Goal: Task Accomplishment & Management: Use online tool/utility

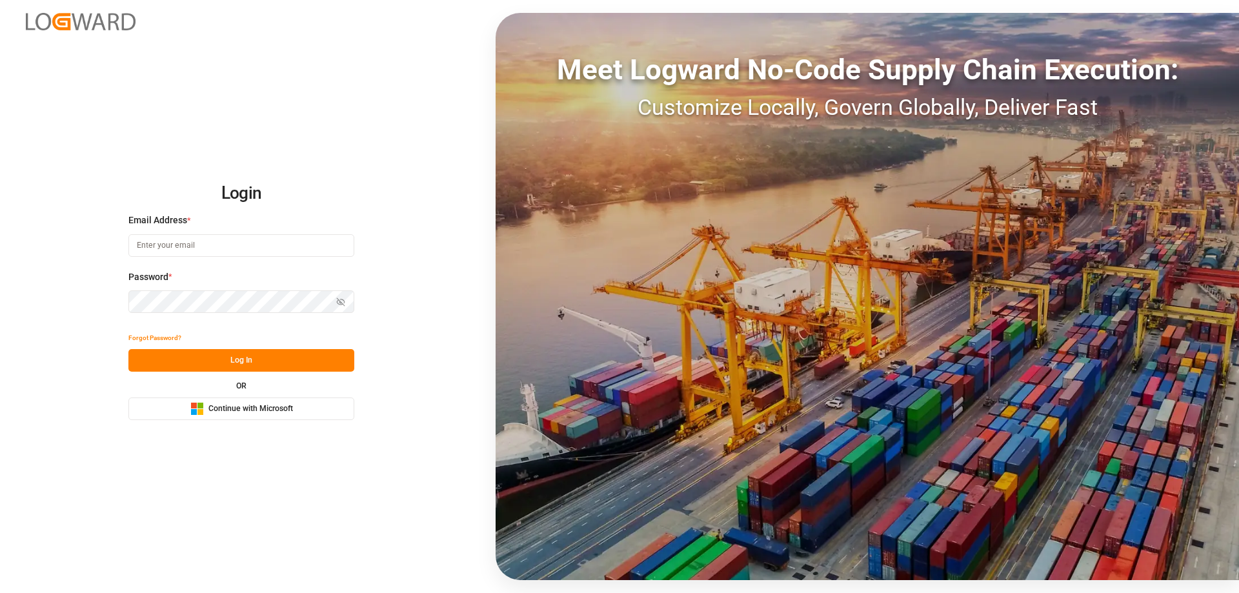
click at [159, 248] on input at bounding box center [241, 245] width 226 height 23
type input "Zachary.Glick@leschaco.com"
click at [348, 299] on button "Show password" at bounding box center [340, 301] width 27 height 23
click at [241, 365] on button "Log In" at bounding box center [241, 360] width 226 height 23
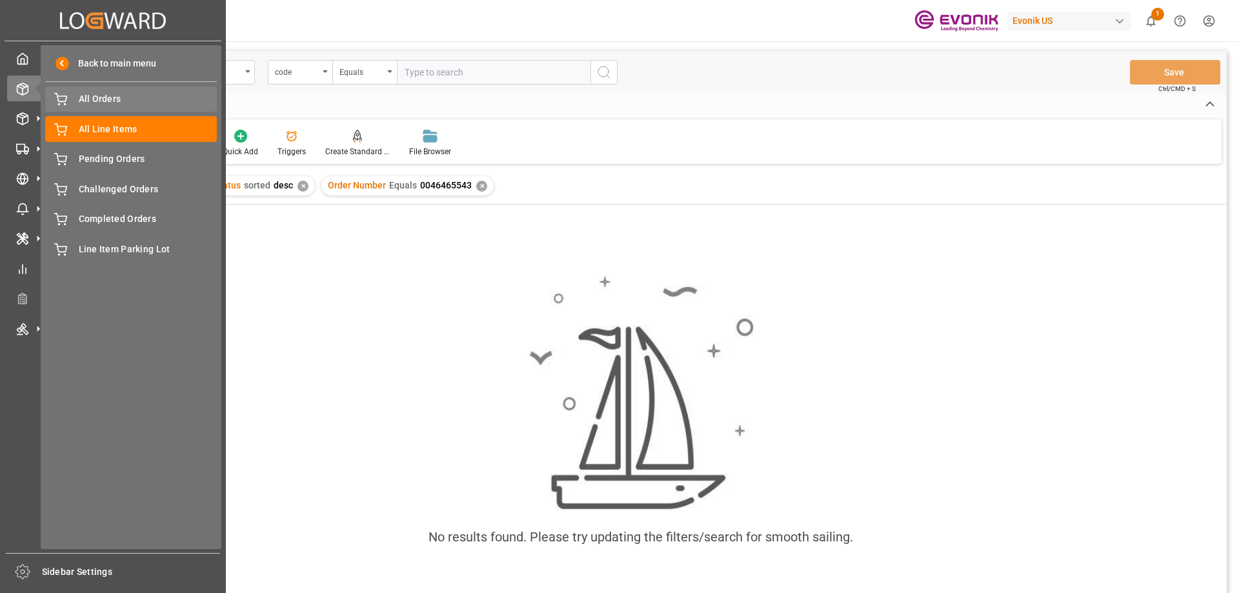
click at [112, 105] on span "All Orders" at bounding box center [148, 99] width 139 height 14
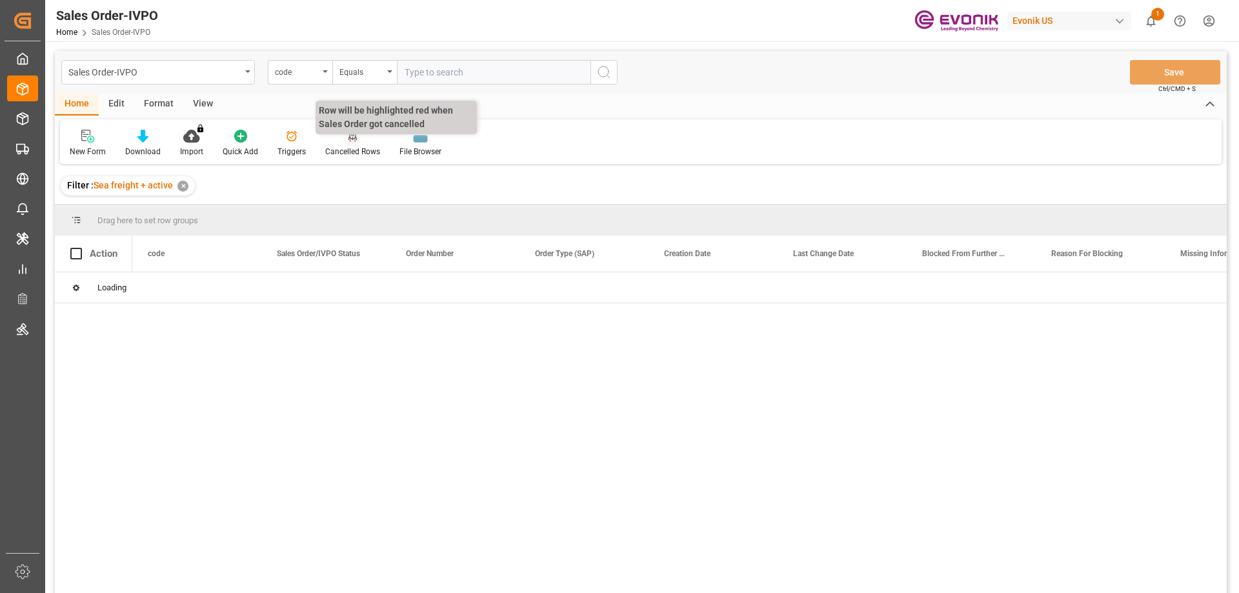
click at [323, 77] on div "code" at bounding box center [300, 72] width 65 height 25
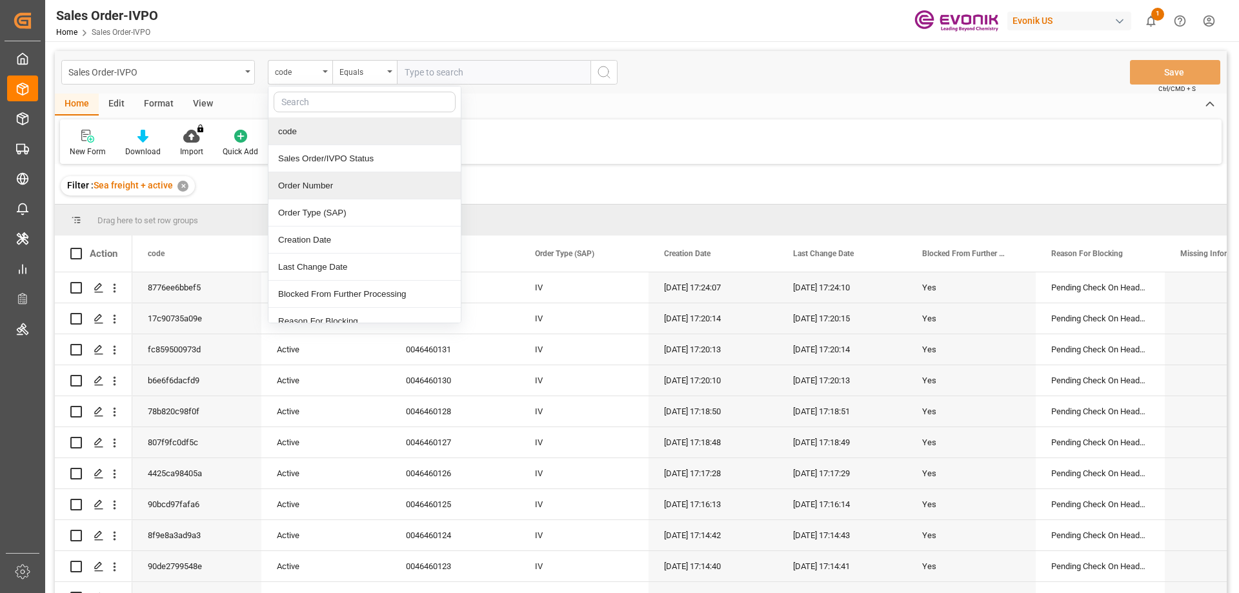
click at [325, 179] on div "Order Number" at bounding box center [364, 185] width 192 height 27
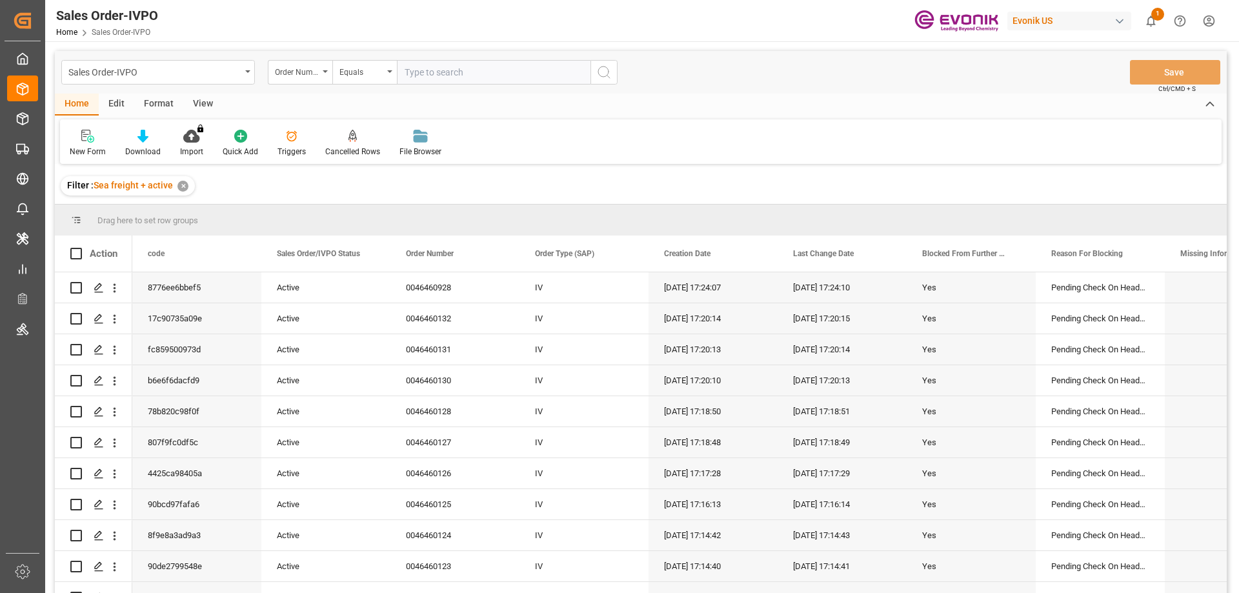
click at [438, 76] on input "text" at bounding box center [494, 72] width 194 height 25
paste input "46463549"
click at [405, 70] on input "46463549" at bounding box center [494, 72] width 194 height 25
type input "0046463549"
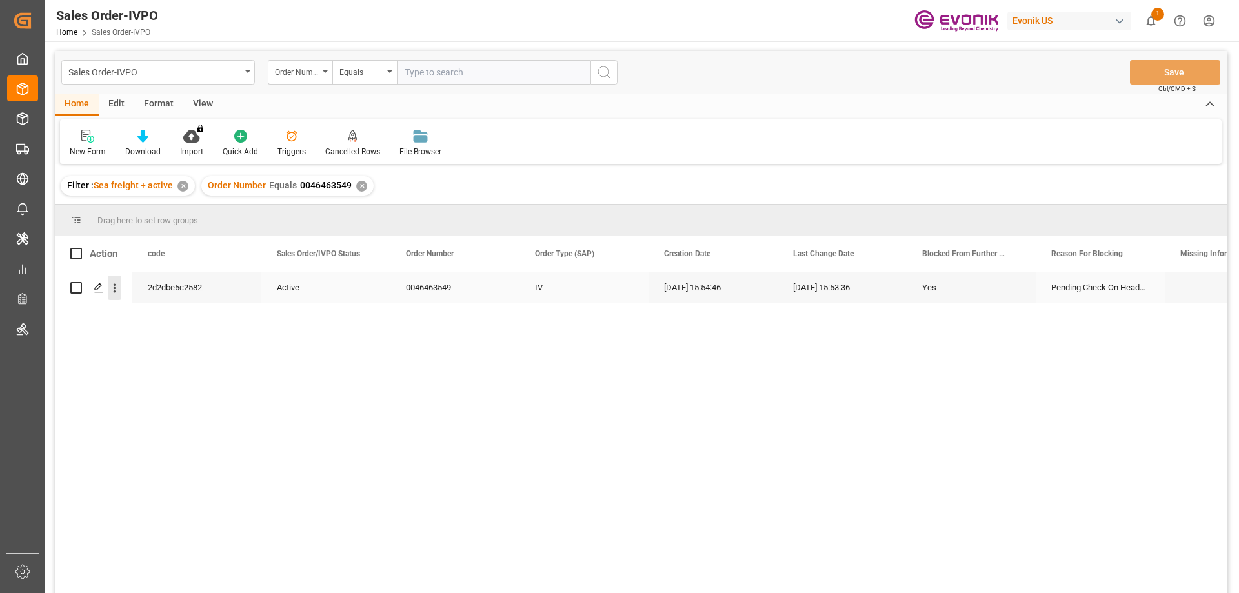
click at [114, 287] on icon "open menu" at bounding box center [115, 288] width 14 height 14
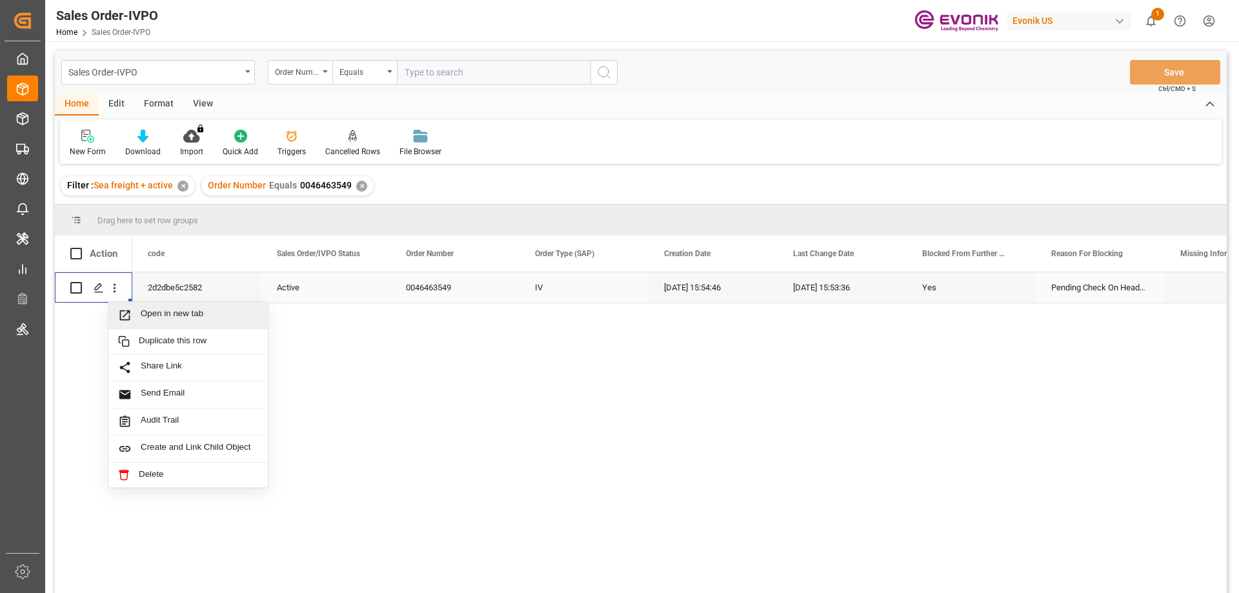
click at [175, 315] on span "Open in new tab" at bounding box center [199, 315] width 117 height 14
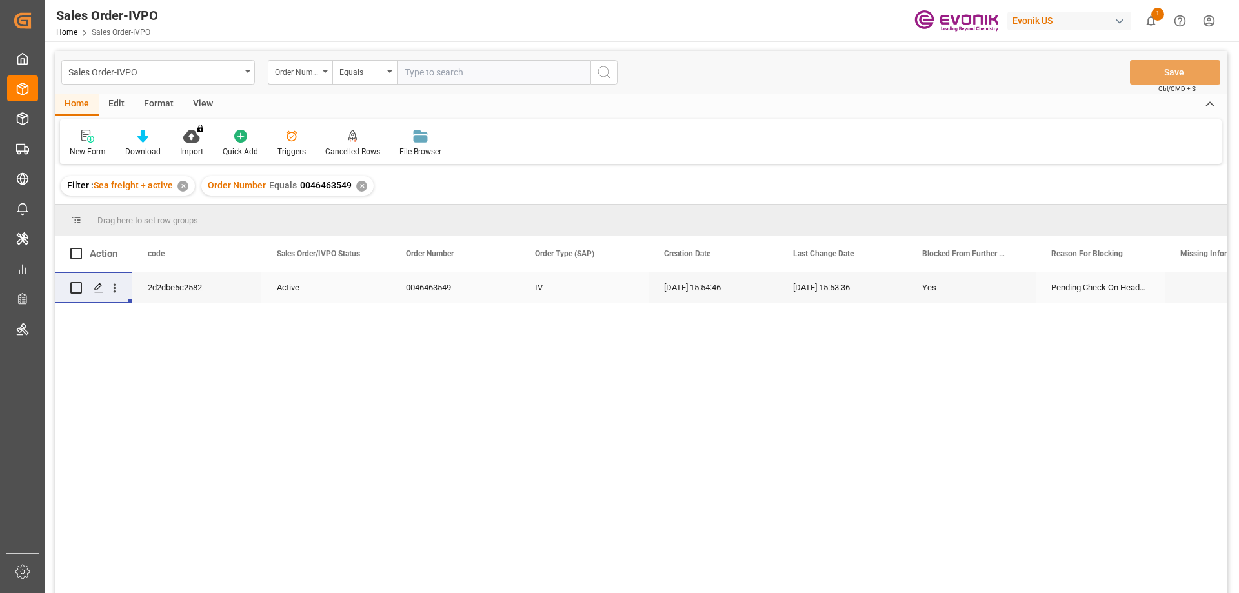
click at [478, 79] on input "text" at bounding box center [494, 72] width 194 height 25
paste input "0046448615"
type input "0046448615"
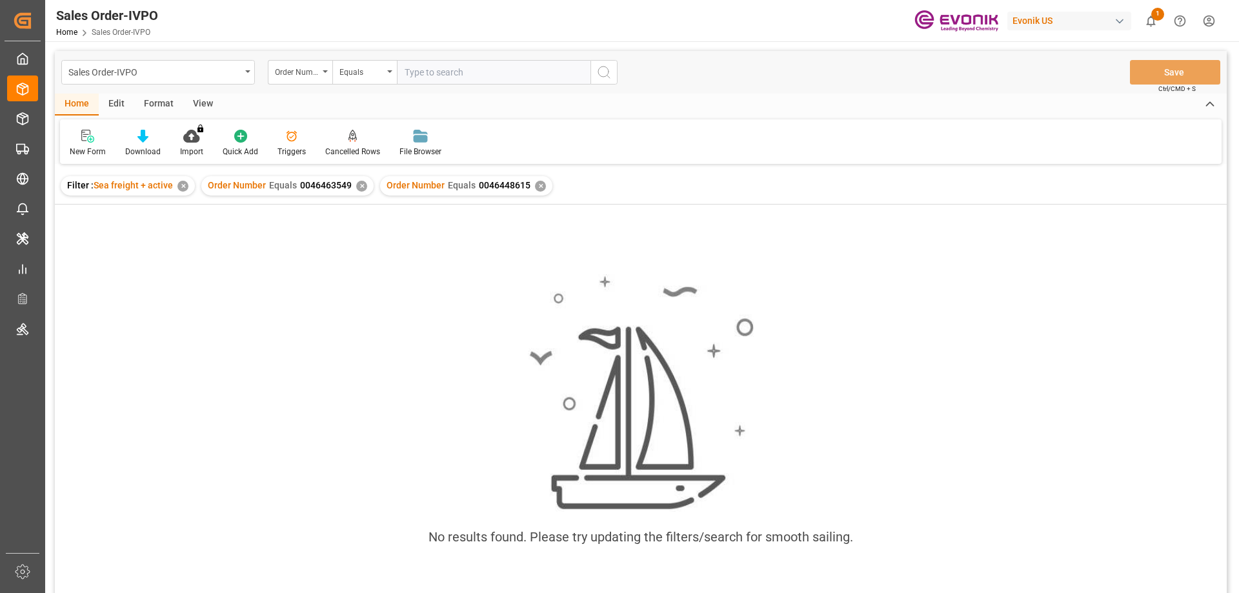
click at [362, 183] on div "✕" at bounding box center [361, 186] width 11 height 11
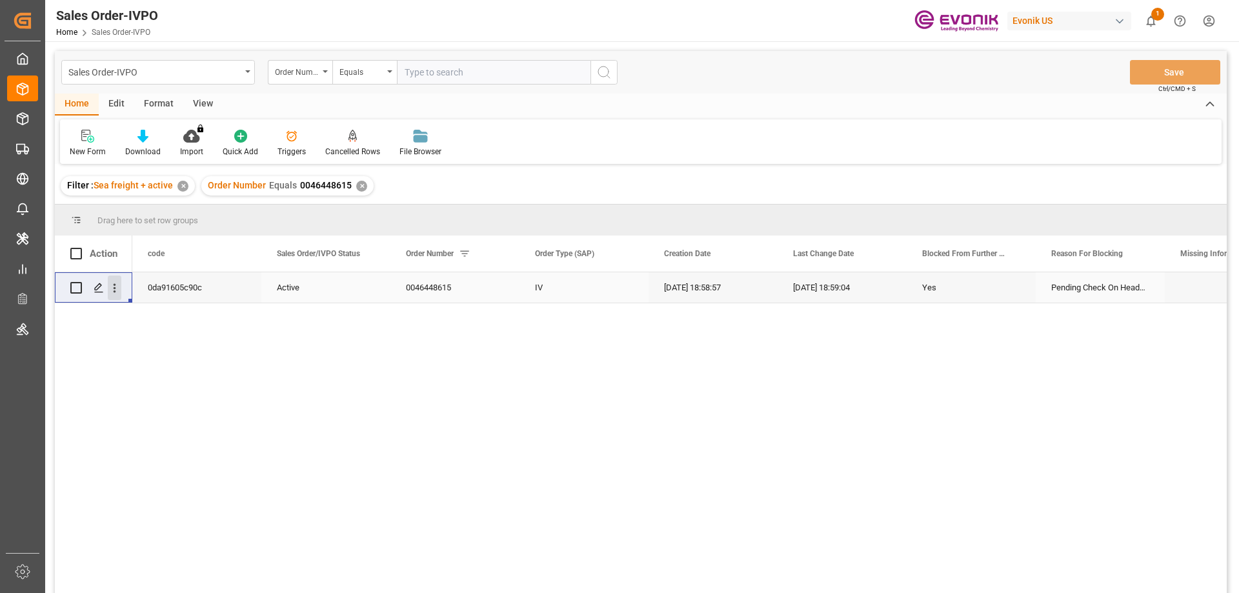
click at [117, 287] on icon "open menu" at bounding box center [115, 288] width 14 height 14
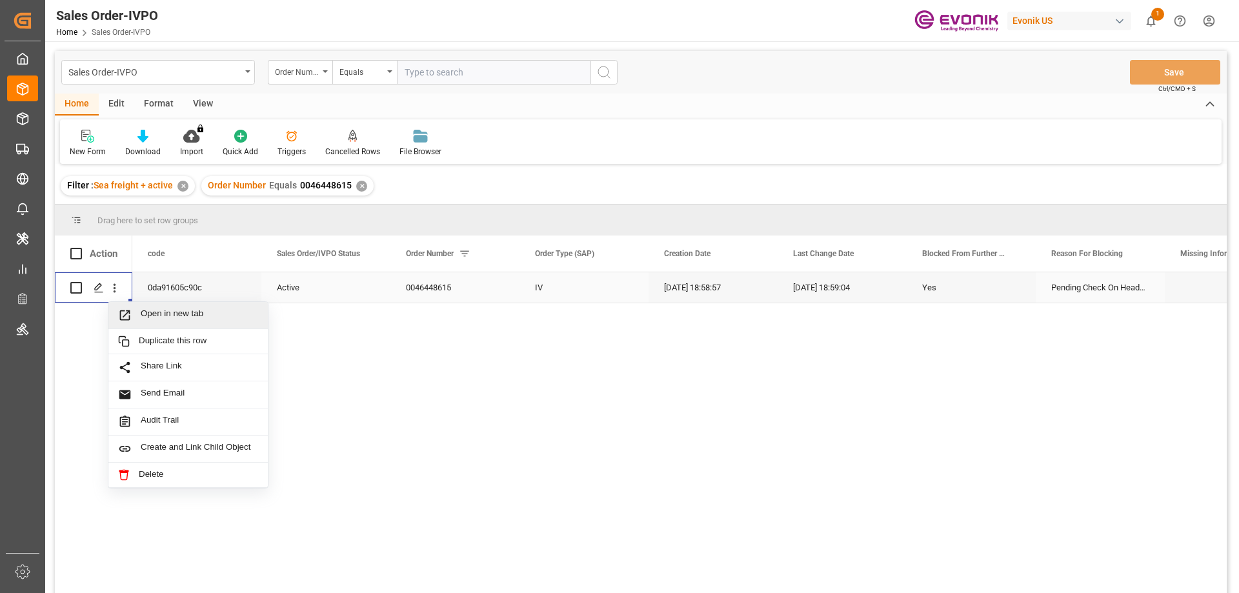
click at [155, 311] on span "Open in new tab" at bounding box center [199, 315] width 117 height 14
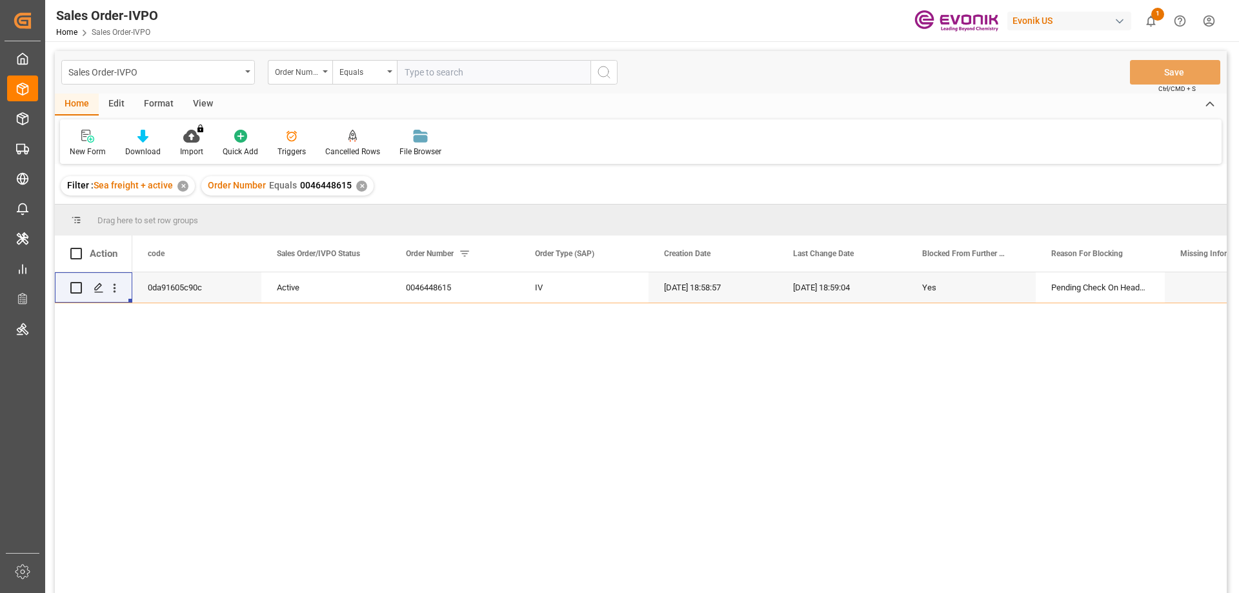
click at [442, 80] on input "text" at bounding box center [494, 72] width 194 height 25
paste input "2007086417"
type input "2007086417"
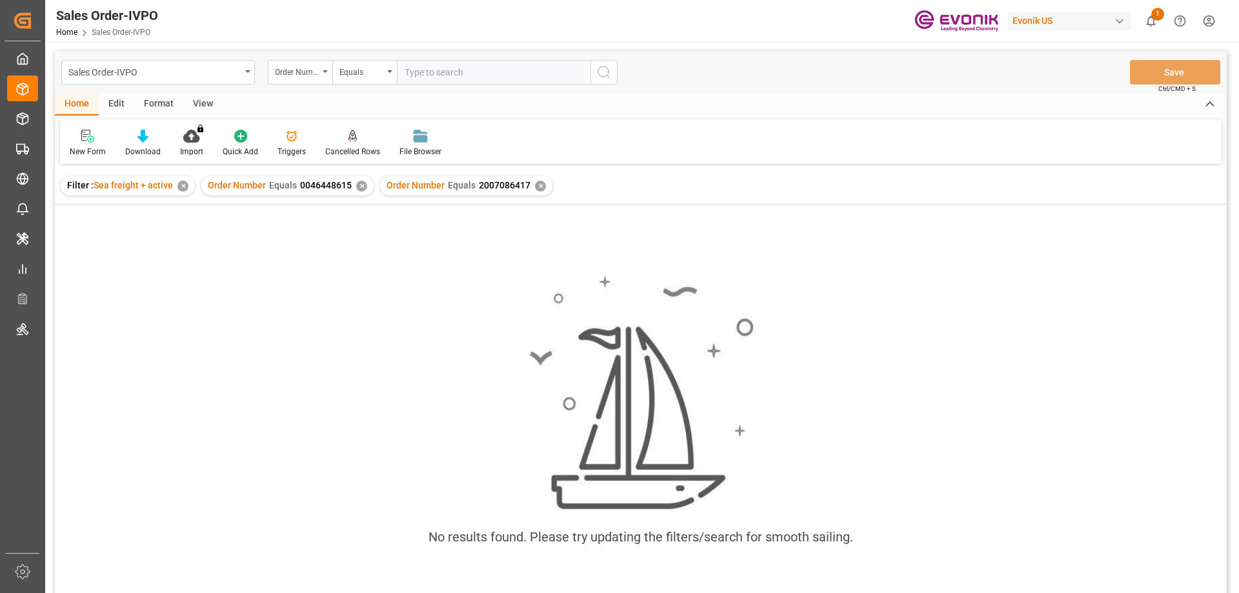
click at [363, 185] on div "✕" at bounding box center [361, 186] width 11 height 11
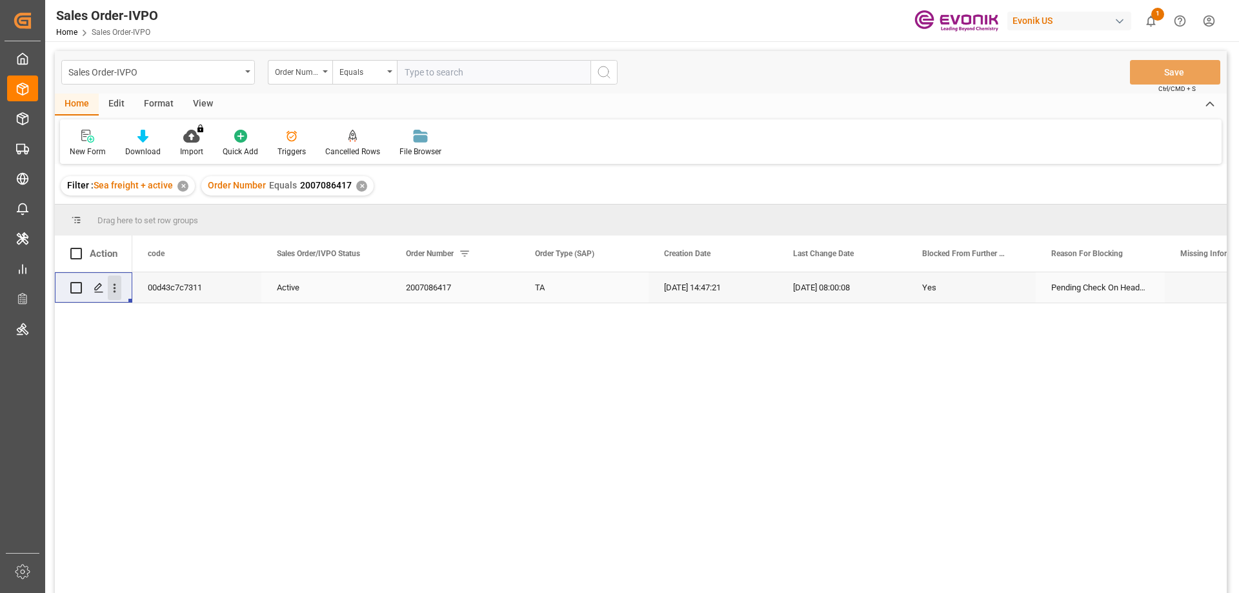
click at [116, 285] on icon "open menu" at bounding box center [115, 288] width 3 height 9
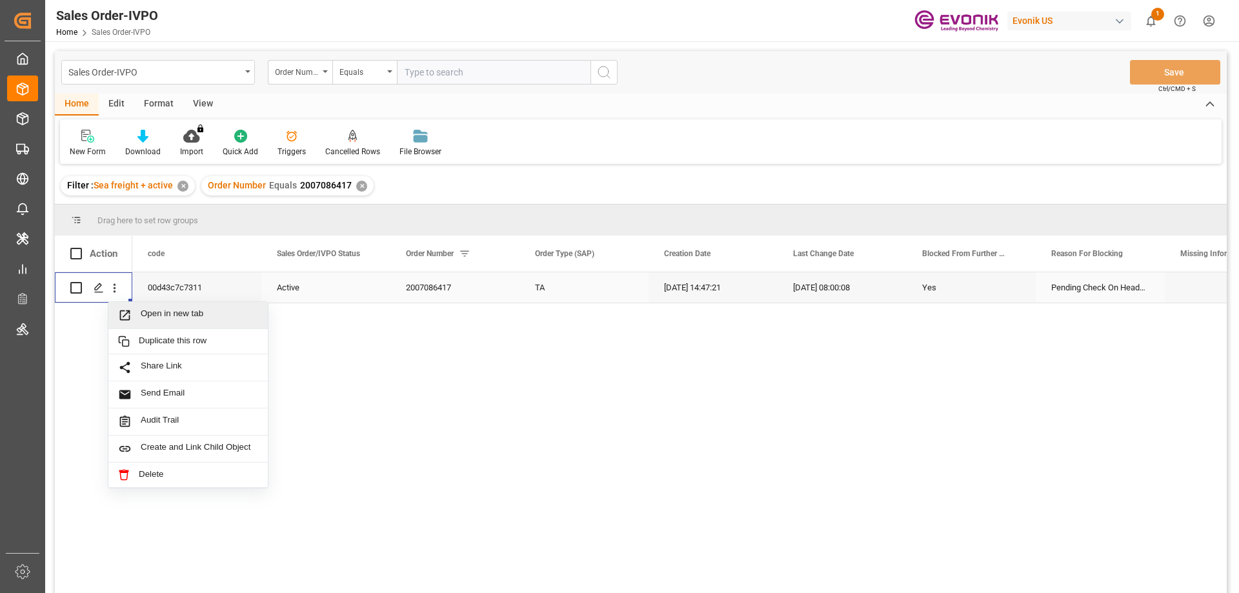
click at [155, 316] on span "Open in new tab" at bounding box center [199, 315] width 117 height 14
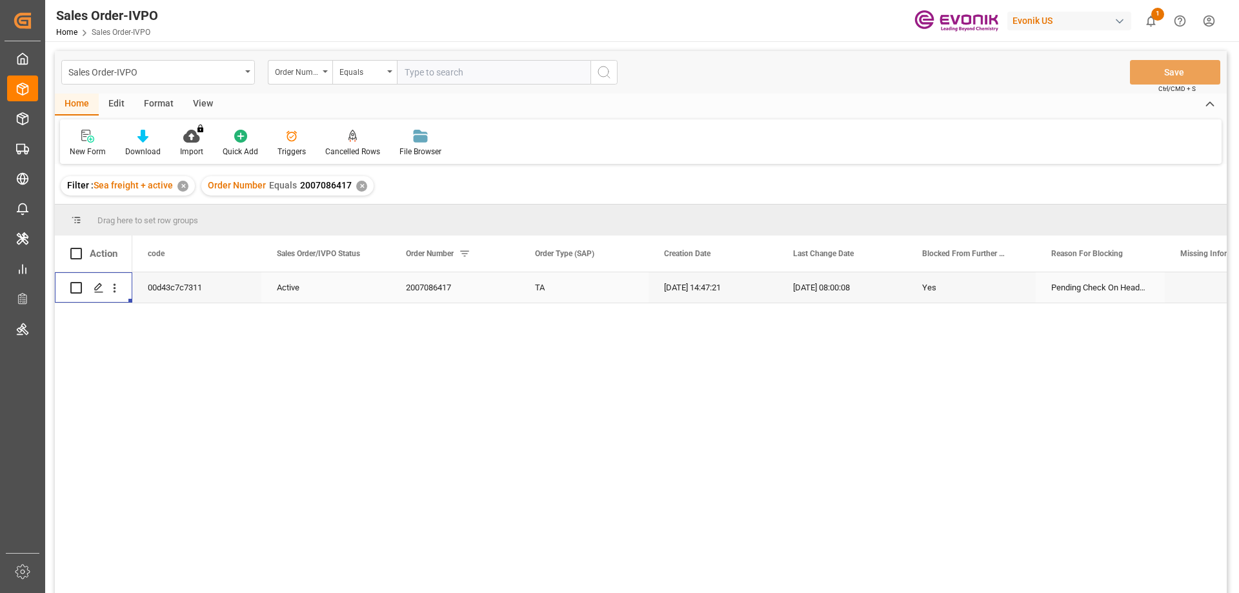
click at [476, 74] on input "text" at bounding box center [494, 72] width 194 height 25
paste input "2007114584"
type input "2007114584"
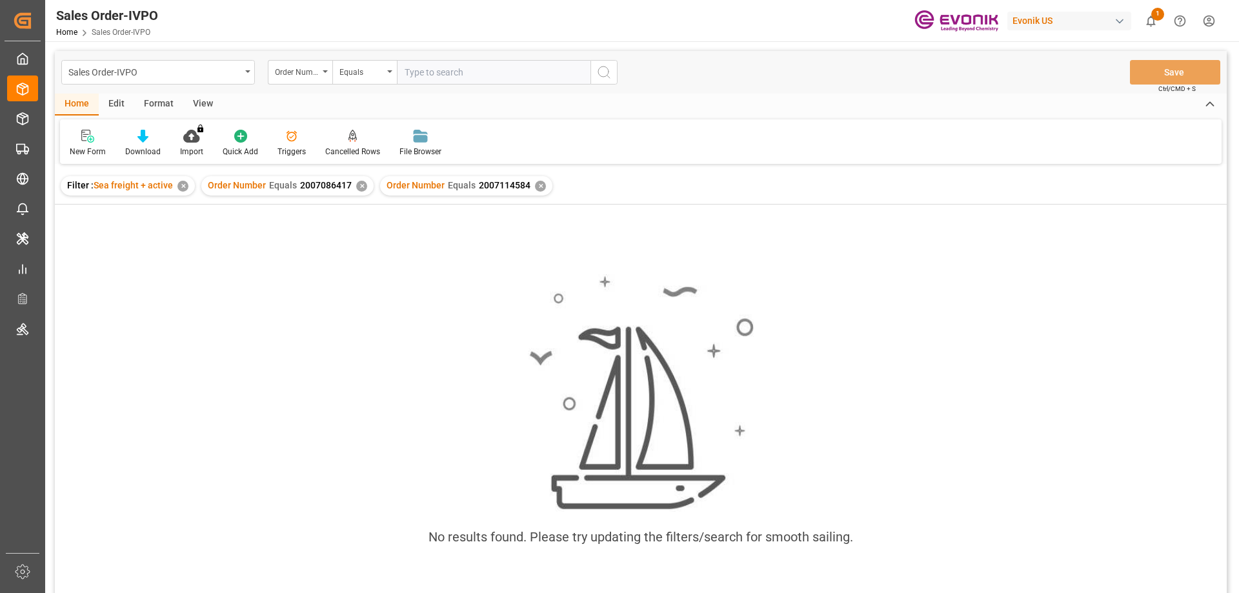
click at [358, 185] on div "✕" at bounding box center [361, 186] width 11 height 11
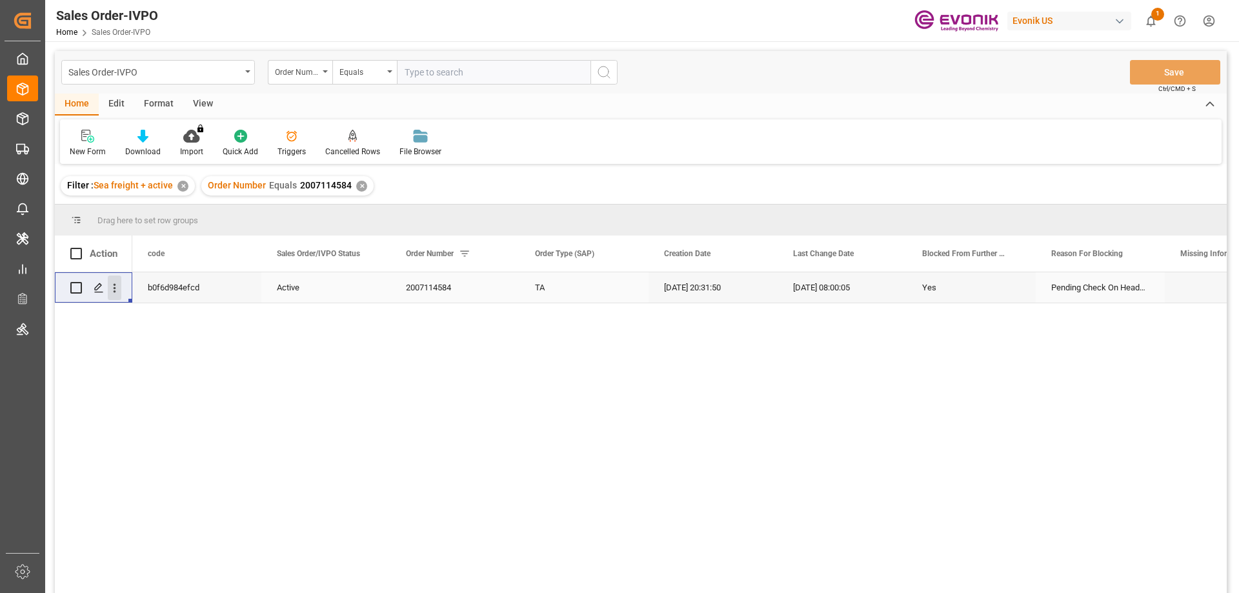
click at [112, 283] on icon "open menu" at bounding box center [115, 288] width 14 height 14
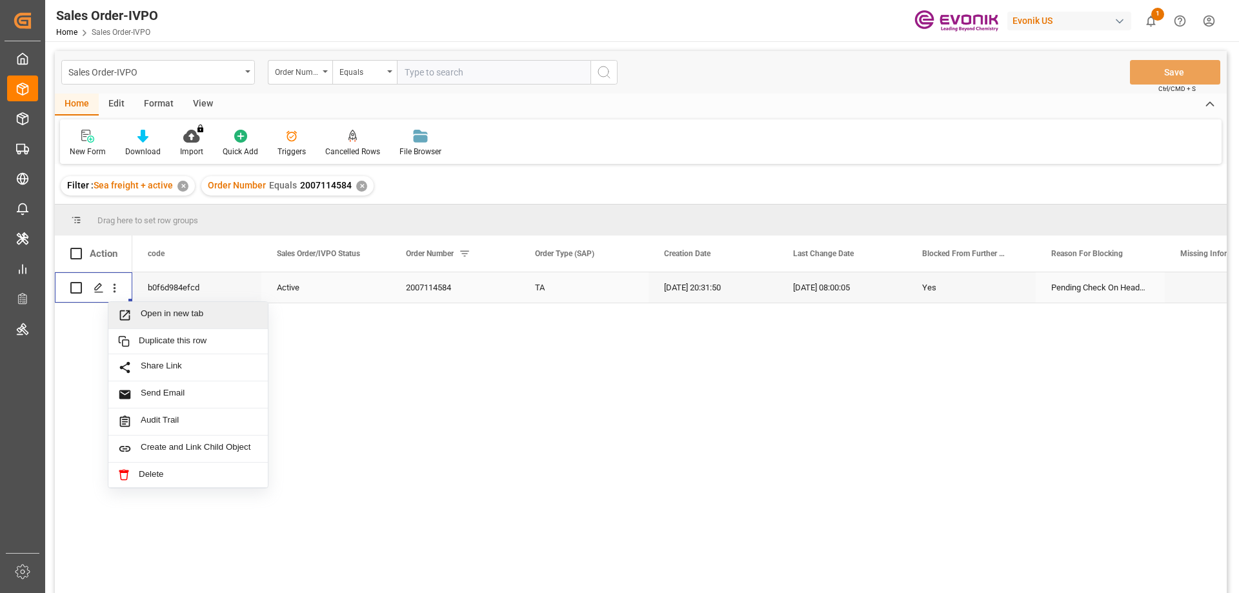
click at [152, 324] on div "Open in new tab" at bounding box center [187, 315] width 159 height 27
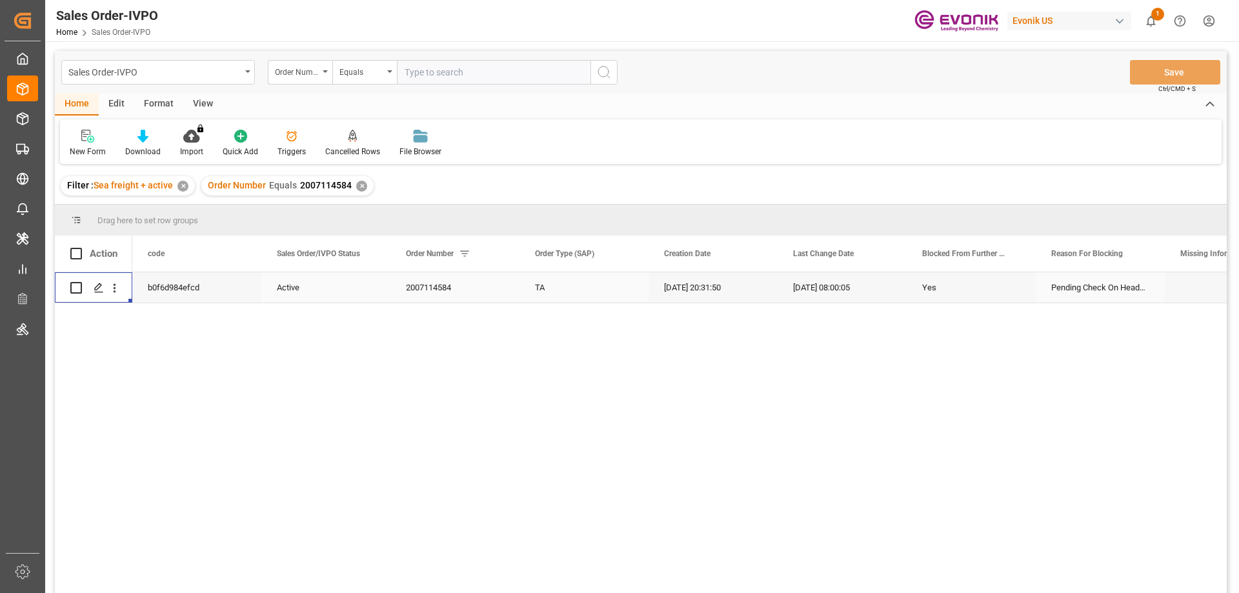
click at [439, 66] on input "text" at bounding box center [494, 72] width 194 height 25
paste input "0046463549"
type input "0046463549"
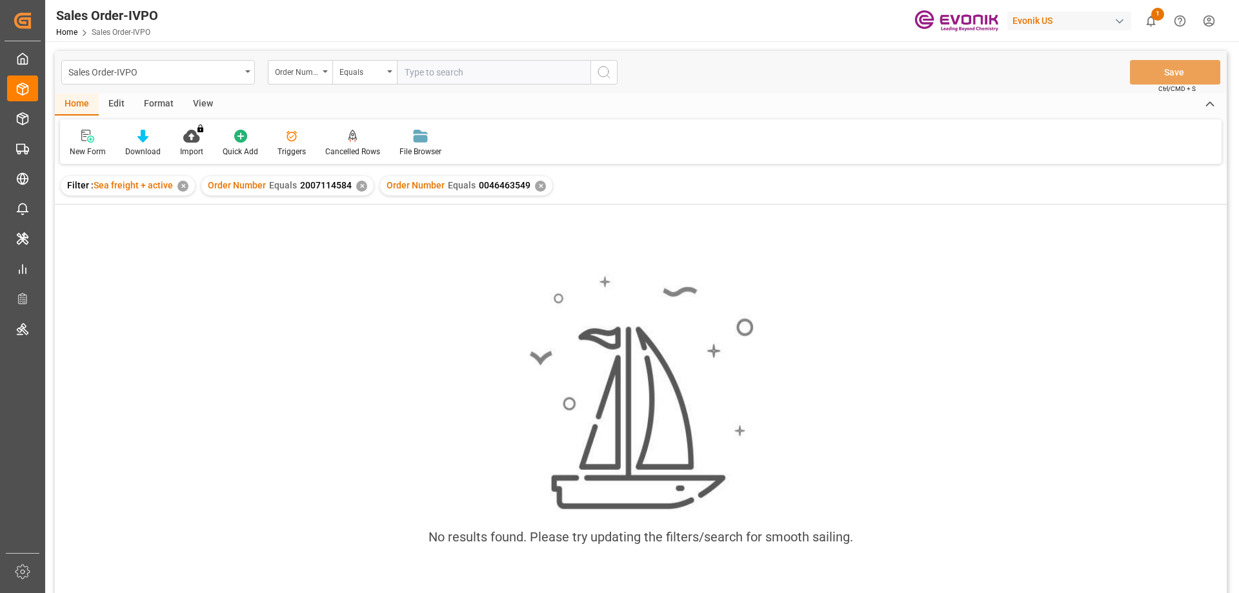
click at [361, 186] on div "✕" at bounding box center [361, 186] width 11 height 11
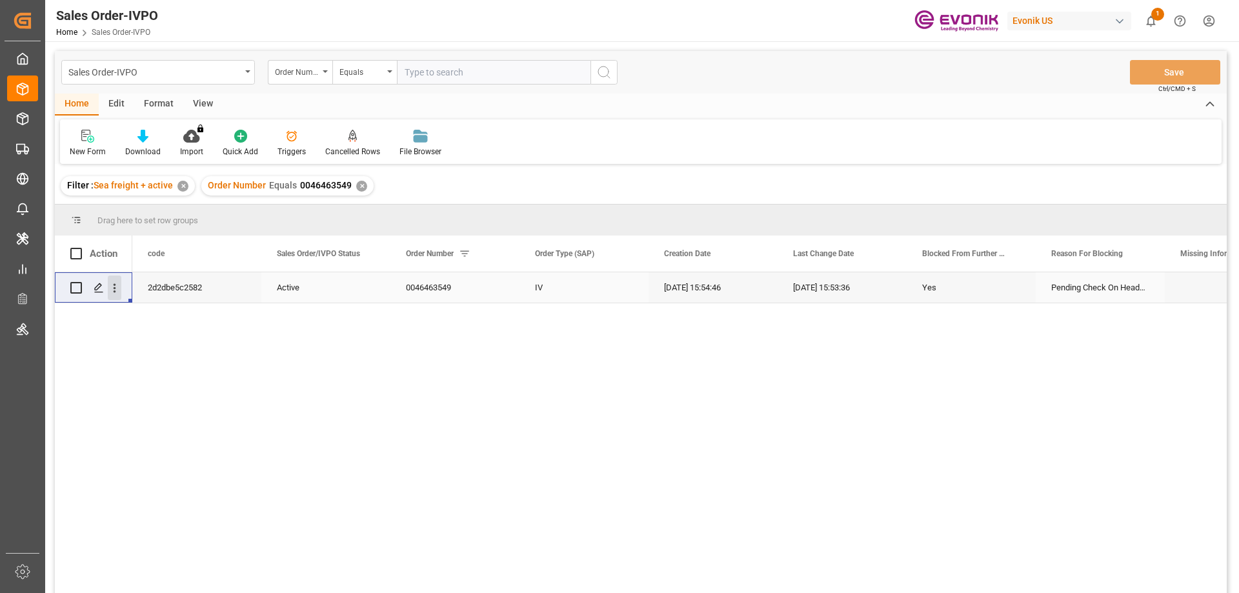
click at [112, 288] on icon "open menu" at bounding box center [115, 288] width 14 height 14
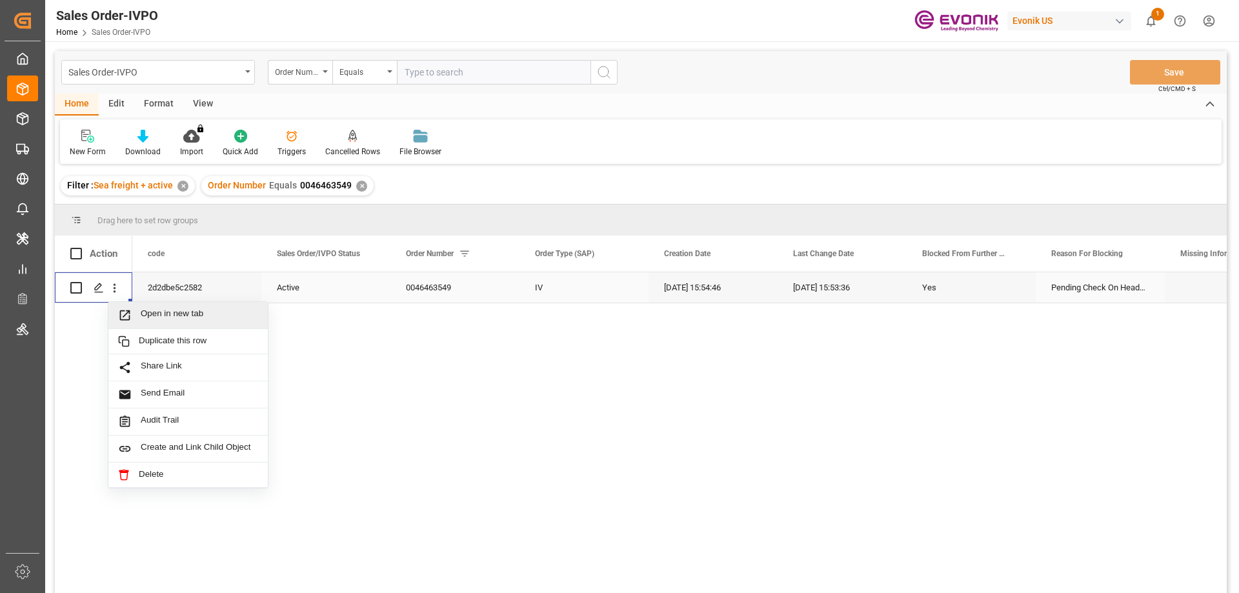
click at [163, 315] on span "Open in new tab" at bounding box center [199, 315] width 117 height 14
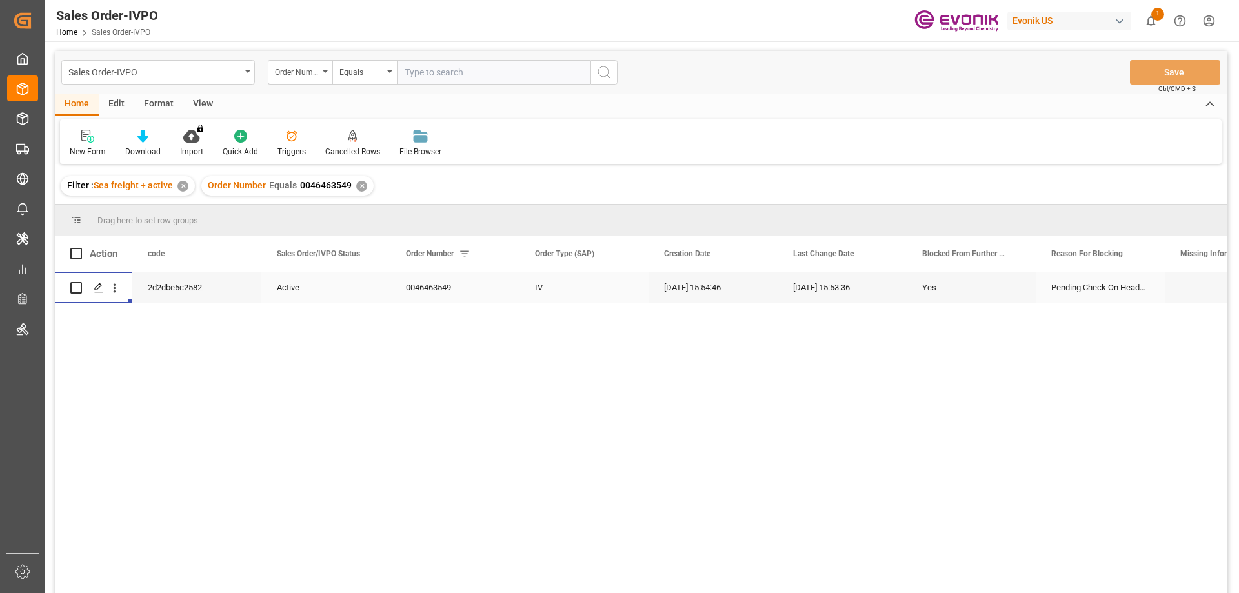
click at [448, 70] on input "text" at bounding box center [494, 72] width 194 height 25
paste input "0046466732"
type input "0046466732"
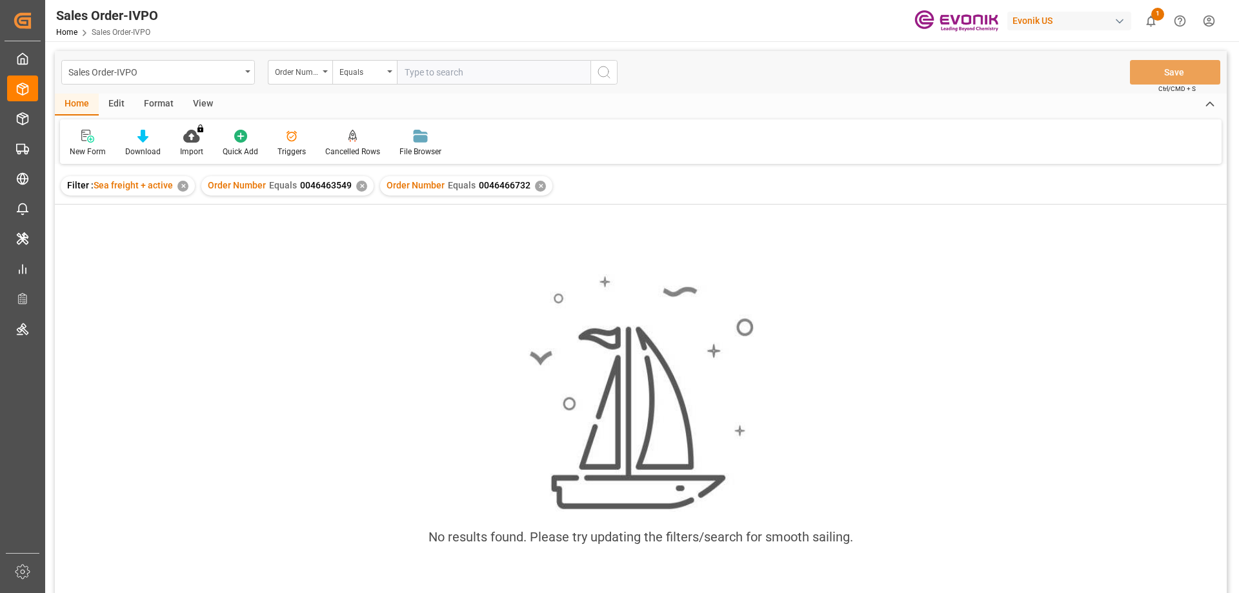
click at [357, 186] on div "✕" at bounding box center [361, 186] width 11 height 11
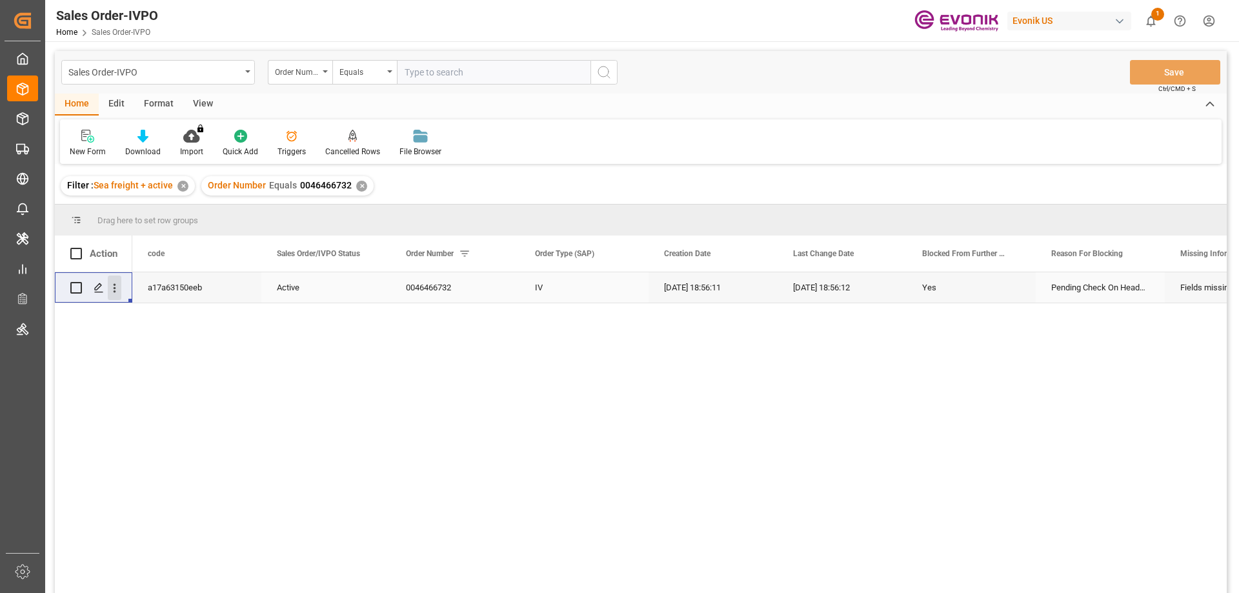
click at [112, 285] on icon "open menu" at bounding box center [115, 288] width 14 height 14
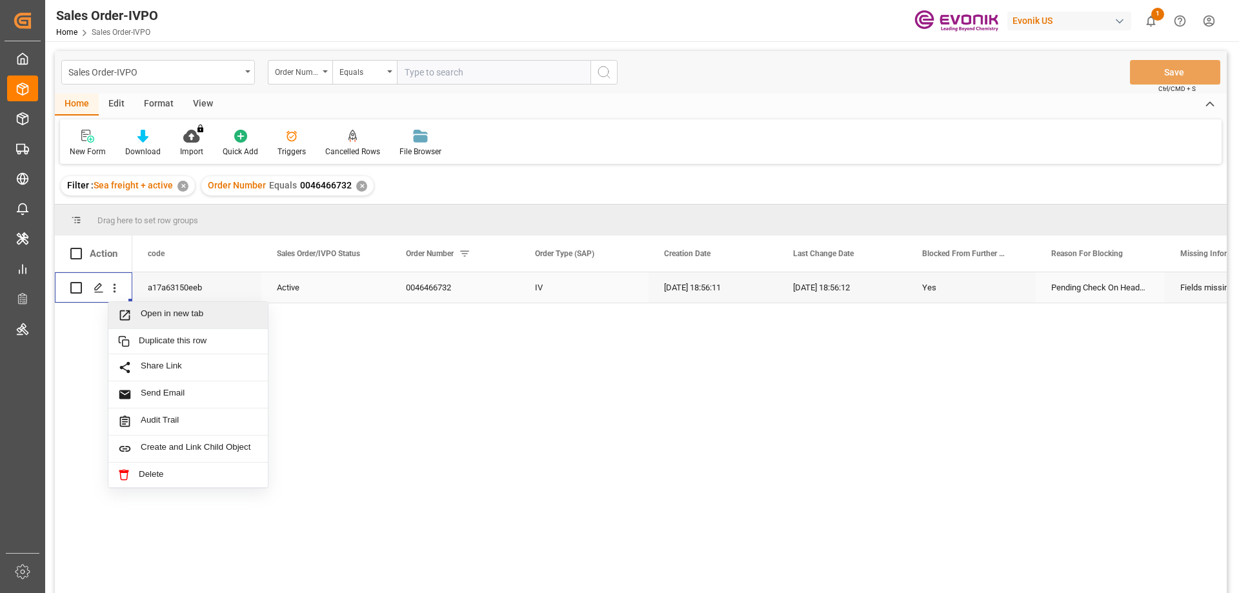
click at [154, 307] on div "Open in new tab" at bounding box center [187, 315] width 159 height 27
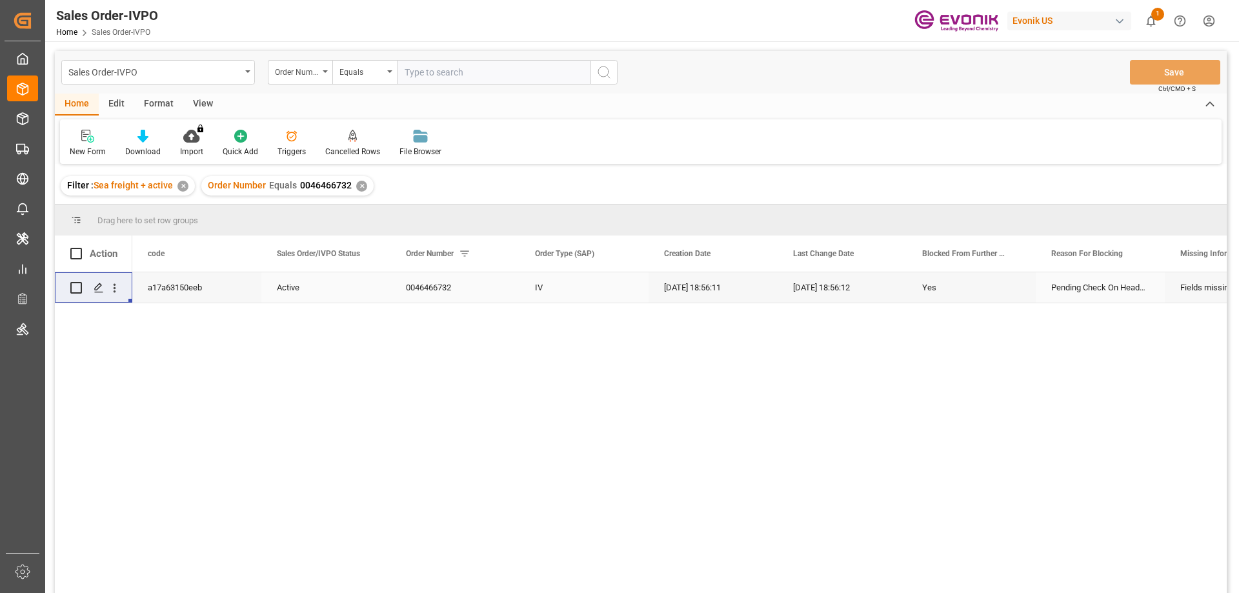
click at [525, 72] on input "text" at bounding box center [494, 72] width 194 height 25
paste input "2007135523"
type input "2007135523"
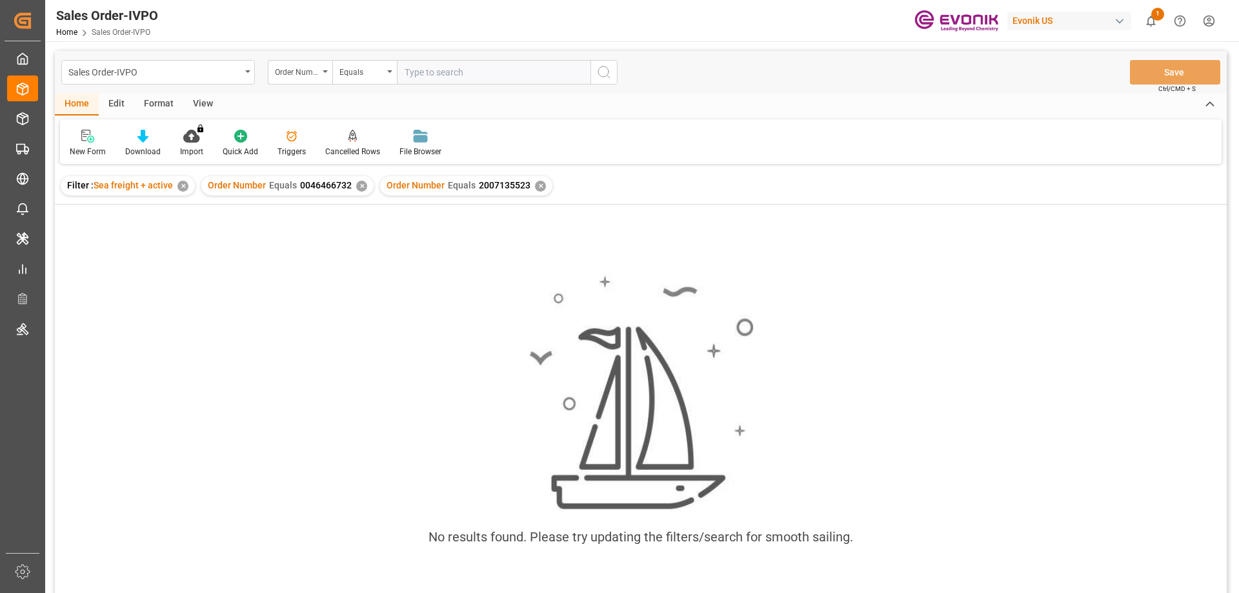
click at [362, 186] on div "✕" at bounding box center [361, 186] width 11 height 11
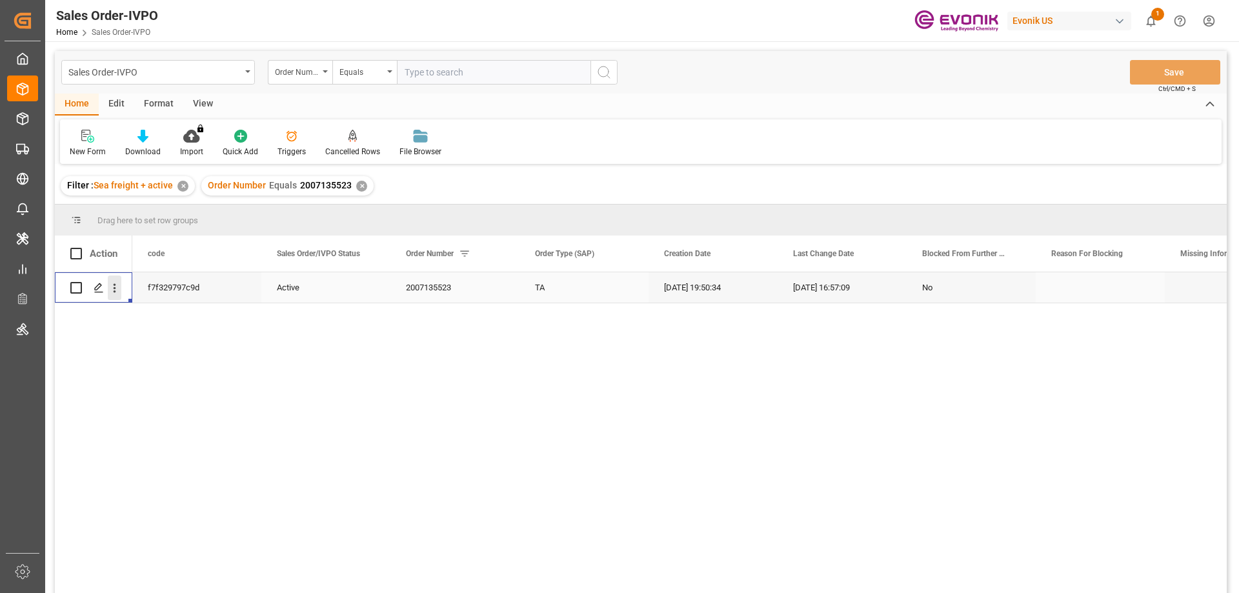
click at [121, 289] on icon "open menu" at bounding box center [115, 288] width 14 height 14
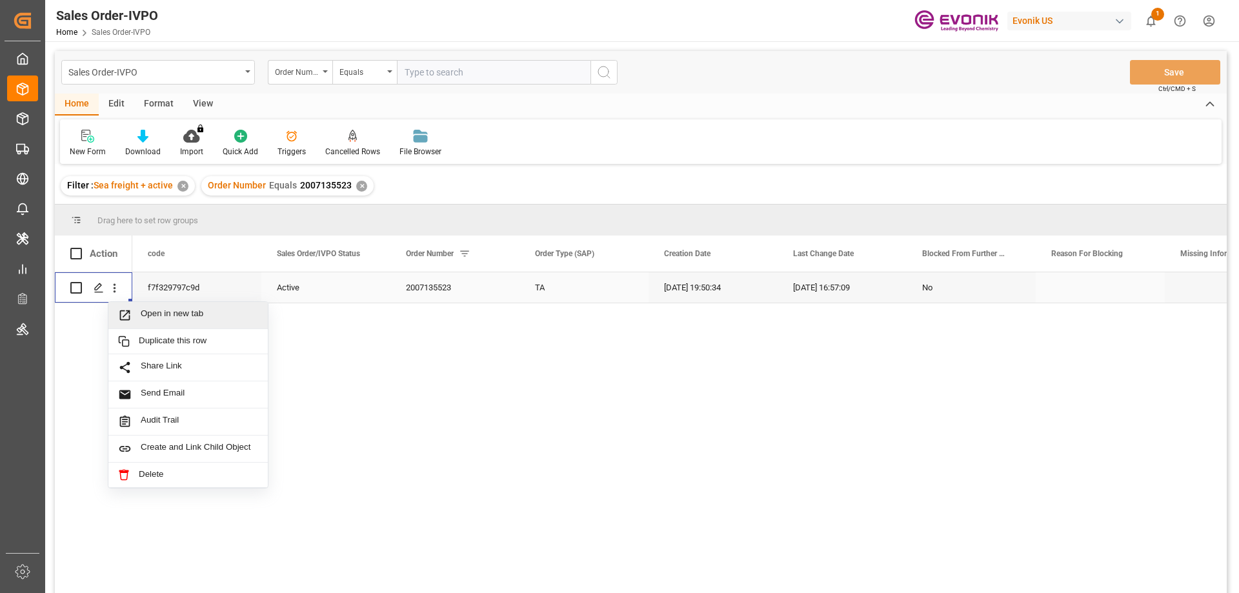
click at [156, 315] on span "Open in new tab" at bounding box center [199, 315] width 117 height 14
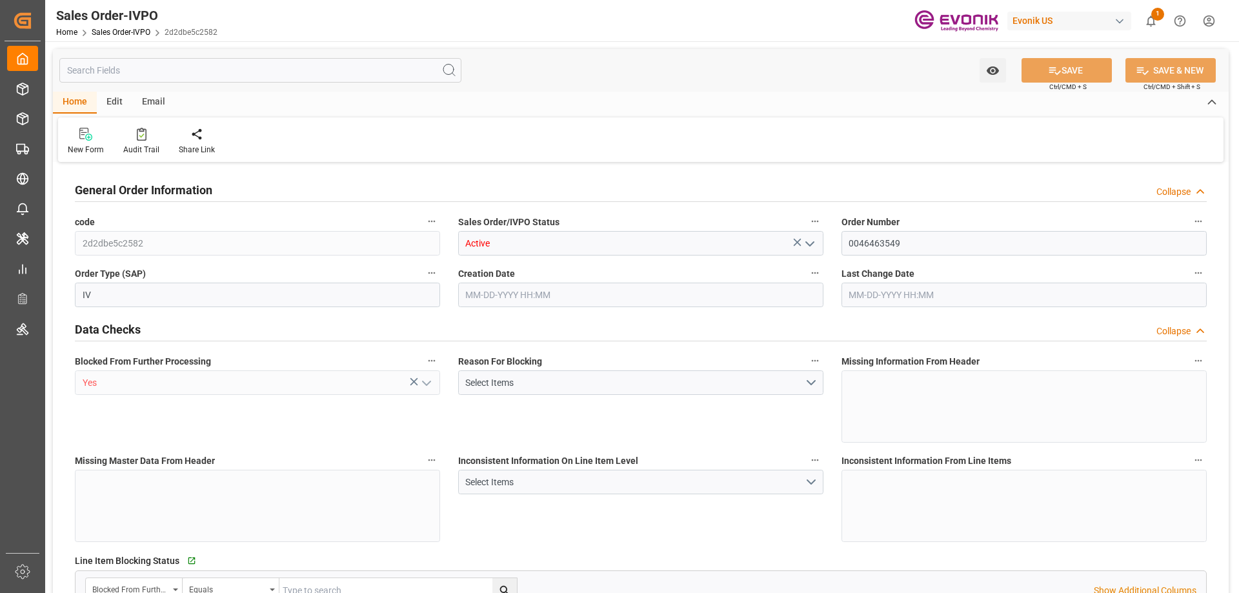
type input "INNSA"
type input "0"
type input "1"
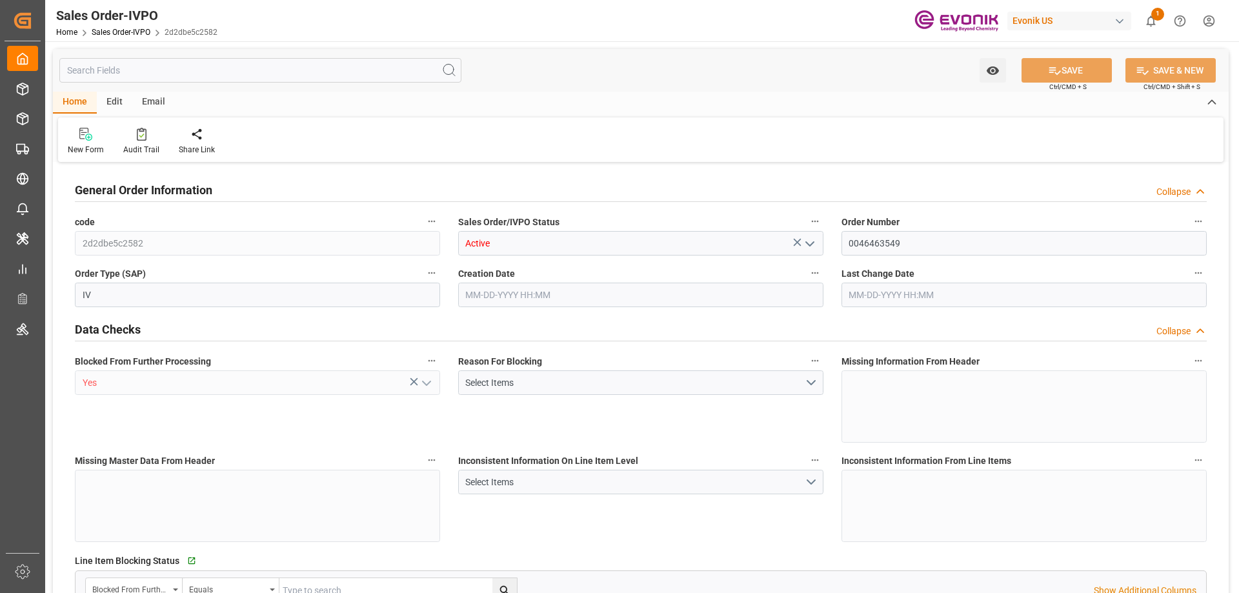
type input "7349.64"
type input "10.1257"
type input "17000"
type input "30"
type input "08-11-2025 15:54"
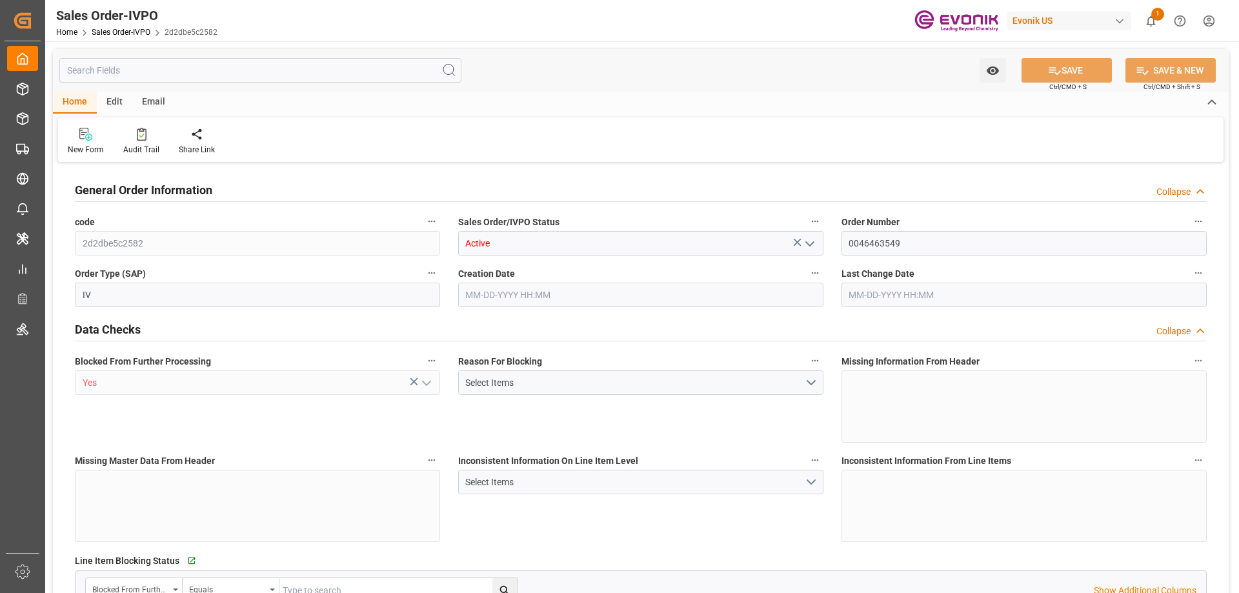
type input "08-12-2025 15:53"
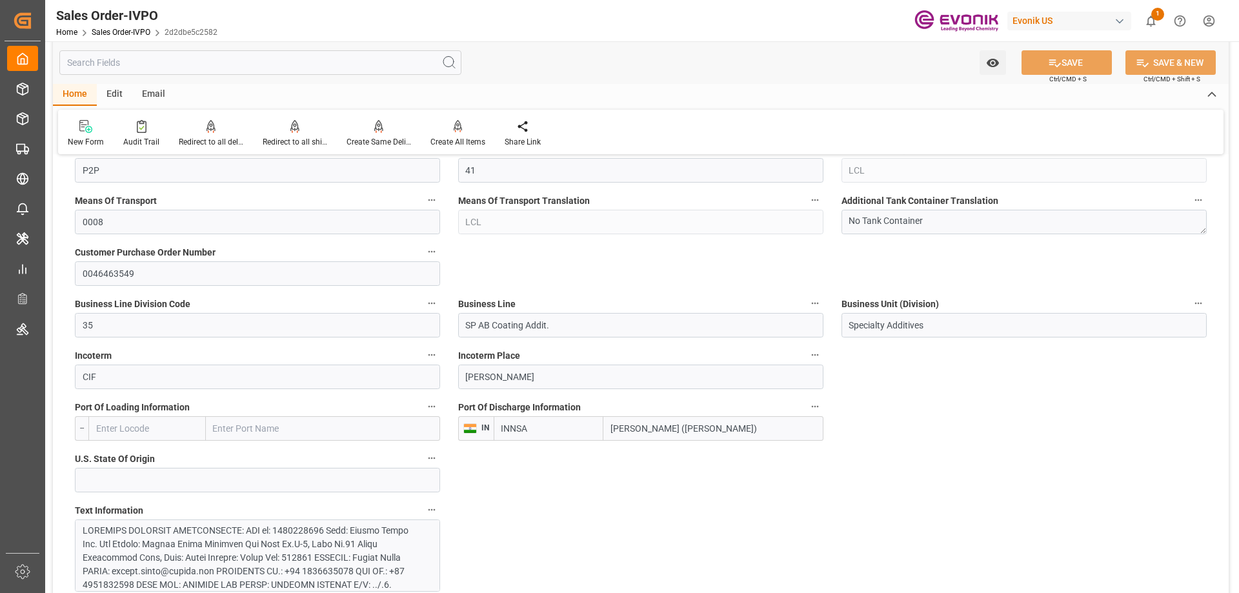
scroll to position [774, 0]
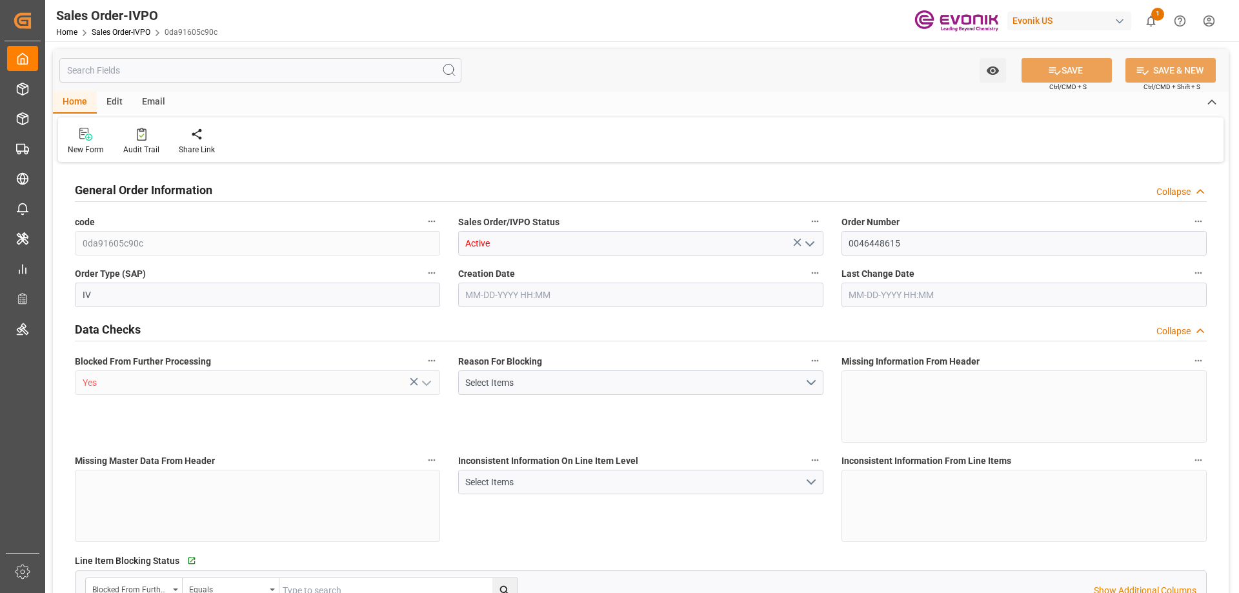
type input "INNSA"
type input "0"
type input "1"
type input "20000"
type input "[DATE] 18:58"
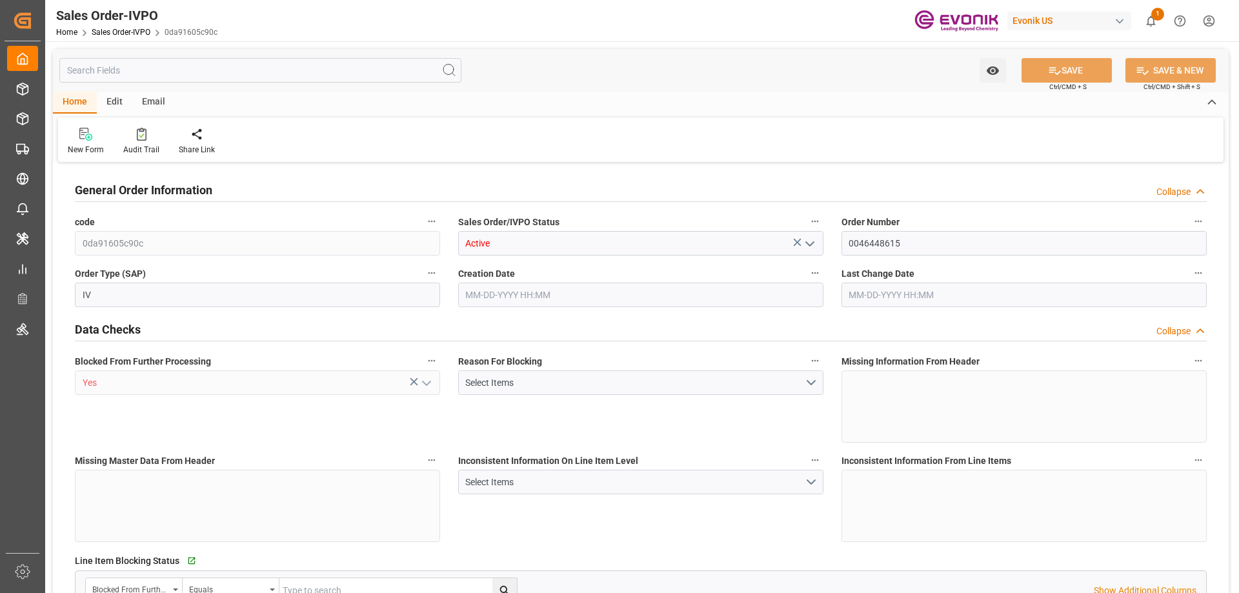
type input "[DATE] 18:59"
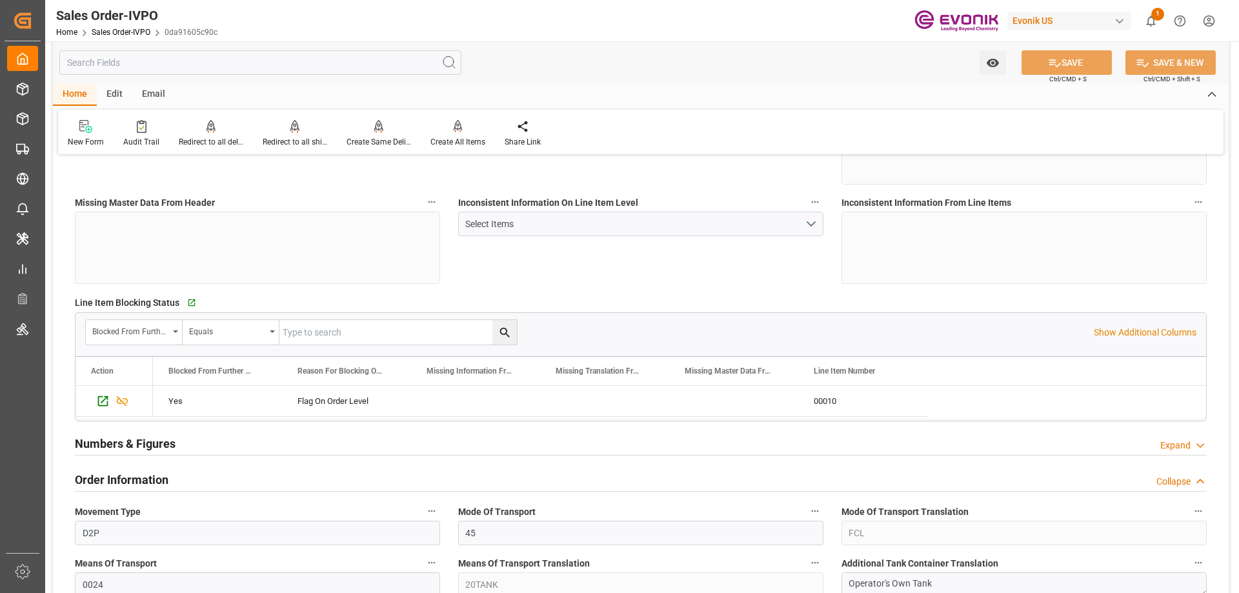
scroll to position [387, 0]
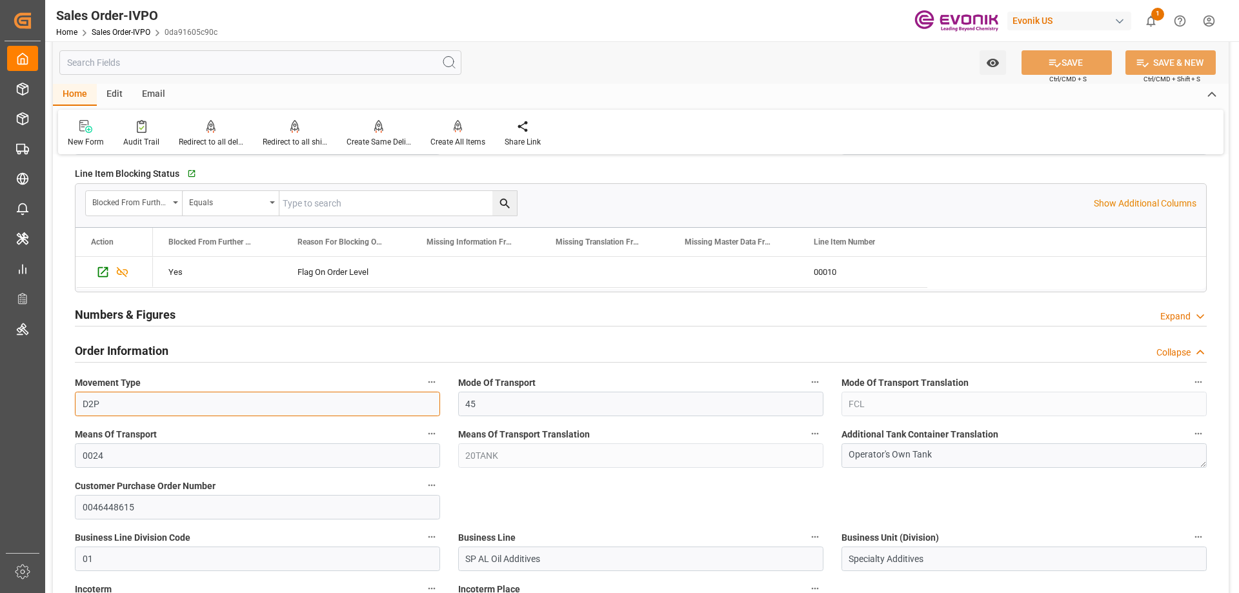
click at [165, 415] on input "D2P" at bounding box center [257, 404] width 365 height 25
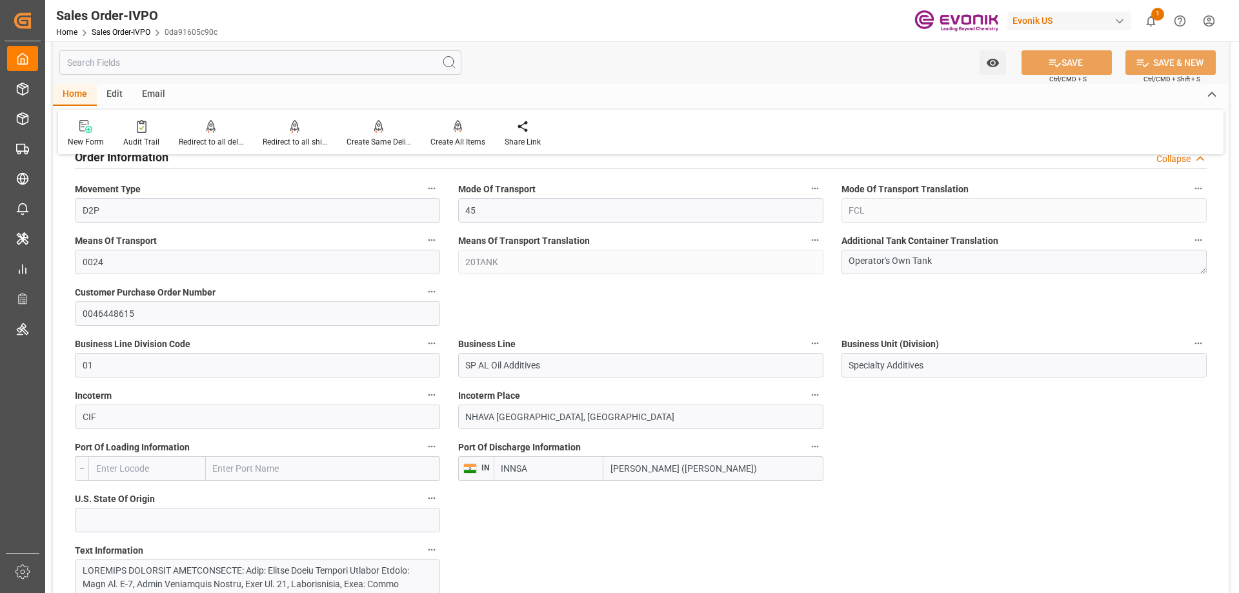
scroll to position [839, 0]
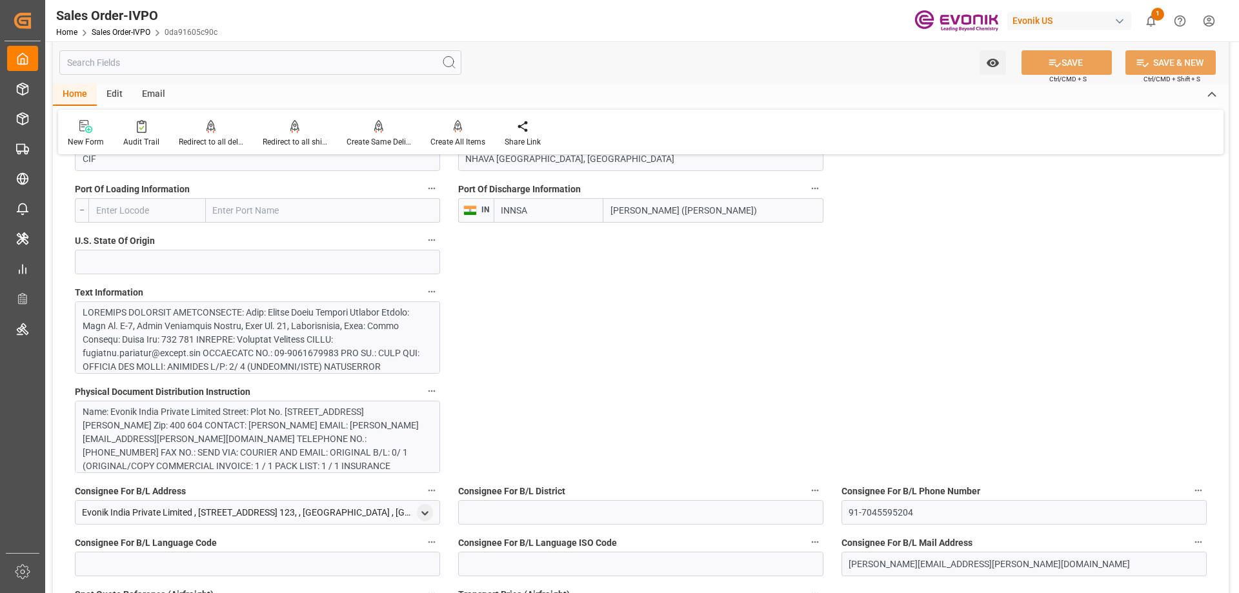
click at [332, 334] on div at bounding box center [253, 482] width 340 height 352
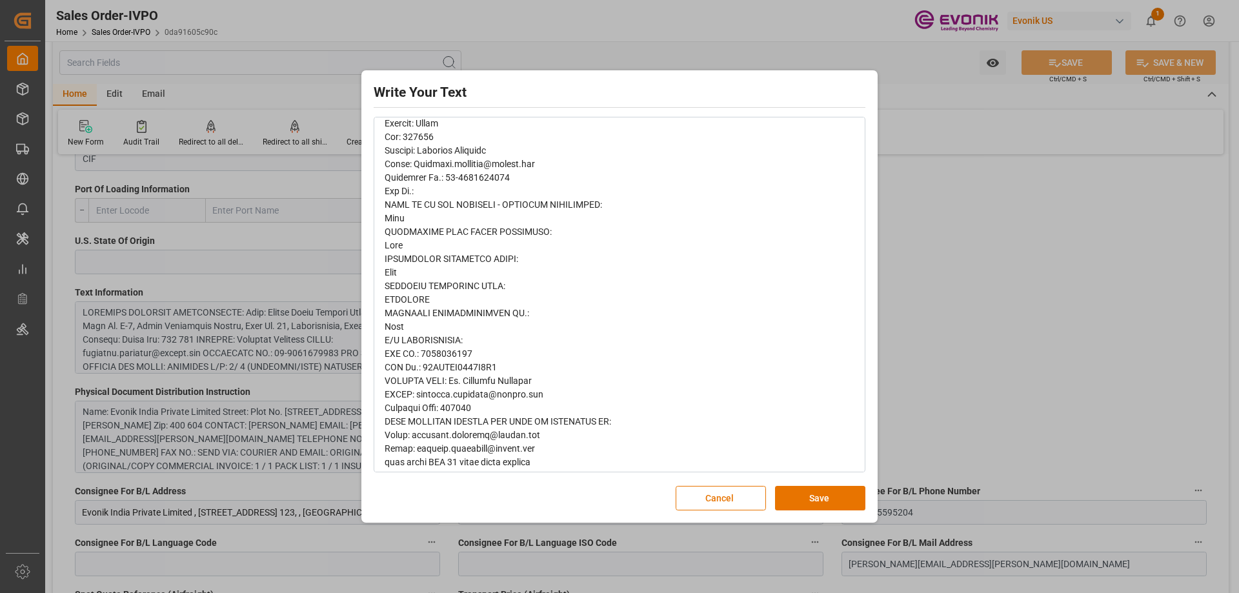
scroll to position [0, 0]
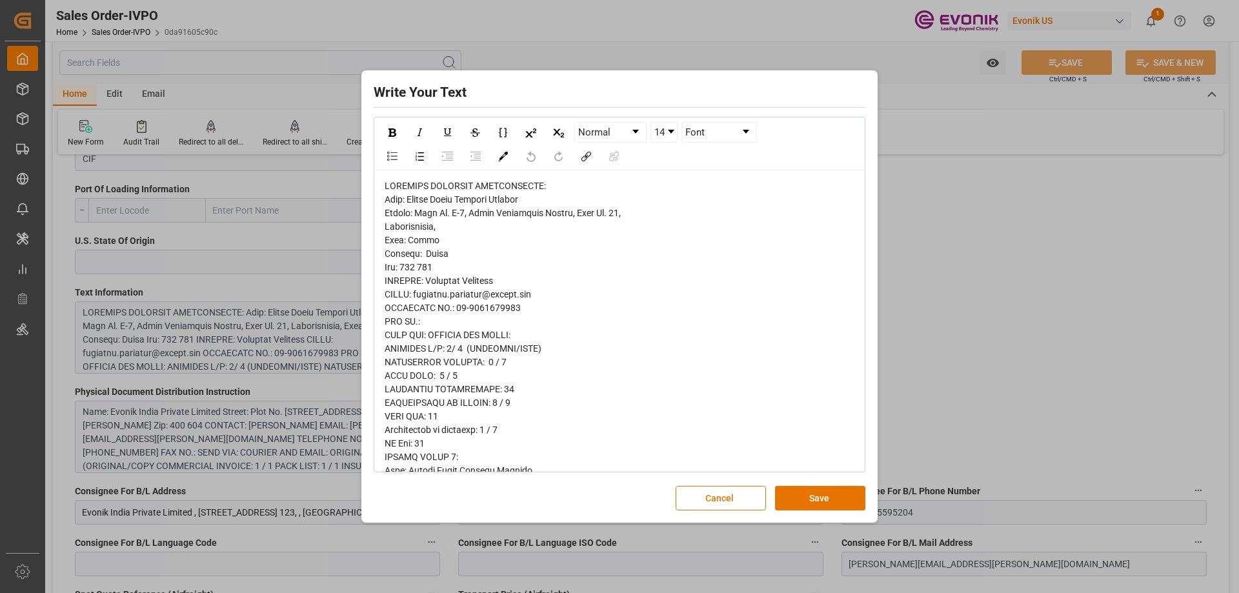
click at [1056, 344] on div "Write Your Text Normal 14 Font Cancel Save" at bounding box center [619, 296] width 1239 height 593
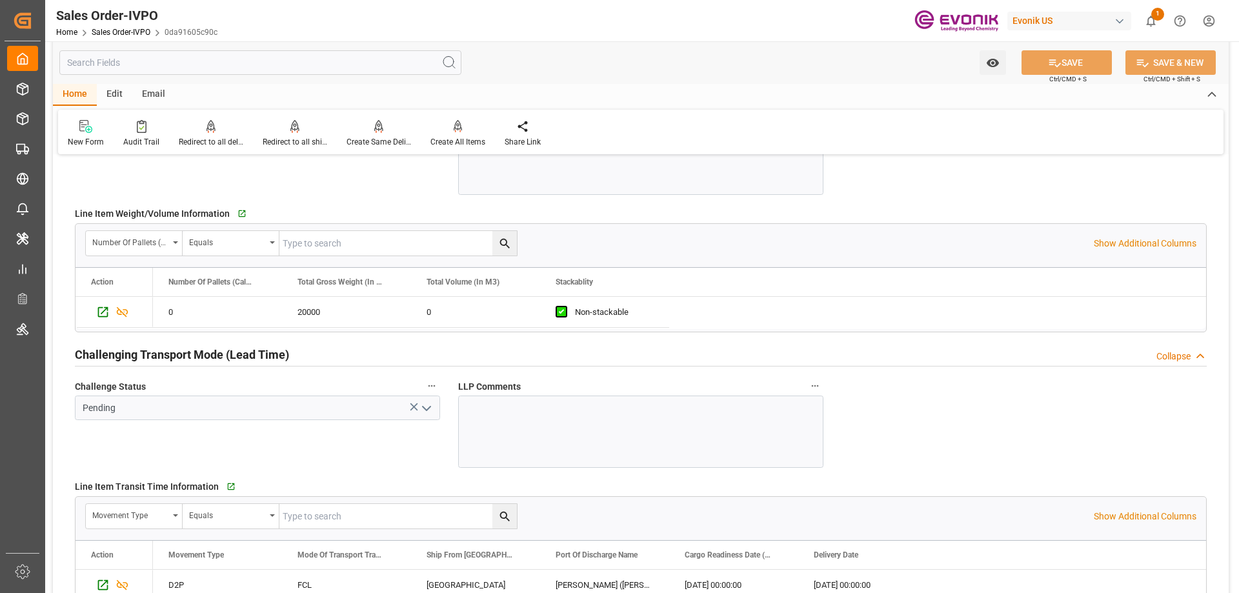
scroll to position [2000, 0]
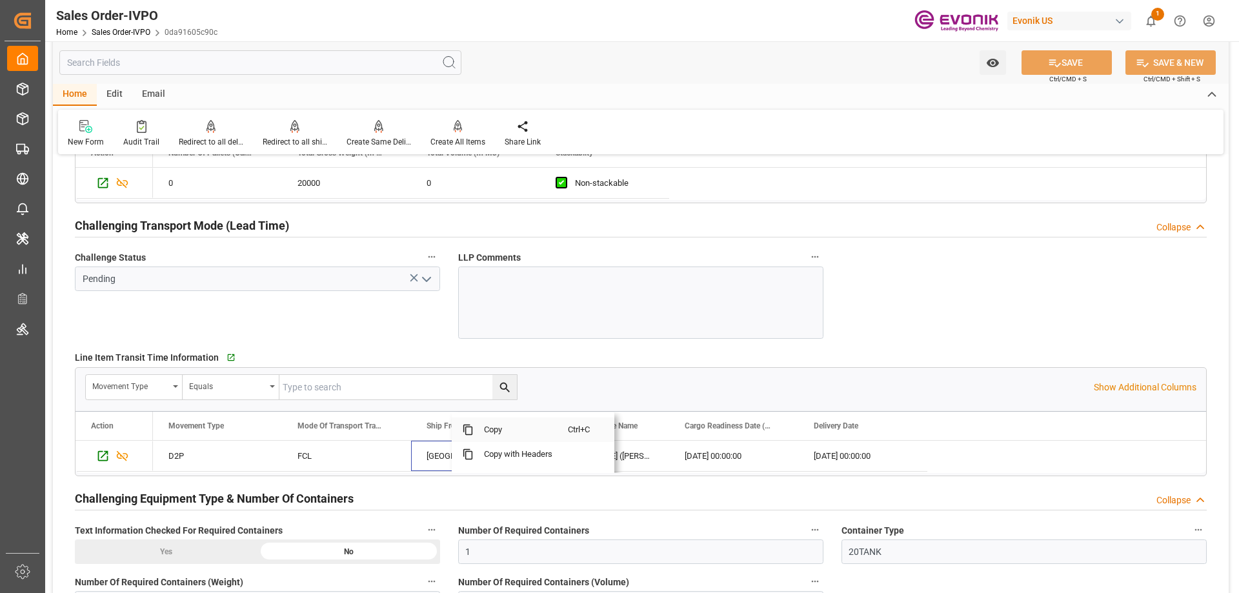
click at [501, 428] on span "Copy" at bounding box center [521, 430] width 94 height 25
click at [628, 433] on span "Copy" at bounding box center [659, 430] width 94 height 25
click at [766, 434] on span "Copy" at bounding box center [795, 430] width 94 height 25
click at [882, 423] on span "Copy" at bounding box center [912, 430] width 94 height 25
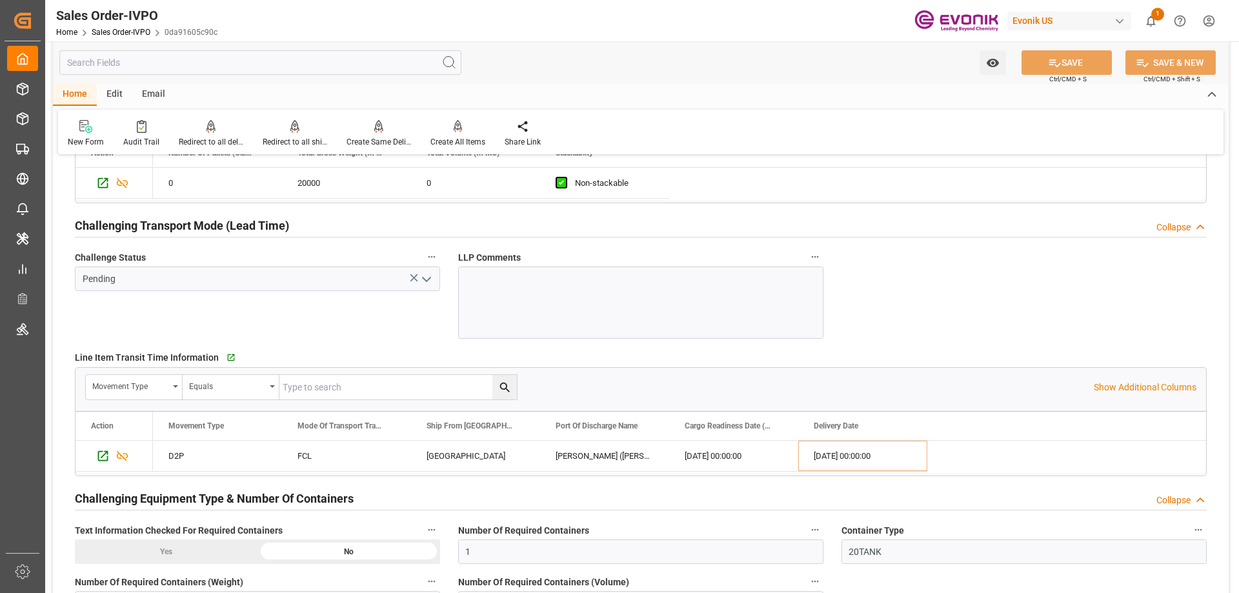
click at [868, 375] on div "Movement Type Equals" at bounding box center [589, 387] width 1009 height 26
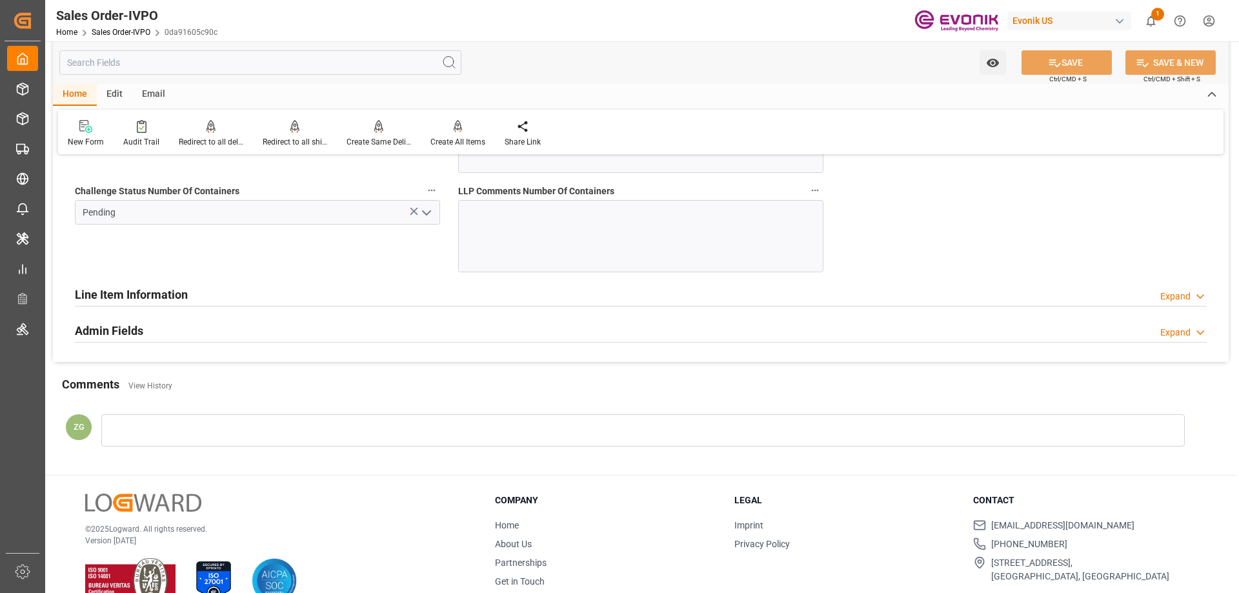
scroll to position [2581, 0]
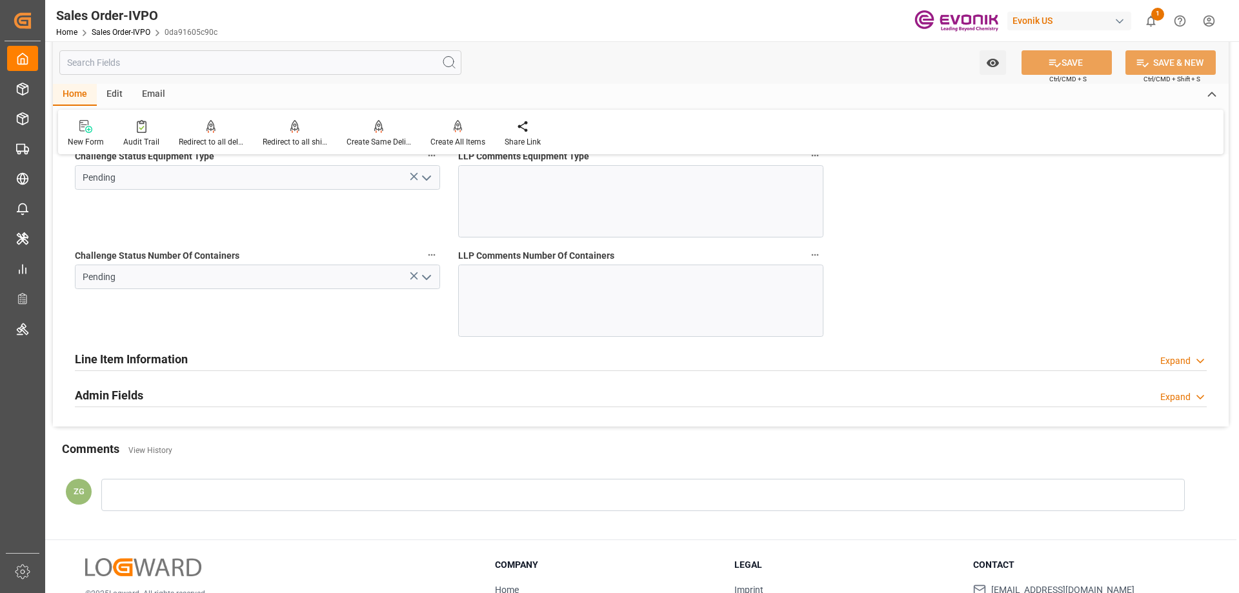
click at [431, 282] on icon "open menu" at bounding box center [426, 277] width 15 height 15
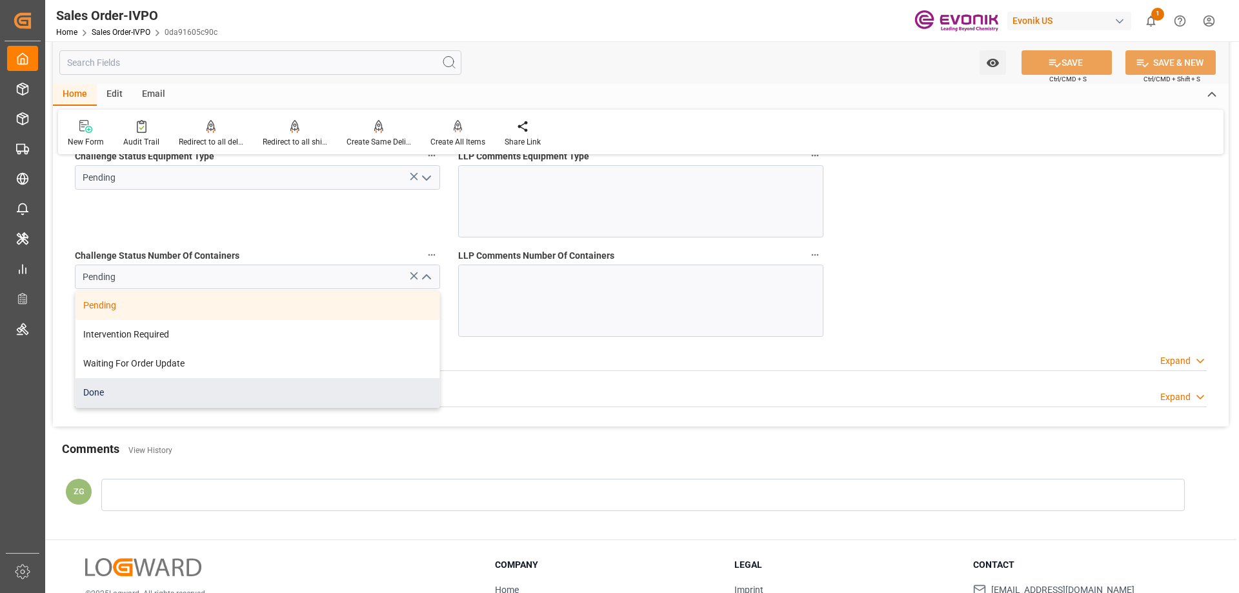
click at [150, 398] on div "Done" at bounding box center [258, 392] width 364 height 29
type input "Done"
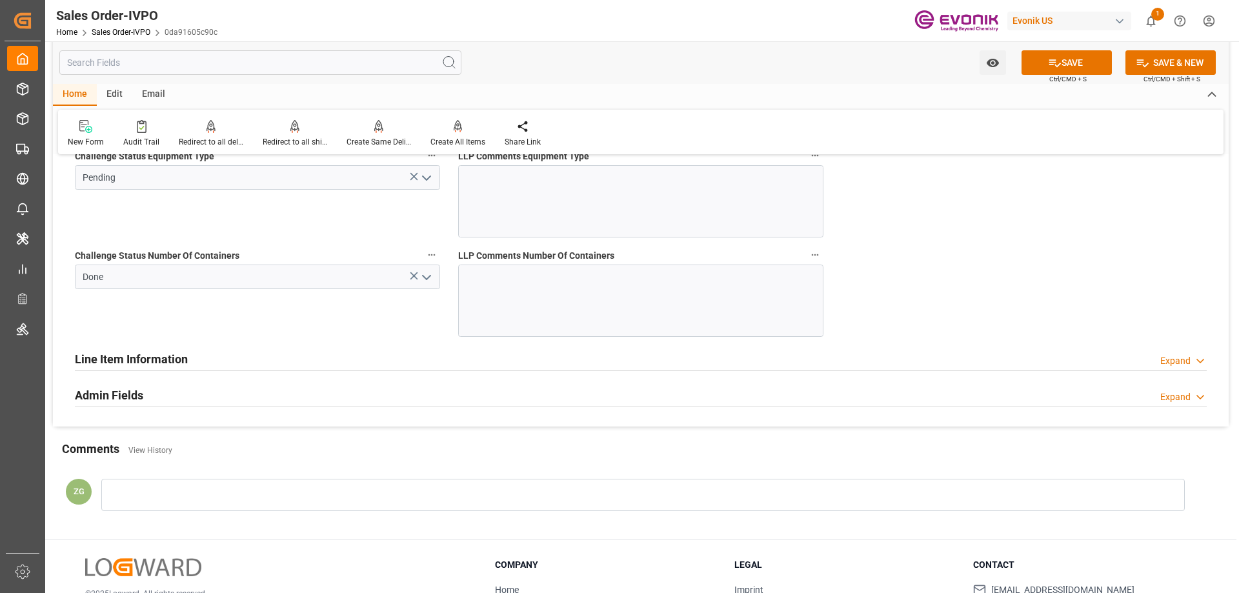
click at [428, 179] on polyline "open menu" at bounding box center [427, 178] width 8 height 4
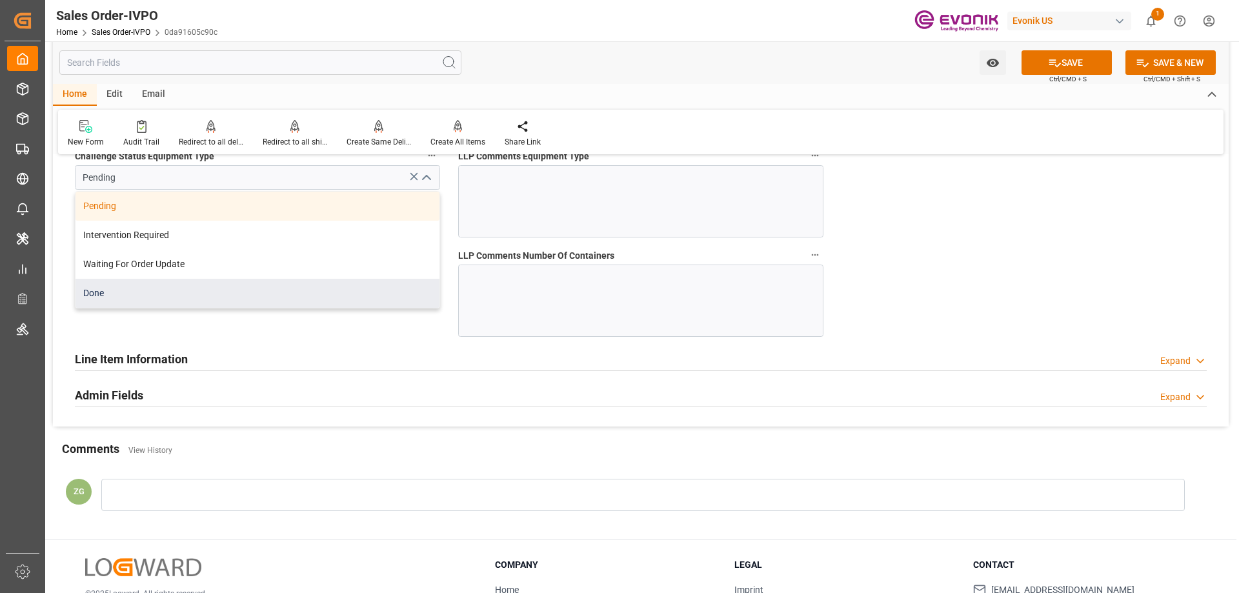
click at [159, 293] on div "Done" at bounding box center [258, 293] width 364 height 29
type input "Done"
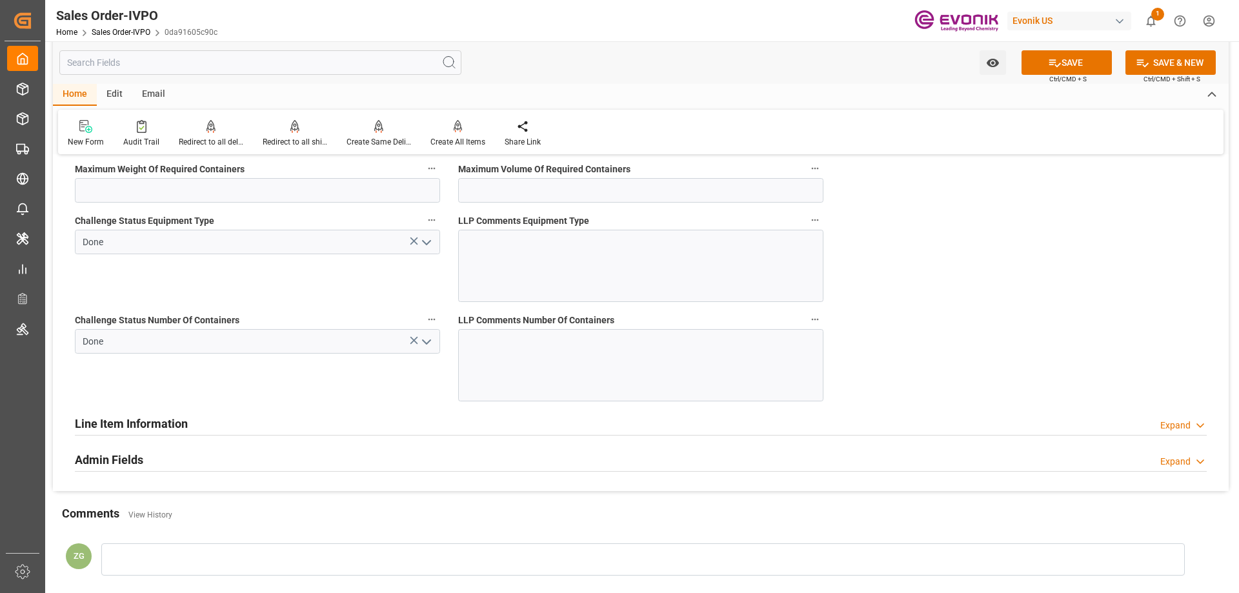
scroll to position [2323, 0]
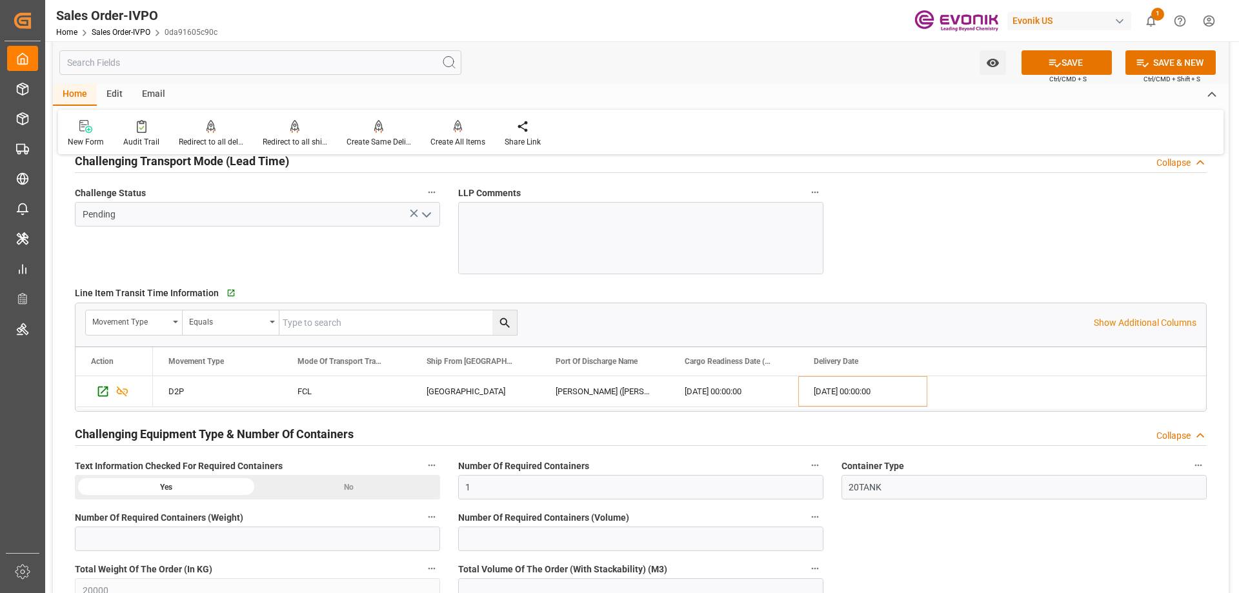
scroll to position [2000, 0]
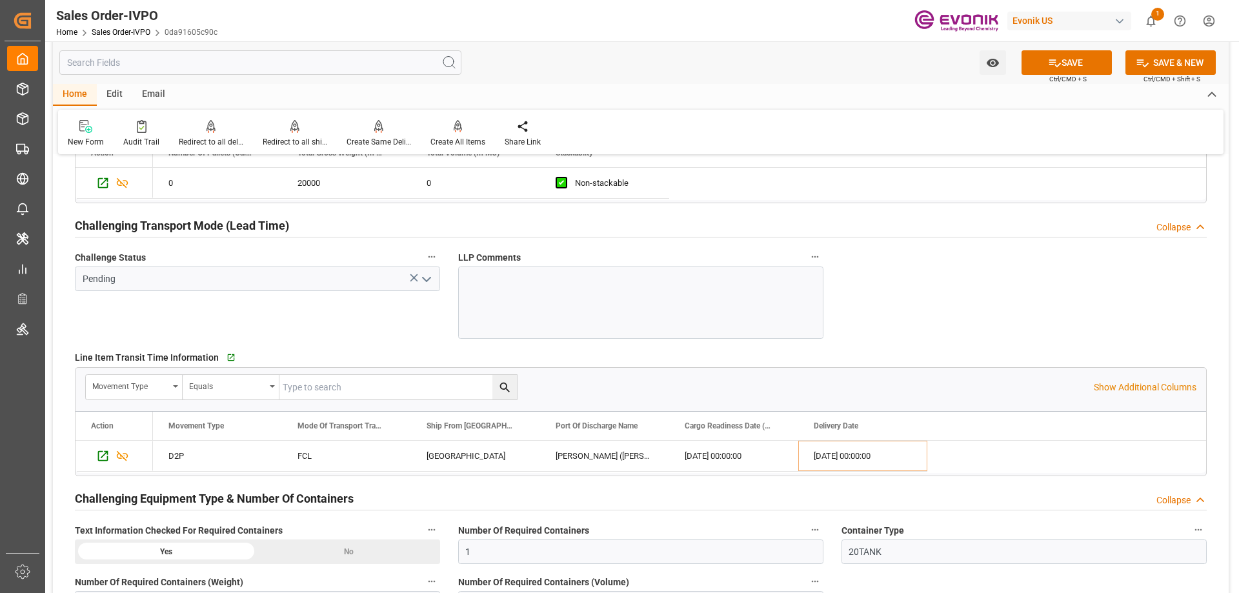
click at [423, 282] on icon "open menu" at bounding box center [426, 279] width 15 height 15
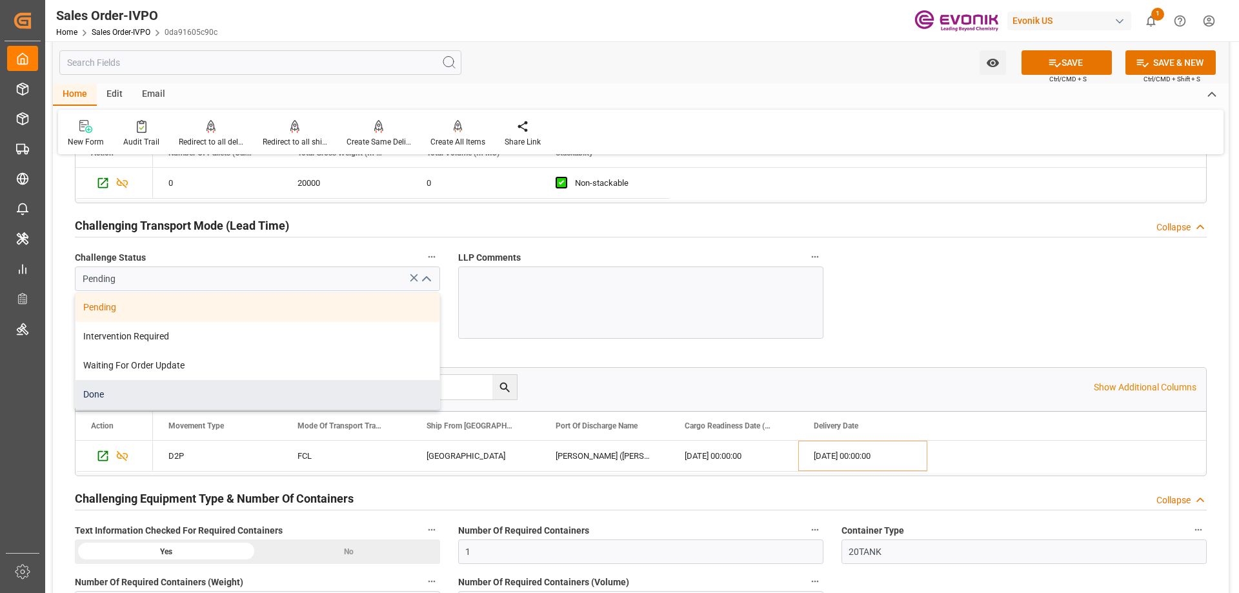
click at [199, 385] on div "Done" at bounding box center [258, 394] width 364 height 29
type input "Done"
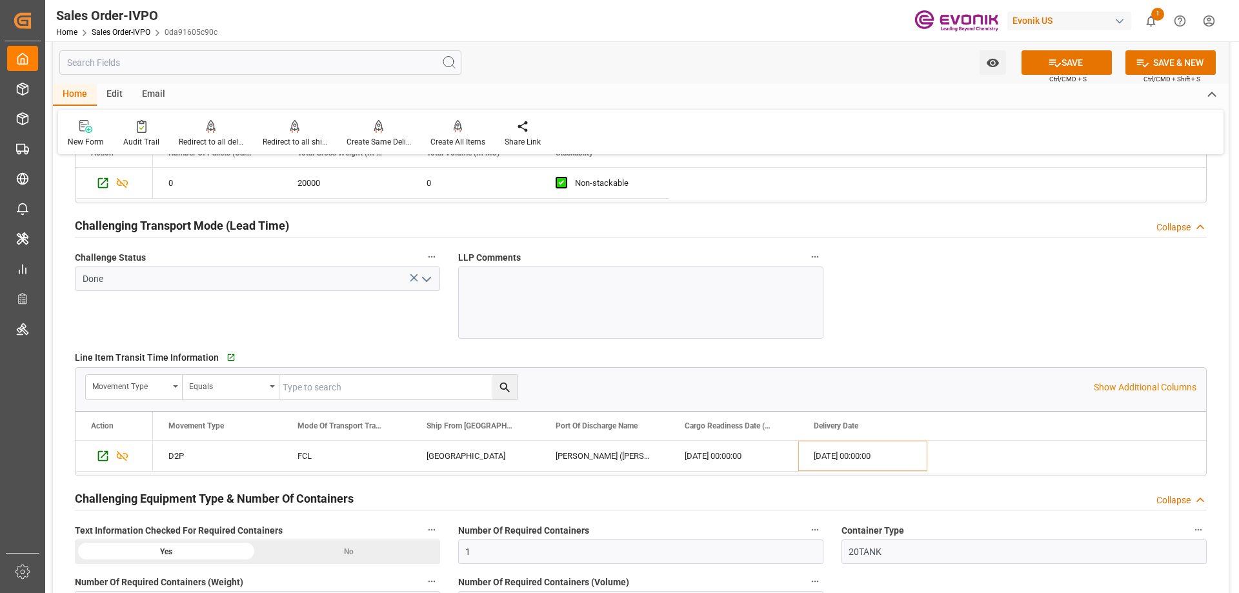
scroll to position [1742, 0]
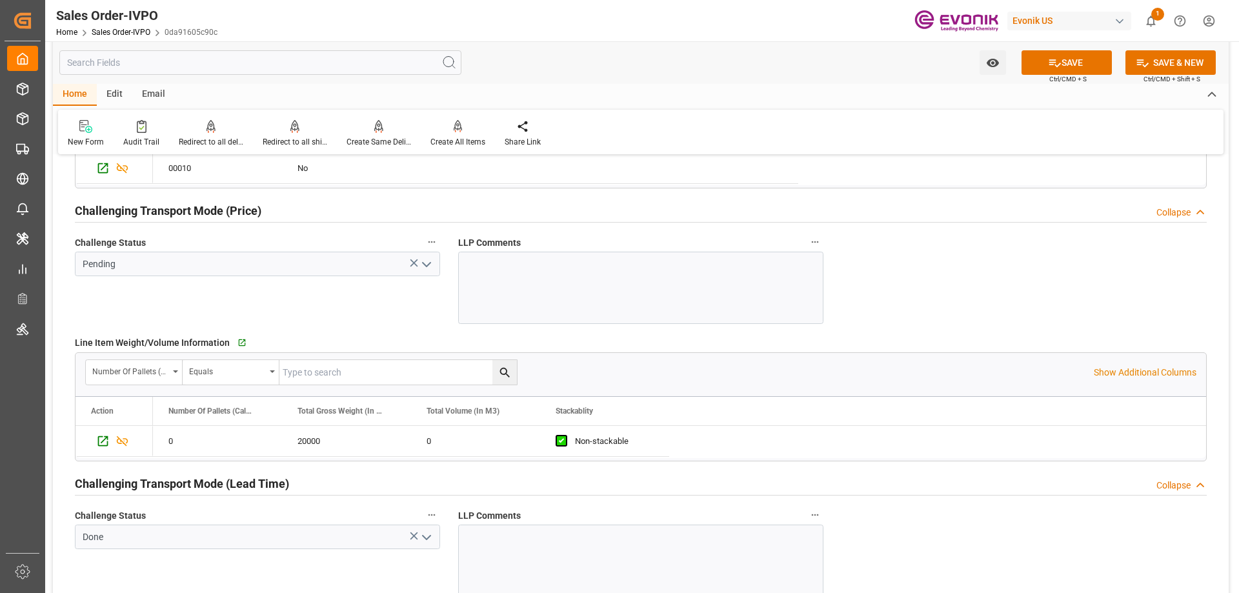
click at [425, 263] on icon "open menu" at bounding box center [426, 264] width 15 height 15
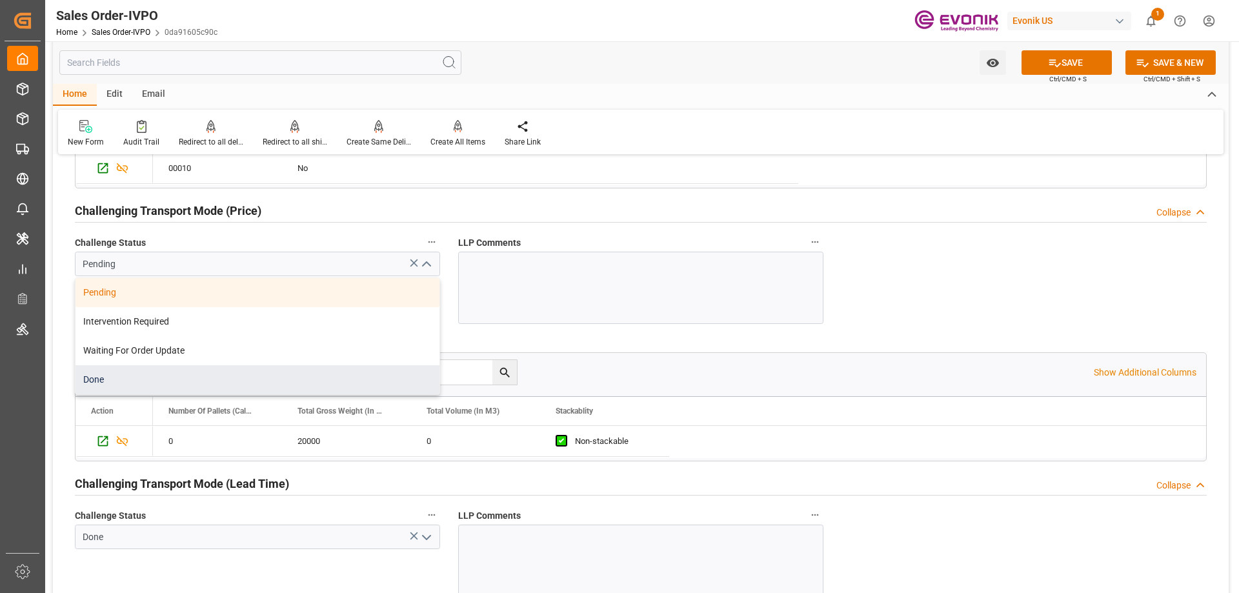
click at [133, 381] on div "Done" at bounding box center [258, 379] width 364 height 29
type input "Done"
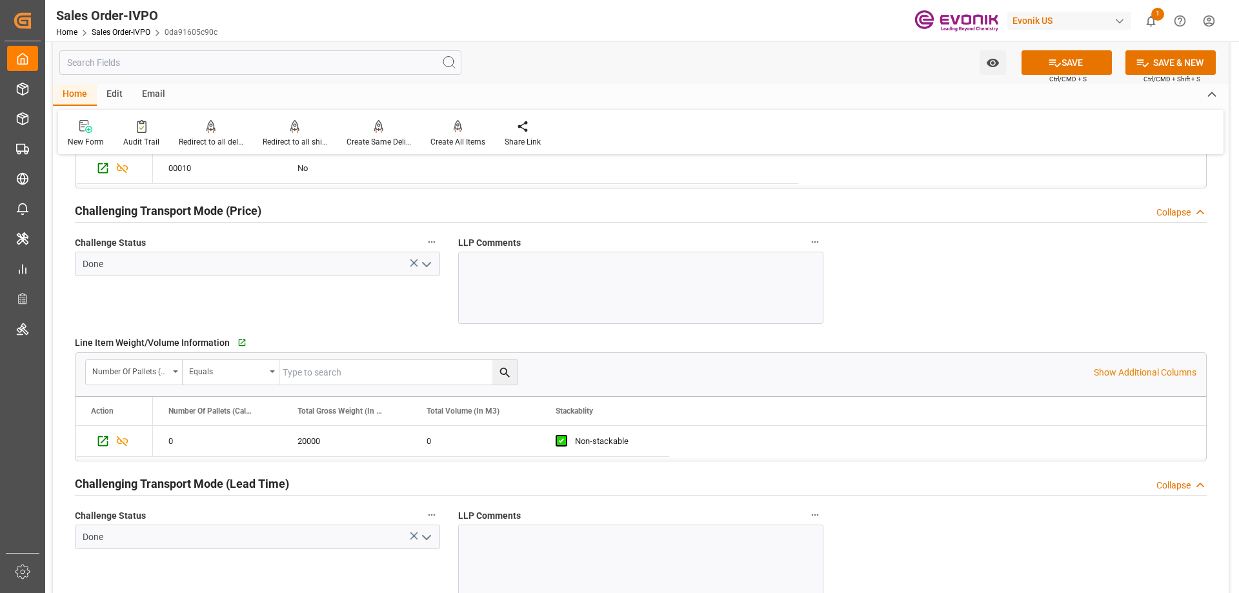
scroll to position [1484, 0]
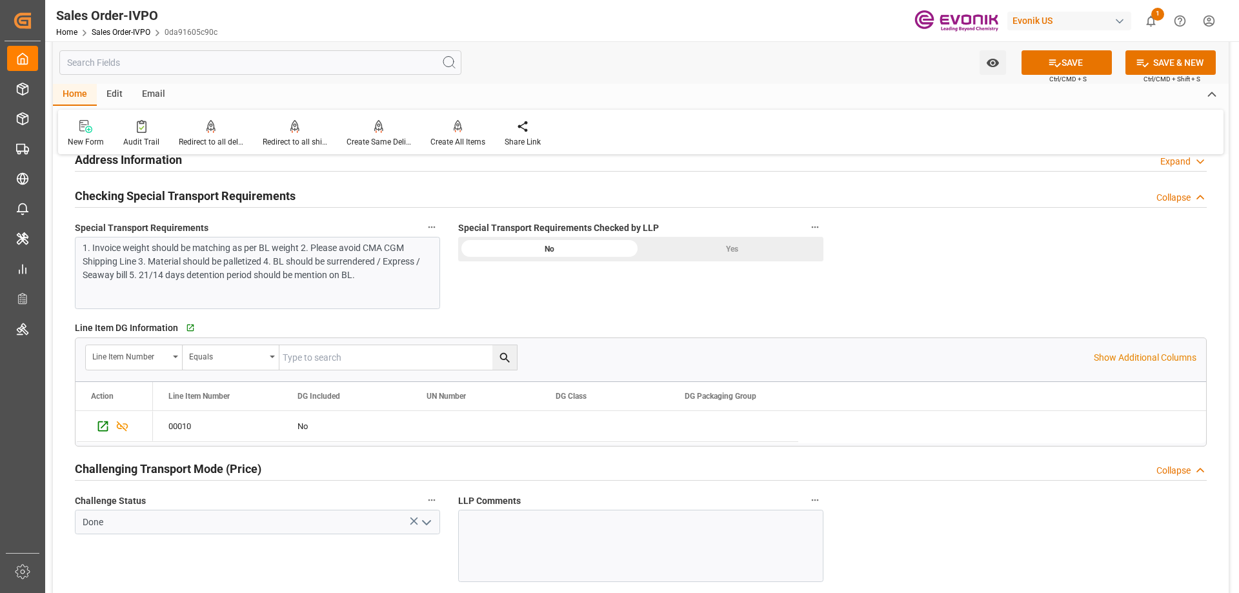
click at [699, 263] on div "Special Transport Requirements Checked by LLP No Yes" at bounding box center [640, 263] width 383 height 99
click at [719, 251] on div "Yes" at bounding box center [732, 249] width 183 height 25
click at [1071, 66] on button "SAVE" at bounding box center [1067, 62] width 90 height 25
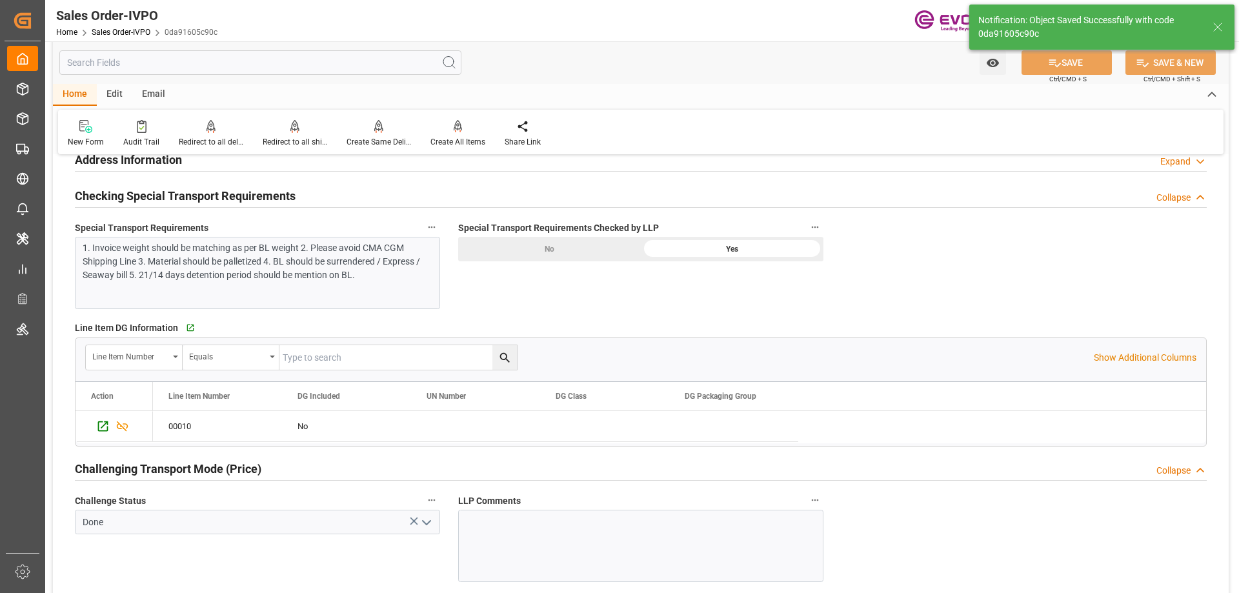
type input "08-12-2025 17:52"
type input "No"
type input "2"
type input "0"
type input "17000"
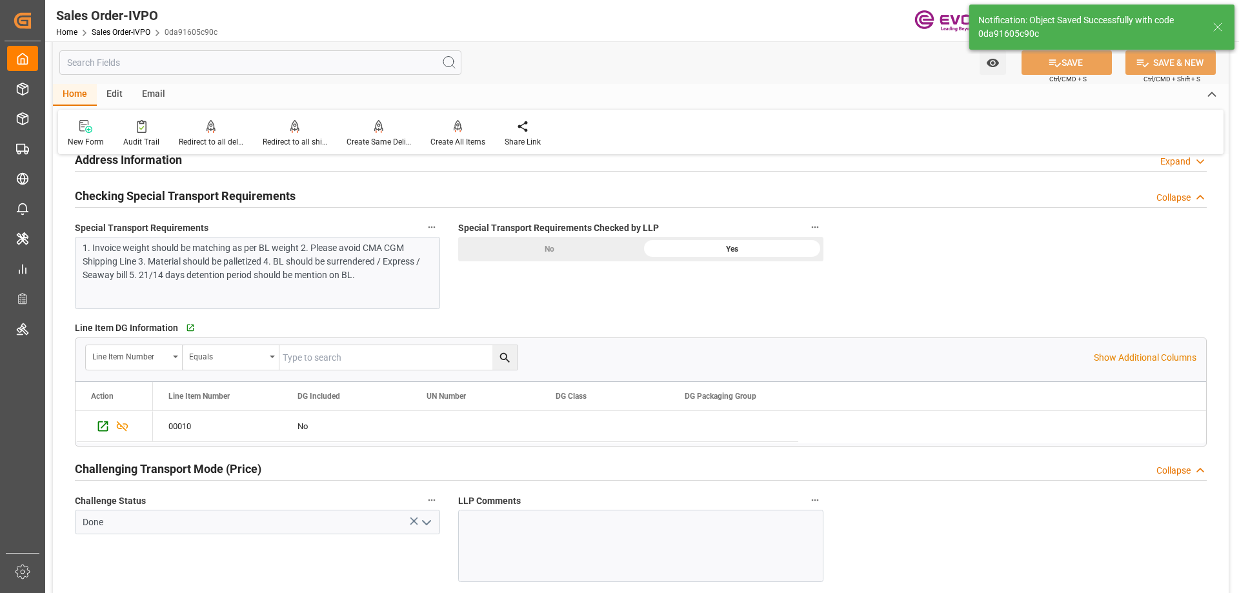
type input "30"
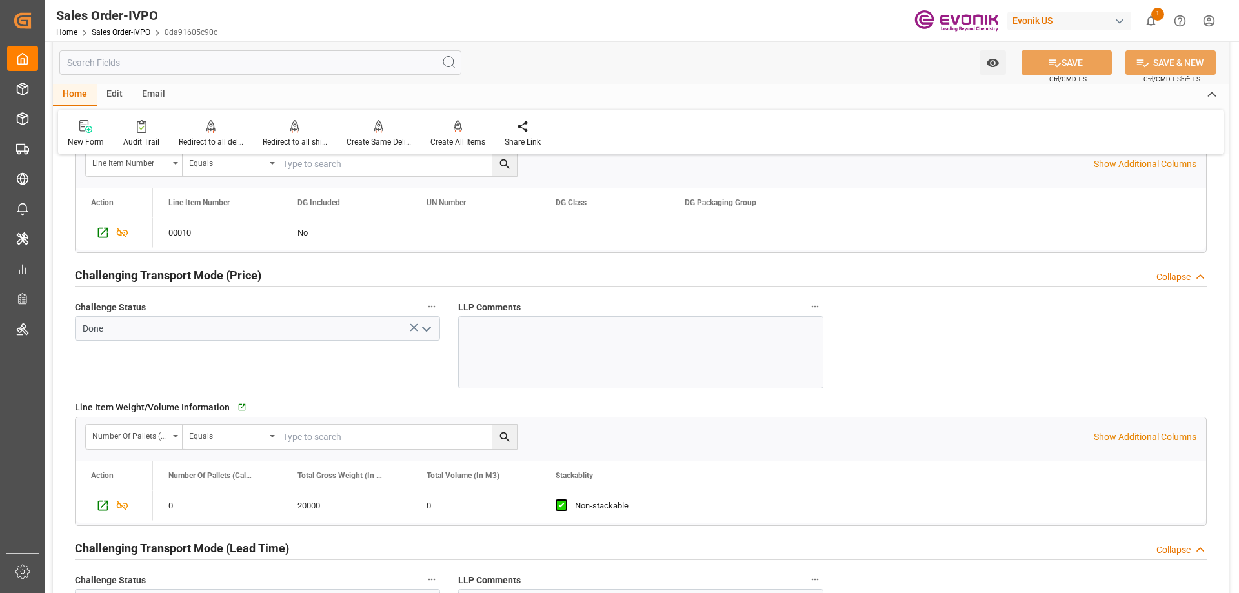
scroll to position [1549, 0]
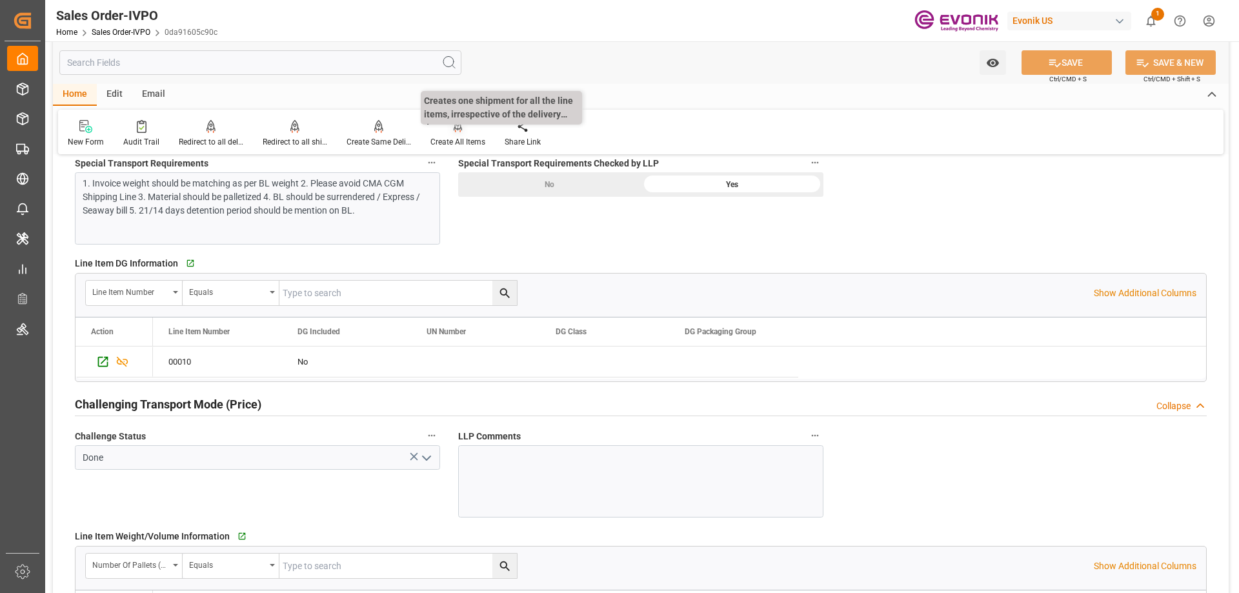
click at [455, 144] on div "Create All Items" at bounding box center [457, 142] width 55 height 12
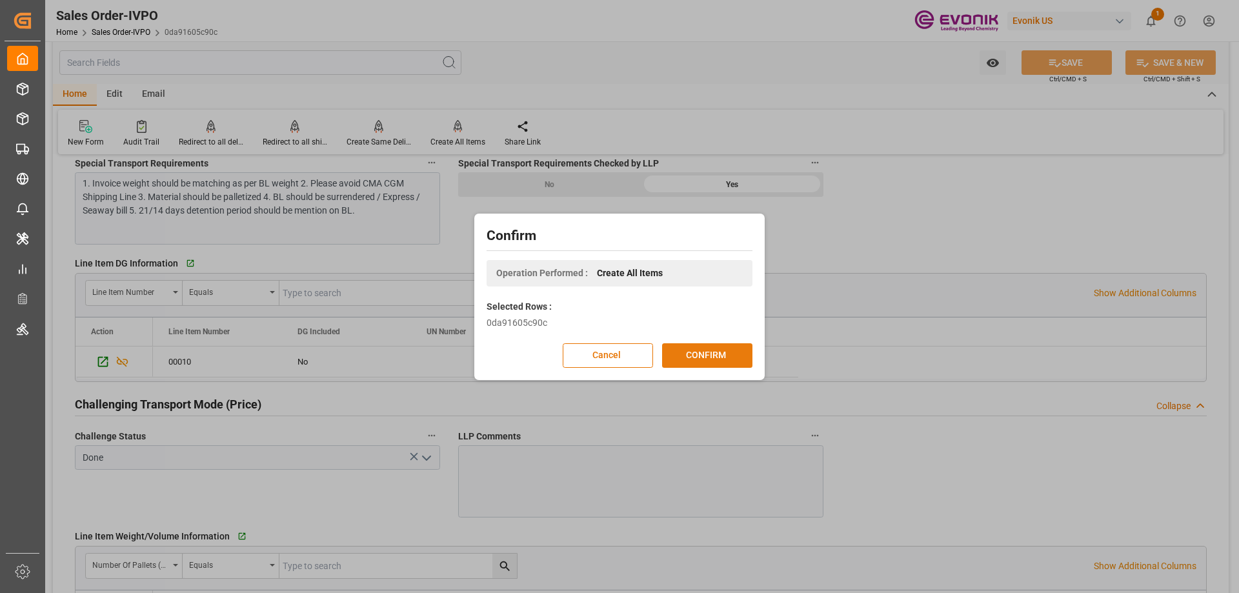
click at [728, 357] on button "CONFIRM" at bounding box center [707, 355] width 90 height 25
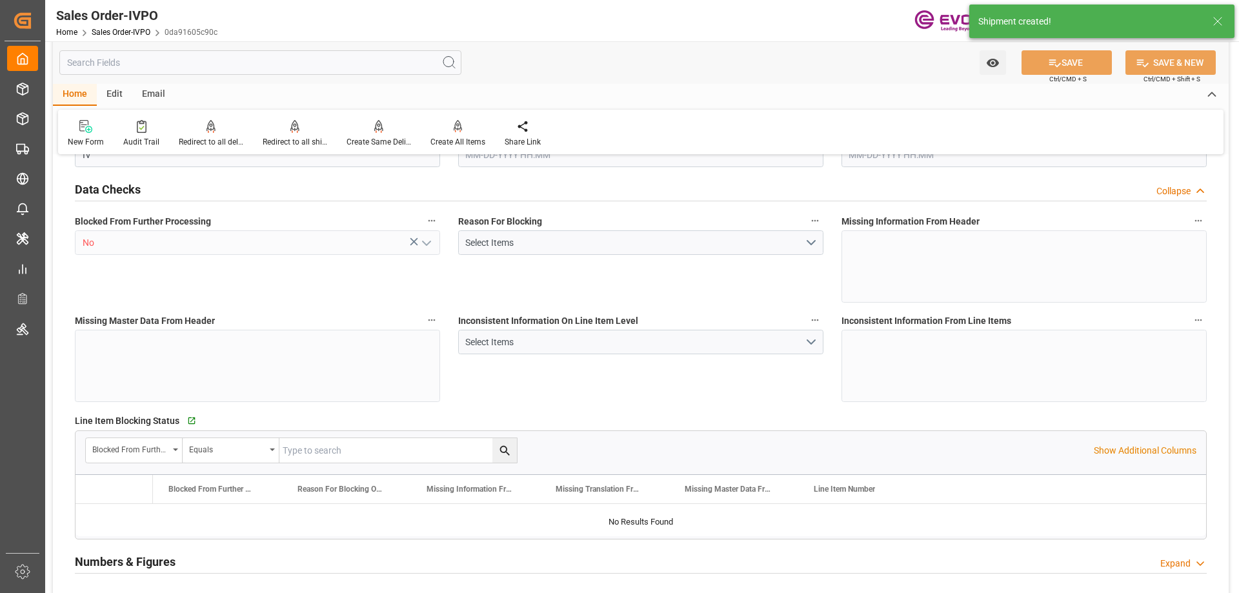
type input "INNSA"
type input "0"
type input "1"
type input "2"
type input "20000"
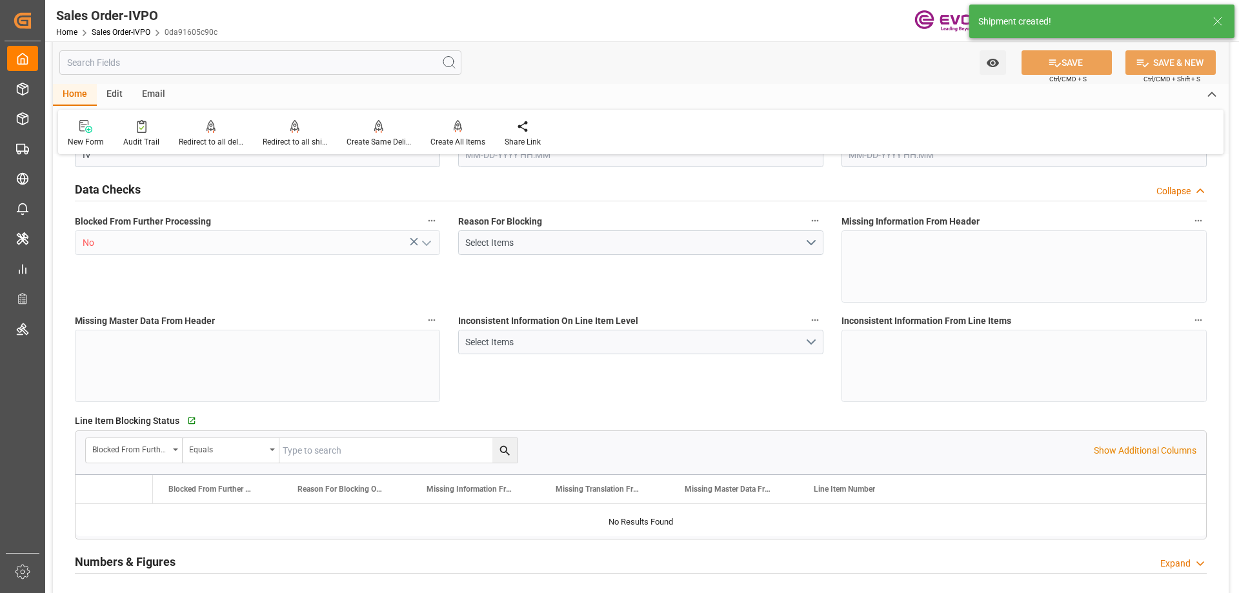
type input "0"
type input "17000"
type input "30"
type input "08-11-2025 18:58"
type input "08-12-2025 17:52"
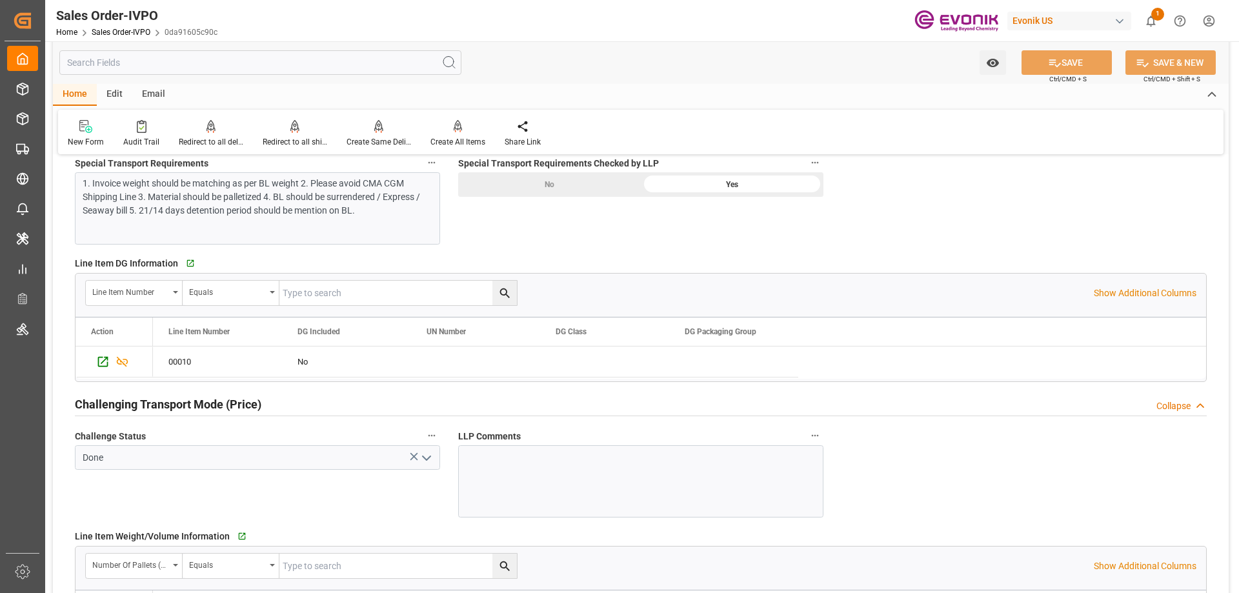
scroll to position [1484, 0]
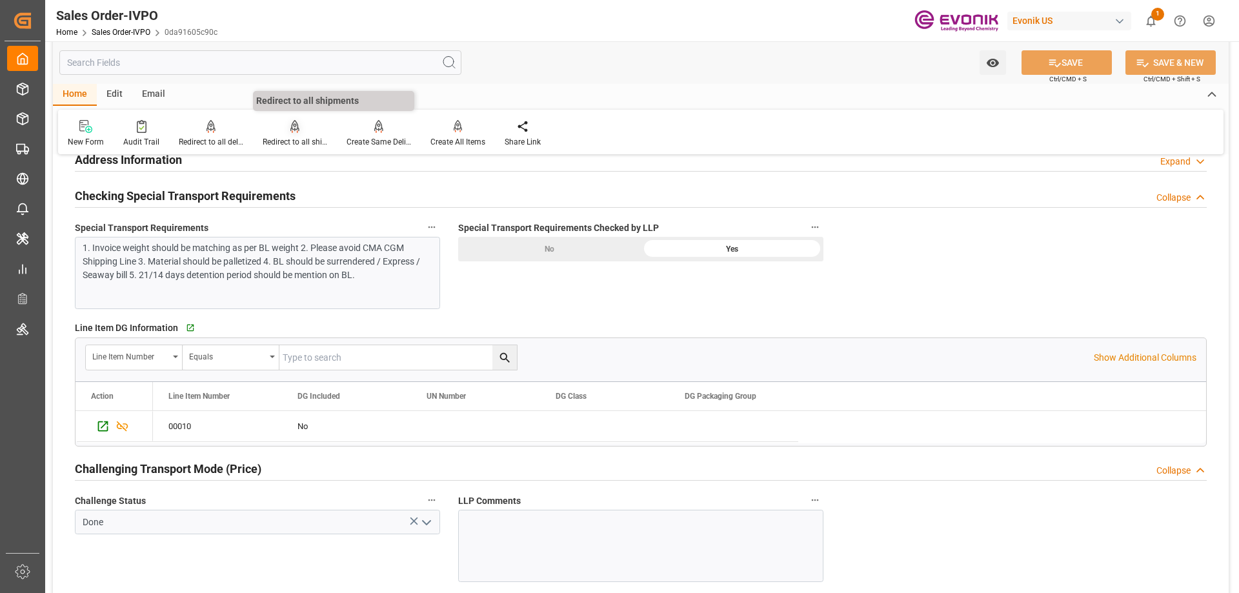
click at [305, 137] on div "Redirect to all shipments" at bounding box center [295, 142] width 65 height 12
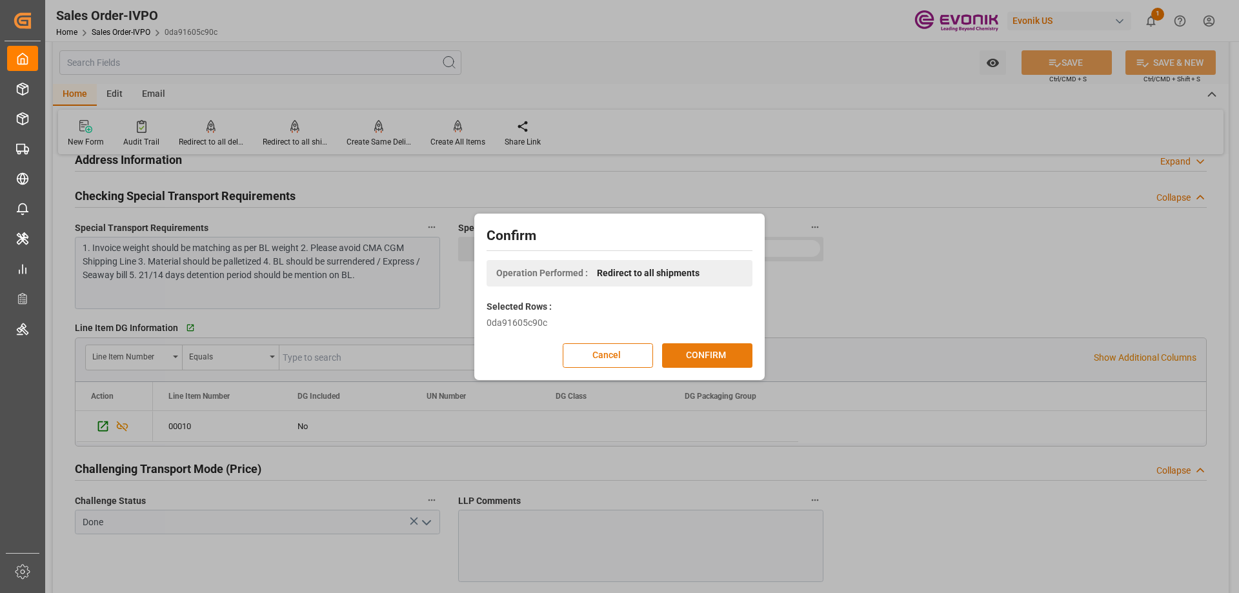
click at [696, 354] on button "CONFIRM" at bounding box center [707, 355] width 90 height 25
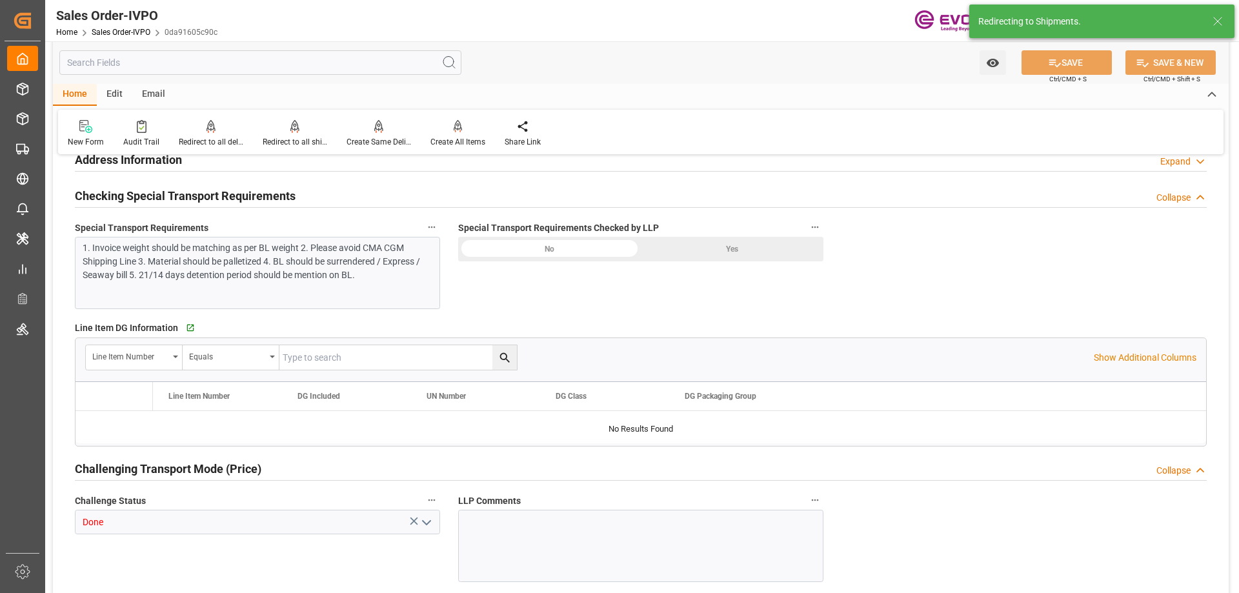
type input "INNSA"
type input "0"
type input "1"
type input "2"
type input "20000"
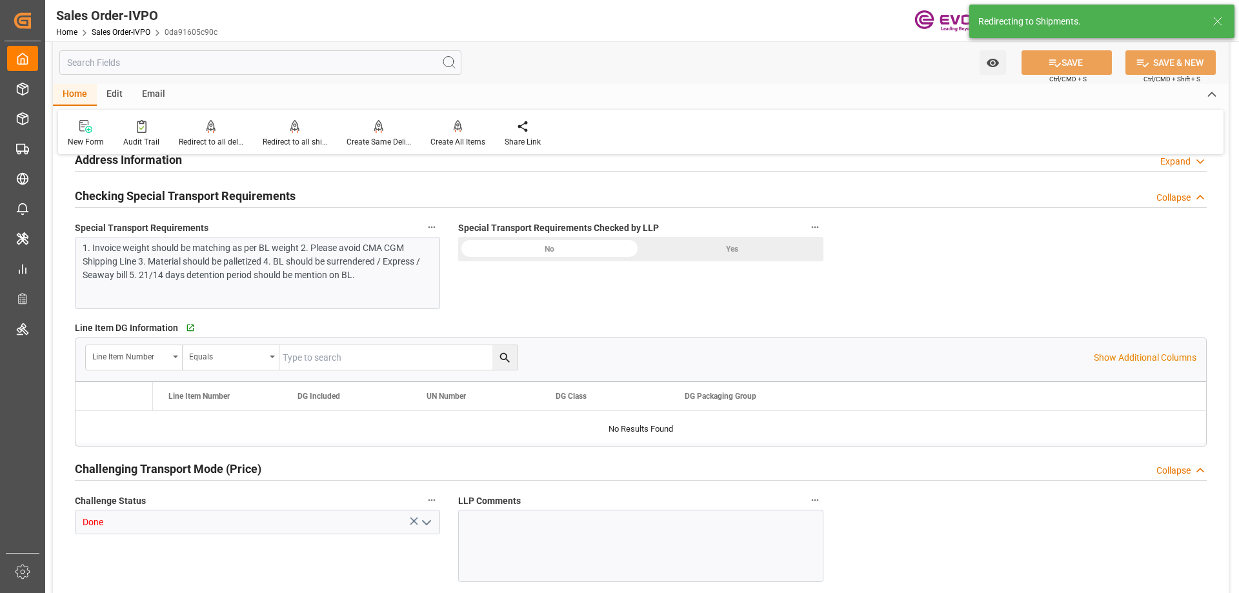
type input "0"
type input "17000"
type input "30"
type input "08-11-2025 18:58"
type input "08-12-2025 17:52"
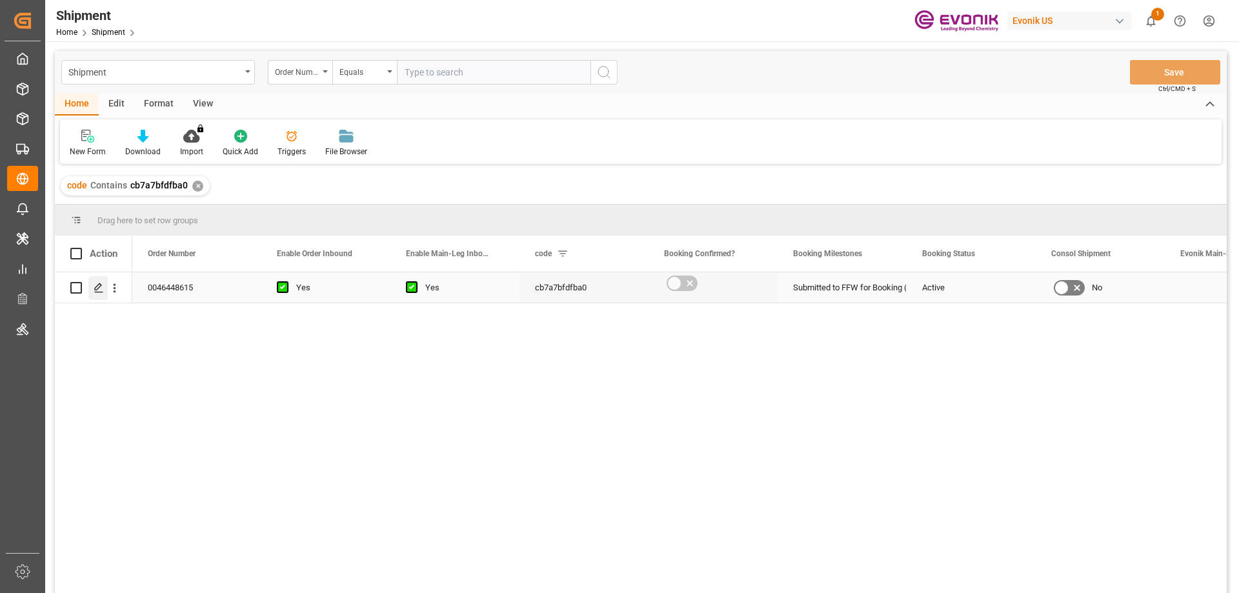
click at [99, 292] on line "Press SPACE to select this row." at bounding box center [99, 292] width 8 height 0
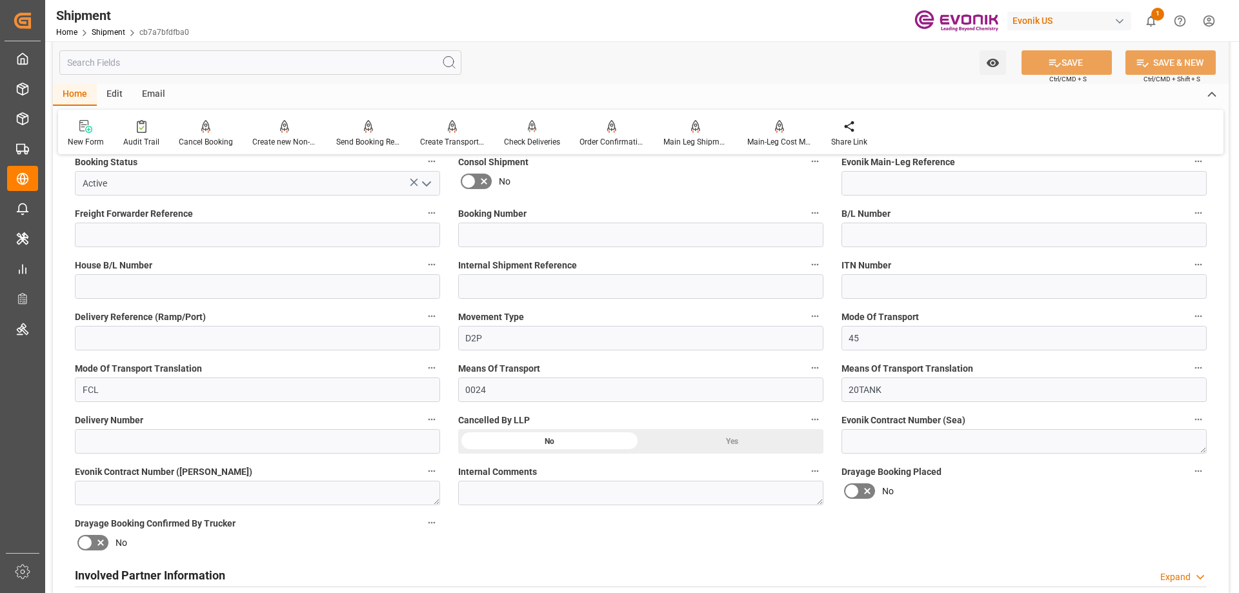
scroll to position [452, 0]
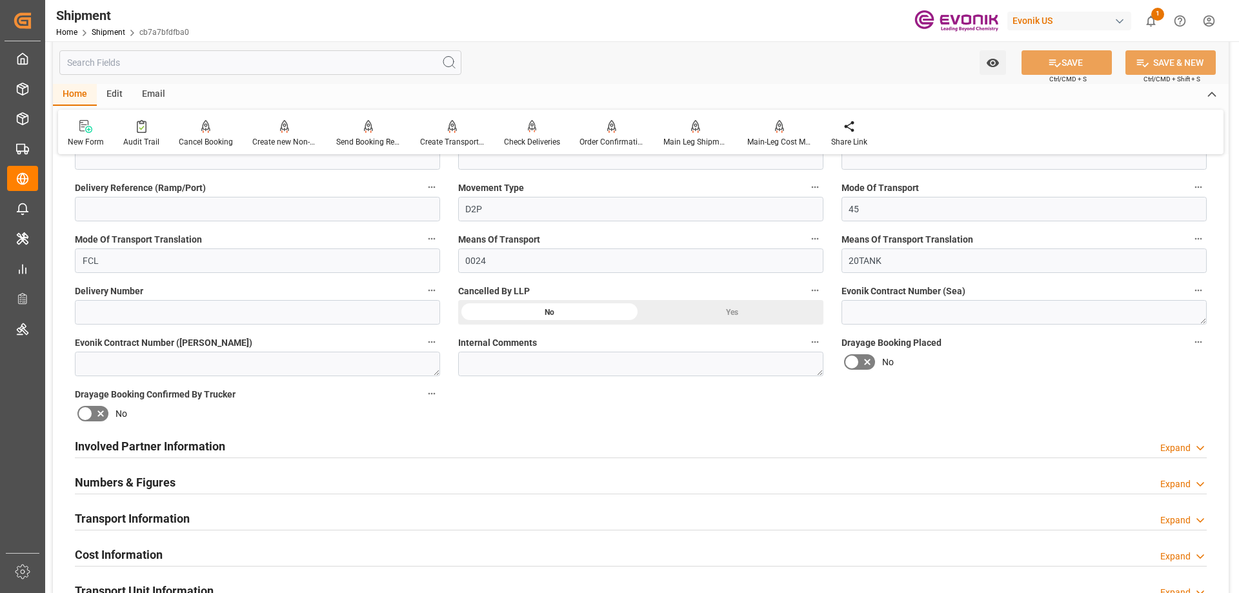
click at [194, 438] on h2 "Involved Partner Information" at bounding box center [150, 446] width 150 height 17
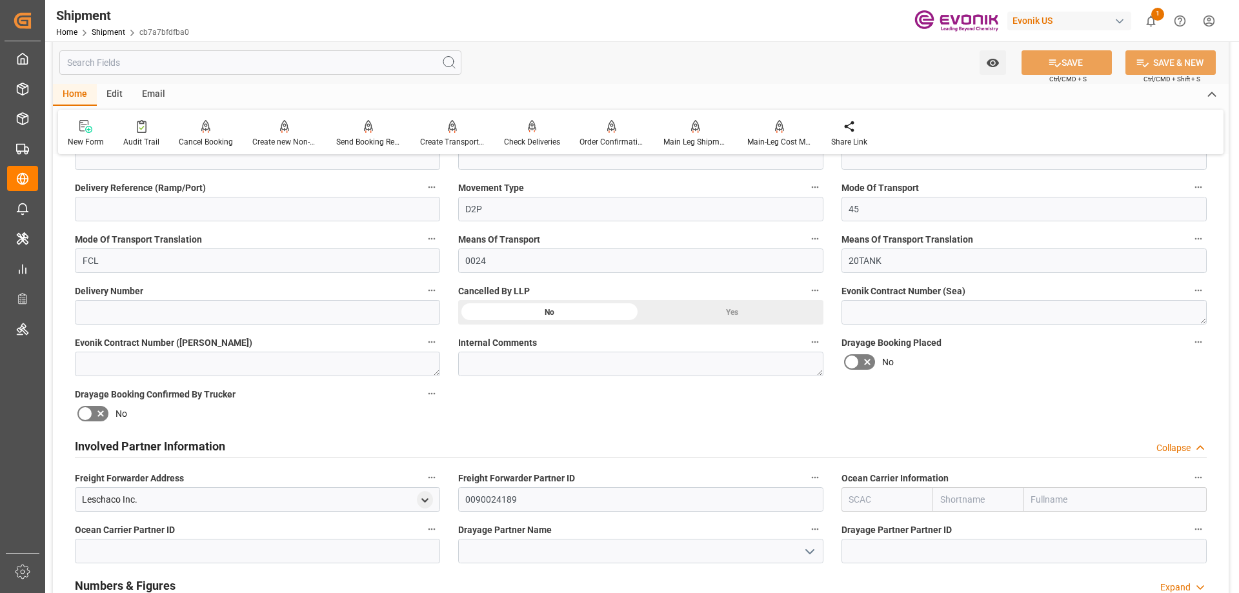
scroll to position [516, 0]
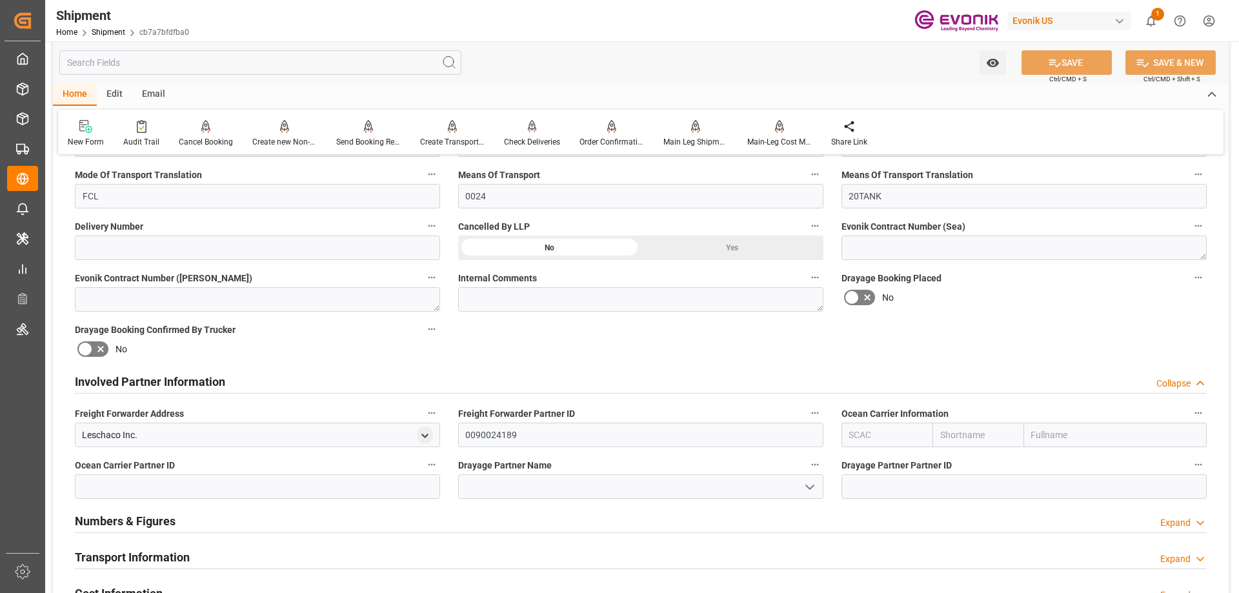
click at [1059, 431] on input "text" at bounding box center [1115, 435] width 183 height 25
type input "intermodal"
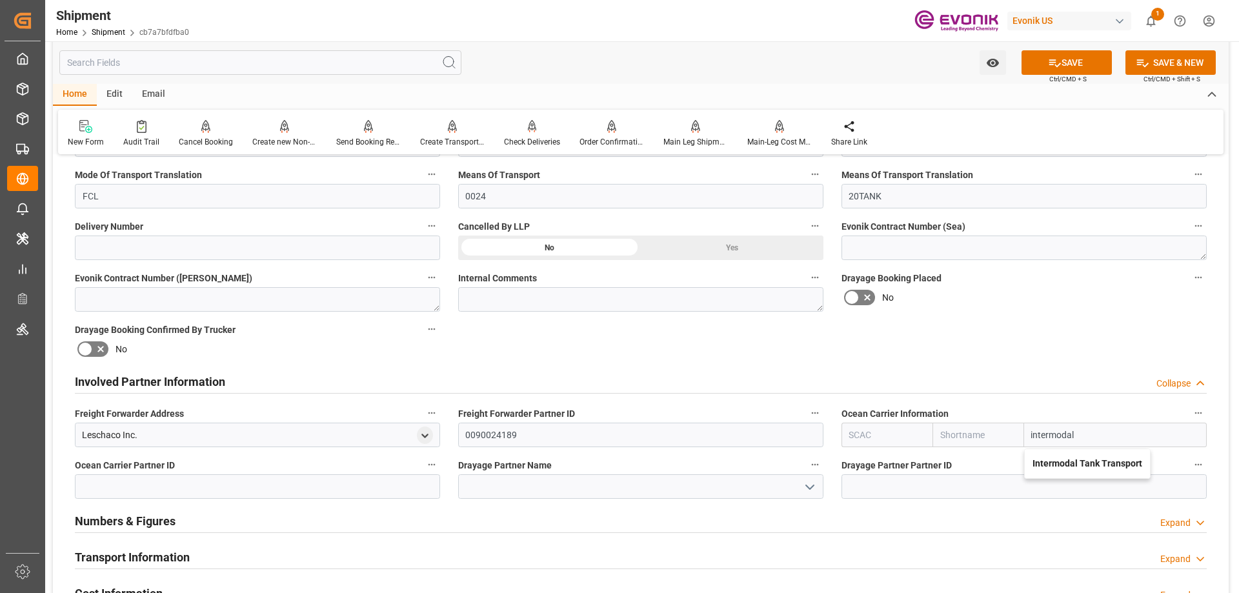
click at [1066, 466] on b "Intermodal Tank Transport" at bounding box center [1088, 463] width 110 height 10
type input "TQMU"
type input "Intermodal Tank Transport"
click at [585, 500] on div "Drayage Partner Name" at bounding box center [640, 478] width 383 height 52
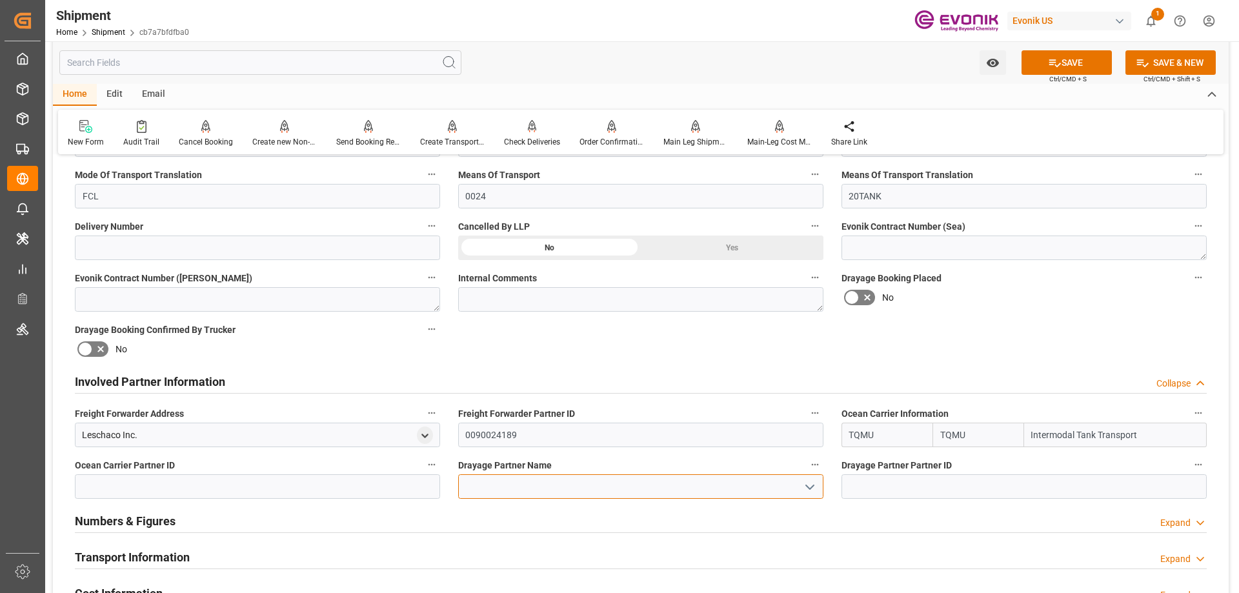
click at [585, 494] on input at bounding box center [640, 486] width 365 height 25
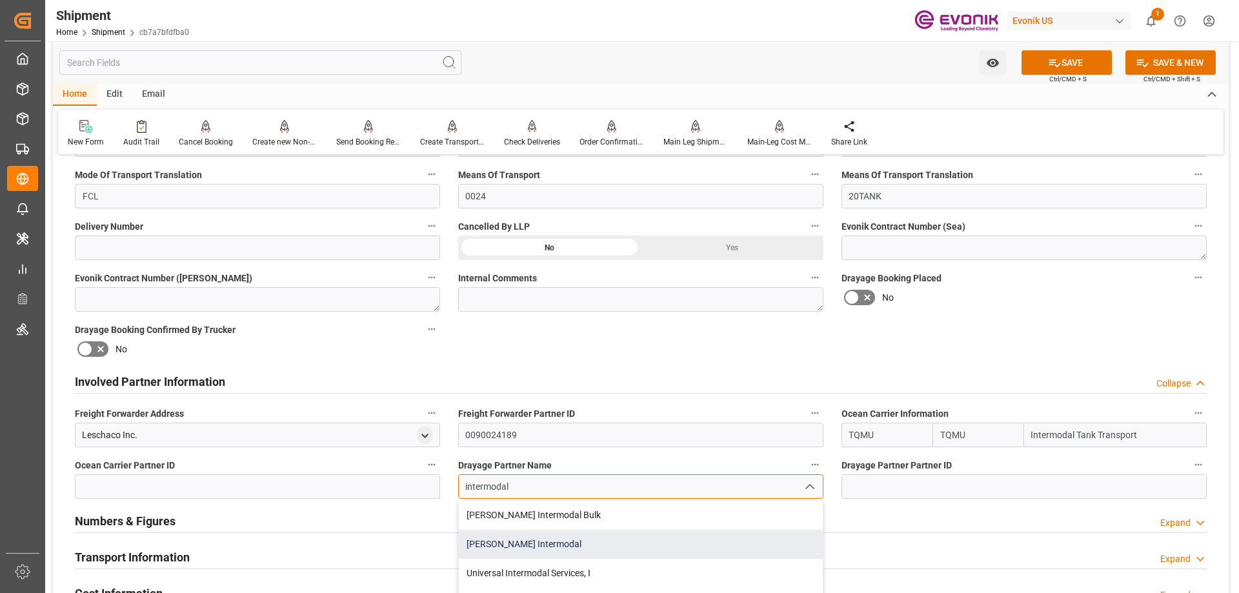
scroll to position [65, 0]
click at [521, 542] on div "Intermodal Tank Transport" at bounding box center [641, 537] width 364 height 29
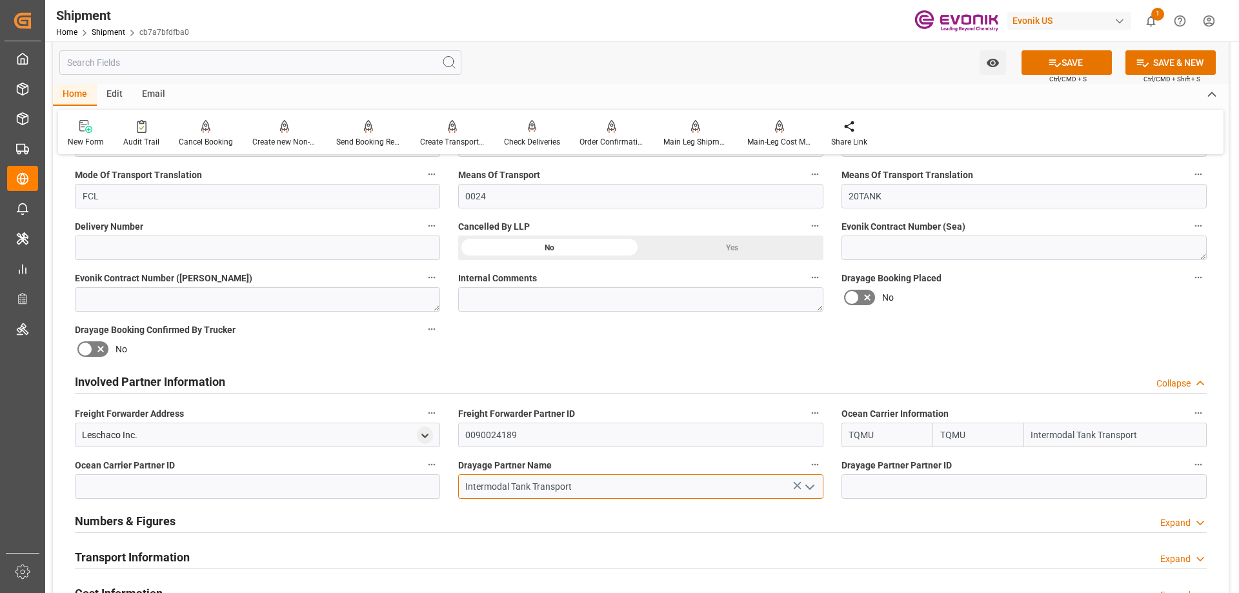
type input "Intermodal Tank Transport"
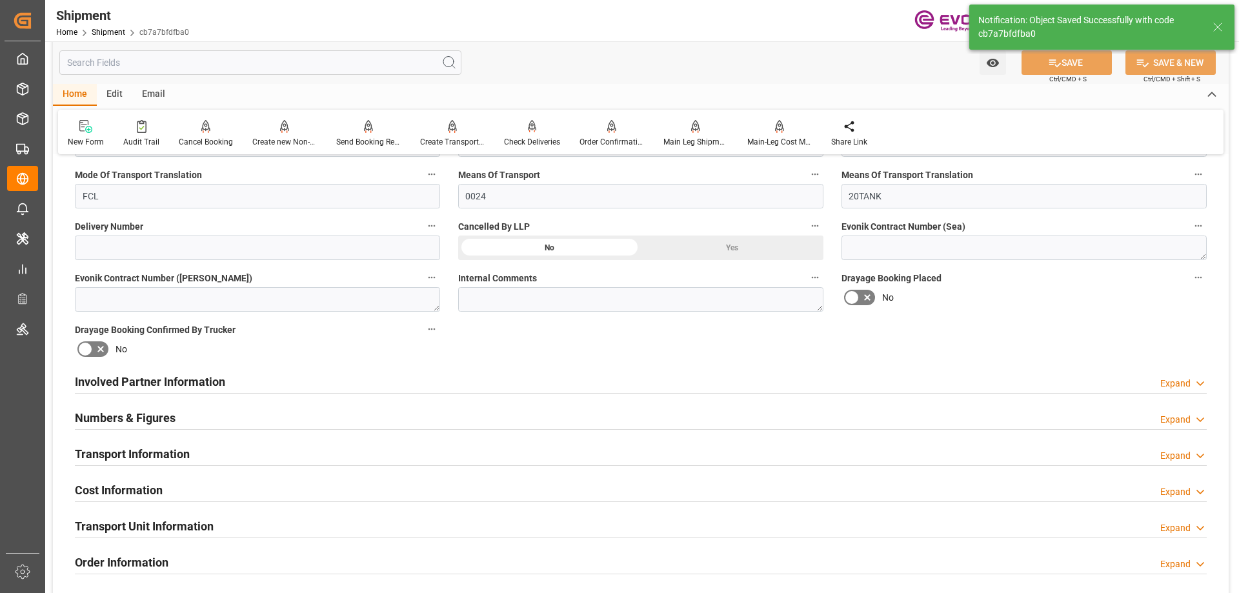
type textarea "Indian Subcontinent"
click at [157, 383] on h2 "Involved Partner Information" at bounding box center [150, 381] width 150 height 17
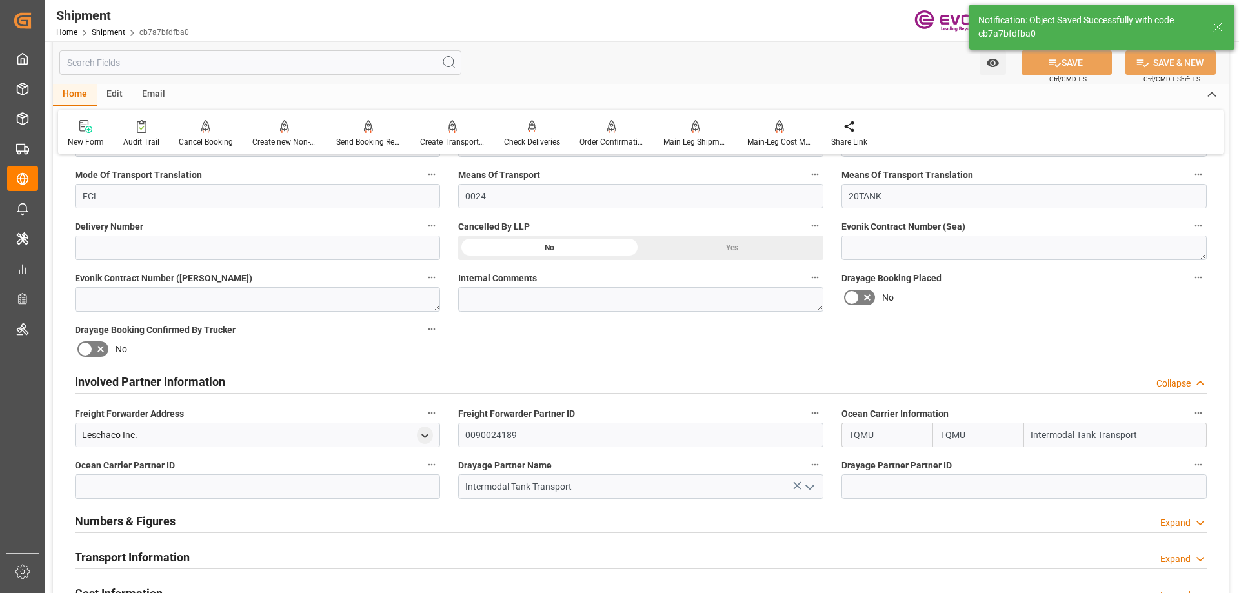
scroll to position [581, 0]
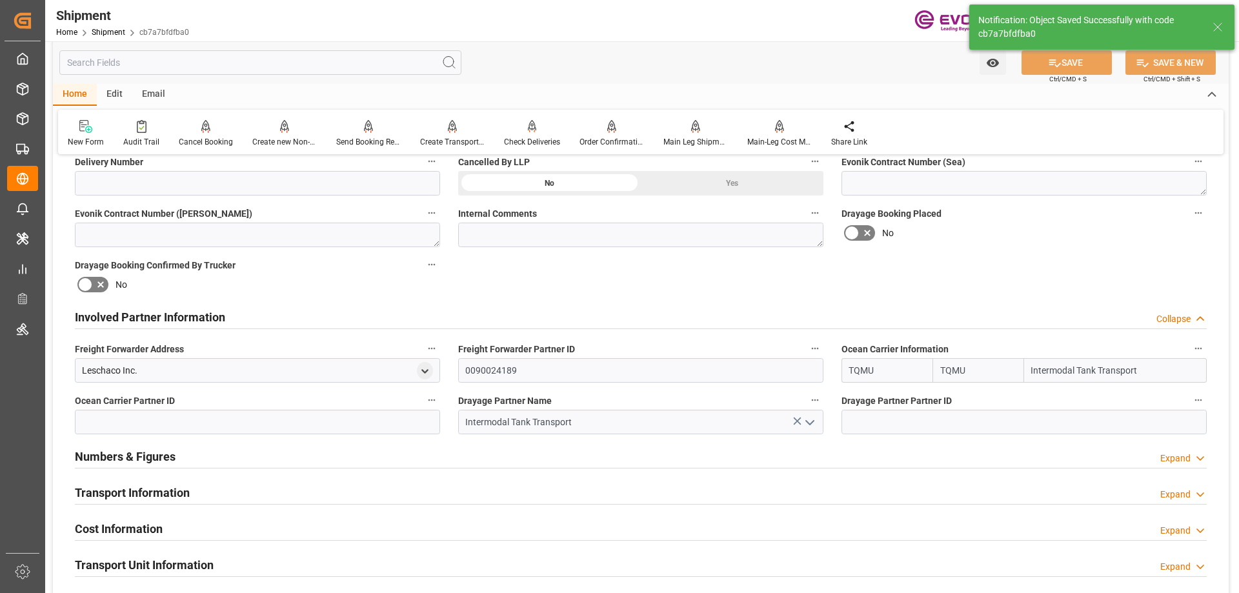
click at [150, 492] on h2 "Transport Information" at bounding box center [132, 492] width 115 height 17
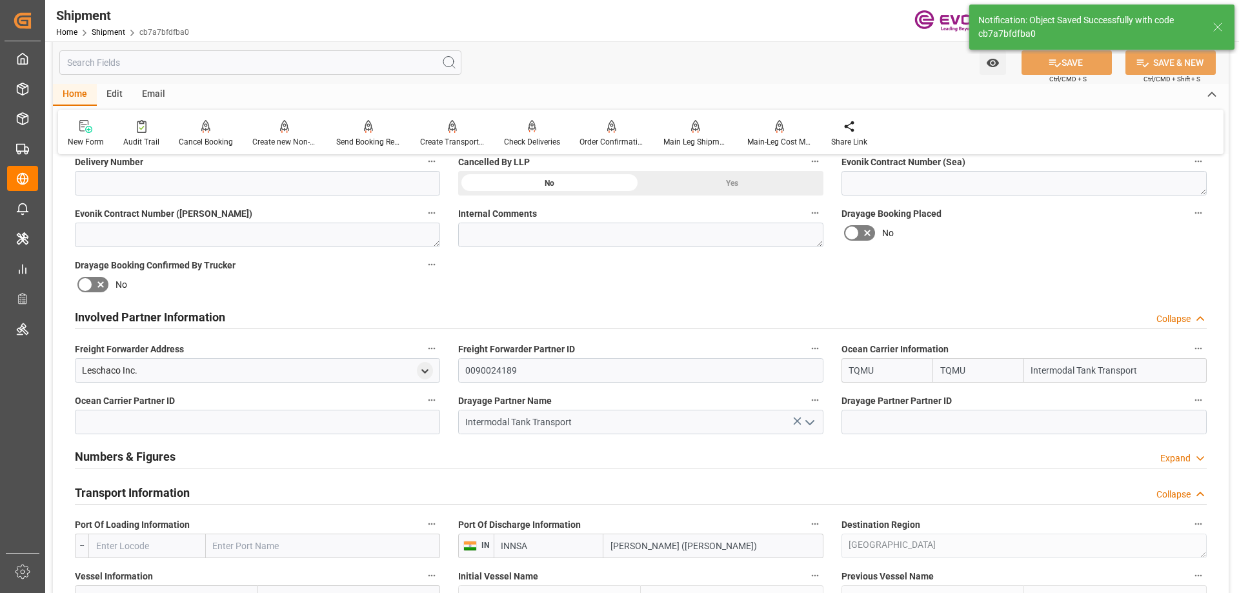
scroll to position [710, 0]
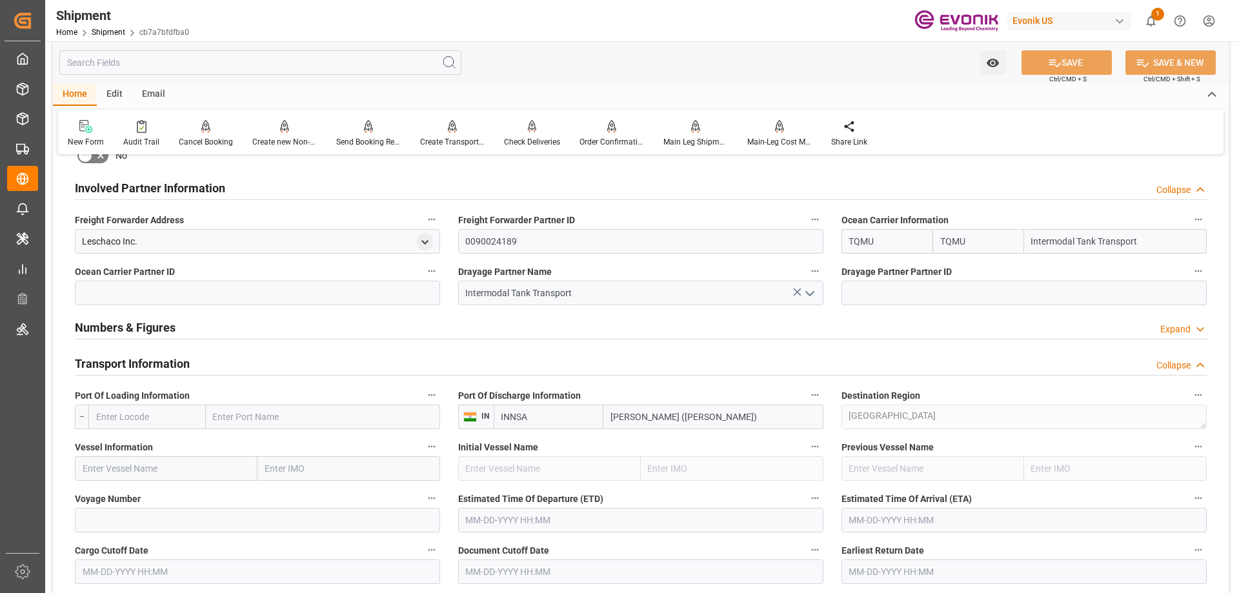
click at [244, 418] on input "text" at bounding box center [323, 417] width 234 height 25
type input "houston"
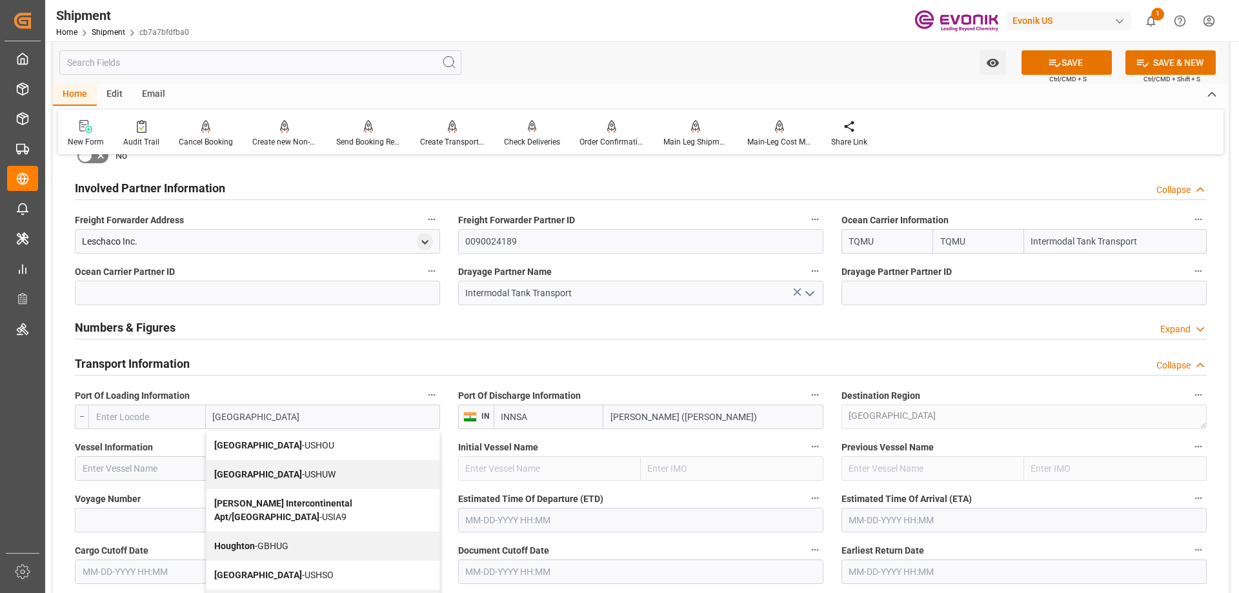
click at [257, 448] on span "Houston - USHOU" at bounding box center [274, 445] width 120 height 10
type input "USHOU"
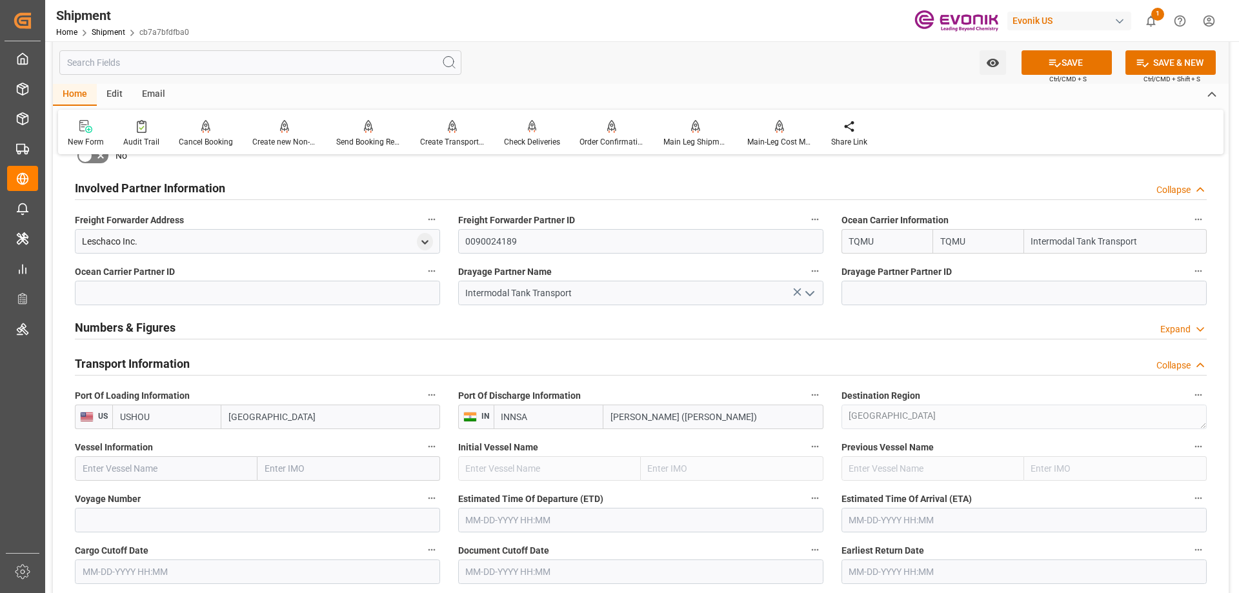
type input "Houston"
click at [174, 468] on input "text" at bounding box center [166, 468] width 183 height 25
click at [139, 493] on span "TBN - 7777777" at bounding box center [111, 497] width 57 height 10
type input "TBN"
type input "7777777"
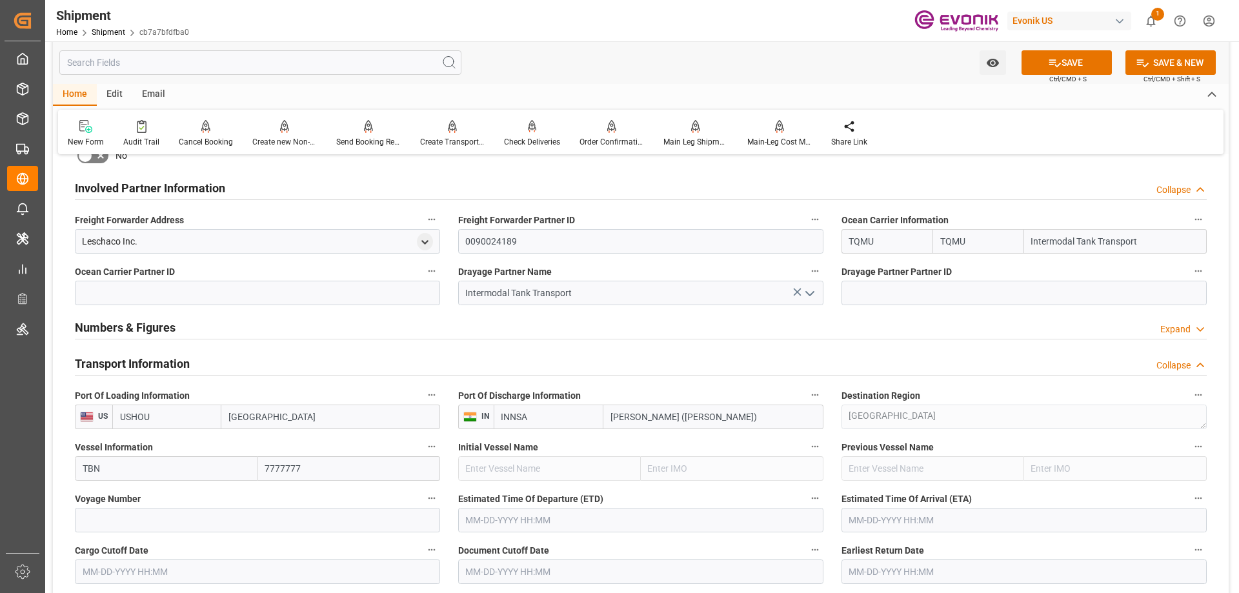
type input "TBN"
click at [248, 515] on input at bounding box center [257, 520] width 365 height 25
type input "0"
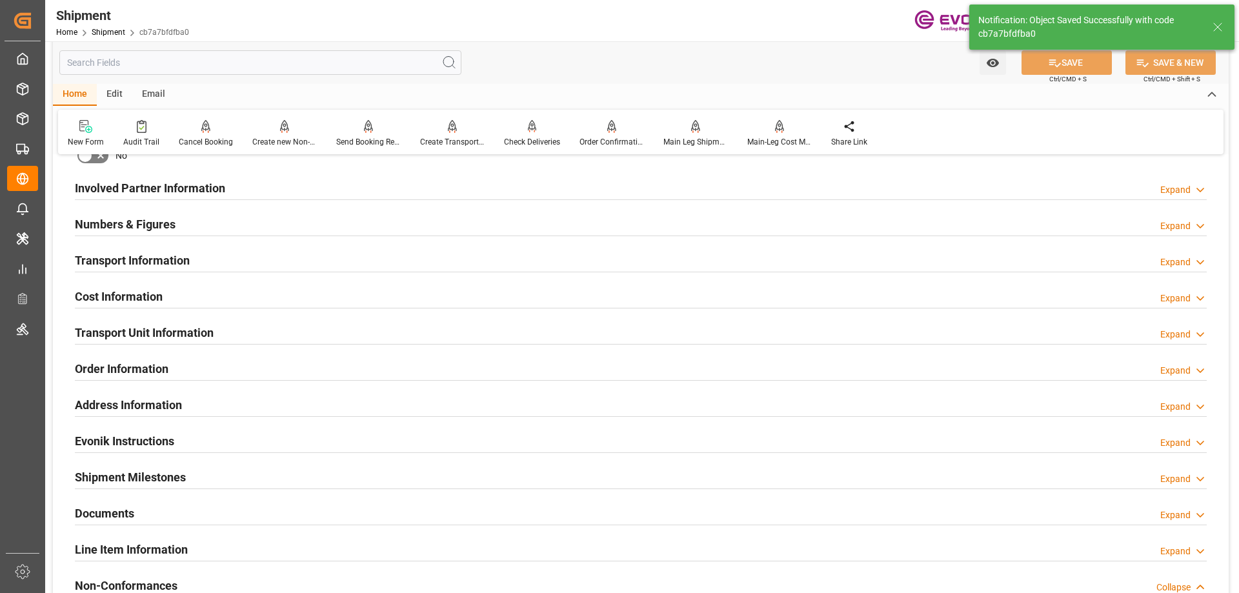
type input "TBN"
type input "7777777"
click at [104, 262] on h2 "Transport Information" at bounding box center [132, 260] width 115 height 17
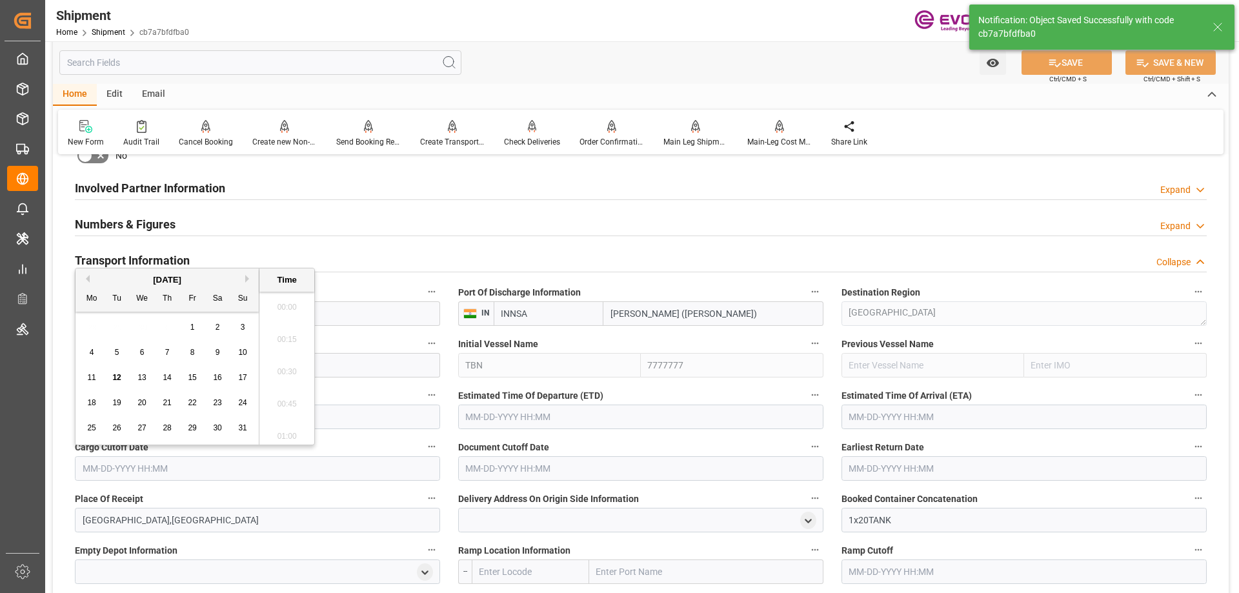
click at [229, 472] on input "text" at bounding box center [257, 468] width 365 height 25
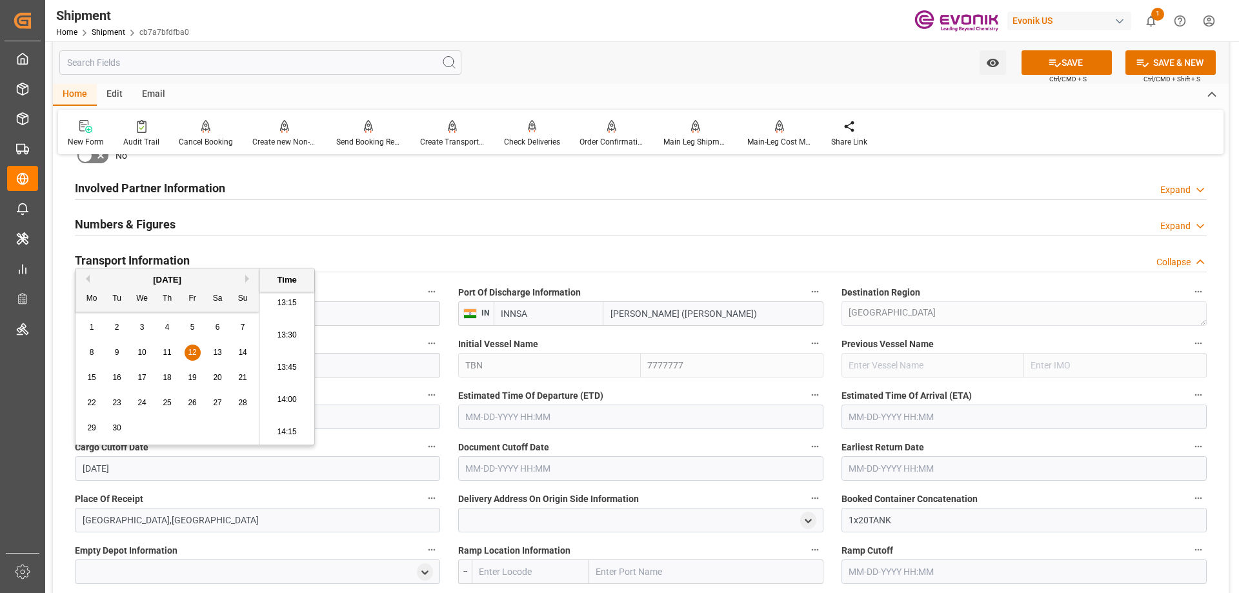
type input "9/12/2025"
type input "09-12-2025 00:00"
drag, startPoint x: 220, startPoint y: 468, endPoint x: 79, endPoint y: 463, distance: 140.8
click at [79, 463] on input "09-12-2025 00:00" at bounding box center [257, 468] width 365 height 25
click at [538, 472] on input "text" at bounding box center [640, 468] width 365 height 25
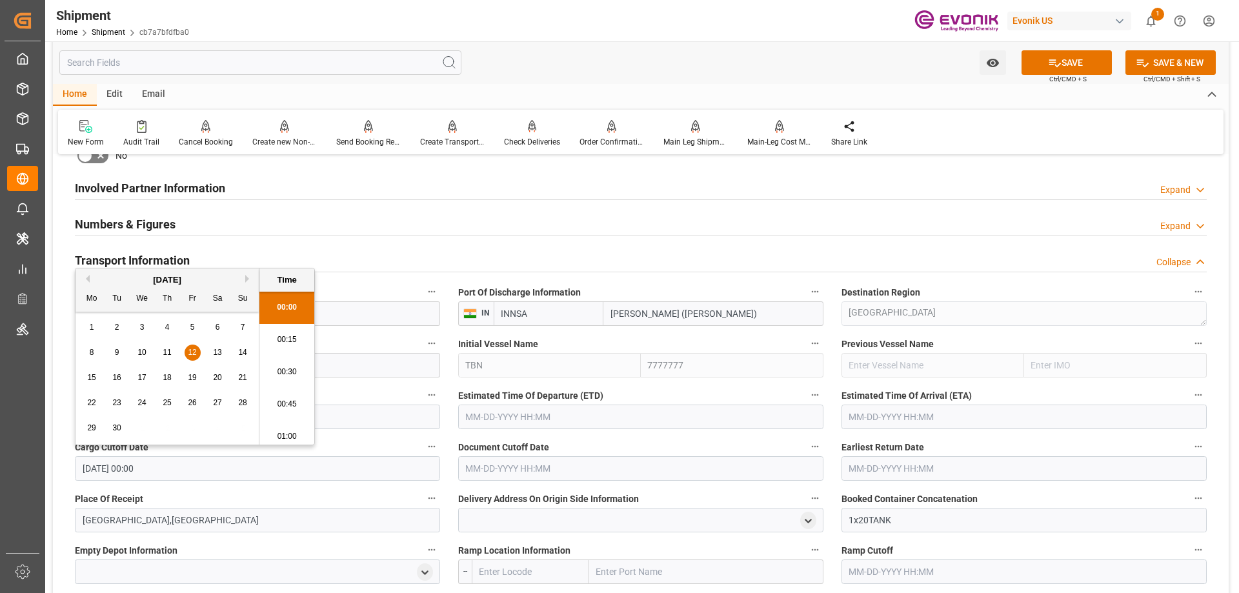
paste input "09-12-2025 00:00"
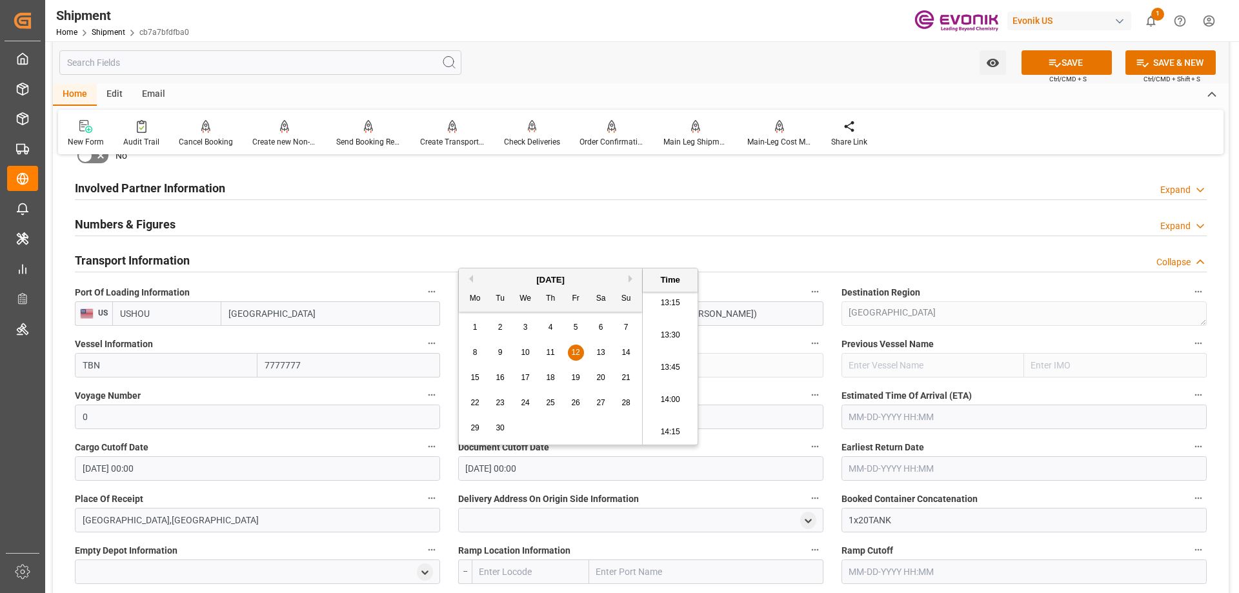
type input "09-12-2025 00:00"
click at [923, 474] on input "text" at bounding box center [1023, 468] width 365 height 25
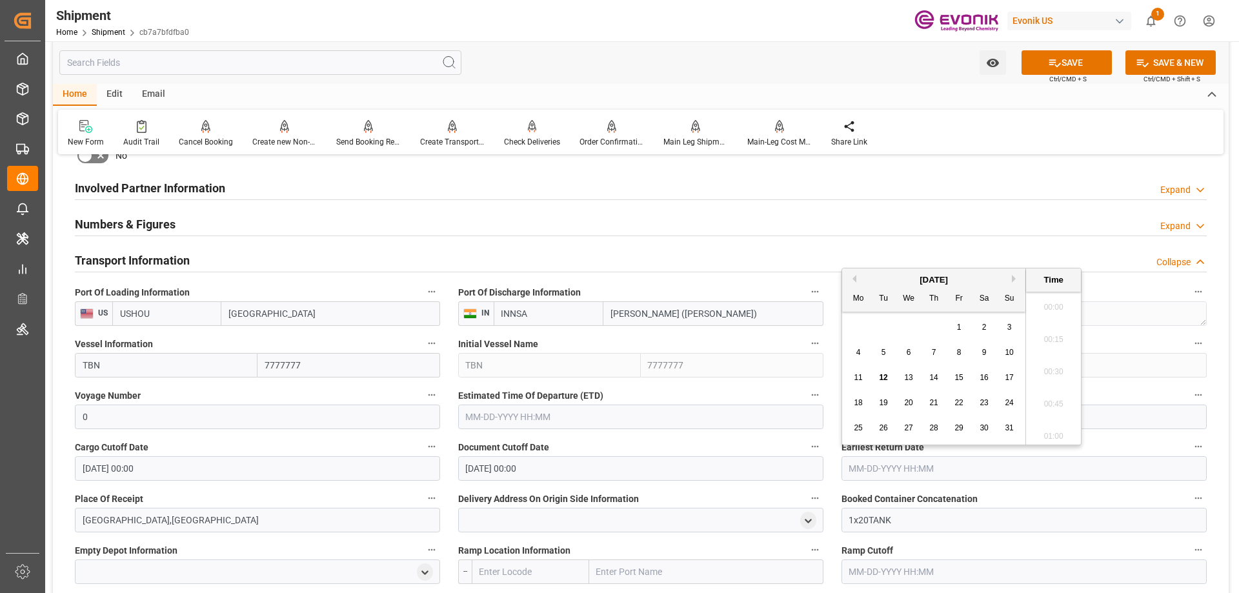
paste input "09-12-2025 00:00"
type input "09-12-2025 00:00"
click at [647, 416] on input "text" at bounding box center [640, 417] width 365 height 25
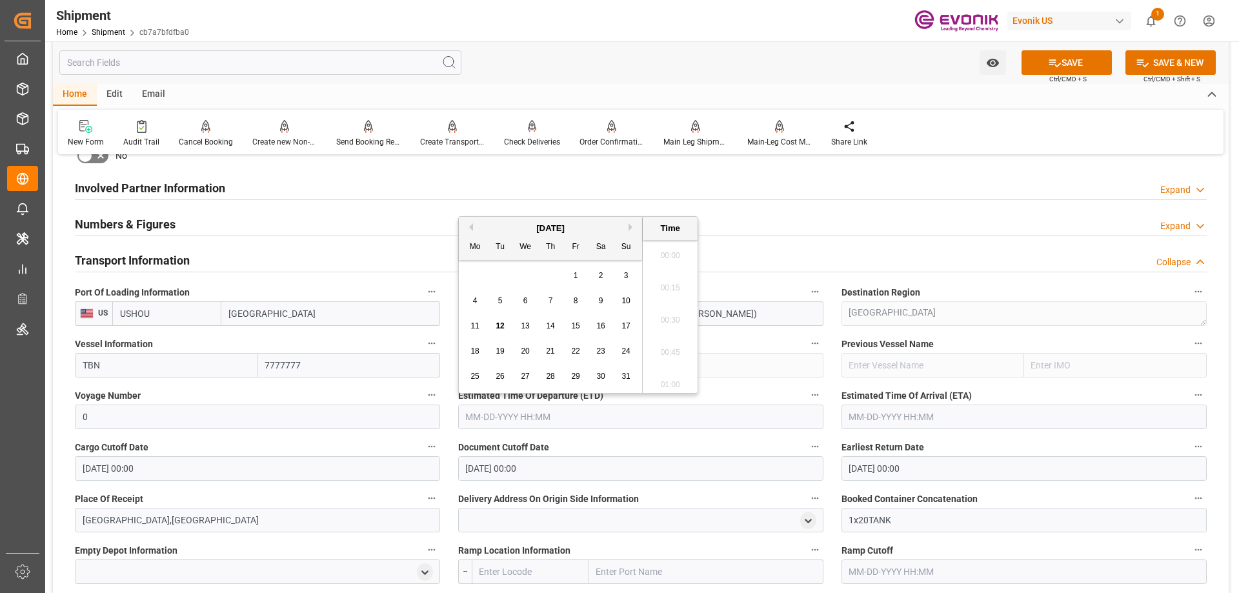
paste input "09-12-2025 00:00"
click at [505, 328] on div "16" at bounding box center [500, 326] width 16 height 15
type input "09-16-2025 00:00"
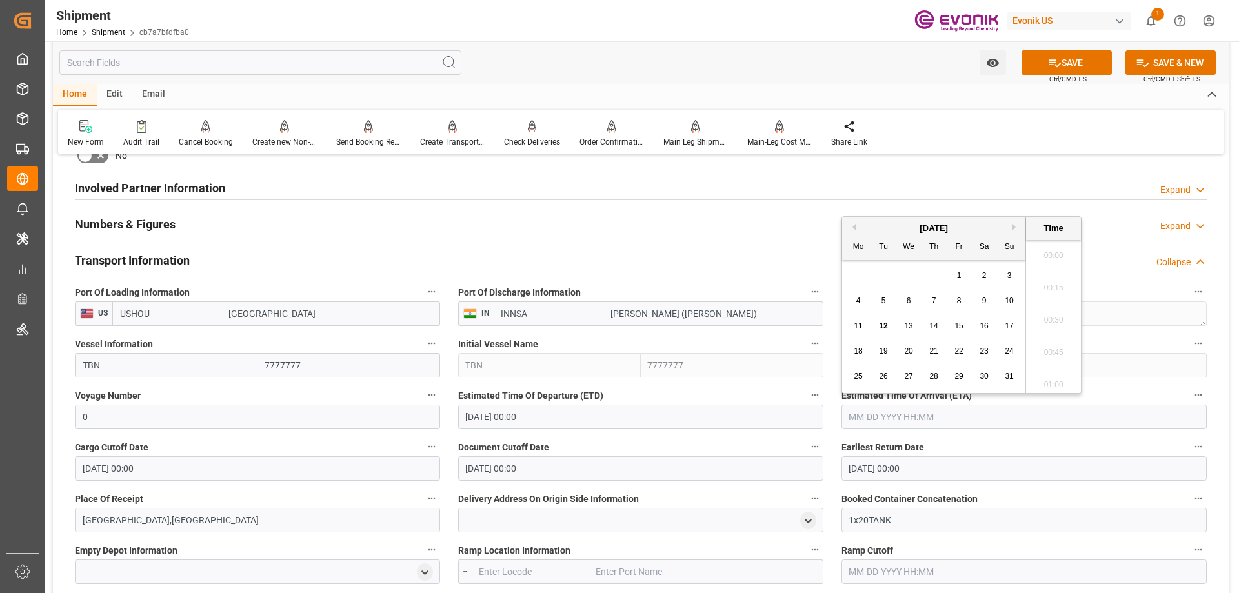
click at [914, 414] on input "text" at bounding box center [1023, 417] width 365 height 25
type input "11/1/2025"
type input "11-01-2025 00:00"
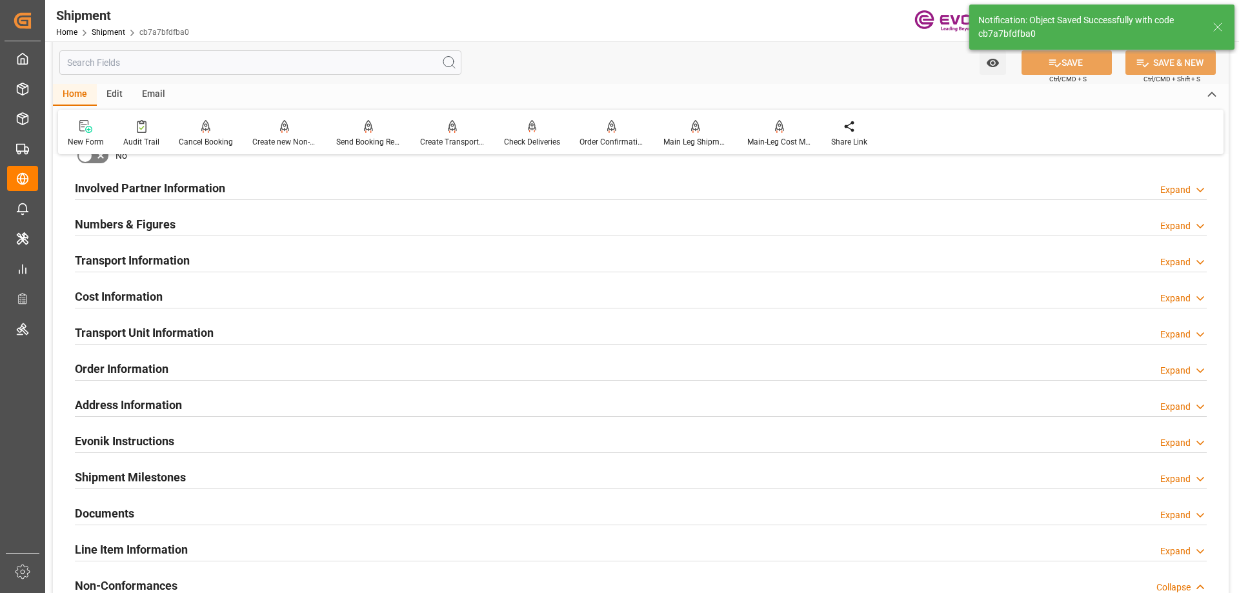
click at [174, 257] on h2 "Transport Information" at bounding box center [132, 260] width 115 height 17
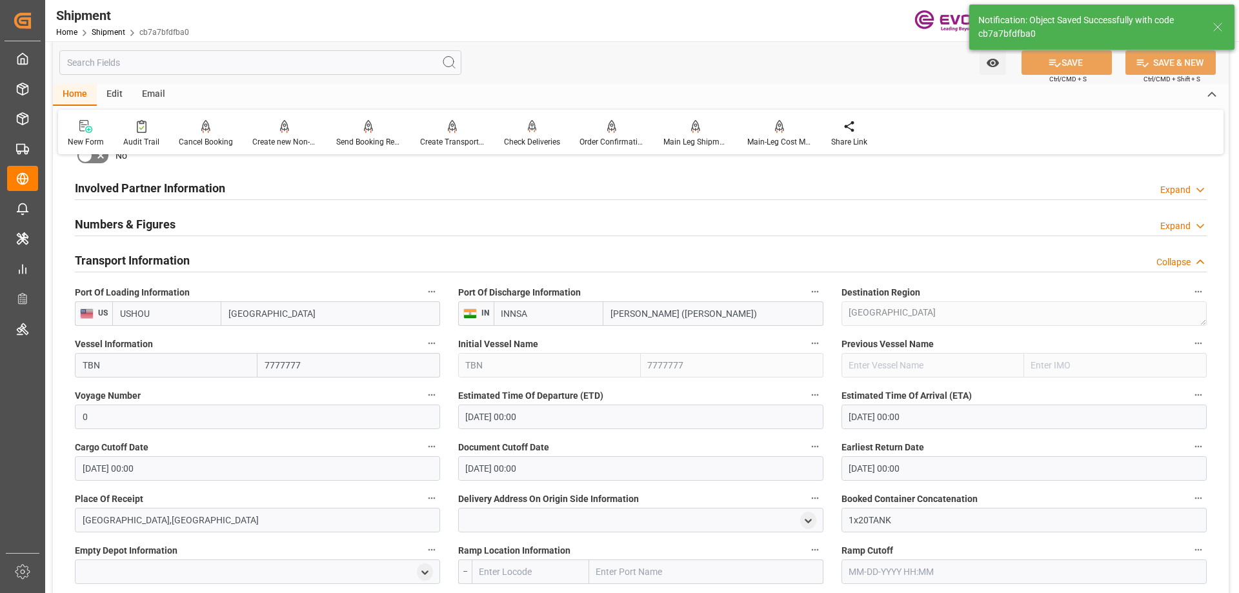
scroll to position [839, 0]
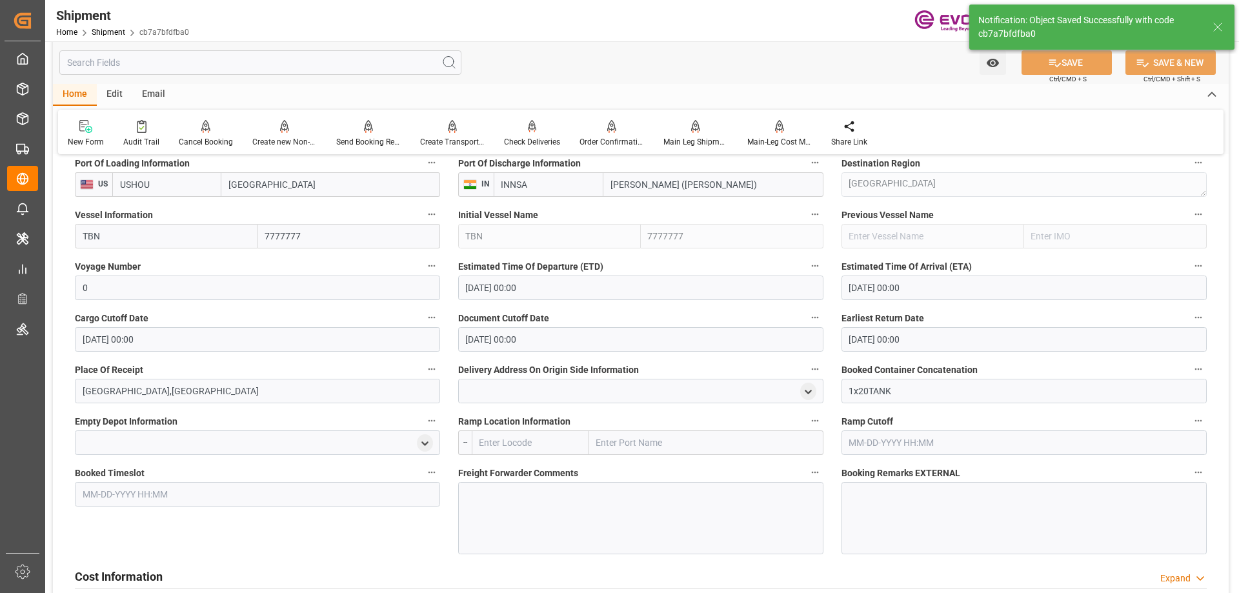
click at [530, 508] on div at bounding box center [640, 518] width 365 height 72
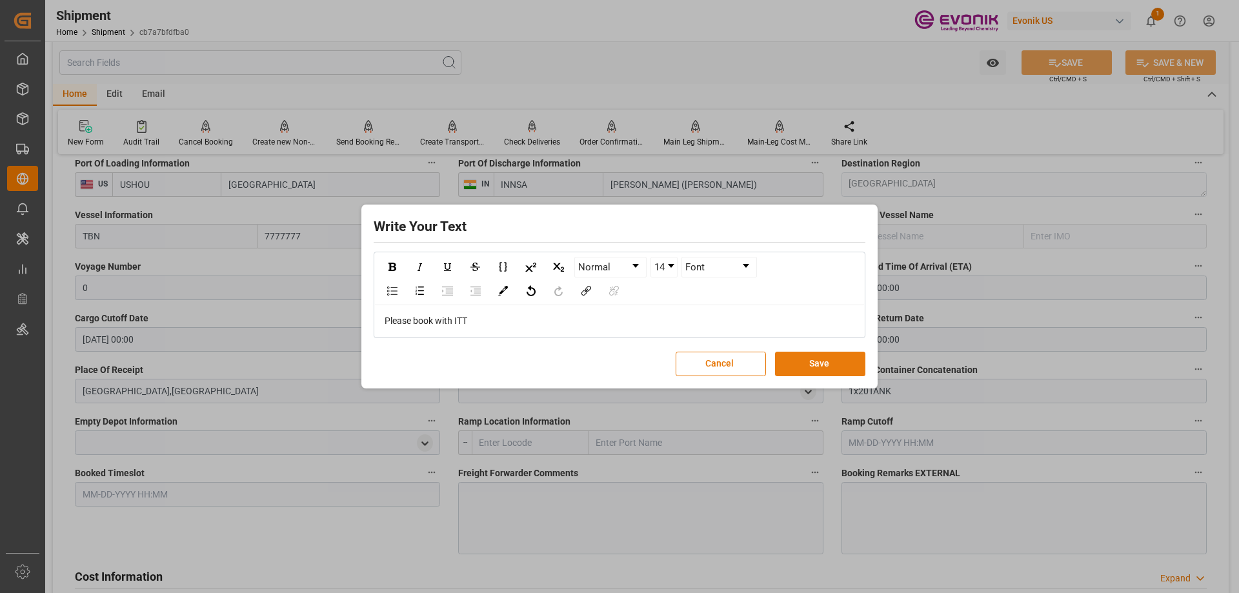
click at [854, 357] on button "Save" at bounding box center [820, 364] width 90 height 25
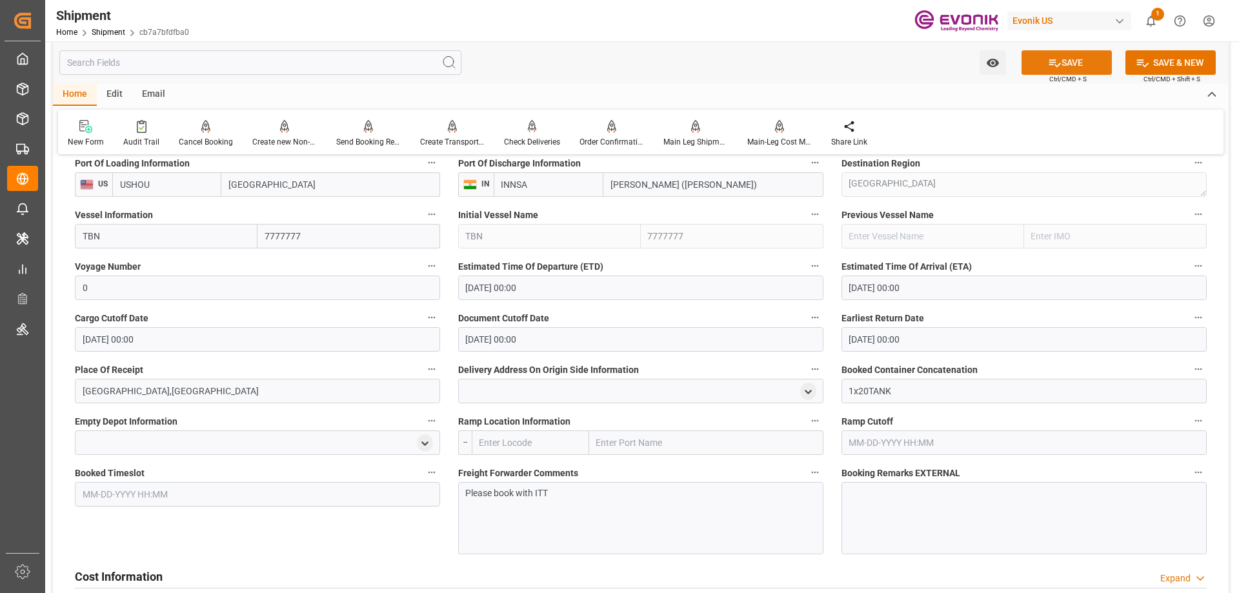
click at [1060, 67] on button "SAVE" at bounding box center [1067, 62] width 90 height 25
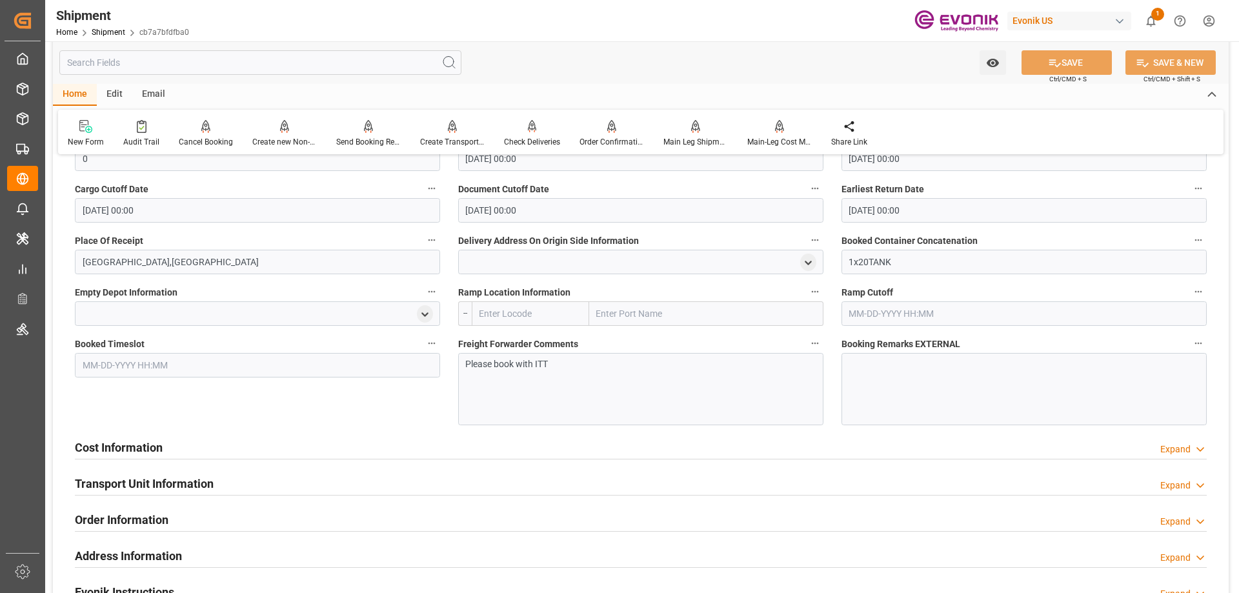
click at [184, 443] on div "Cost Information Expand" at bounding box center [641, 446] width 1132 height 25
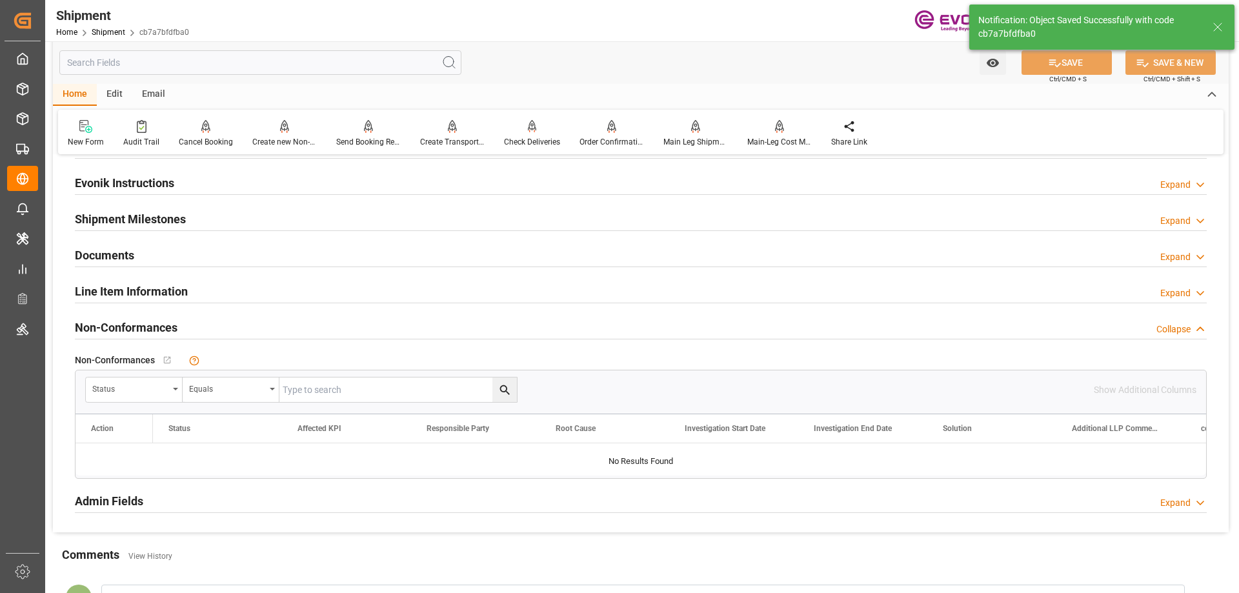
scroll to position [559, 0]
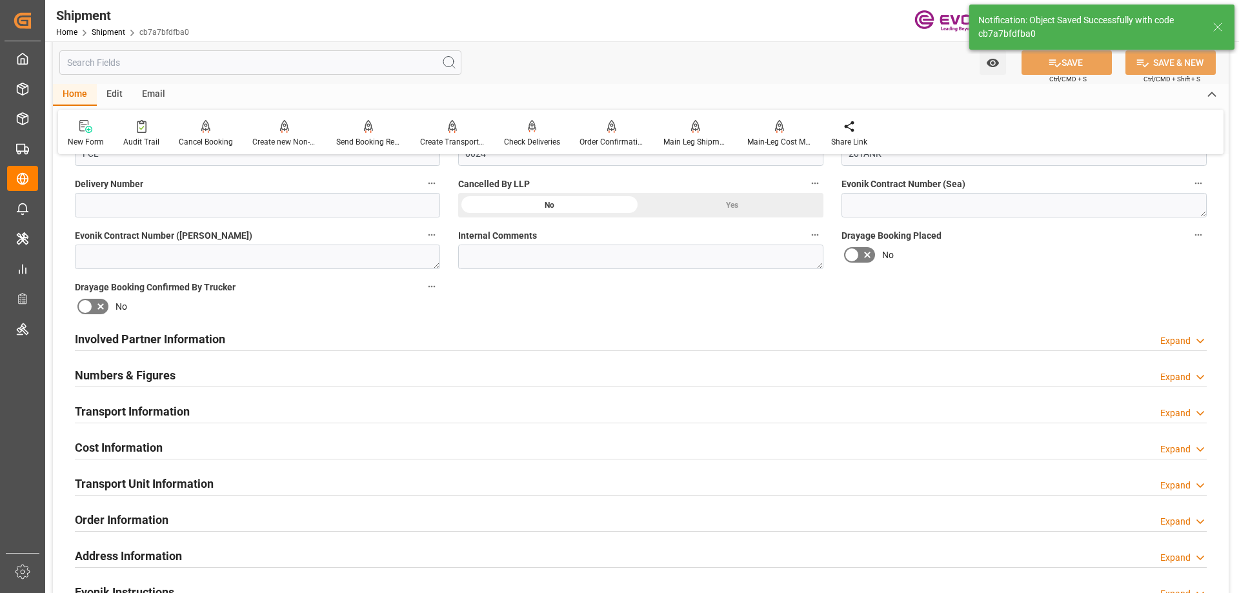
click at [125, 447] on h2 "Cost Information" at bounding box center [119, 447] width 88 height 17
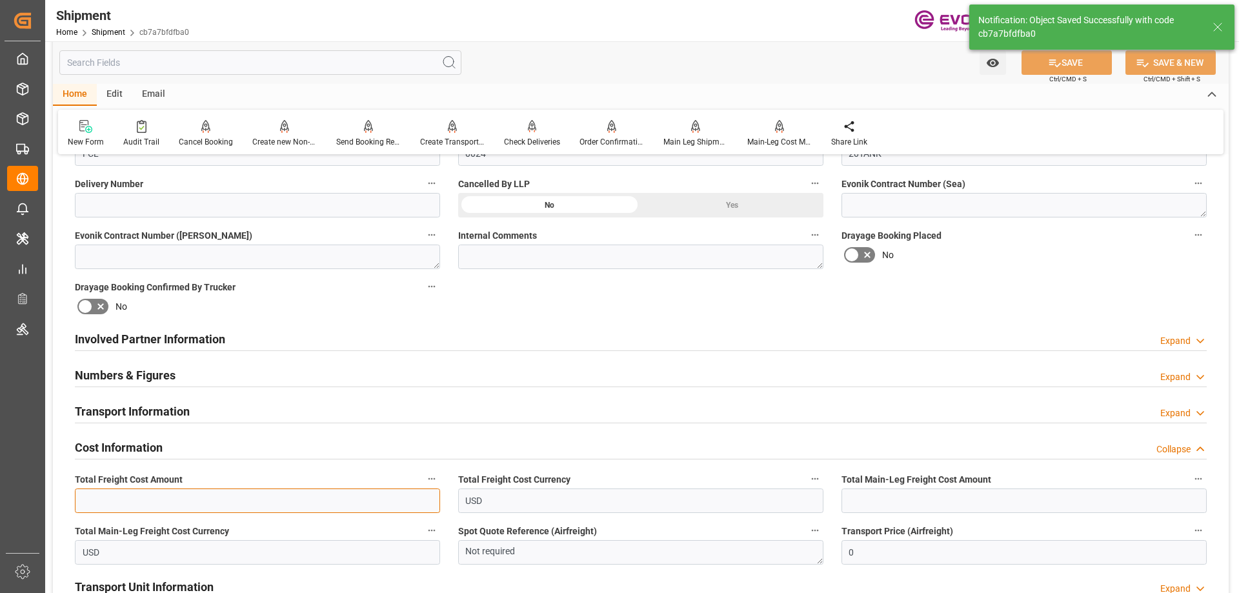
click at [203, 498] on input "text" at bounding box center [257, 501] width 365 height 25
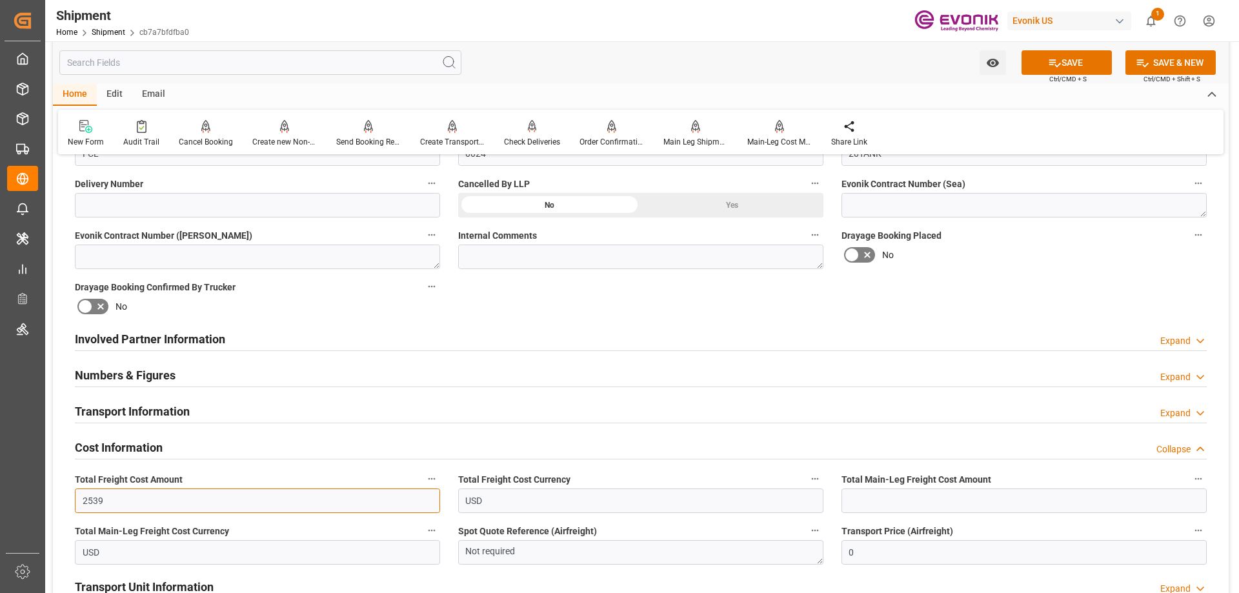
type input "2539"
click at [905, 498] on input "text" at bounding box center [1023, 501] width 365 height 25
type input "2539"
click at [1065, 58] on button "SAVE" at bounding box center [1067, 62] width 90 height 25
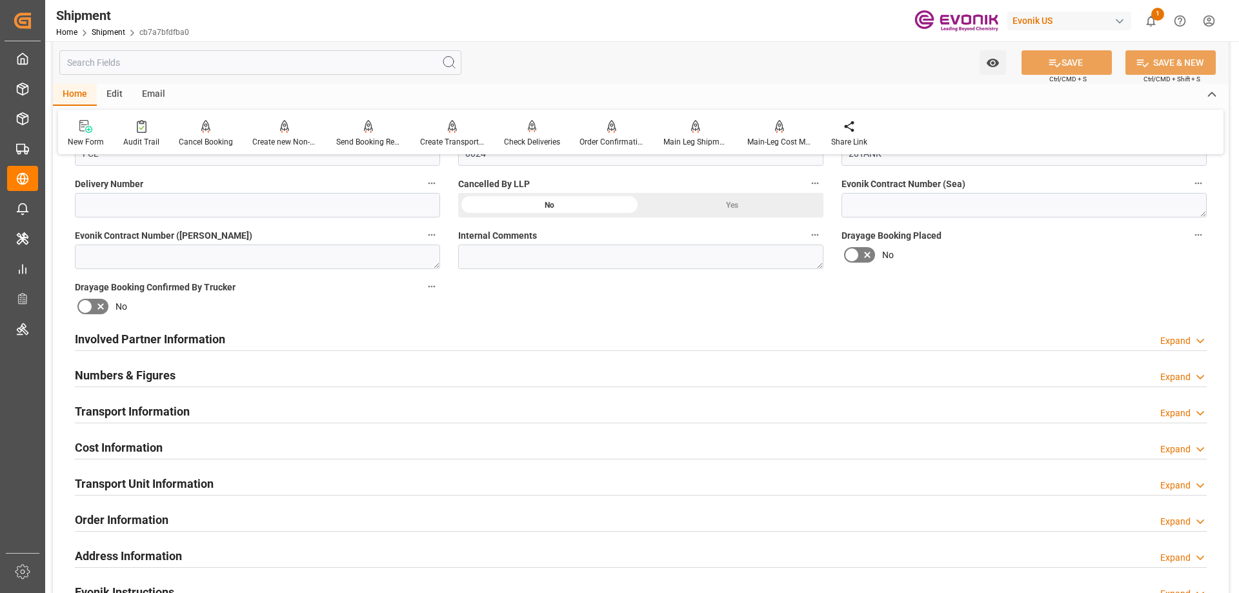
click at [183, 341] on h2 "Involved Partner Information" at bounding box center [150, 338] width 150 height 17
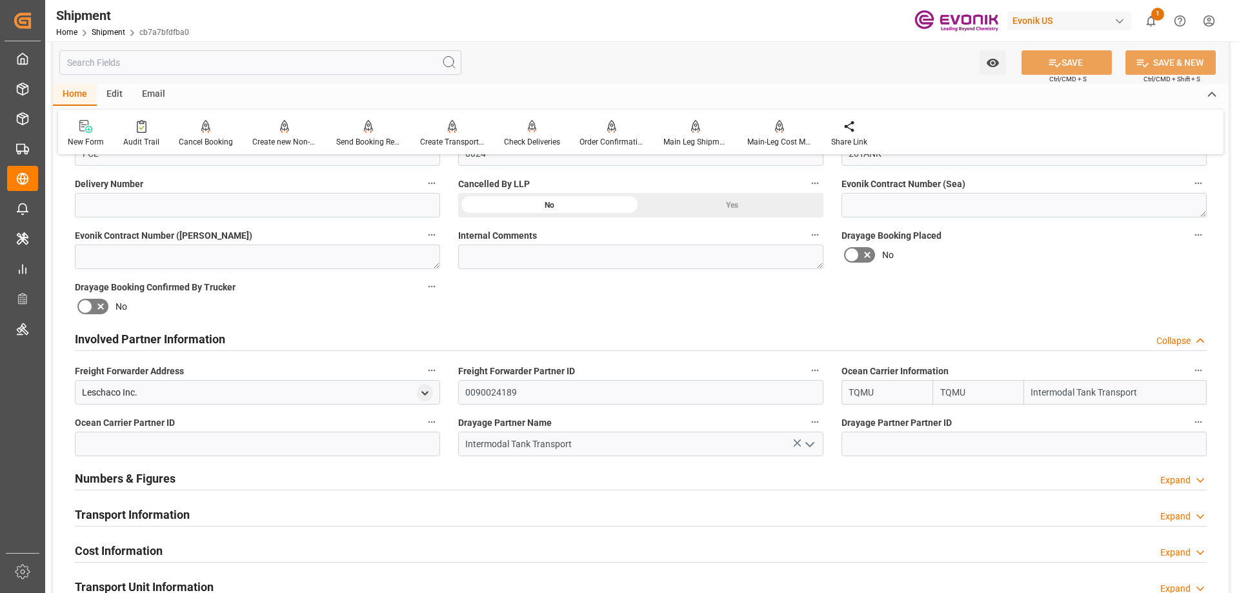
click at [148, 504] on div "Transport Information" at bounding box center [132, 513] width 115 height 25
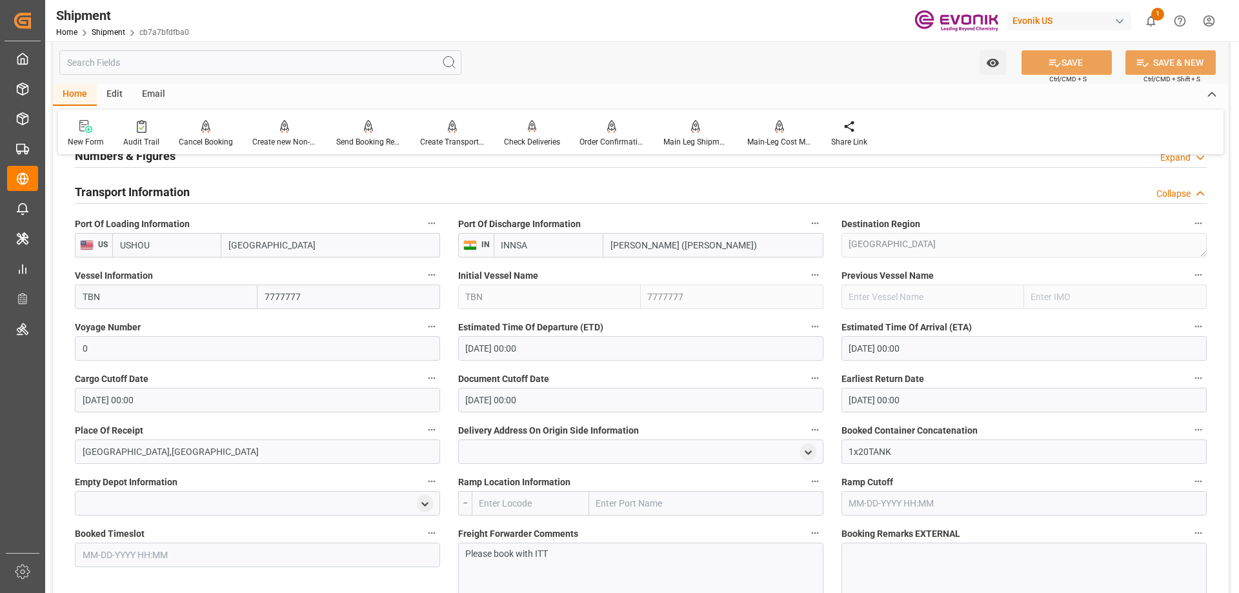
scroll to position [1075, 0]
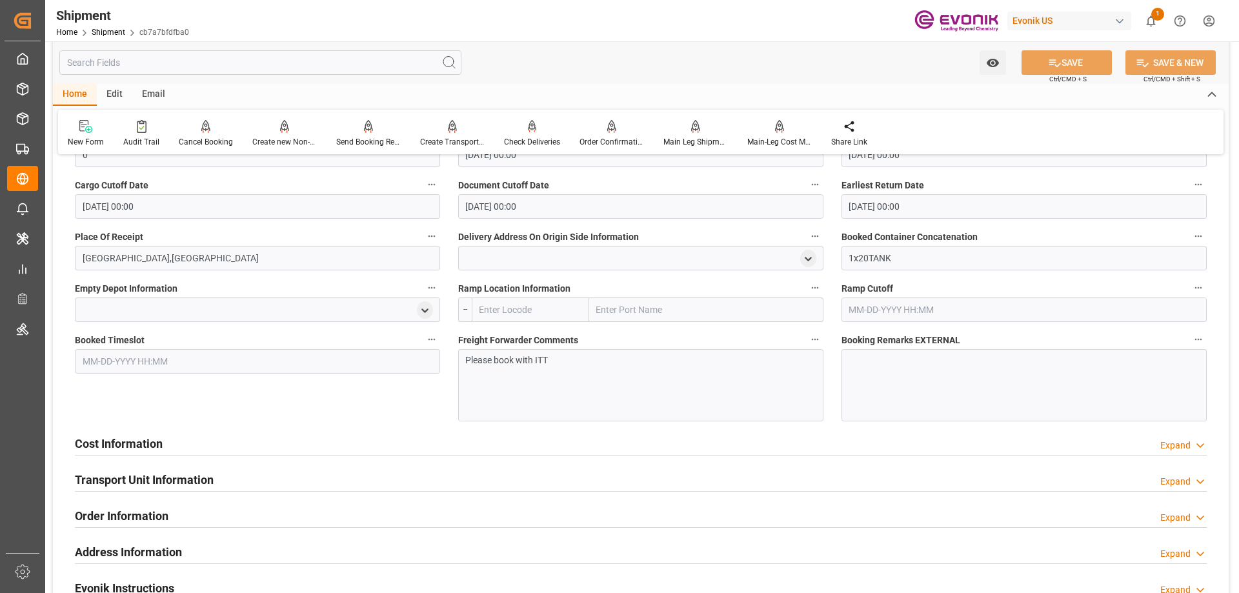
click at [124, 441] on h2 "Cost Information" at bounding box center [119, 443] width 88 height 17
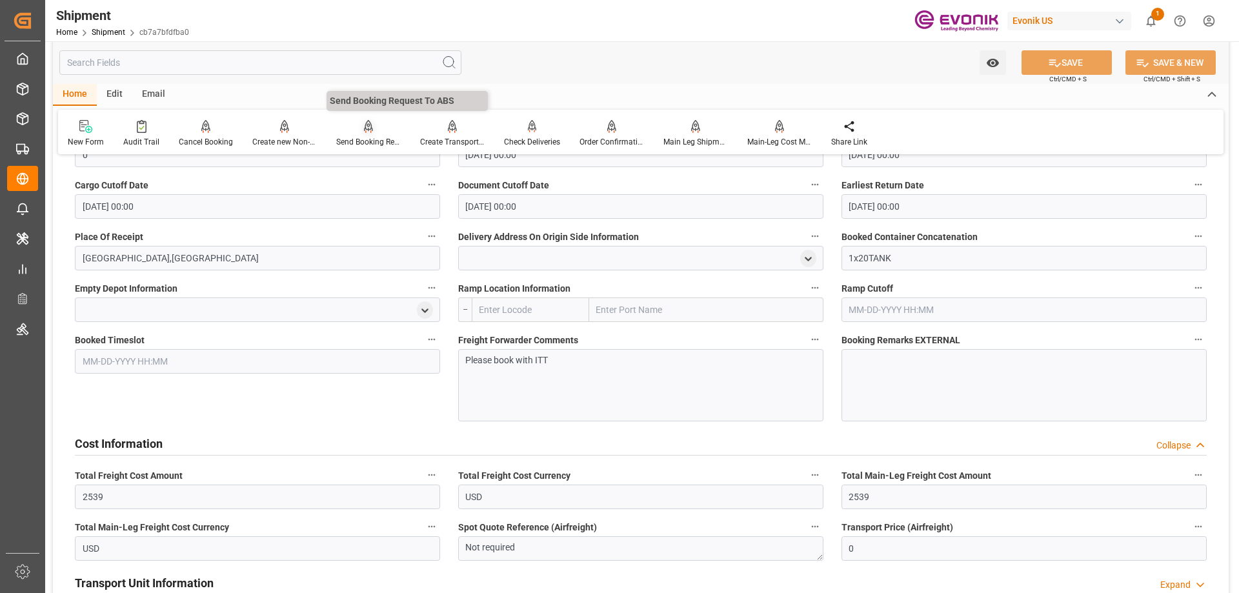
click at [369, 125] on icon at bounding box center [368, 126] width 9 height 13
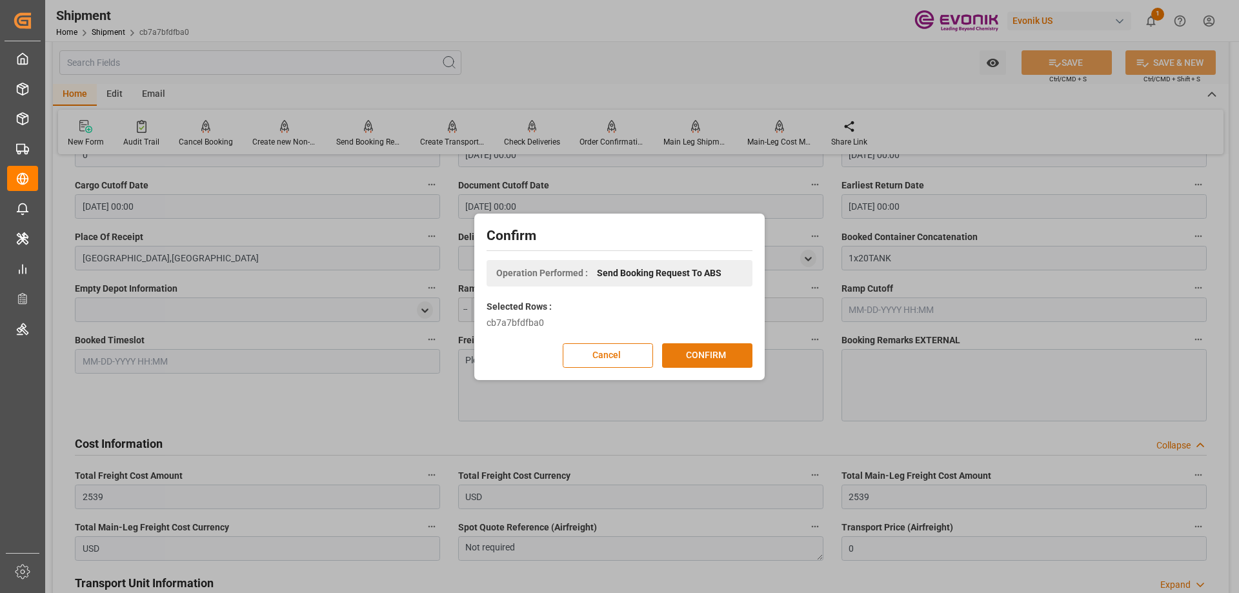
click at [714, 347] on button "CONFIRM" at bounding box center [707, 355] width 90 height 25
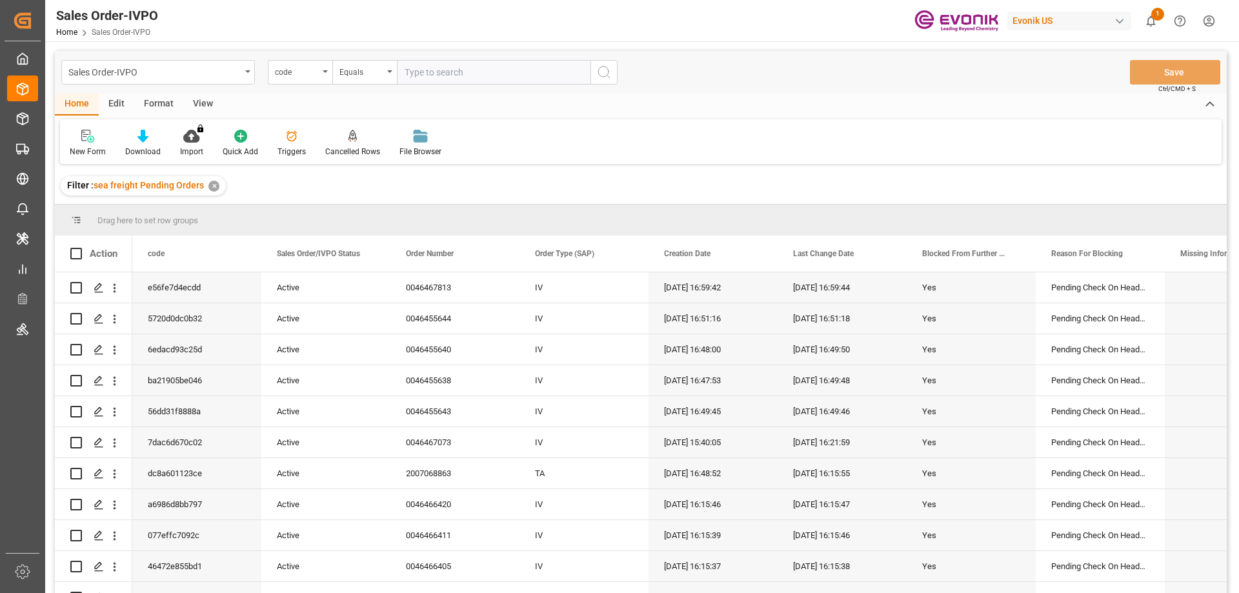
click at [205, 106] on div "View" at bounding box center [202, 105] width 39 height 22
click at [158, 147] on div "Standard Templates" at bounding box center [146, 152] width 65 height 12
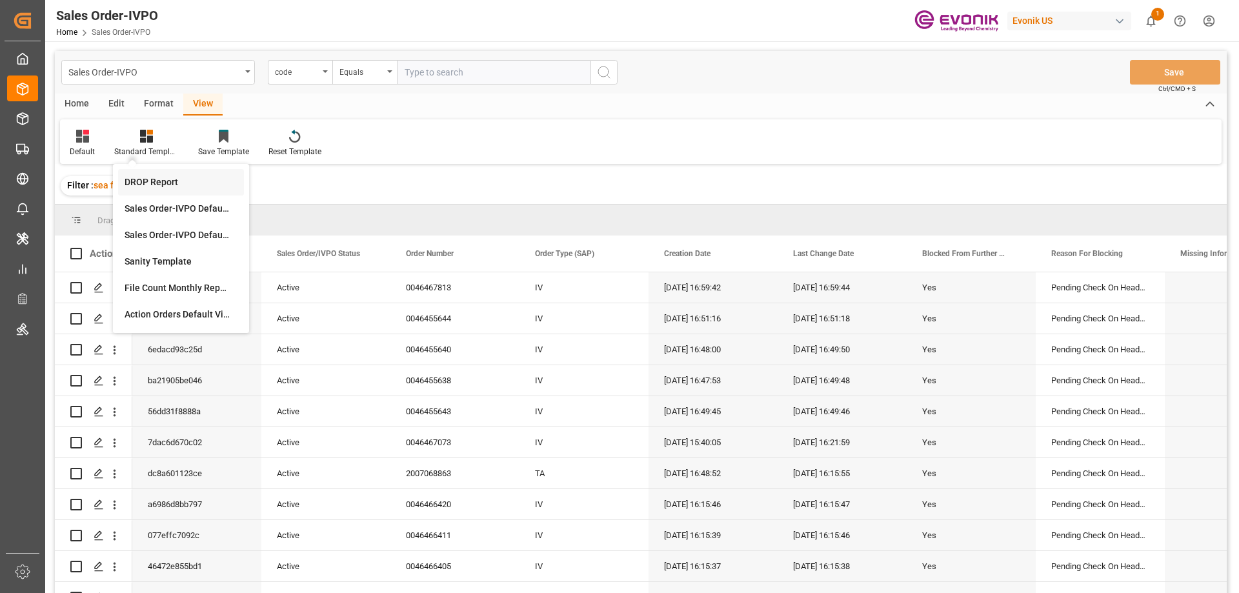
click at [172, 188] on div "DROP Report" at bounding box center [181, 183] width 113 height 14
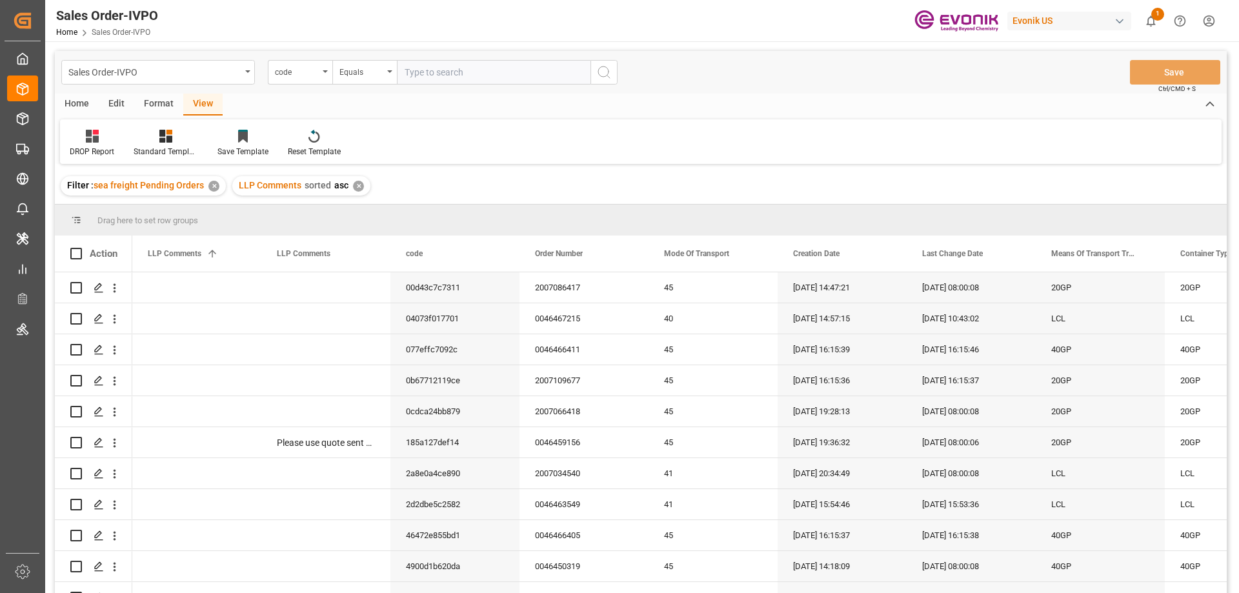
click at [76, 102] on div "Home" at bounding box center [77, 105] width 44 height 22
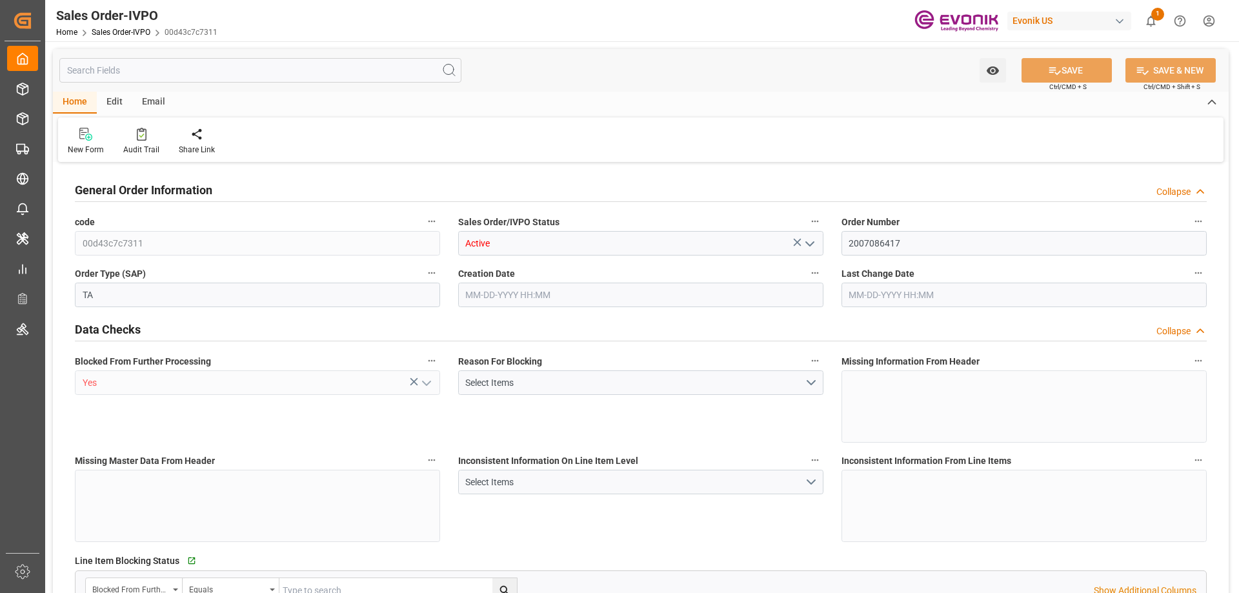
type input "JPYOK"
type input "0"
type input "1"
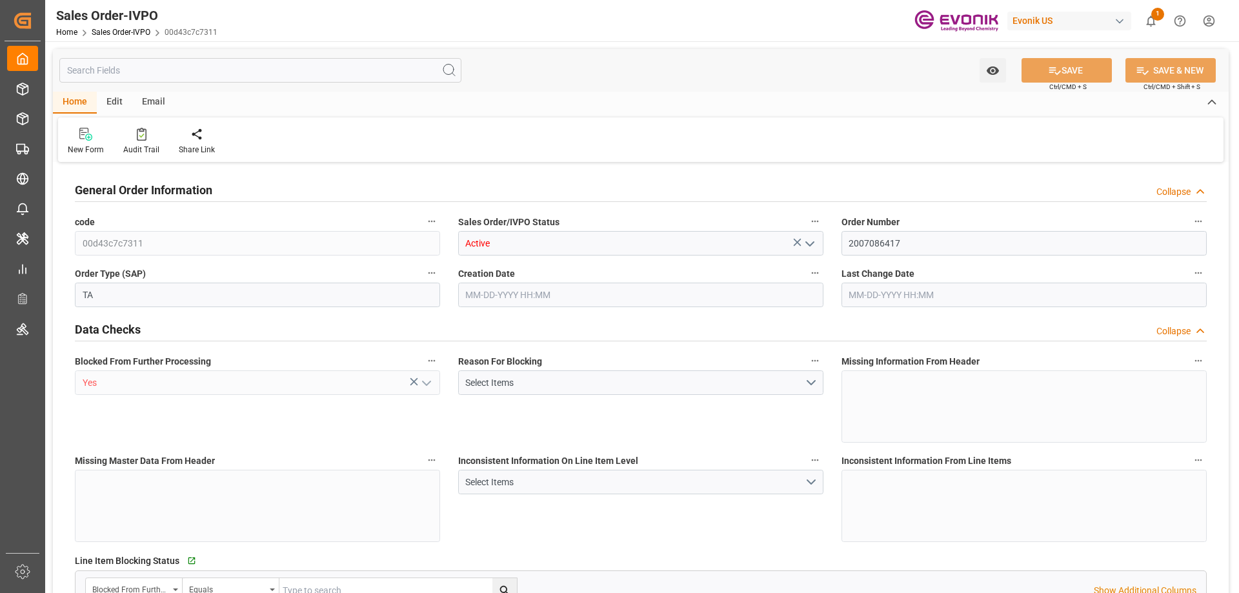
type input "16200"
type input "26.4204"
type input "17000"
type input "30"
type input "[DATE] 14:47"
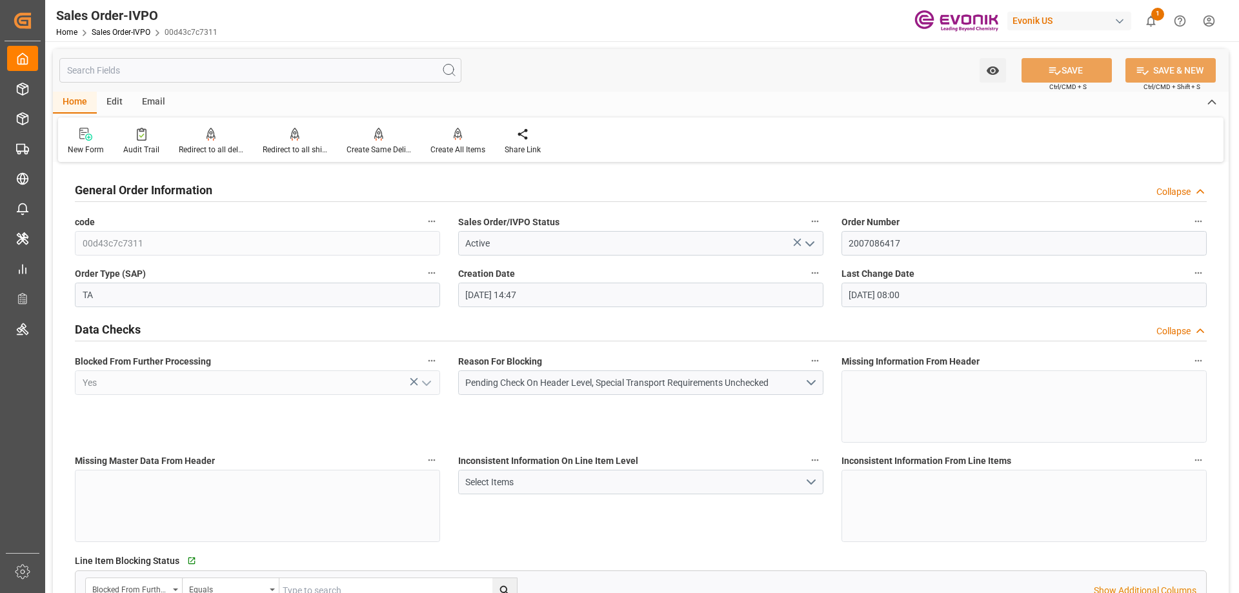
type input "[DATE] 08:00"
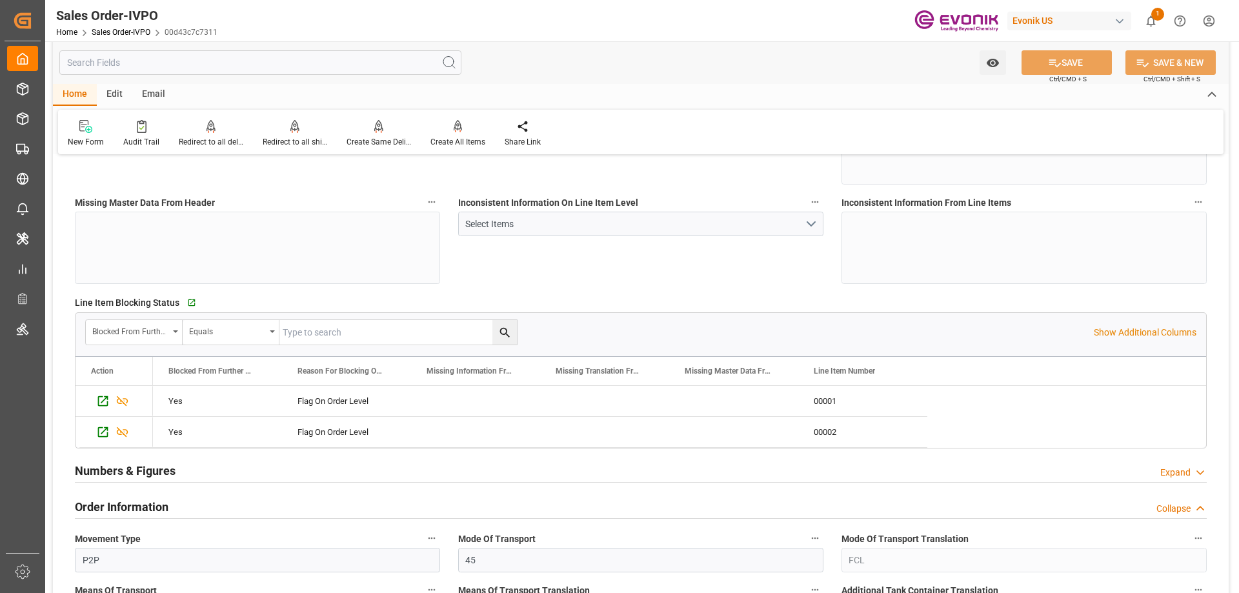
scroll to position [387, 0]
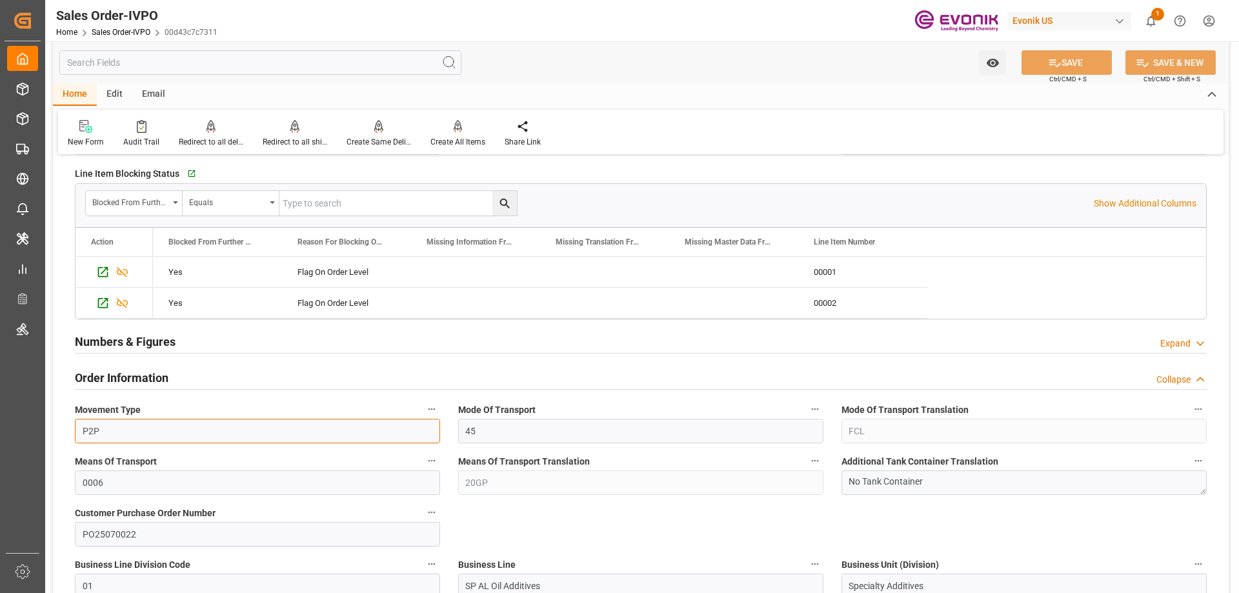
click at [269, 419] on input "P2P" at bounding box center [257, 431] width 365 height 25
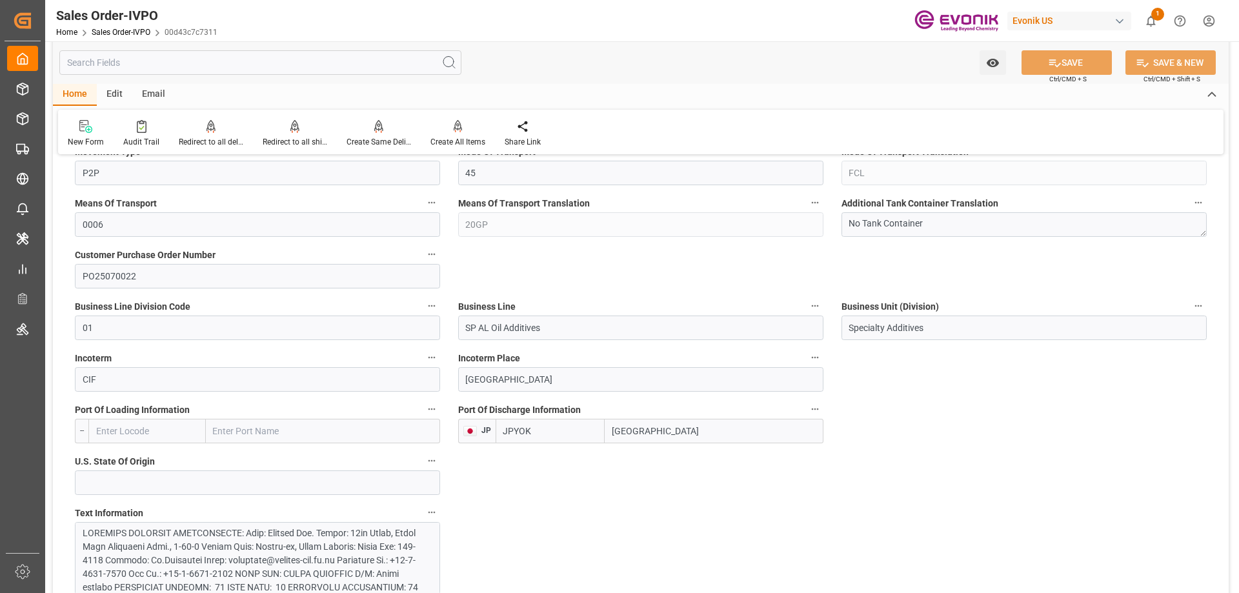
scroll to position [903, 0]
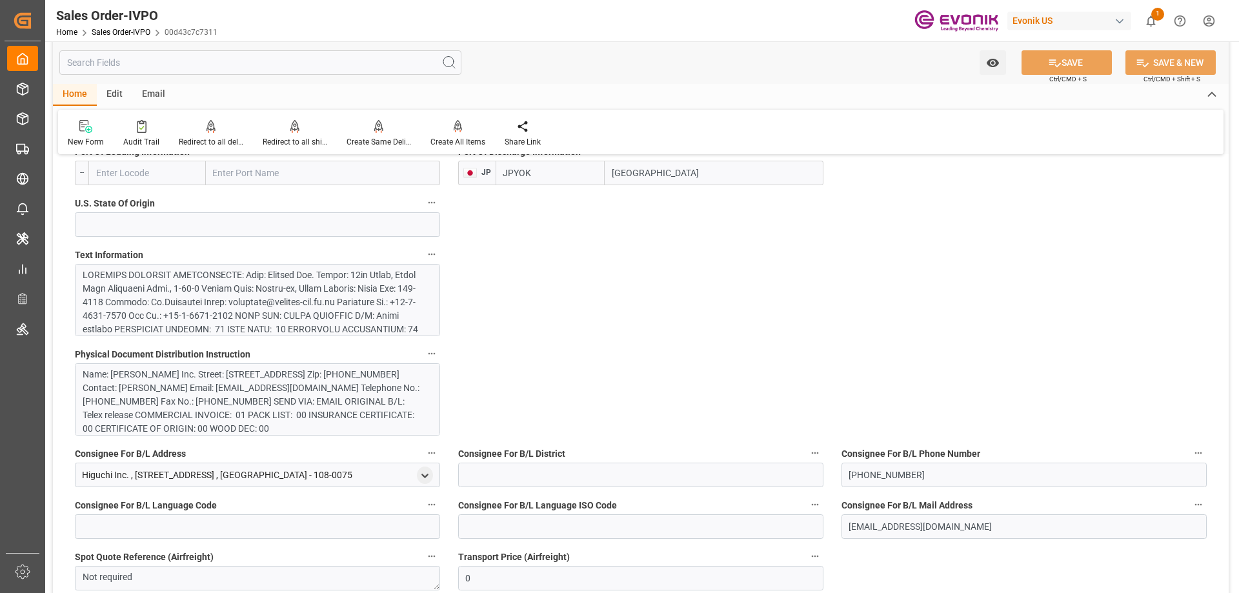
click at [342, 308] on div at bounding box center [253, 417] width 340 height 298
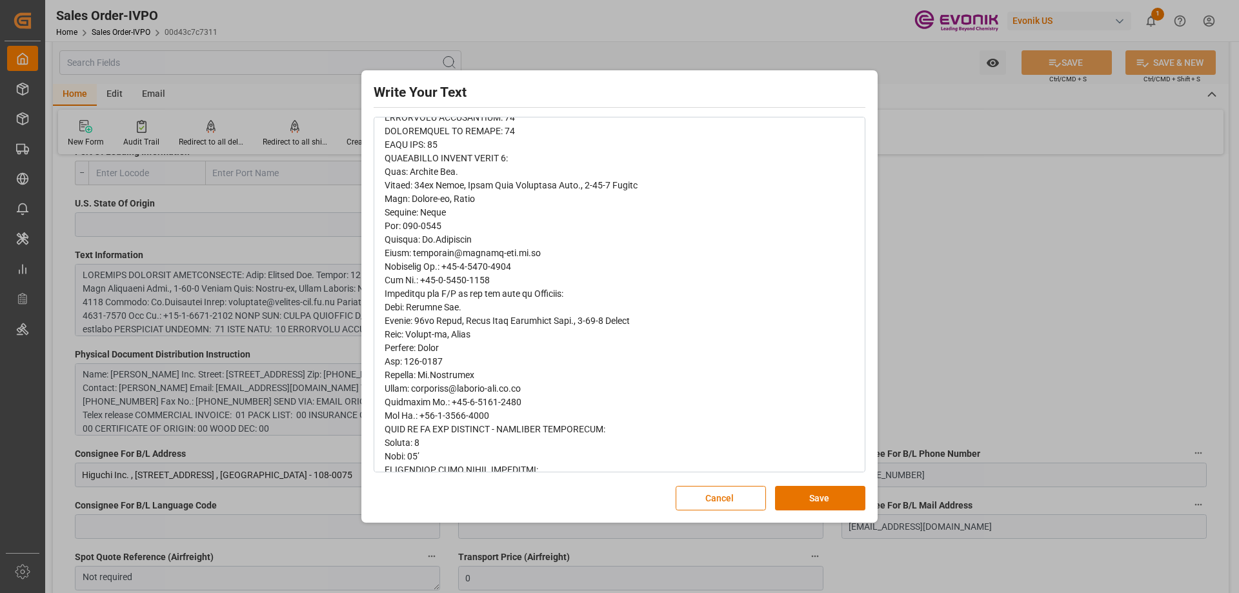
scroll to position [503, 0]
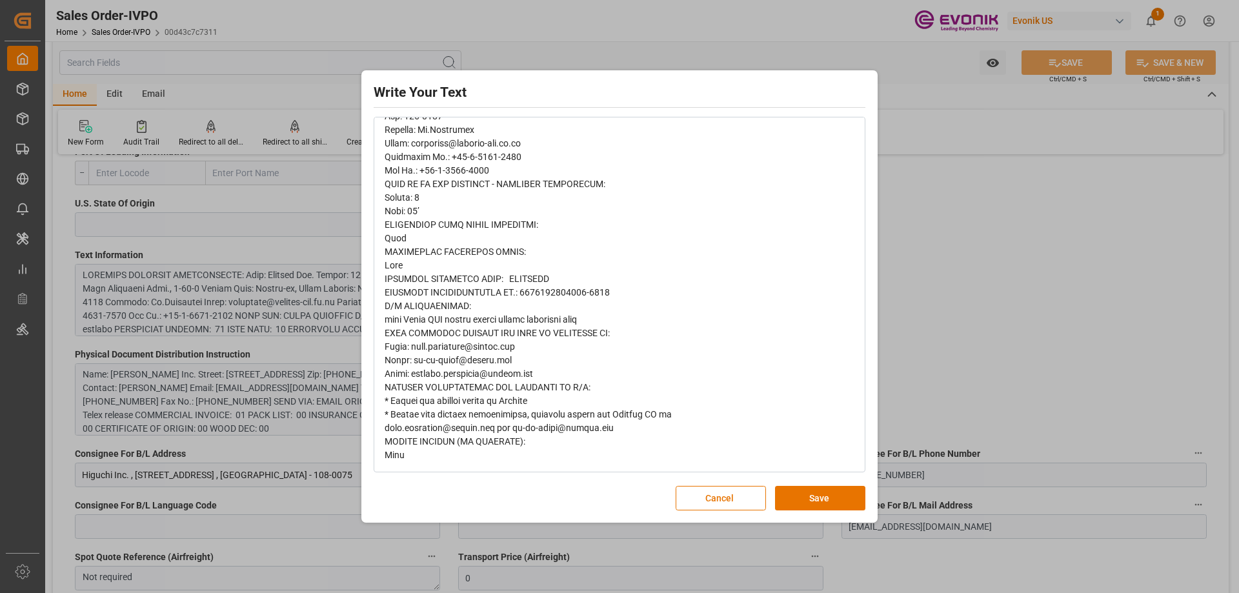
click at [945, 364] on div "Write Your Text Normal 14 Font Cancel Save" at bounding box center [619, 296] width 1239 height 593
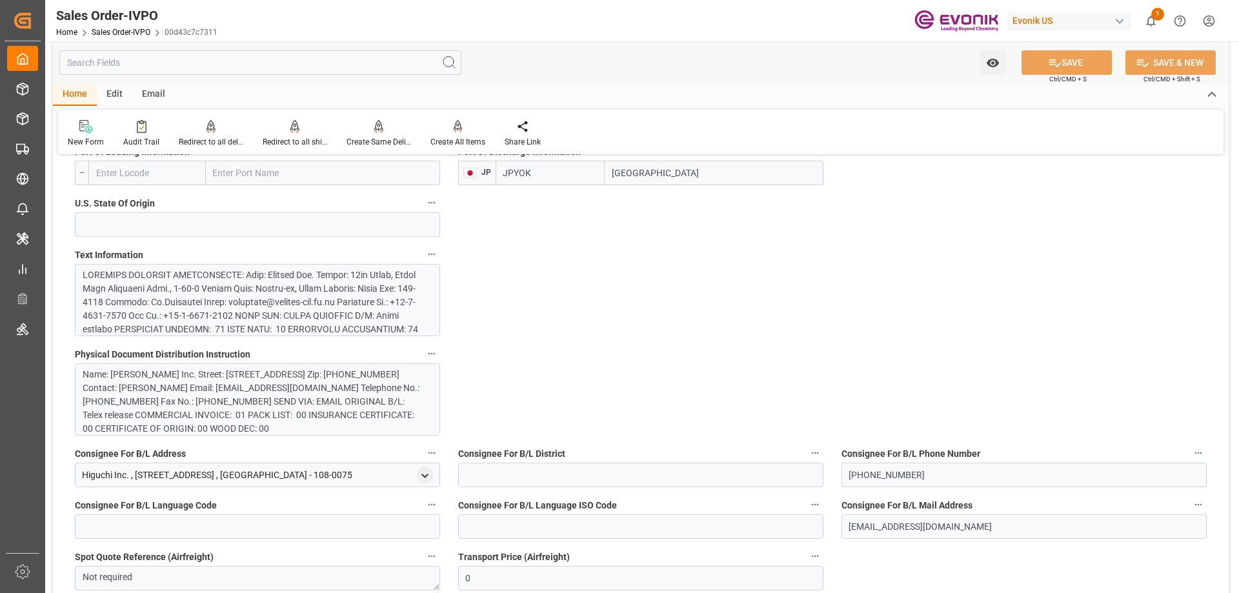
click at [276, 296] on div at bounding box center [253, 417] width 340 height 298
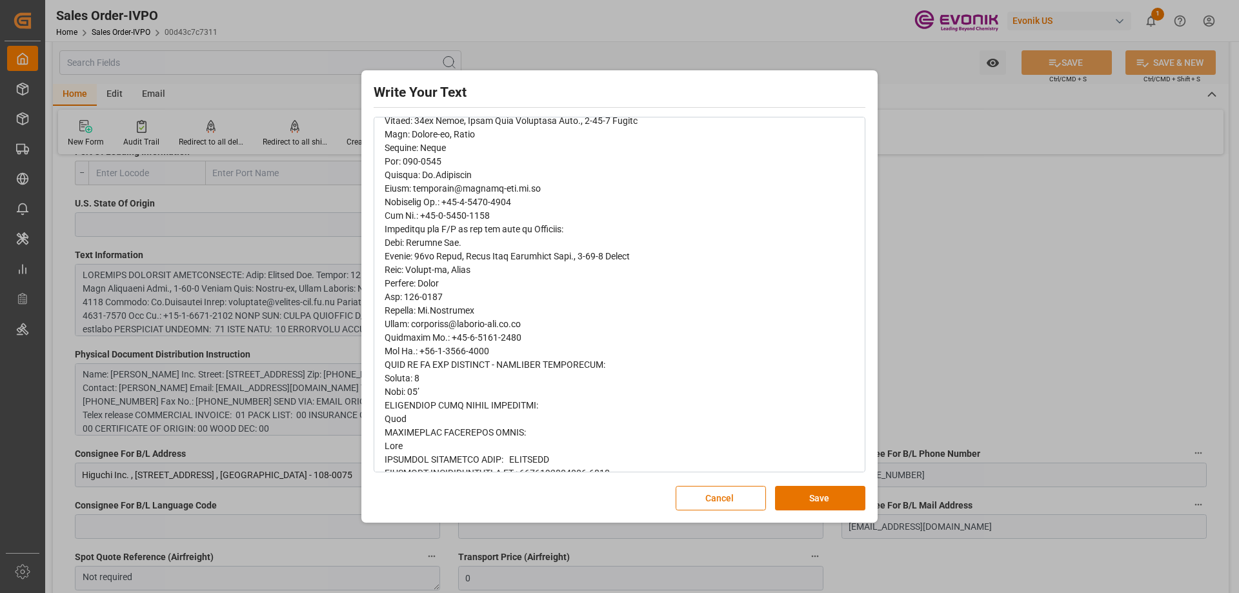
scroll to position [387, 0]
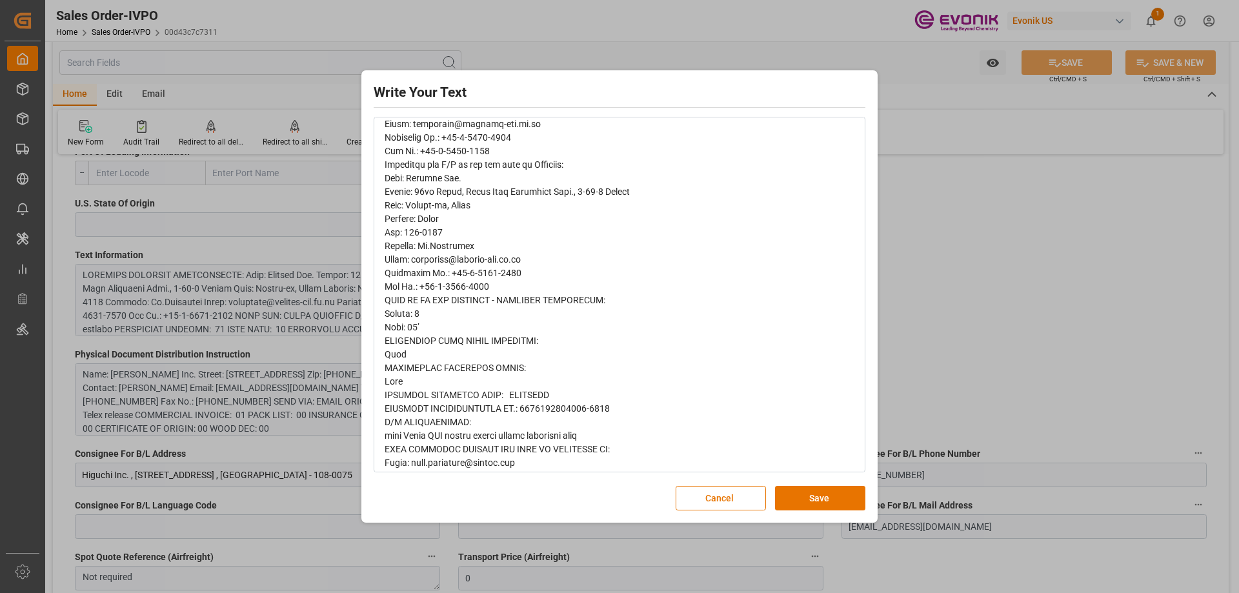
click at [898, 269] on div "Write Your Text Normal 14 Font Cancel Save" at bounding box center [619, 296] width 1239 height 593
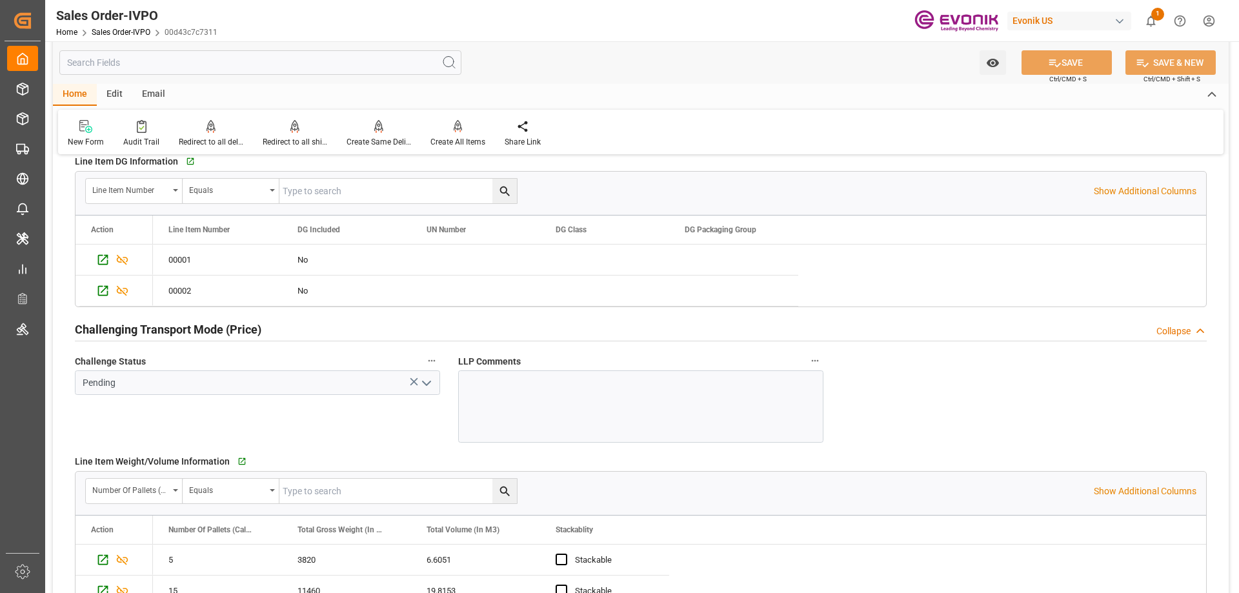
scroll to position [1871, 0]
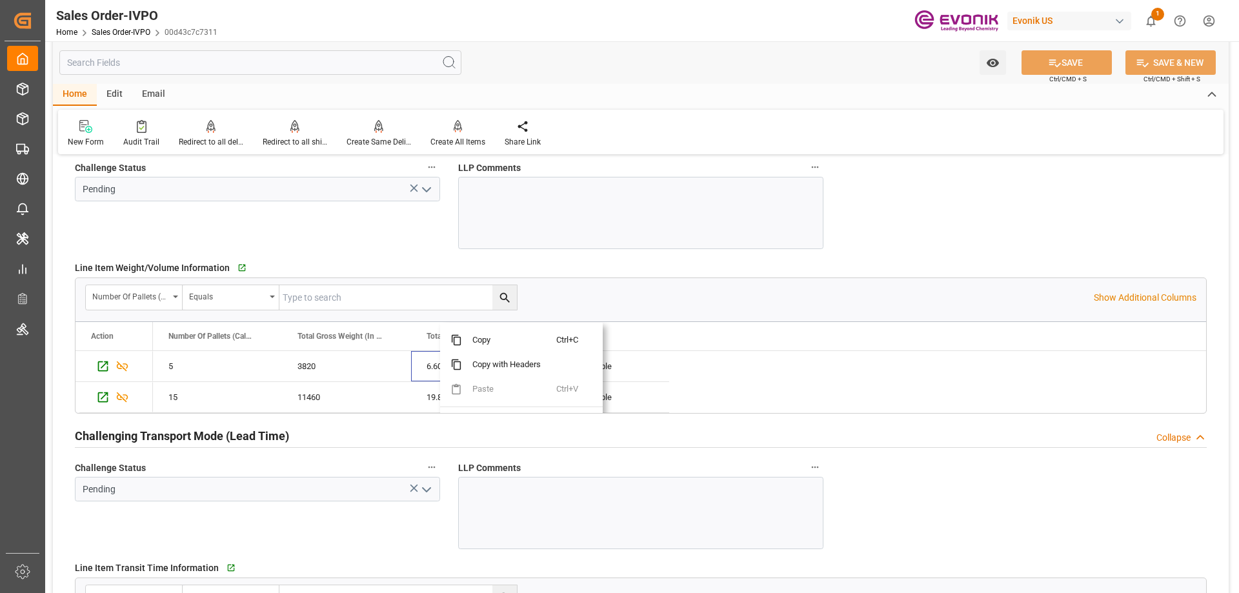
click at [442, 261] on div "Go to Line Item Grid" at bounding box center [374, 267] width 281 height 19
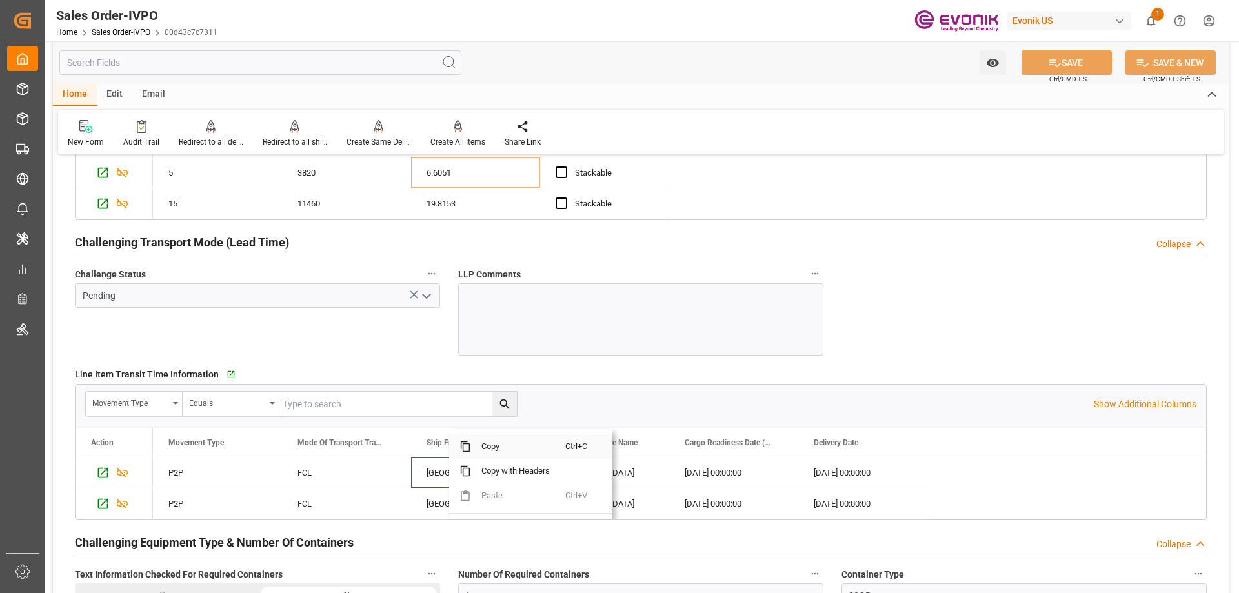
click at [498, 451] on span "Copy" at bounding box center [518, 446] width 94 height 25
click at [625, 447] on span "Copy" at bounding box center [660, 446] width 94 height 25
click at [720, 449] on span "Copy" at bounding box center [756, 446] width 94 height 25
click at [867, 451] on span "Copy" at bounding box center [905, 446] width 94 height 25
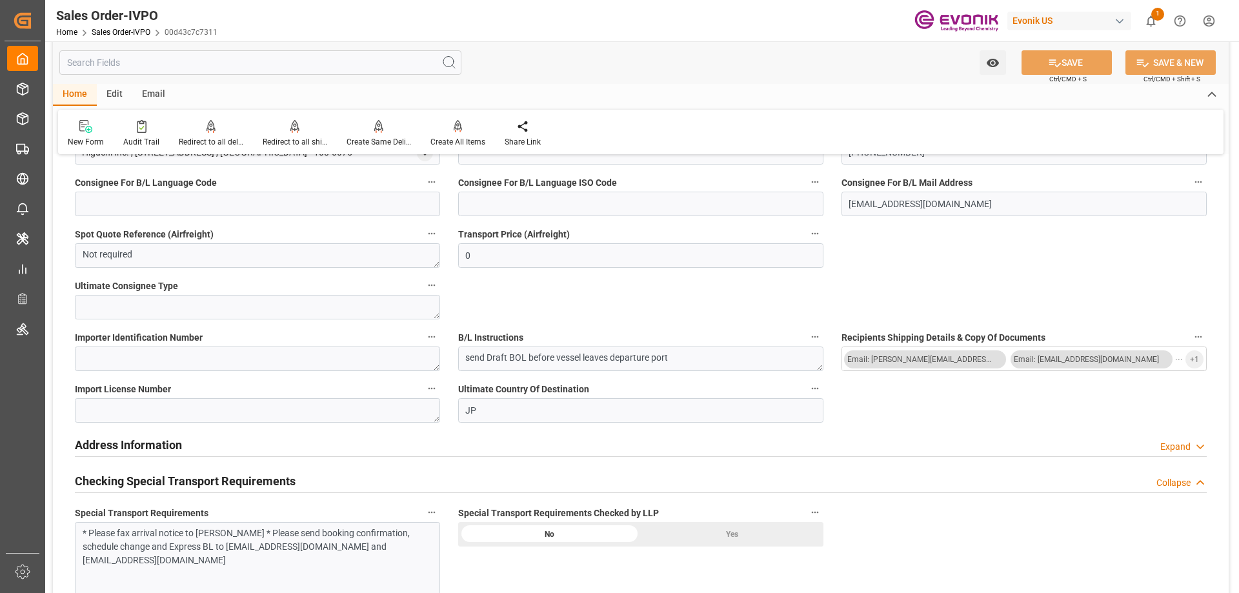
scroll to position [839, 0]
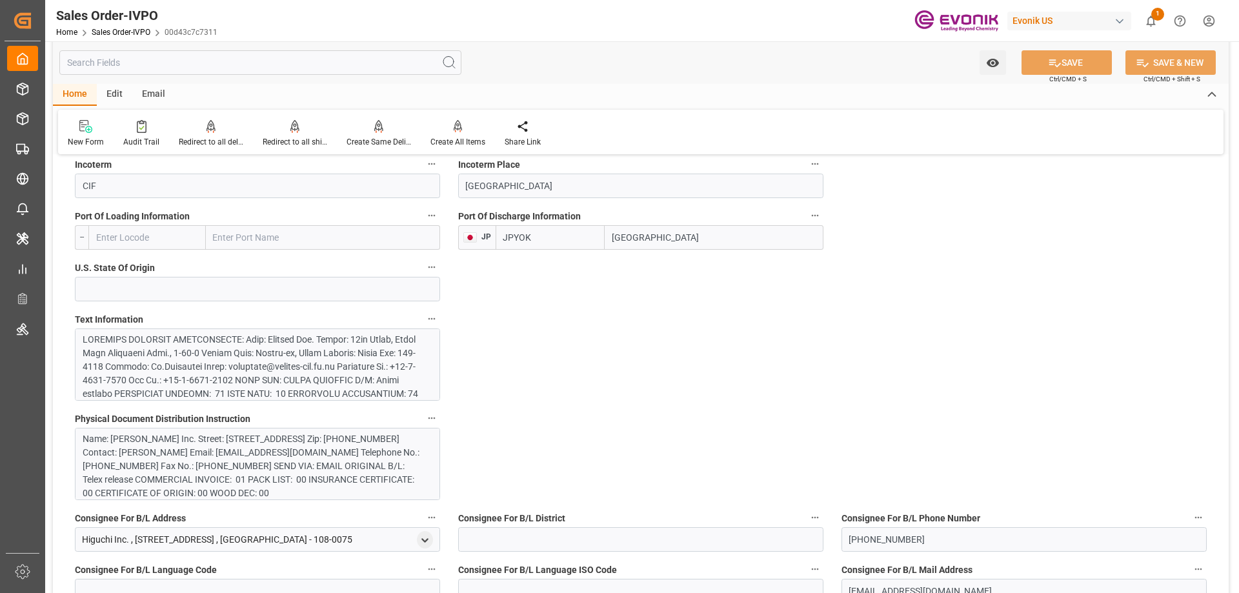
click at [249, 378] on div at bounding box center [253, 482] width 340 height 298
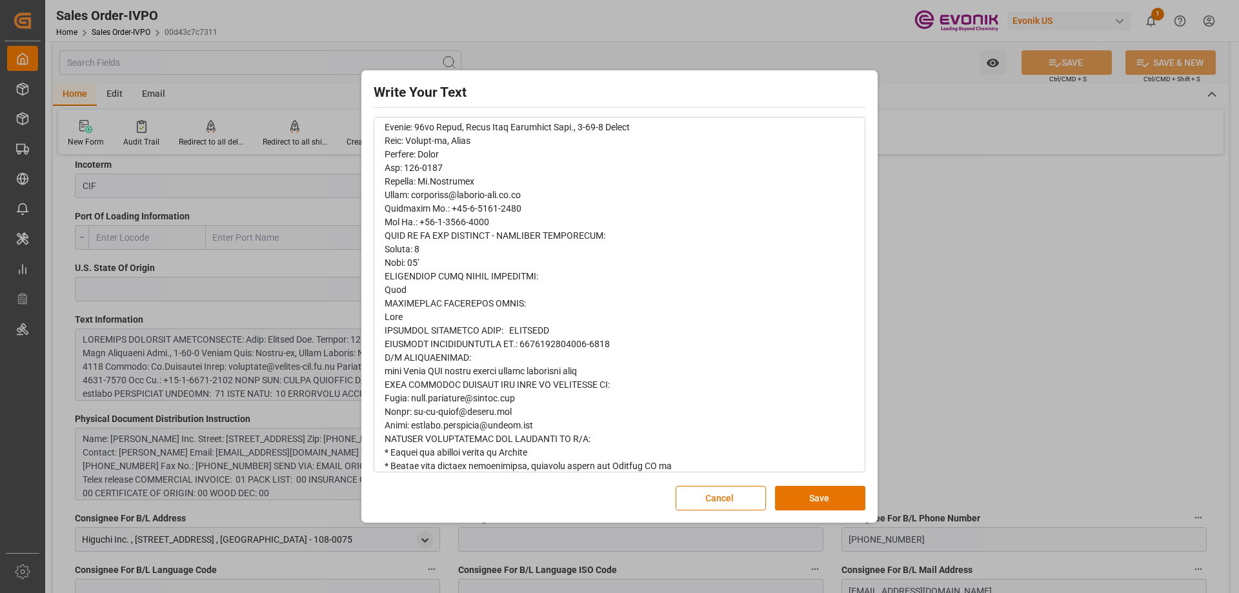
scroll to position [503, 0]
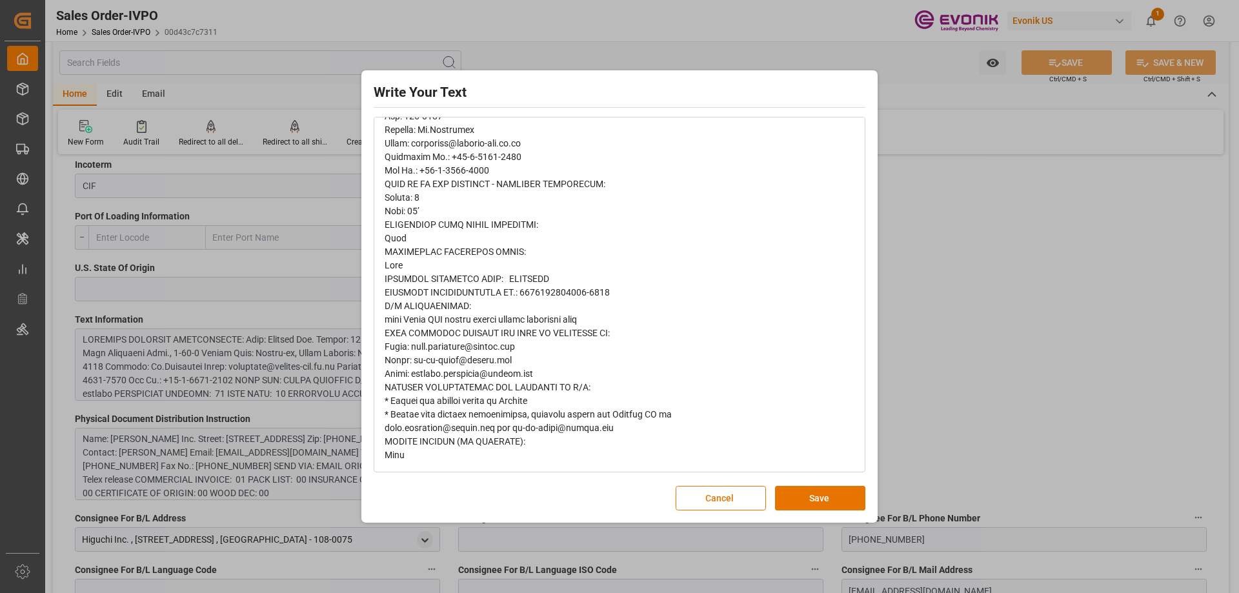
click at [911, 343] on div "Write Your Text Normal 14 Font Cancel Save" at bounding box center [619, 296] width 1239 height 593
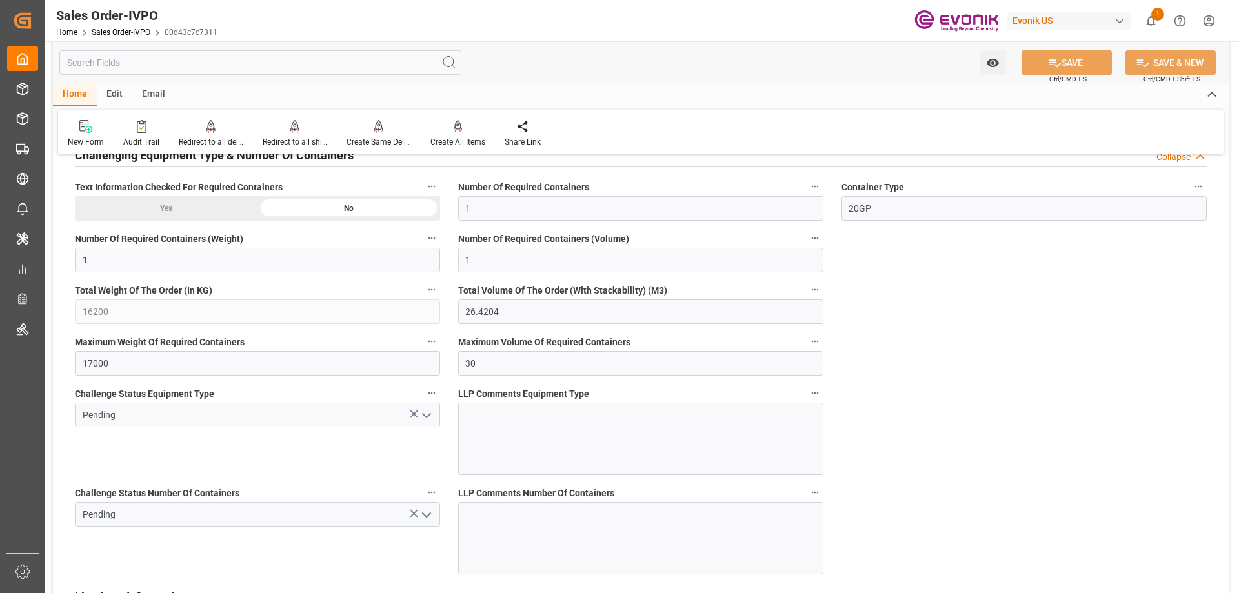
scroll to position [2581, 0]
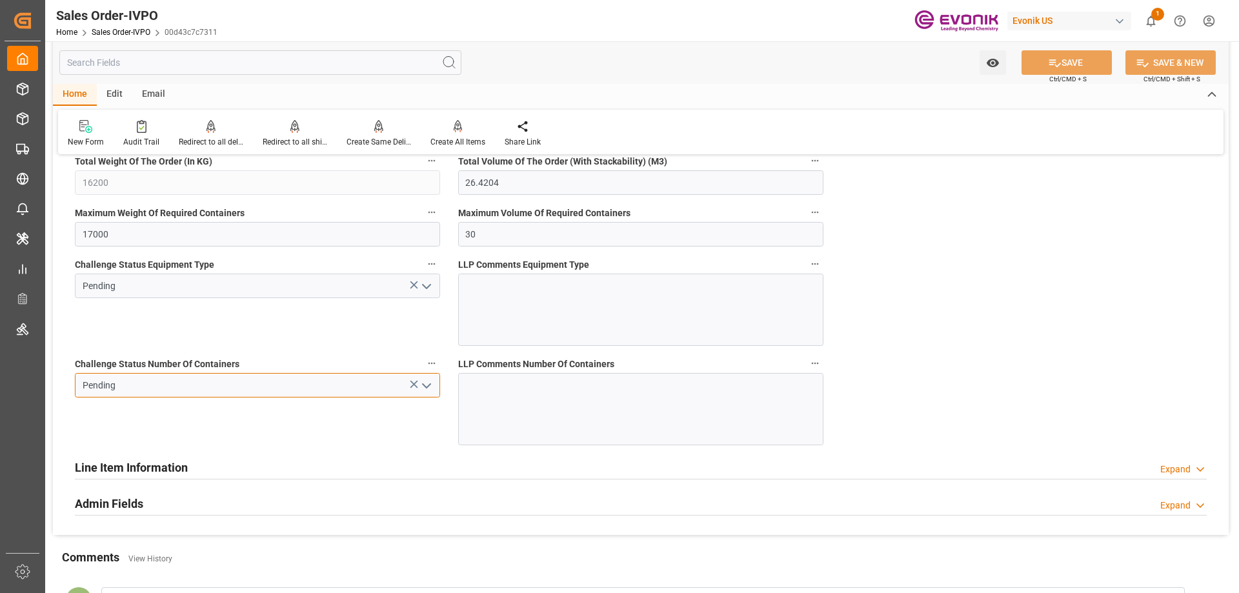
click at [436, 387] on input "Pending" at bounding box center [257, 385] width 365 height 25
click at [428, 385] on icon "open menu" at bounding box center [426, 385] width 15 height 15
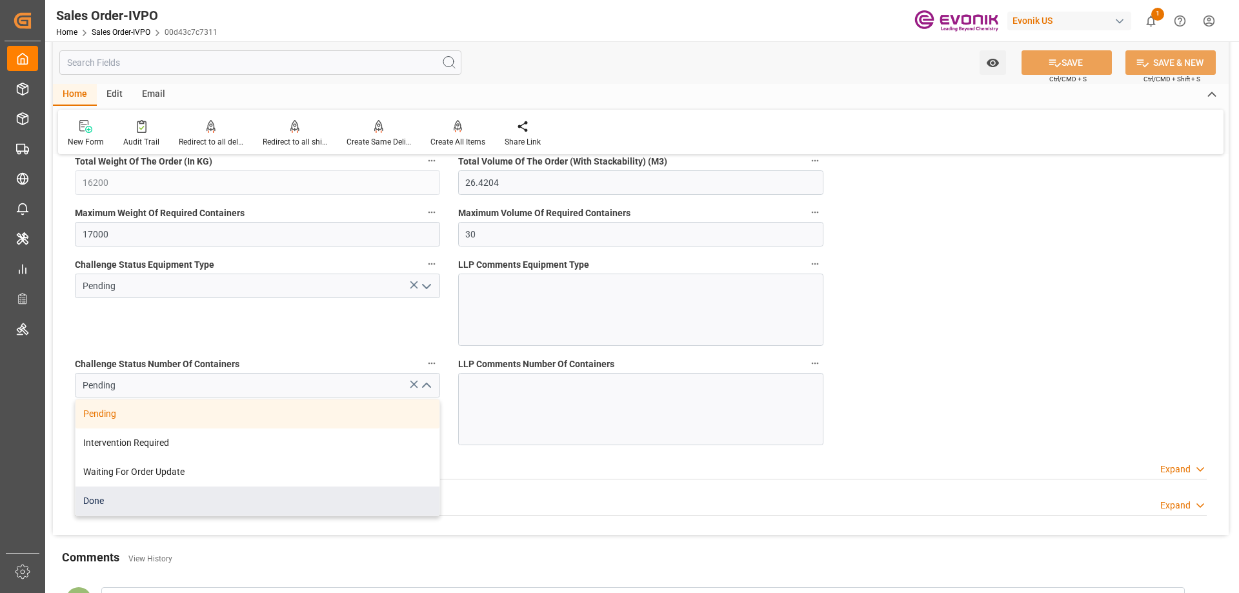
click at [141, 503] on div "Done" at bounding box center [258, 501] width 364 height 29
type input "Done"
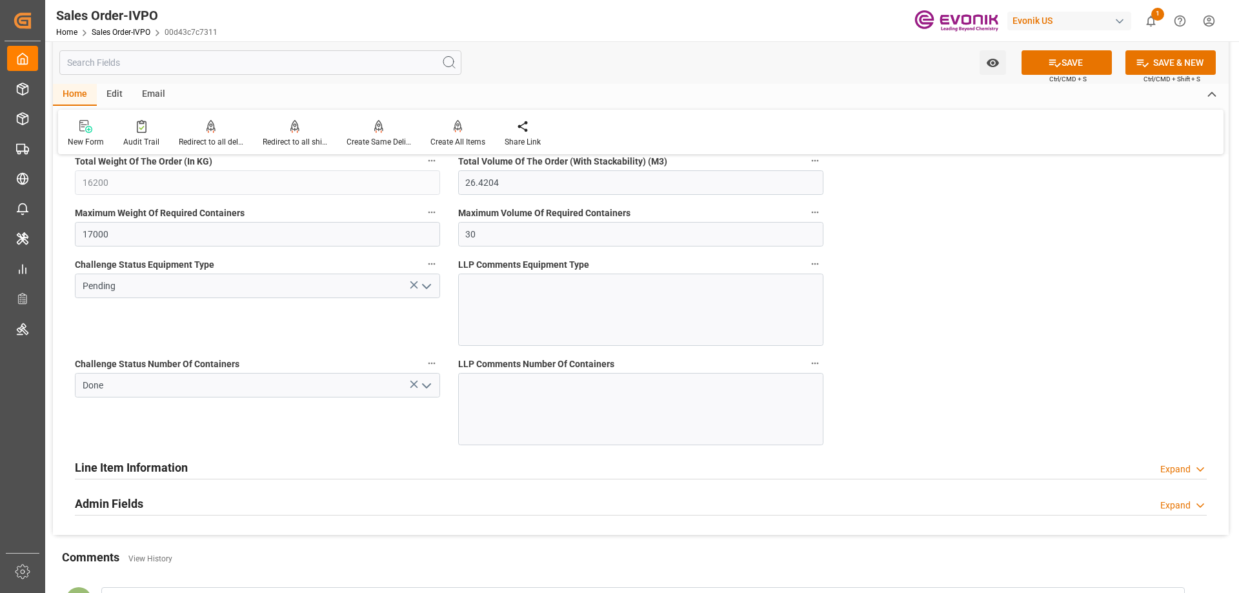
click at [426, 290] on icon "open menu" at bounding box center [426, 286] width 15 height 15
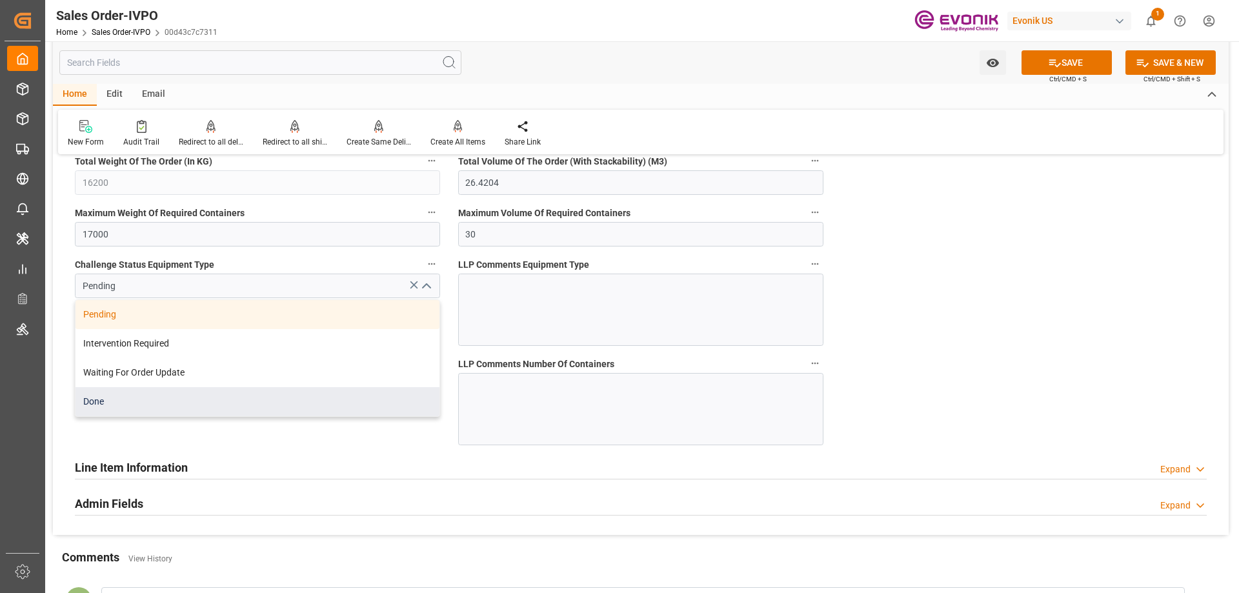
click at [189, 399] on div "Done" at bounding box center [258, 401] width 364 height 29
type input "Done"
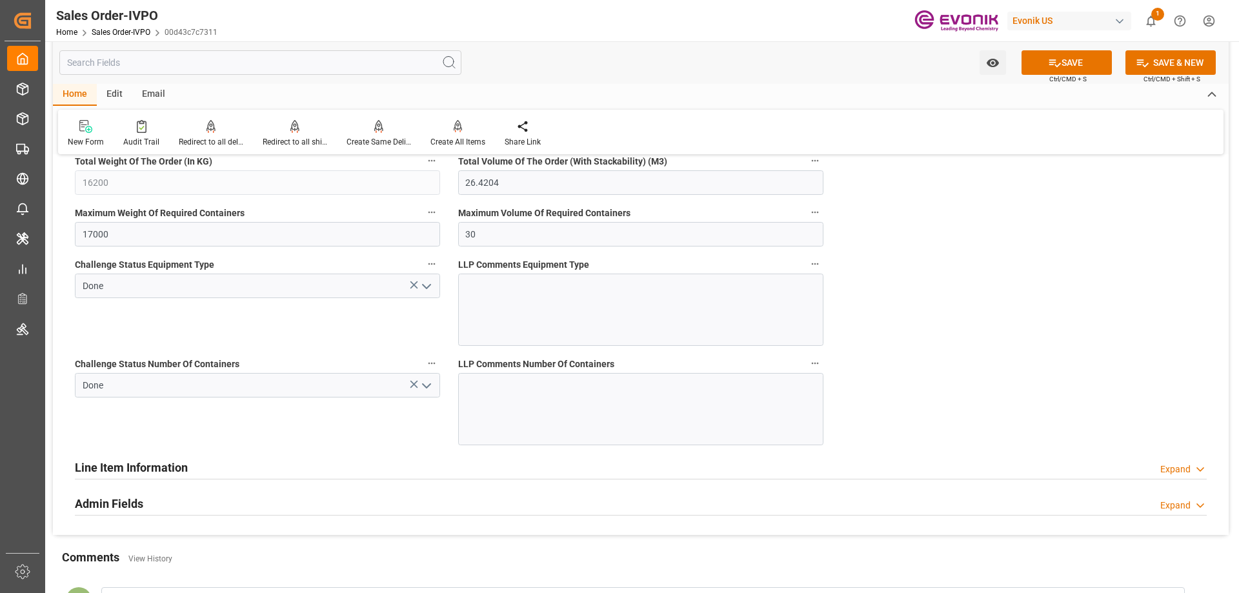
scroll to position [2323, 0]
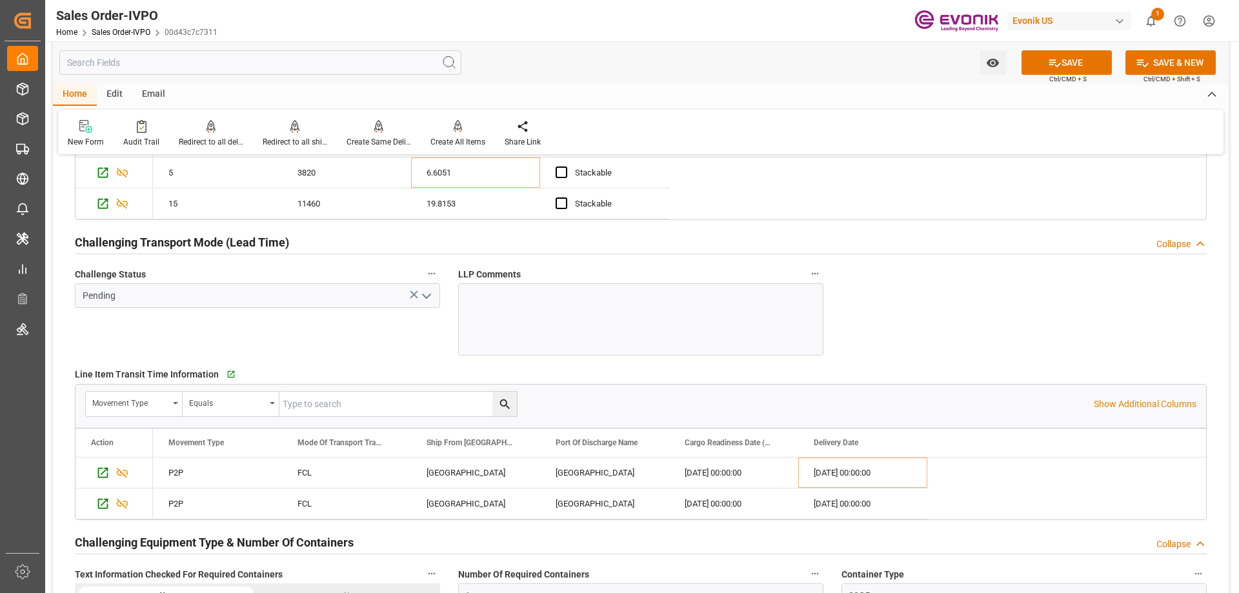
scroll to position [2000, 0]
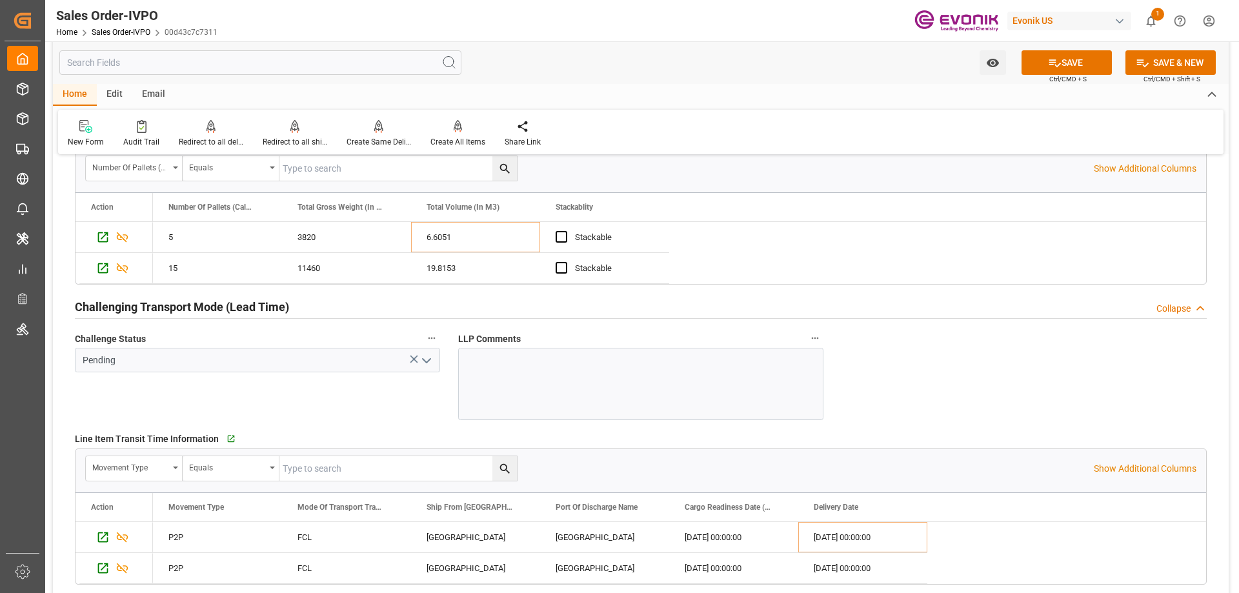
click at [418, 358] on button "open menu" at bounding box center [425, 360] width 19 height 20
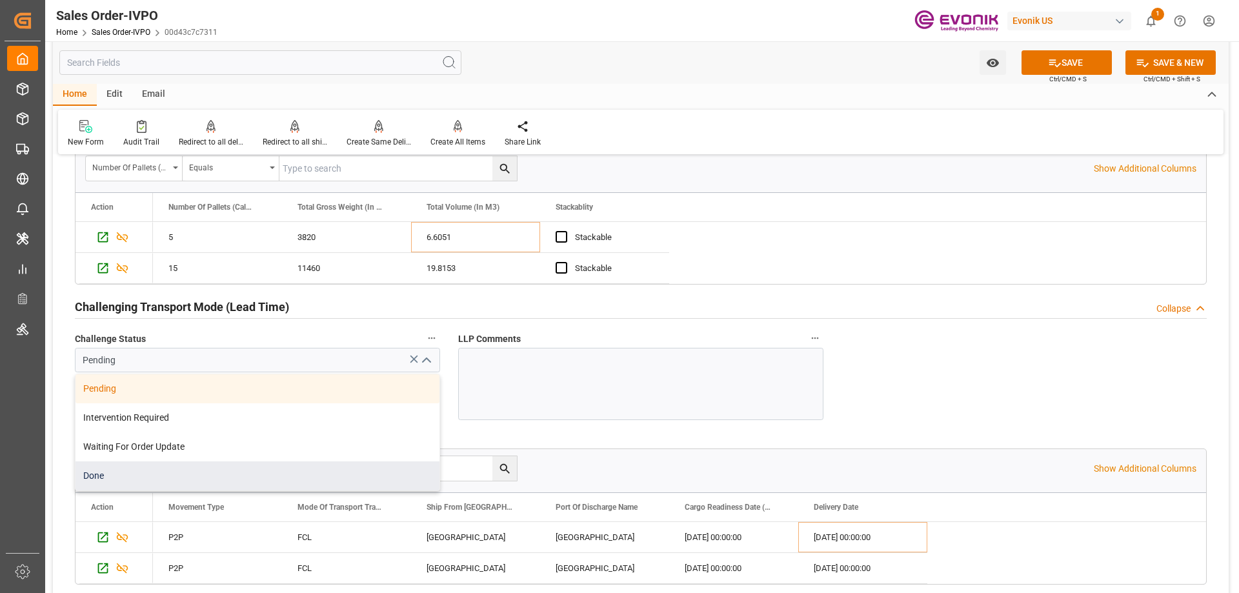
click at [135, 473] on div "Done" at bounding box center [258, 475] width 364 height 29
type input "Done"
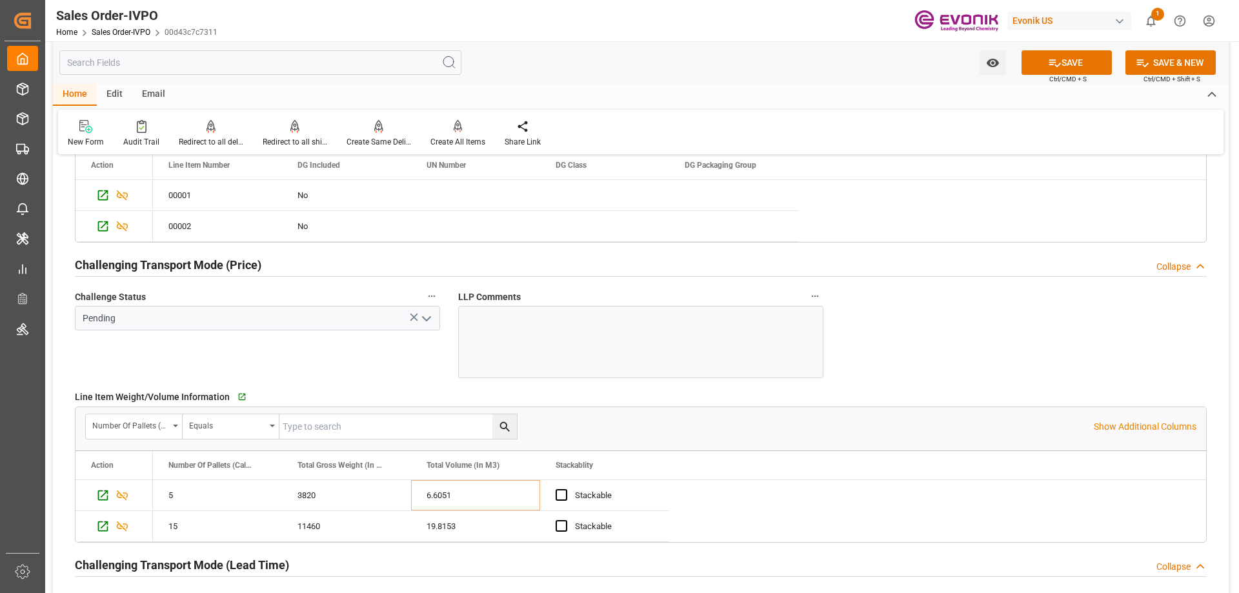
scroll to position [1678, 0]
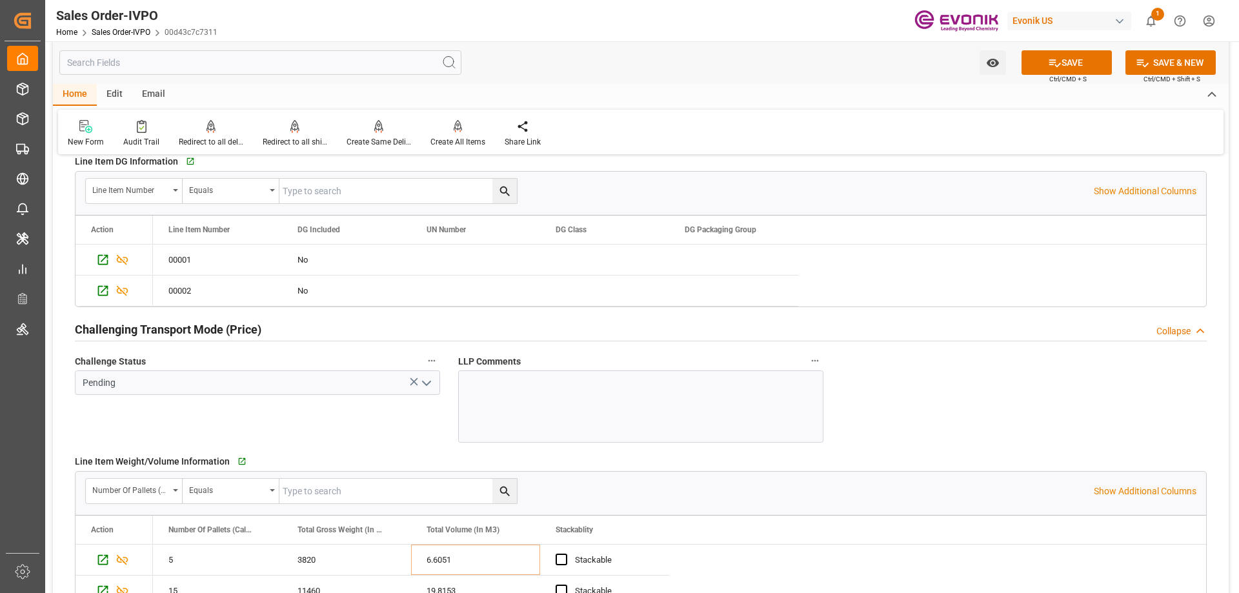
click at [425, 387] on icon "open menu" at bounding box center [426, 383] width 15 height 15
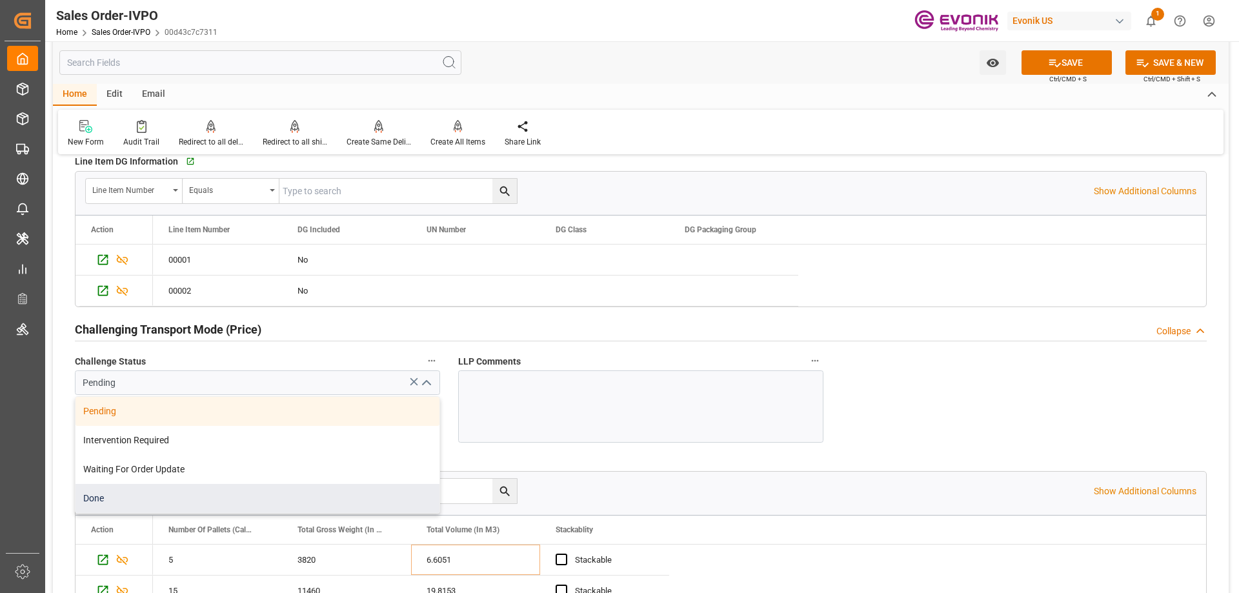
click at [121, 493] on div "Done" at bounding box center [258, 498] width 364 height 29
type input "Done"
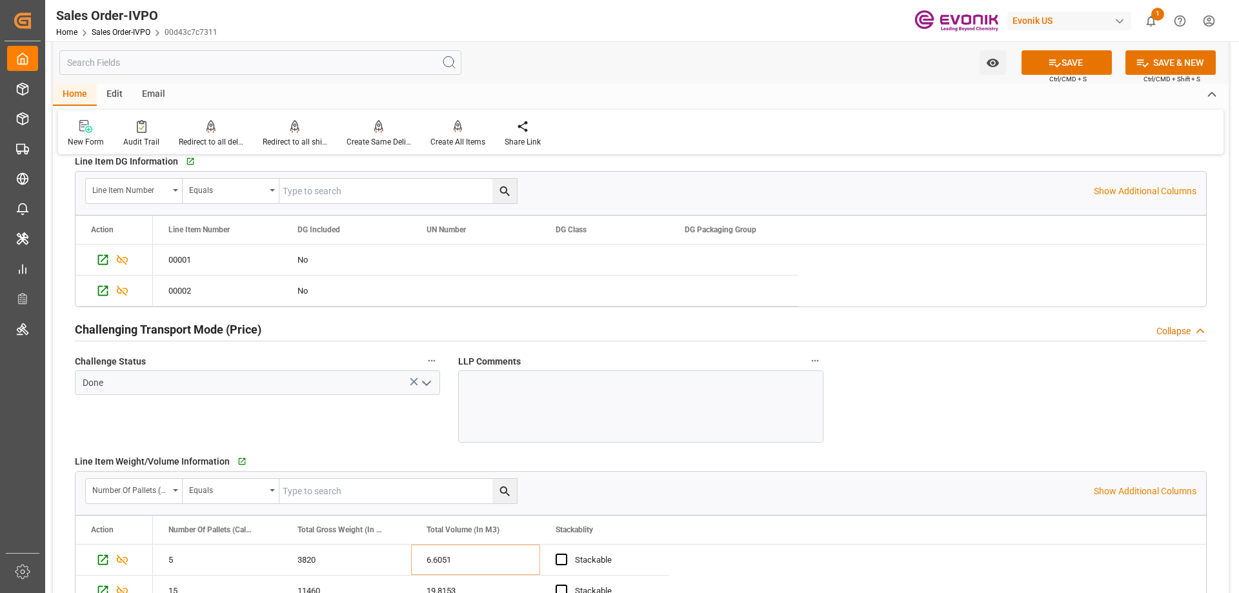
scroll to position [1420, 0]
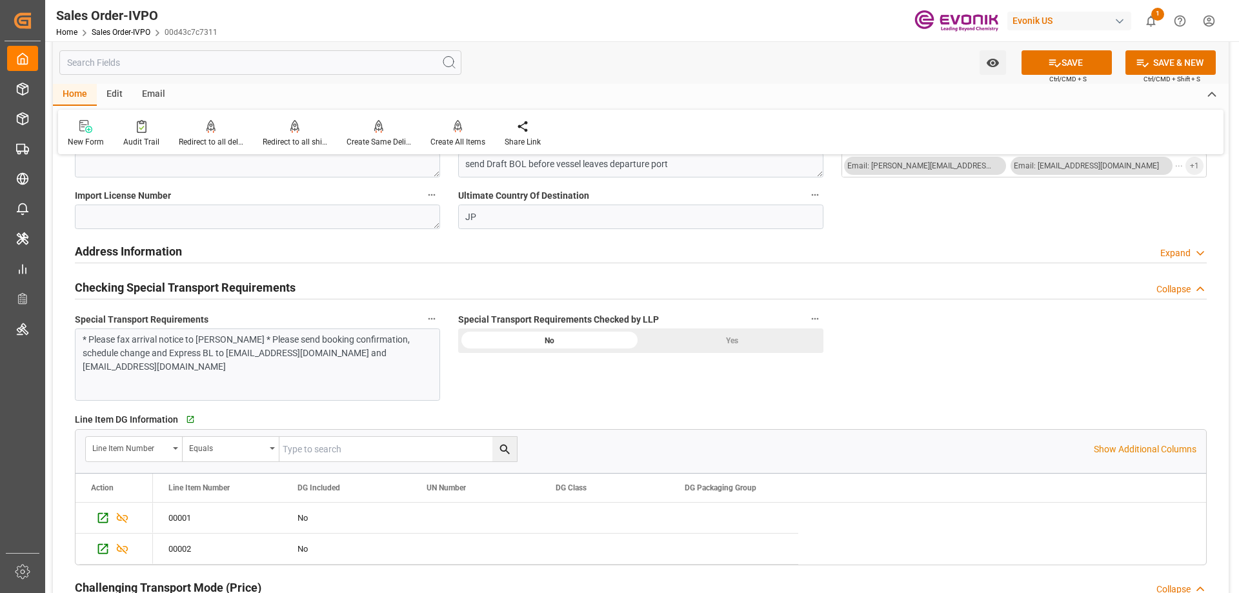
click at [638, 341] on div "No" at bounding box center [549, 340] width 183 height 25
click at [690, 348] on div "Yes" at bounding box center [732, 340] width 183 height 25
click at [1049, 60] on icon at bounding box center [1055, 63] width 12 height 8
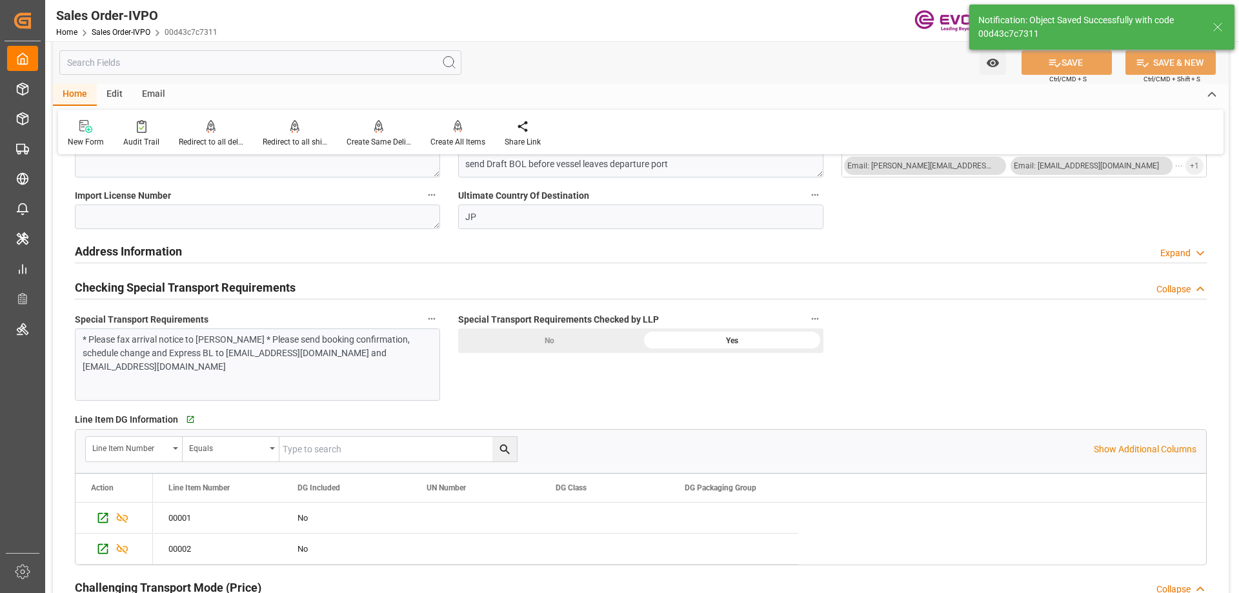
type input "[DATE] 18:09"
type input "No"
click at [457, 136] on div "Create All Items" at bounding box center [458, 133] width 74 height 28
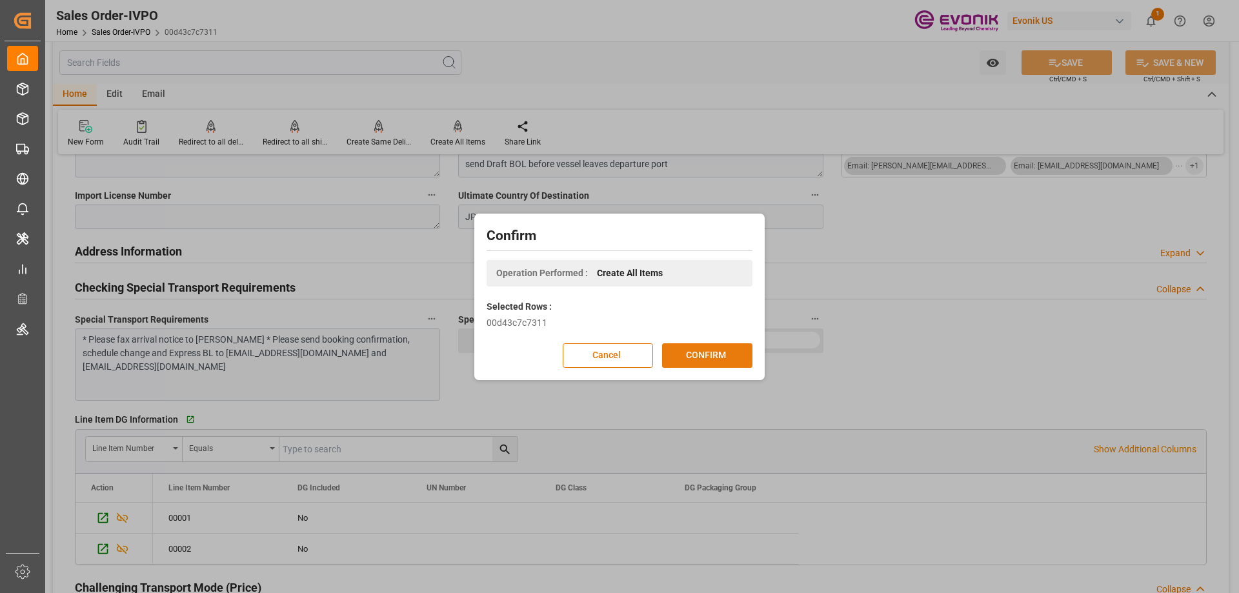
click at [690, 347] on button "CONFIRM" at bounding box center [707, 355] width 90 height 25
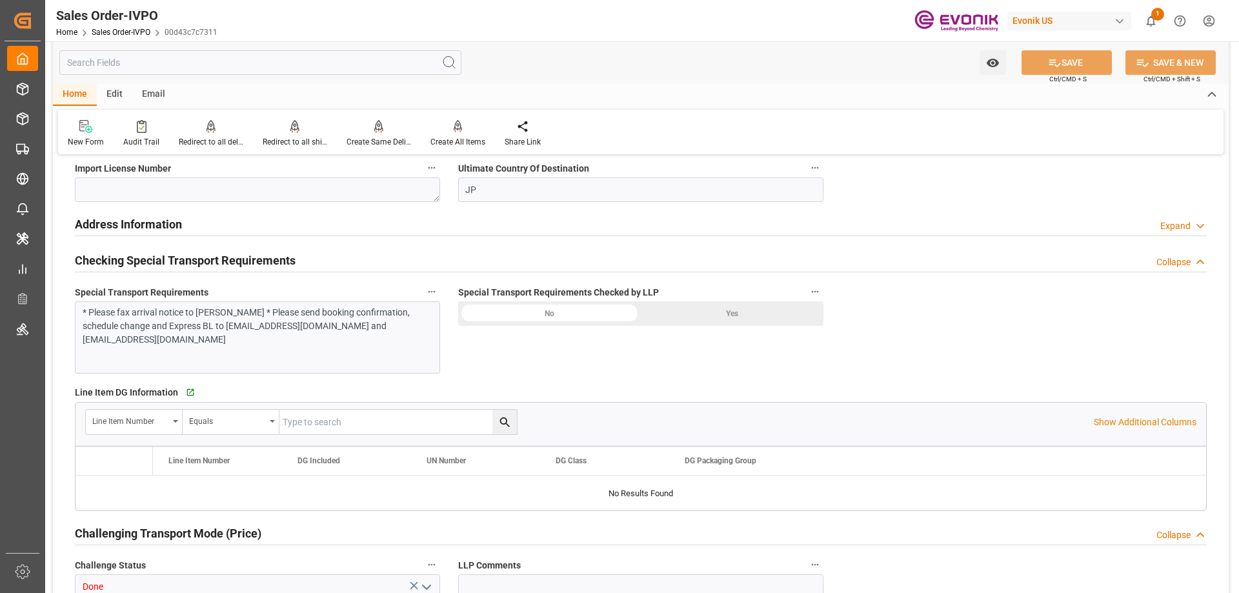
type input "JPYOK"
type input "0"
type input "1"
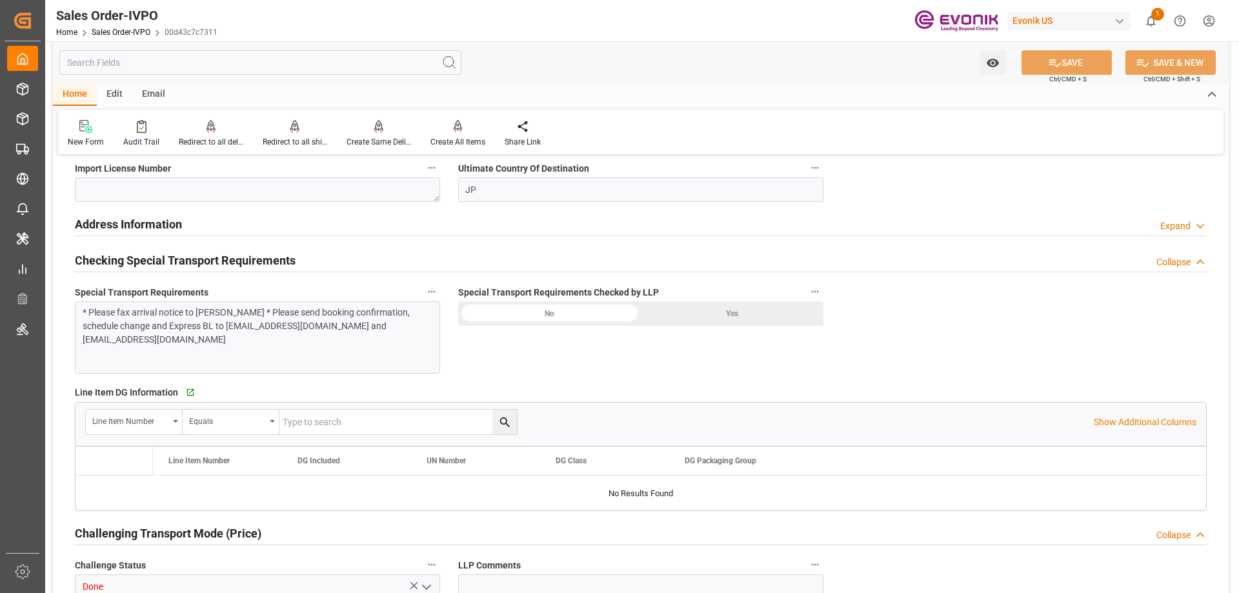
type input "16200"
type input "26.4204"
type input "17000"
type input "30"
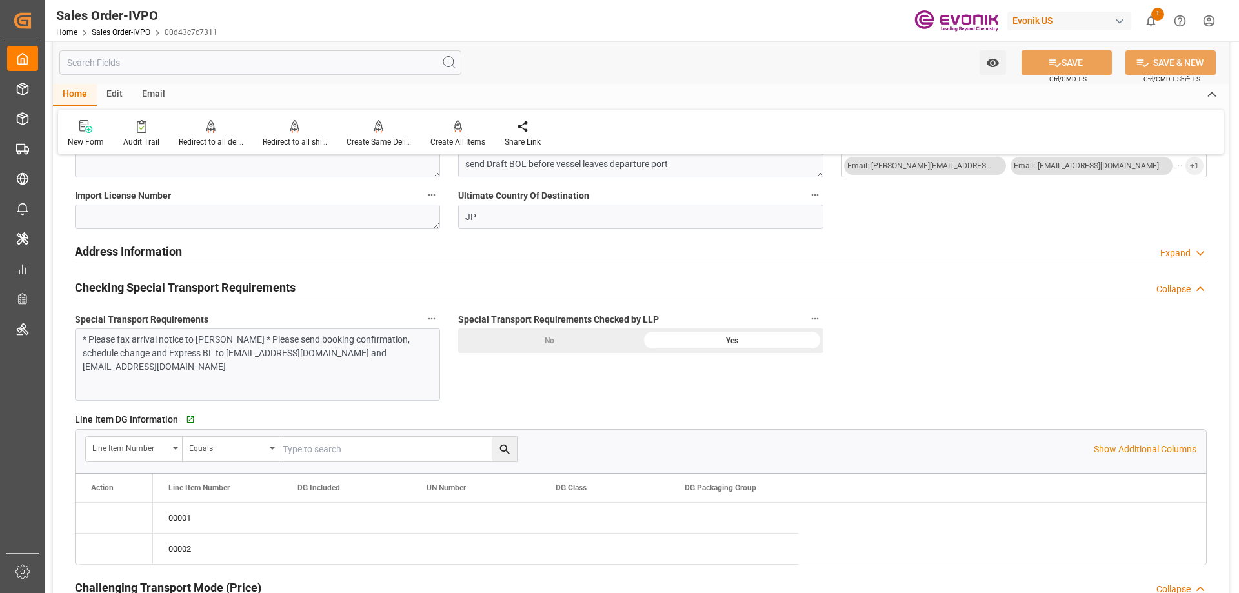
type input "07-14-2025 14:47"
type input "[DATE] 18:09"
click at [293, 140] on div "Redirect to all shipments" at bounding box center [295, 142] width 65 height 12
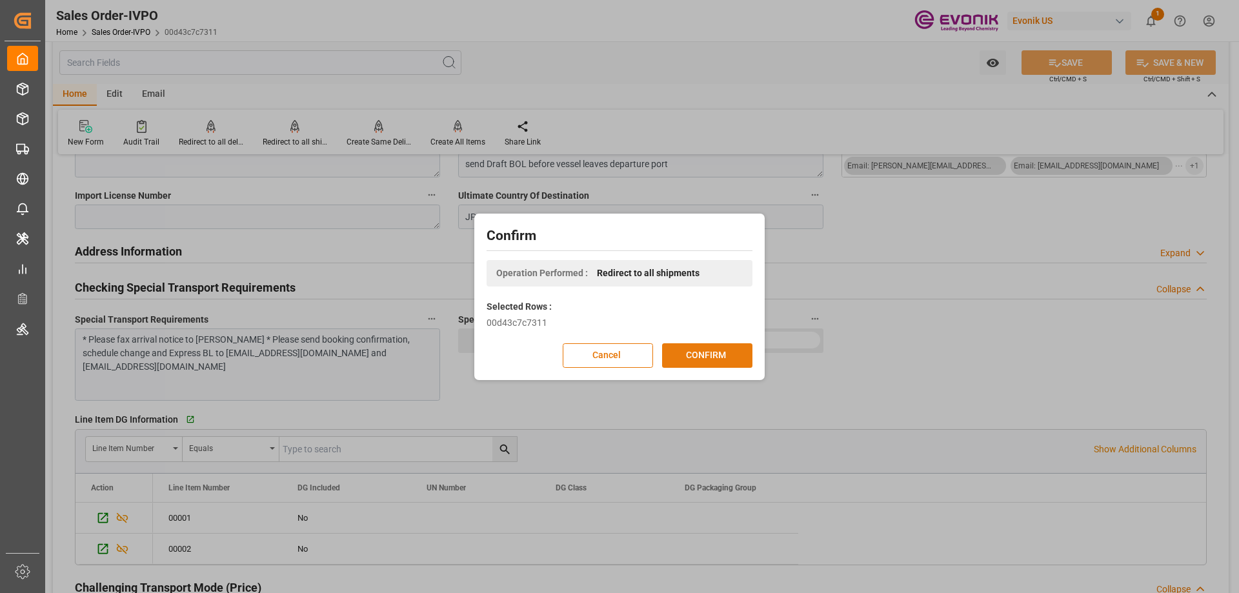
click at [709, 353] on button "CONFIRM" at bounding box center [707, 355] width 90 height 25
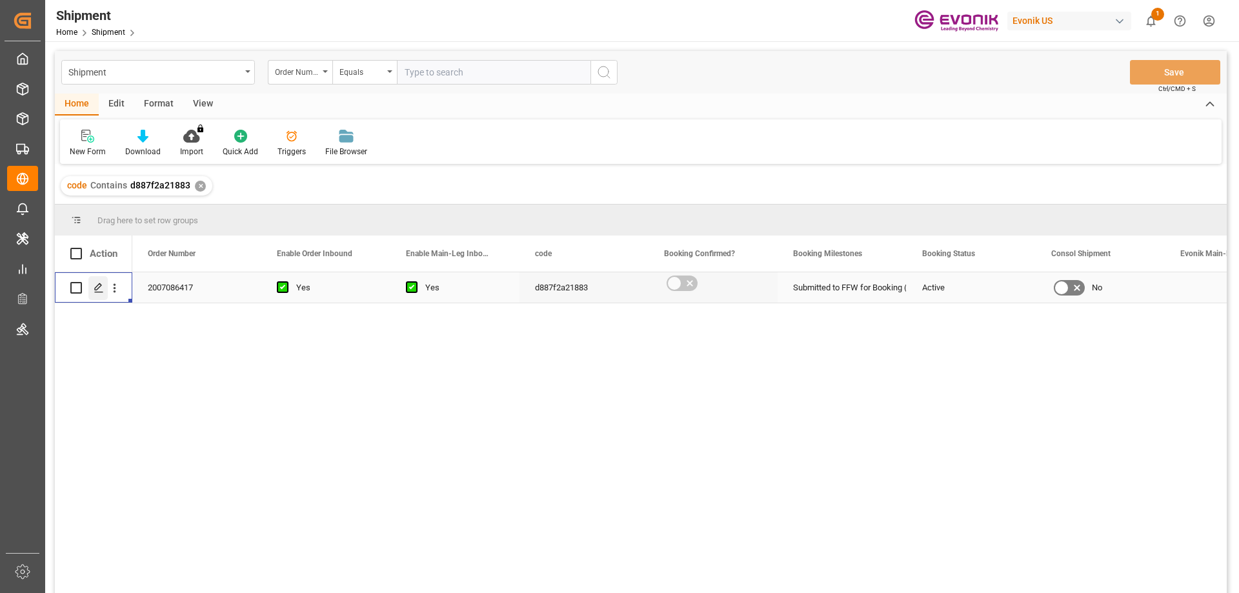
click at [101, 283] on icon "Press SPACE to select this row." at bounding box center [99, 288] width 10 height 10
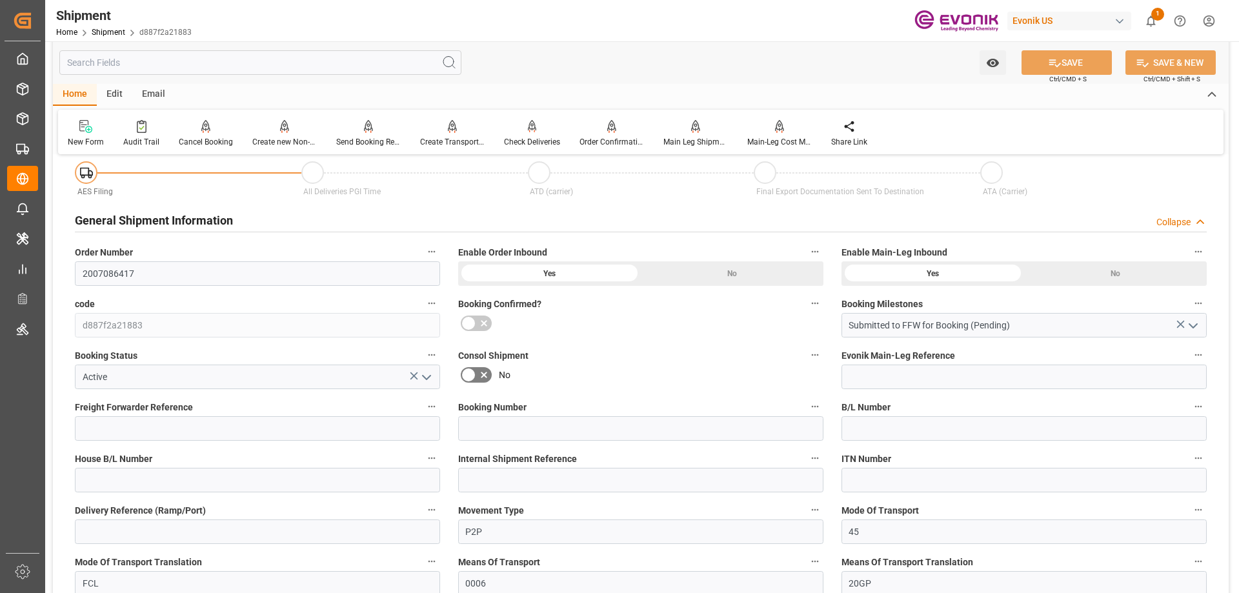
scroll to position [387, 0]
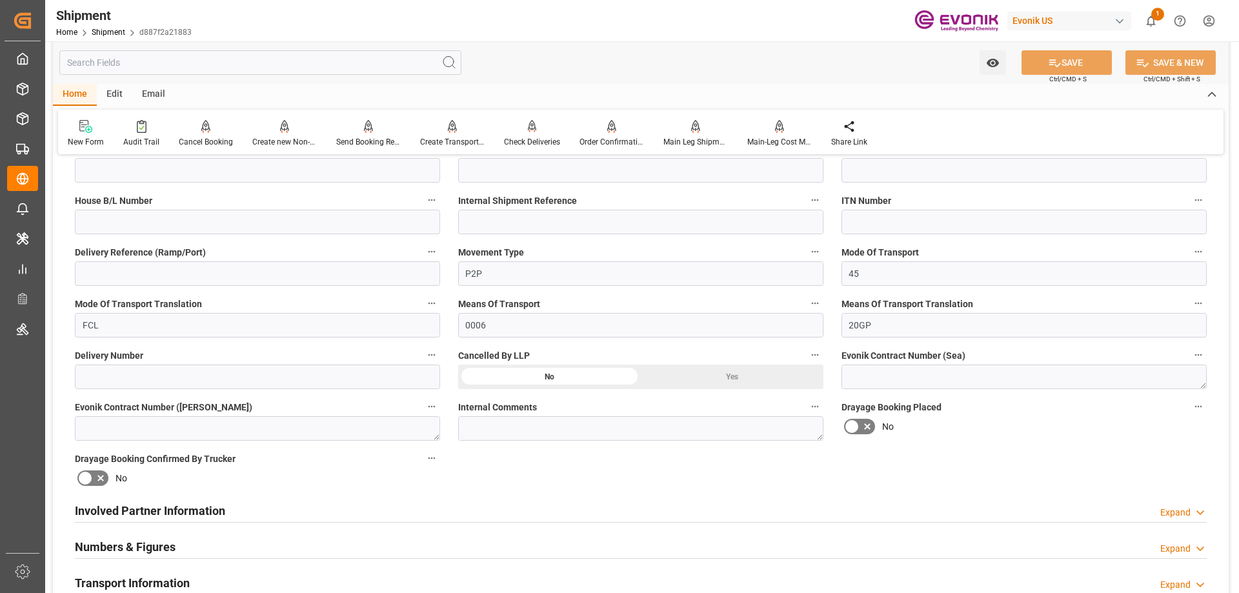
click at [121, 509] on h2 "Involved Partner Information" at bounding box center [150, 510] width 150 height 17
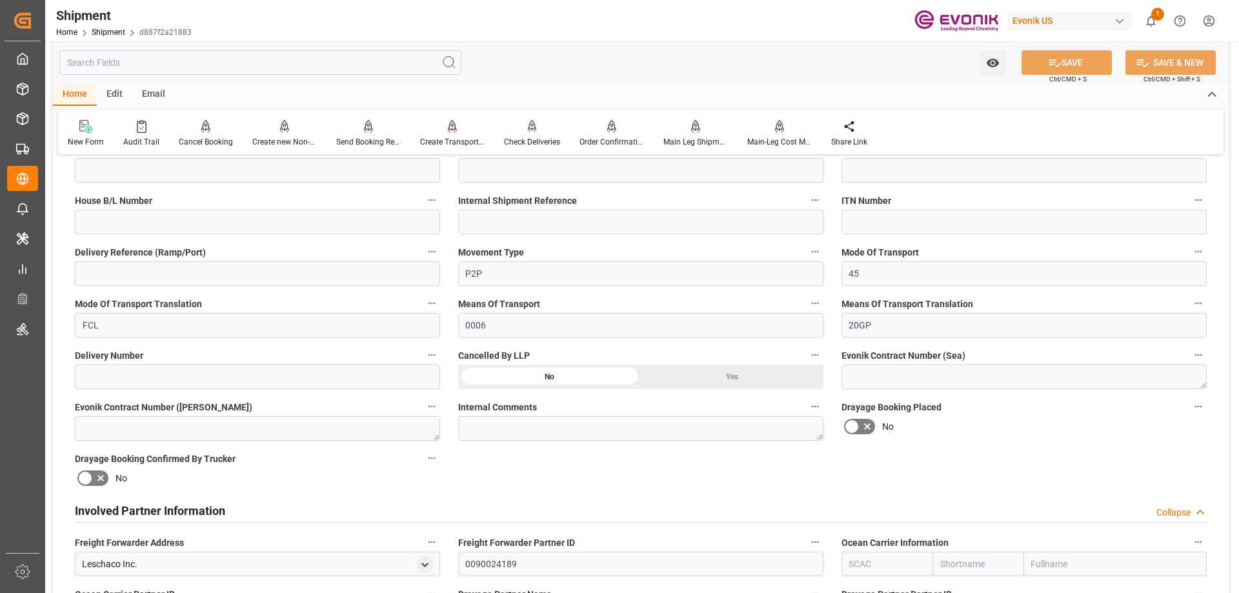
scroll to position [645, 0]
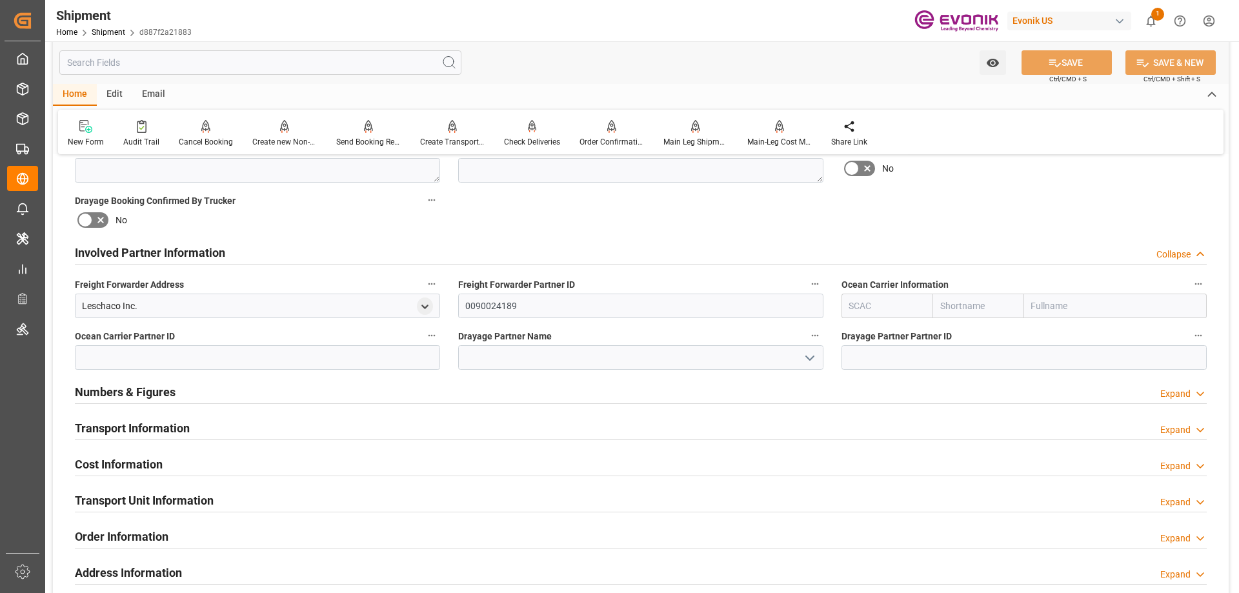
click at [1121, 306] on input "text" at bounding box center [1115, 306] width 183 height 25
type input "maersk"
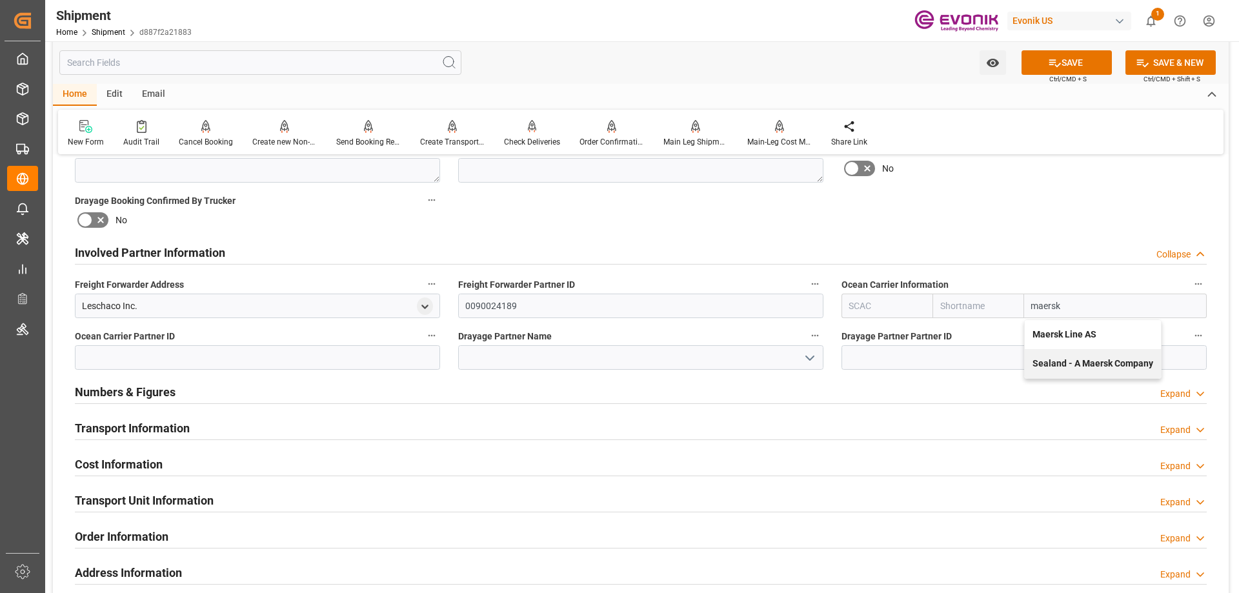
click at [1088, 338] on b "Maersk Line AS" at bounding box center [1065, 334] width 64 height 10
type input "MAEU"
type input "Maersk"
type input "Maersk Line AS"
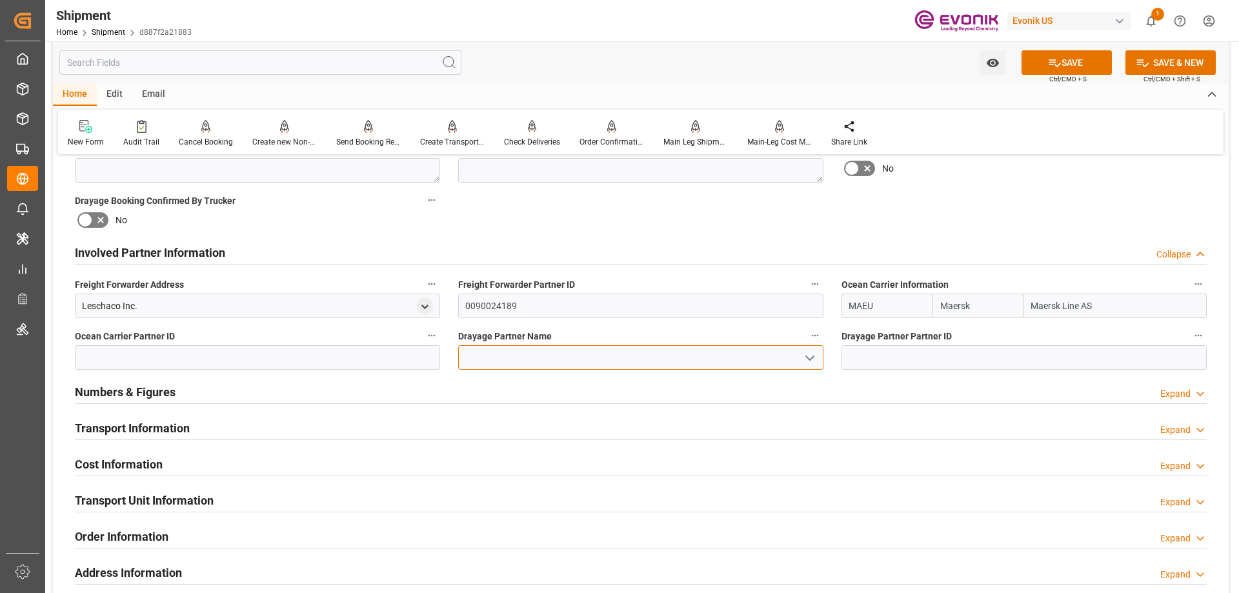
click at [722, 352] on input at bounding box center [640, 357] width 365 height 25
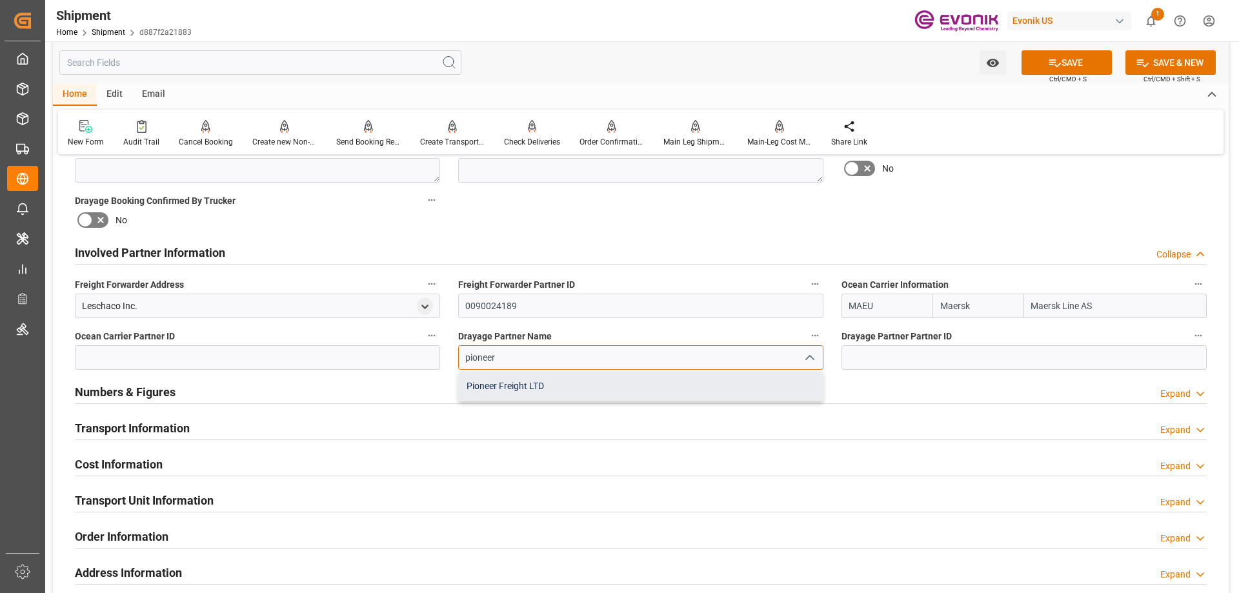
click at [663, 388] on div "Pioneer Freight LTD" at bounding box center [641, 386] width 364 height 29
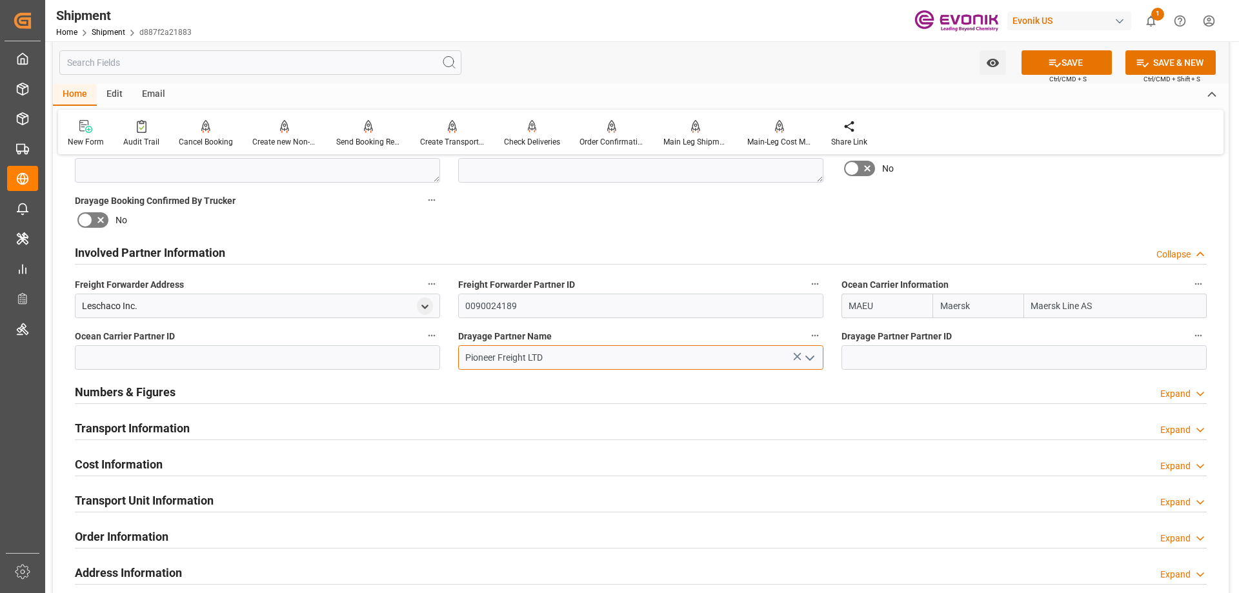
type input "Pioneer Freight LTD"
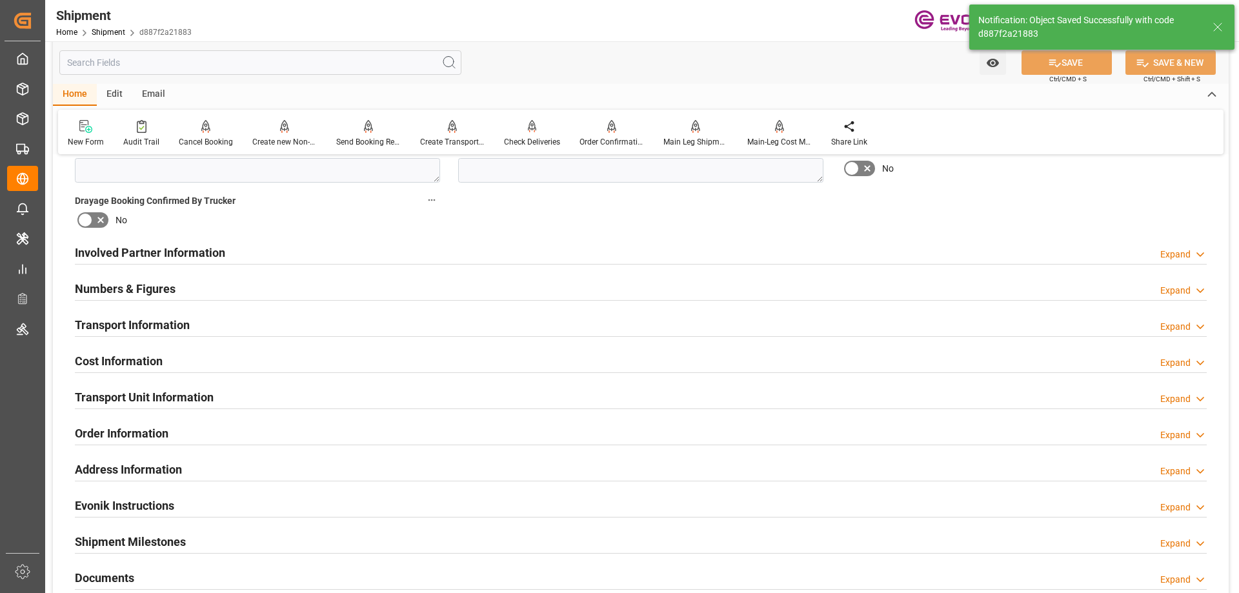
type input "0090029568"
type input "0090177477"
type textarea "[GEOGRAPHIC_DATA]"
click at [146, 259] on h2 "Involved Partner Information" at bounding box center [150, 252] width 150 height 17
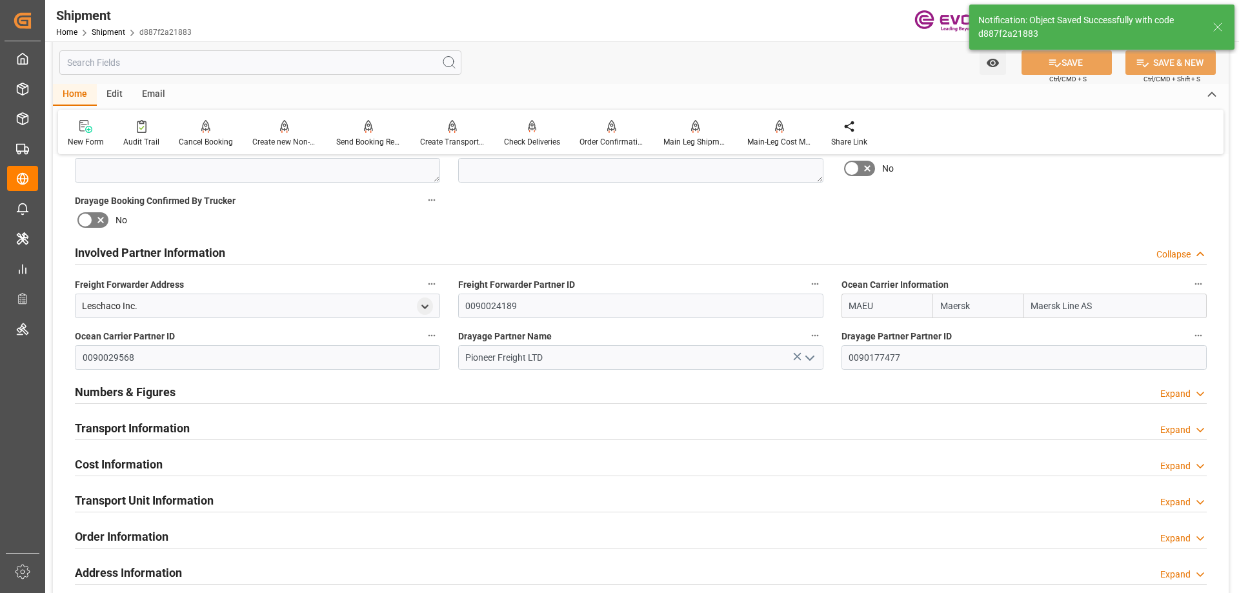
click at [154, 427] on h2 "Transport Information" at bounding box center [132, 427] width 115 height 17
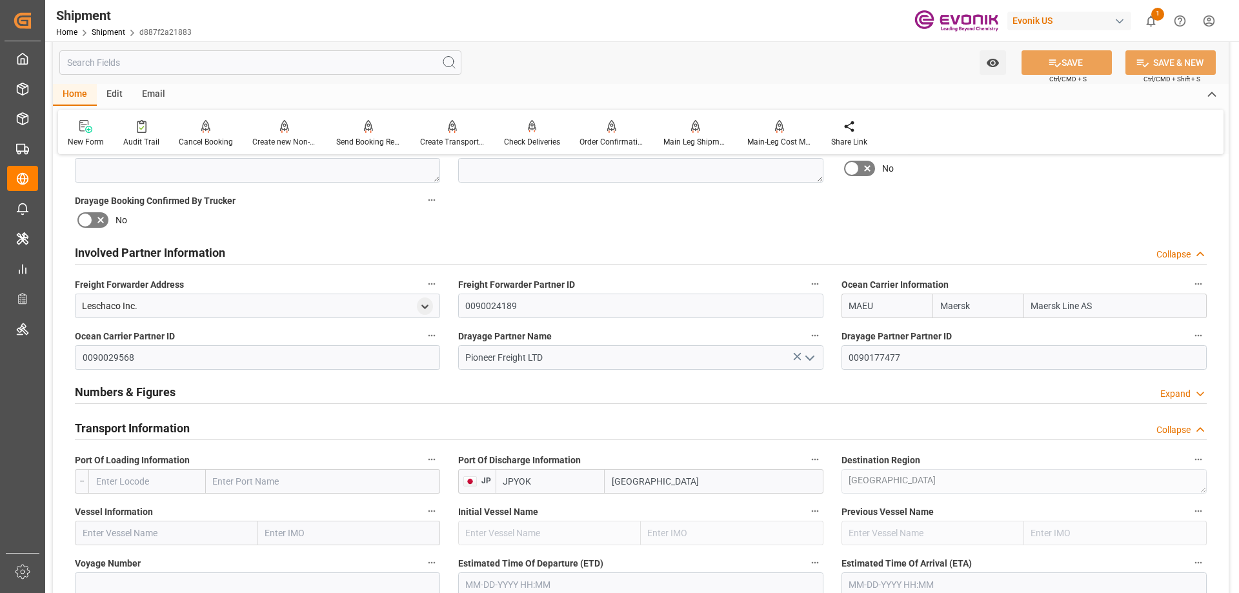
scroll to position [839, 0]
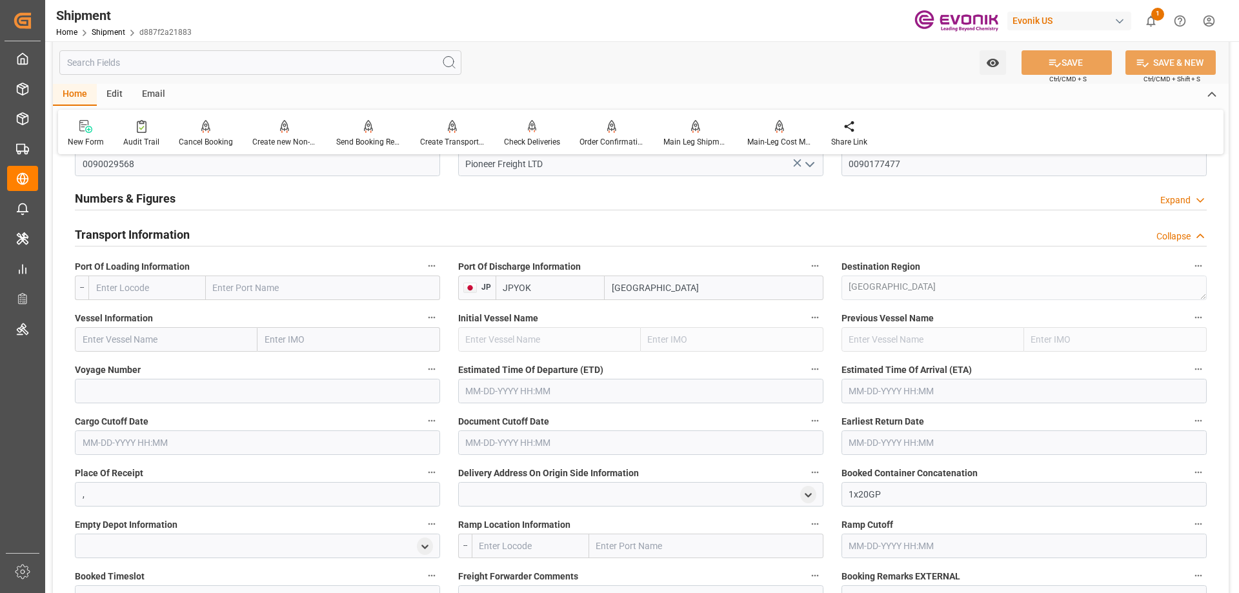
click at [263, 287] on input "text" at bounding box center [323, 288] width 234 height 25
type input "[GEOGRAPHIC_DATA]"
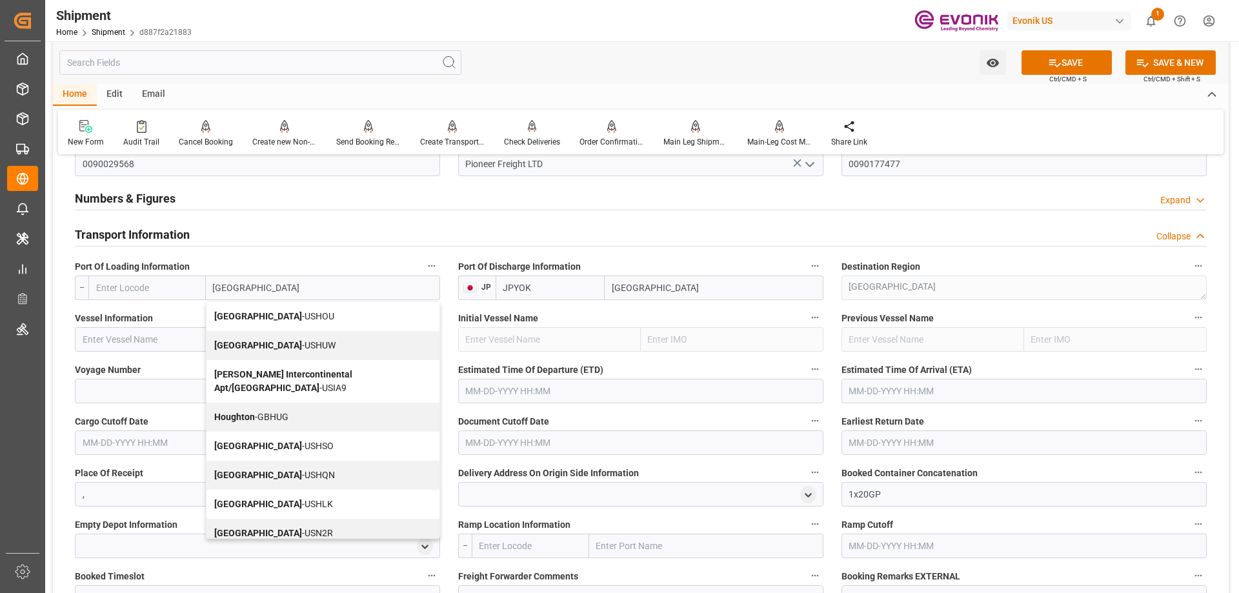
click at [285, 310] on div "Houston - USHOU" at bounding box center [323, 316] width 233 height 29
type input "USHOU"
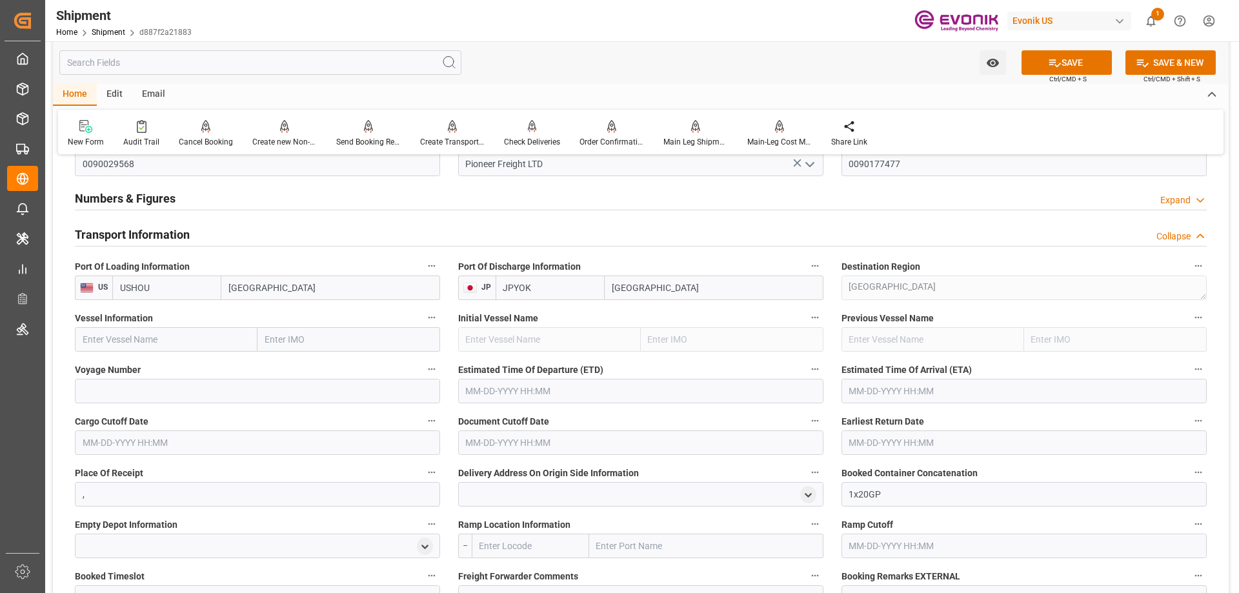
type input "[GEOGRAPHIC_DATA]"
click at [237, 336] on input "text" at bounding box center [166, 339] width 183 height 25
paste input "MAERSK ATHABASCA"
click at [139, 367] on b "Maersk Athabasca" at bounding box center [121, 368] width 76 height 10
type input "Maersk Athabasca"
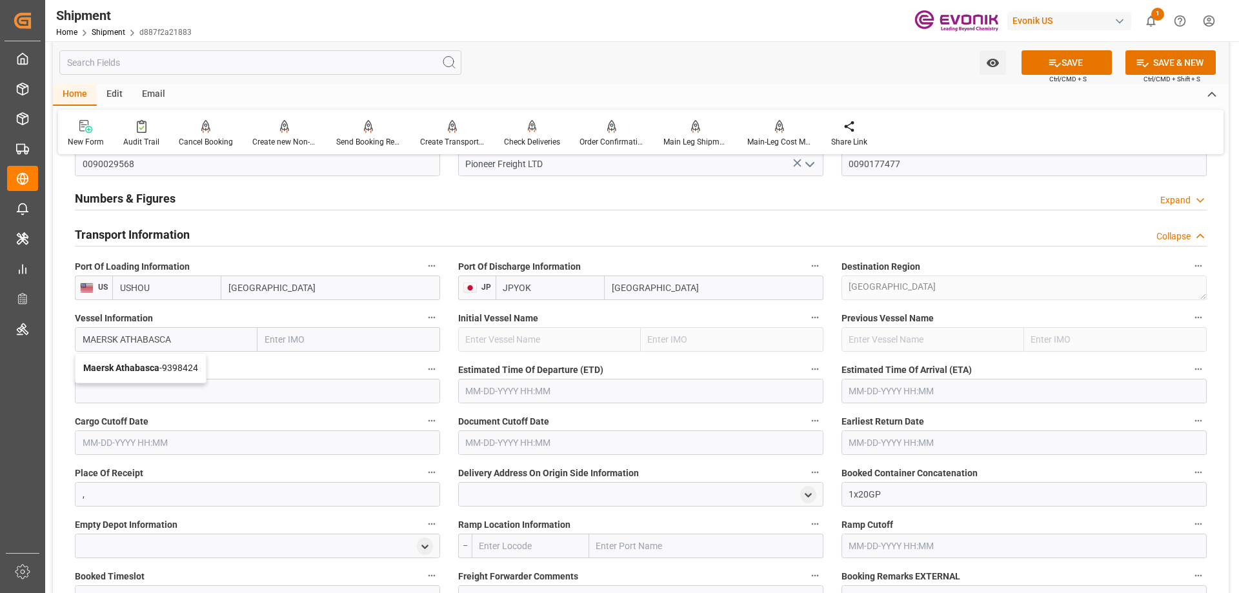
type input "9398424"
type input "Maersk Athabasca"
click at [289, 389] on input at bounding box center [257, 391] width 365 height 25
paste input "539W"
type input "539W"
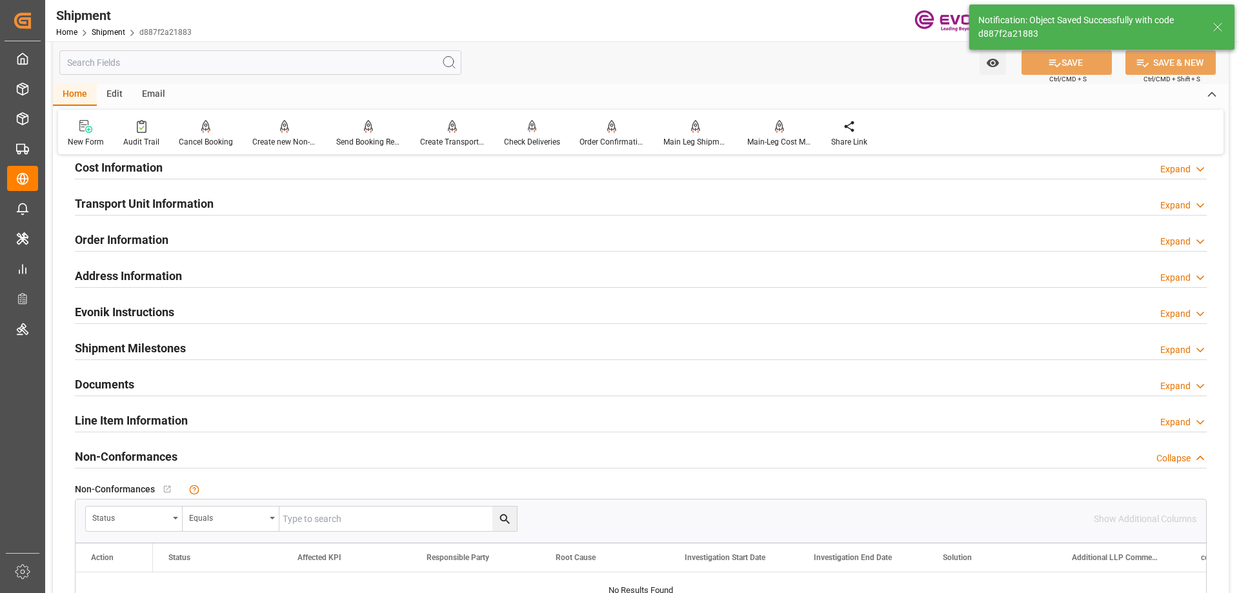
scroll to position [774, 0]
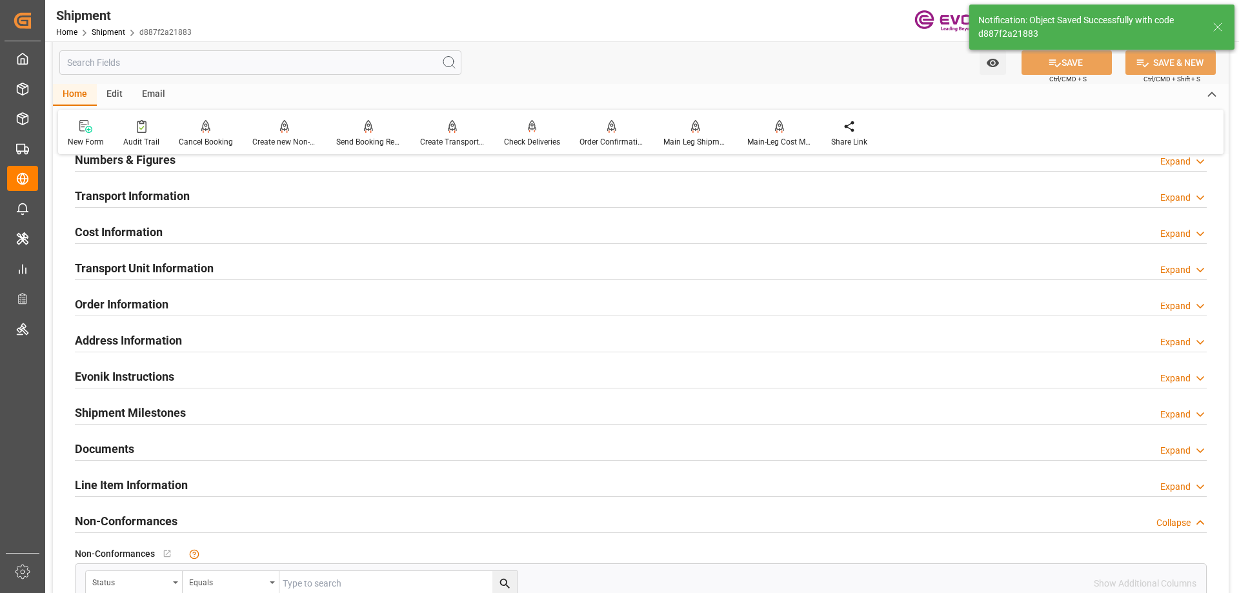
click at [134, 196] on h2 "Transport Information" at bounding box center [132, 195] width 115 height 17
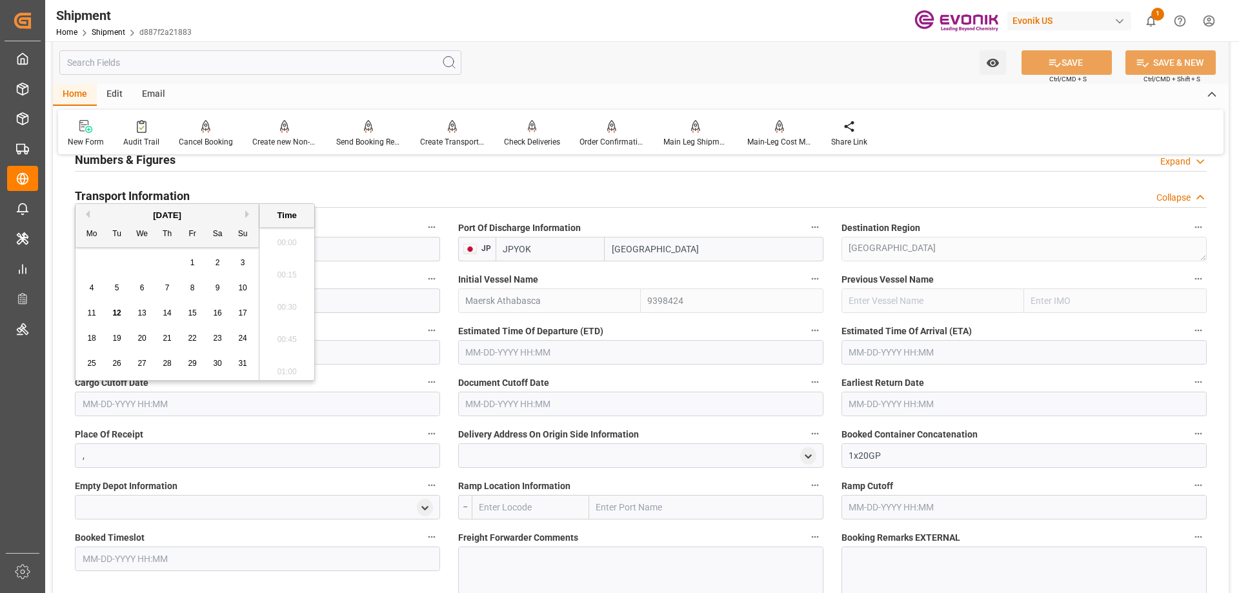
click at [198, 402] on input "text" at bounding box center [257, 404] width 365 height 25
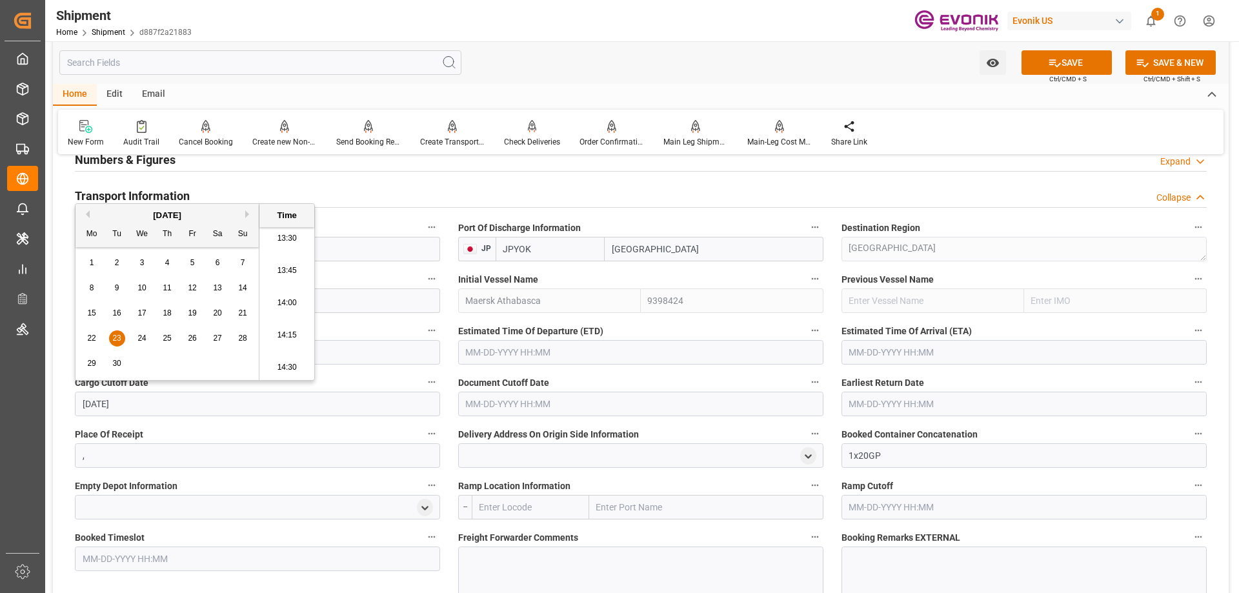
type input "9/23/2025"
type input "09-23-2025 00:00"
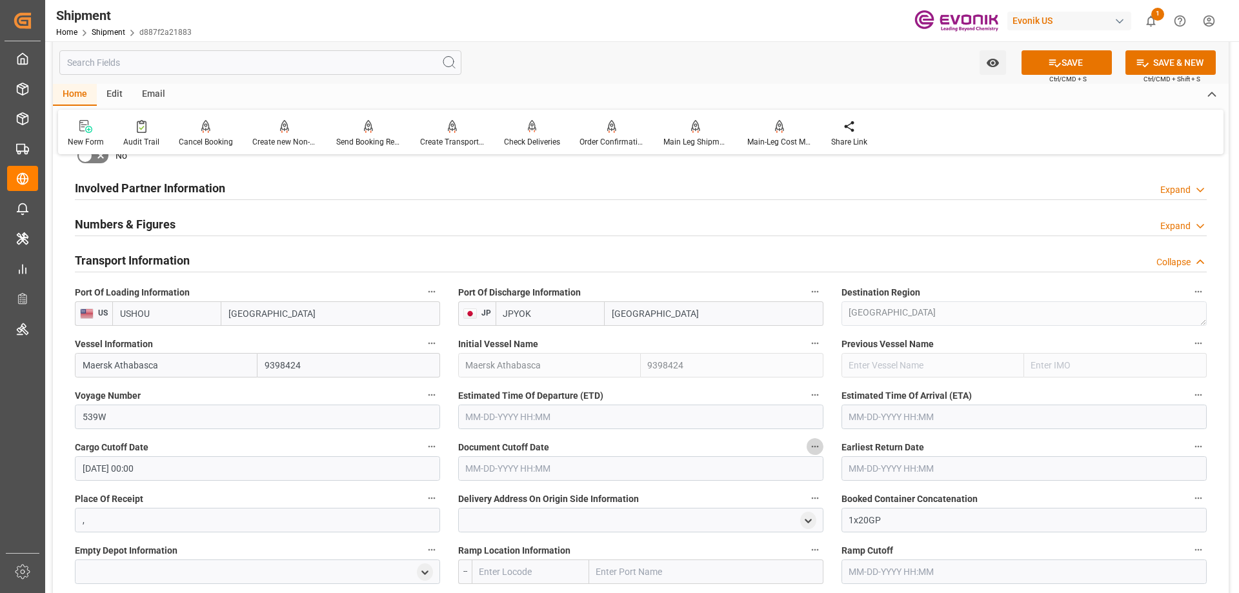
scroll to position [774, 0]
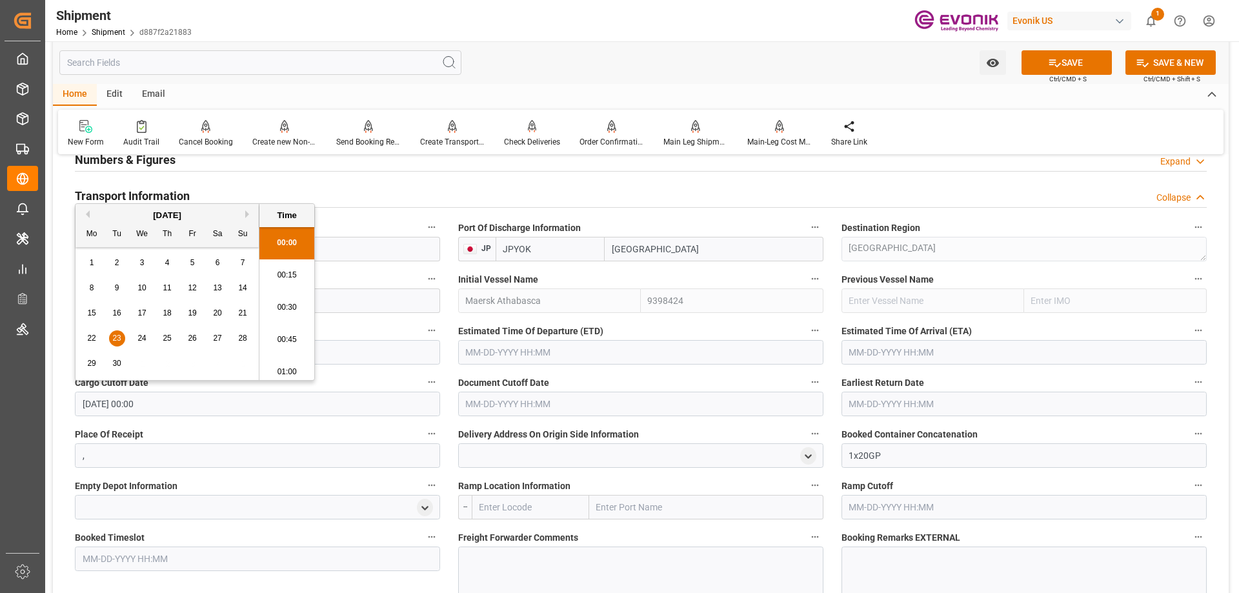
drag, startPoint x: 170, startPoint y: 406, endPoint x: 76, endPoint y: 406, distance: 94.2
click at [76, 406] on input "09-23-2025 00:00" at bounding box center [257, 404] width 365 height 25
click at [507, 405] on input "text" at bounding box center [640, 404] width 365 height 25
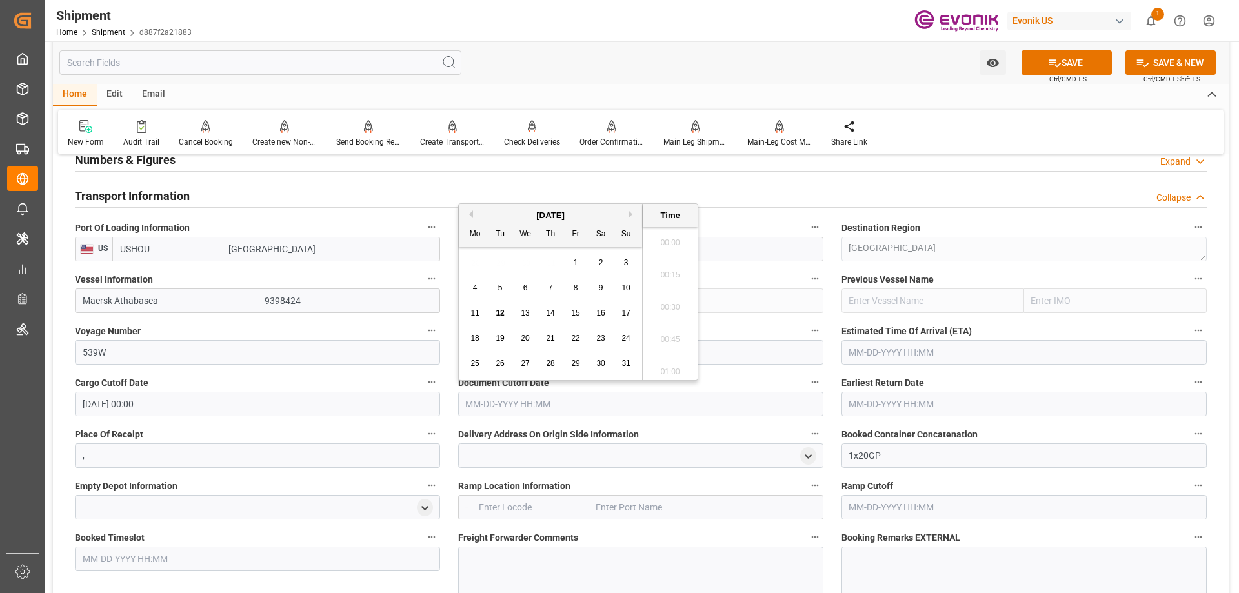
paste input "09-23-2025 00:00"
type input "09-23-2025 00:00"
click at [893, 405] on input "text" at bounding box center [1023, 404] width 365 height 25
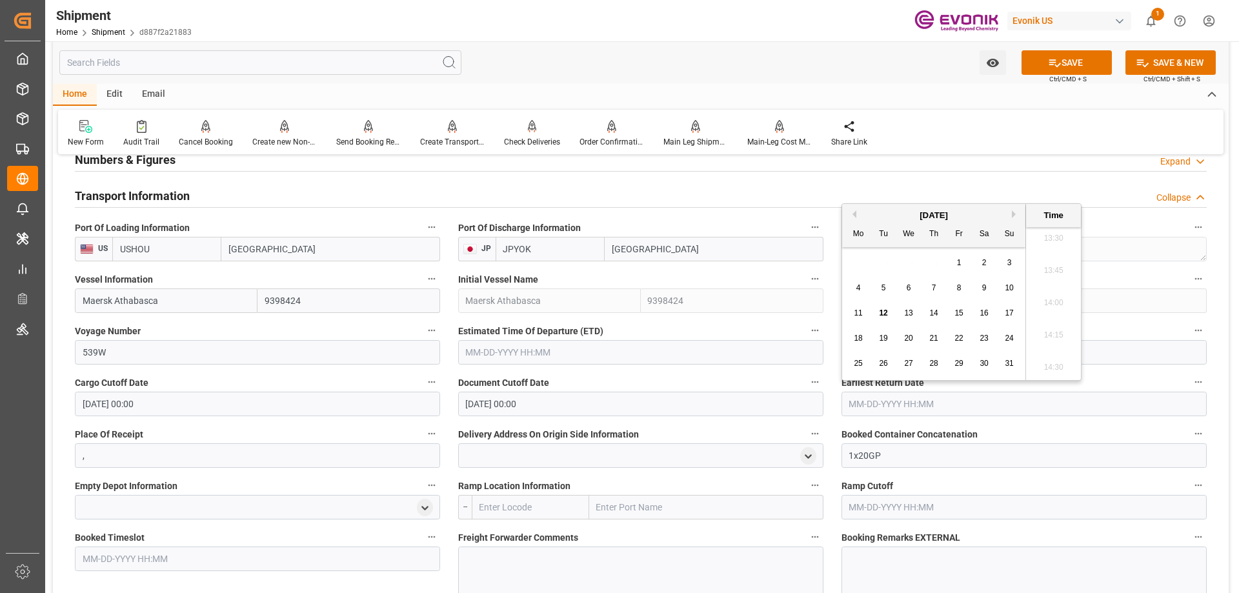
paste input "09-23-2025 00:00"
type input "09-23-2025 00:00"
click at [521, 352] on input "text" at bounding box center [640, 352] width 365 height 25
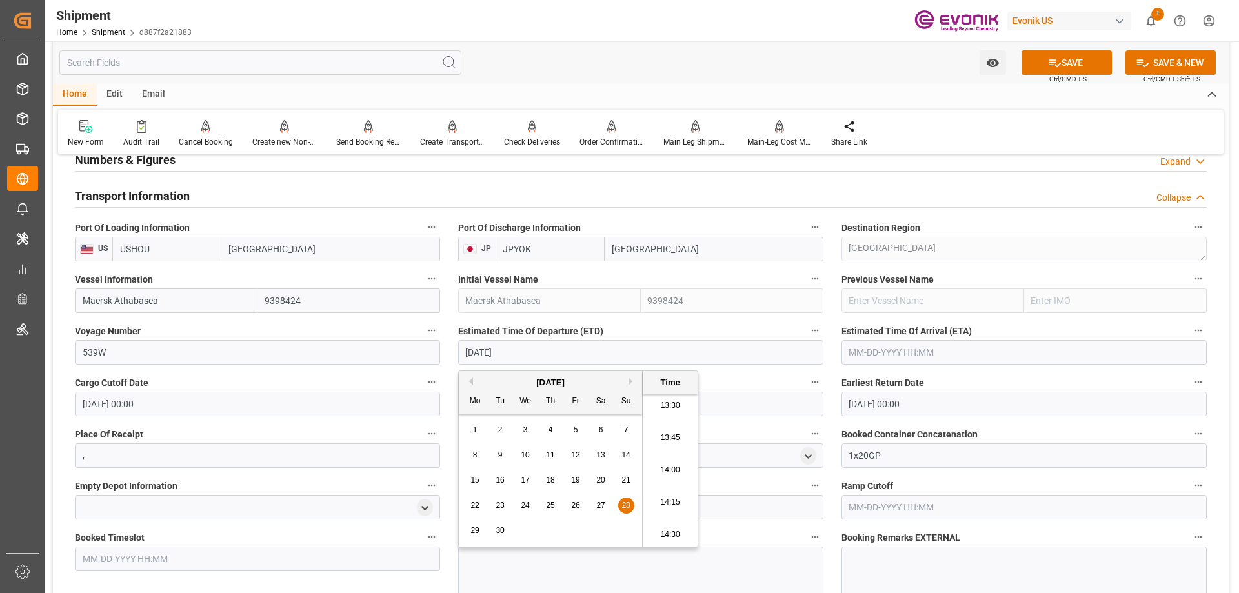
type input "9/28/2025"
type input "09-28-2025 00:00"
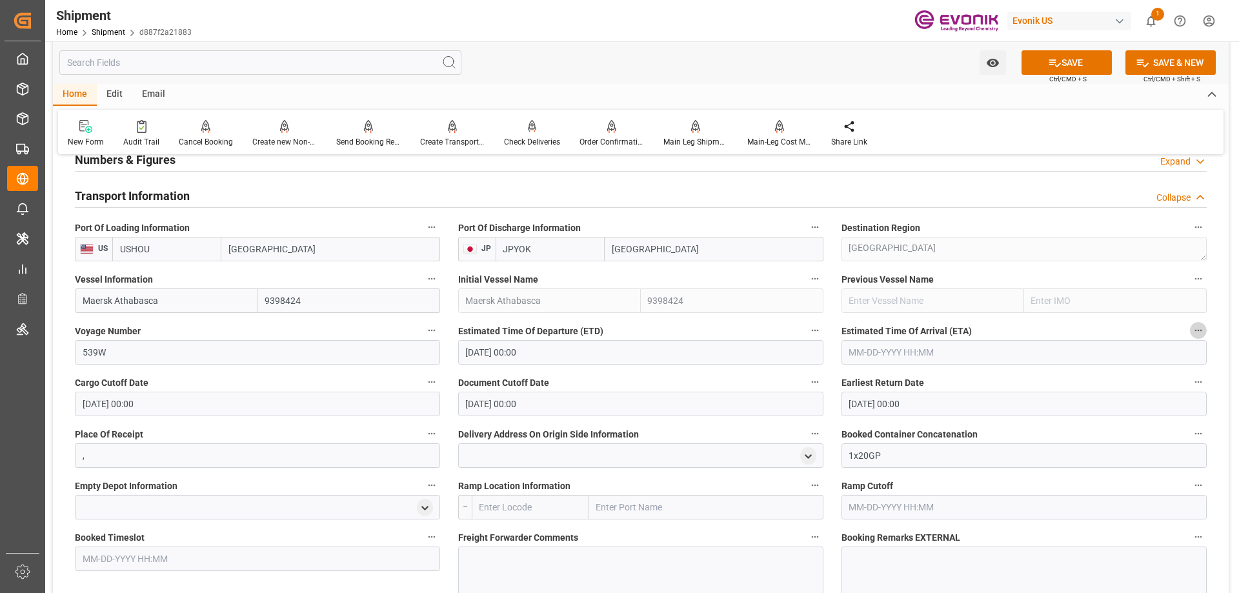
click at [902, 346] on input "text" at bounding box center [1023, 352] width 365 height 25
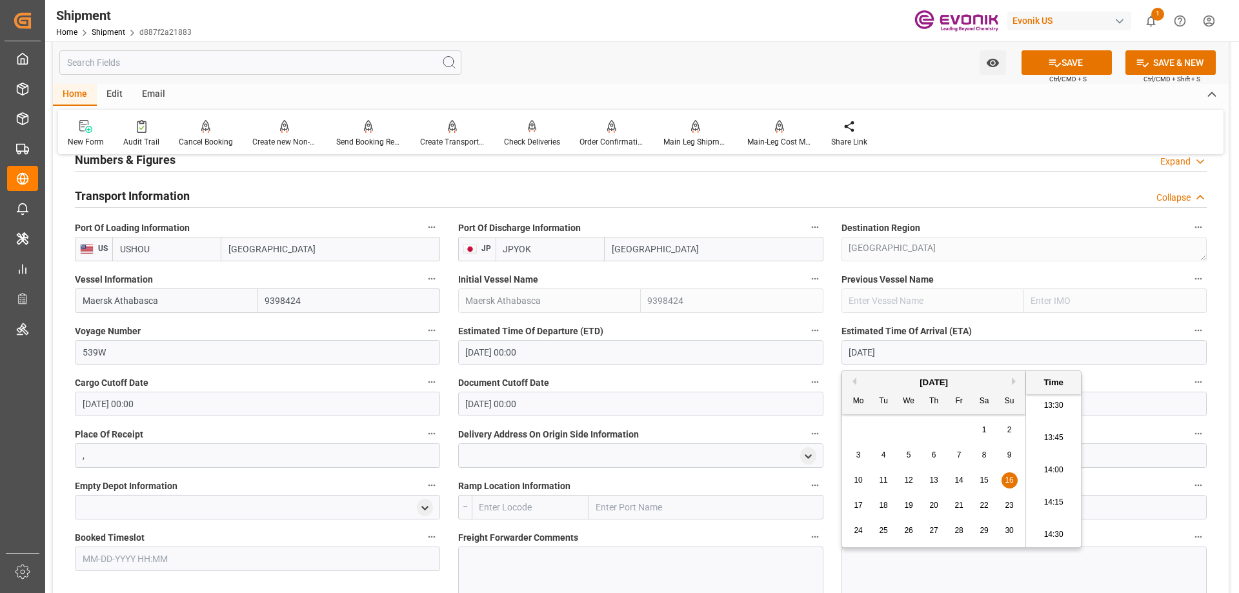
type input "11/16/2025"
type input "11-16-2025 00:00"
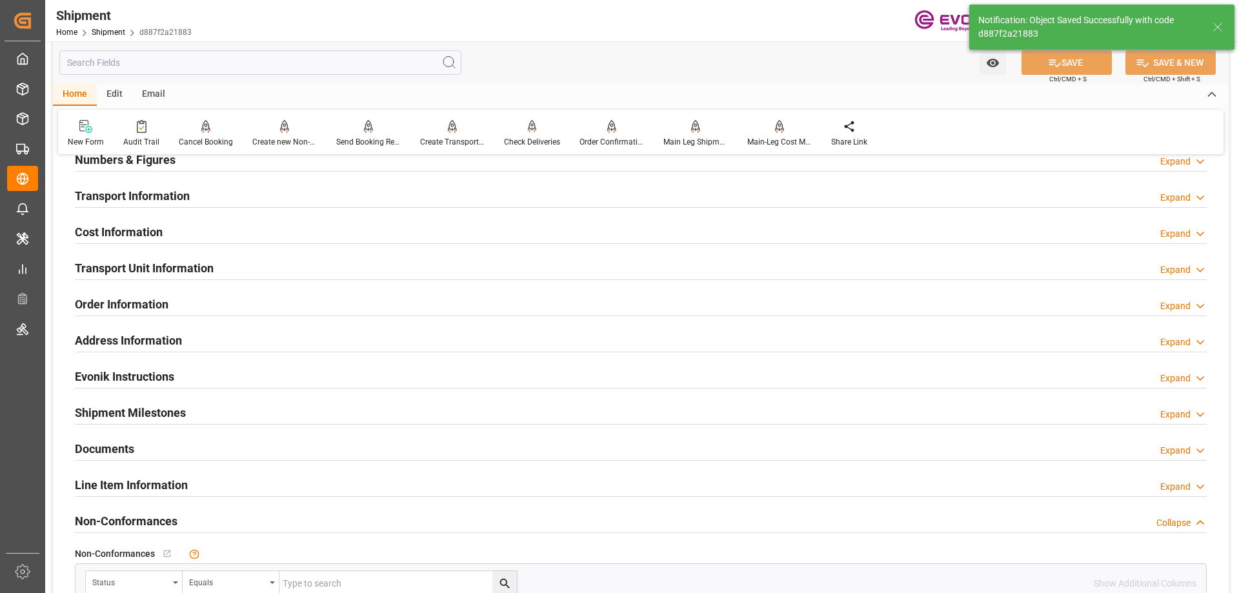
click at [154, 195] on h2 "Transport Information" at bounding box center [132, 195] width 115 height 17
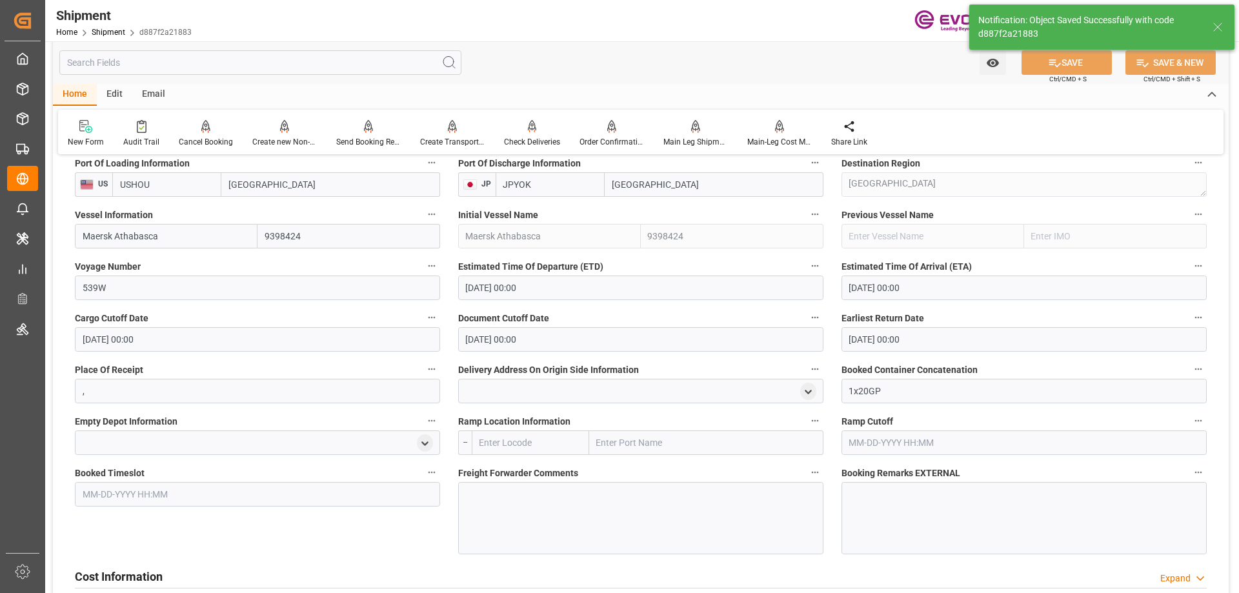
scroll to position [903, 0]
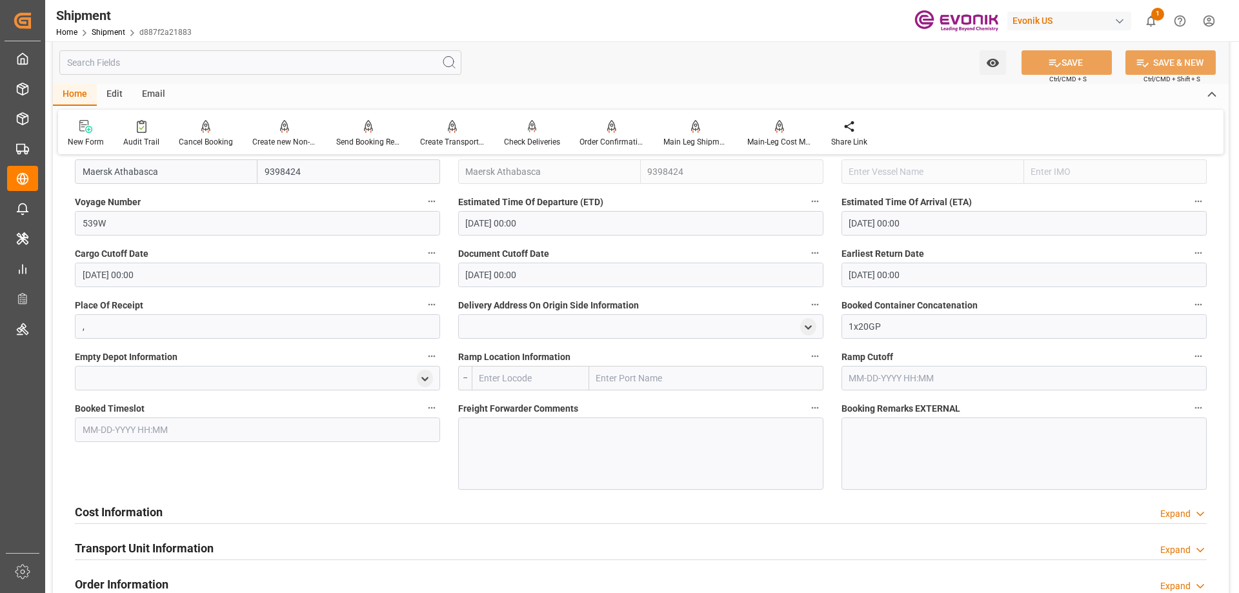
click at [132, 516] on h2 "Cost Information" at bounding box center [119, 511] width 88 height 17
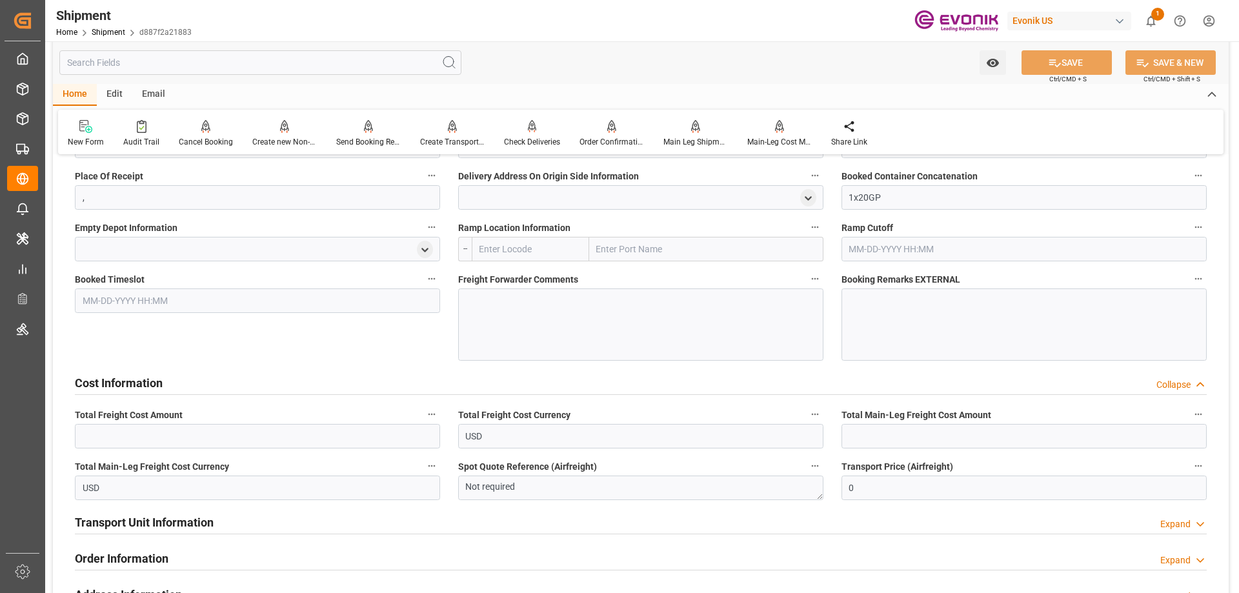
scroll to position [1097, 0]
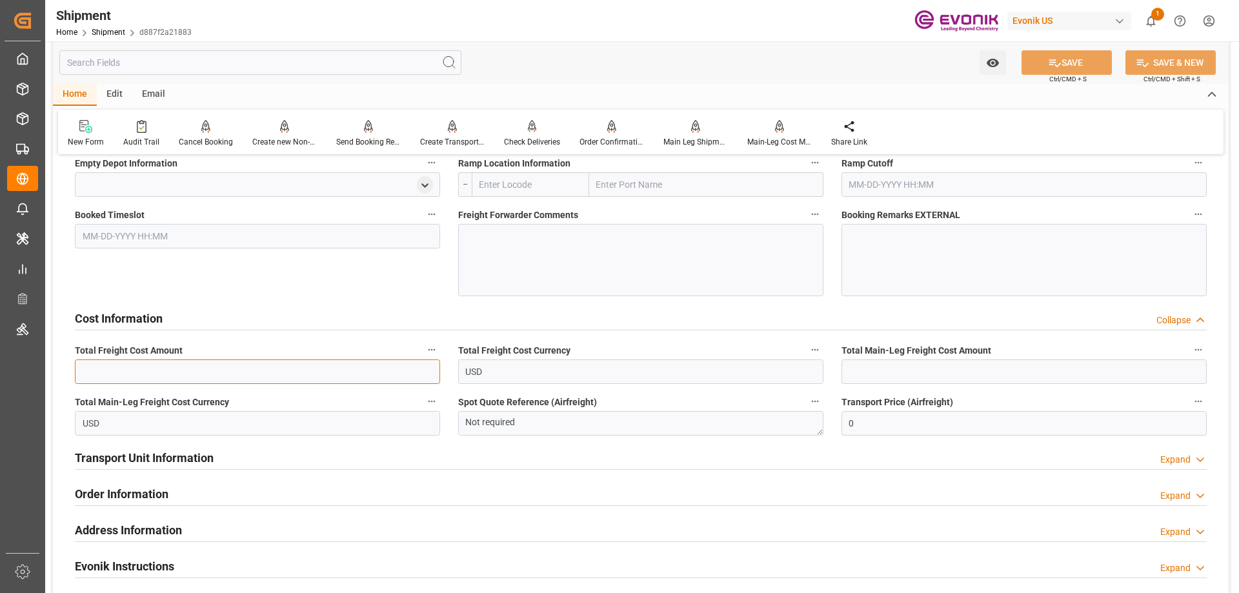
click at [334, 378] on input "text" at bounding box center [257, 371] width 365 height 25
paste input "1112"
type input "1112"
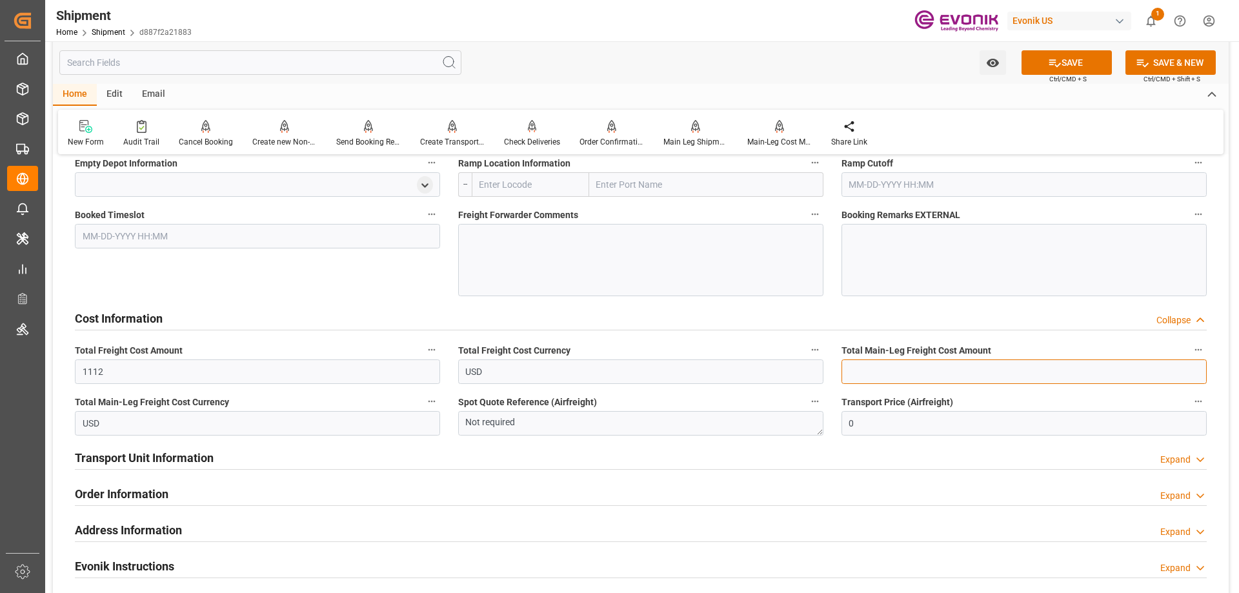
click at [874, 365] on input "text" at bounding box center [1023, 371] width 365 height 25
paste input "712"
type input "712"
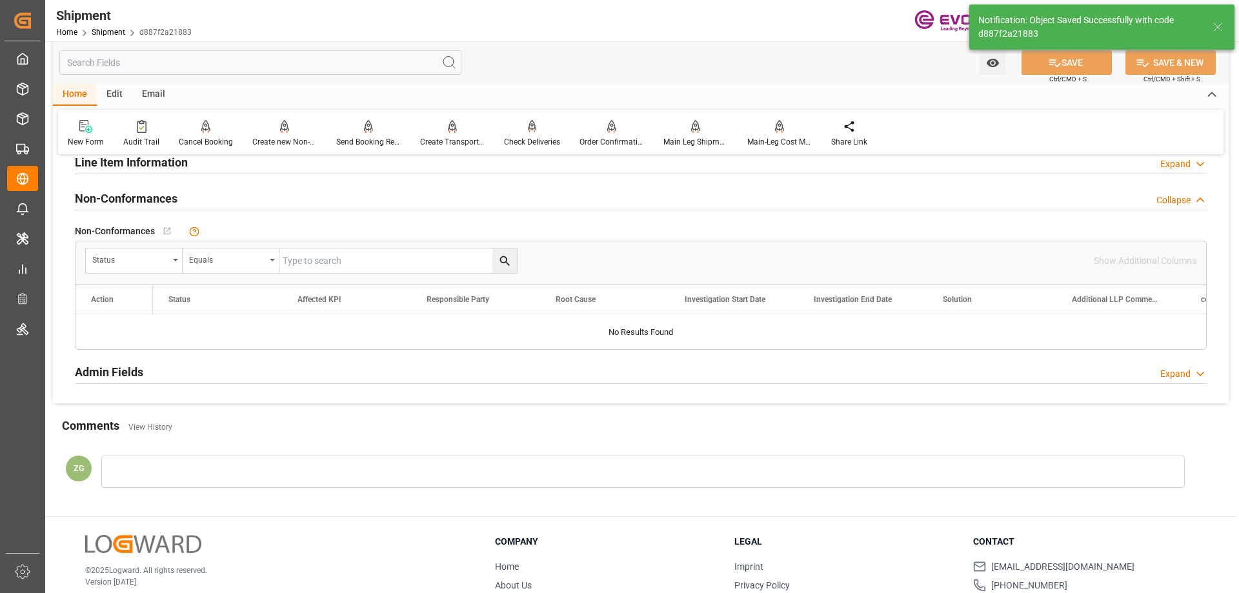
scroll to position [688, 0]
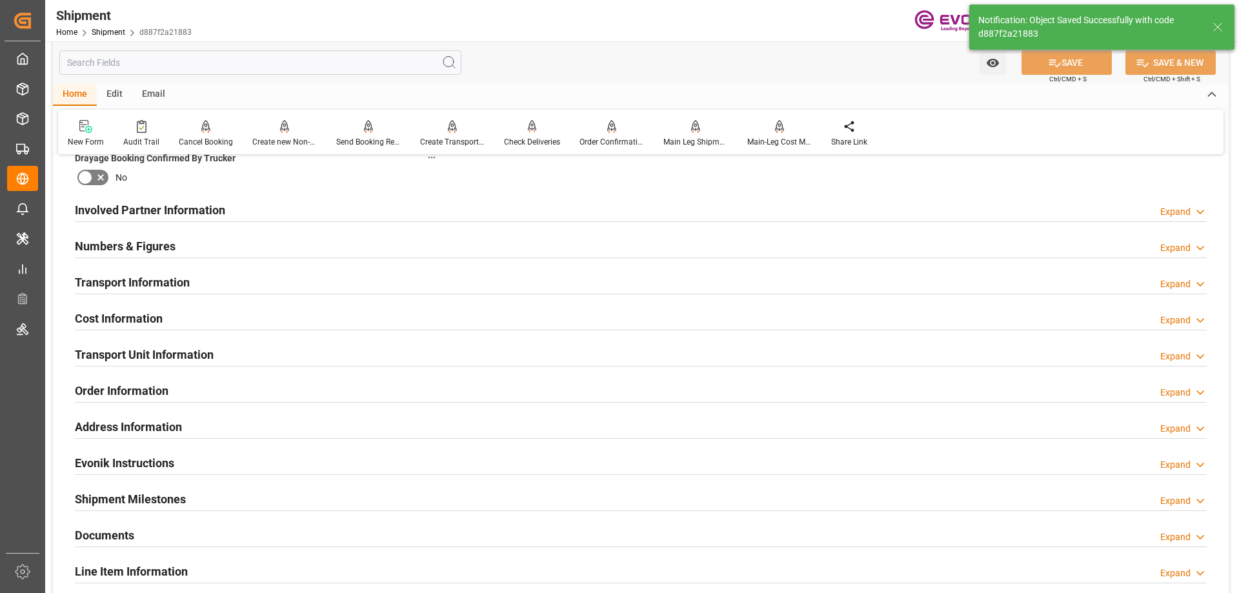
click at [151, 358] on h2 "Transport Unit Information" at bounding box center [144, 354] width 139 height 17
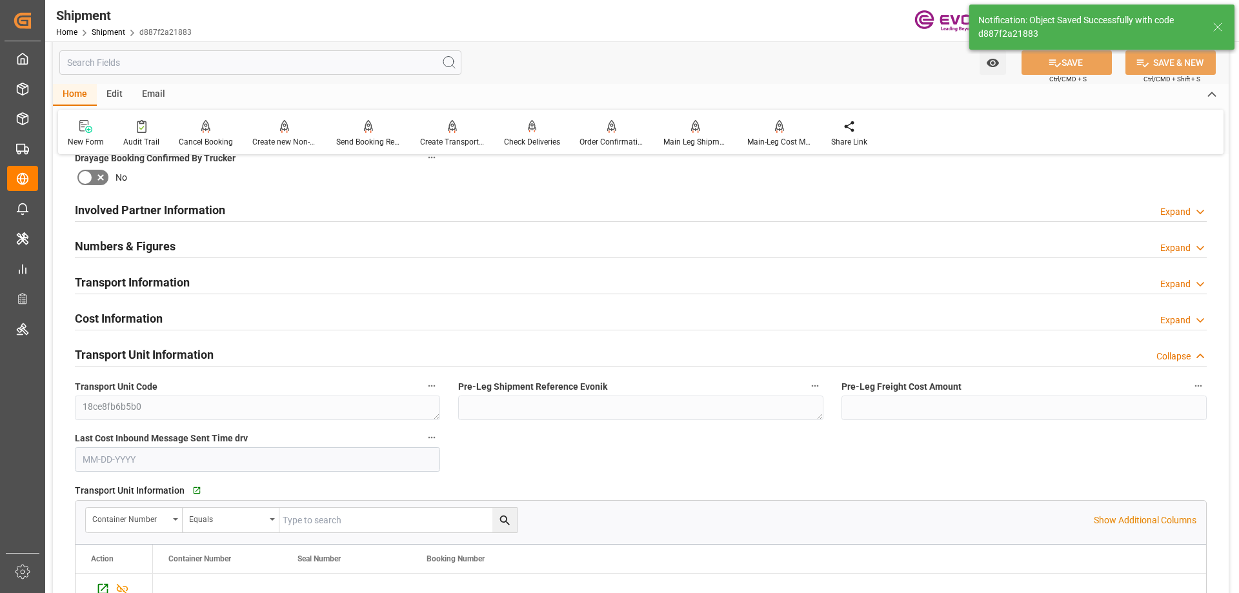
scroll to position [752, 0]
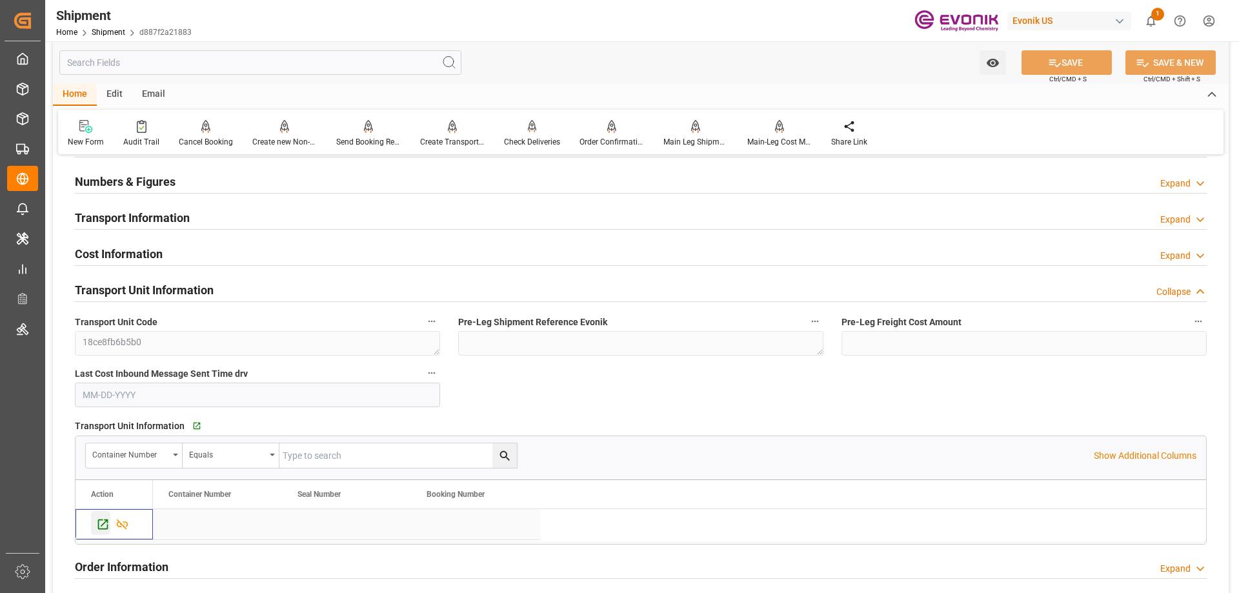
click at [106, 516] on div "Press SPACE to select this row." at bounding box center [100, 523] width 19 height 24
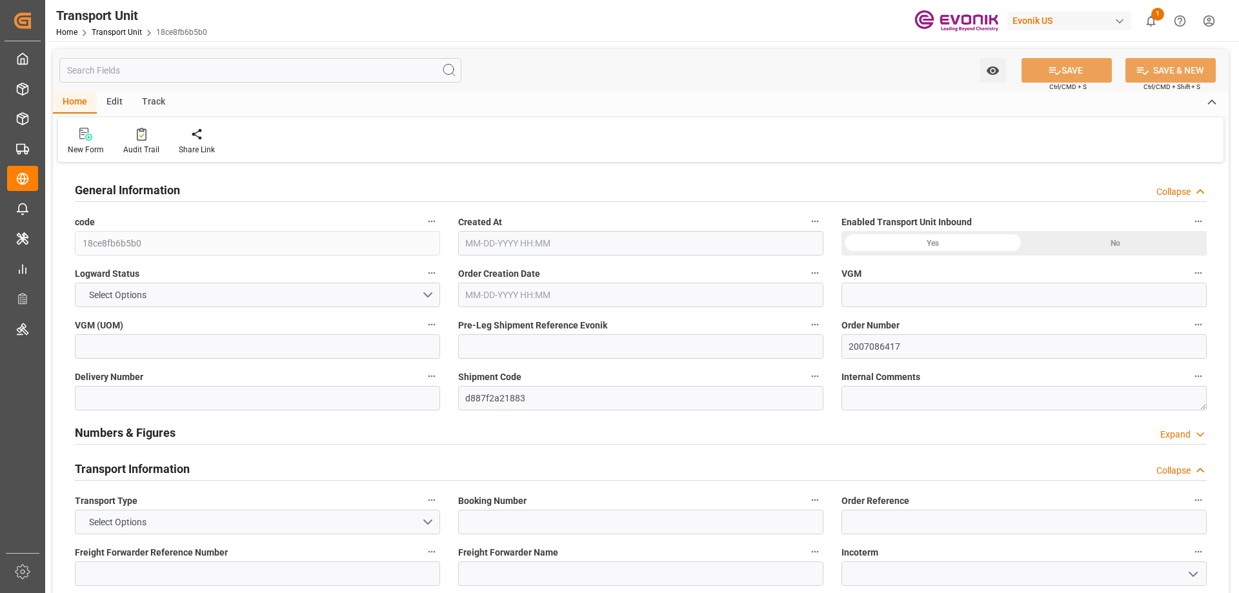
click at [125, 79] on input "text" at bounding box center [260, 70] width 402 height 25
type input "Maersk"
type input "Maersk Line AS"
type input "USHOU"
type input "JPYOK"
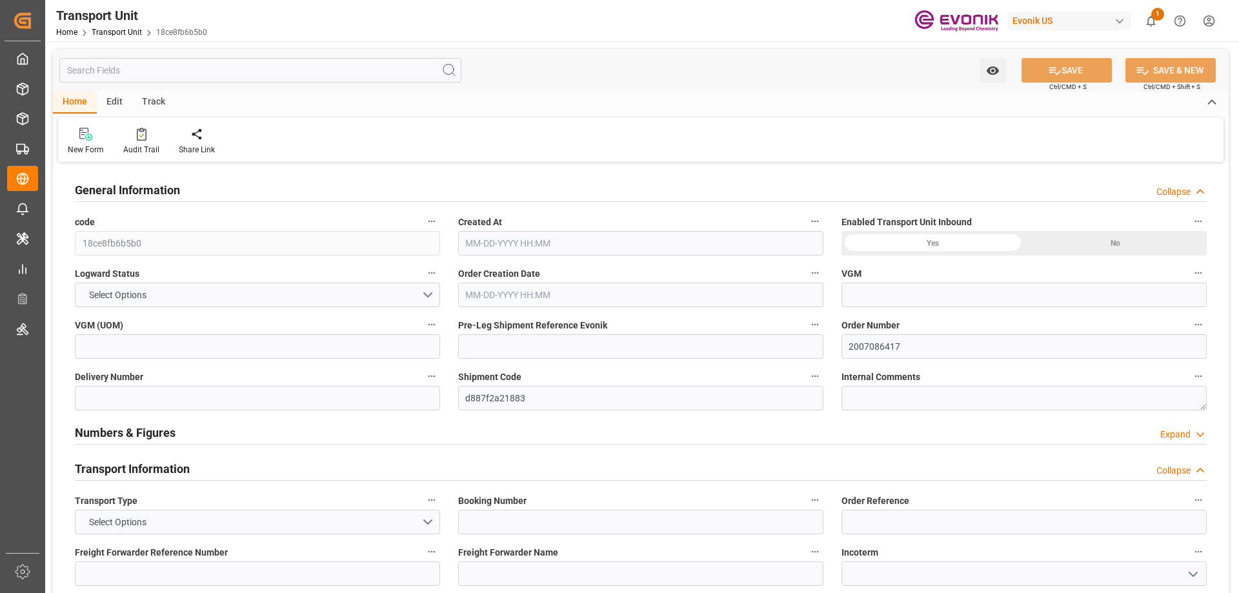
type input "16200"
type input "[DATE] 18:09"
type input "[DATE]"
type input "[DATE] 00:00"
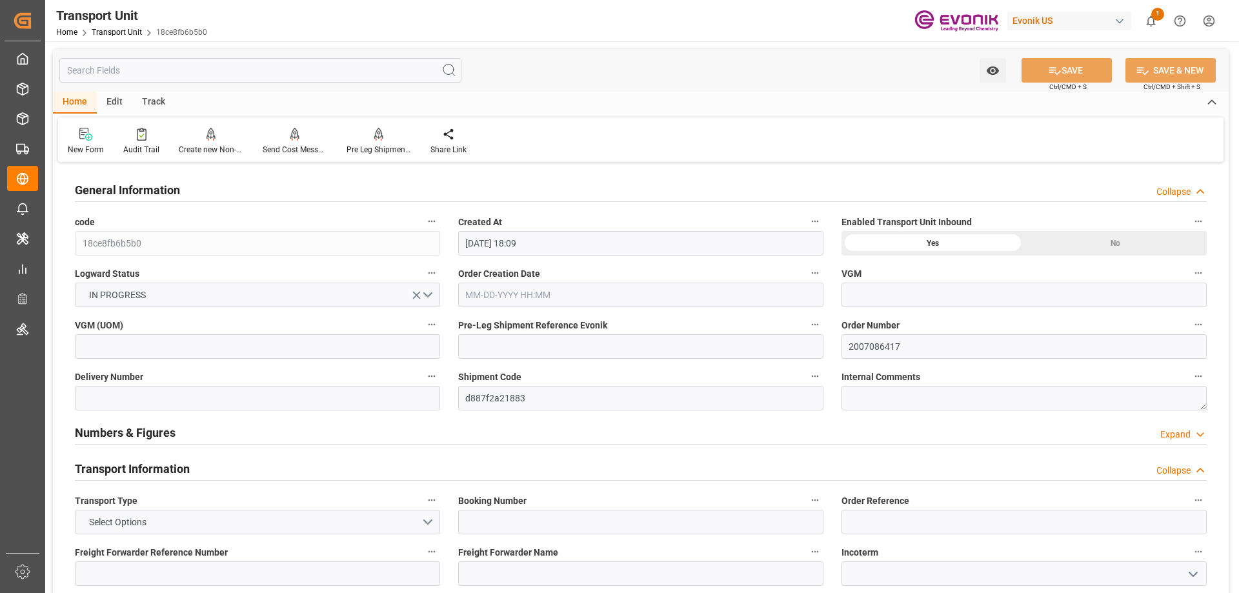
type input "[DATE] 00:00"
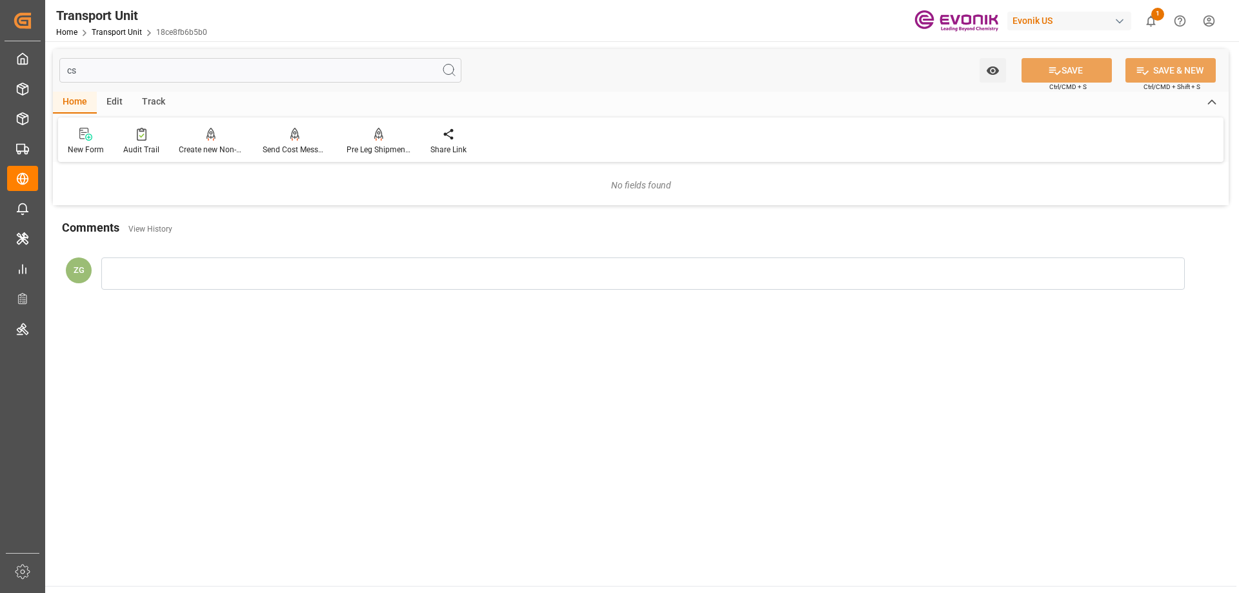
type input "c"
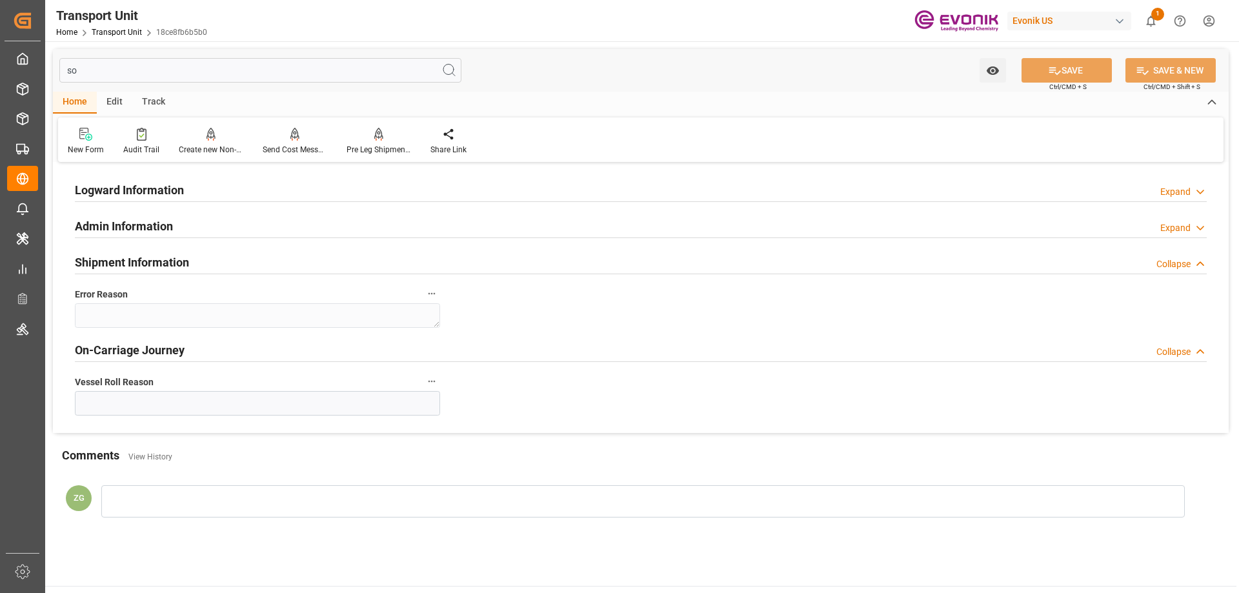
type input "s"
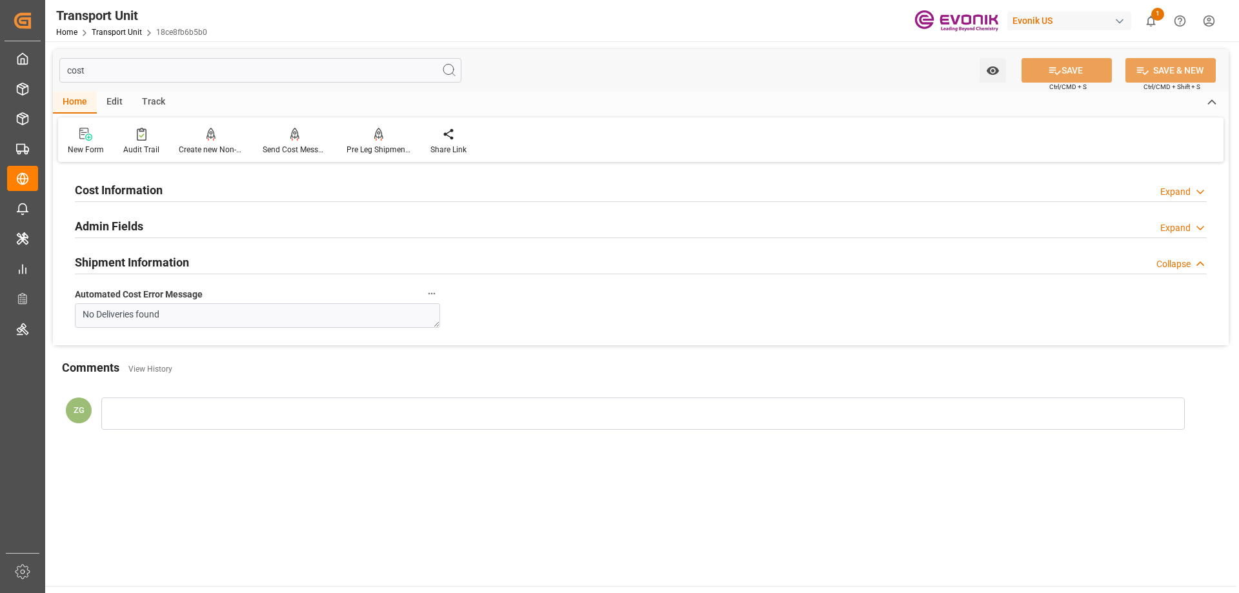
type input "cost"
click at [196, 175] on div "Cost Information Expand" at bounding box center [641, 190] width 1150 height 36
click at [195, 185] on div "Cost Information Expand" at bounding box center [641, 189] width 1132 height 25
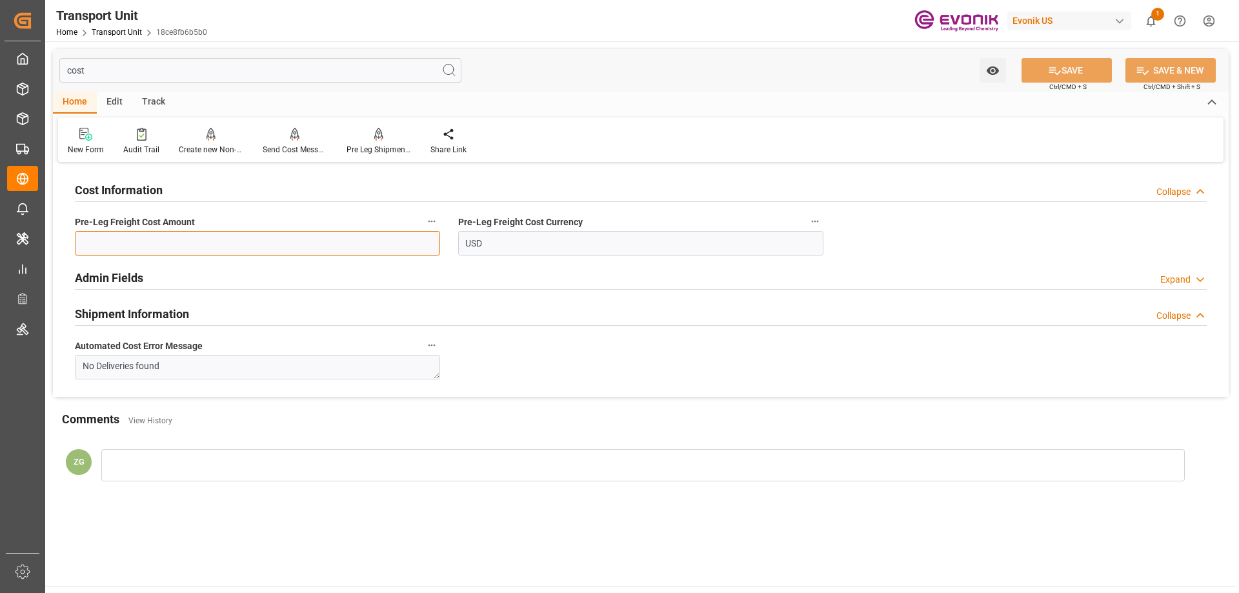
click at [319, 241] on input "text" at bounding box center [257, 243] width 365 height 25
type input "400"
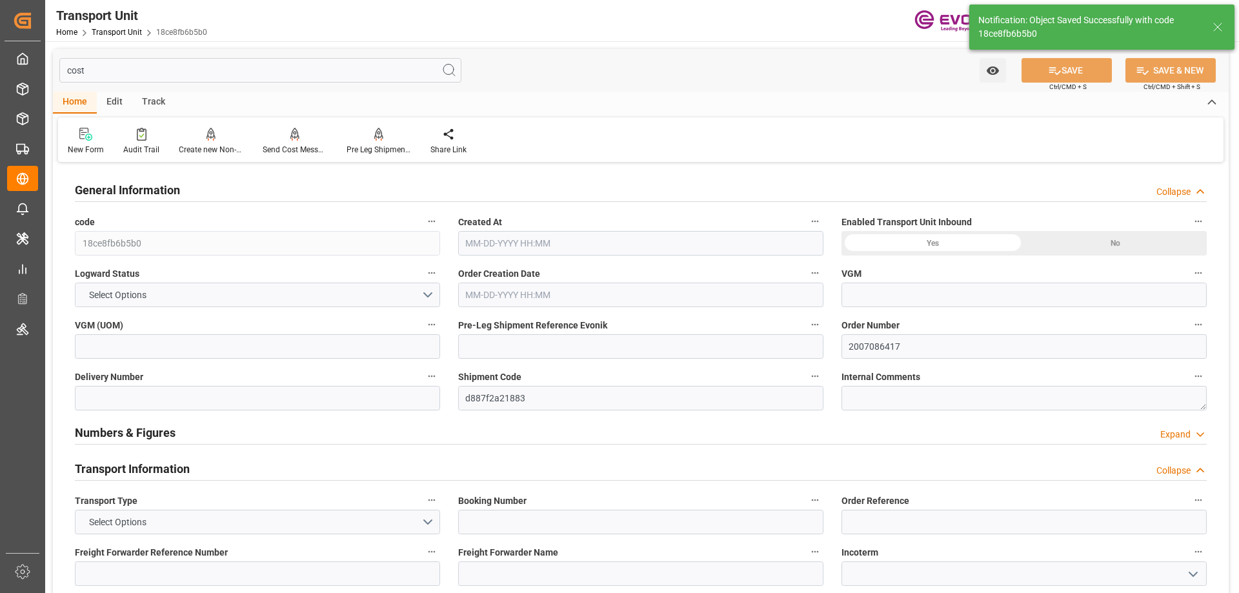
type input "Maersk"
type input "Maersk Line AS"
type input "USHOU"
type input "JPYOK"
type input "16200"
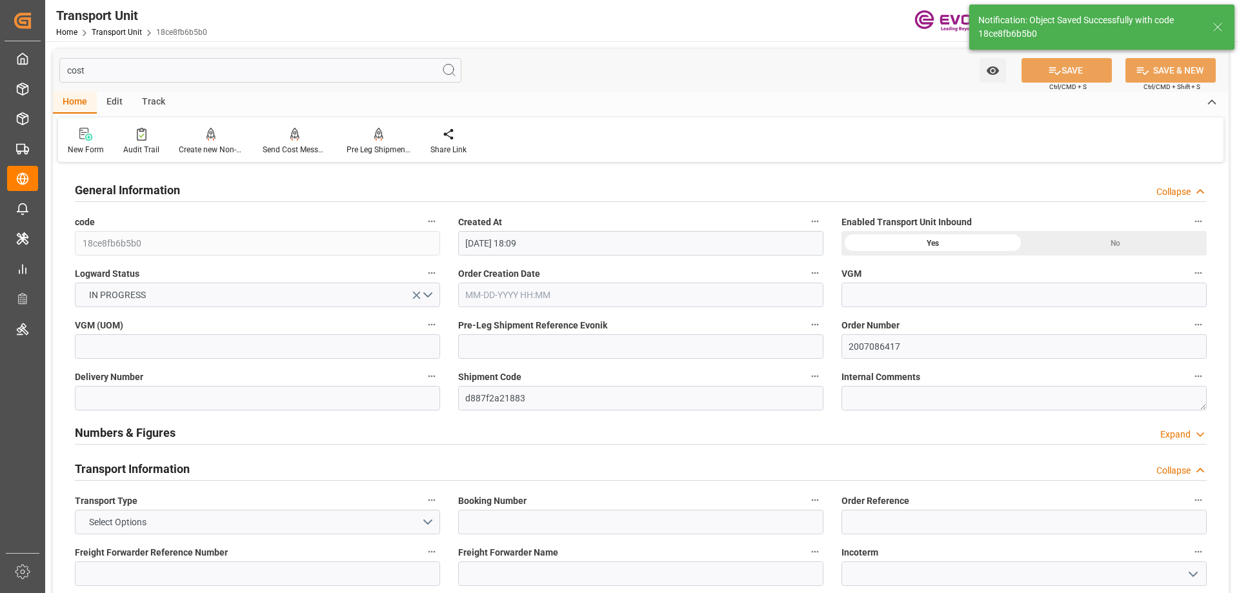
type input "[DATE] 18:09"
type input "[DATE]"
type input "[DATE] 00:00"
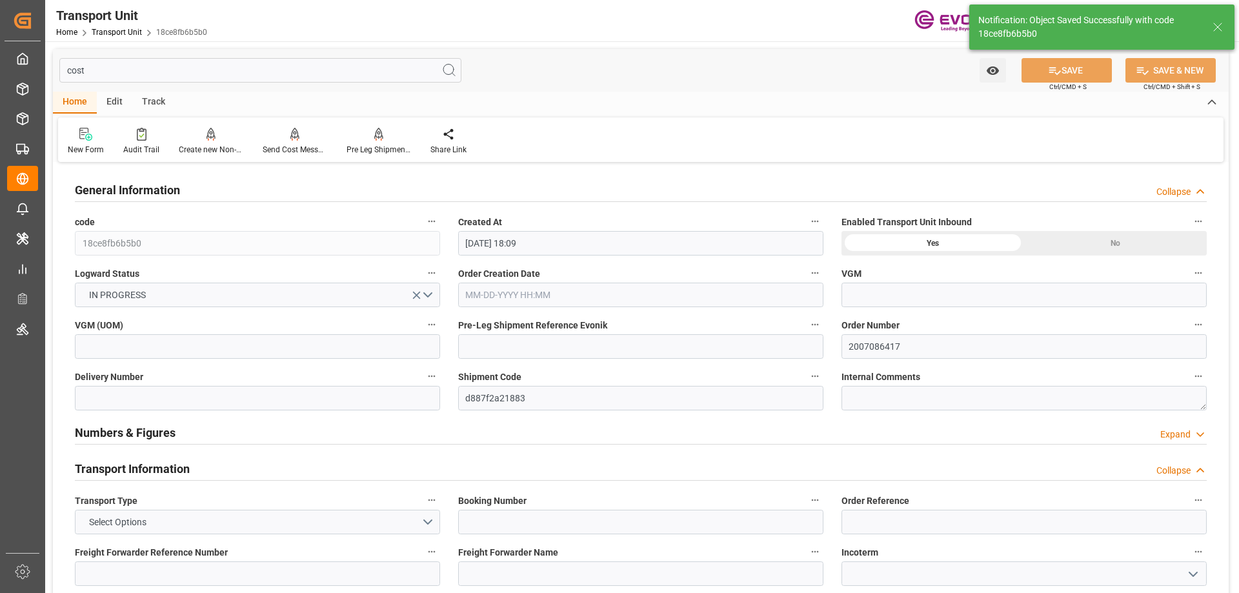
type input "[DATE] 00:00"
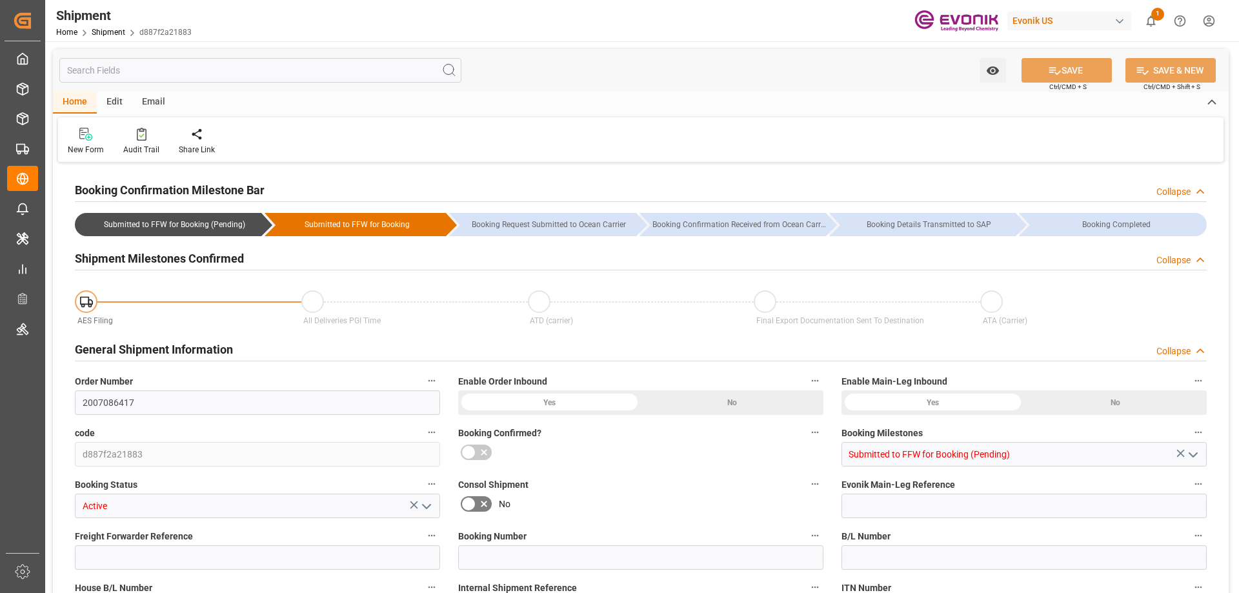
type input "Maersk"
type input "Maersk Line AS"
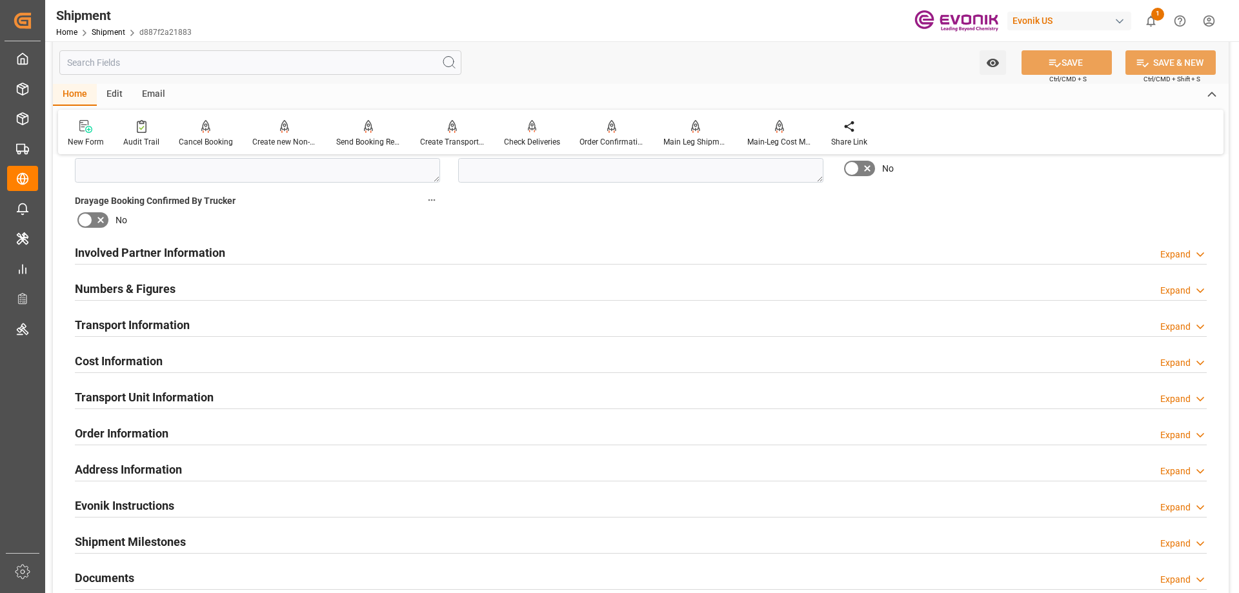
scroll to position [581, 0]
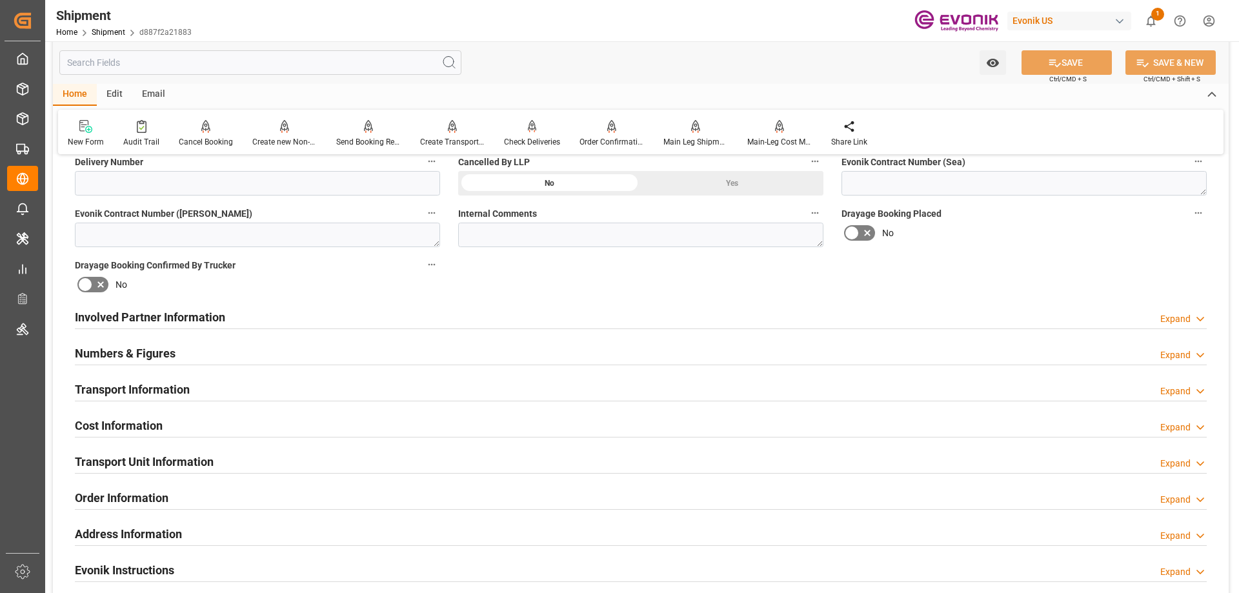
click at [121, 305] on div "Involved Partner Information" at bounding box center [150, 316] width 150 height 25
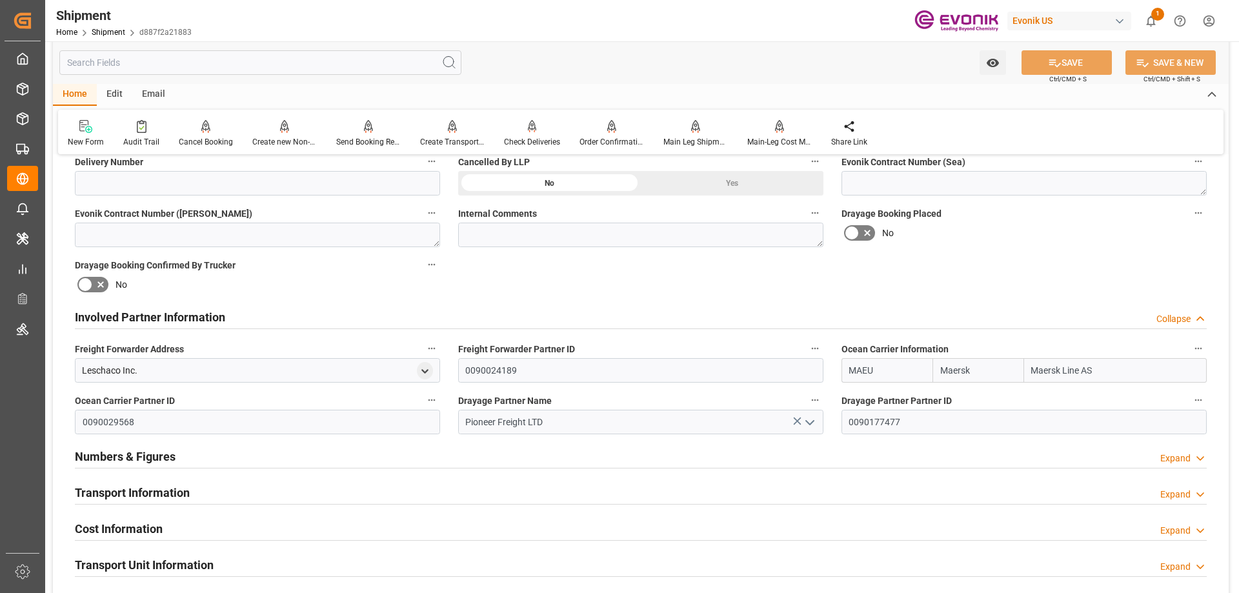
click at [108, 489] on h2 "Transport Information" at bounding box center [132, 492] width 115 height 17
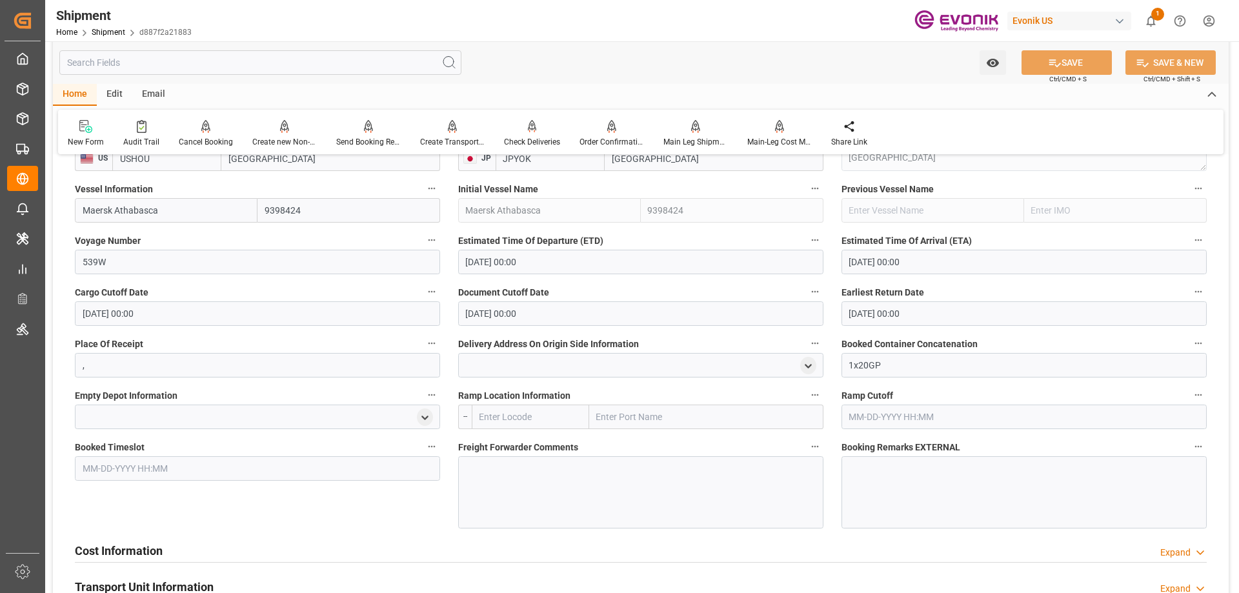
scroll to position [1097, 0]
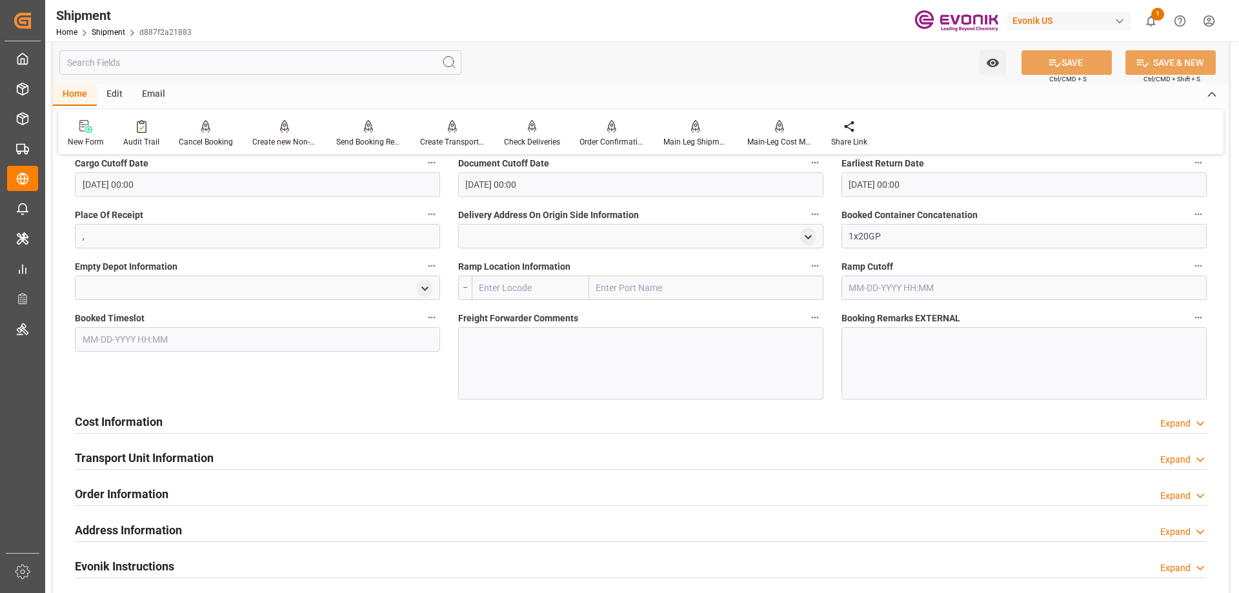
click at [230, 416] on div "Cost Information Expand" at bounding box center [641, 420] width 1132 height 25
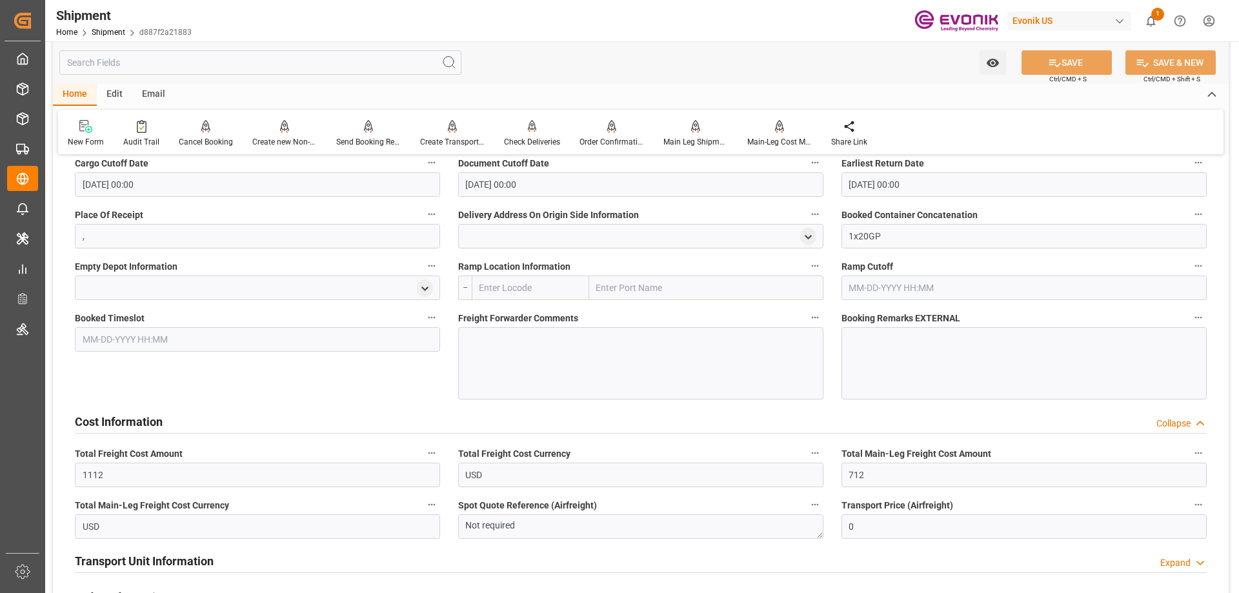
scroll to position [1162, 0]
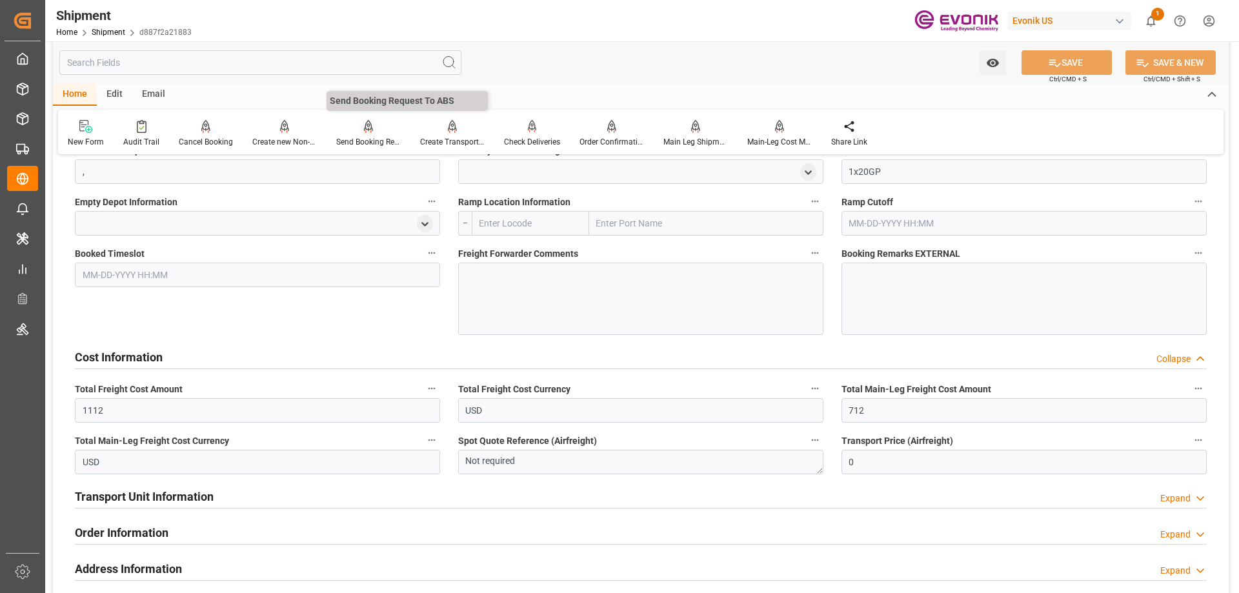
click at [366, 142] on div "Send Booking Request To ABS" at bounding box center [368, 142] width 65 height 12
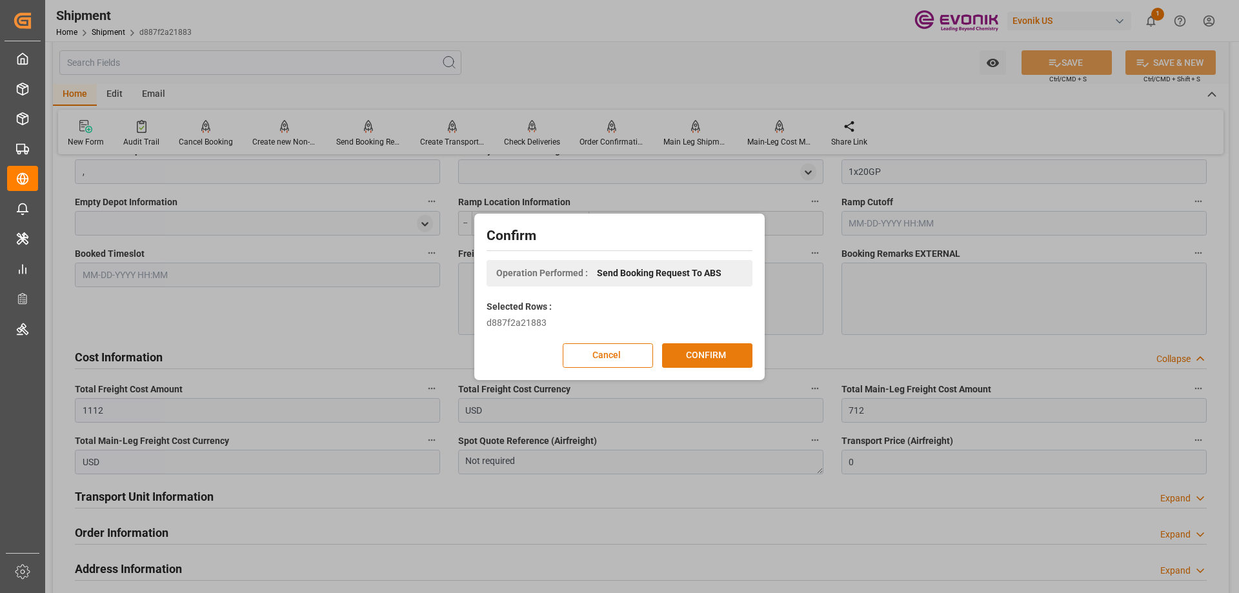
click at [693, 354] on button "CONFIRM" at bounding box center [707, 355] width 90 height 25
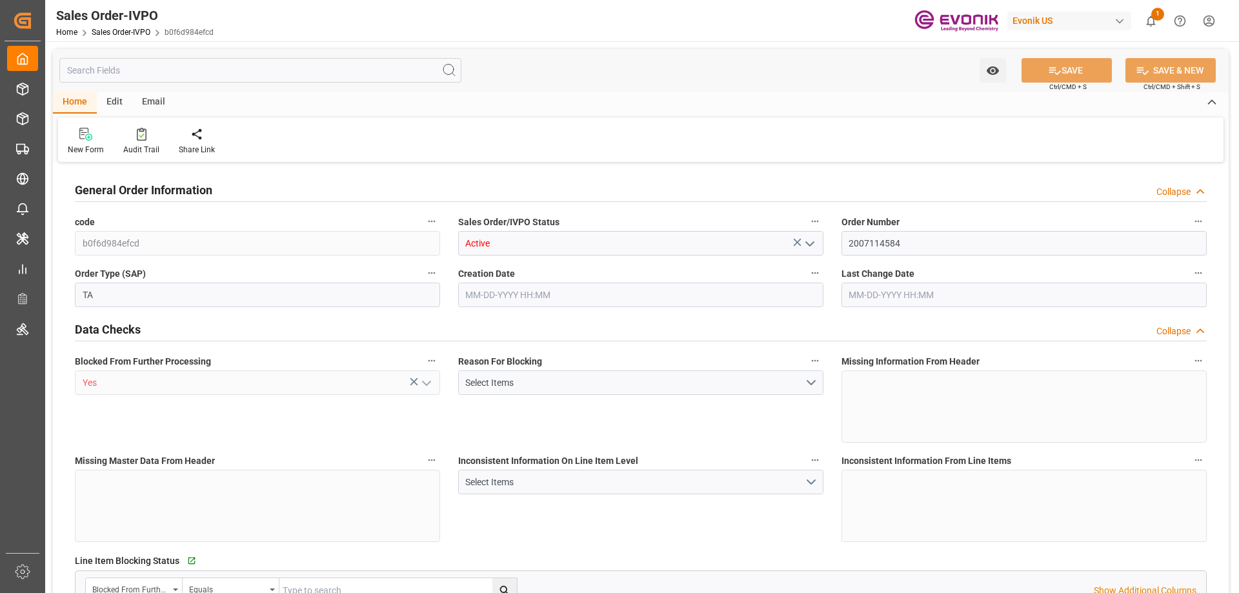
type input "ARBUE"
type input "0"
type input "1"
type input "2"
type input "20000"
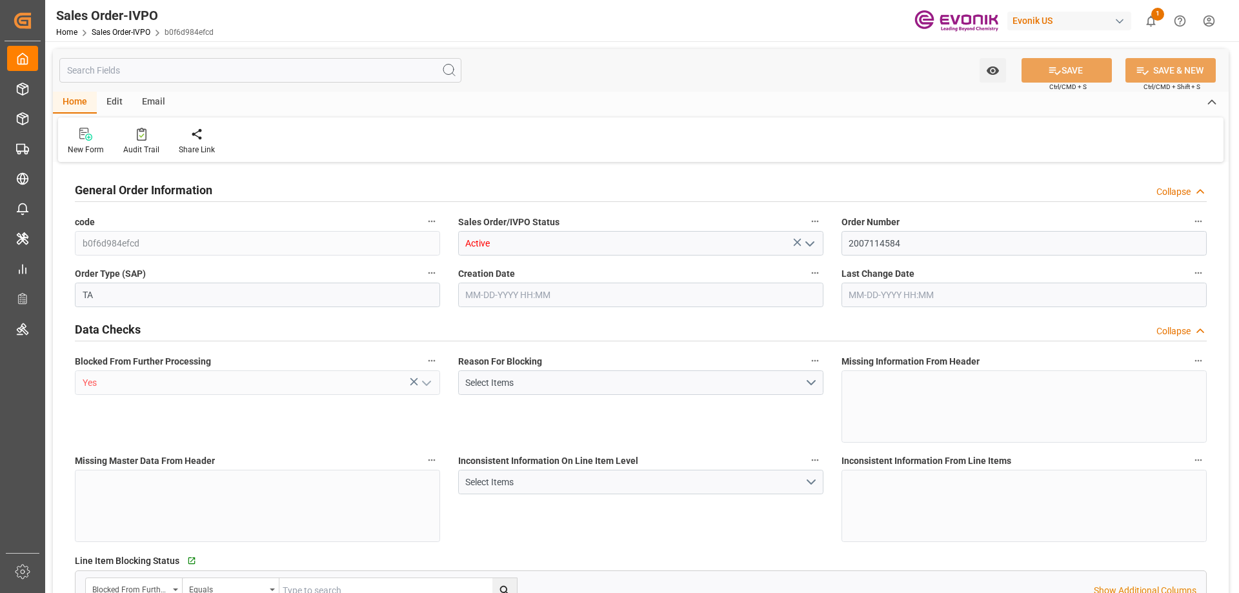
type input "0"
type input "17000"
type input "30"
type input "07-31-2025 20:31"
type input "08-10-2025 08:00"
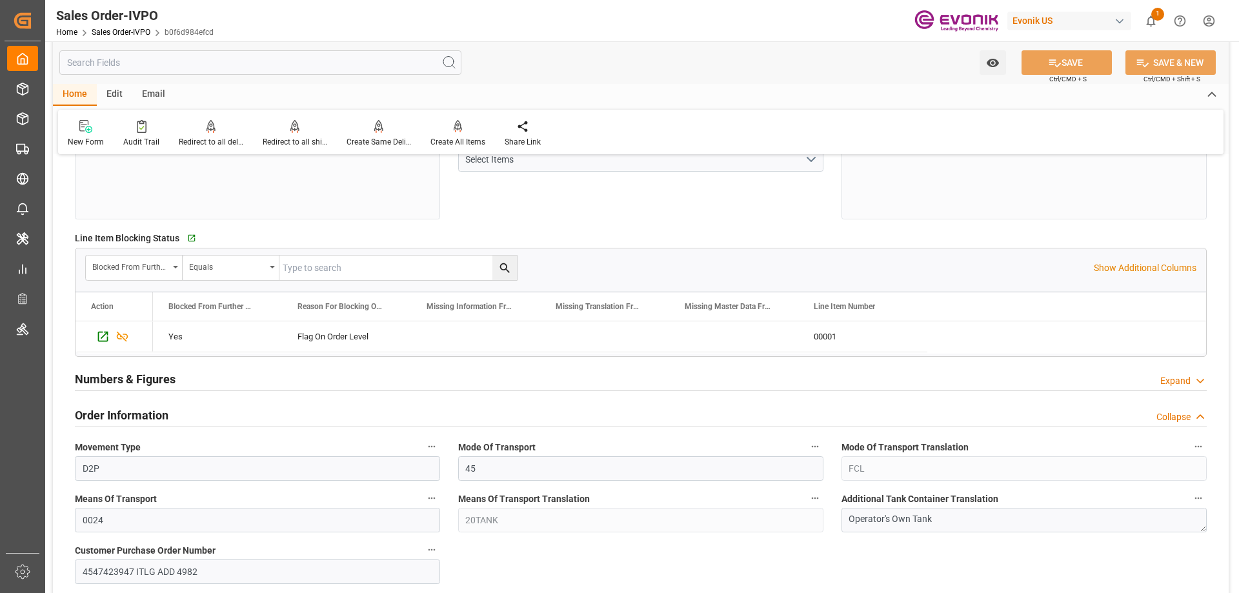
scroll to position [516, 0]
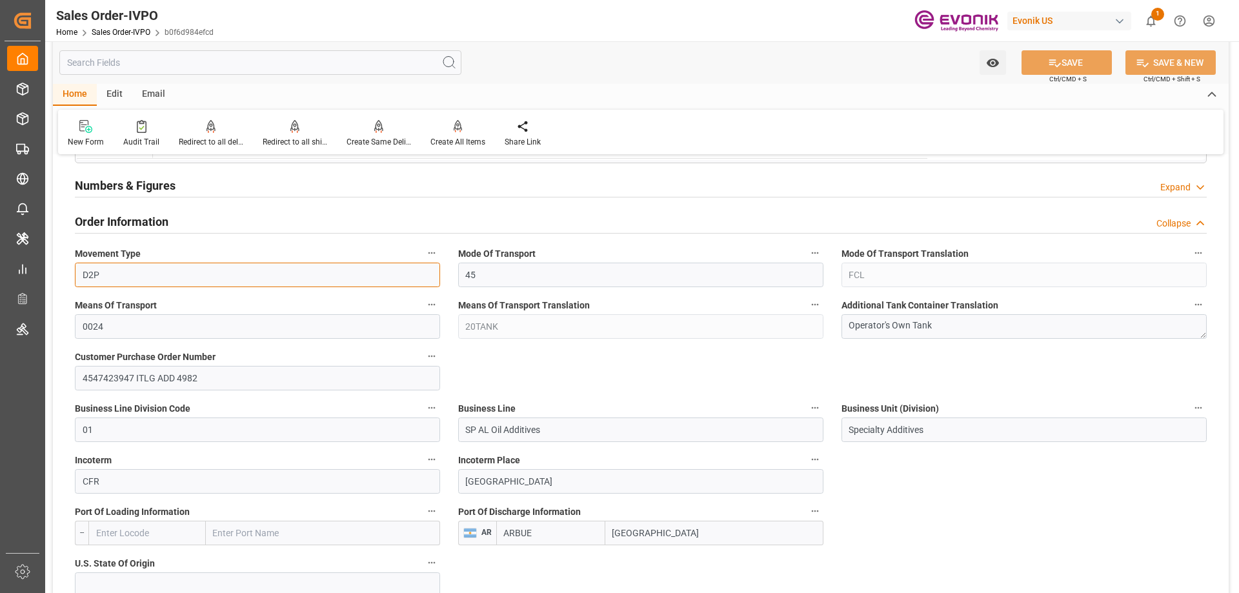
click at [190, 283] on input "D2P" at bounding box center [257, 275] width 365 height 25
click at [626, 312] on label "Means Of Transport Translation" at bounding box center [640, 305] width 365 height 18
click at [807, 312] on button "Means Of Transport Translation" at bounding box center [815, 304] width 17 height 17
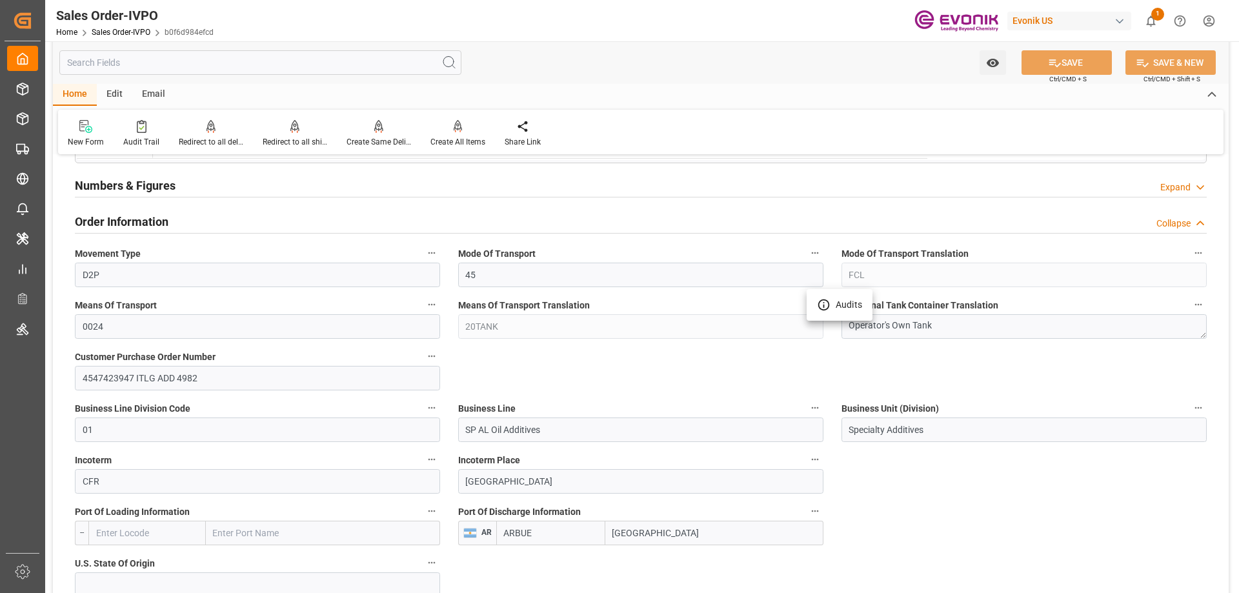
click at [626, 312] on div at bounding box center [619, 296] width 1239 height 593
click at [938, 317] on textarea "Operator's Own Tank" at bounding box center [1023, 326] width 365 height 25
click at [945, 324] on textarea "Operator's Own Tank" at bounding box center [1023, 326] width 365 height 25
drag, startPoint x: 953, startPoint y: 327, endPoint x: 843, endPoint y: 334, distance: 110.6
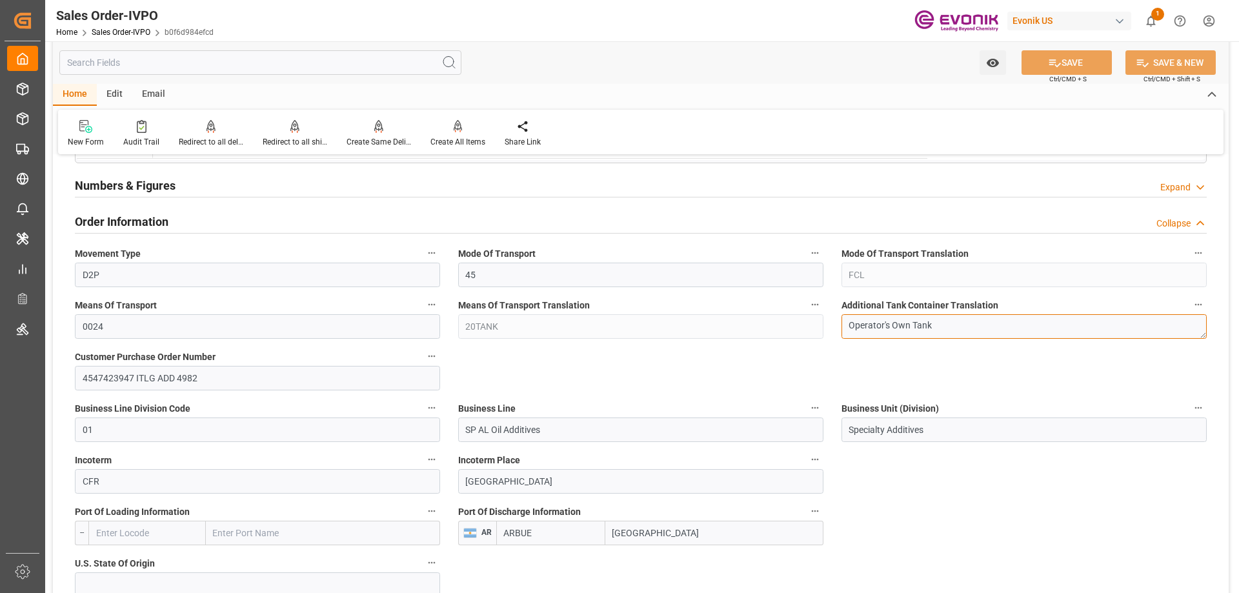
click at [843, 334] on textarea "Operator's Own Tank" at bounding box center [1023, 326] width 365 height 25
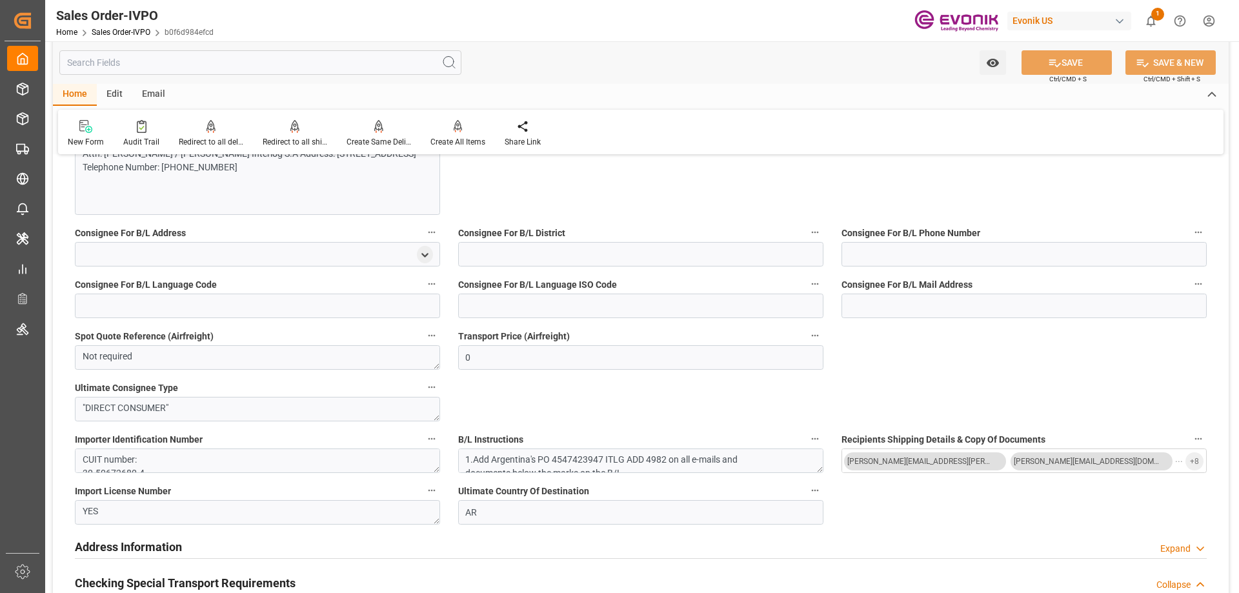
scroll to position [839, 0]
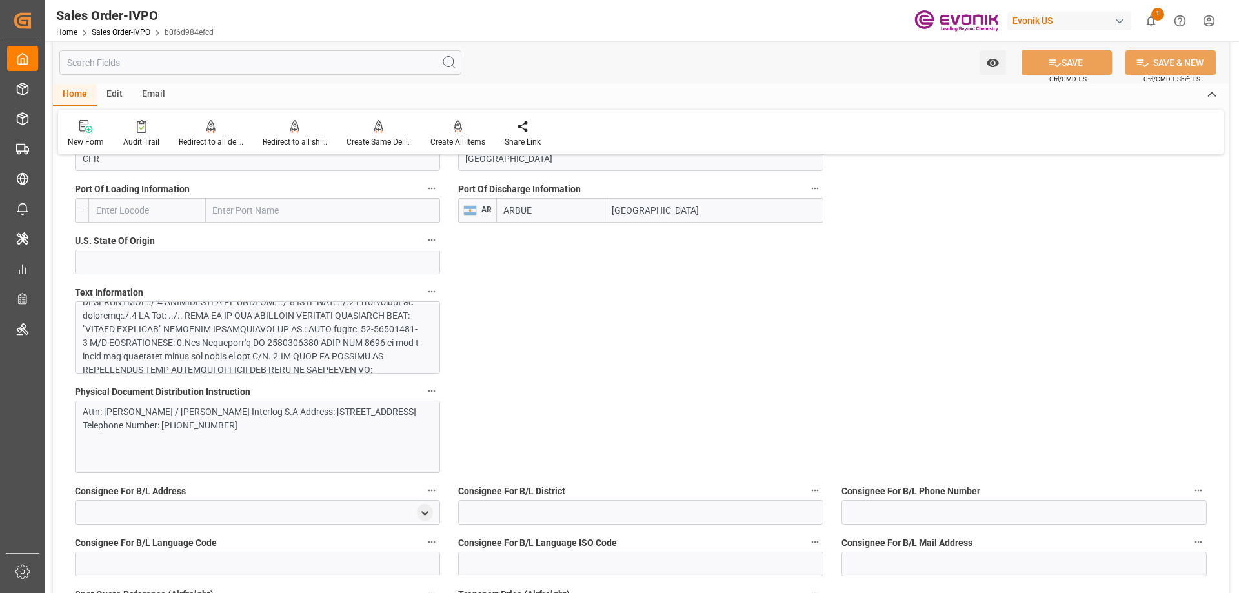
click at [290, 316] on div at bounding box center [253, 369] width 340 height 257
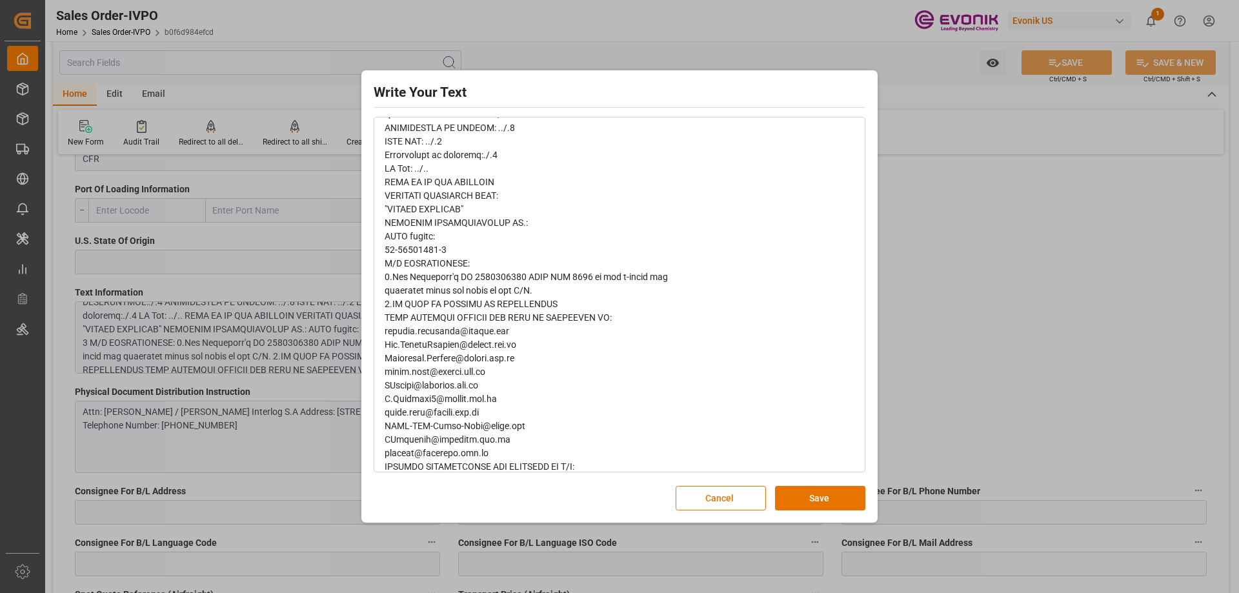
scroll to position [314, 0]
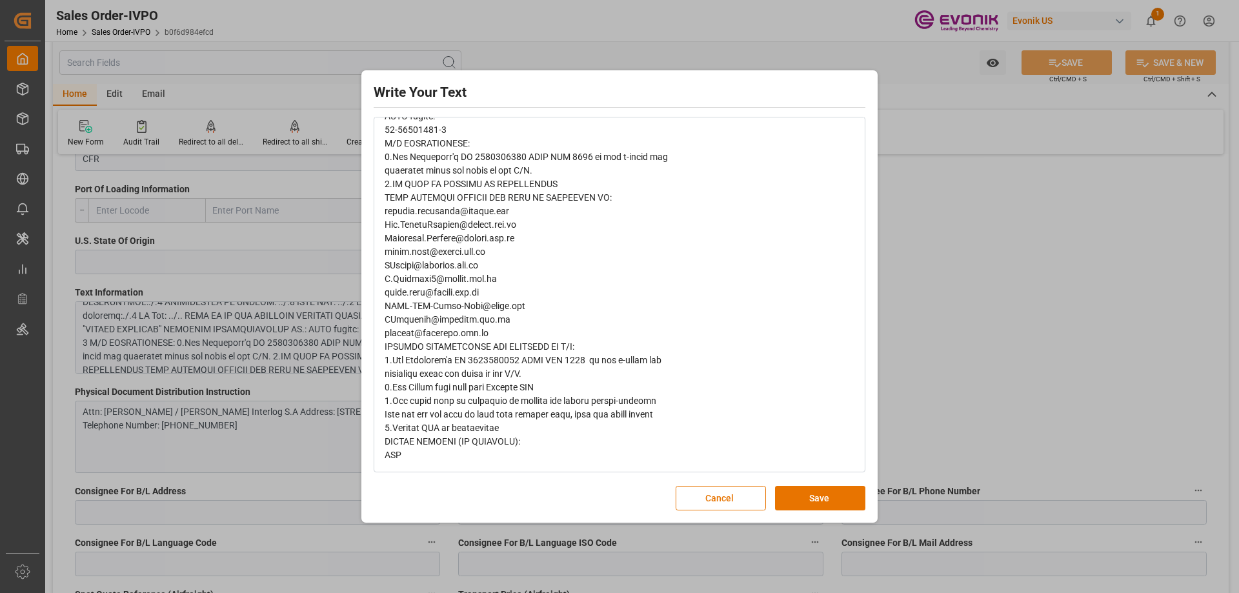
click at [965, 275] on div "Write Your Text Normal 14 Font Cancel Save" at bounding box center [619, 296] width 1239 height 593
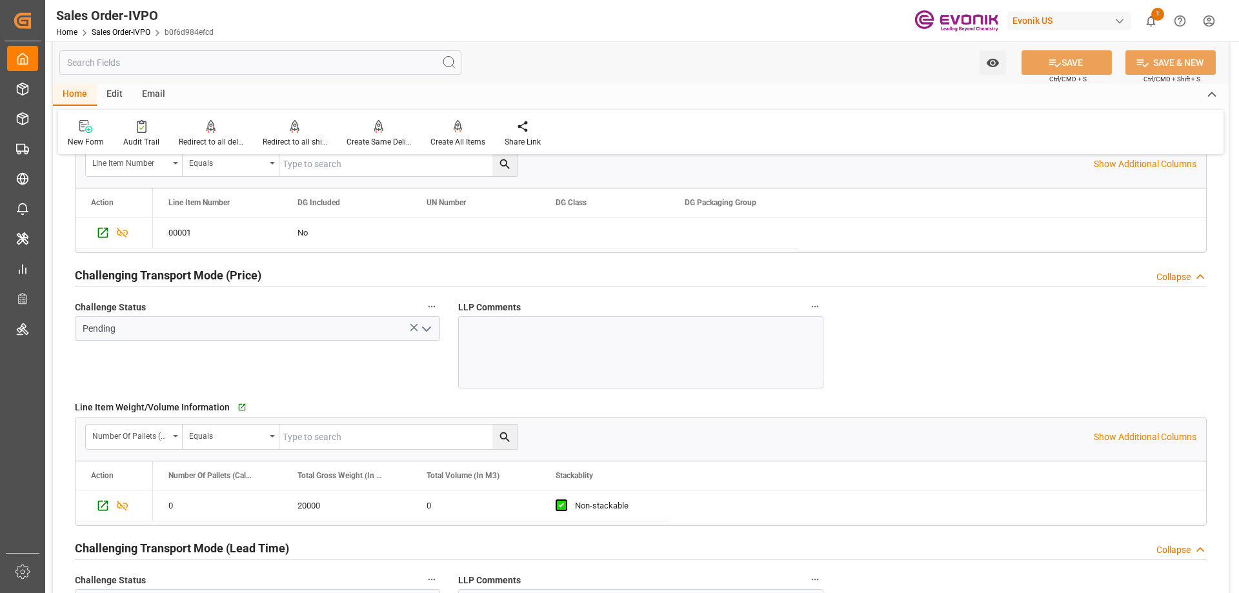
scroll to position [1936, 0]
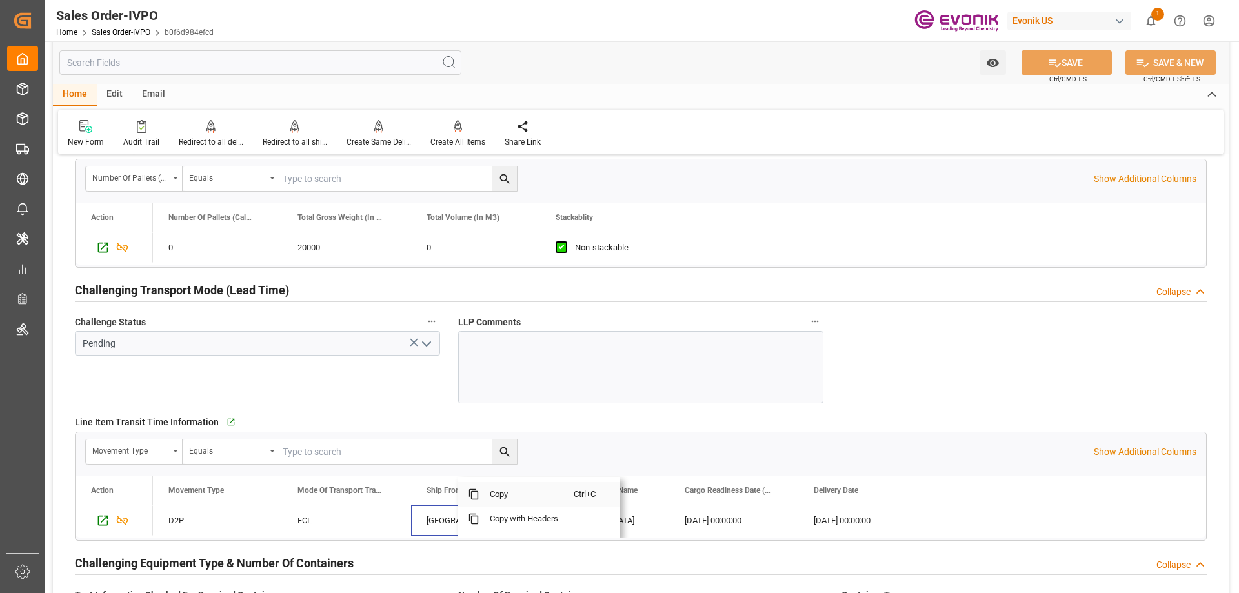
click at [499, 491] on span "Copy" at bounding box center [526, 494] width 94 height 25
drag, startPoint x: 645, startPoint y: 512, endPoint x: 635, endPoint y: 514, distance: 10.4
click at [680, 493] on span "Copy" at bounding box center [705, 494] width 94 height 25
click at [761, 493] on span "Copy" at bounding box center [803, 494] width 94 height 25
click at [925, 489] on span "Copy" at bounding box center [954, 494] width 94 height 25
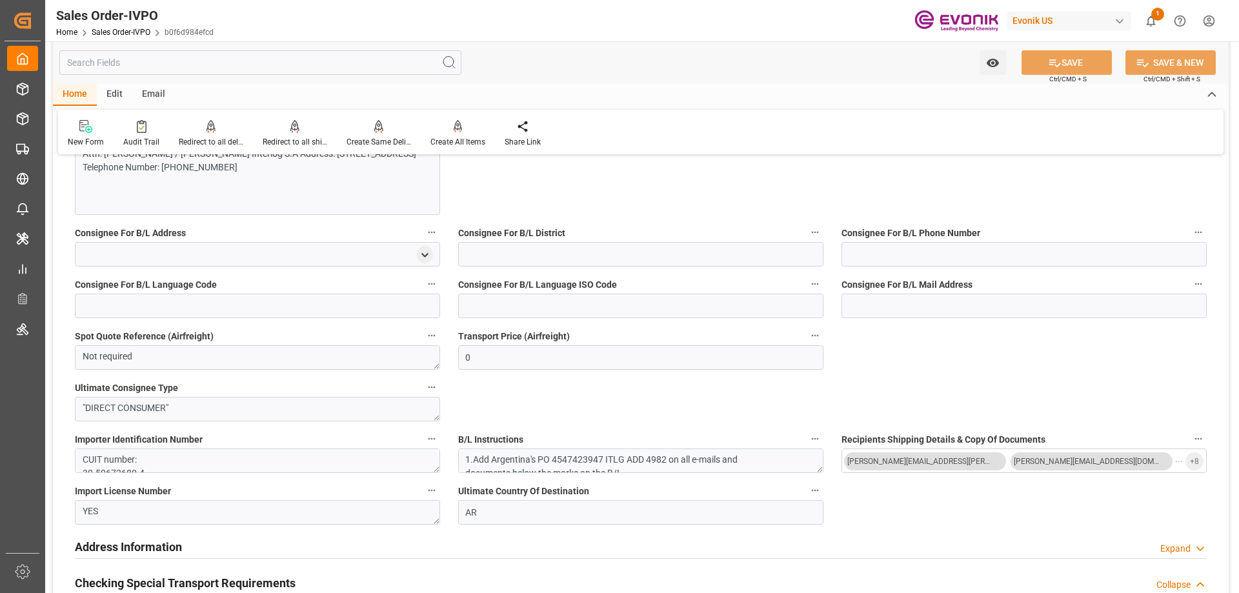
scroll to position [903, 0]
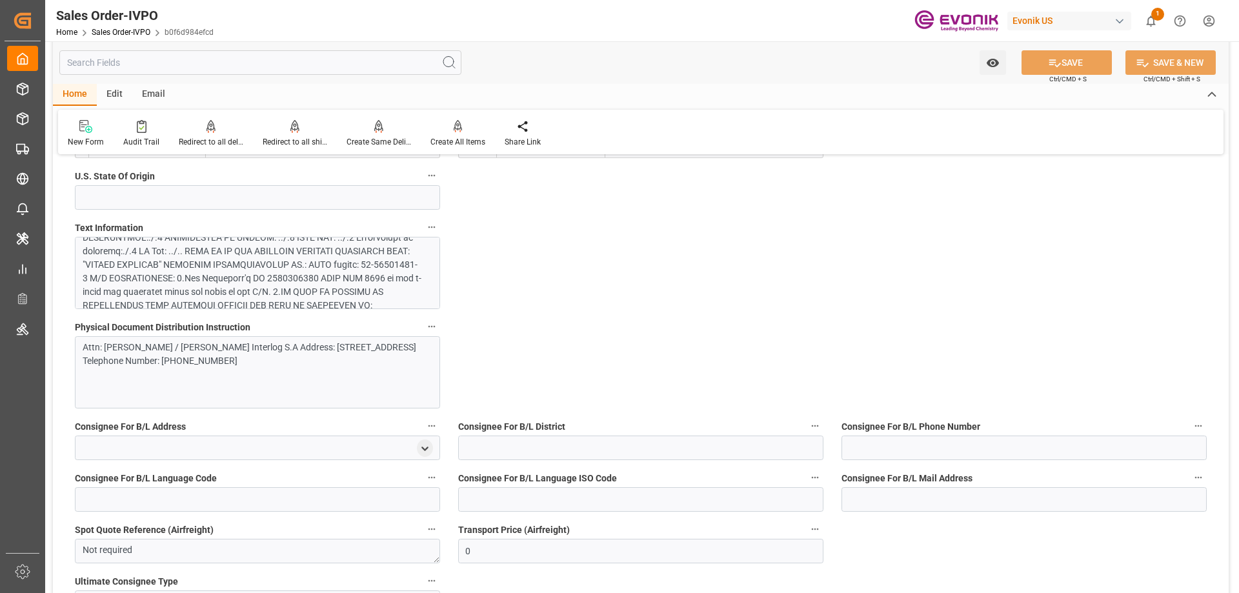
click at [216, 282] on div at bounding box center [253, 305] width 340 height 257
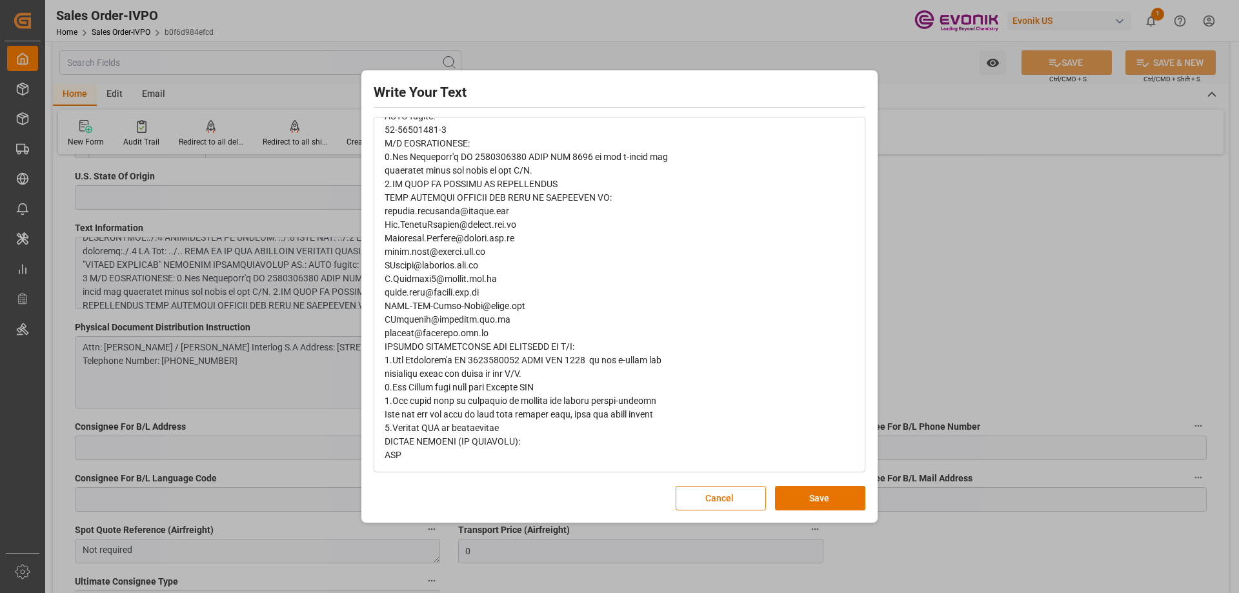
scroll to position [120, 0]
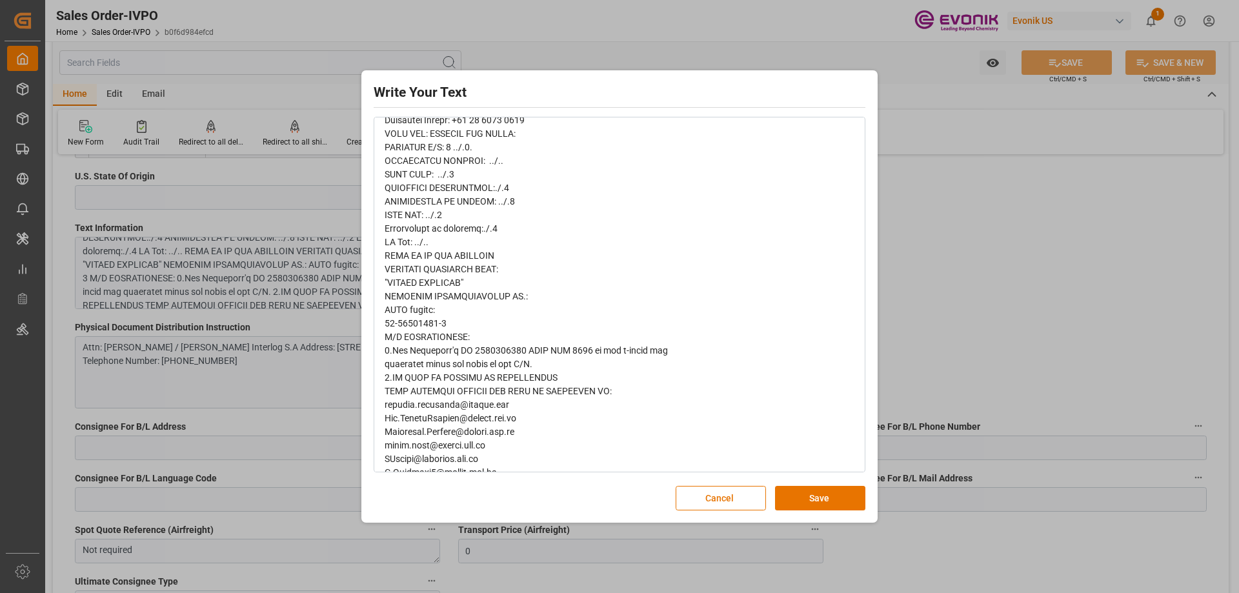
click at [929, 303] on div "Write Your Text Normal 14 Font Cancel Save" at bounding box center [619, 296] width 1239 height 593
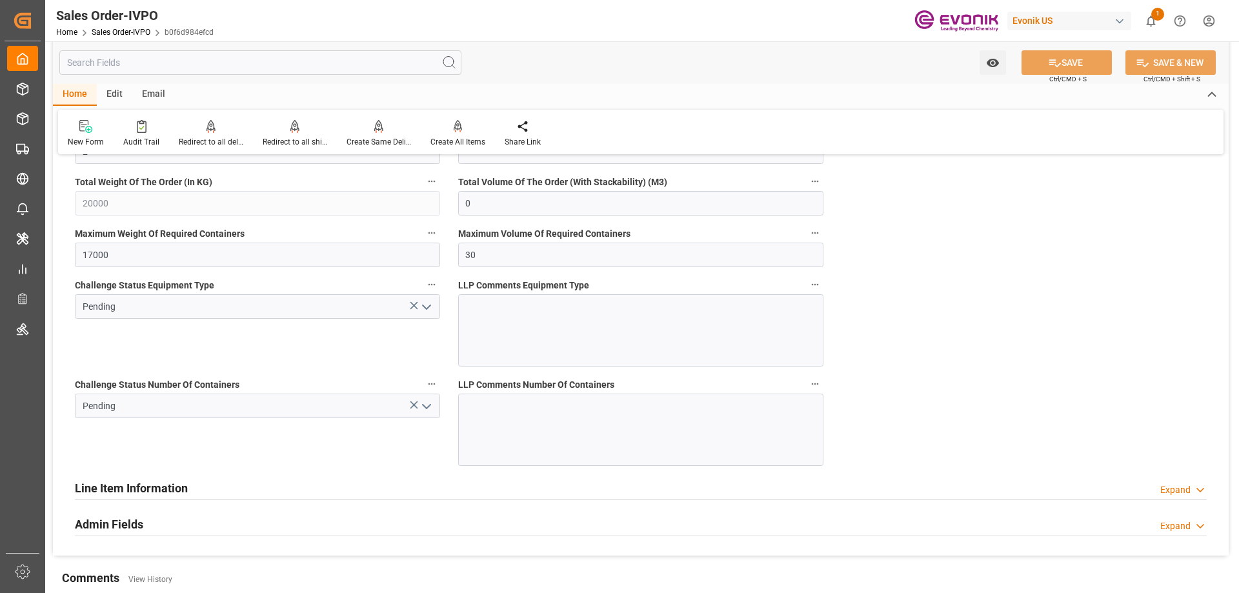
scroll to position [2674, 0]
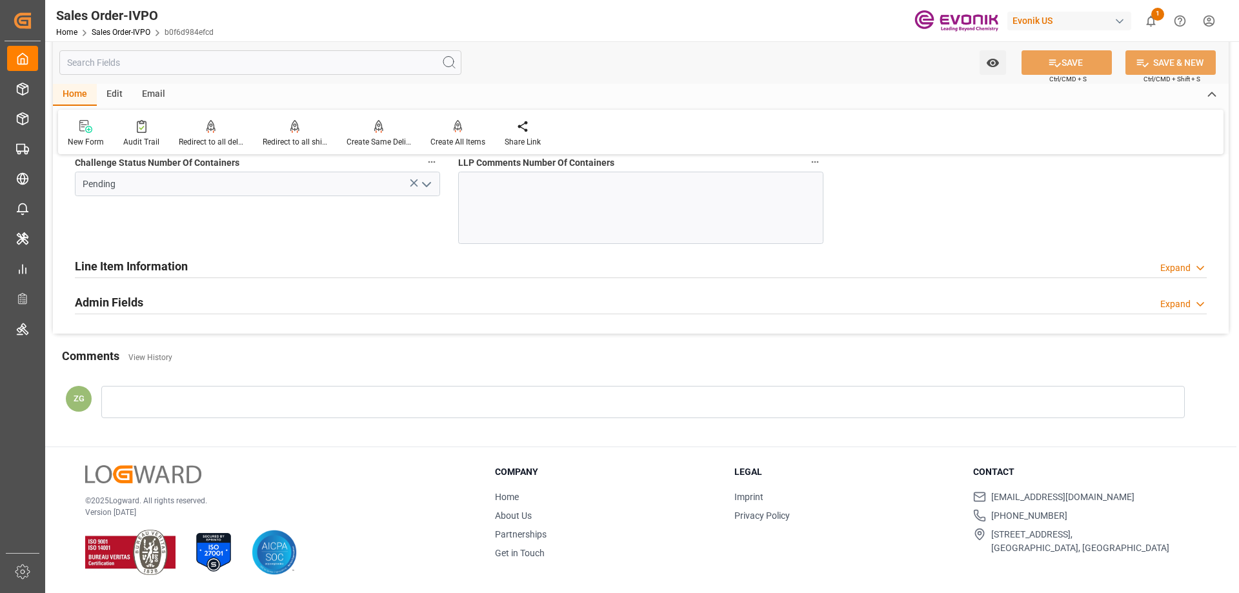
click at [198, 276] on div "Line Item Information Expand" at bounding box center [641, 265] width 1132 height 25
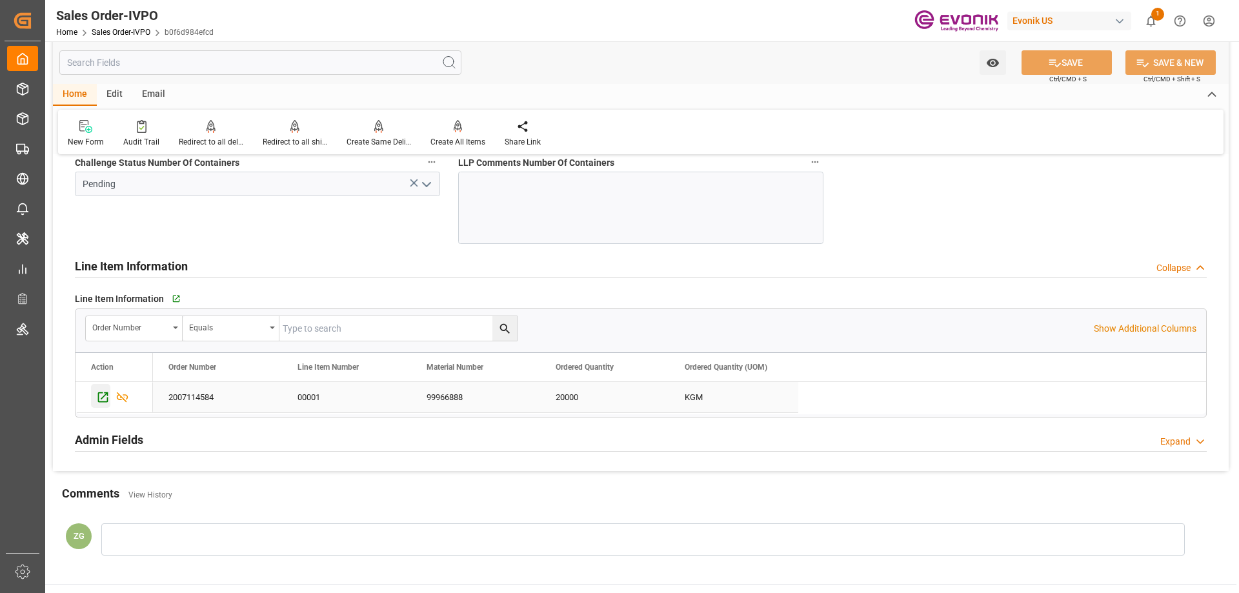
click at [104, 398] on icon "Press SPACE to select this row." at bounding box center [103, 397] width 14 height 14
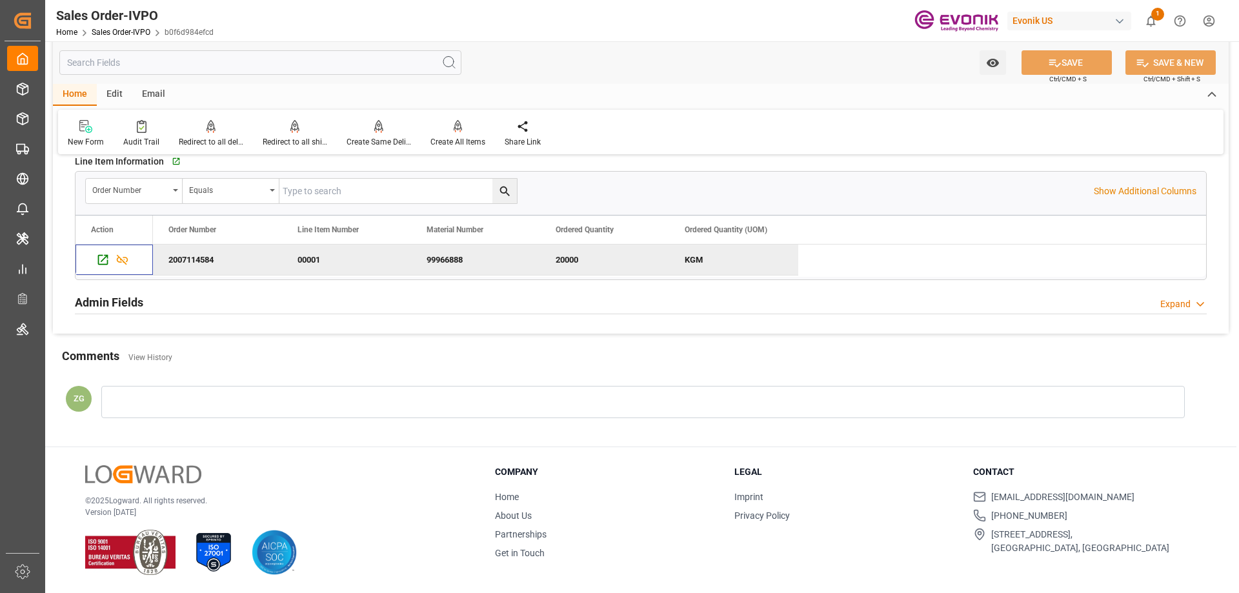
scroll to position [2554, 0]
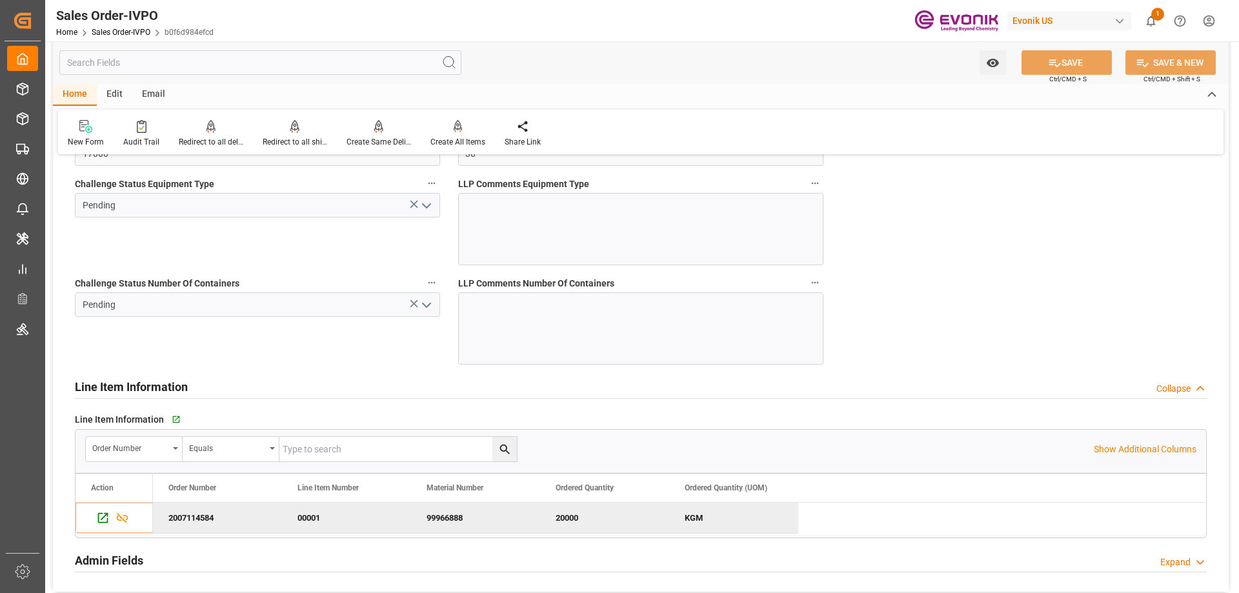
click at [428, 300] on icon "open menu" at bounding box center [426, 304] width 15 height 15
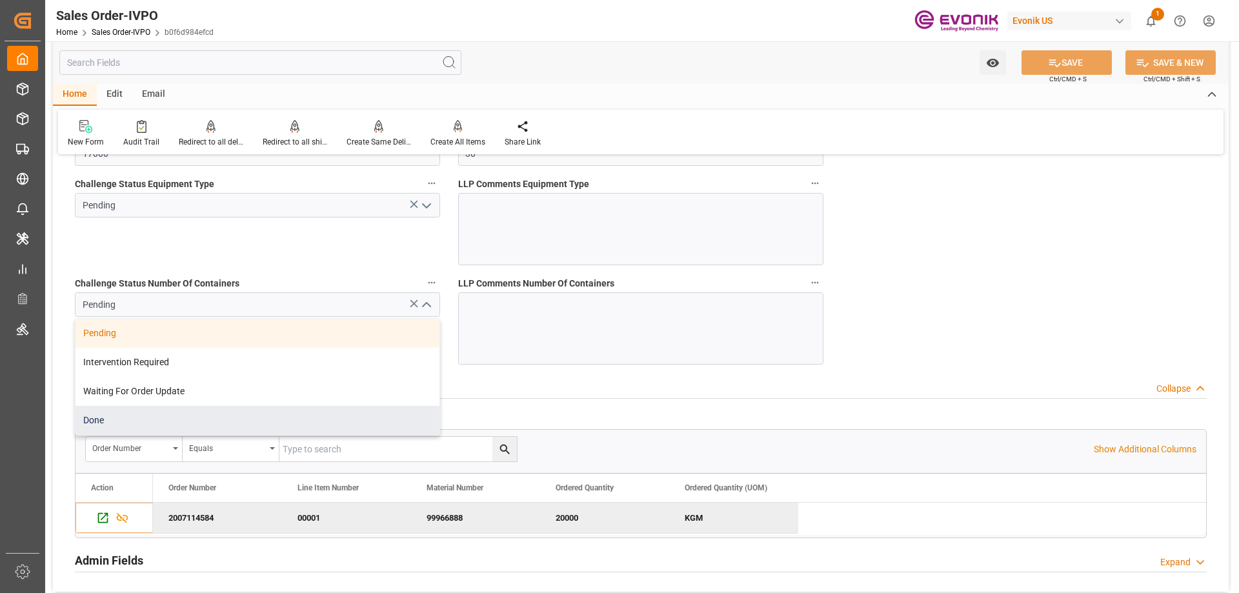
click at [176, 414] on div "Done" at bounding box center [258, 420] width 364 height 29
type input "Done"
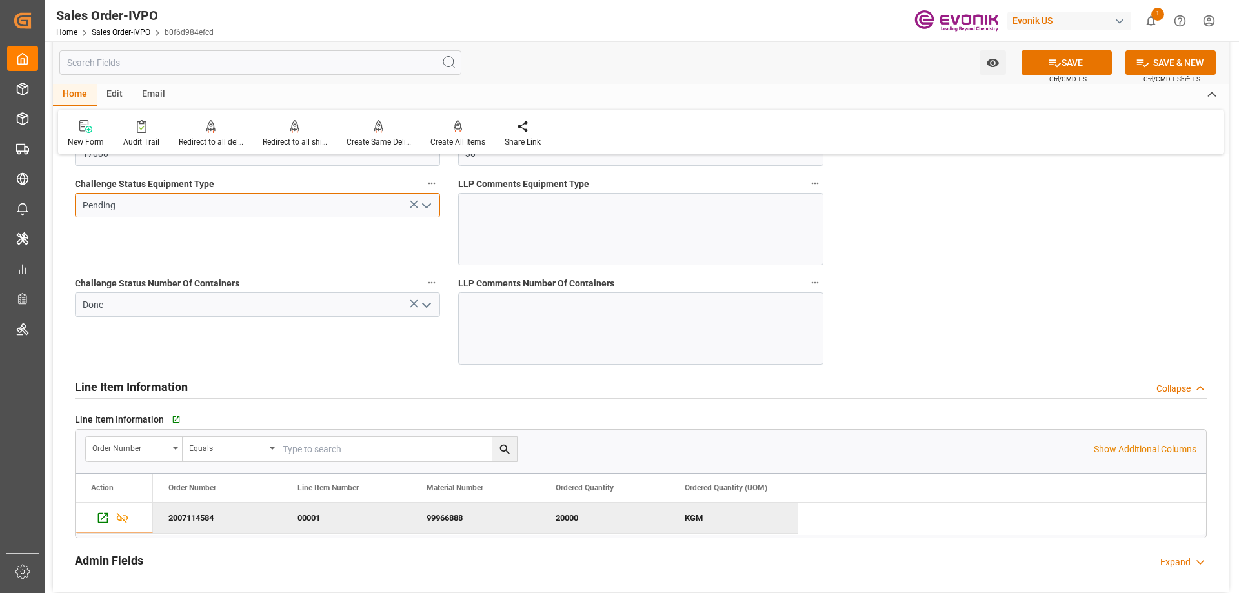
click at [436, 204] on input "Pending" at bounding box center [257, 205] width 365 height 25
click at [428, 204] on icon "open menu" at bounding box center [426, 205] width 15 height 15
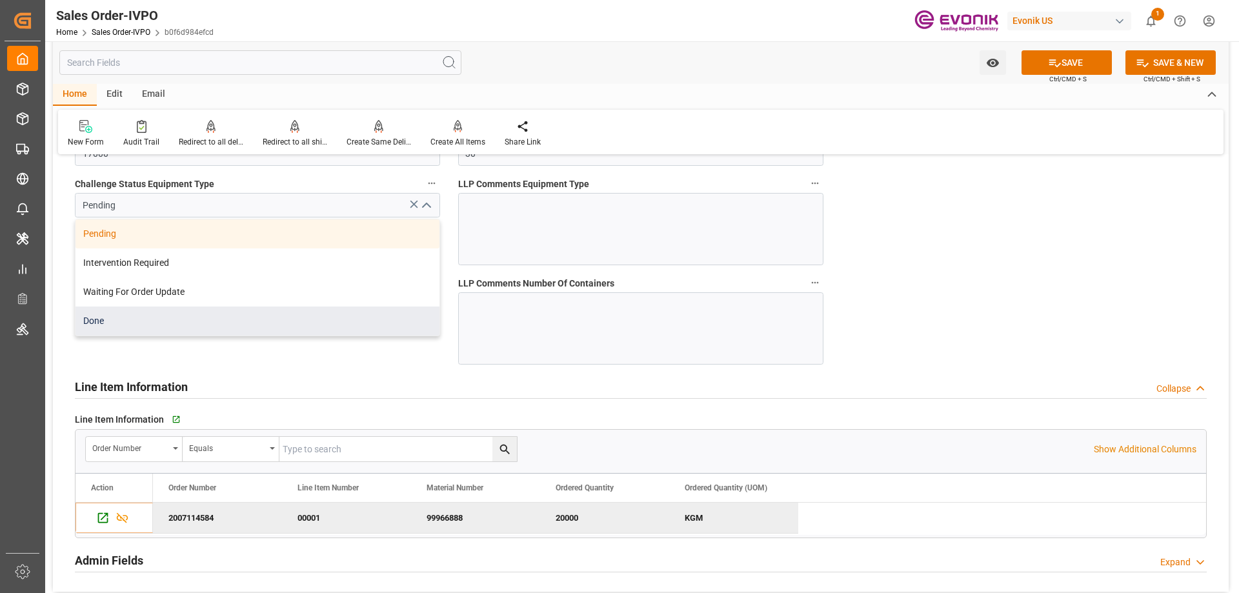
click at [180, 323] on div "Done" at bounding box center [258, 321] width 364 height 29
type input "Done"
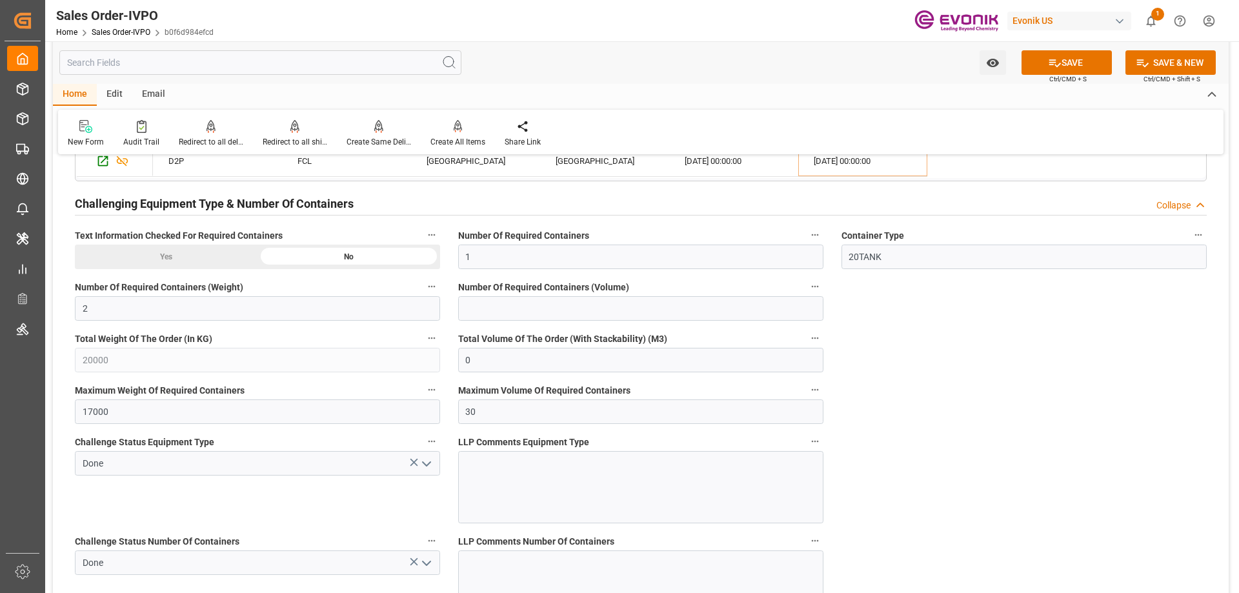
scroll to position [2231, 0]
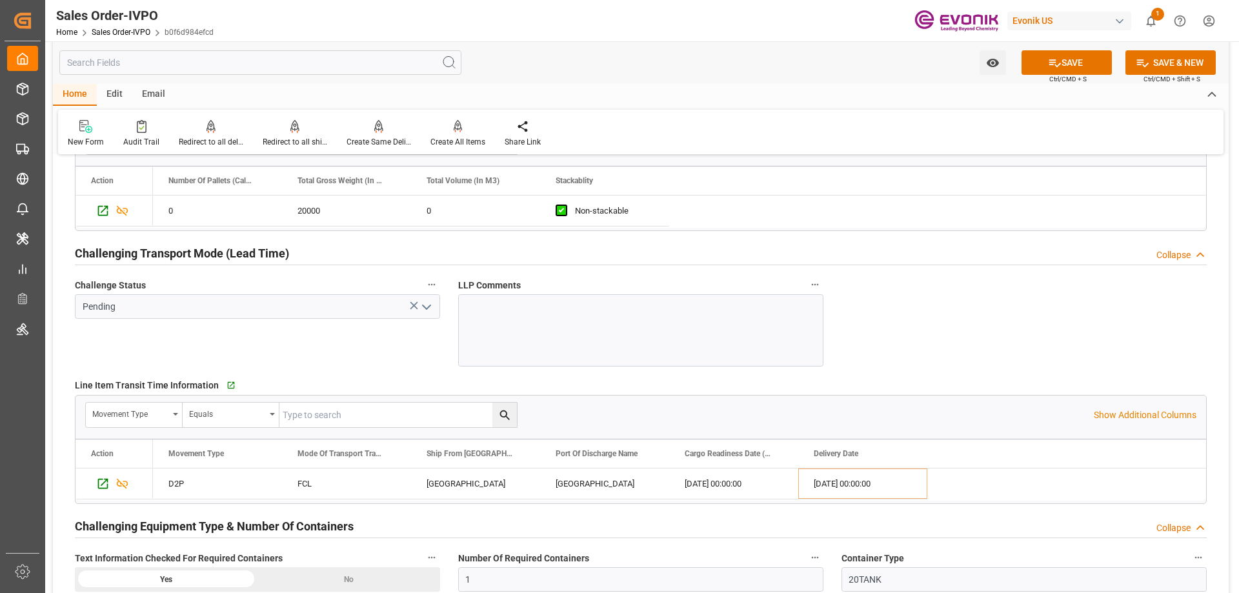
click at [421, 302] on icon "open menu" at bounding box center [426, 306] width 15 height 15
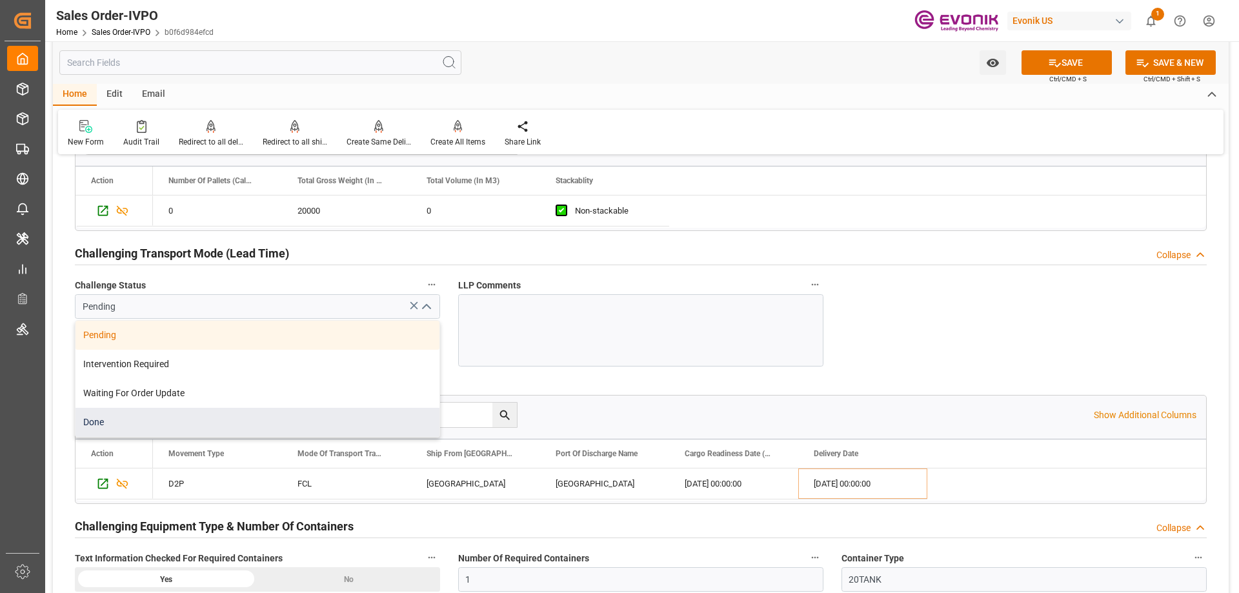
click at [99, 416] on div "Done" at bounding box center [258, 422] width 364 height 29
type input "Done"
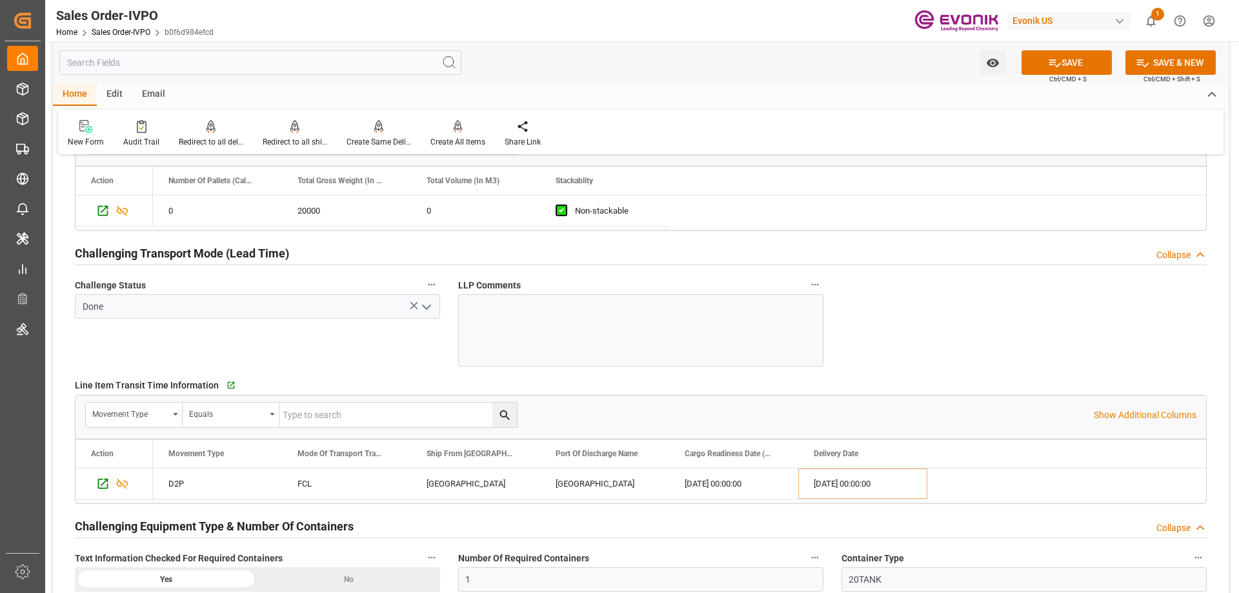
scroll to position [1779, 0]
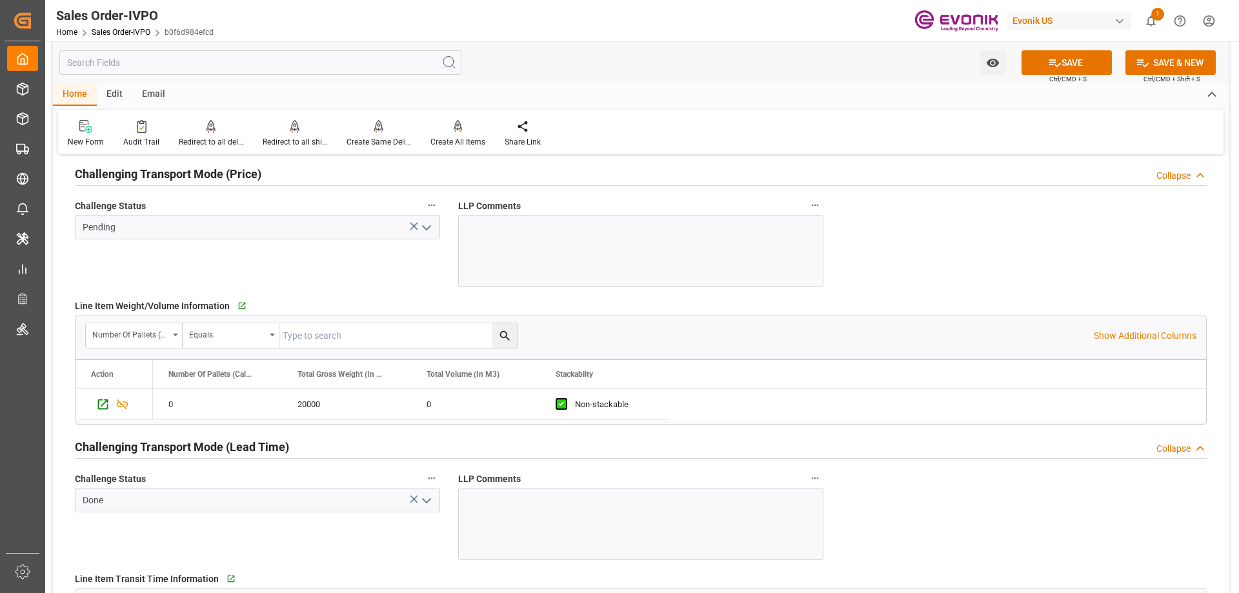
click at [421, 227] on icon "open menu" at bounding box center [426, 227] width 15 height 15
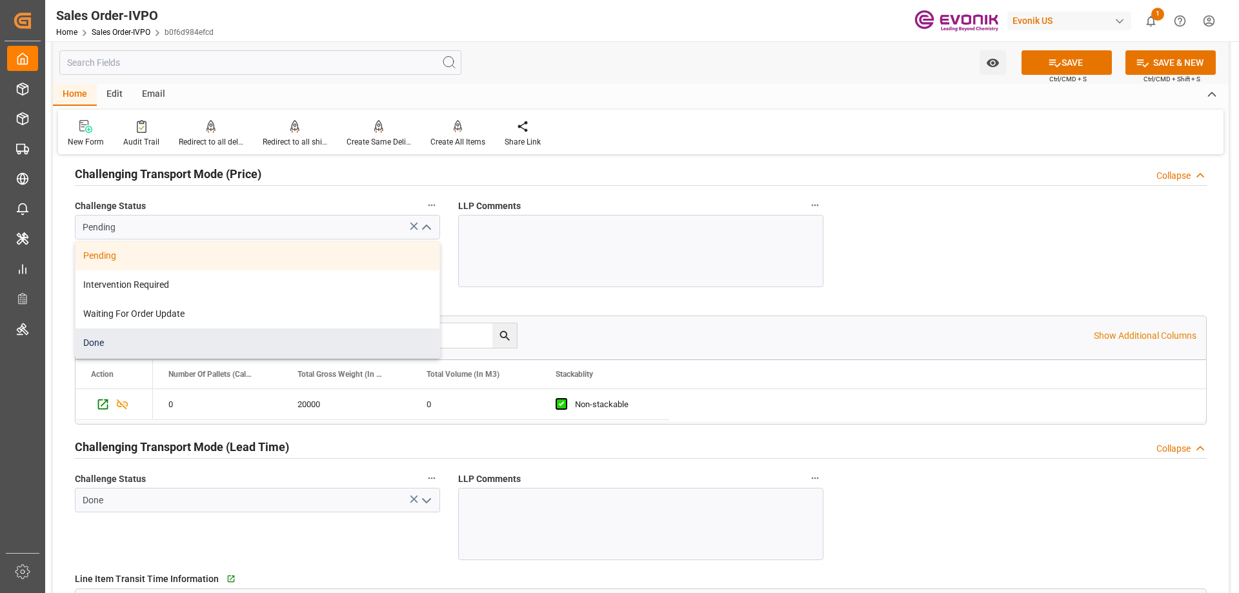
click at [139, 343] on div "Done" at bounding box center [258, 342] width 364 height 29
type input "Done"
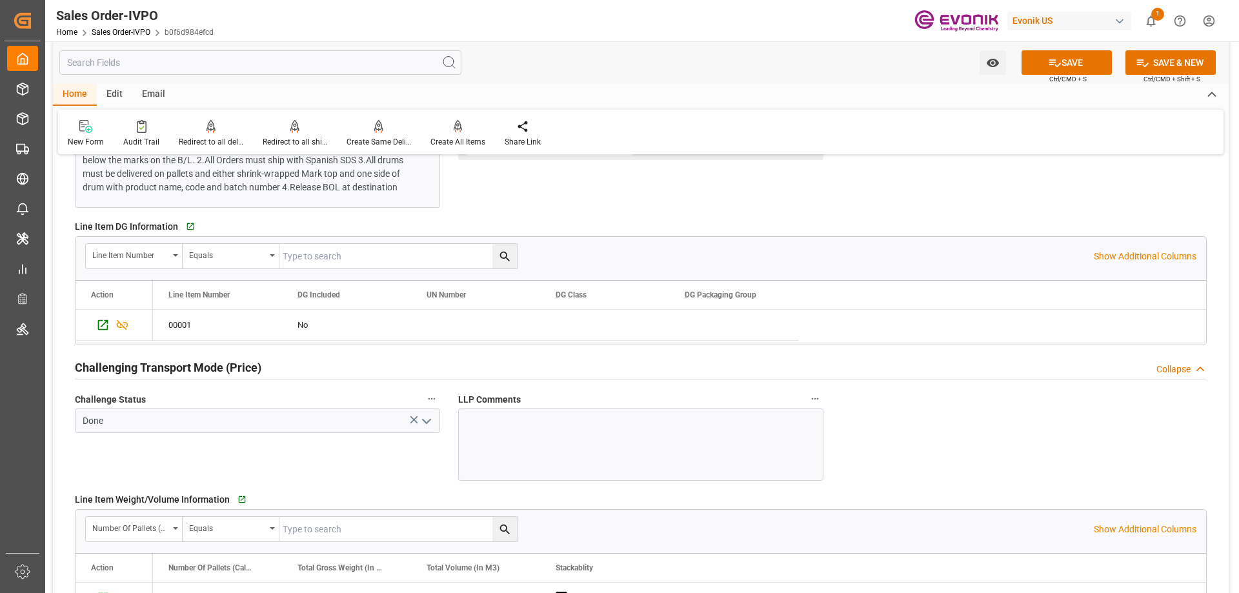
scroll to position [1456, 0]
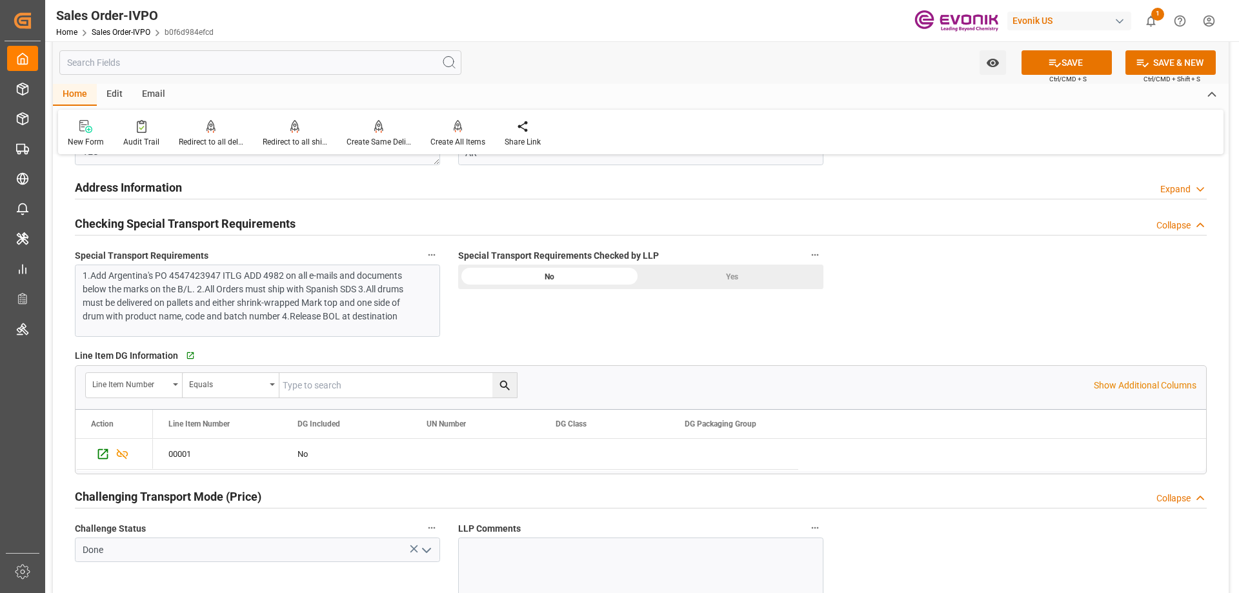
click at [681, 275] on div "Yes" at bounding box center [732, 277] width 183 height 25
click at [1089, 68] on button "SAVE" at bounding box center [1067, 62] width 90 height 25
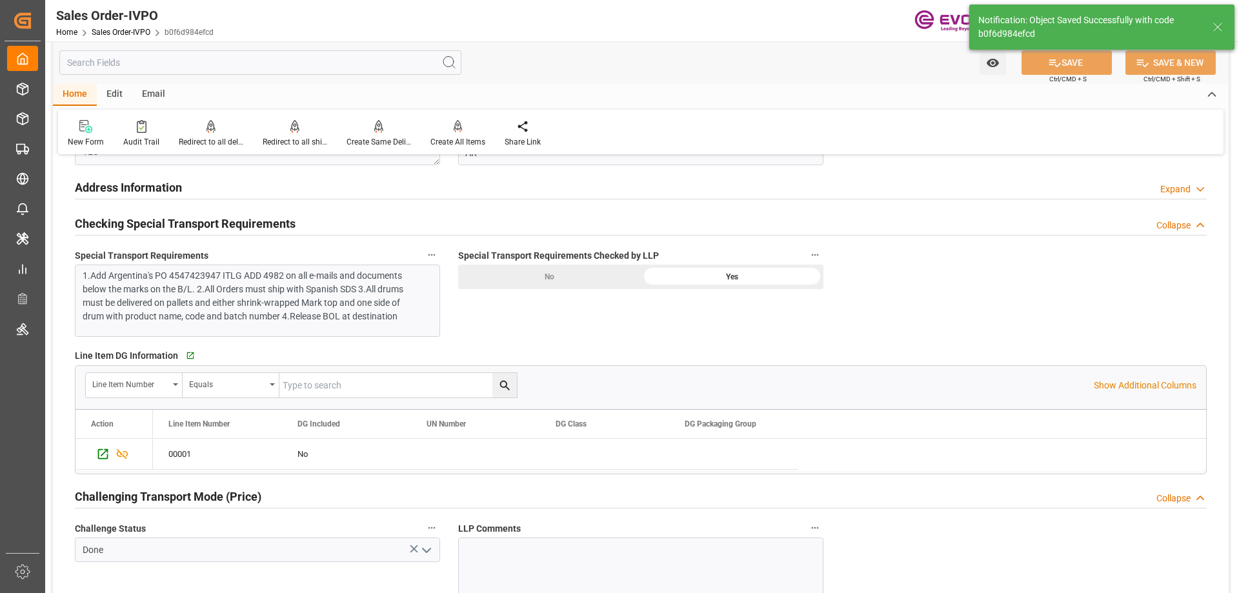
type input "08-12-2025 18:19"
type input "No"
click at [461, 140] on div "Create All Items" at bounding box center [457, 142] width 55 height 12
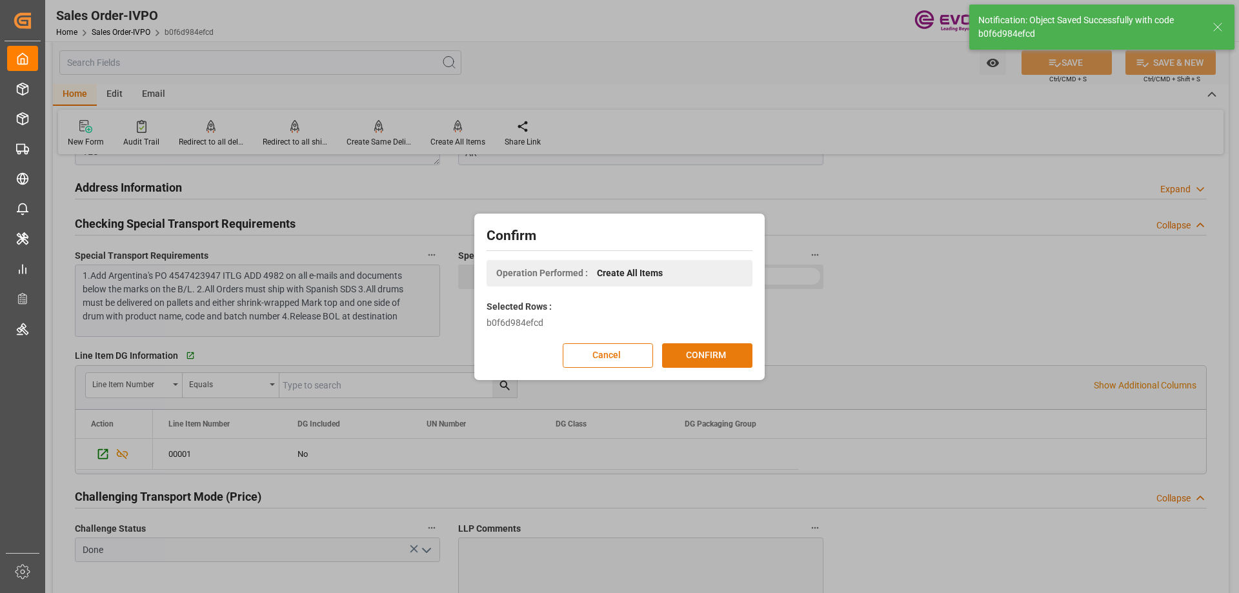
click at [692, 352] on button "CONFIRM" at bounding box center [707, 355] width 90 height 25
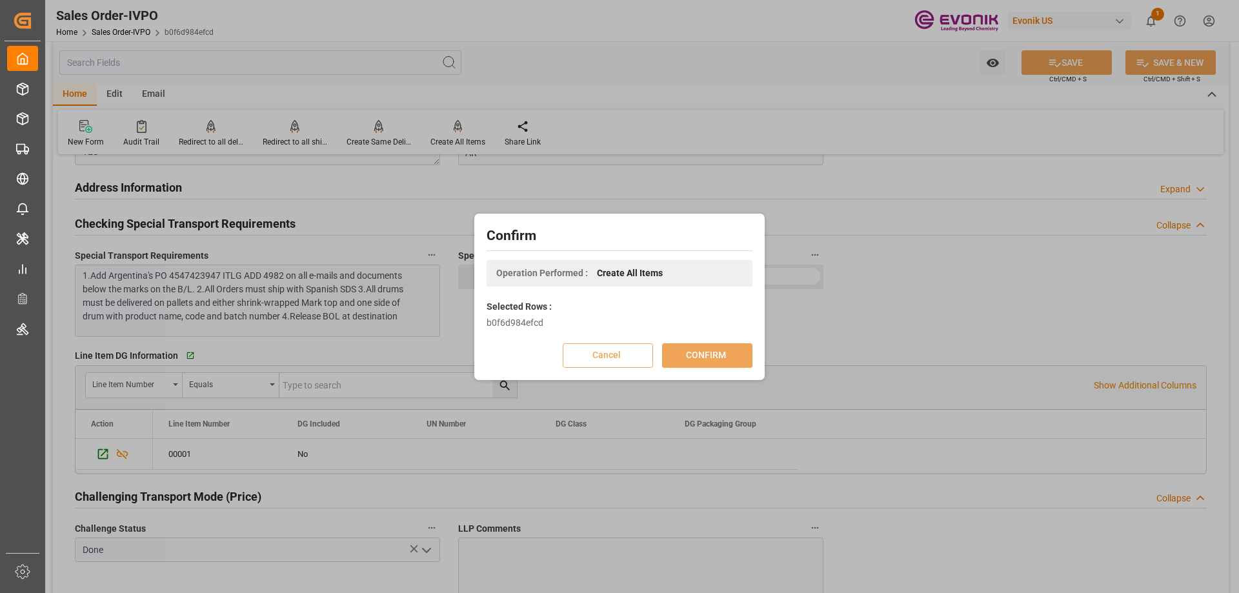
scroll to position [140, 0]
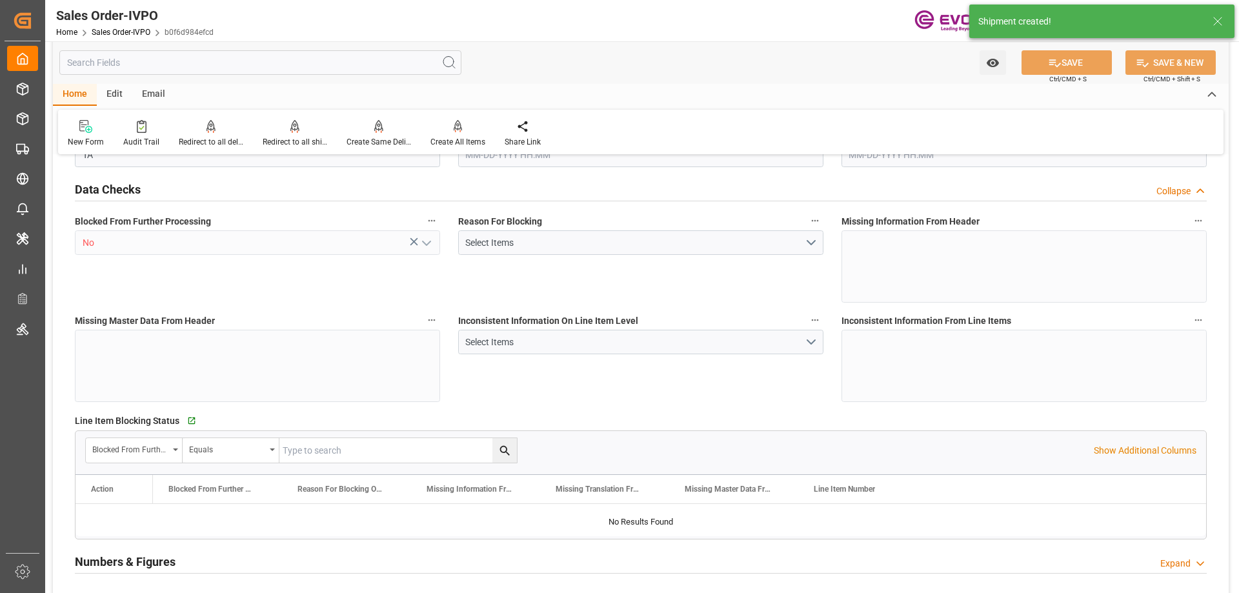
type input "b0f6d984efcd"
type input "Active"
type input "2007114584"
type input "TA"
type input "No"
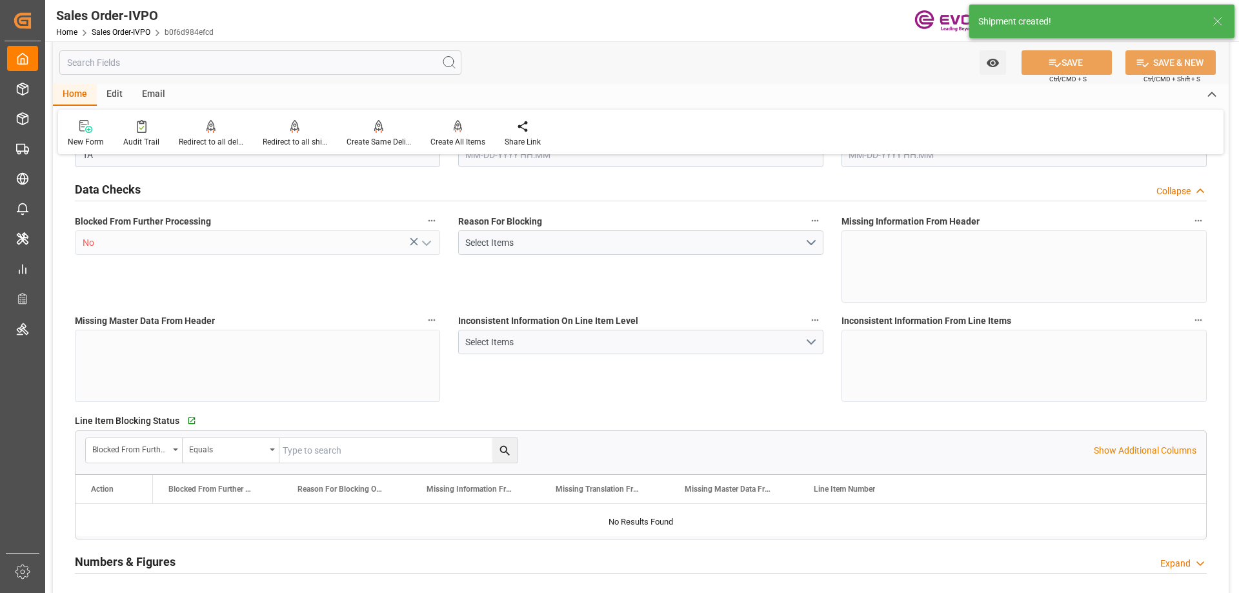
type input "D2P"
type input "45"
type input "FCL"
type input "0024"
type input "20TANK"
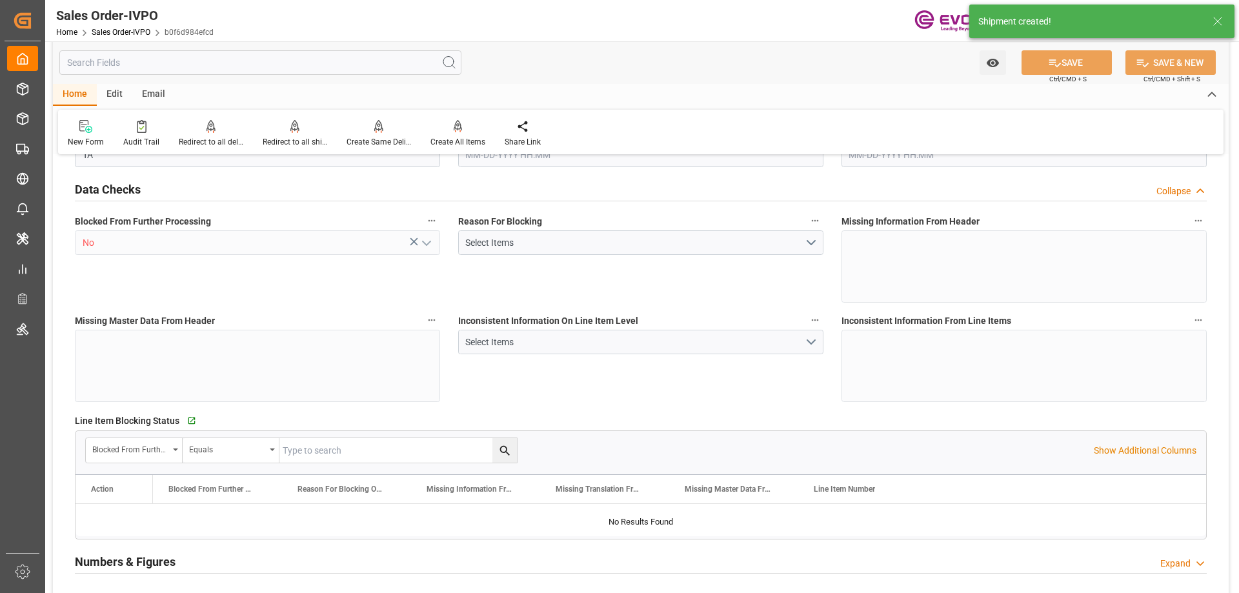
type textarea "Operator's Own Tank"
type input "4547423947 ITLG ADD 4982"
type input "01"
type input "SP AL Oil Additives"
type input "Specialty Additives"
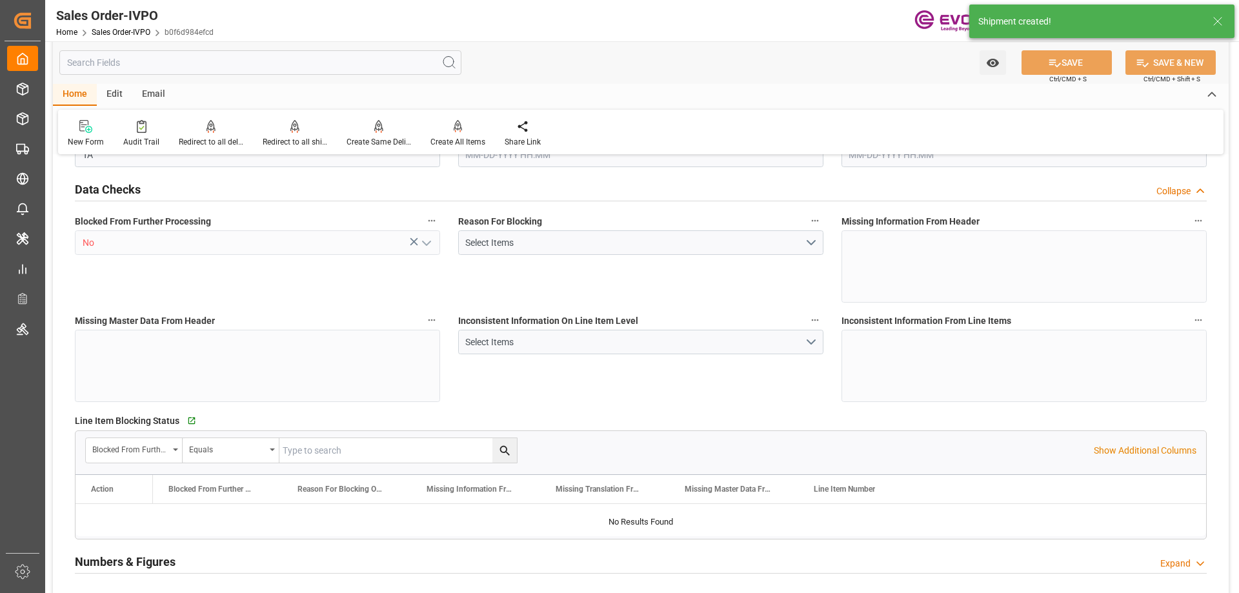
type input "CFR"
type input "Buenos Aires"
type textarea "Not required"
type textarea ""DIRECT CONSUMER""
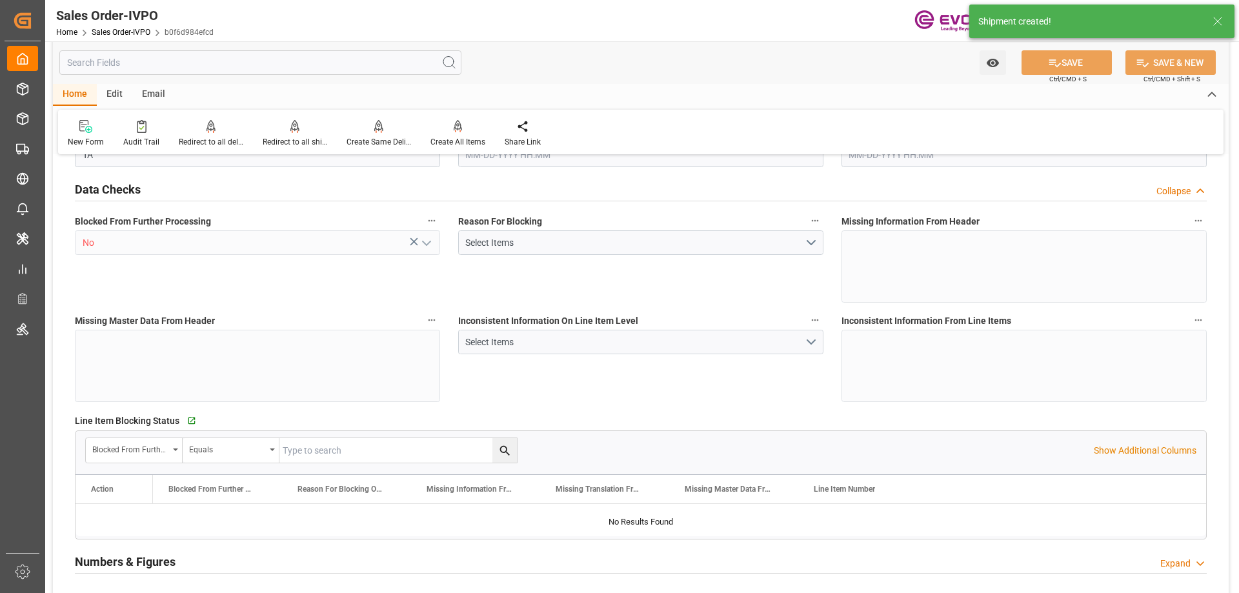
type textarea "CUIT number: 30-50672680-4"
type textarea "1.Add Argentina's PO 4547423947 ITLG ADD 4982 on all e-mails and documents belo…"
type textarea "YES"
type input "AR"
type input "Done"
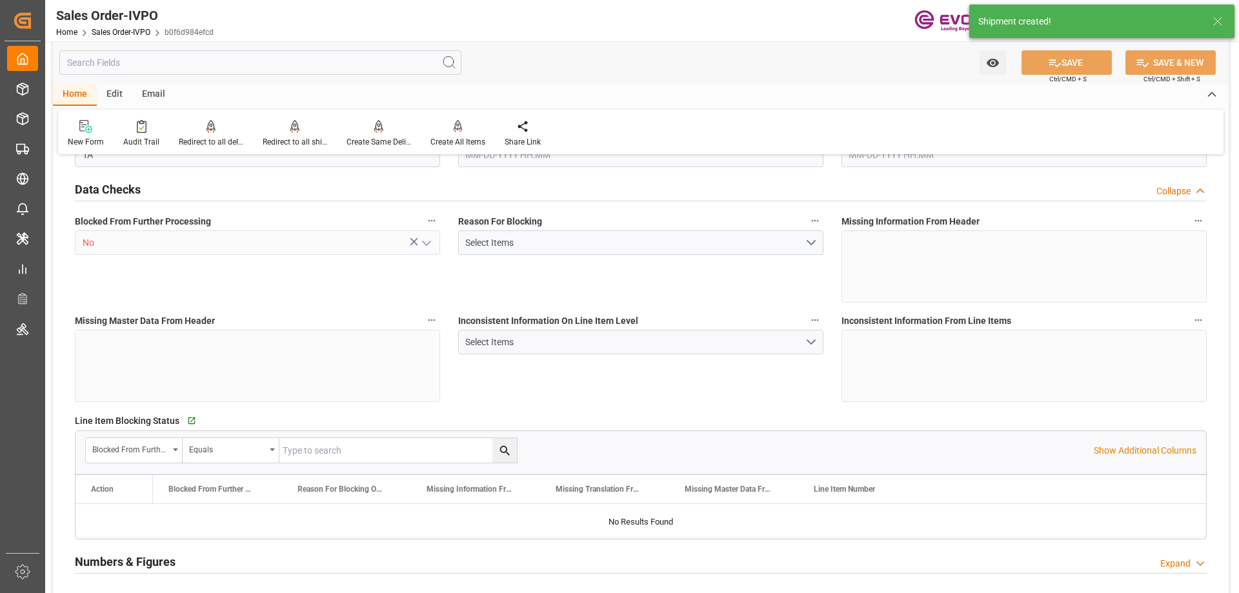
type input "Done"
type input "20TANK"
type input "Done"
type input "ARBUE"
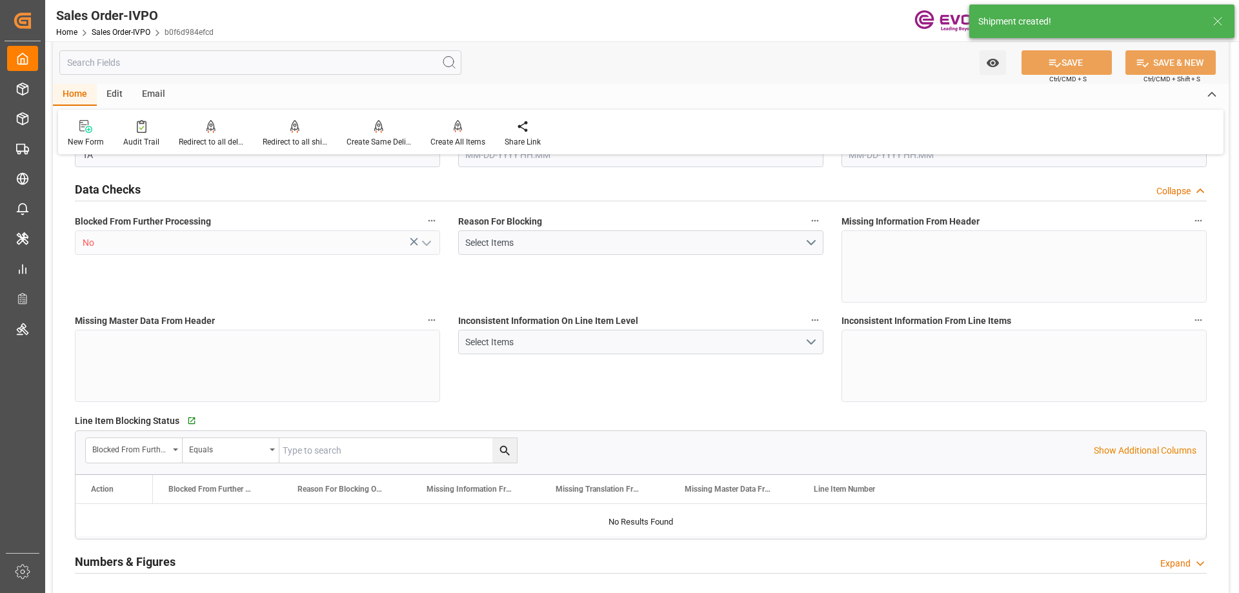
type input "0"
type input "1"
type input "2"
type input "20000"
type input "0"
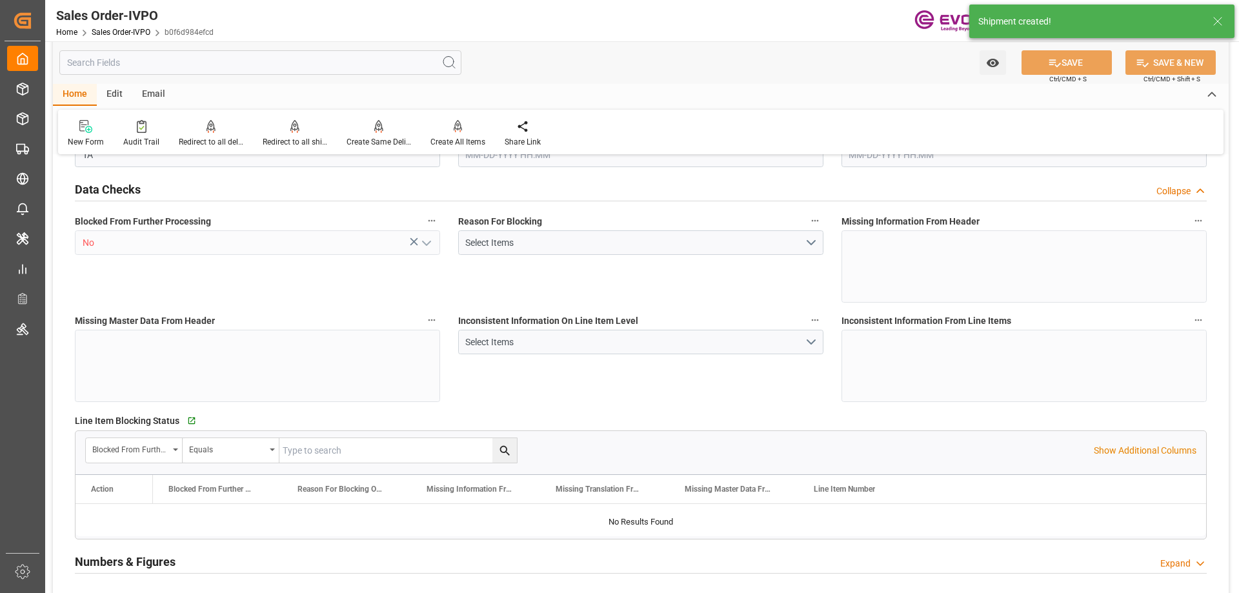
type input "17000"
type input "30"
type input "07-31-2025 20:31"
type input "08-12-2025 18:20"
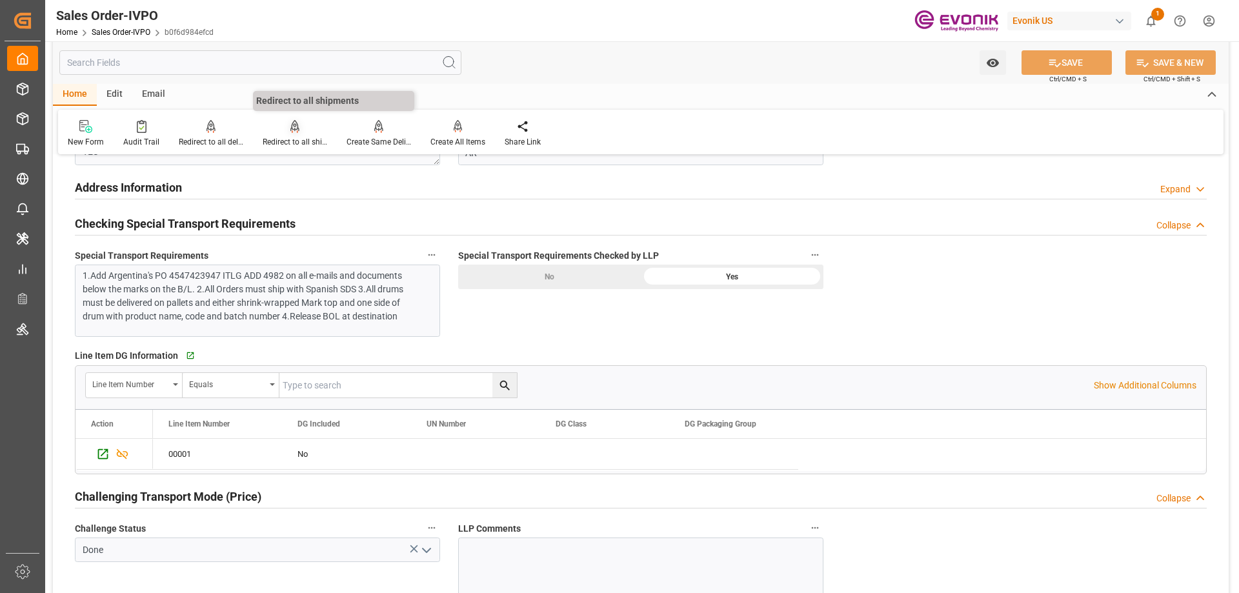
click at [297, 134] on div "Redirect to all shipments" at bounding box center [295, 133] width 84 height 28
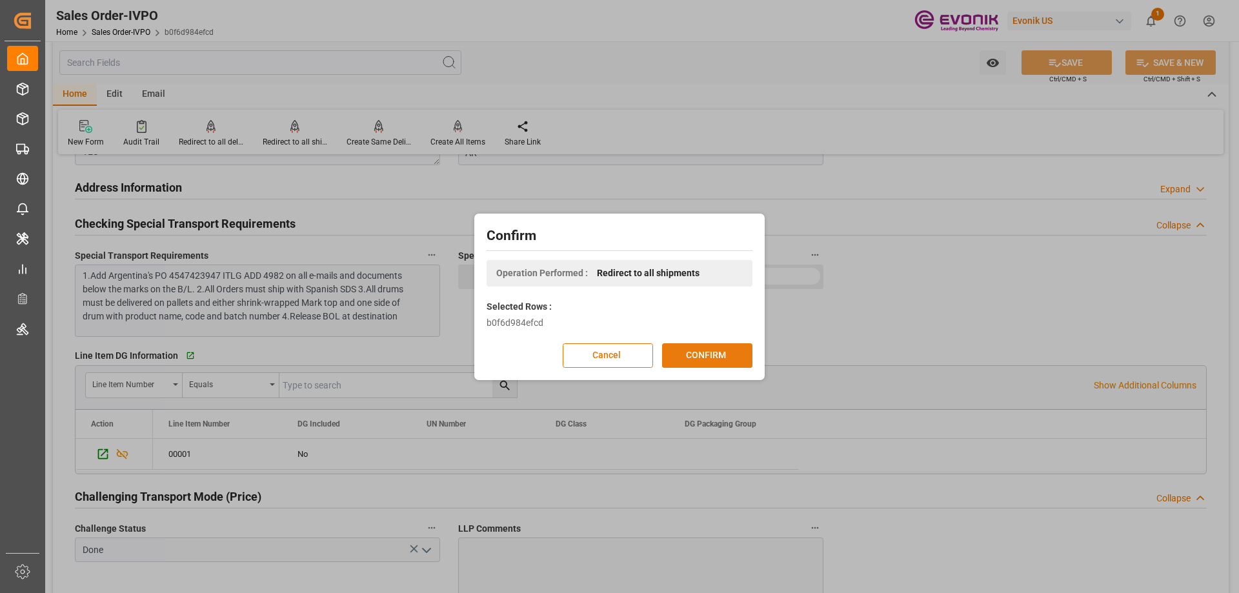
click at [721, 359] on button "CONFIRM" at bounding box center [707, 355] width 90 height 25
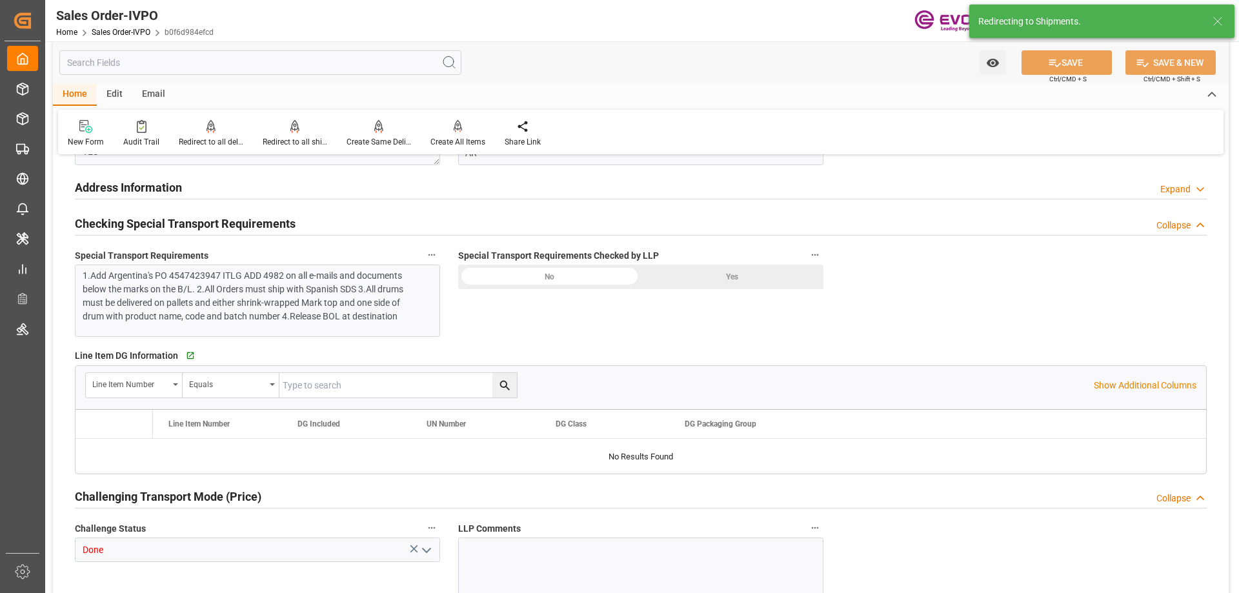
type input "ARBUE"
type input "0"
type input "1"
type input "2"
type input "20000"
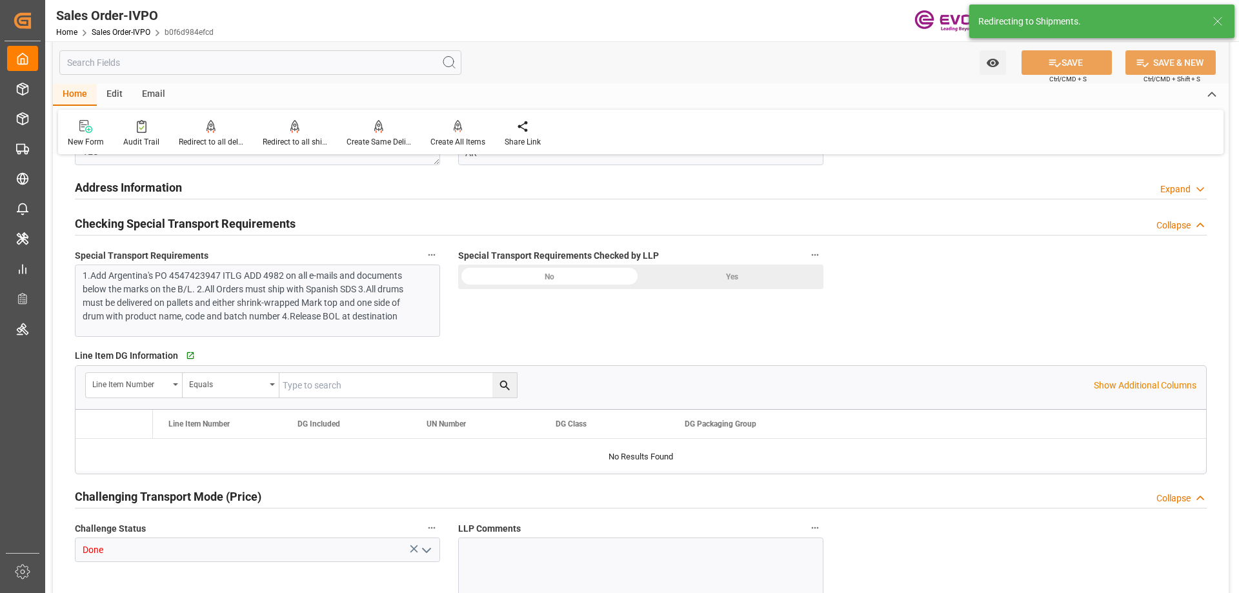
type input "0"
type input "17000"
type input "30"
type input "07-31-2025 20:31"
type input "08-12-2025 18:20"
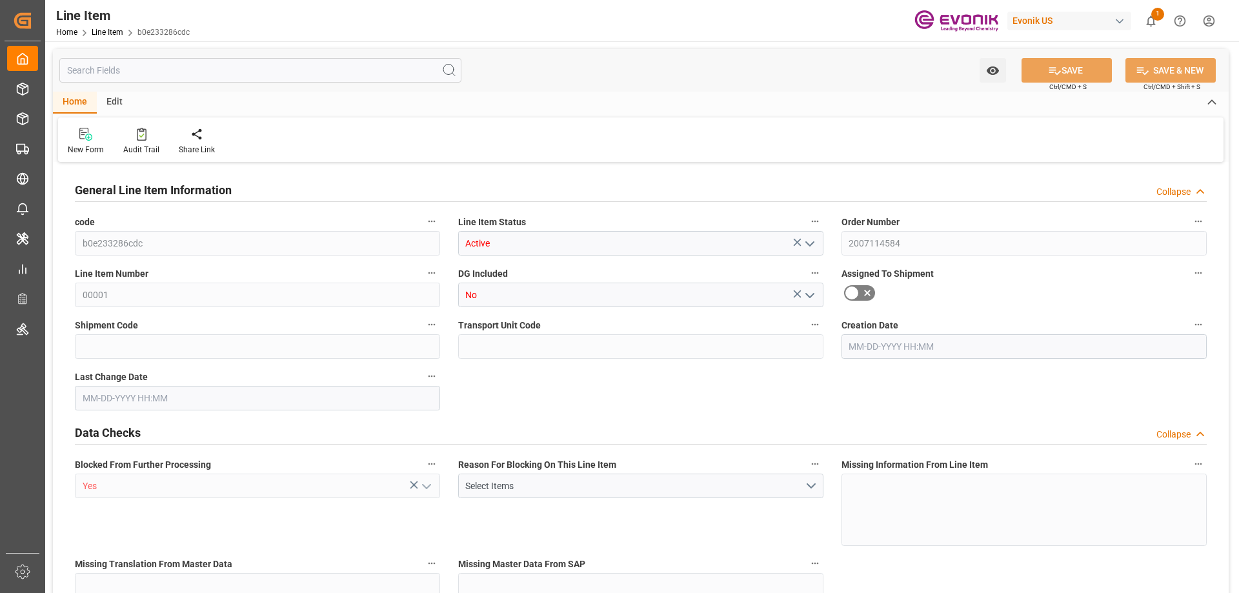
type input "0"
type input "20000"
type input "0"
type input "20000"
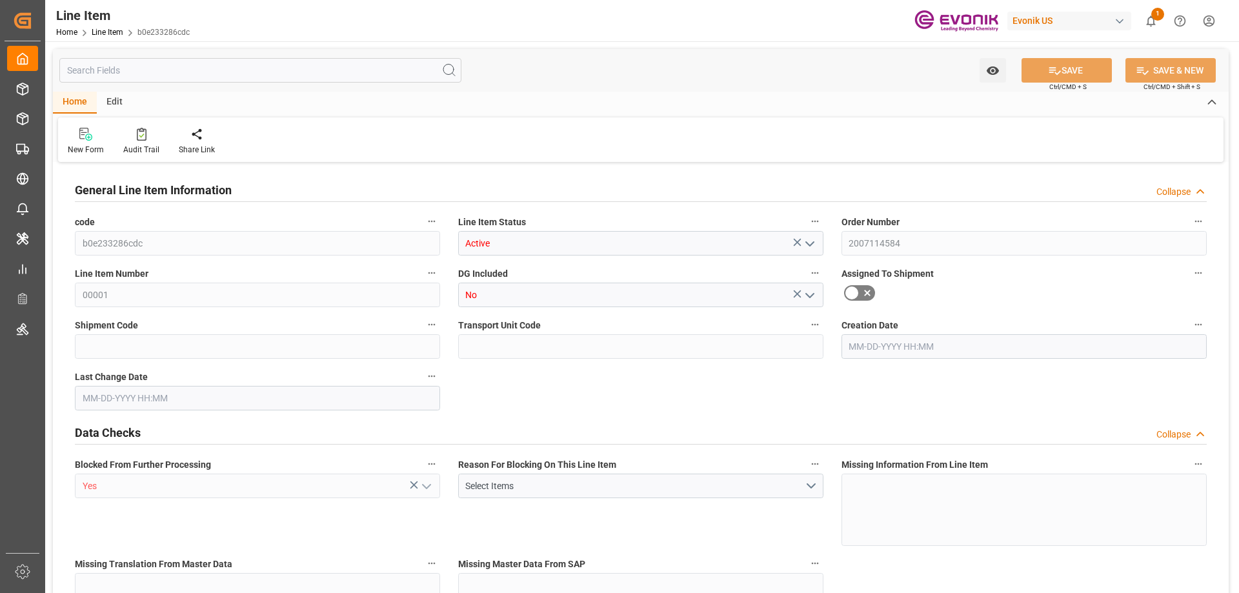
type input "94540"
type input "20000"
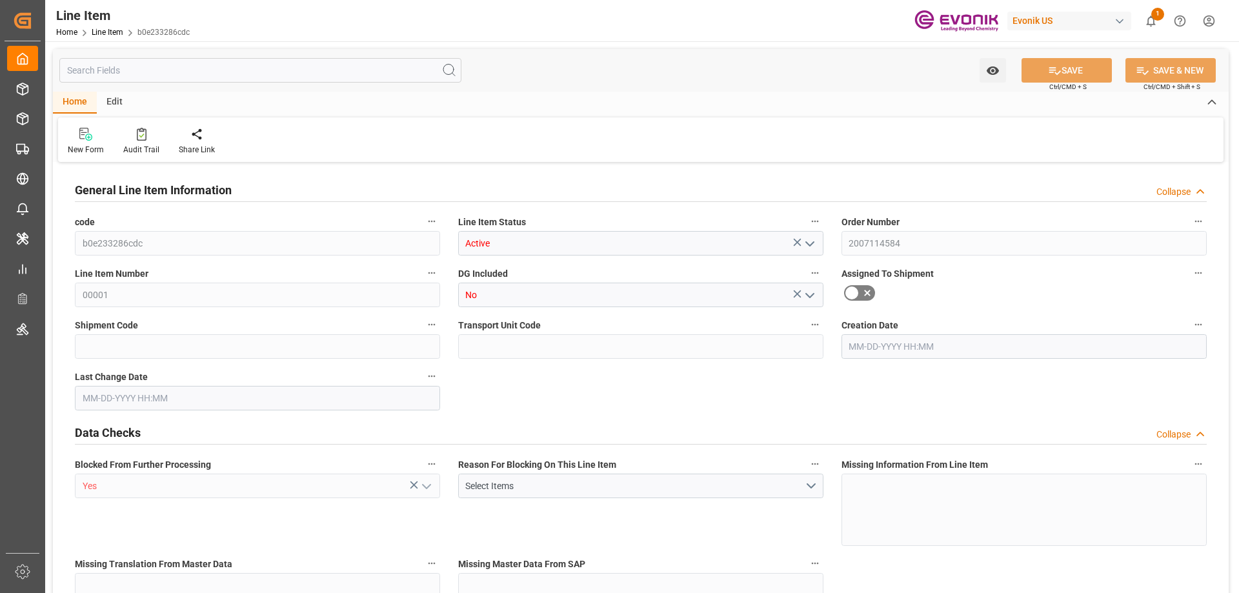
type input "20000"
type input "0"
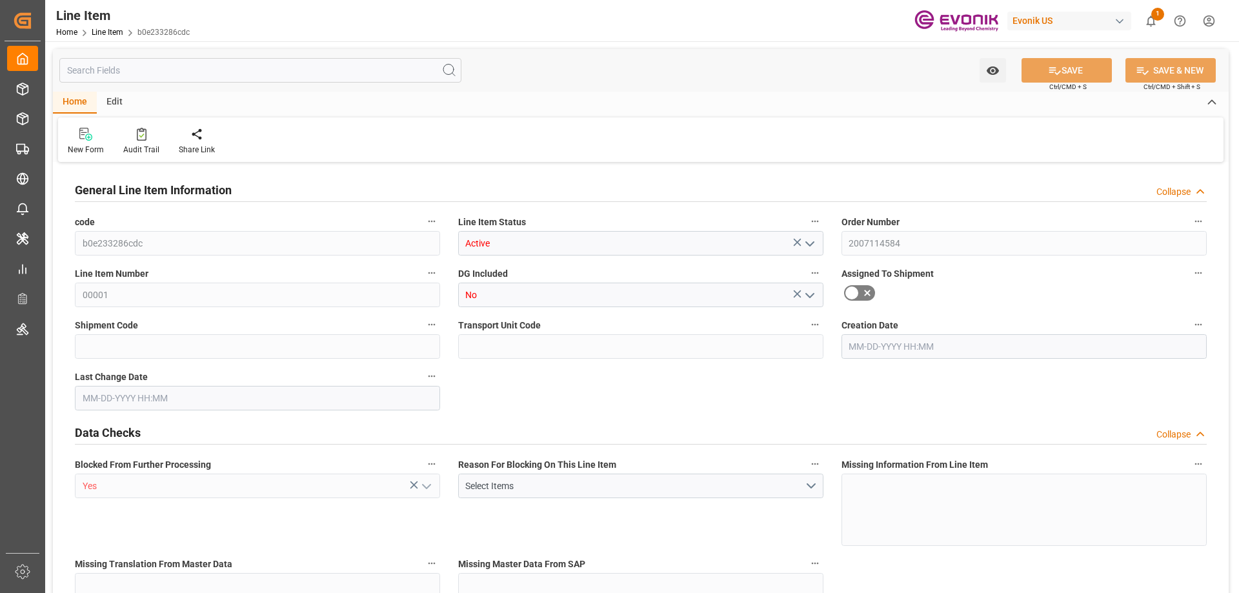
type input "0"
type input "[DATE] 20:31"
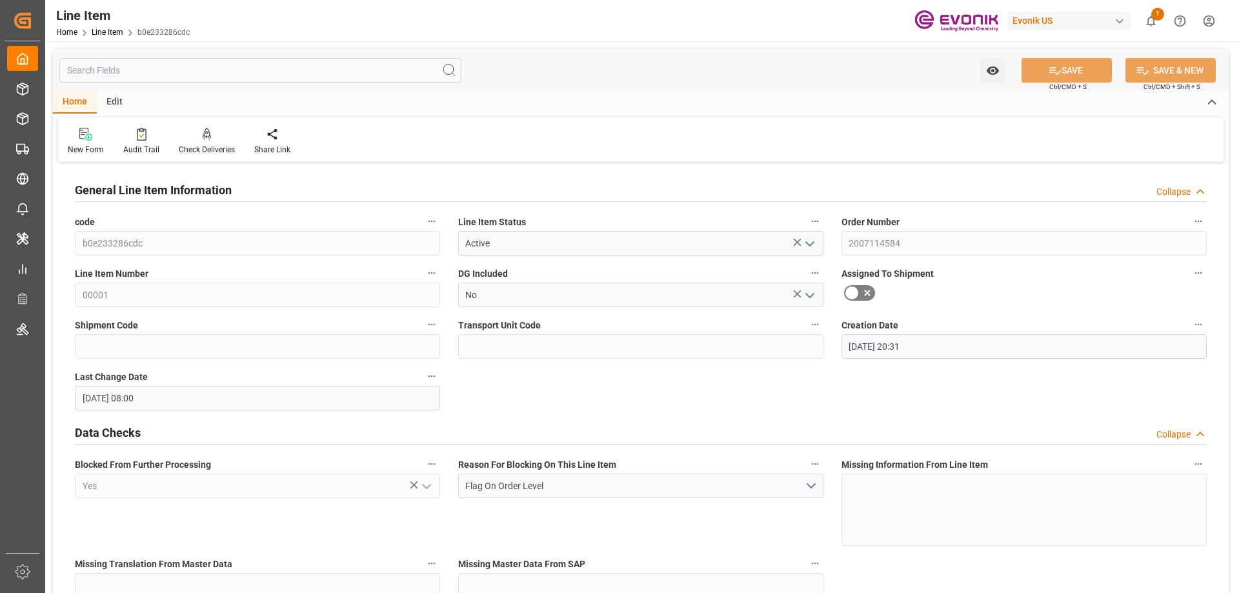
type input "[DATE] 08:00"
type input "10-22-2025"
type input "09-14-2025"
type input "09-09-2025"
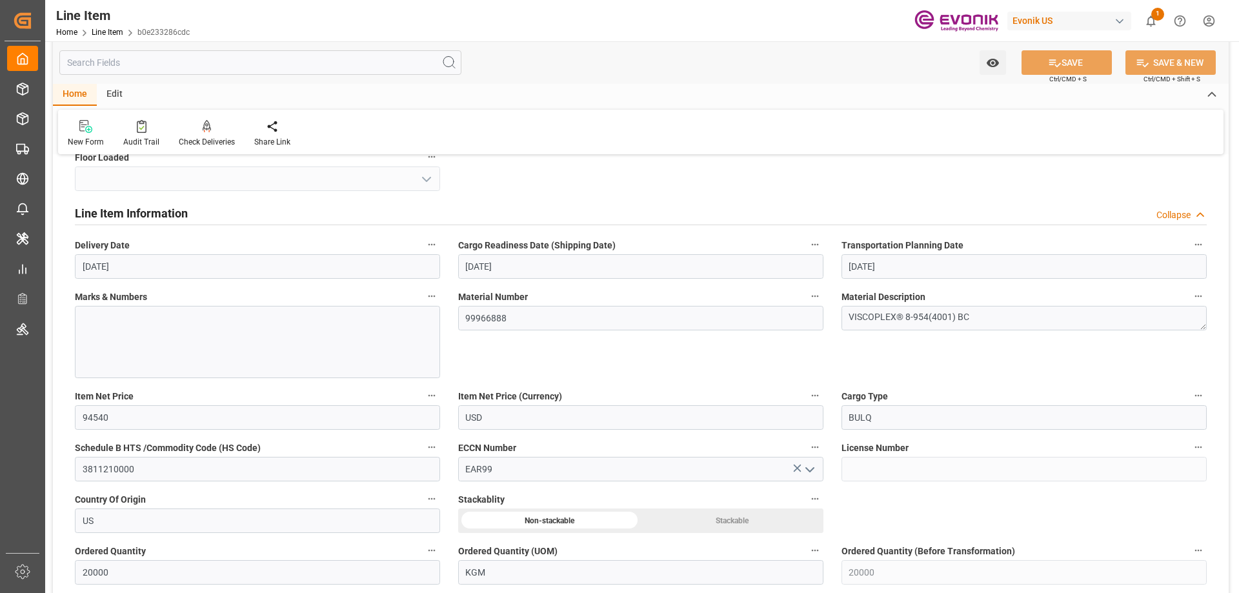
scroll to position [581, 0]
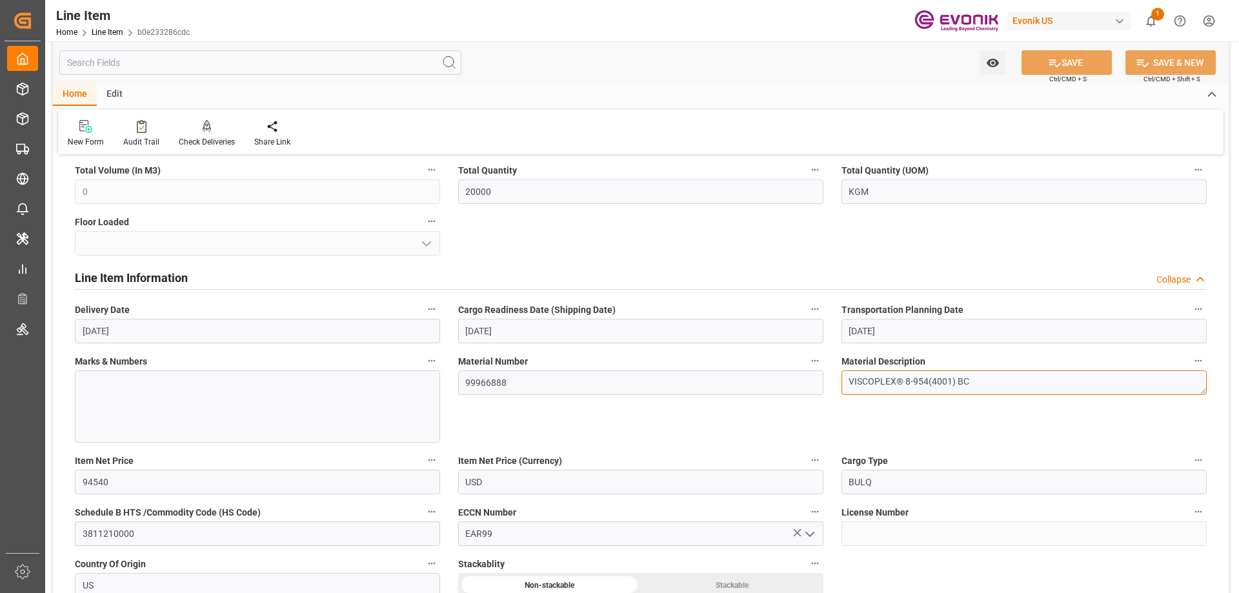
drag, startPoint x: 999, startPoint y: 381, endPoint x: 772, endPoint y: 381, distance: 227.2
click at [772, 381] on div "General Line Item Information Collapse code b0e233286cdc Line Item Status Activ…" at bounding box center [641, 536] width 1176 height 1902
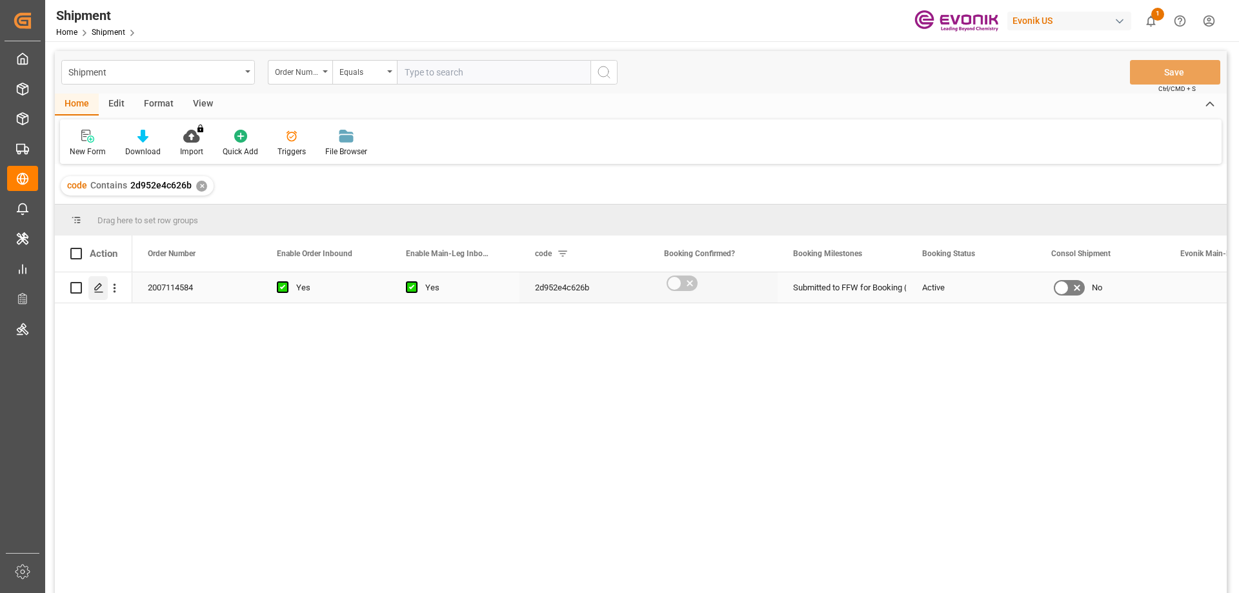
click at [103, 282] on div "Press SPACE to select this row." at bounding box center [97, 288] width 19 height 24
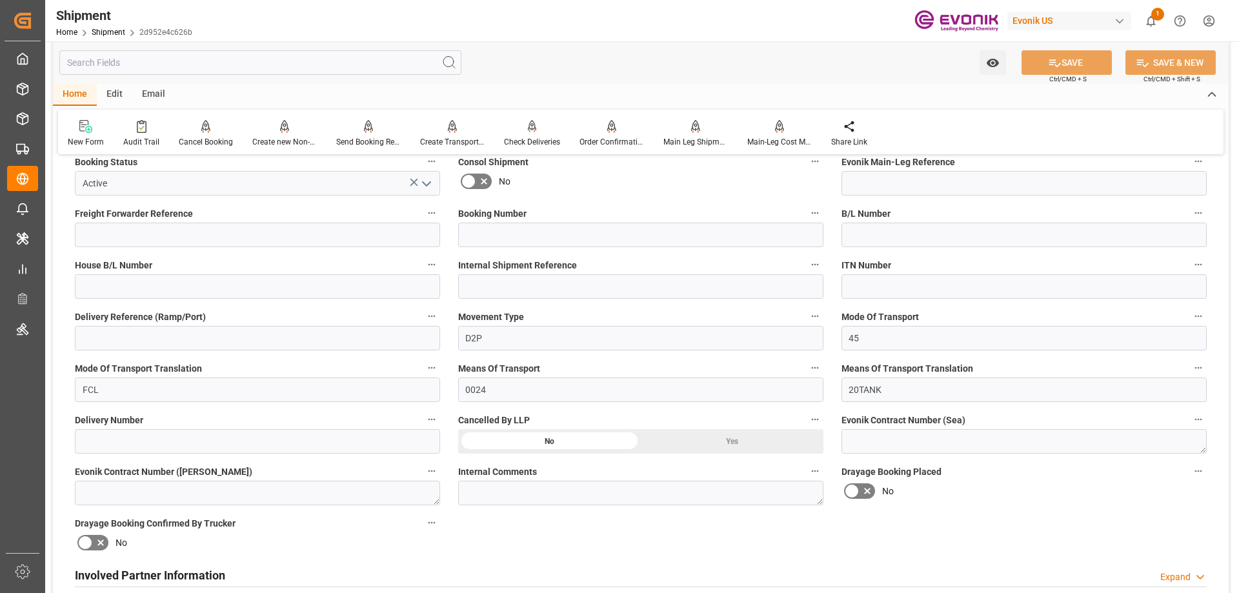
scroll to position [516, 0]
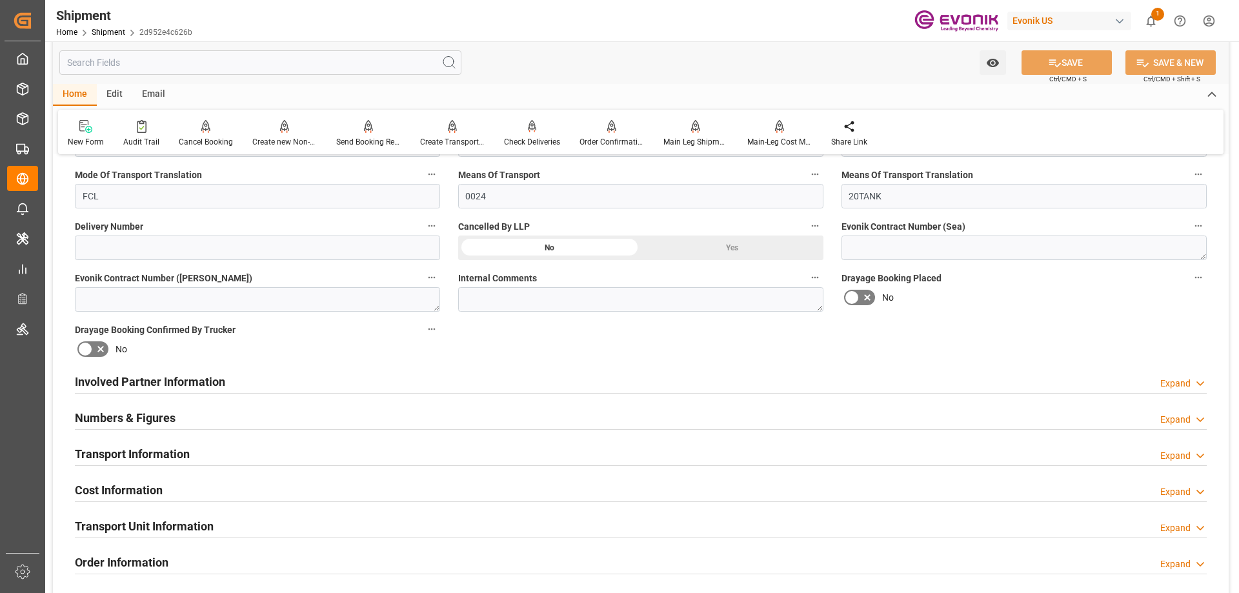
click at [216, 386] on h2 "Involved Partner Information" at bounding box center [150, 381] width 150 height 17
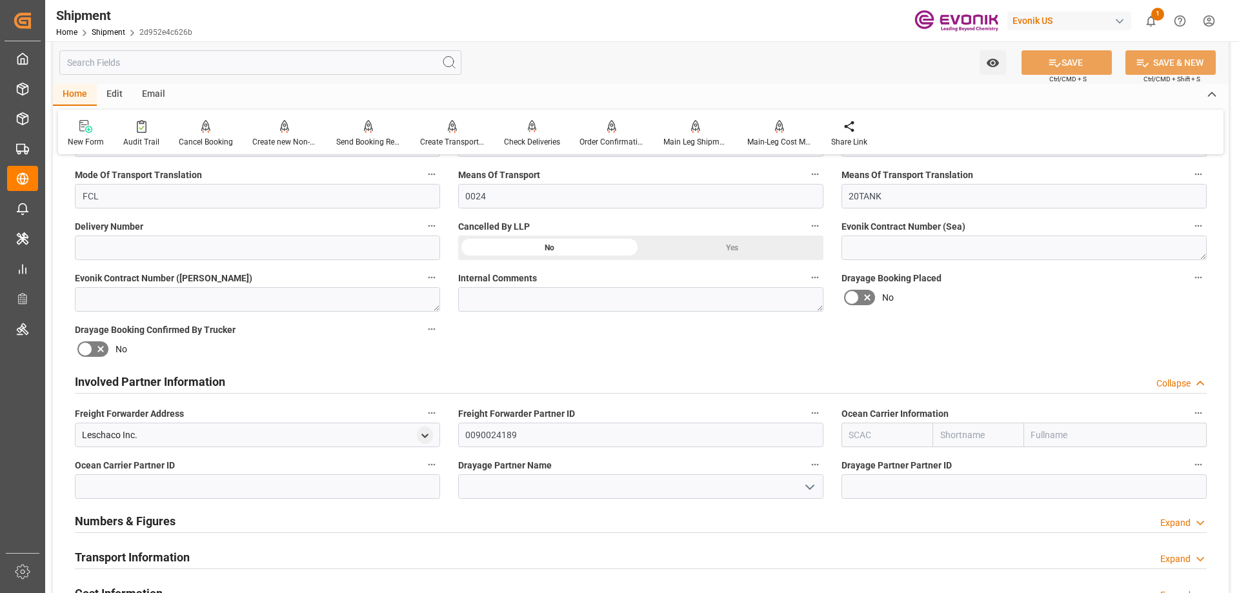
scroll to position [581, 0]
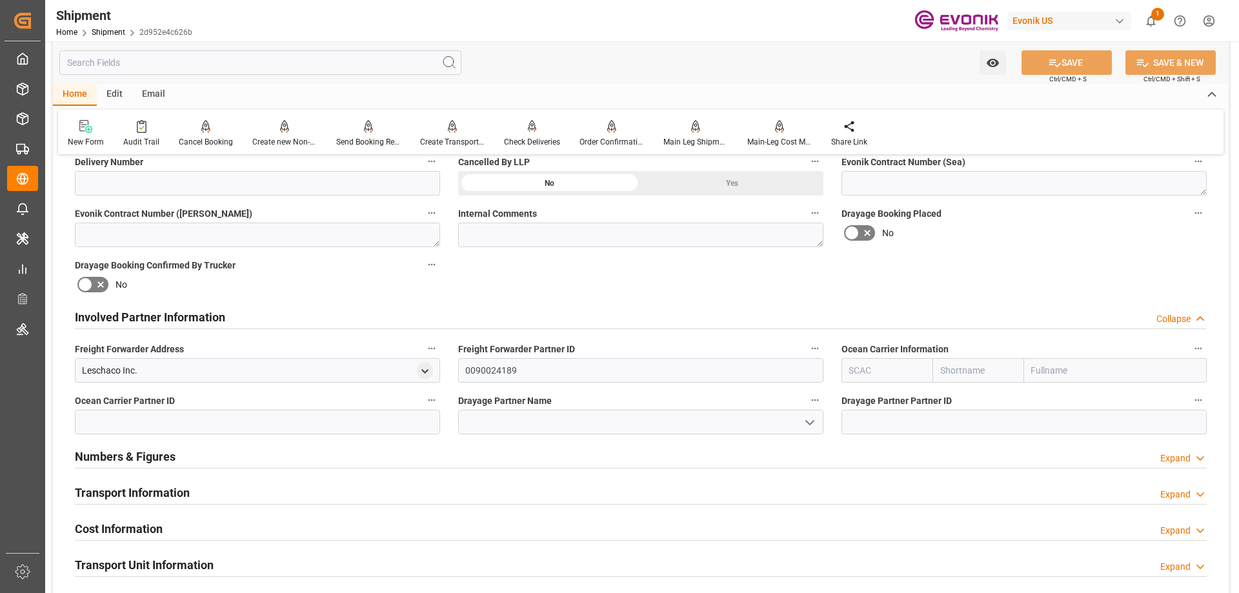
click at [1080, 370] on input "text" at bounding box center [1115, 370] width 183 height 25
type input "[PERSON_NAME]"
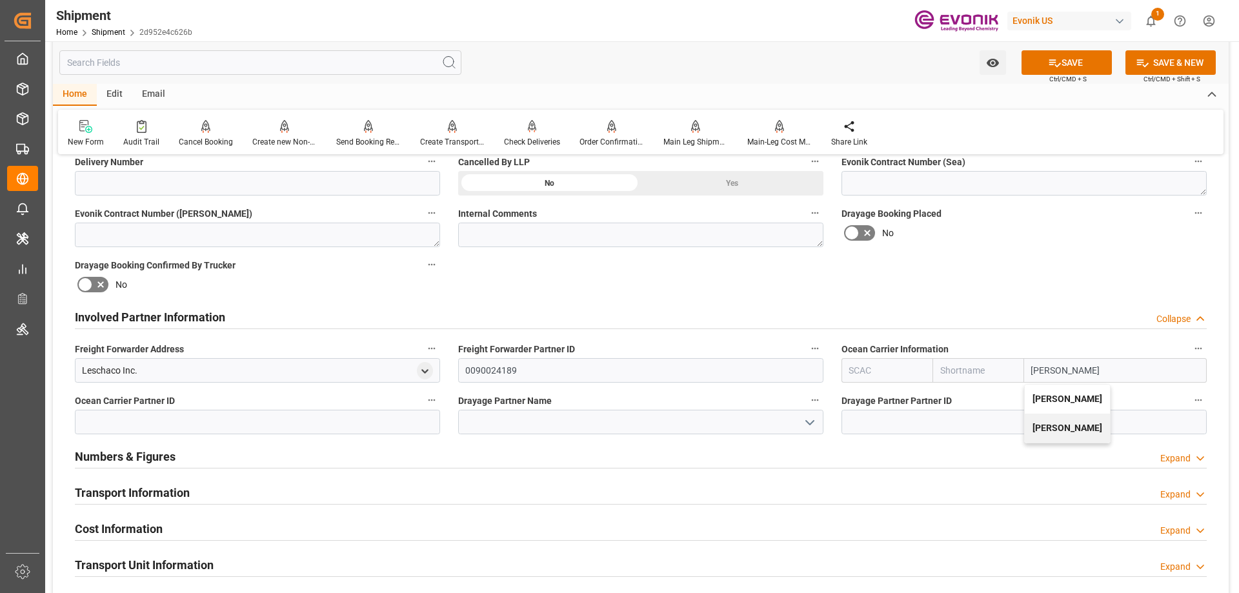
click at [1055, 398] on b "[PERSON_NAME]" at bounding box center [1068, 399] width 70 height 10
type input "HOYR"
type input "[PERSON_NAME]"
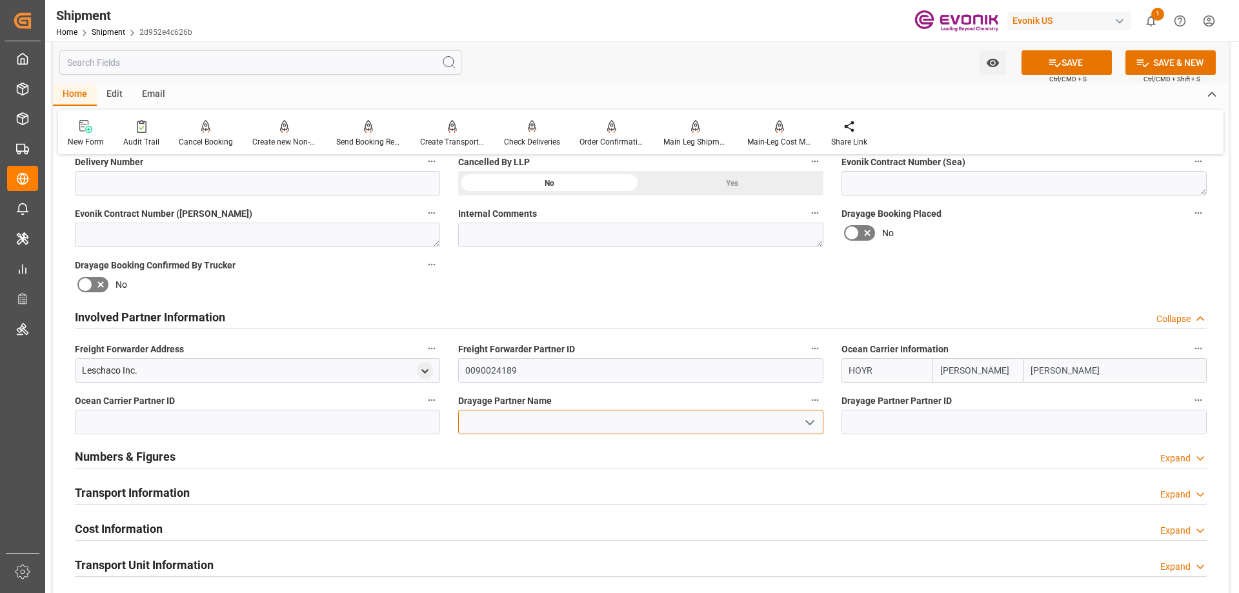
click at [674, 419] on input at bounding box center [640, 422] width 365 height 25
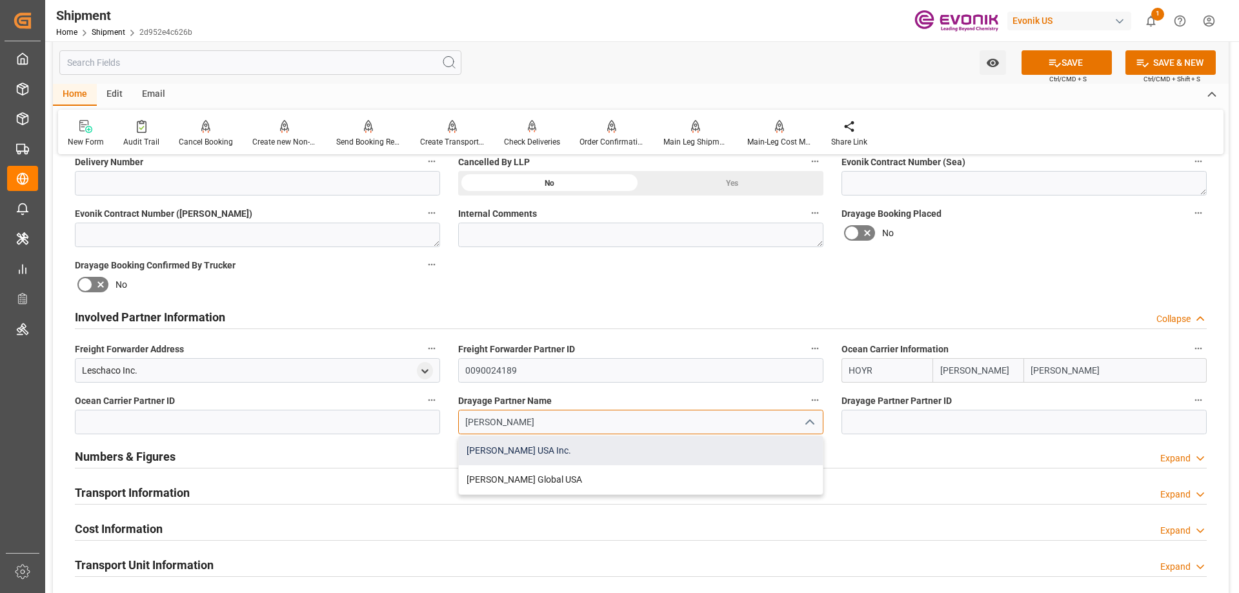
click at [574, 444] on div "[PERSON_NAME] USA Inc." at bounding box center [641, 450] width 364 height 29
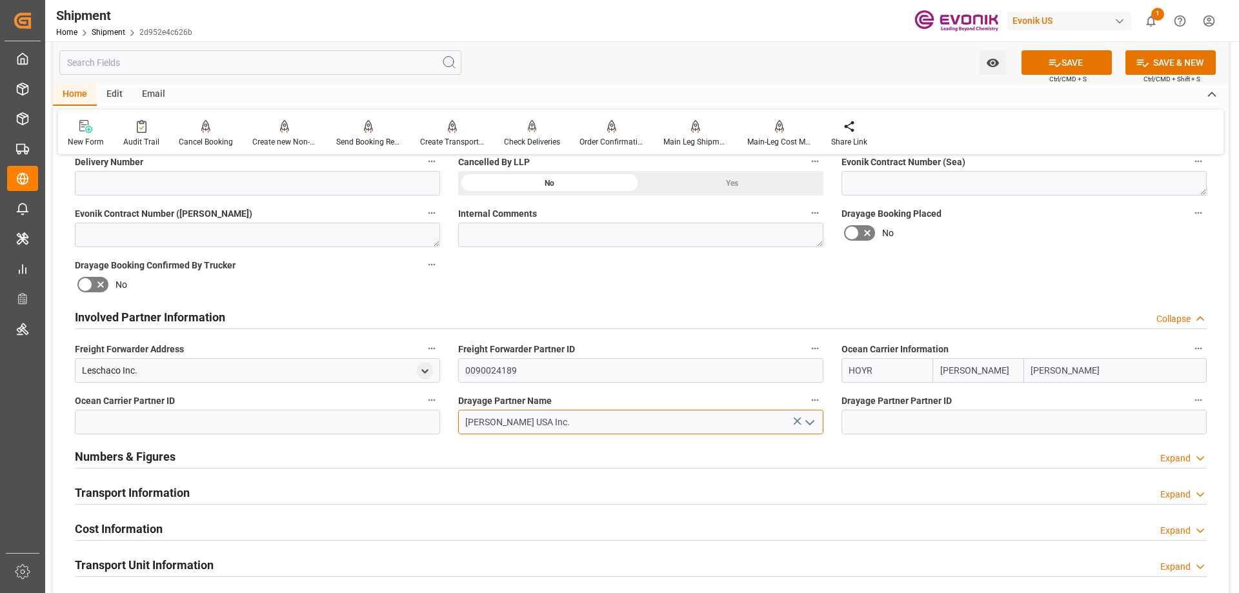
type input "[PERSON_NAME] USA Inc."
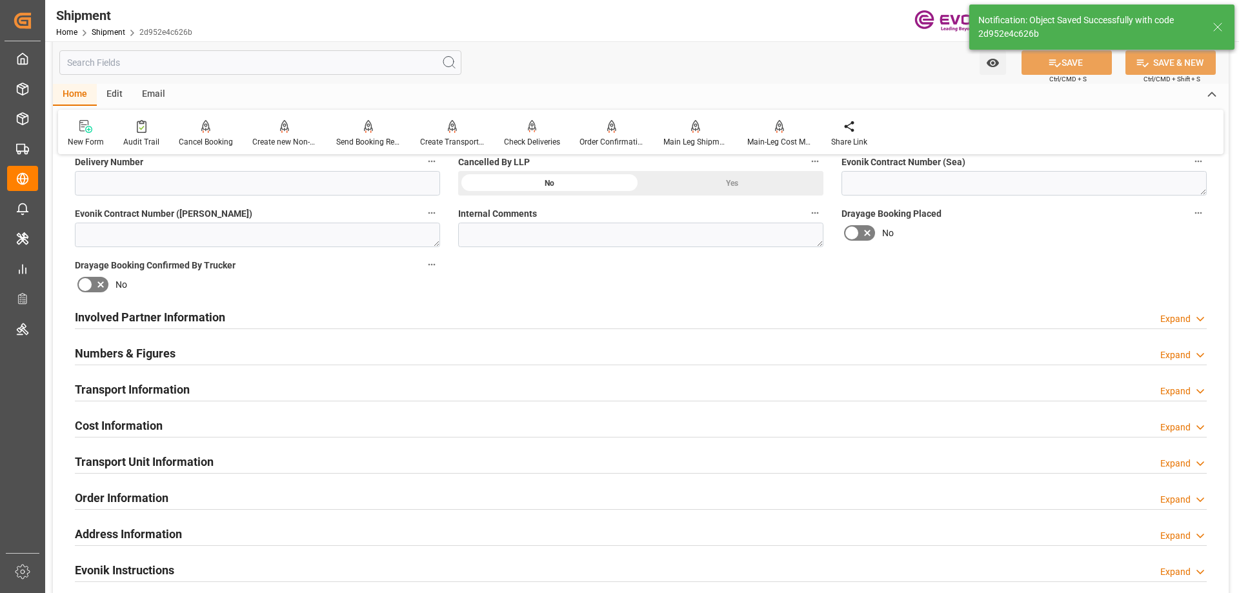
click at [205, 310] on h2 "Involved Partner Information" at bounding box center [150, 316] width 150 height 17
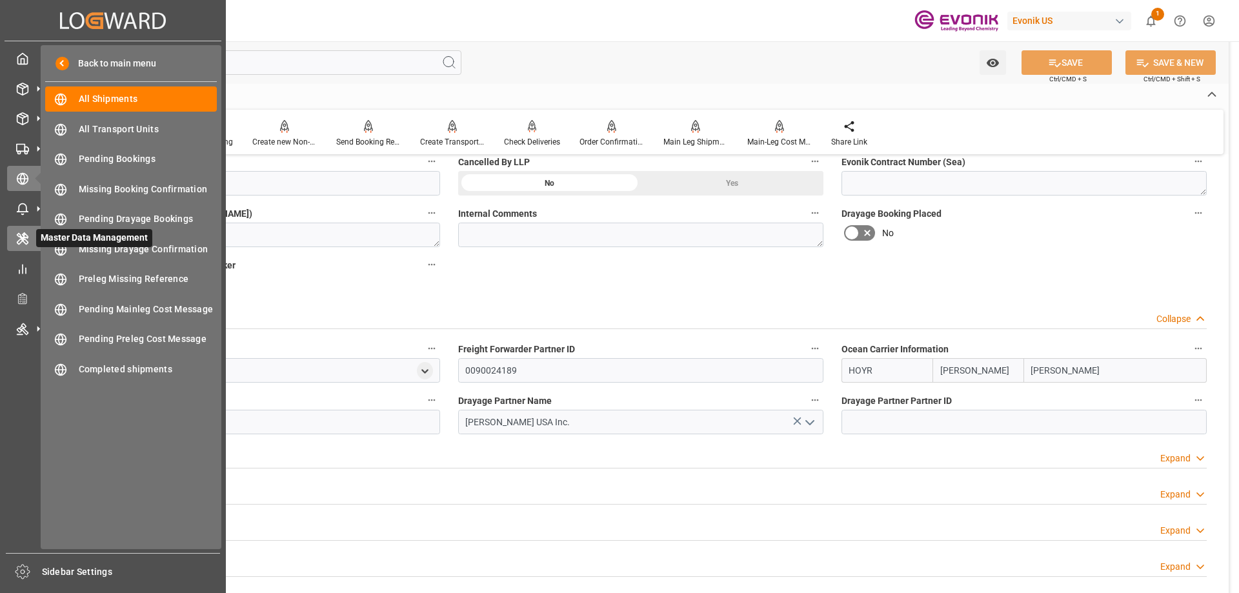
click at [23, 236] on icon at bounding box center [22, 239] width 10 height 12
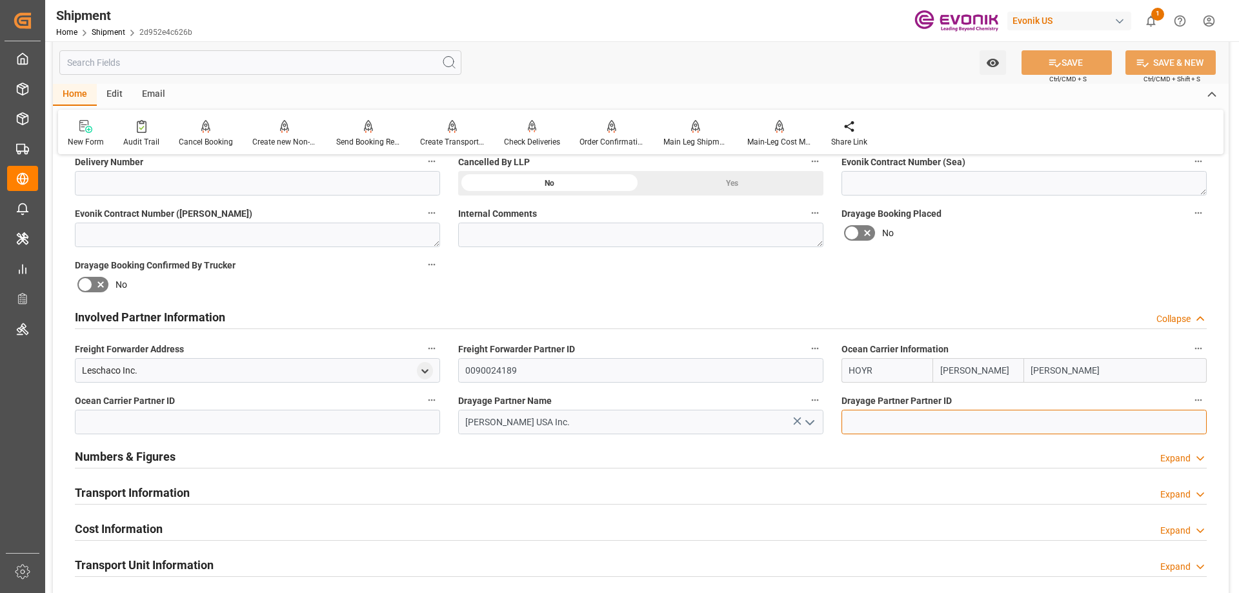
click at [1020, 412] on input at bounding box center [1023, 422] width 365 height 25
paste input "0090029692"
type input "0090029692"
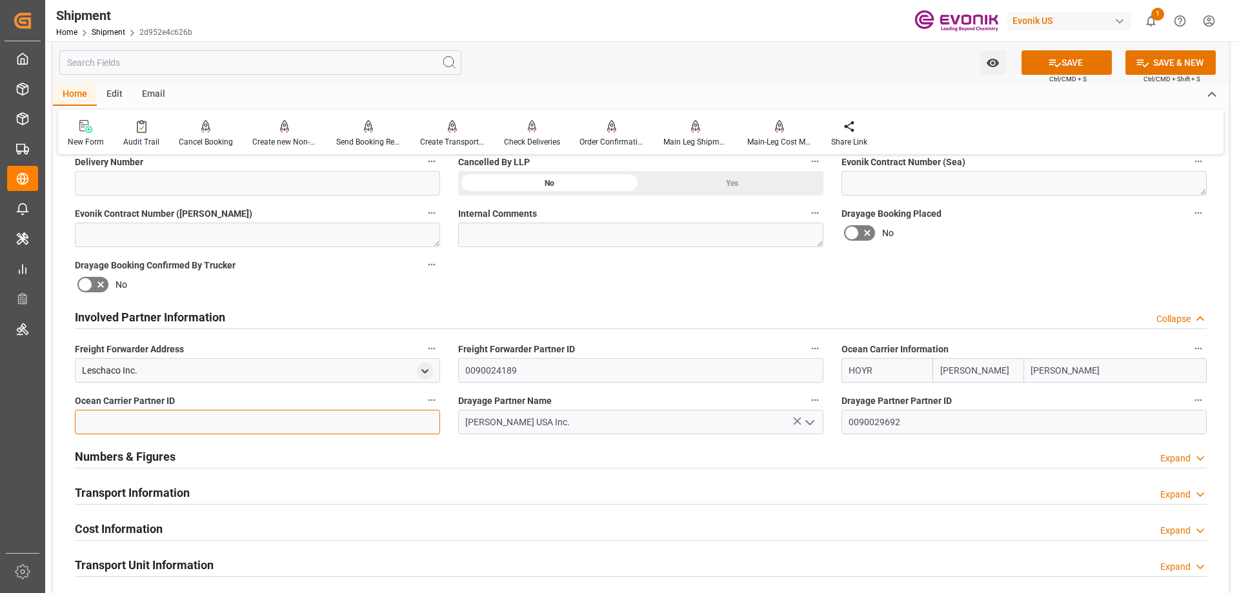
click at [339, 425] on input at bounding box center [257, 422] width 365 height 25
paste input "0090029692"
type input "0090029692"
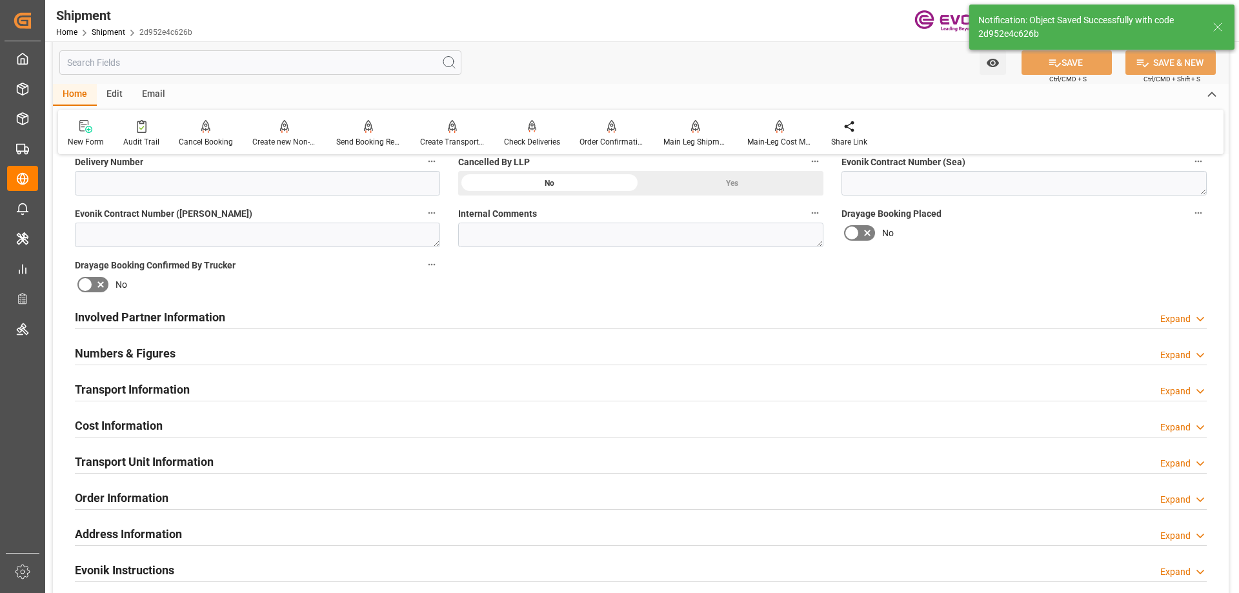
click at [126, 323] on h2 "Involved Partner Information" at bounding box center [150, 316] width 150 height 17
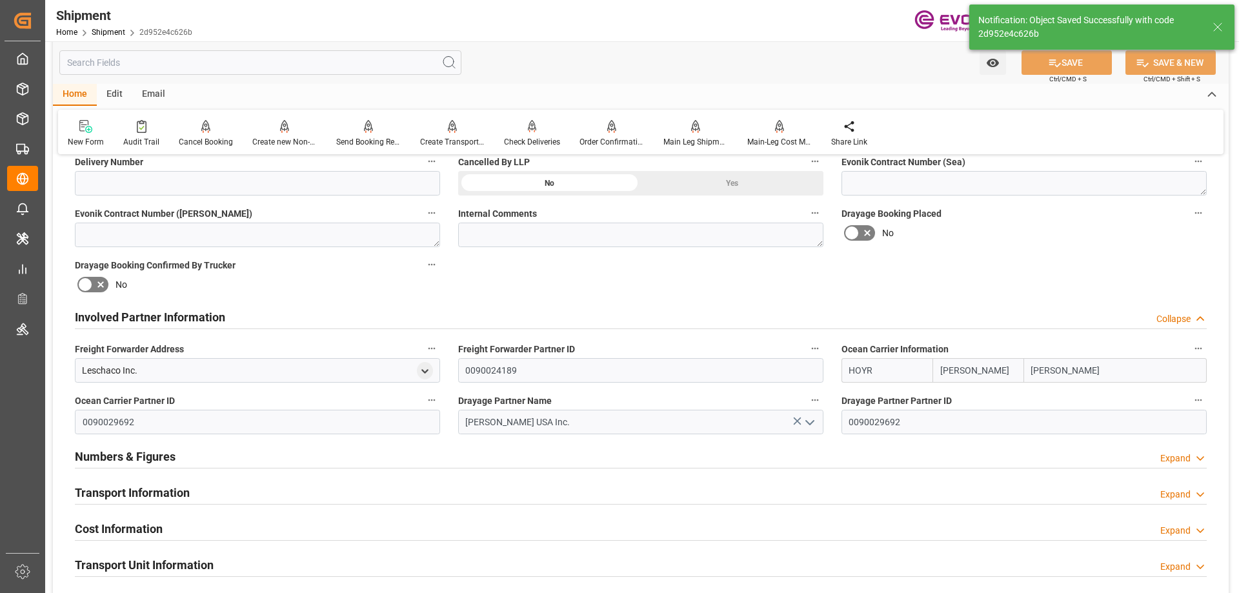
click at [159, 494] on h2 "Transport Information" at bounding box center [132, 492] width 115 height 17
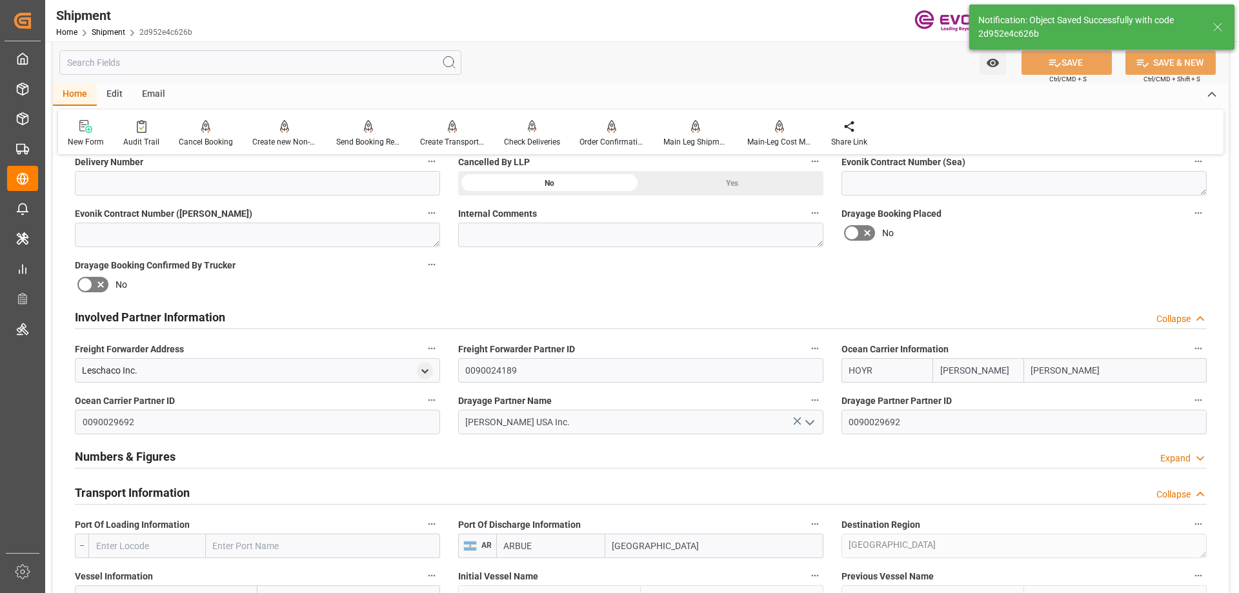
scroll to position [774, 0]
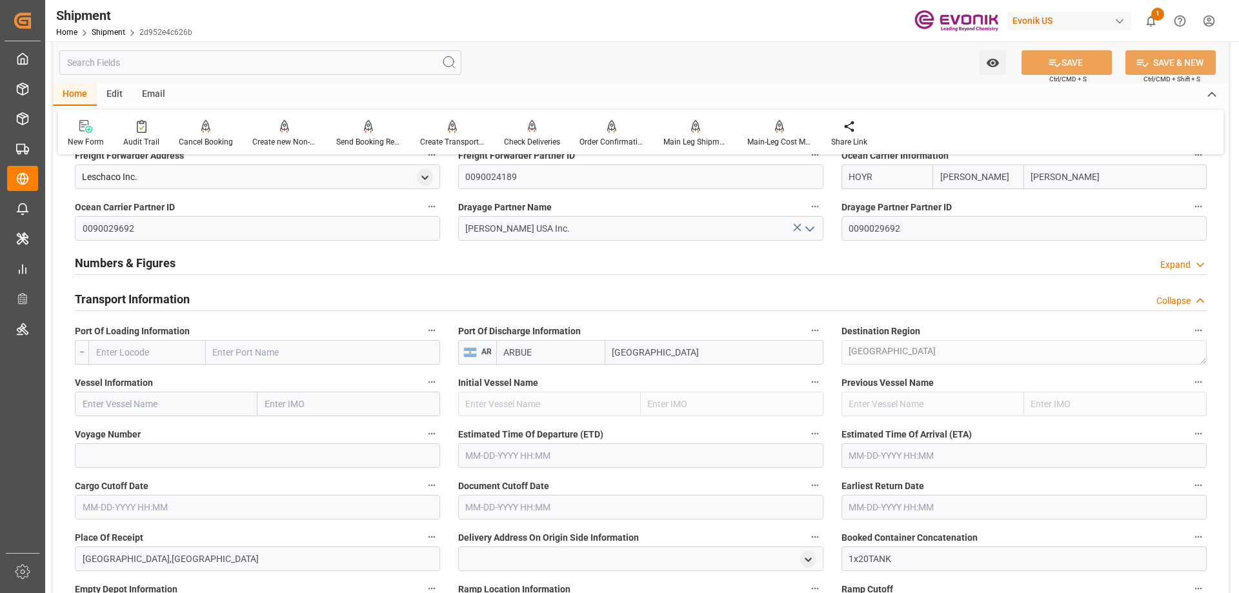
click at [165, 356] on input "text" at bounding box center [146, 352] width 117 height 25
click at [227, 355] on input "text" at bounding box center [323, 352] width 234 height 25
type input "[GEOGRAPHIC_DATA]"
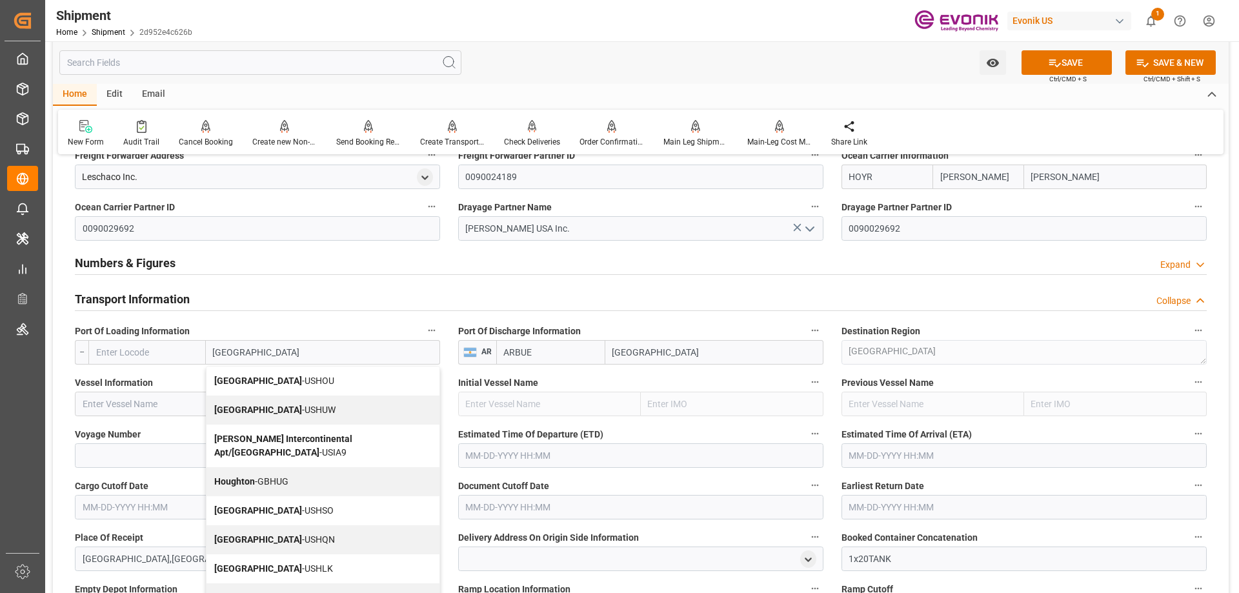
click at [246, 376] on b "[GEOGRAPHIC_DATA]" at bounding box center [258, 381] width 88 height 10
type input "USHOU"
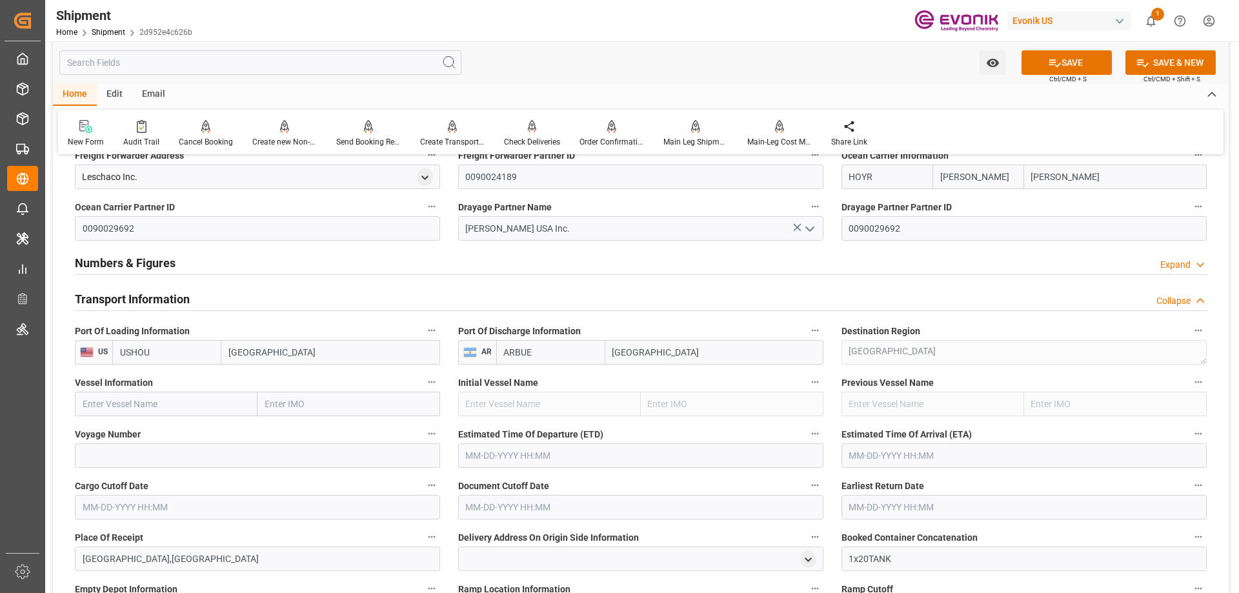
type input "[GEOGRAPHIC_DATA]"
click at [208, 405] on input "text" at bounding box center [166, 404] width 183 height 25
click at [205, 390] on label "Vessel Information" at bounding box center [257, 383] width 365 height 18
click at [423, 390] on button "Vessel Information" at bounding box center [431, 382] width 17 height 17
click at [179, 397] on div at bounding box center [619, 296] width 1239 height 593
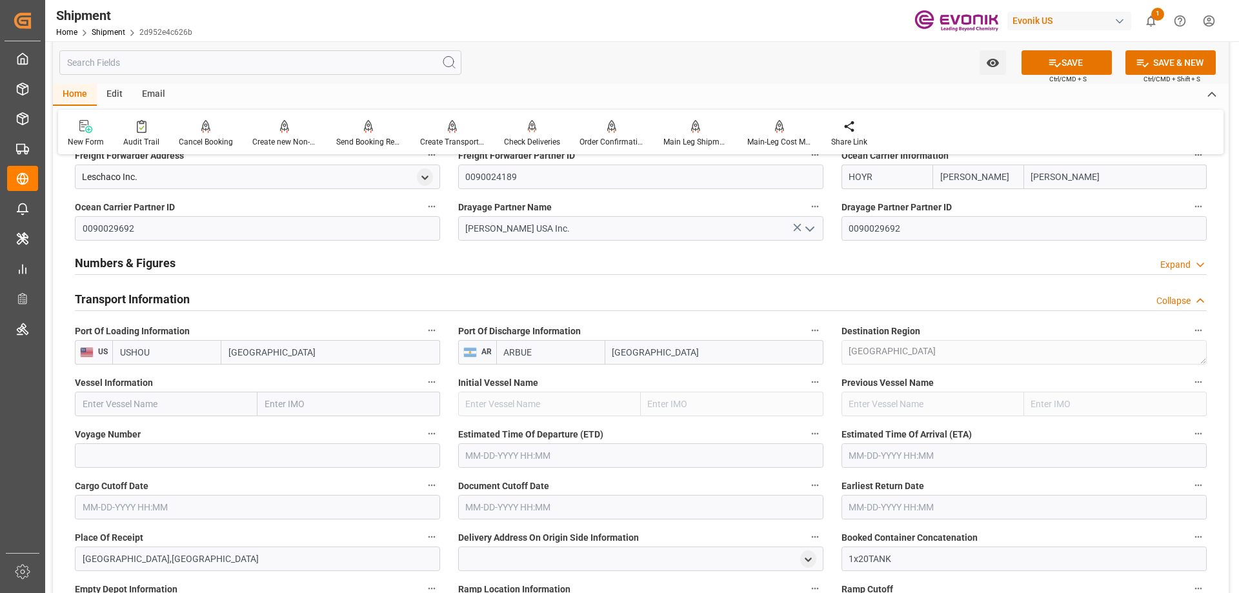
click at [167, 402] on input "text" at bounding box center [166, 404] width 183 height 25
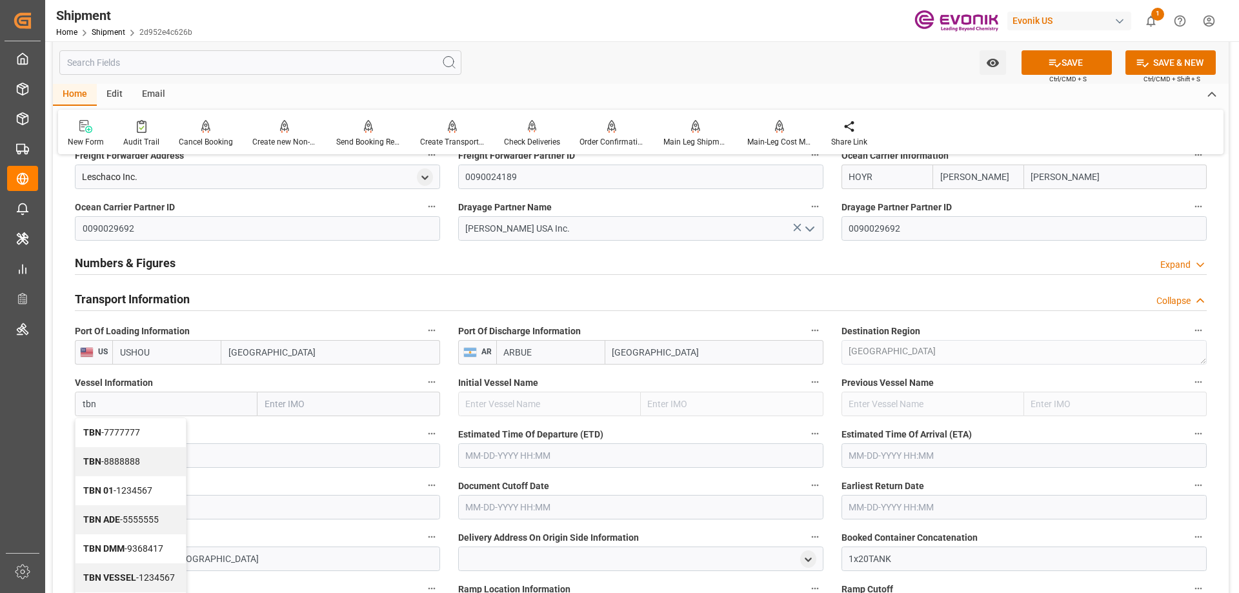
click at [114, 433] on span "TBN - 7777777" at bounding box center [111, 432] width 57 height 10
type input "TBN"
type input "7777777"
type input "TBN"
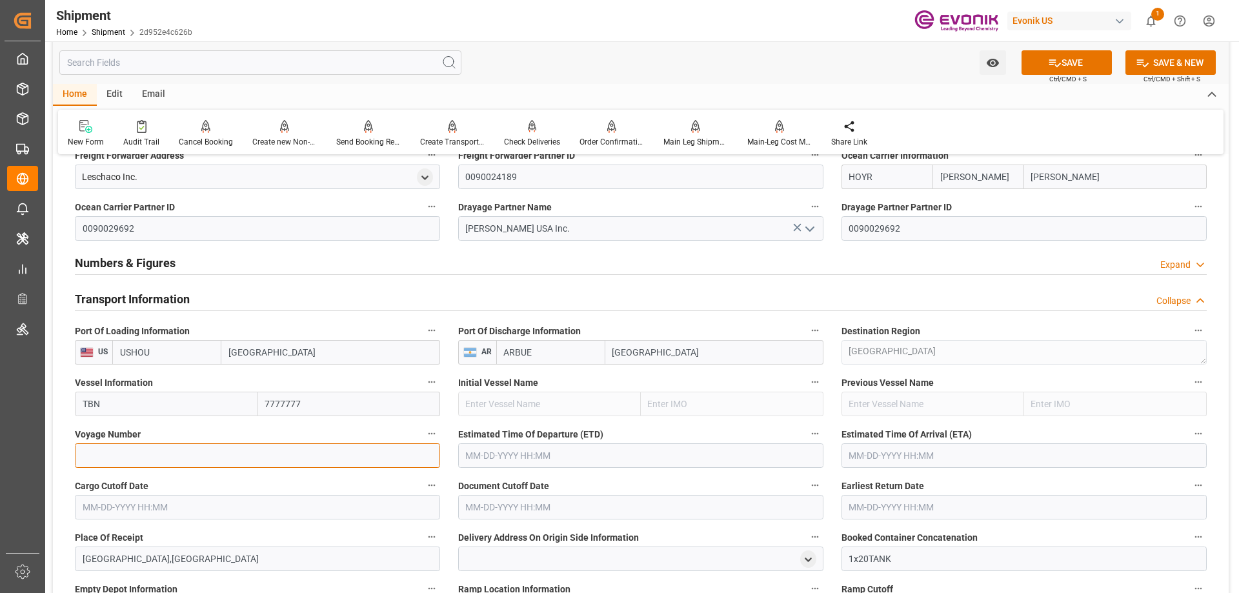
click at [163, 459] on input at bounding box center [257, 455] width 365 height 25
type input "0"
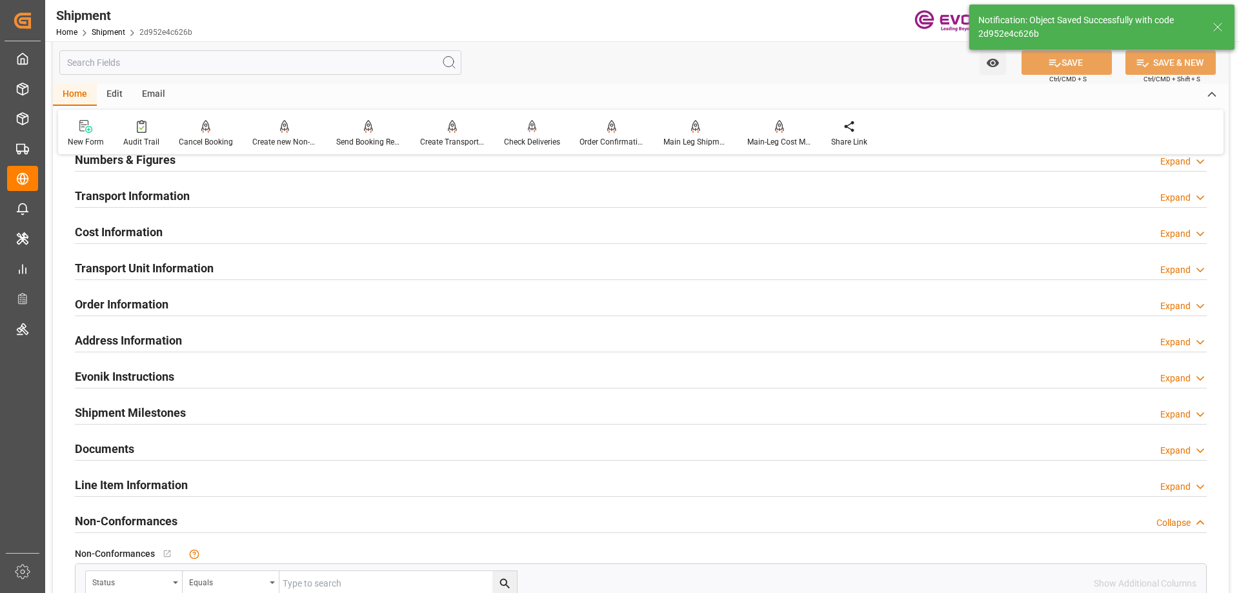
type input "TBN"
type input "7777777"
click at [136, 203] on h2 "Transport Information" at bounding box center [132, 195] width 115 height 17
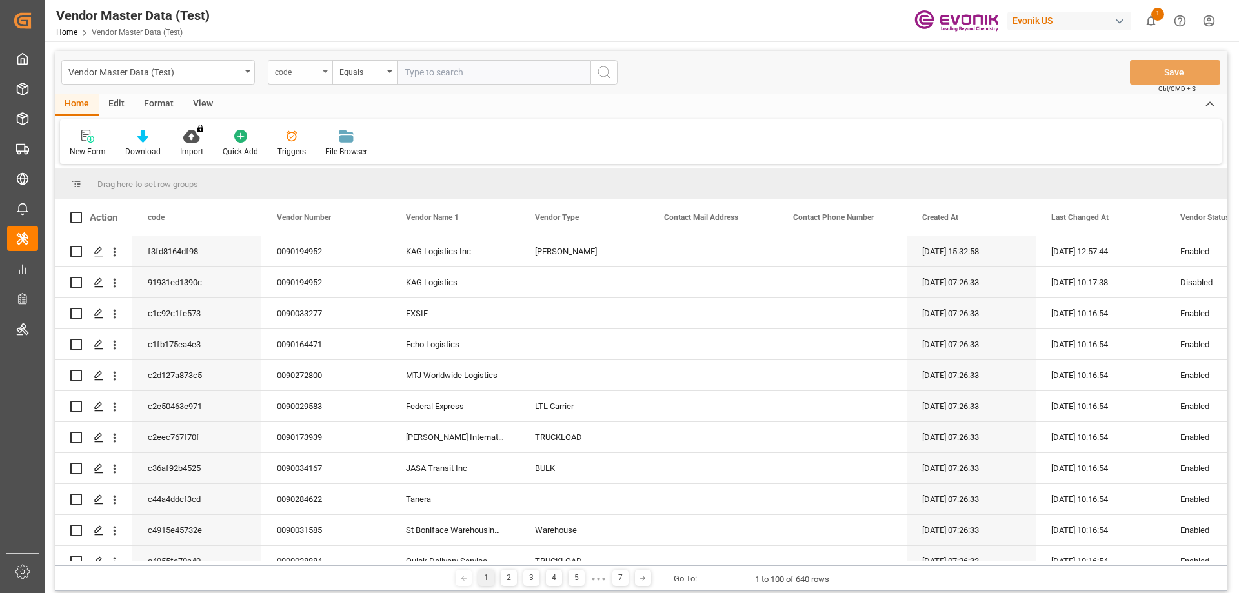
click at [310, 65] on div "code" at bounding box center [297, 70] width 44 height 15
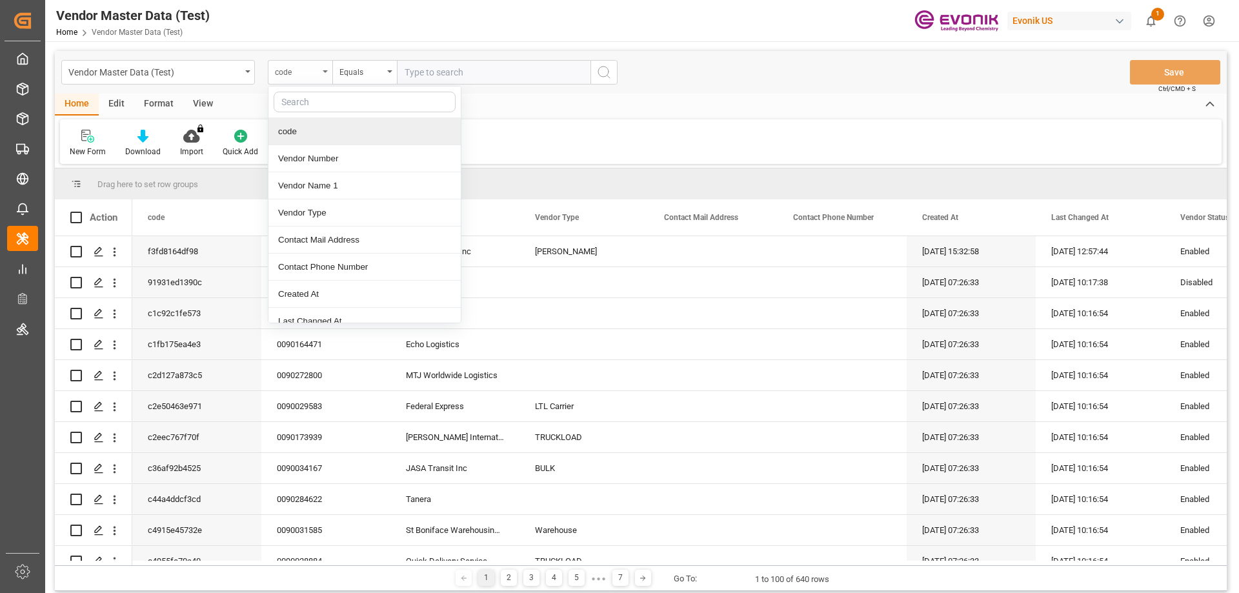
click at [325, 74] on div "code" at bounding box center [300, 72] width 65 height 25
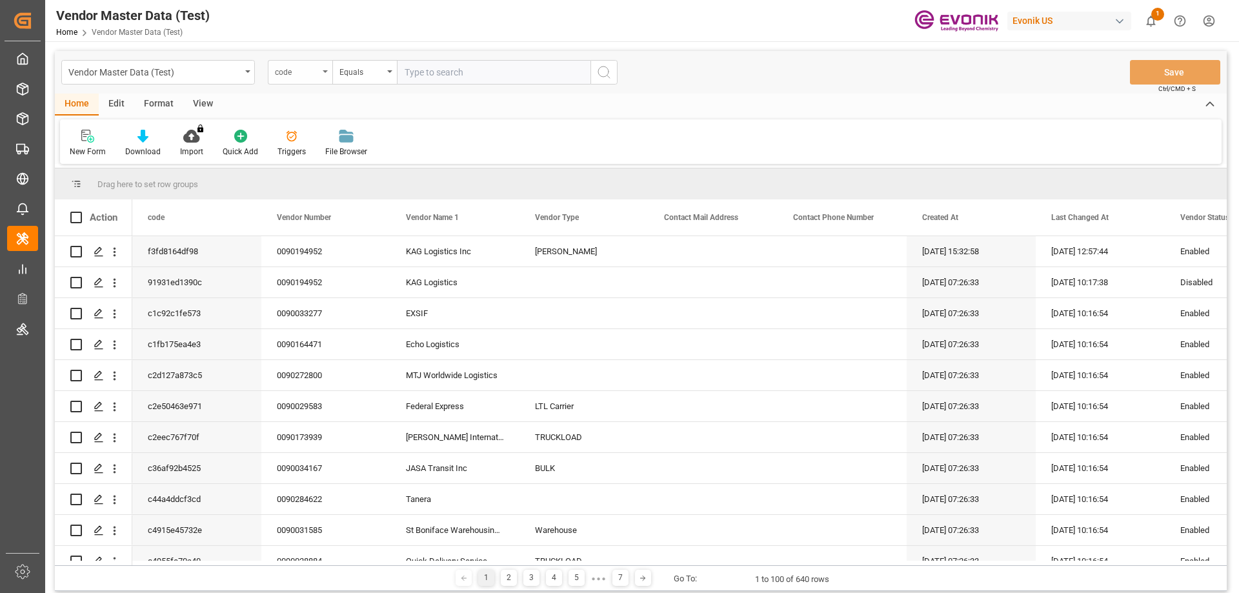
click at [325, 74] on div "code" at bounding box center [300, 72] width 65 height 25
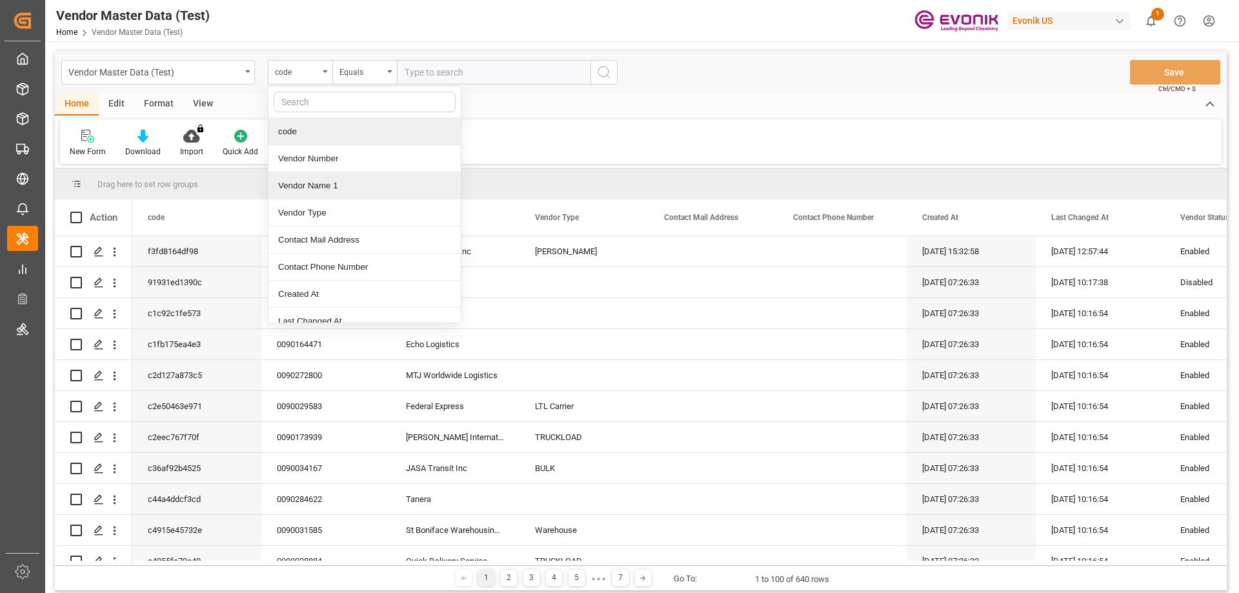
click at [334, 183] on div "Vendor Name 1" at bounding box center [364, 185] width 192 height 27
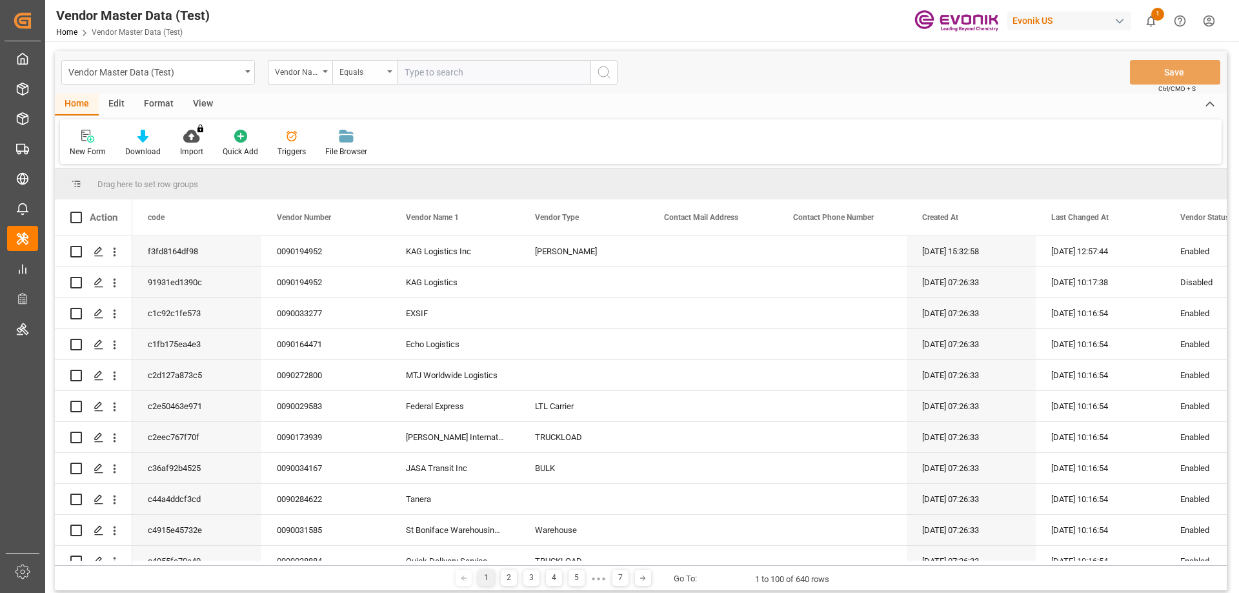
click at [350, 74] on div "Equals" at bounding box center [361, 70] width 44 height 15
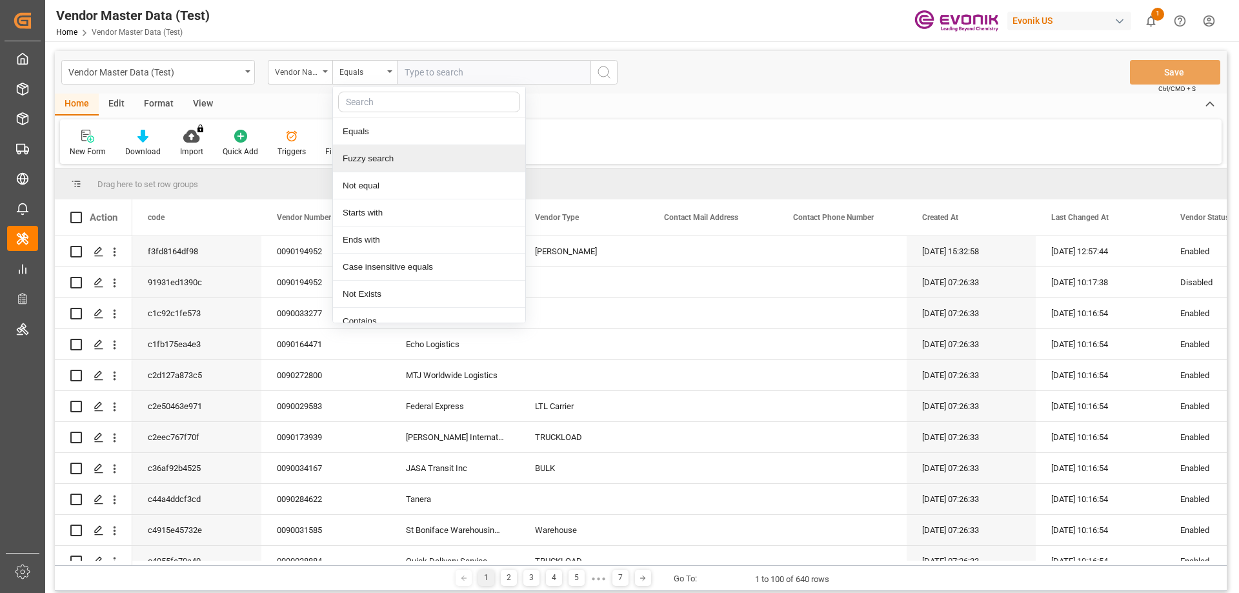
click at [381, 161] on div "Fuzzy search" at bounding box center [429, 158] width 192 height 27
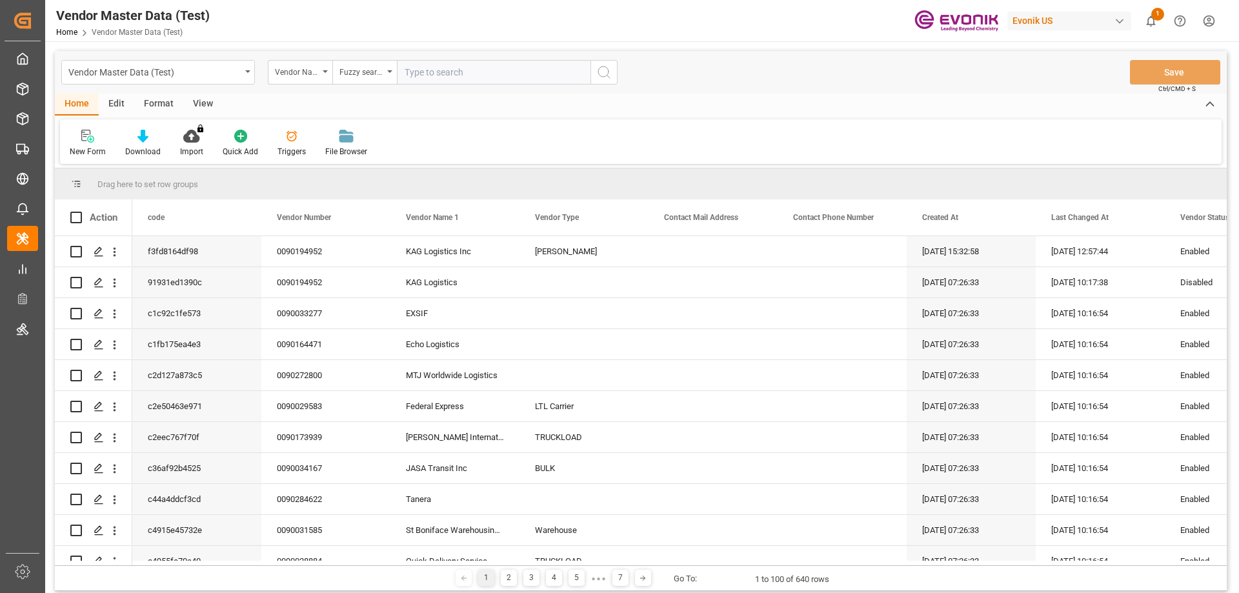
click at [462, 78] on input "text" at bounding box center [494, 72] width 194 height 25
type input "[PERSON_NAME]"
click at [612, 70] on button "search button" at bounding box center [603, 72] width 27 height 25
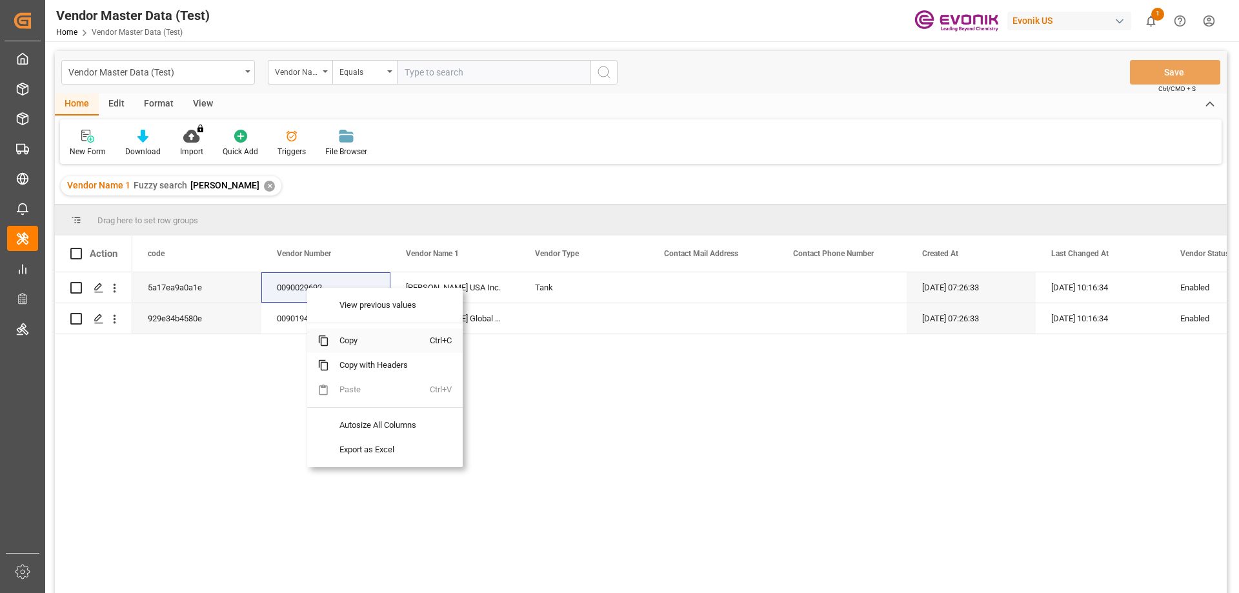
click at [346, 343] on span "Copy" at bounding box center [379, 340] width 101 height 25
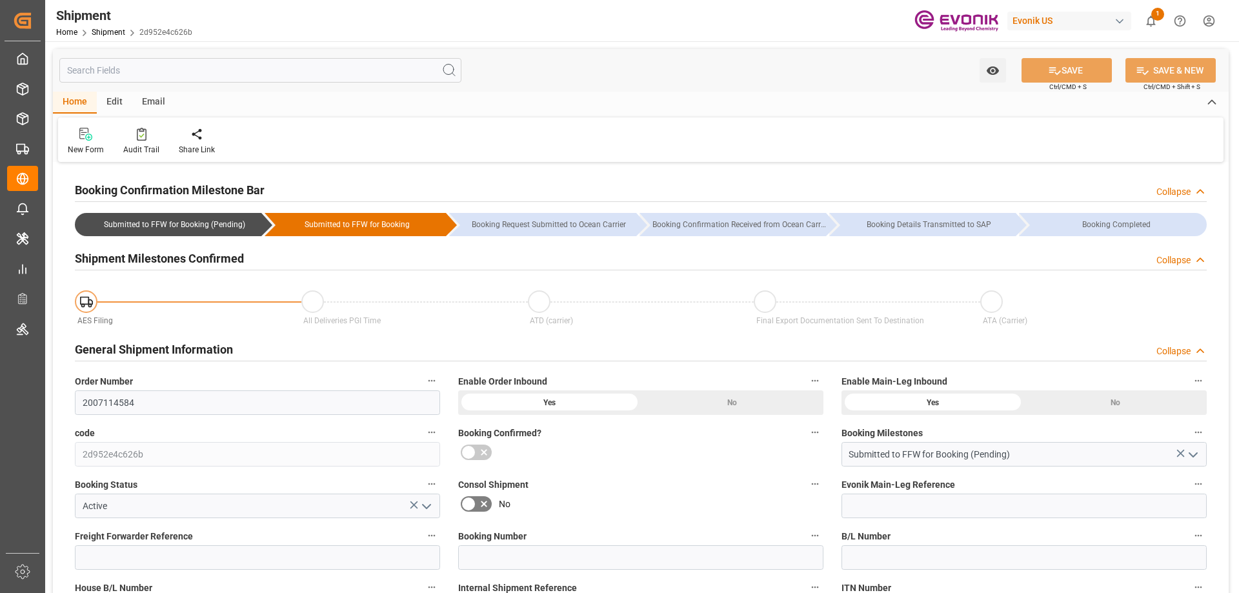
type input "[PERSON_NAME]"
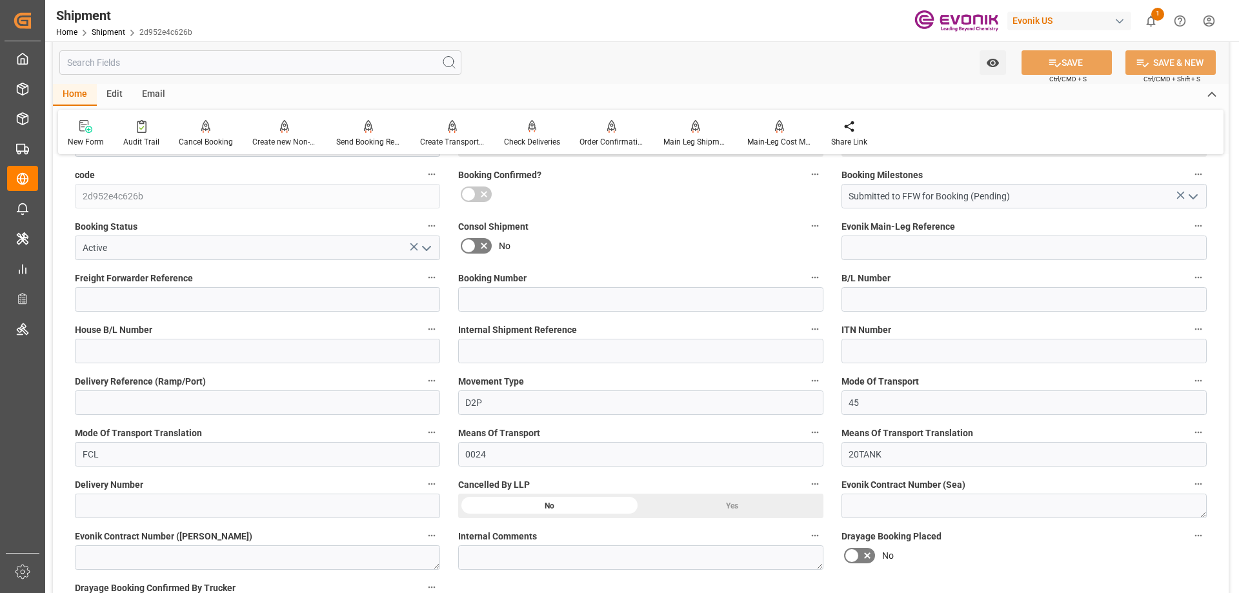
scroll to position [516, 0]
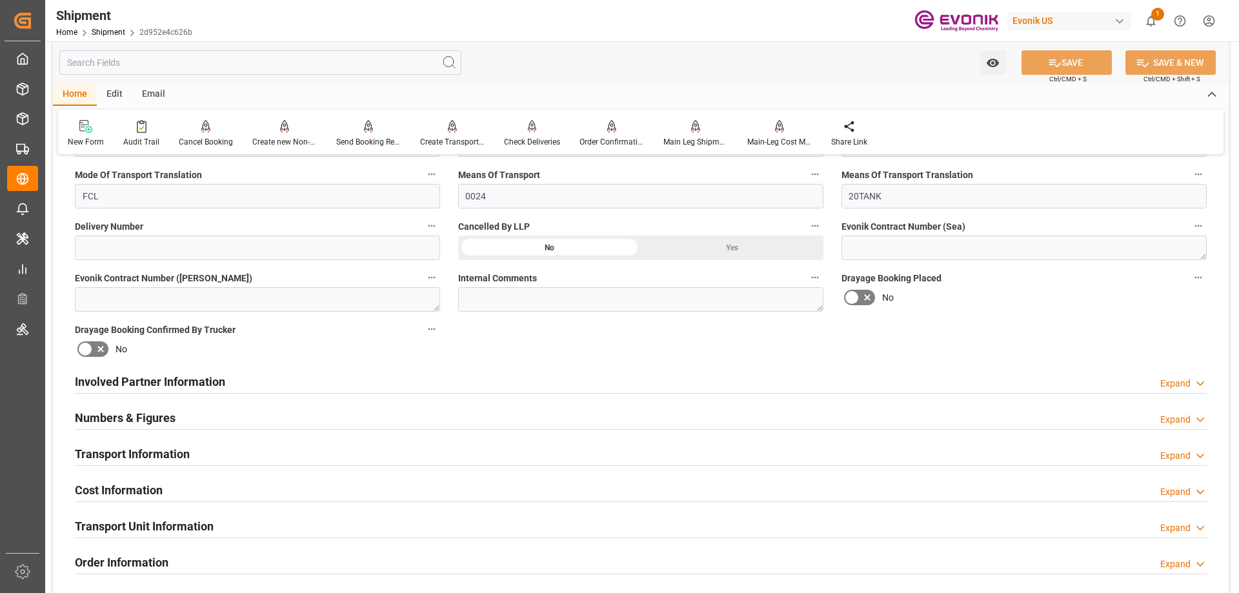
click at [185, 393] on div at bounding box center [641, 393] width 1132 height 1
click at [186, 383] on h2 "Involved Partner Information" at bounding box center [150, 381] width 150 height 17
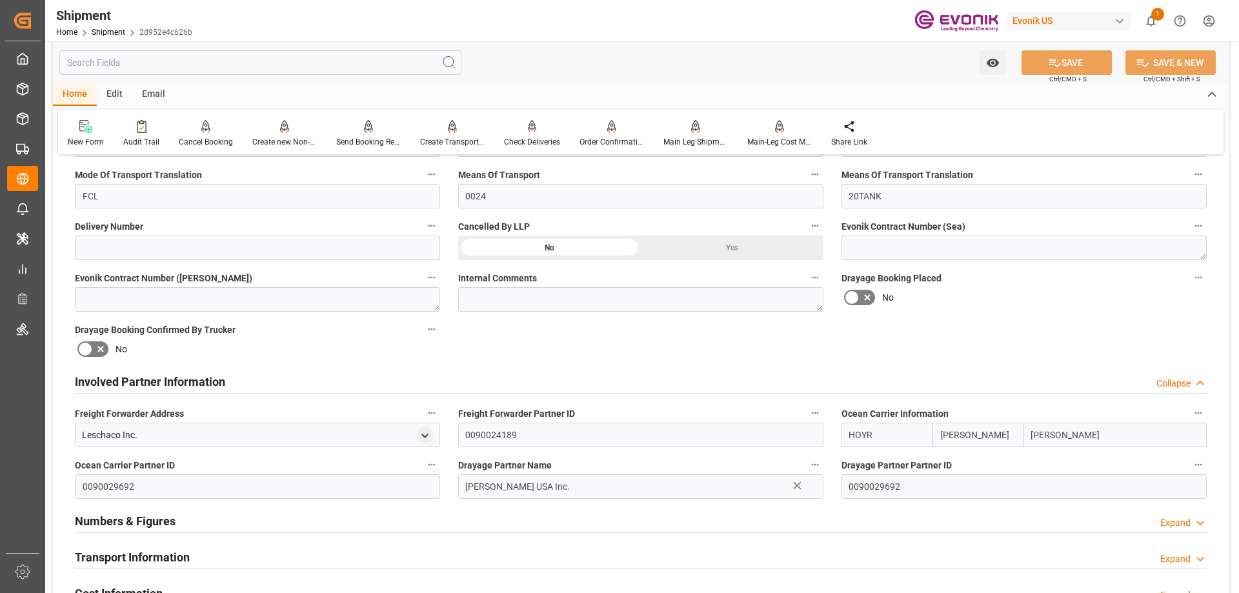
scroll to position [710, 0]
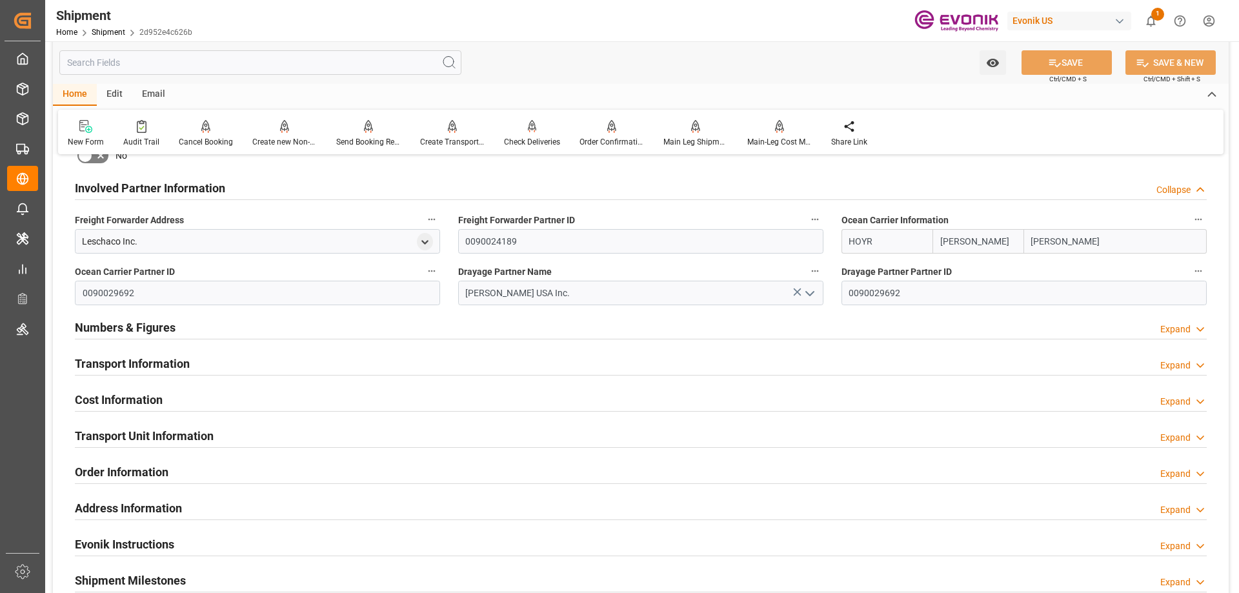
click at [150, 352] on div "Transport Information" at bounding box center [132, 362] width 115 height 25
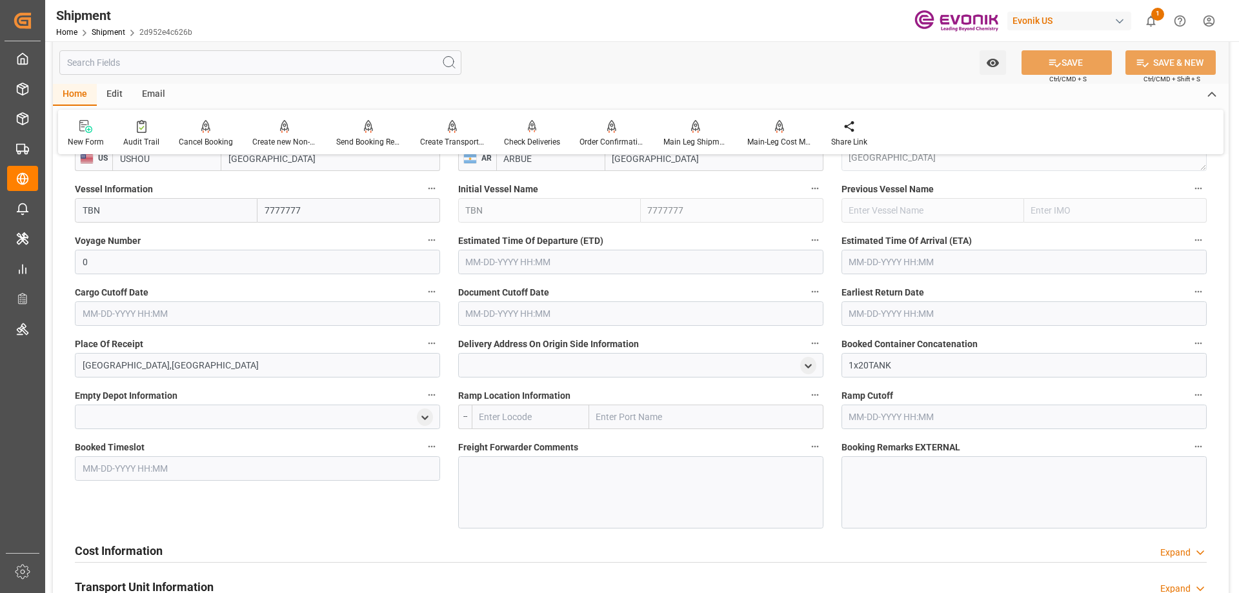
scroll to position [839, 0]
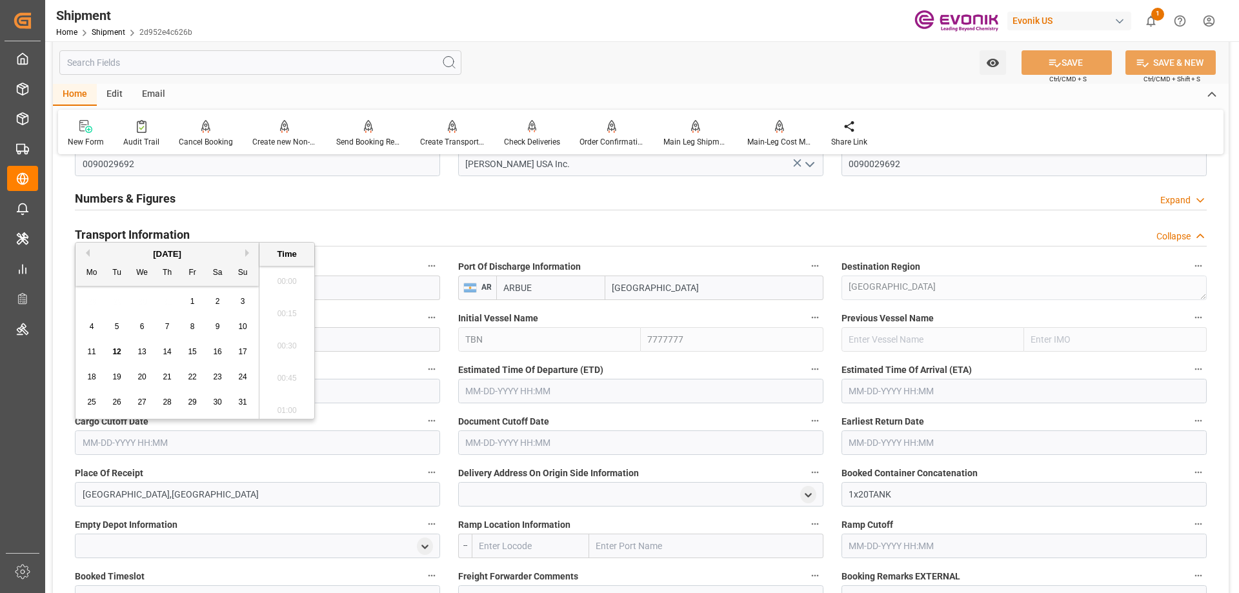
click at [172, 449] on input "text" at bounding box center [257, 442] width 365 height 25
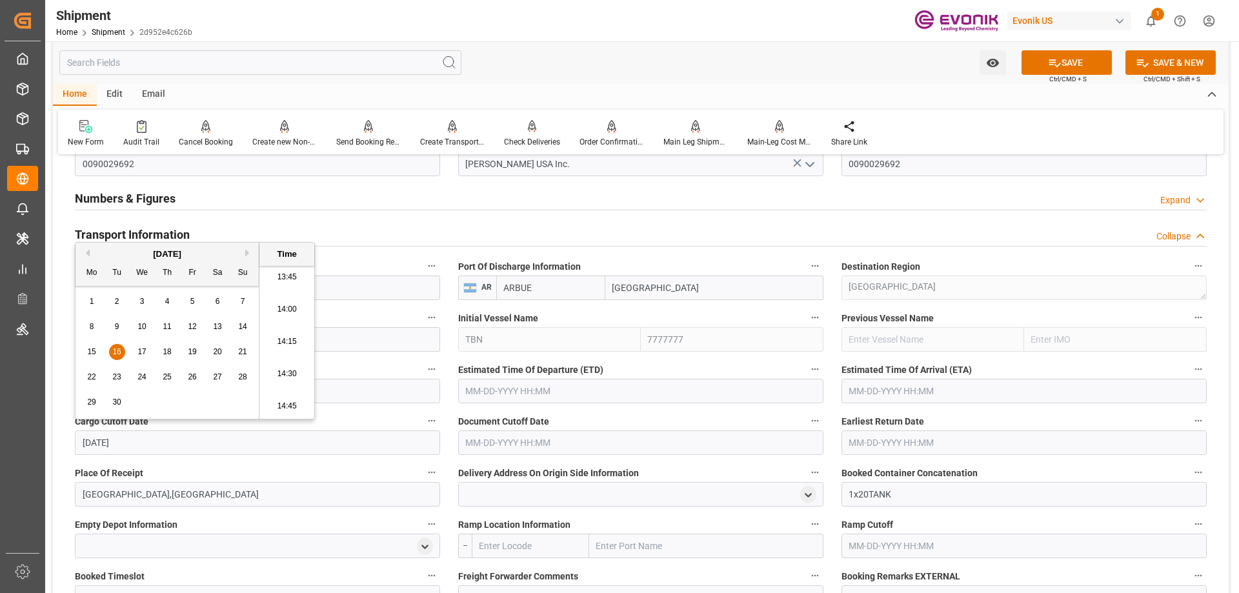
type input "[DATE]"
type input "[DATE] 00:00"
drag, startPoint x: 166, startPoint y: 443, endPoint x: 73, endPoint y: 438, distance: 93.1
click at [73, 438] on div "Cargo Cutoff Date [DATE] 00:00" at bounding box center [257, 434] width 383 height 52
click at [518, 443] on input "text" at bounding box center [640, 442] width 365 height 25
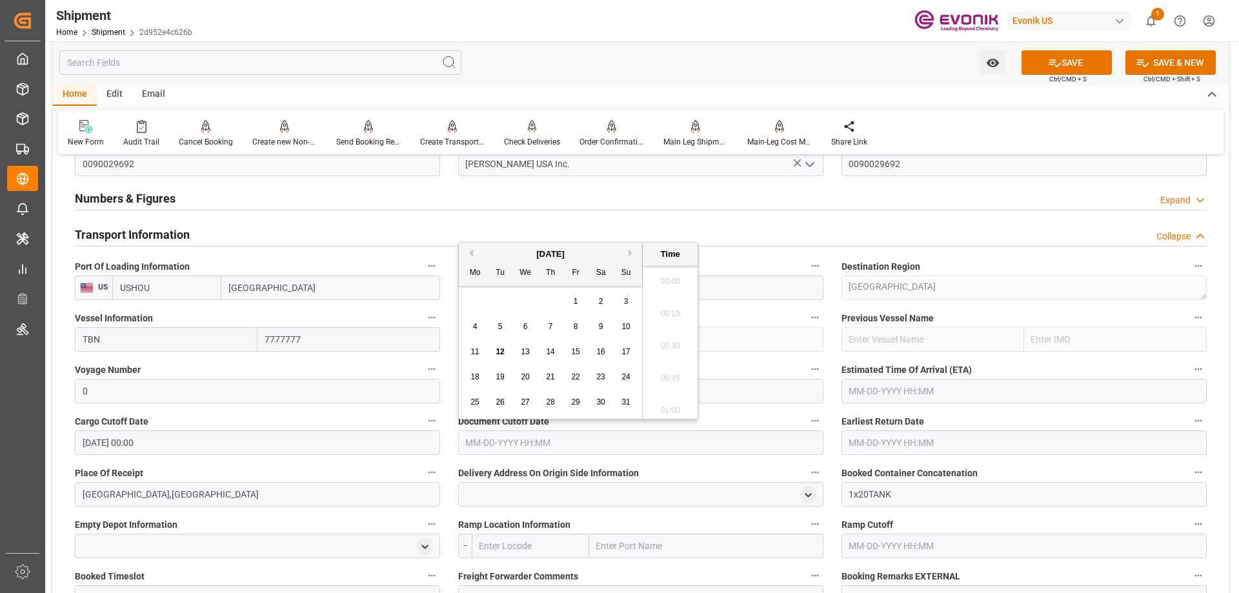
paste input "[DATE] 00:00"
type input "[DATE] 00:00"
click at [948, 444] on input "text" at bounding box center [1023, 442] width 365 height 25
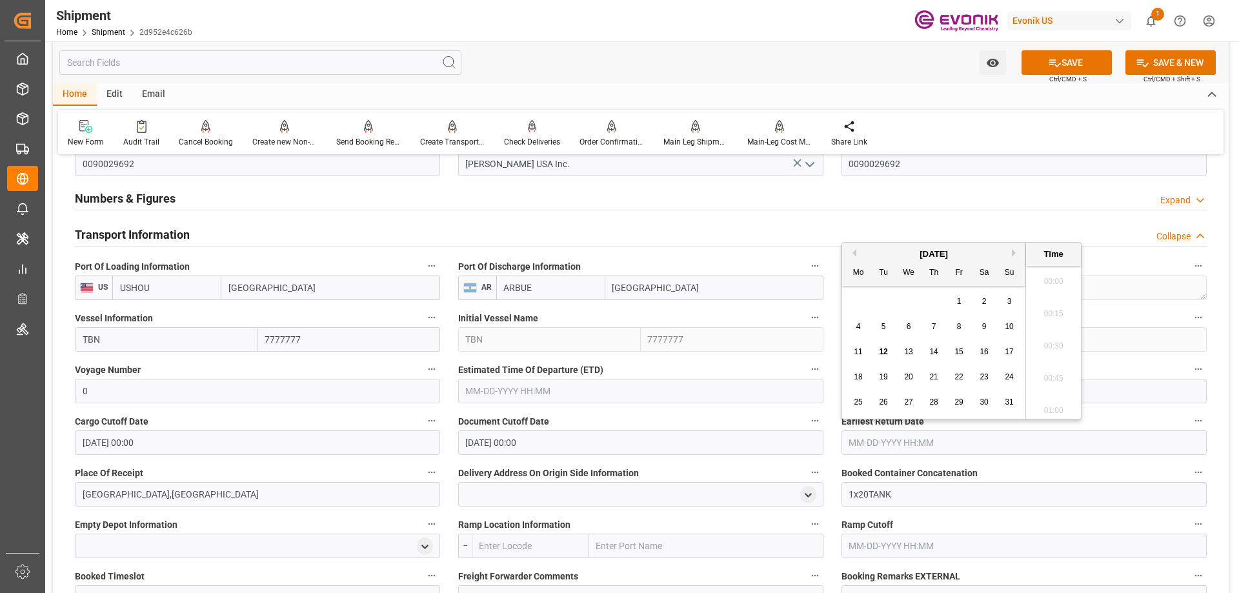
paste input "[DATE] 00:00"
type input "[DATE] 00:00"
click at [583, 399] on input "text" at bounding box center [640, 391] width 365 height 25
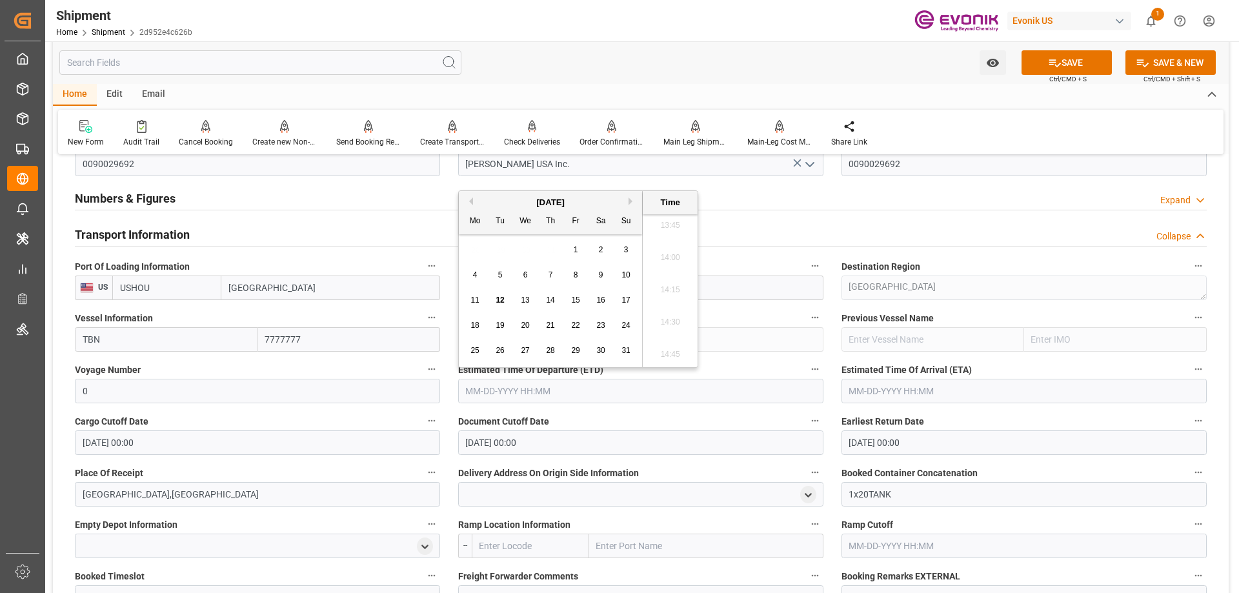
paste input "[DATE] 00:00"
click at [577, 297] on span "19" at bounding box center [575, 300] width 8 height 9
type input "[DATE] 00:00"
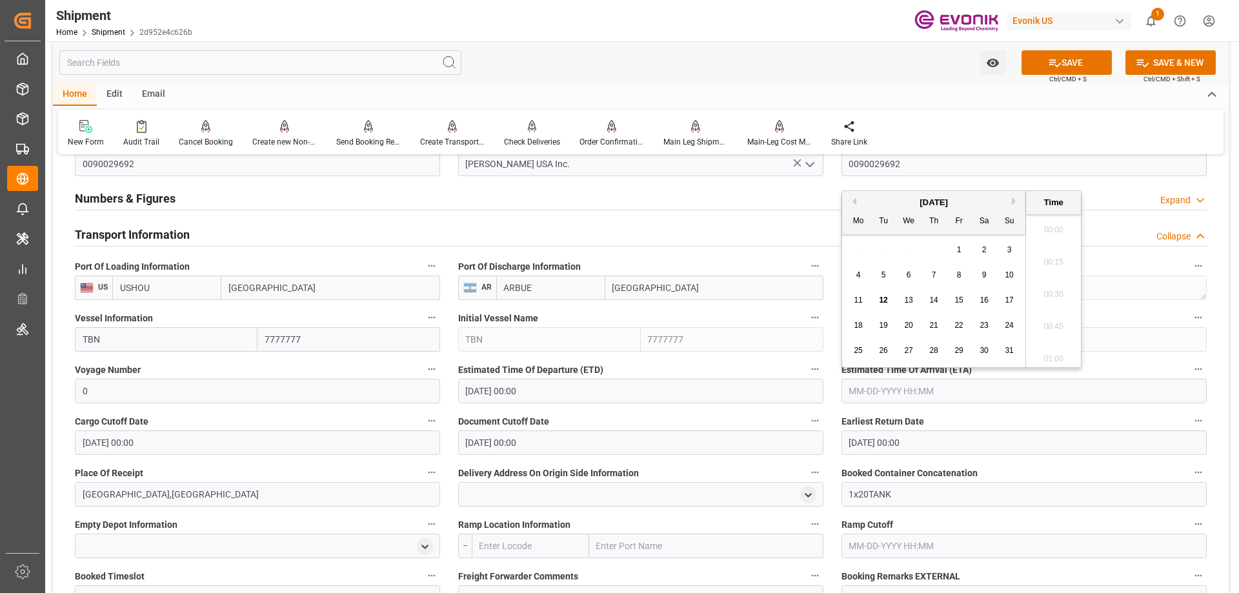
click at [890, 386] on input "text" at bounding box center [1023, 391] width 365 height 25
click at [1062, 70] on button "SAVE" at bounding box center [1067, 62] width 90 height 25
type input "[DATE] 00:00"
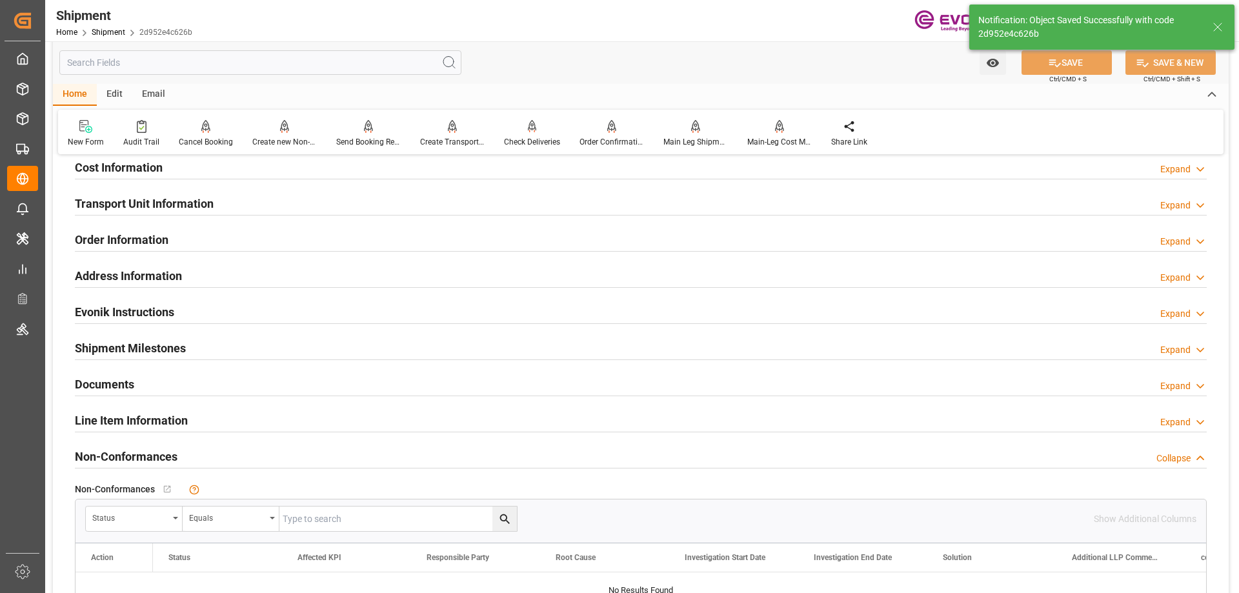
scroll to position [774, 0]
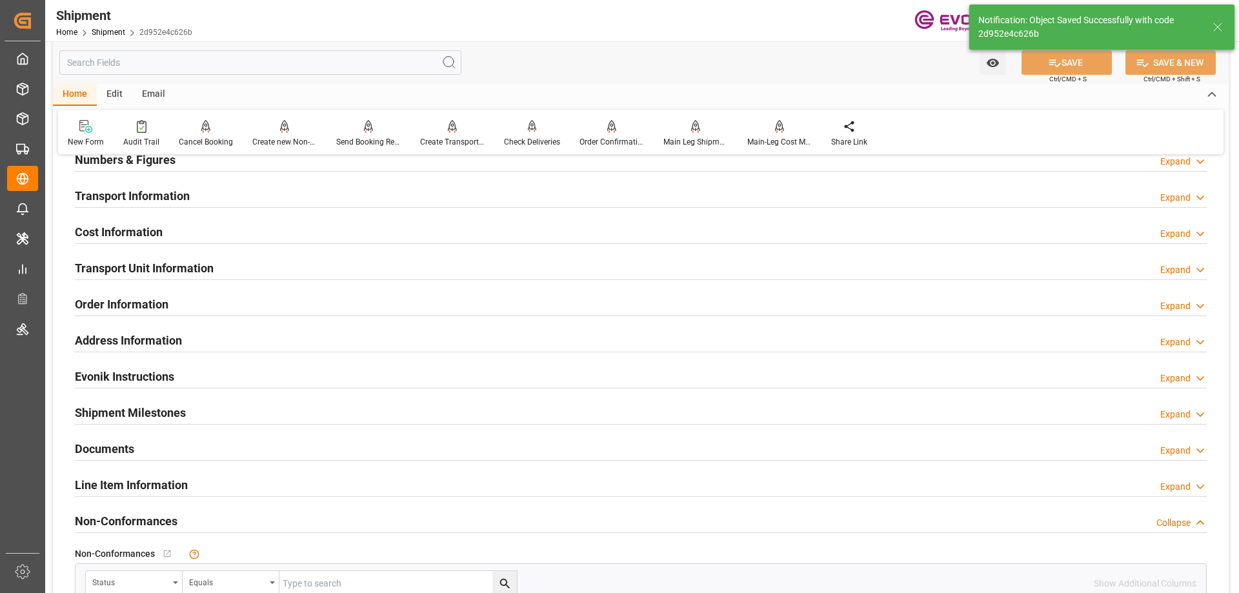
click at [110, 197] on h2 "Transport Information" at bounding box center [132, 195] width 115 height 17
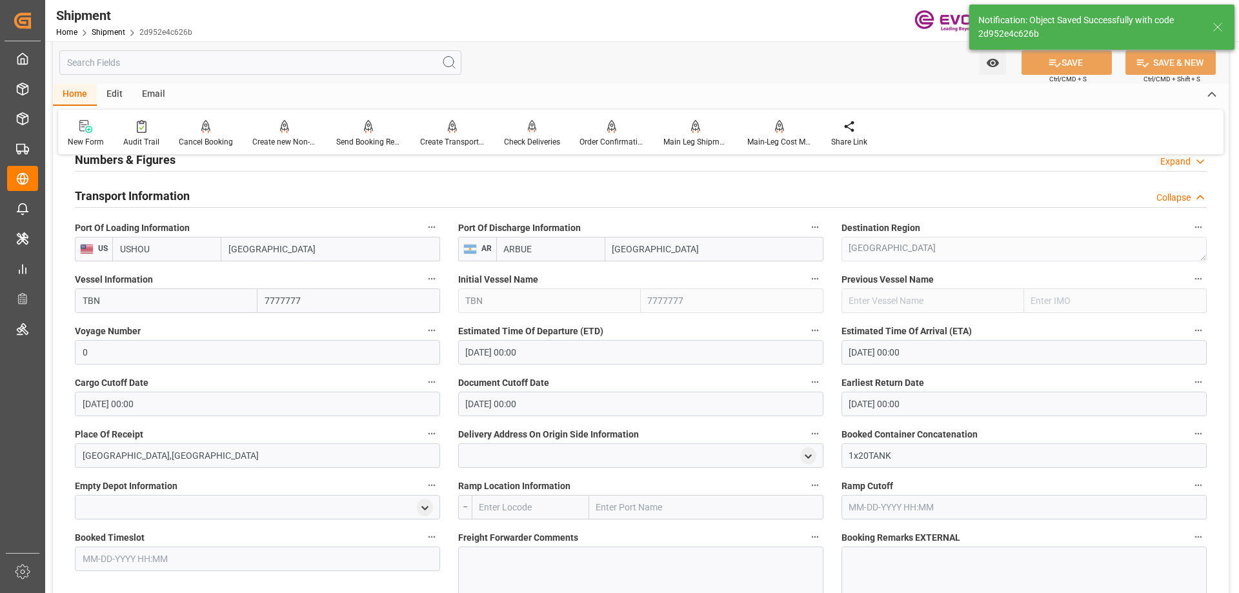
scroll to position [903, 0]
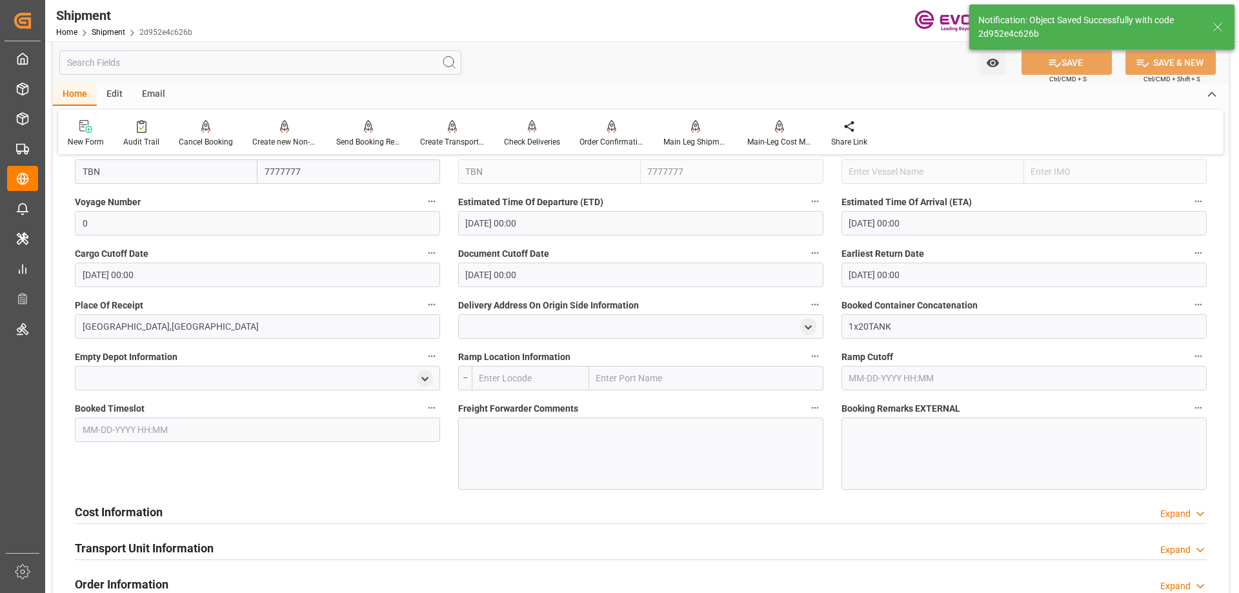
click at [539, 439] on div at bounding box center [640, 454] width 365 height 72
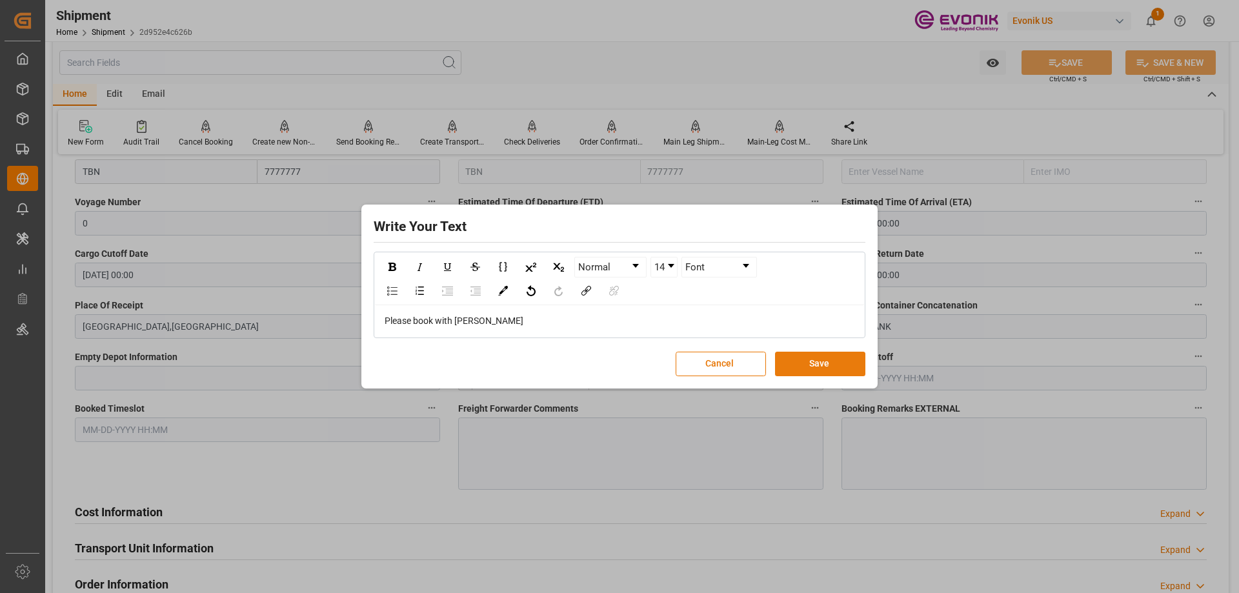
click at [832, 361] on button "Save" at bounding box center [820, 364] width 90 height 25
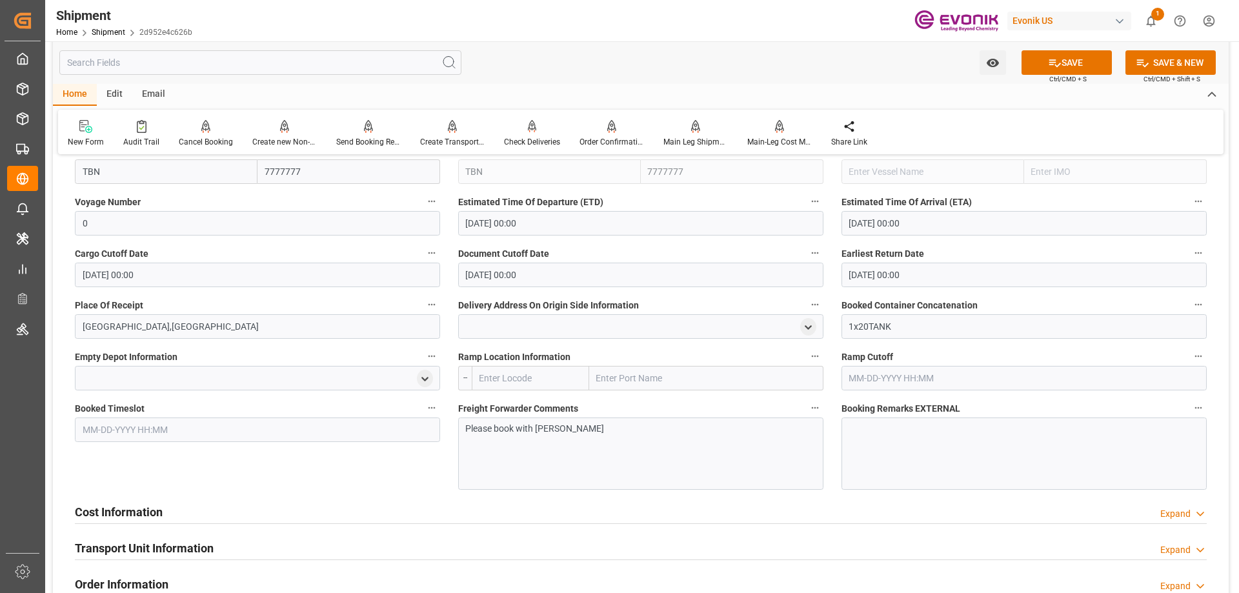
click at [152, 509] on h2 "Cost Information" at bounding box center [119, 511] width 88 height 17
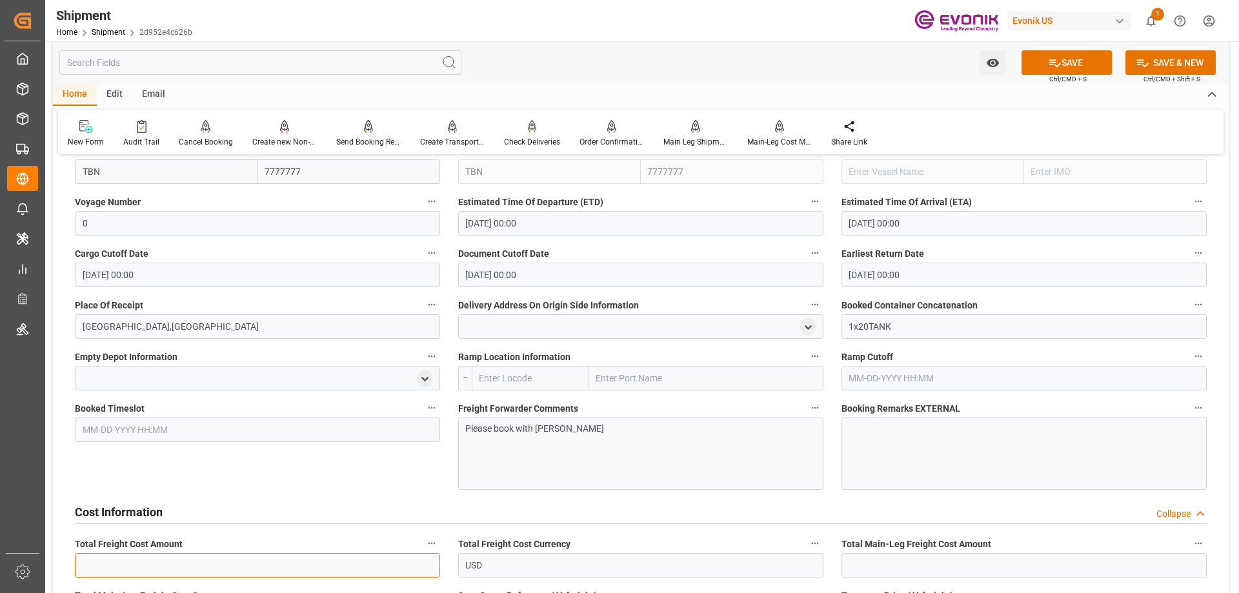
click at [197, 554] on input "text" at bounding box center [257, 565] width 365 height 25
paste input "3155"
type input "3155"
click at [887, 565] on input "text" at bounding box center [1023, 565] width 365 height 25
paste input "3155"
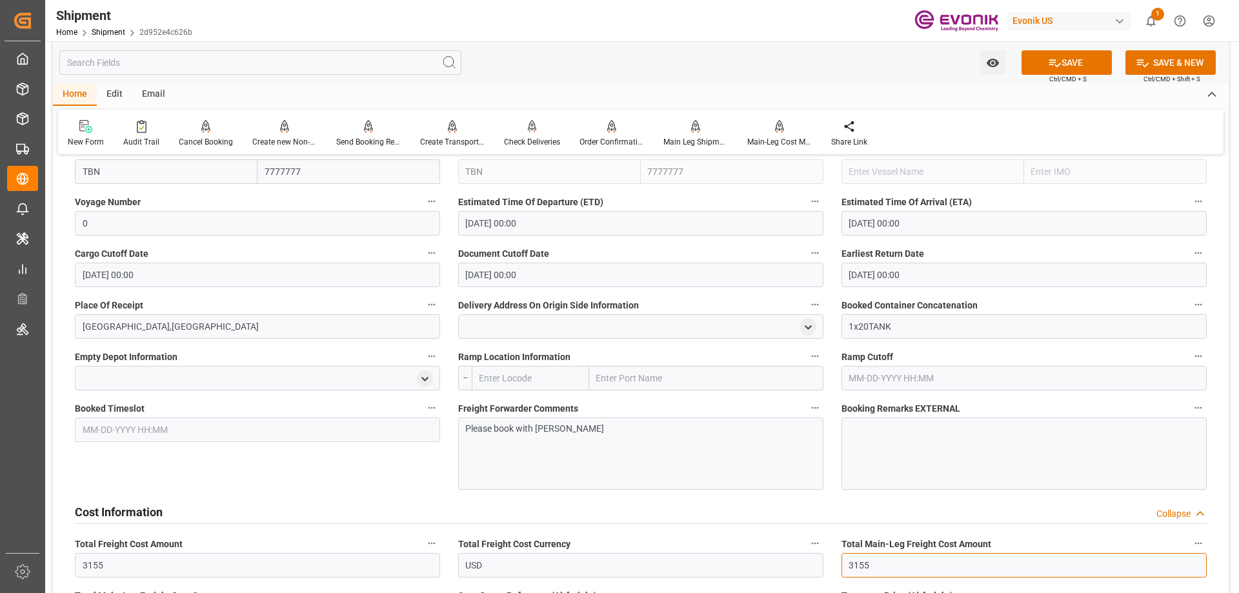
type input "3155"
click at [1051, 62] on icon at bounding box center [1055, 63] width 12 height 8
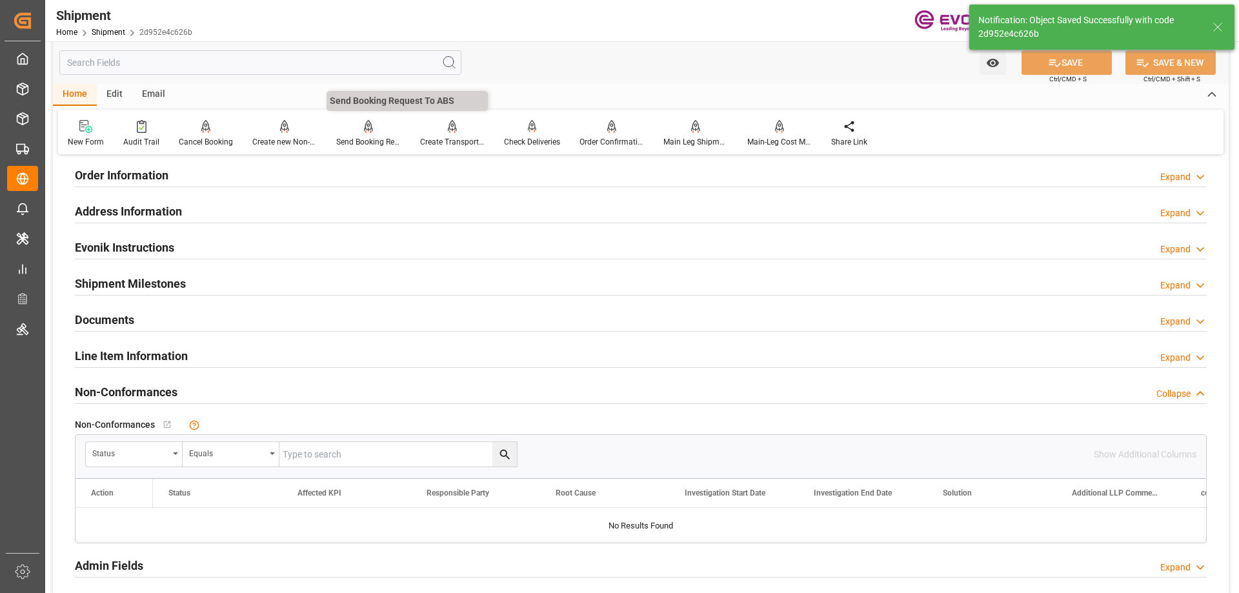
click at [375, 138] on div "Send Booking Request To ABS" at bounding box center [368, 142] width 65 height 12
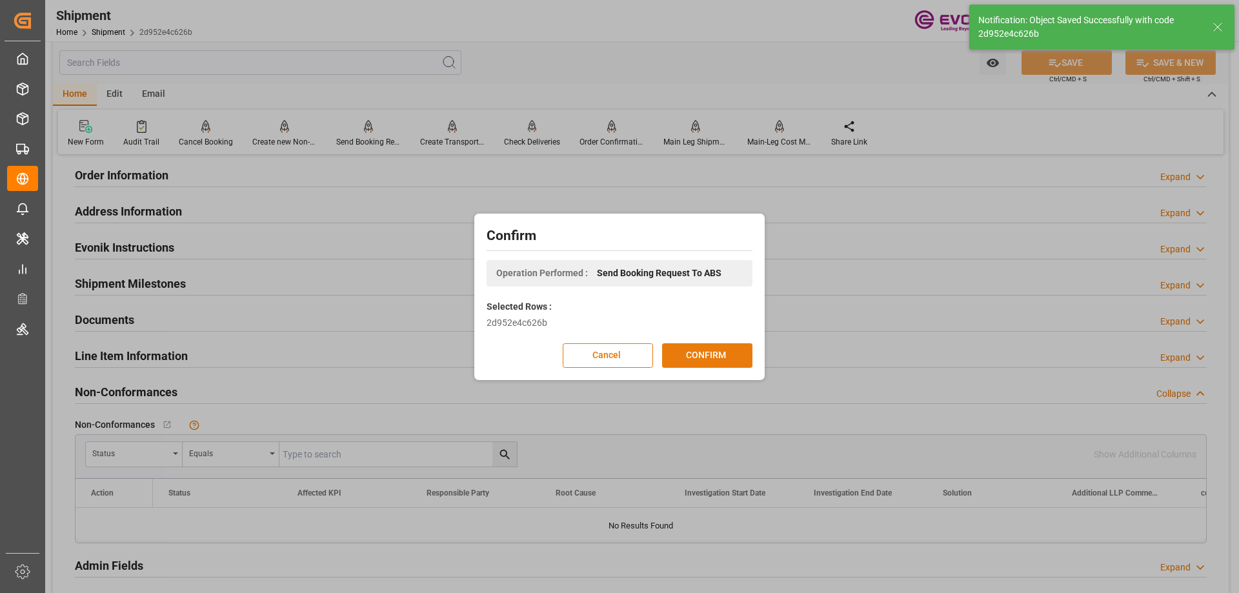
click at [709, 347] on button "CONFIRM" at bounding box center [707, 355] width 90 height 25
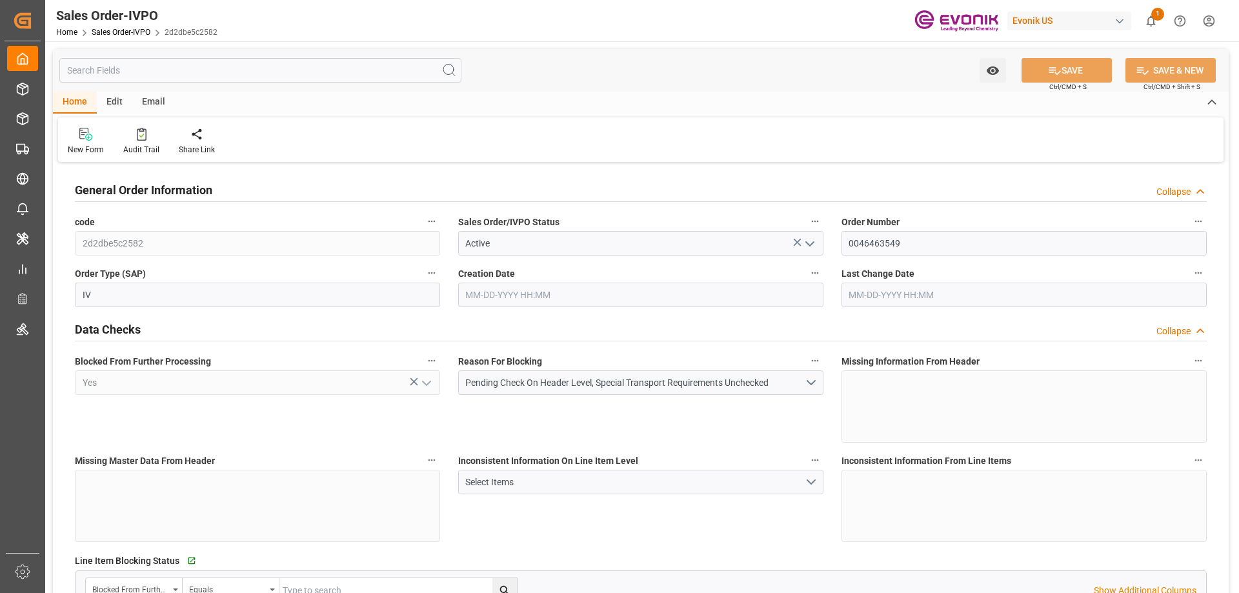
type input "INNSA"
type input "0"
type input "1"
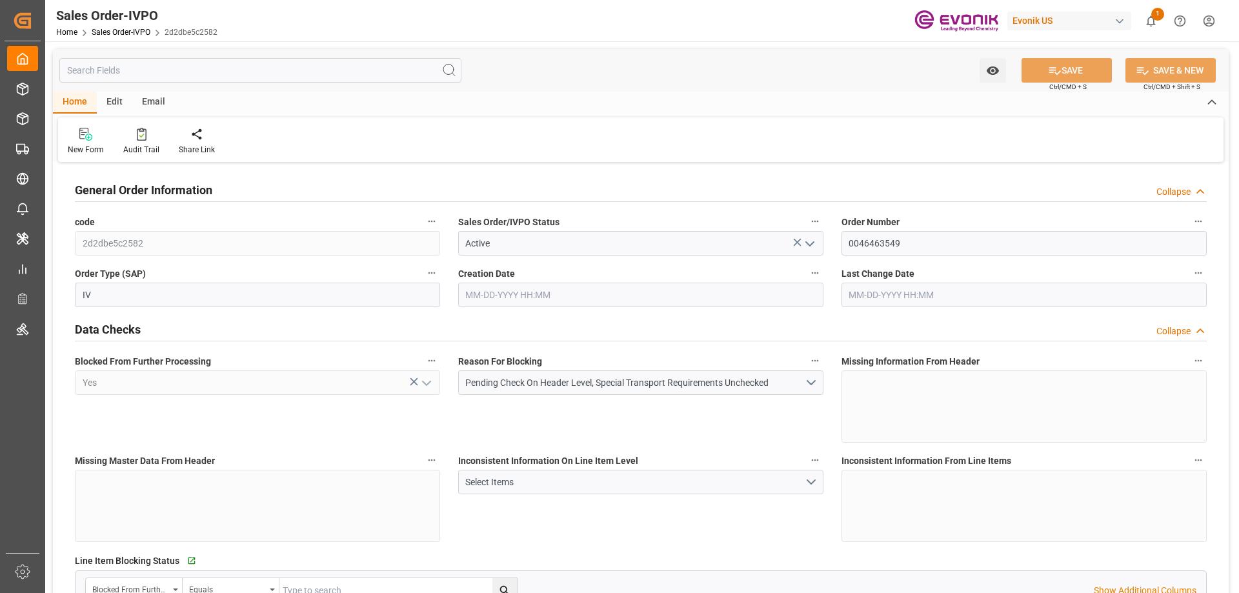
type input "7349.64"
type input "10.1257"
type input "17000"
type input "30"
type input "[DATE] 15:54"
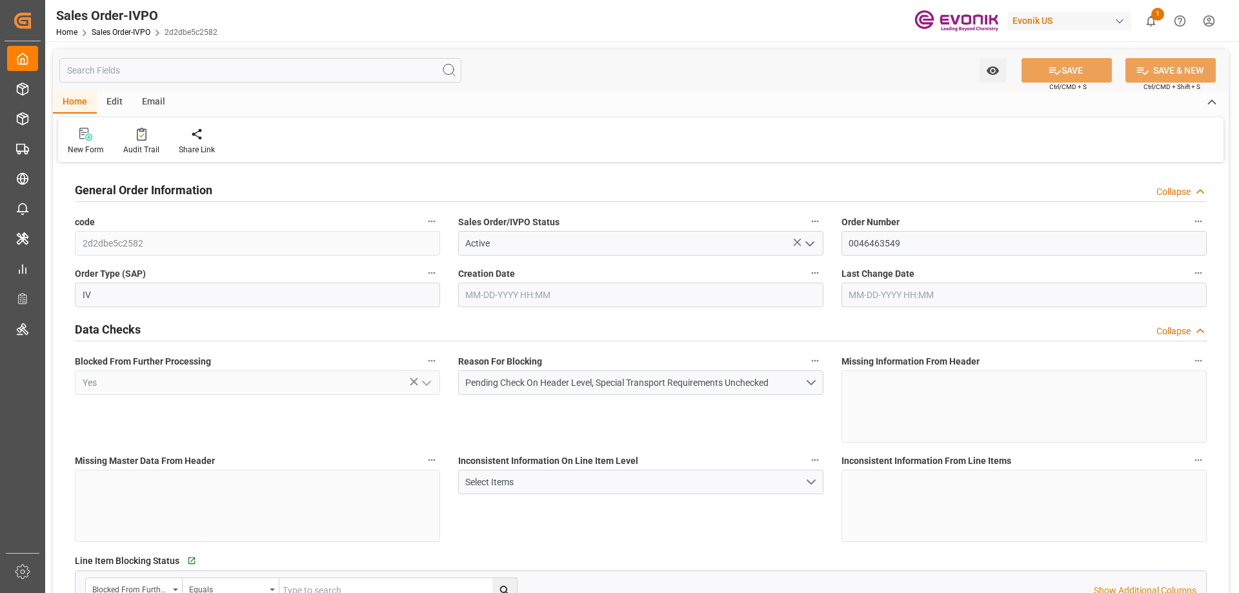
type input "[DATE] 15:53"
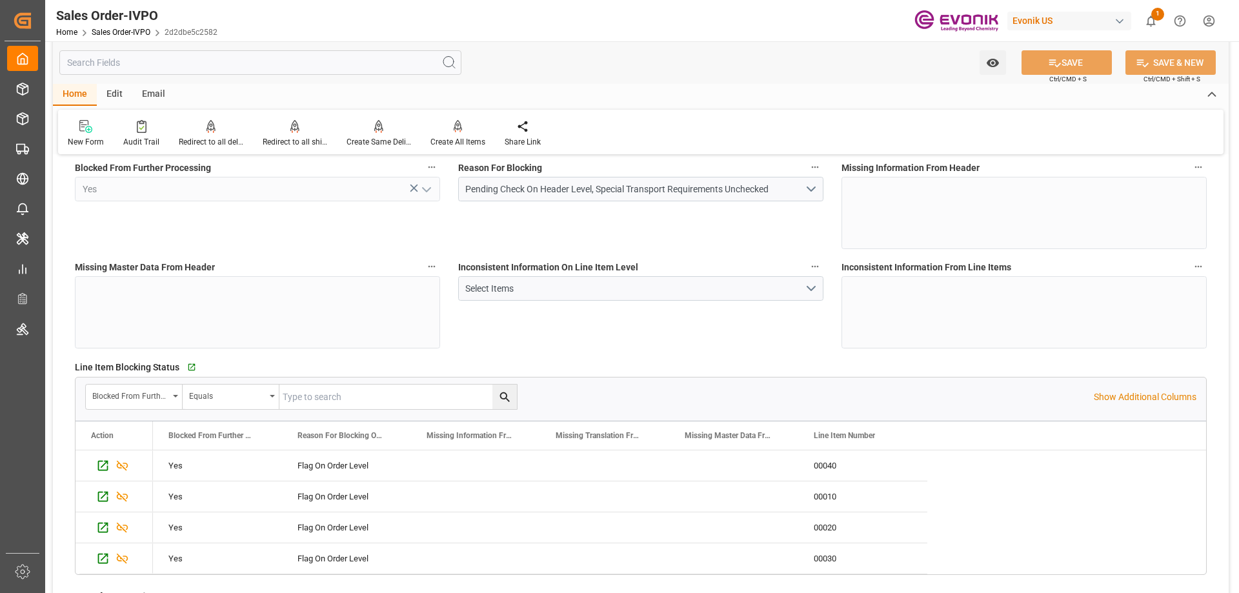
scroll to position [452, 0]
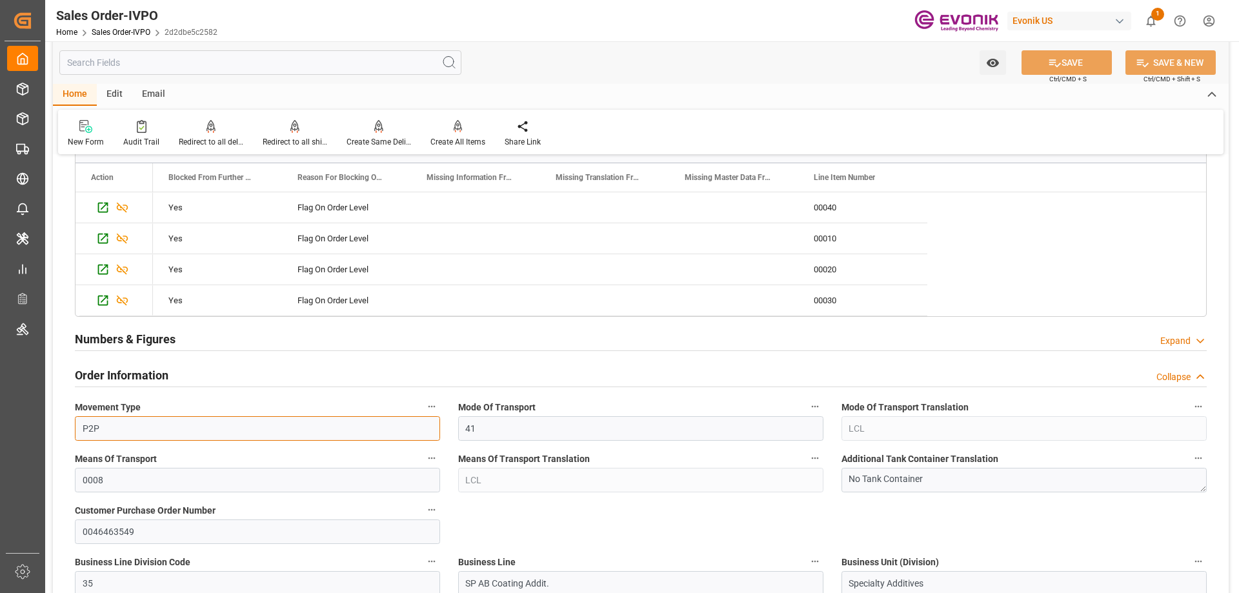
click at [336, 426] on input "P2P" at bounding box center [257, 428] width 365 height 25
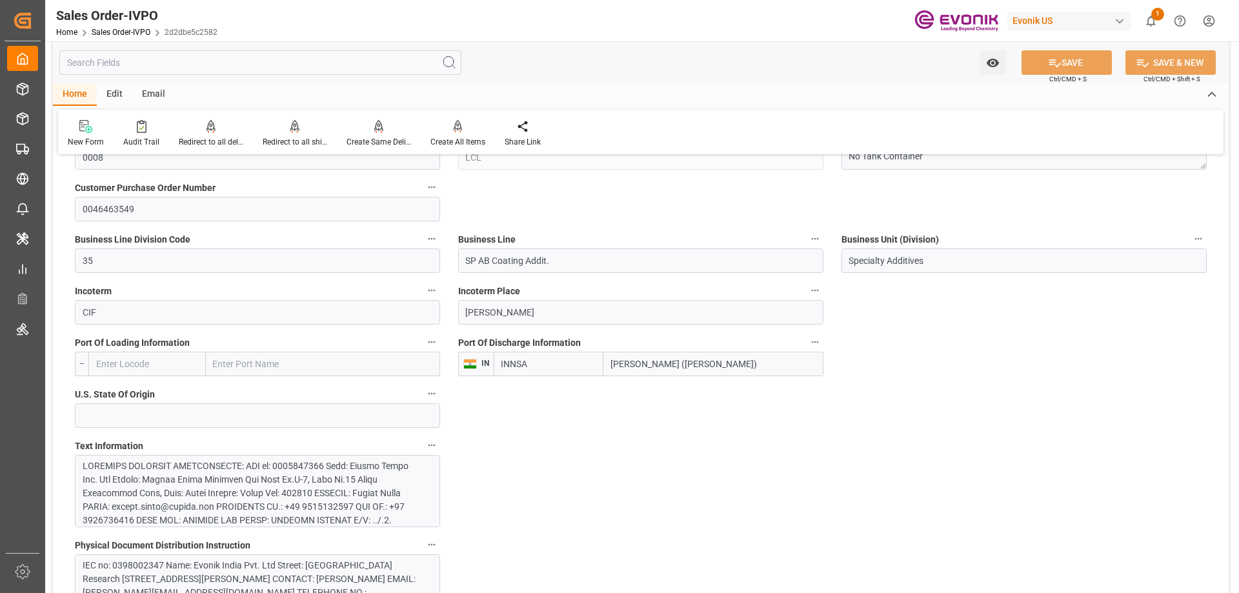
scroll to position [1033, 0]
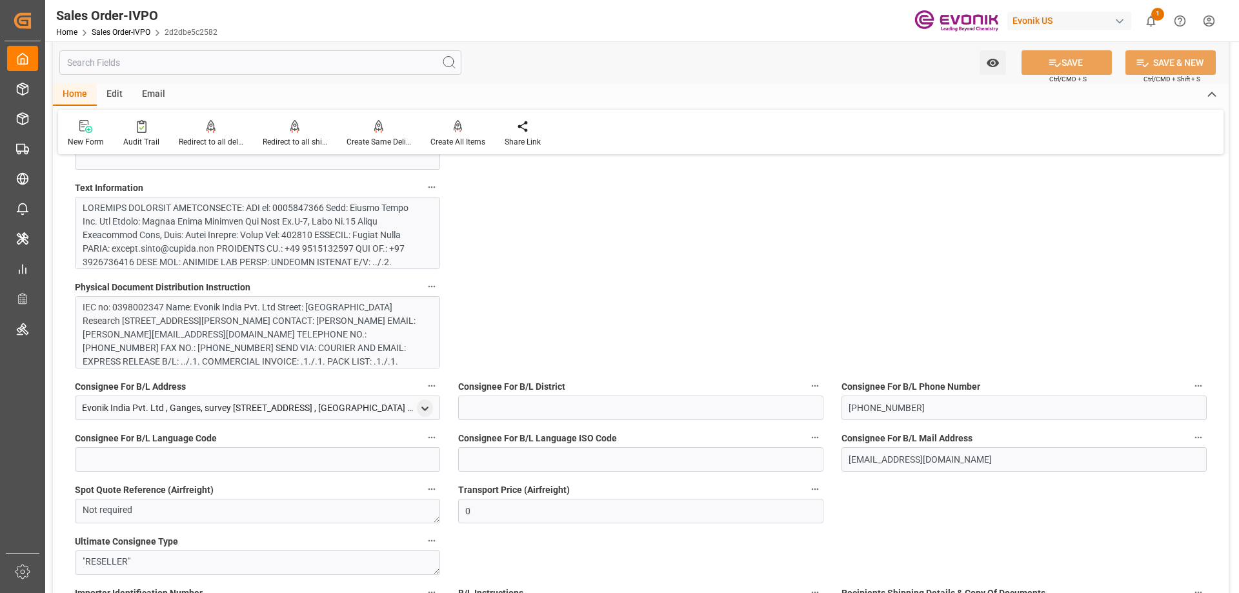
click at [294, 234] on div at bounding box center [253, 370] width 340 height 339
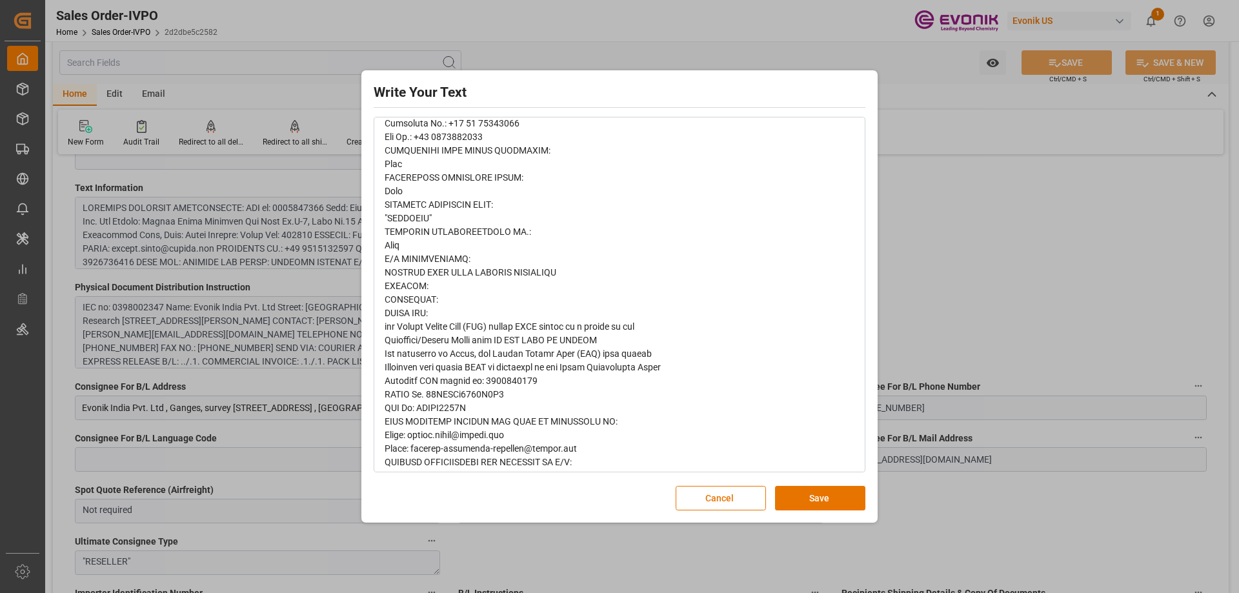
scroll to position [0, 0]
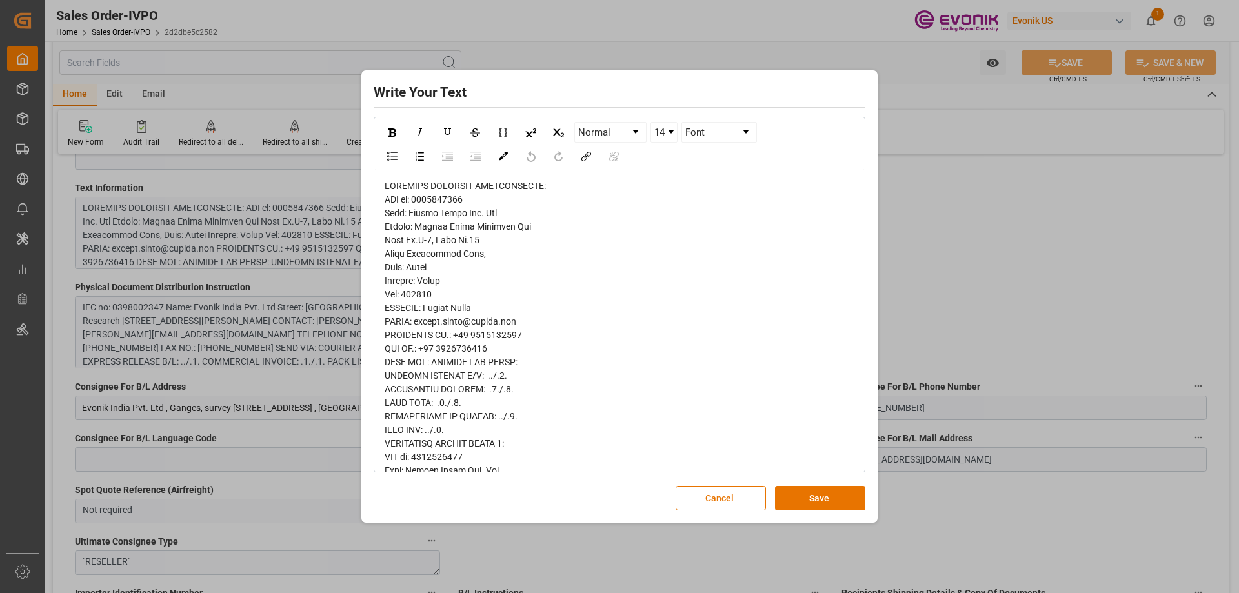
click at [937, 272] on div "Write Your Text Normal 14 Font Cancel Save" at bounding box center [619, 296] width 1239 height 593
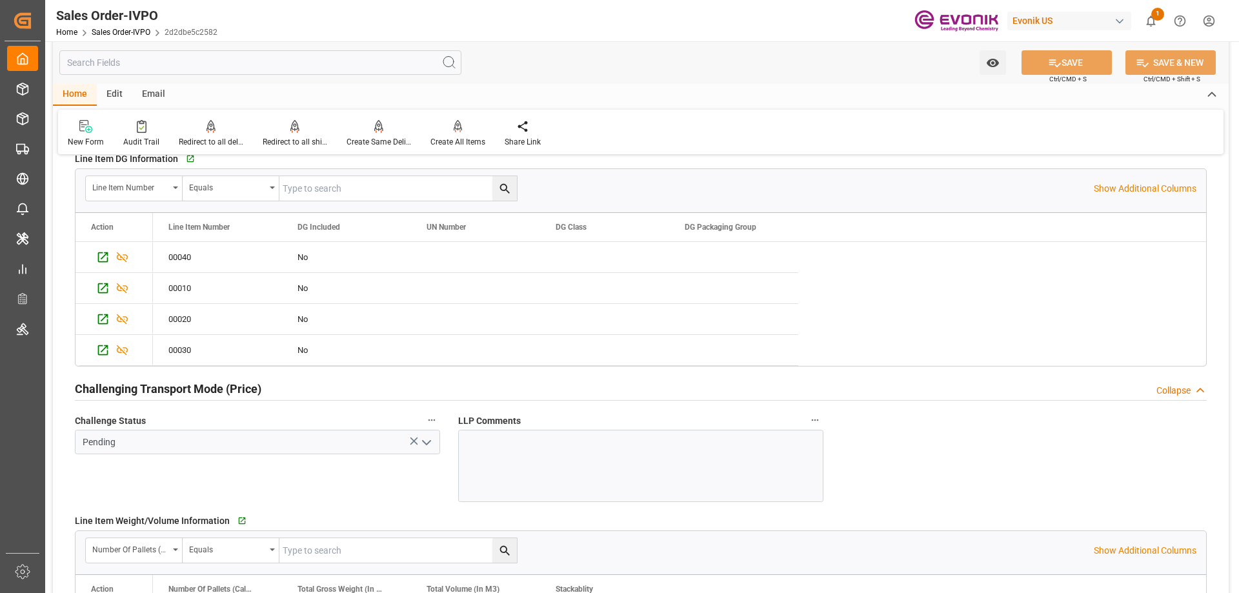
scroll to position [2000, 0]
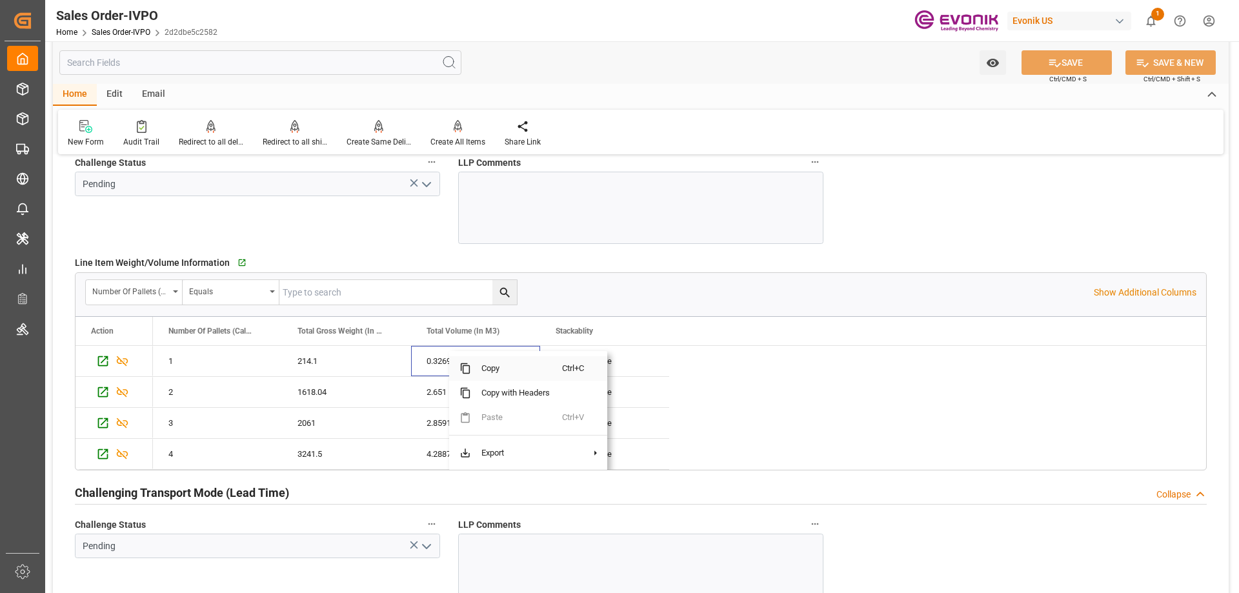
click at [497, 370] on span "Copy" at bounding box center [516, 368] width 91 height 25
click at [516, 373] on span "Copy" at bounding box center [531, 368] width 91 height 25
click at [500, 368] on span "Copy" at bounding box center [523, 368] width 91 height 25
click at [508, 366] on span "Copy" at bounding box center [531, 368] width 91 height 25
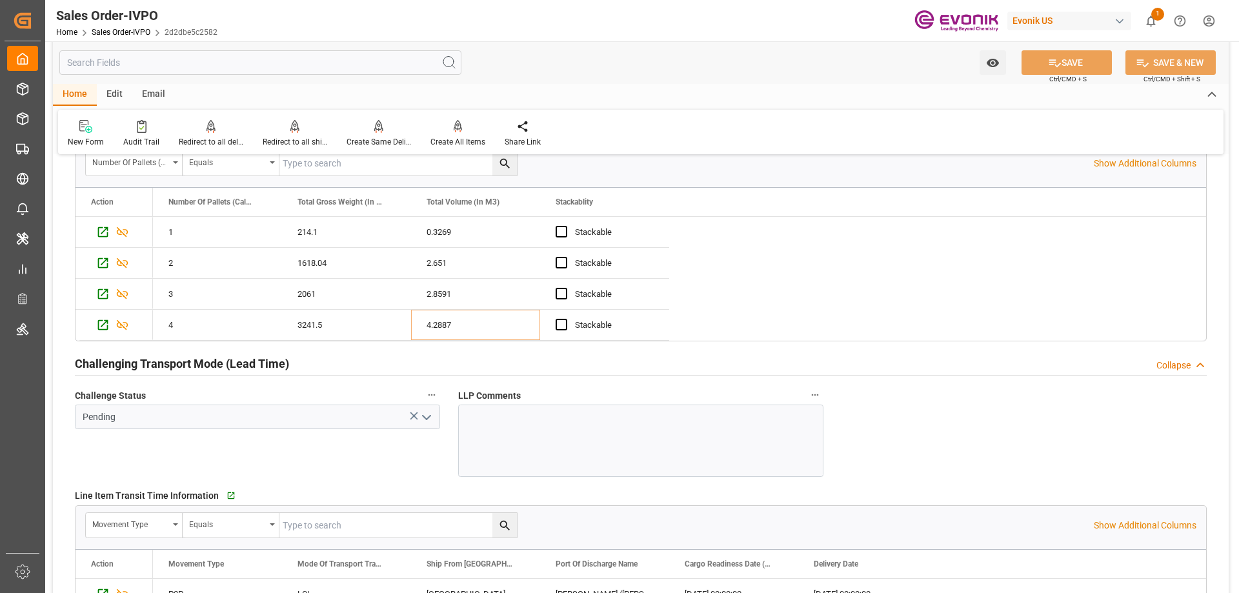
scroll to position [2323, 0]
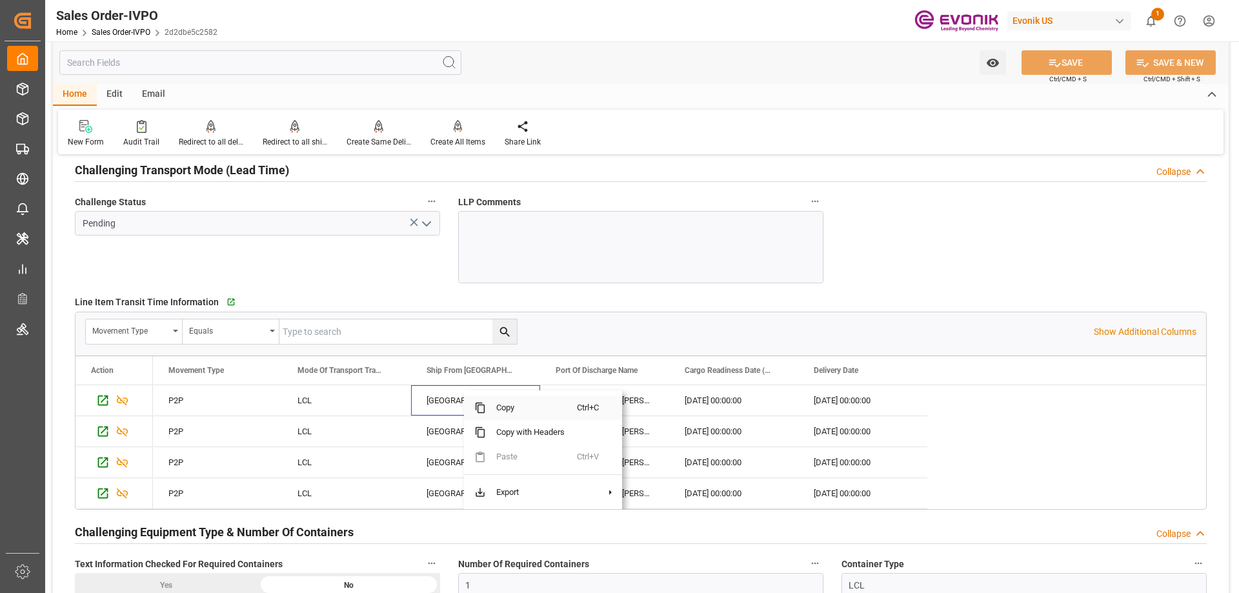
click at [504, 407] on span "Copy" at bounding box center [531, 408] width 91 height 25
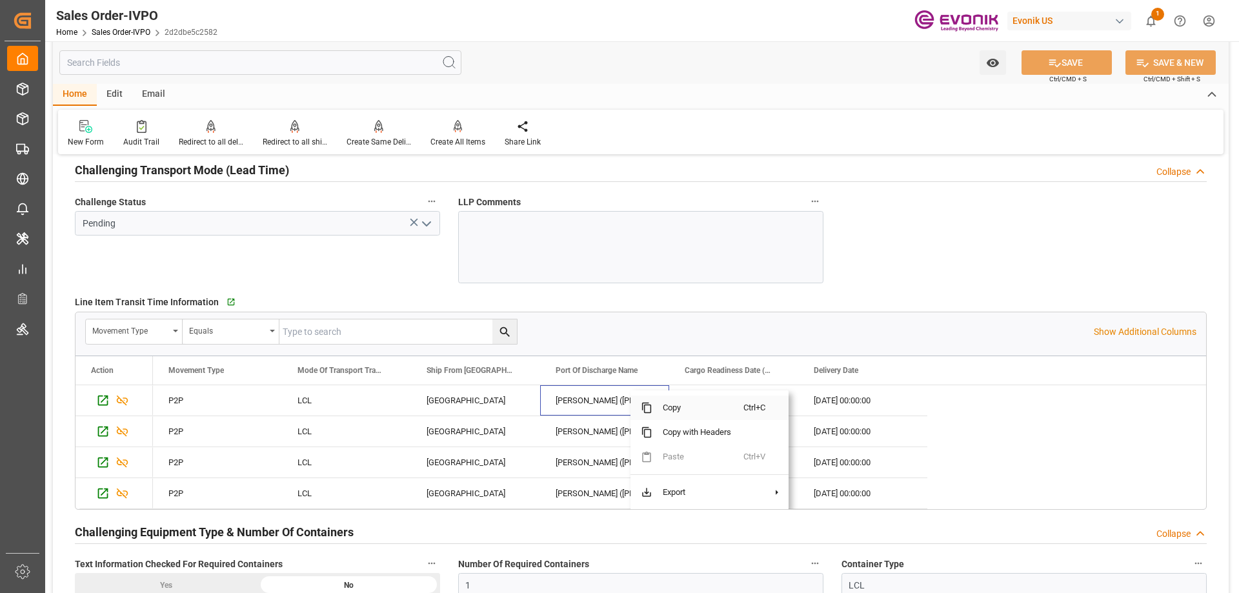
click at [669, 409] on span "Copy" at bounding box center [697, 408] width 91 height 25
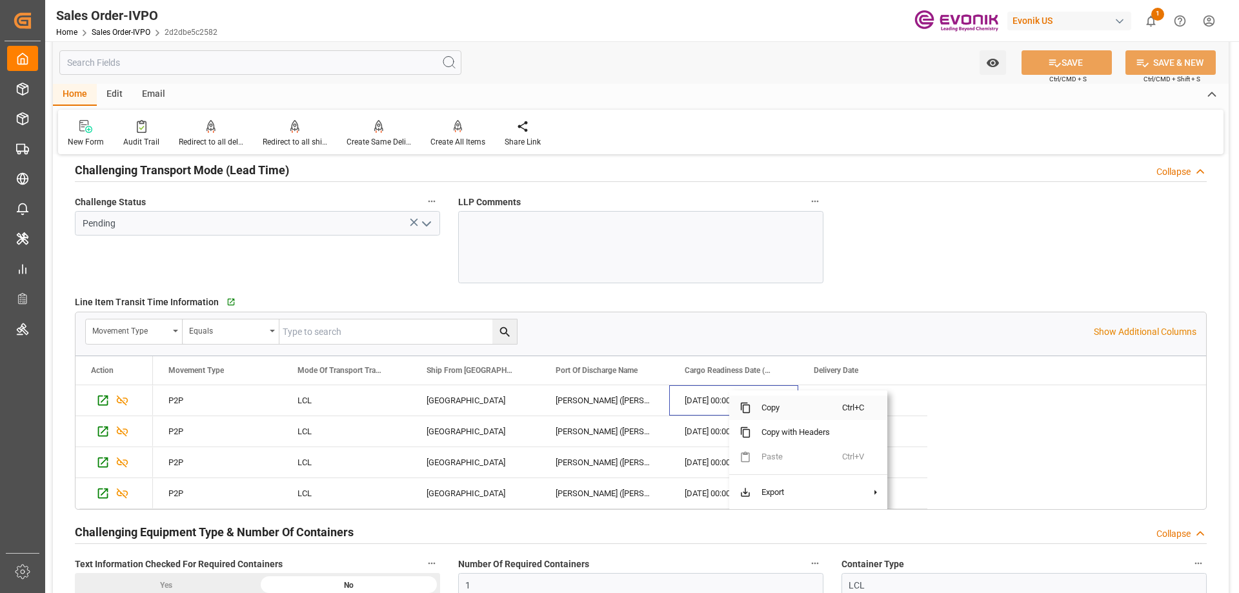
click at [774, 412] on span "Copy" at bounding box center [796, 408] width 91 height 25
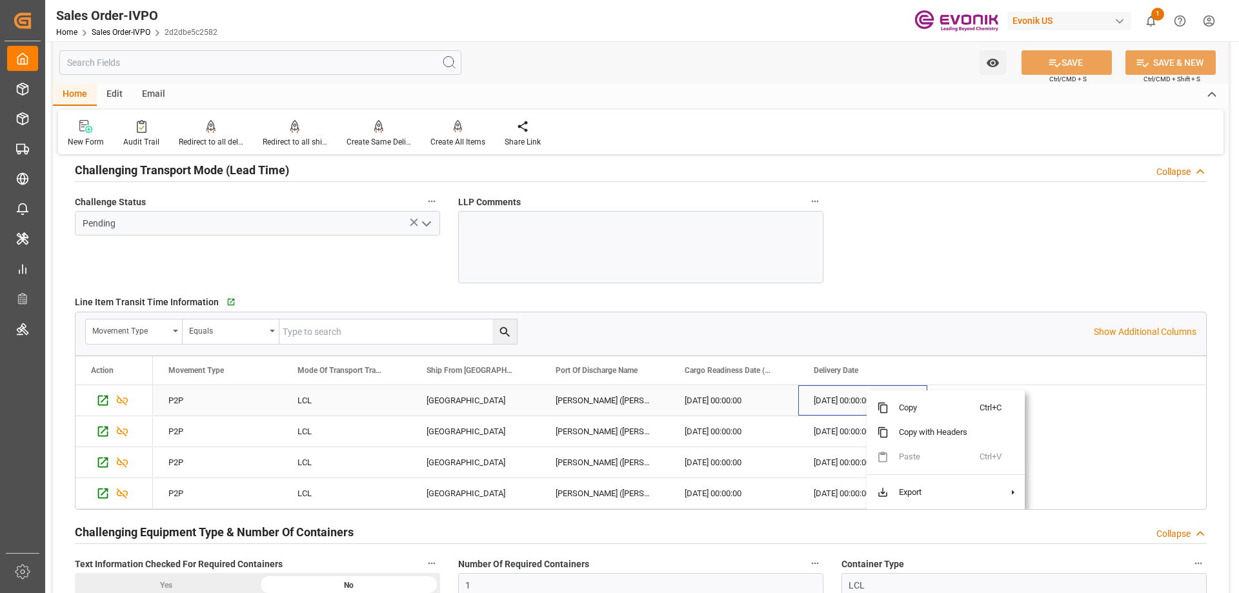
click at [908, 403] on span "Copy" at bounding box center [934, 408] width 91 height 25
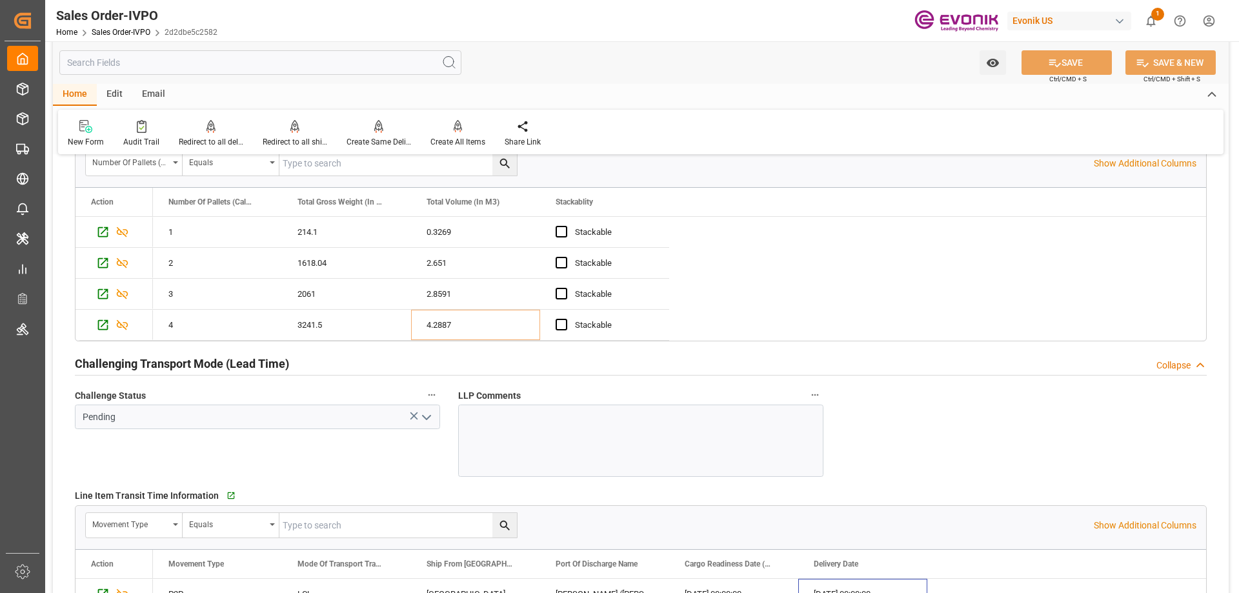
scroll to position [2065, 0]
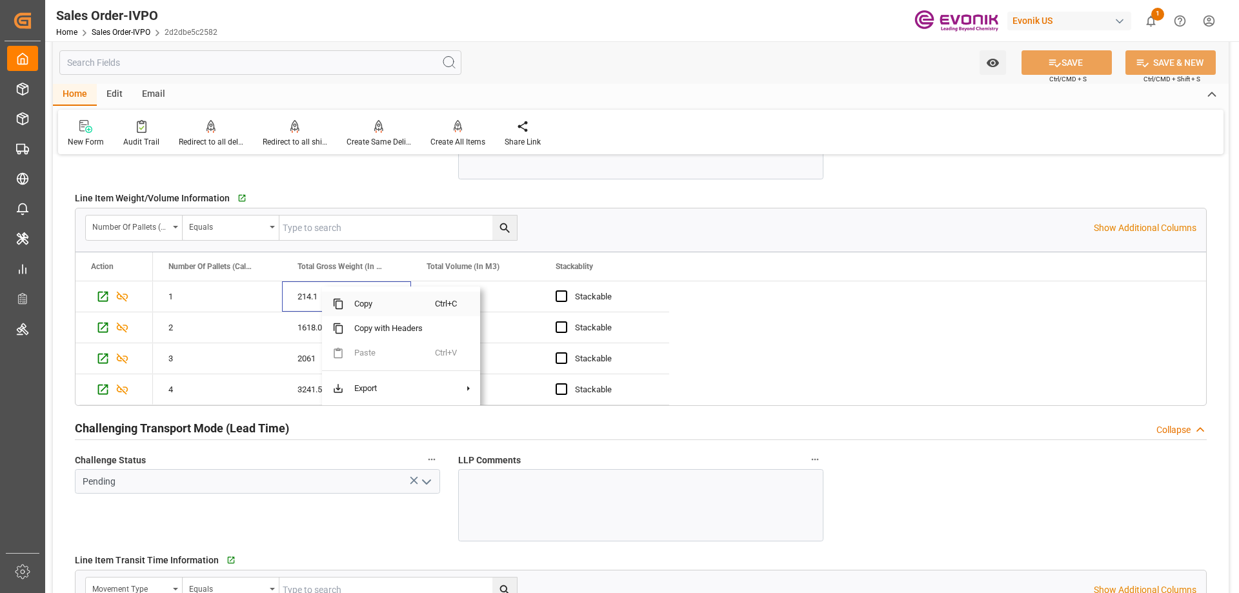
click at [365, 312] on span "Copy" at bounding box center [389, 304] width 91 height 25
click at [381, 303] on span "Copy" at bounding box center [401, 304] width 91 height 25
click at [377, 309] on span "Copy" at bounding box center [402, 304] width 91 height 25
click at [364, 307] on span "Copy" at bounding box center [393, 304] width 91 height 25
click at [249, 70] on input "text" at bounding box center [260, 62] width 402 height 25
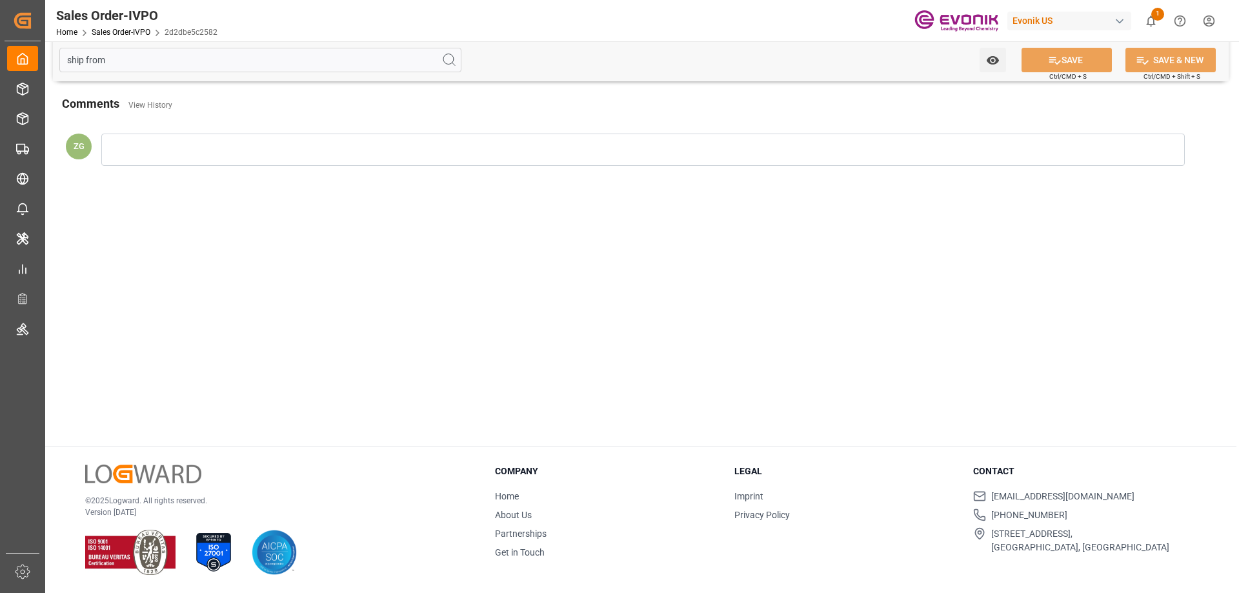
scroll to position [0, 0]
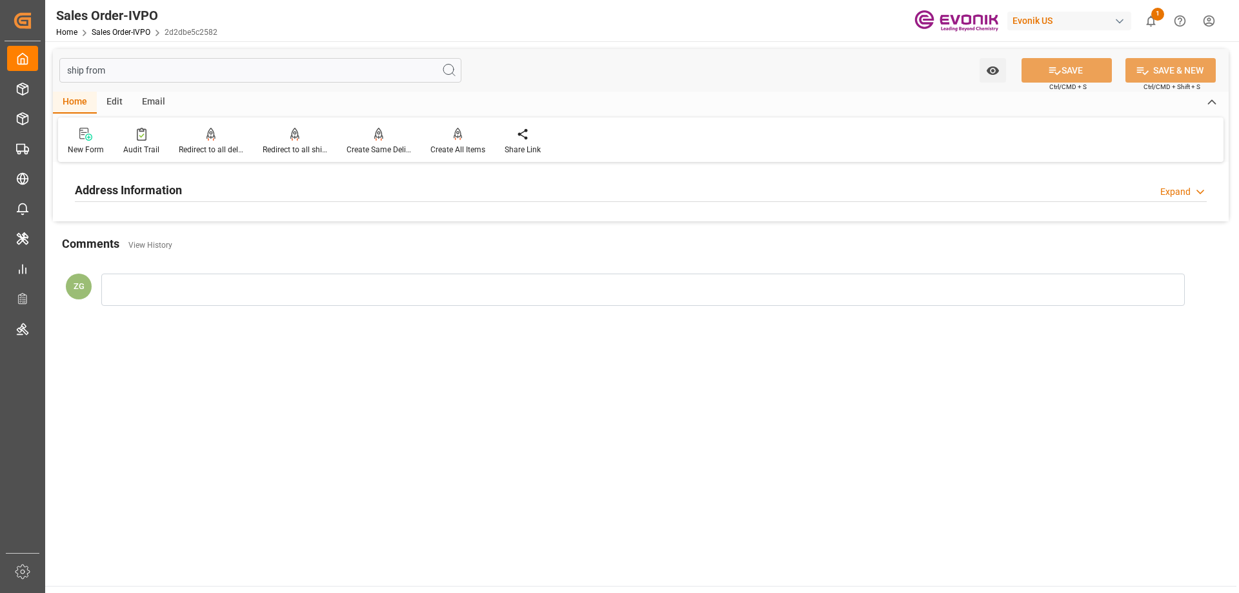
type input "ship from"
click at [67, 192] on div "Address Information Expand" at bounding box center [641, 190] width 1150 height 36
click at [78, 192] on h2 "Address Information" at bounding box center [128, 189] width 107 height 17
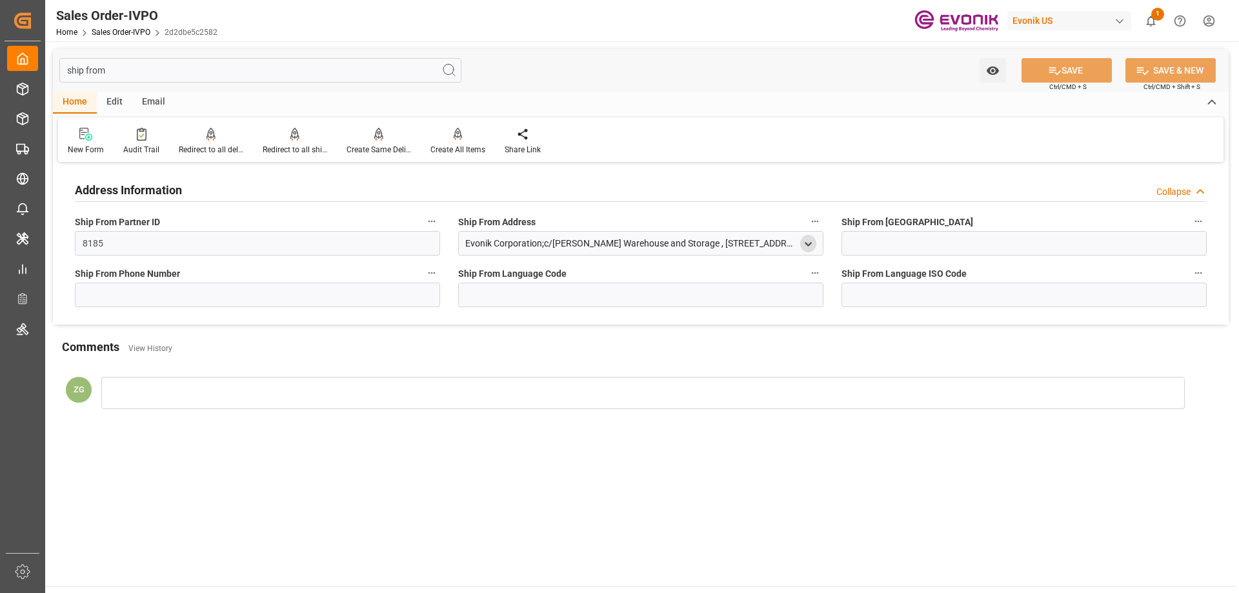
click at [807, 239] on icon "open menu" at bounding box center [808, 244] width 11 height 11
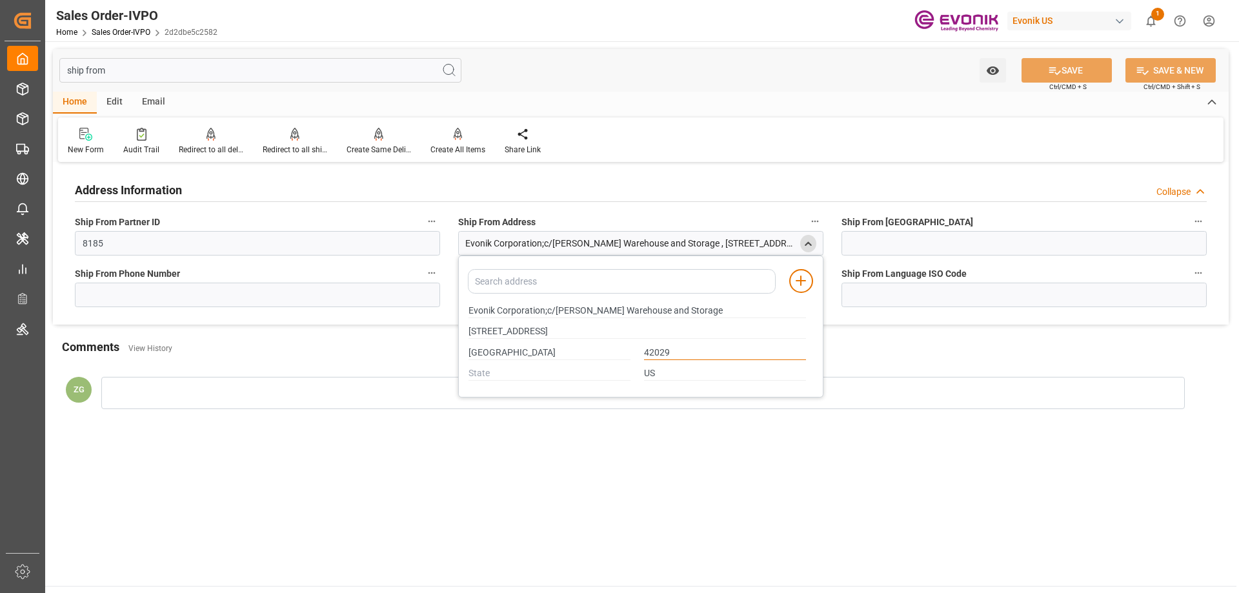
click at [669, 349] on input "42029" at bounding box center [725, 353] width 162 height 14
click at [805, 245] on icon "close menu" at bounding box center [808, 244] width 11 height 11
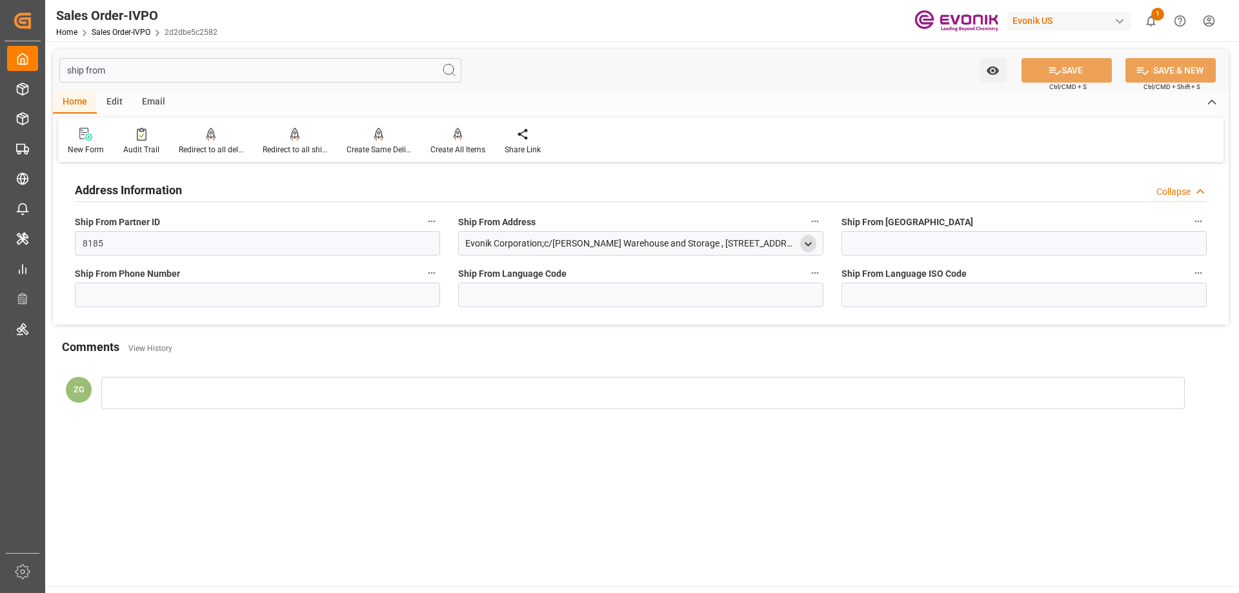
click at [205, 83] on div "ship from Watch Option SAVE Ctrl/CMD + S SAVE & NEW Ctrl/CMD + Shift + S" at bounding box center [641, 70] width 1176 height 43
click at [198, 77] on input "ship from" at bounding box center [260, 70] width 402 height 25
drag, startPoint x: 184, startPoint y: 71, endPoint x: 57, endPoint y: 78, distance: 126.7
click at [57, 78] on div "ship from Watch Option SAVE Ctrl/CMD + S SAVE & NEW Ctrl/CMD + Shift + S" at bounding box center [641, 70] width 1176 height 43
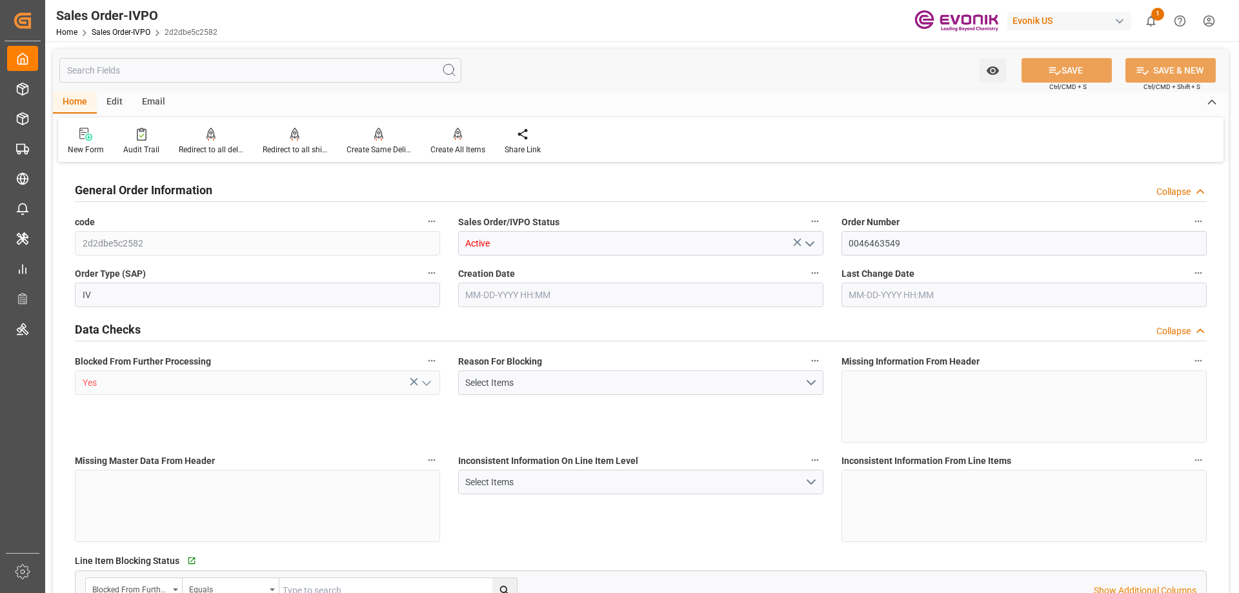
type input "INNSA"
type input "0"
type input "1"
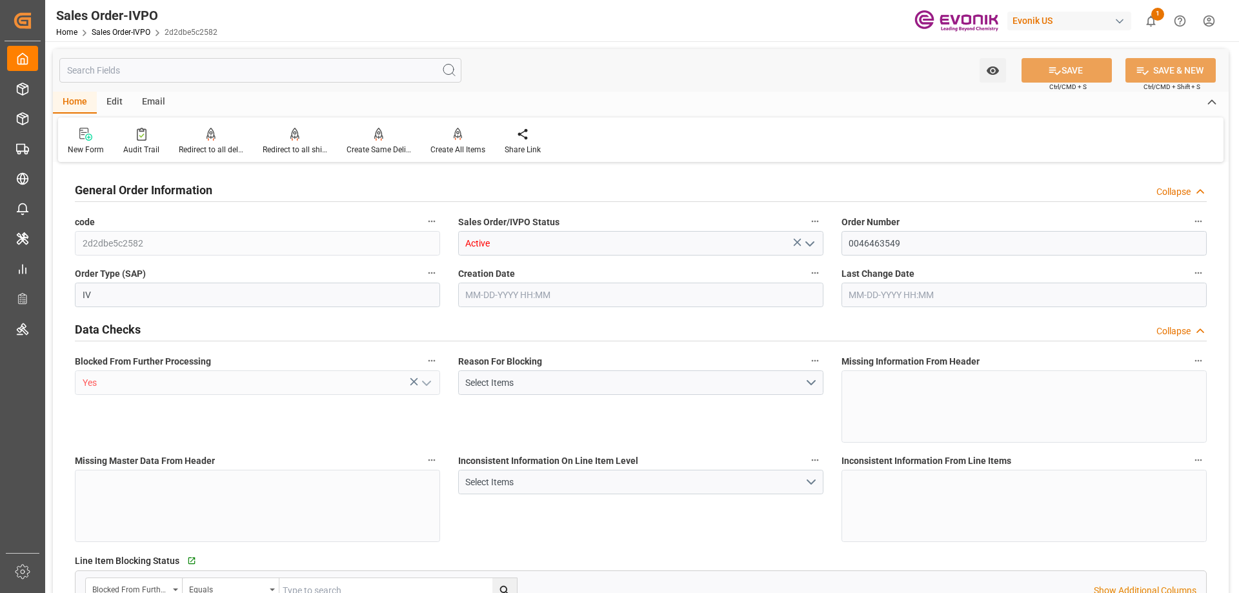
type input "7349.64"
type input "10.1257"
type input "17000"
type input "30"
type input "[DATE] 15:54"
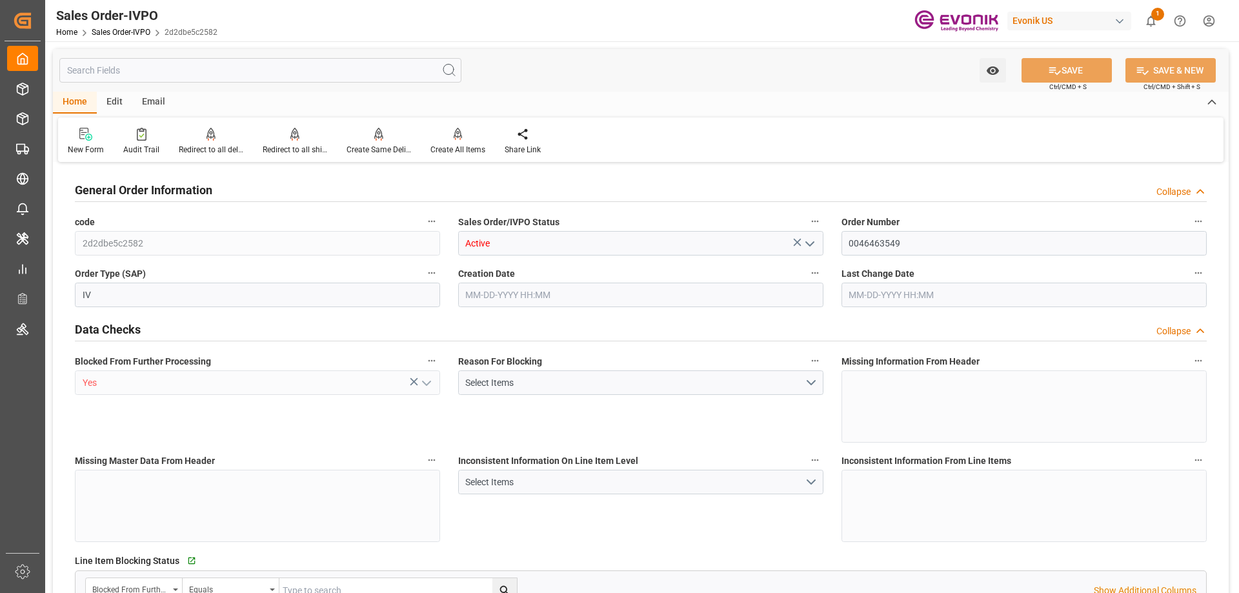
type input "[DATE] 15:53"
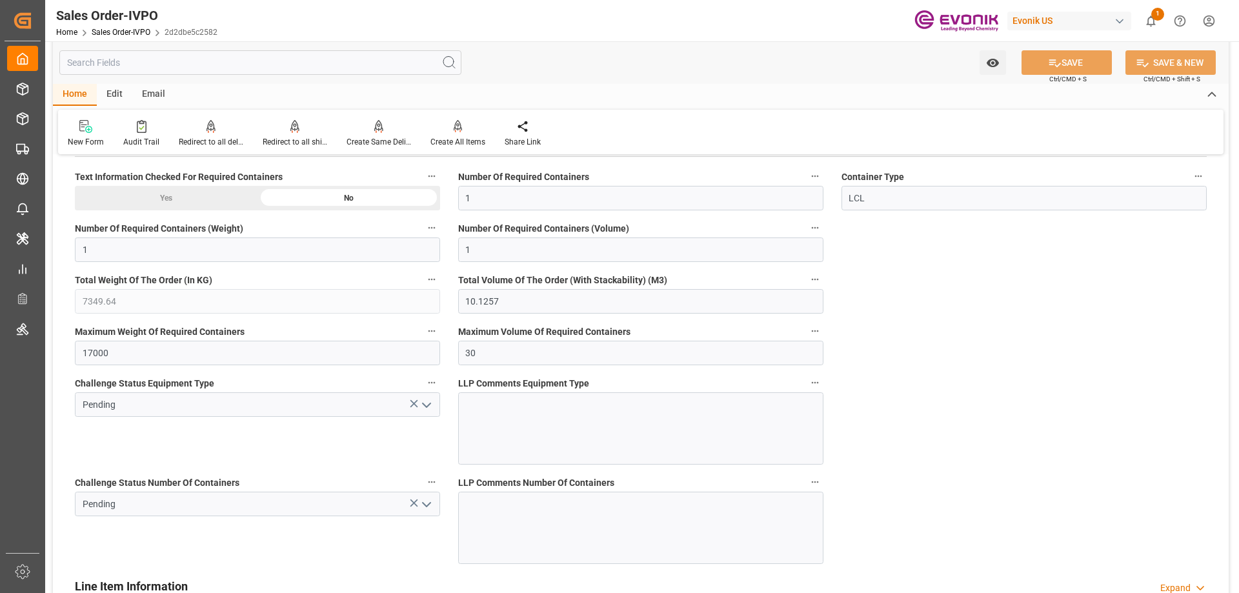
scroll to position [2775, 0]
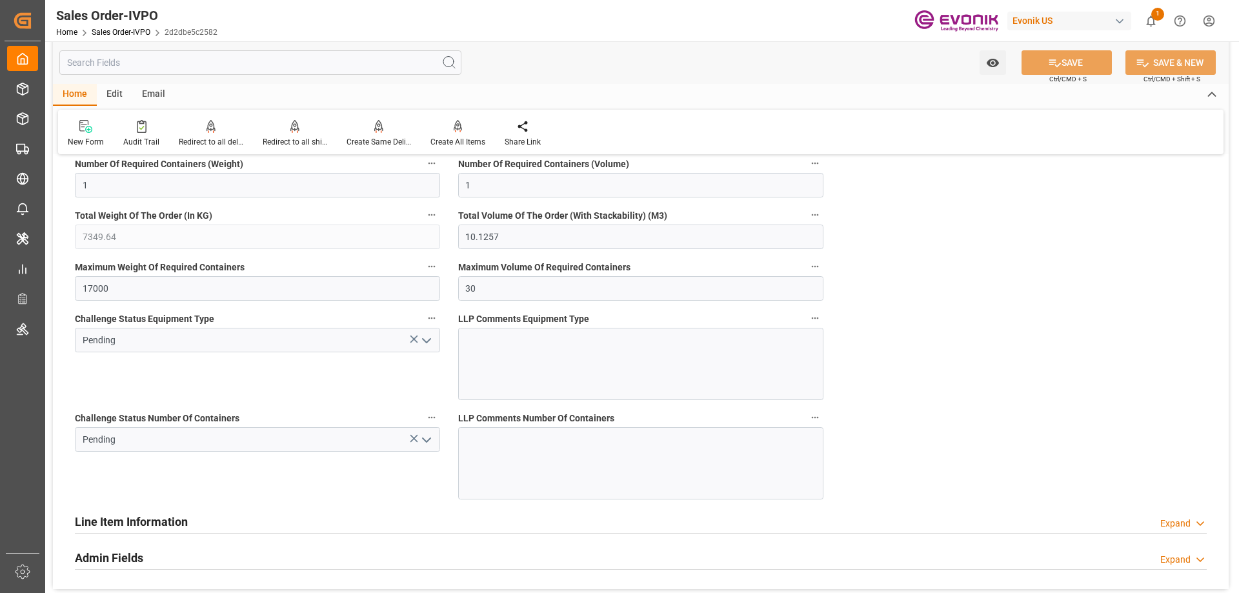
click at [431, 438] on icon "open menu" at bounding box center [426, 439] width 15 height 15
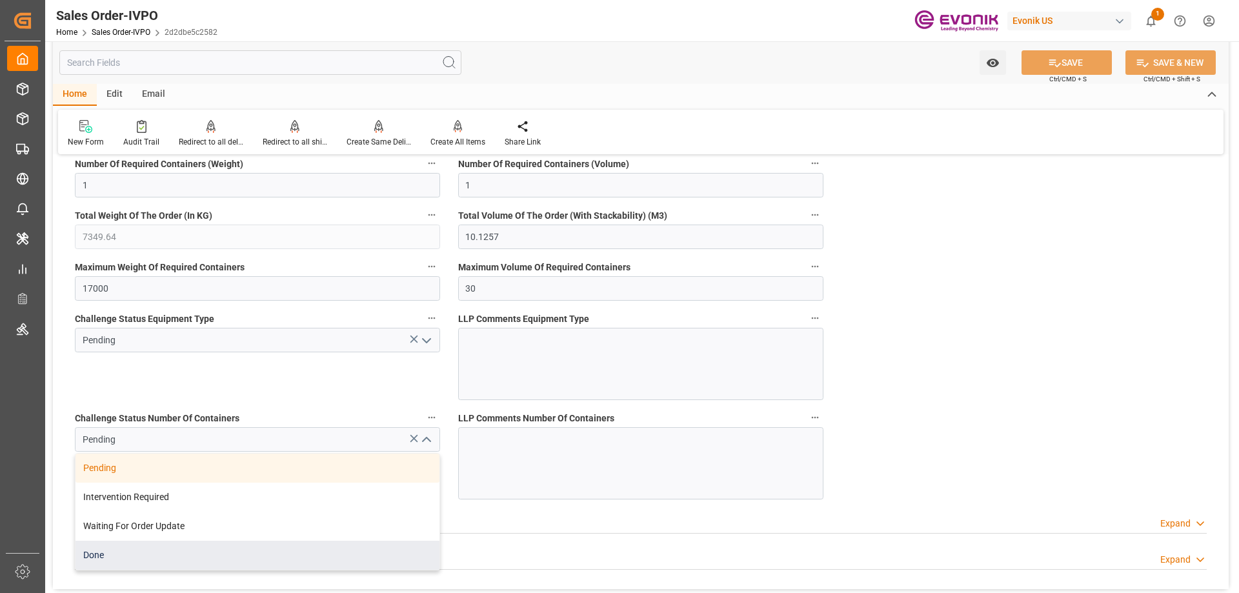
click at [104, 554] on div "Done" at bounding box center [258, 555] width 364 height 29
type input "Done"
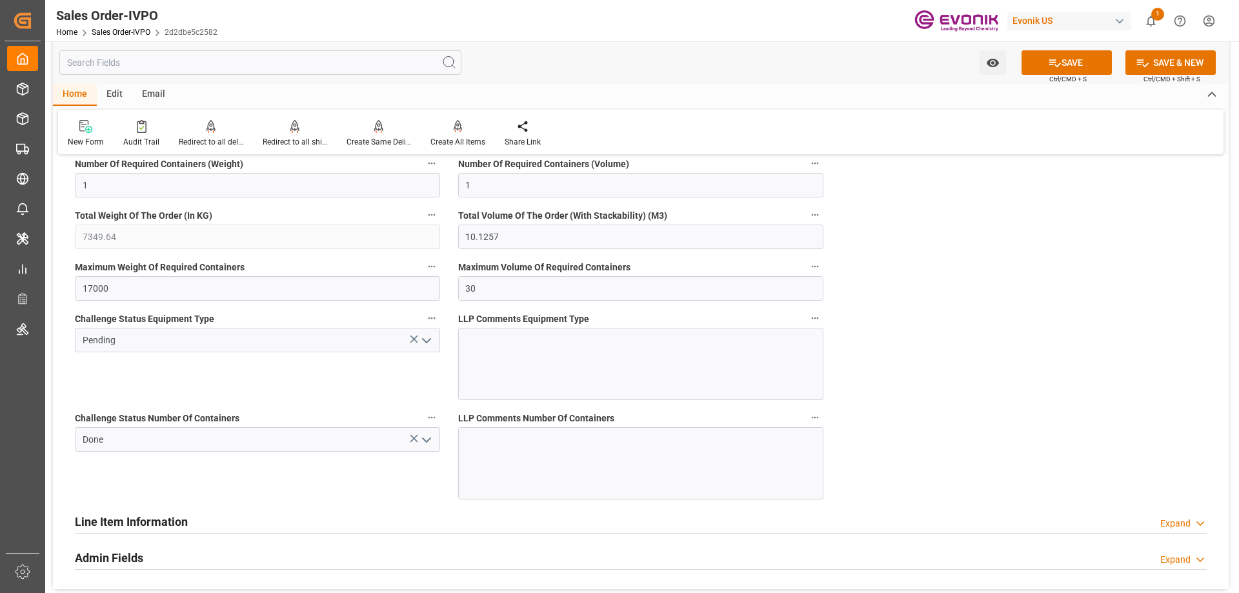
click at [428, 338] on icon "open menu" at bounding box center [426, 340] width 15 height 15
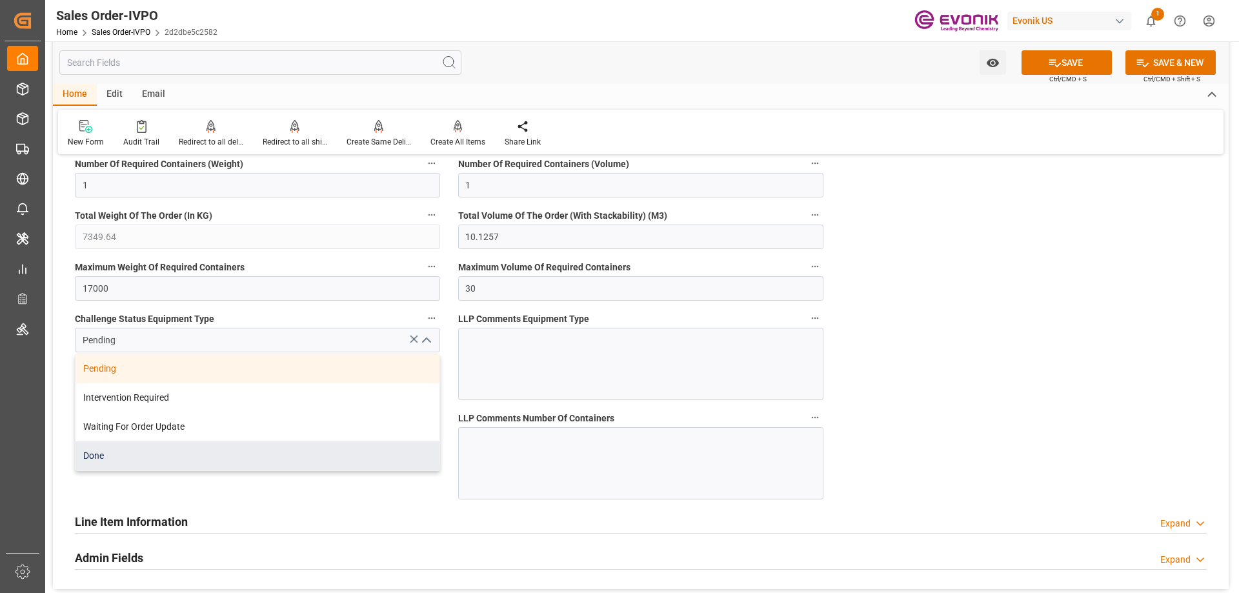
click at [106, 450] on div "Done" at bounding box center [258, 455] width 364 height 29
type input "Done"
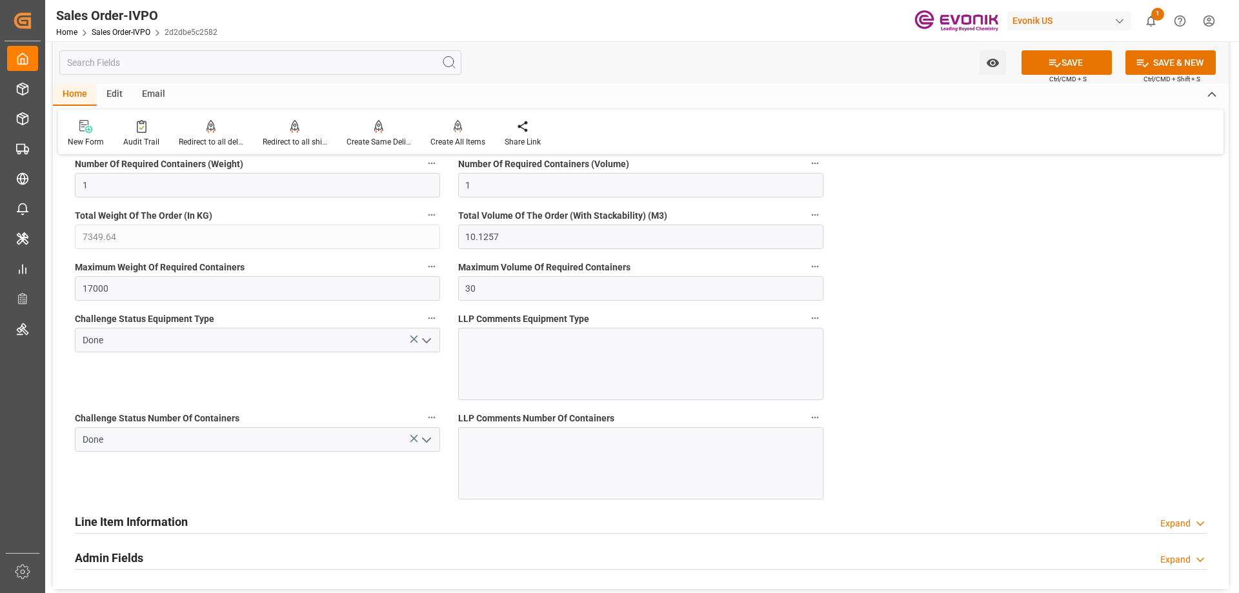
scroll to position [2517, 0]
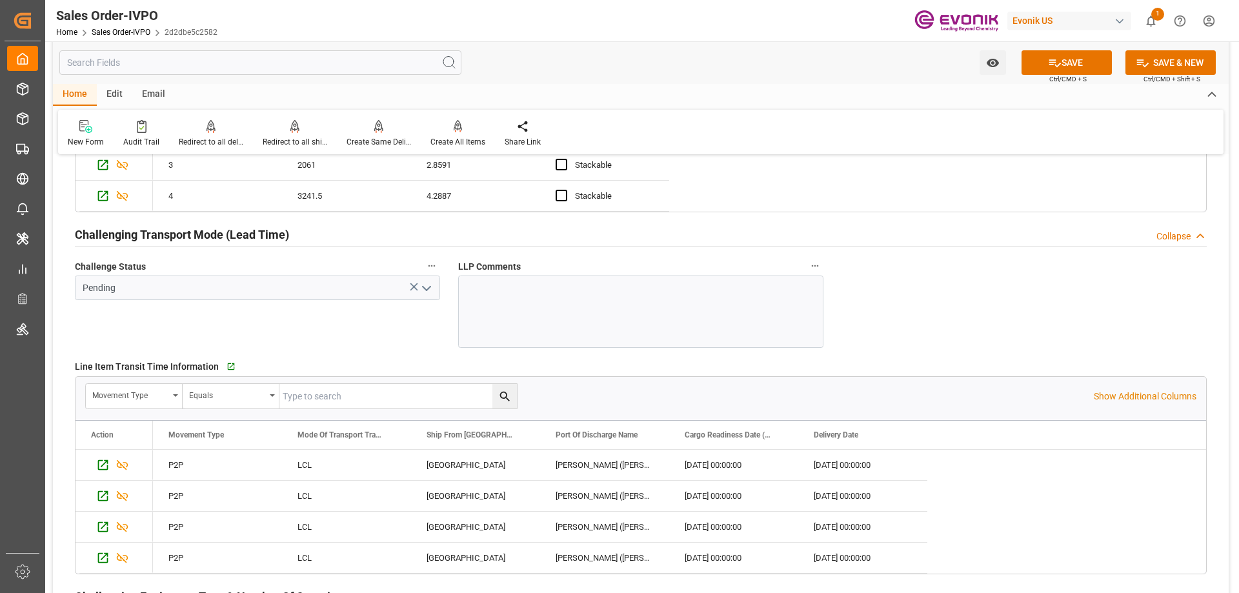
click at [429, 289] on icon "open menu" at bounding box center [426, 288] width 15 height 15
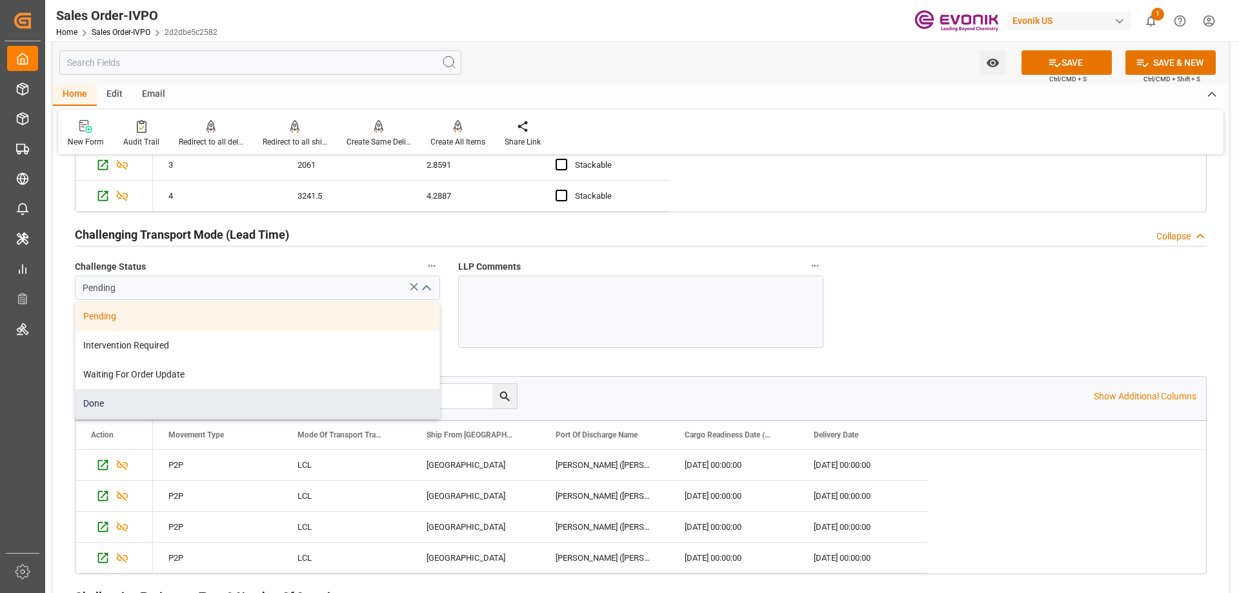
click at [124, 402] on div "Done" at bounding box center [258, 403] width 364 height 29
type input "Done"
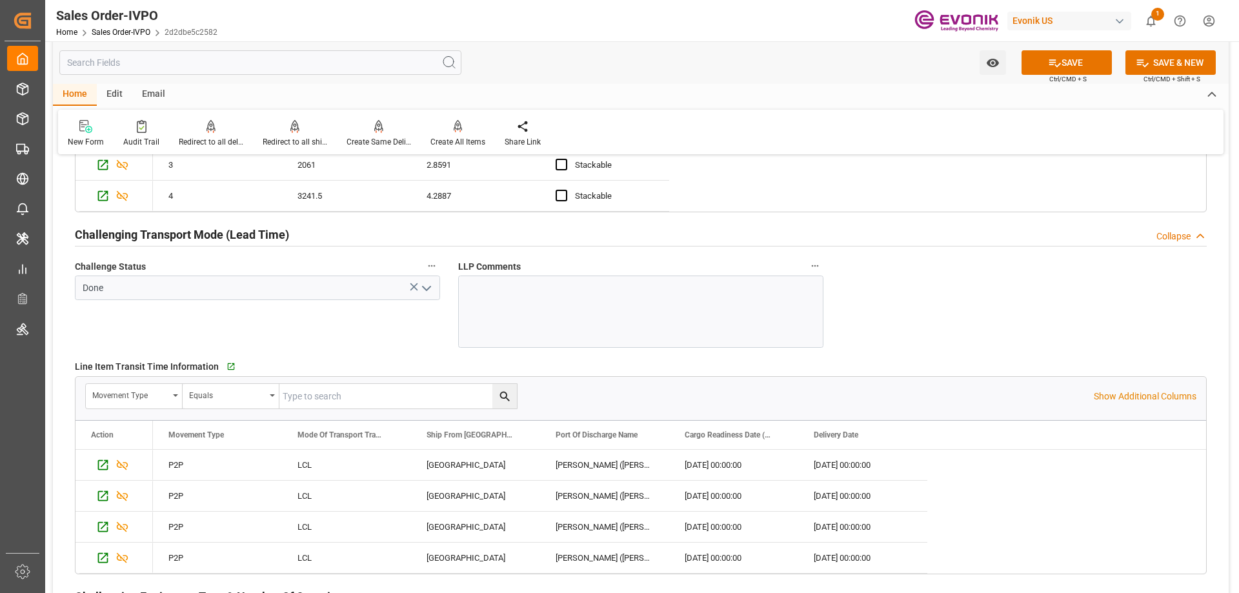
scroll to position [2000, 0]
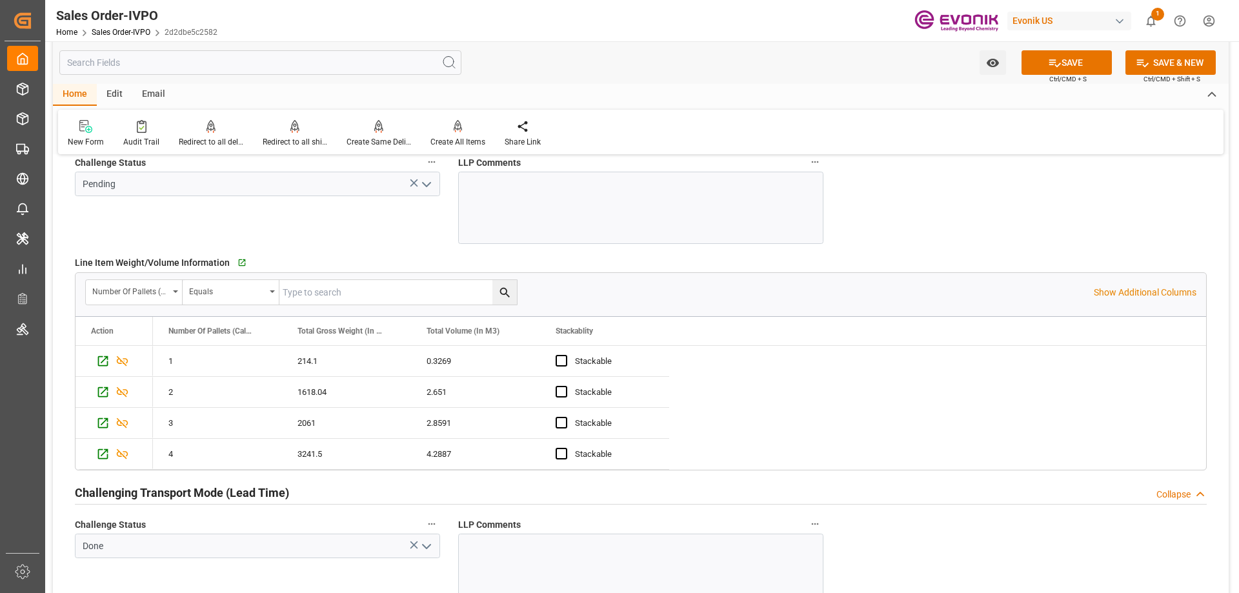
click at [428, 194] on button "open menu" at bounding box center [425, 184] width 19 height 20
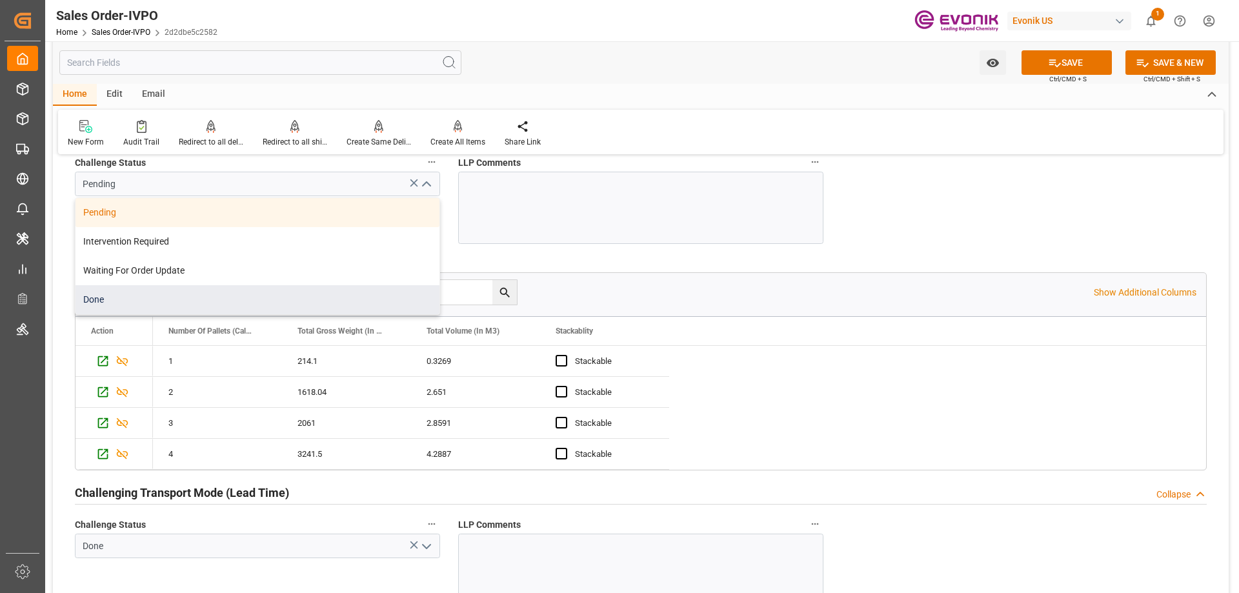
click at [197, 294] on div "Done" at bounding box center [258, 299] width 364 height 29
type input "Done"
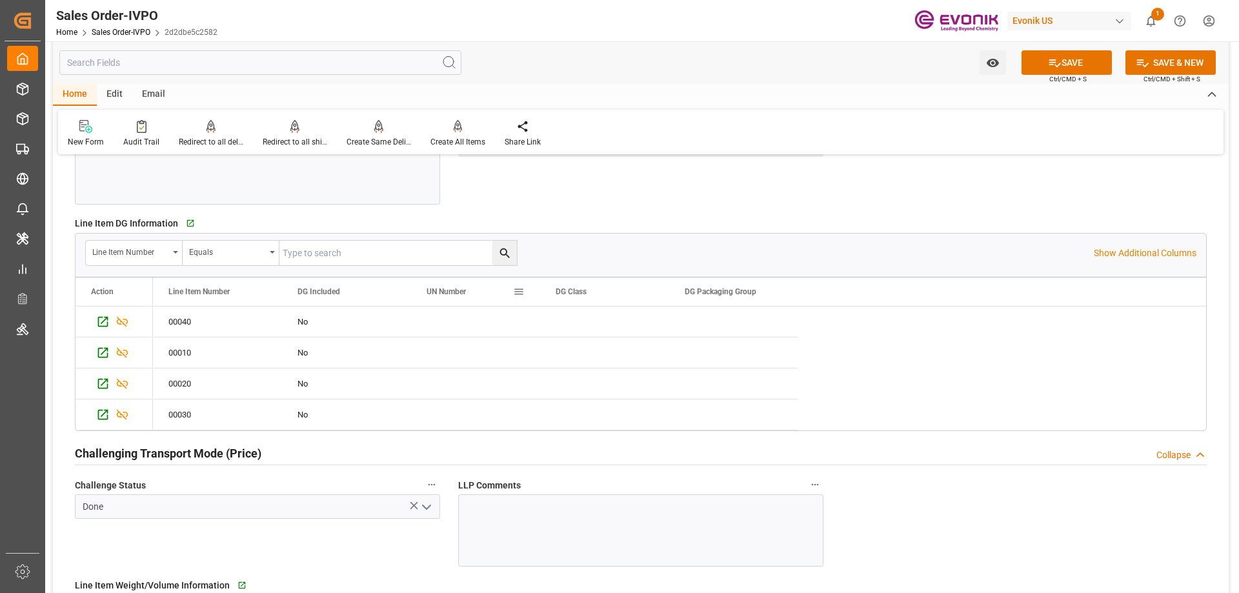
scroll to position [1549, 0]
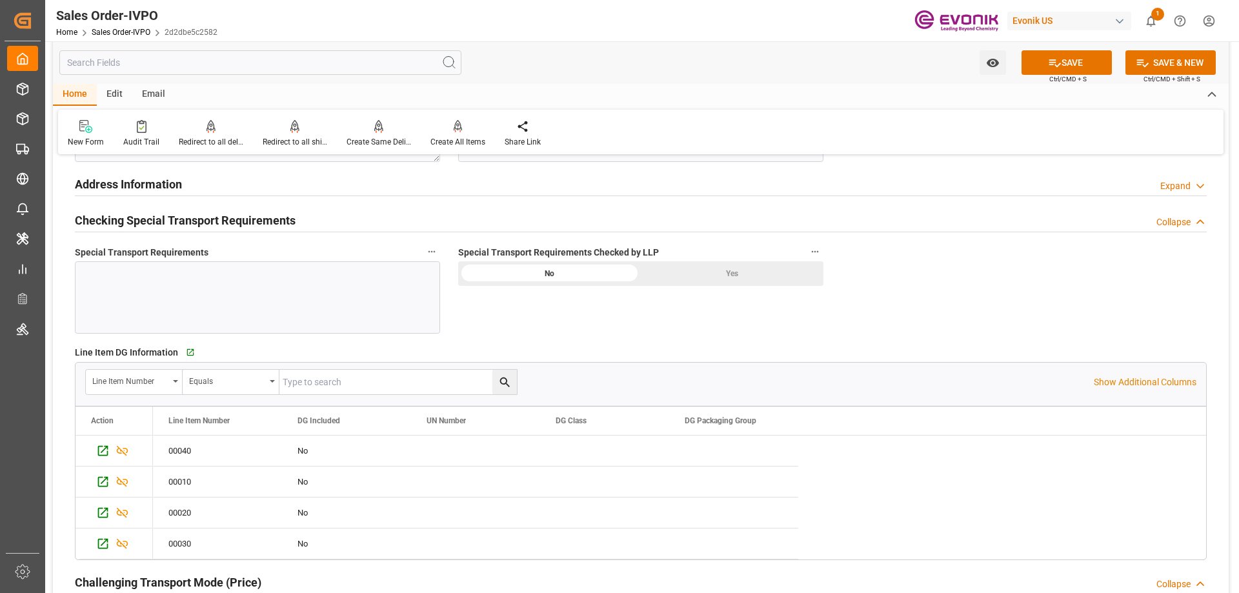
click at [727, 270] on div "Yes" at bounding box center [732, 273] width 183 height 25
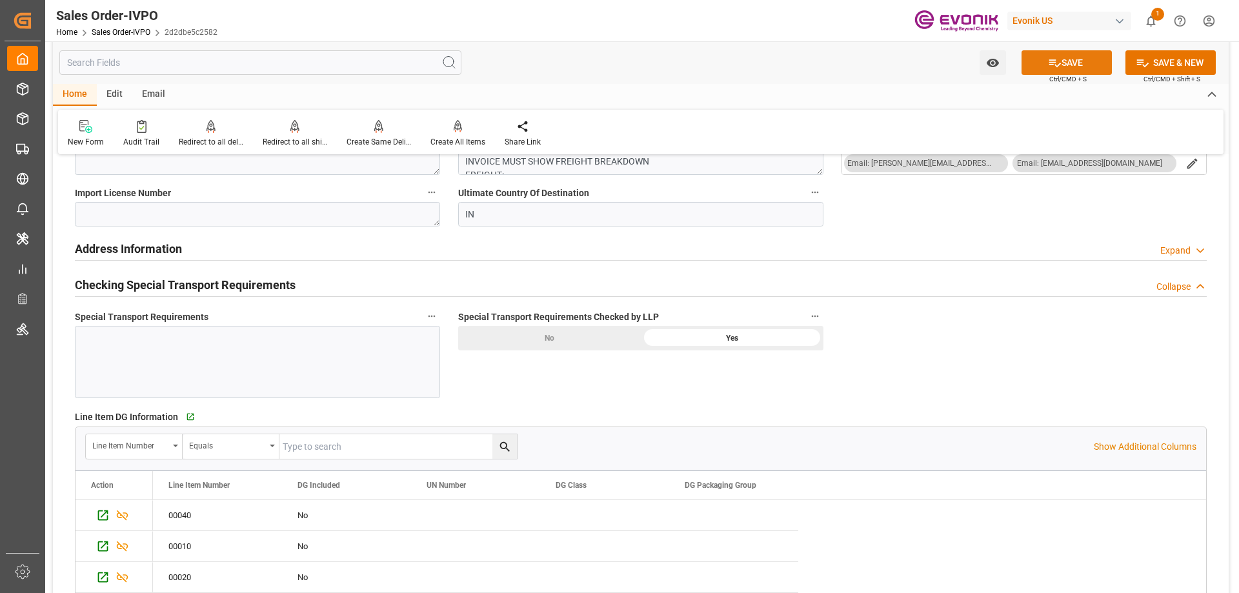
click at [1065, 70] on button "SAVE" at bounding box center [1067, 62] width 90 height 25
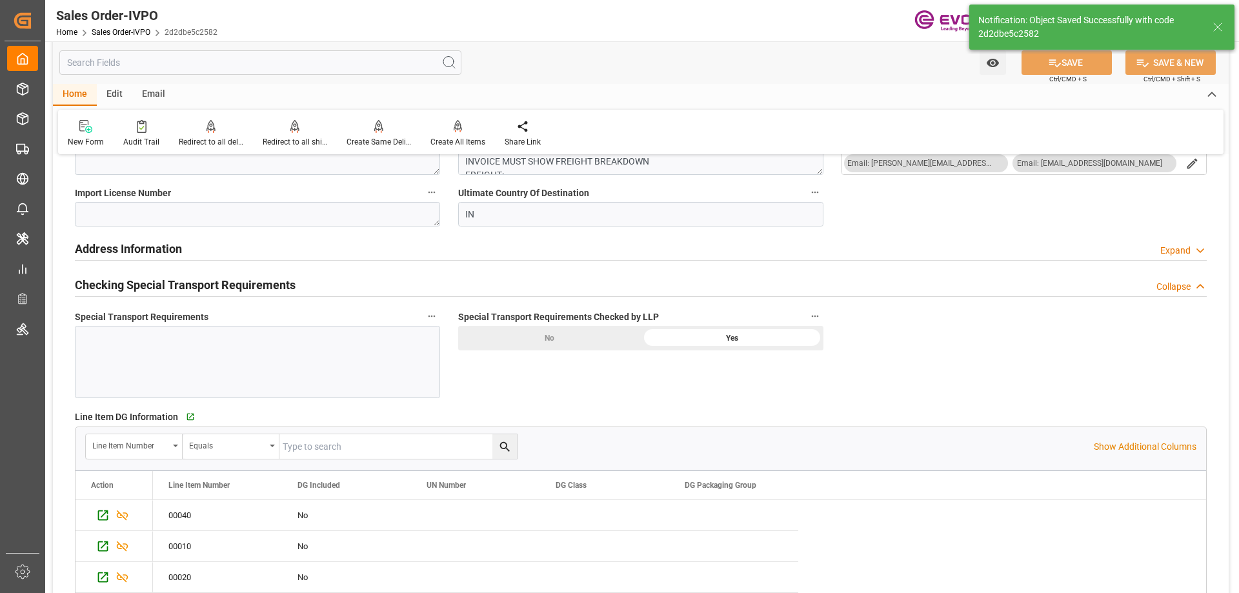
type input "08-12-2025 18:39"
type input "No"
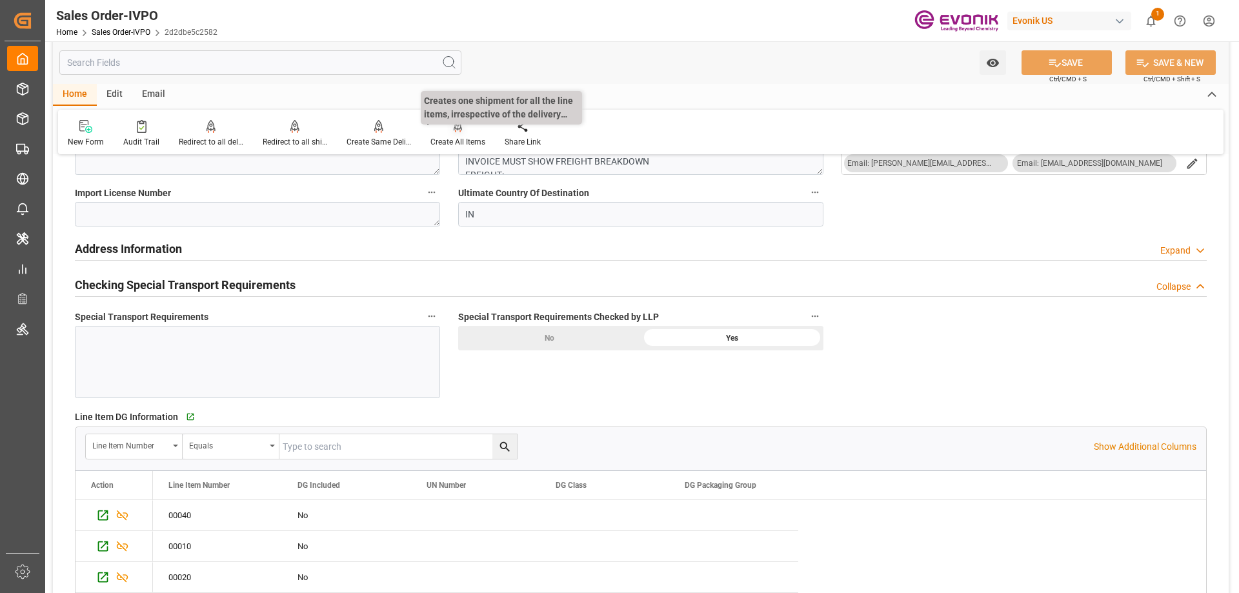
click at [452, 135] on div "Create All Items" at bounding box center [458, 133] width 74 height 28
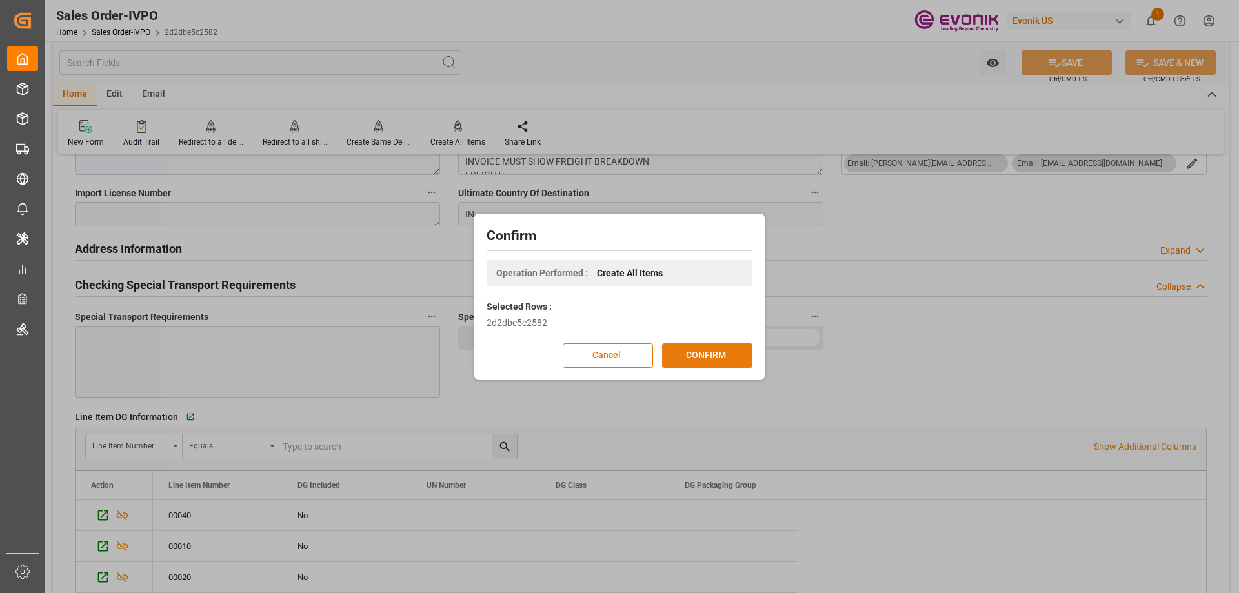
click at [684, 348] on button "CONFIRM" at bounding box center [707, 355] width 90 height 25
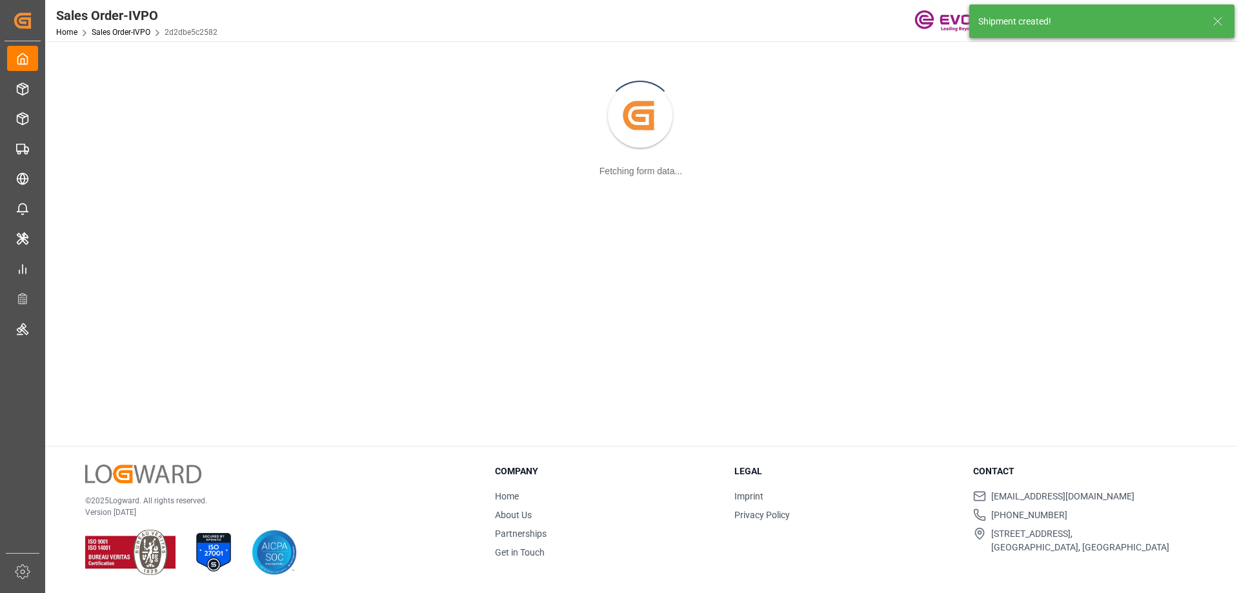
scroll to position [140, 0]
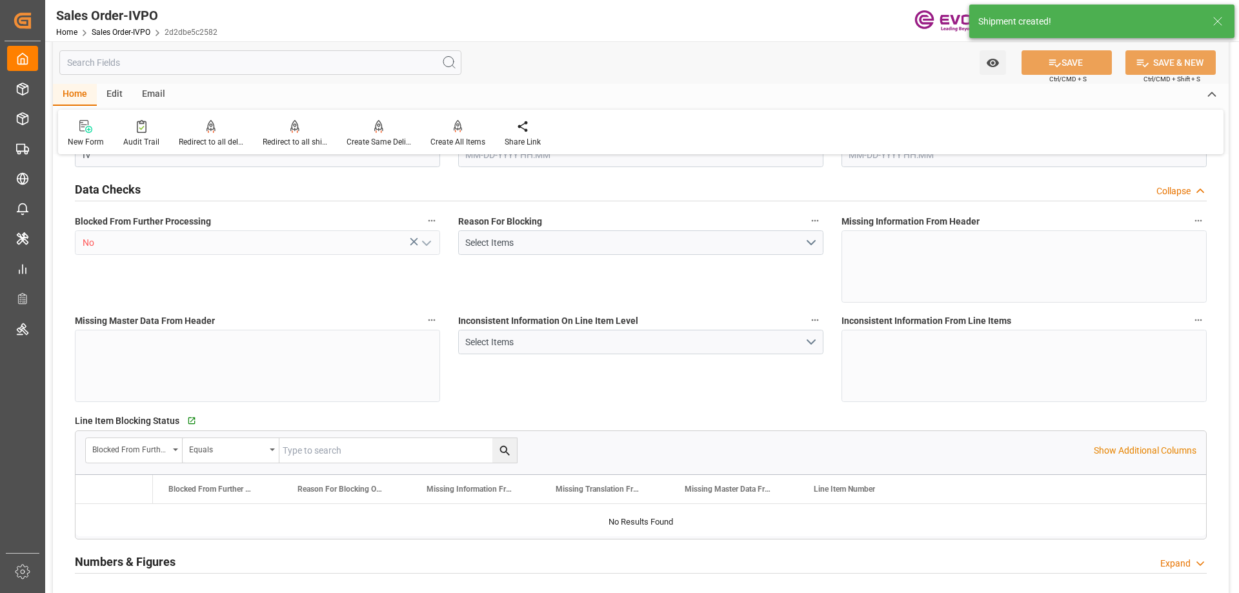
type input "INNSA"
type input "0"
type input "1"
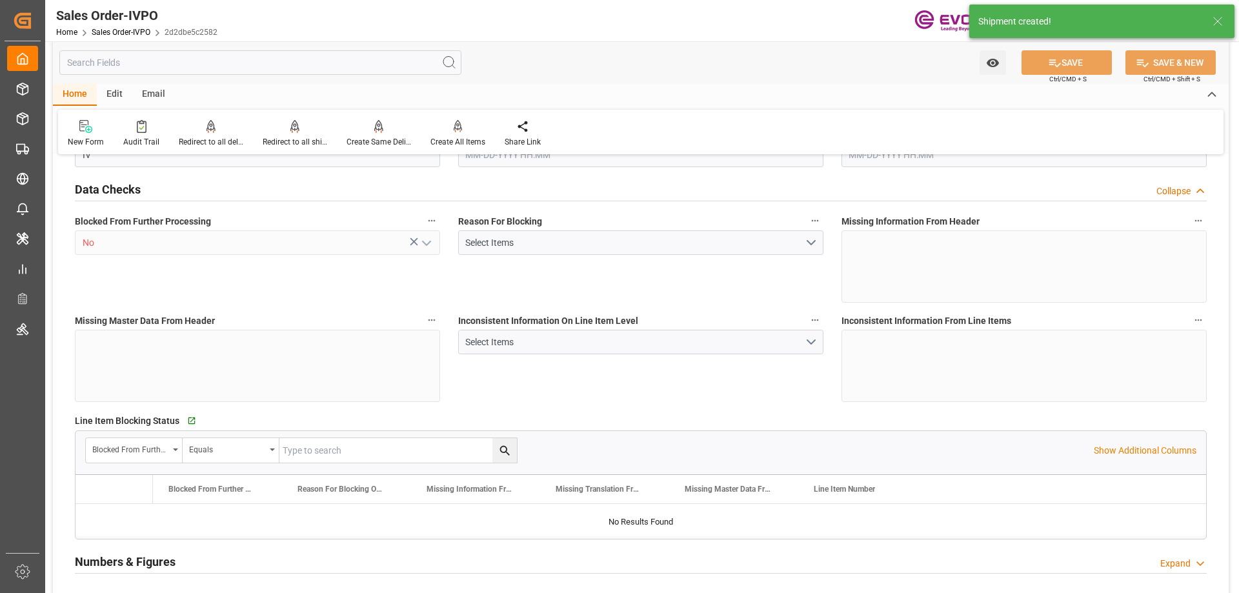
type input "7349.64"
type input "10.1257"
type input "17000"
type input "30"
type input "08-11-2025 15:54"
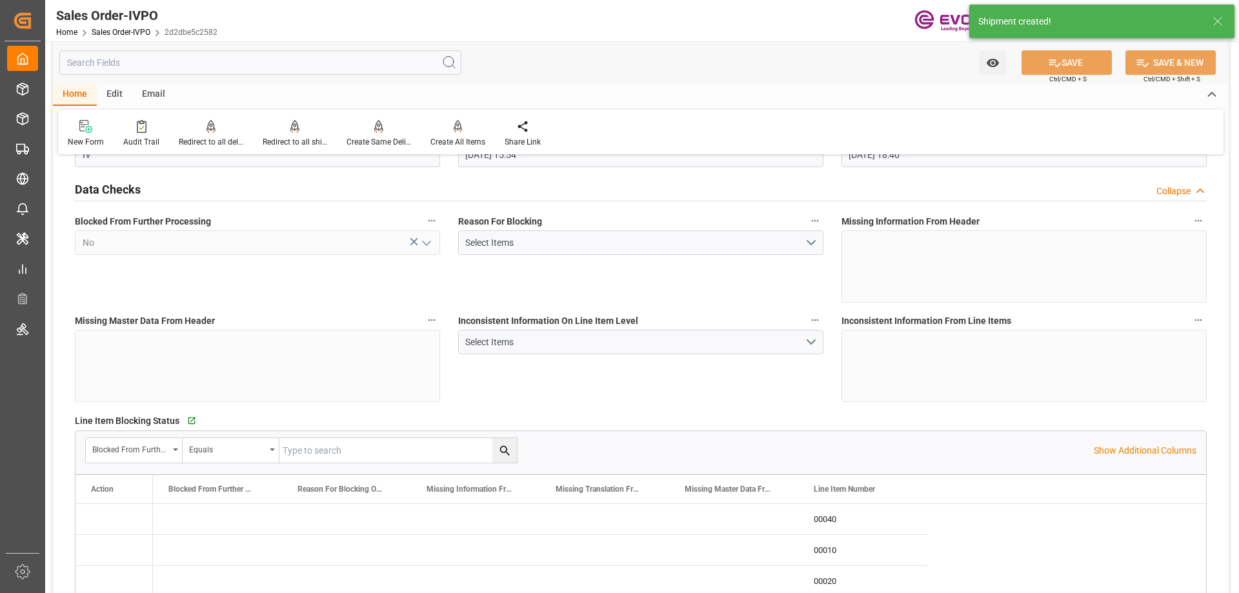
type input "[DATE] 18:40"
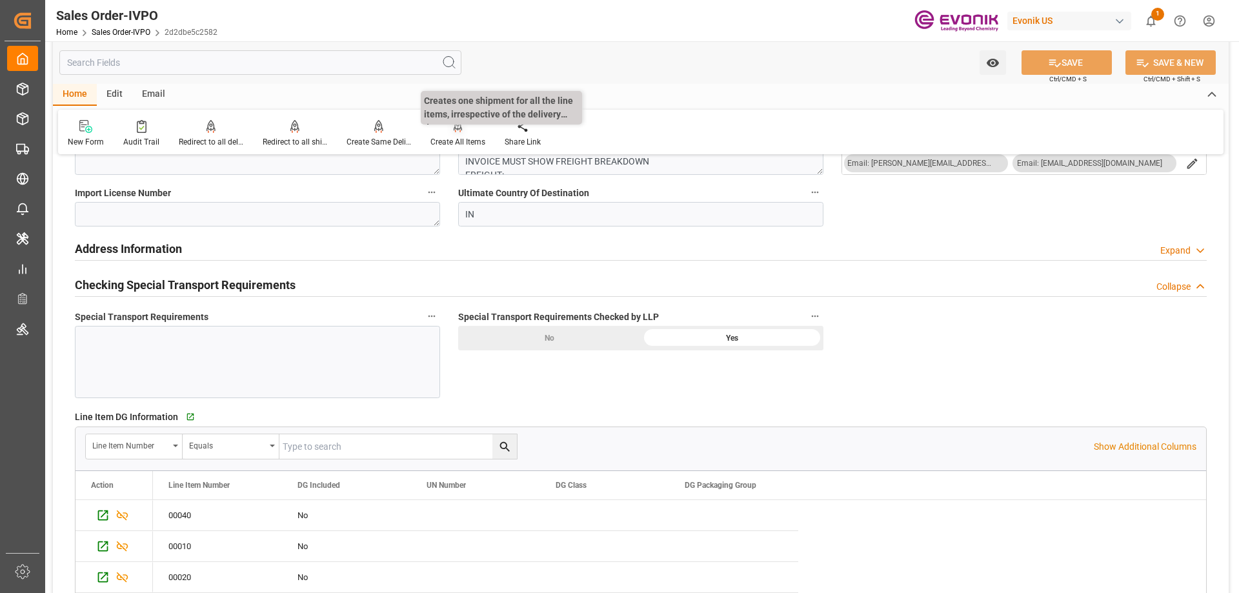
click at [459, 138] on div "Create All Items" at bounding box center [457, 142] width 55 height 12
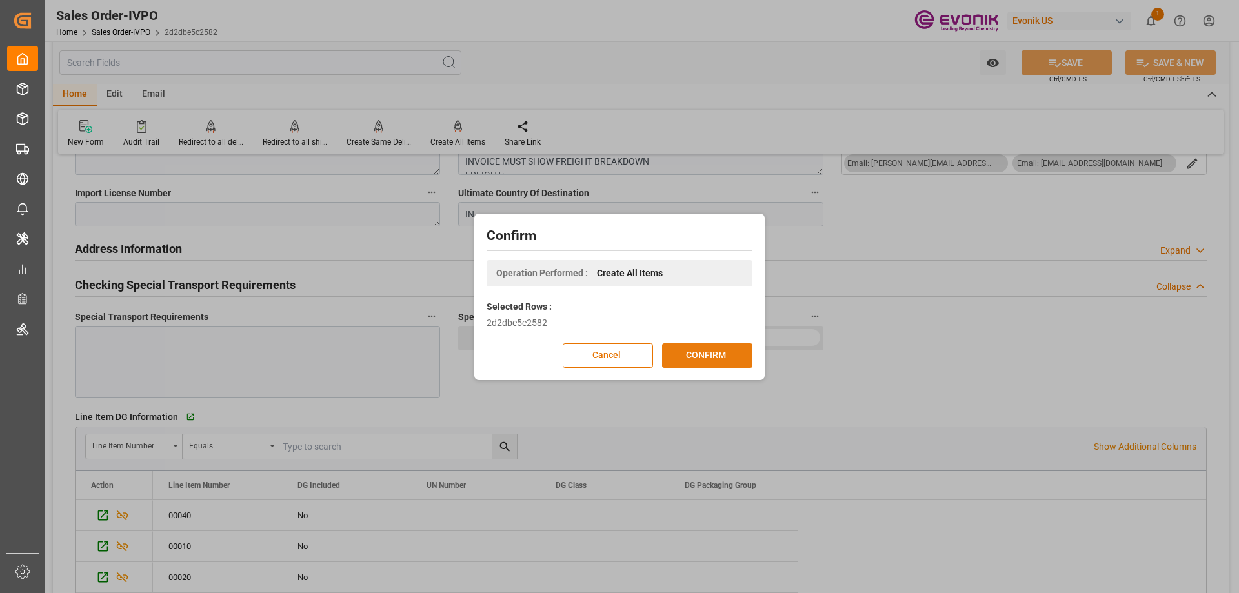
click at [733, 359] on button "CONFIRM" at bounding box center [707, 355] width 90 height 25
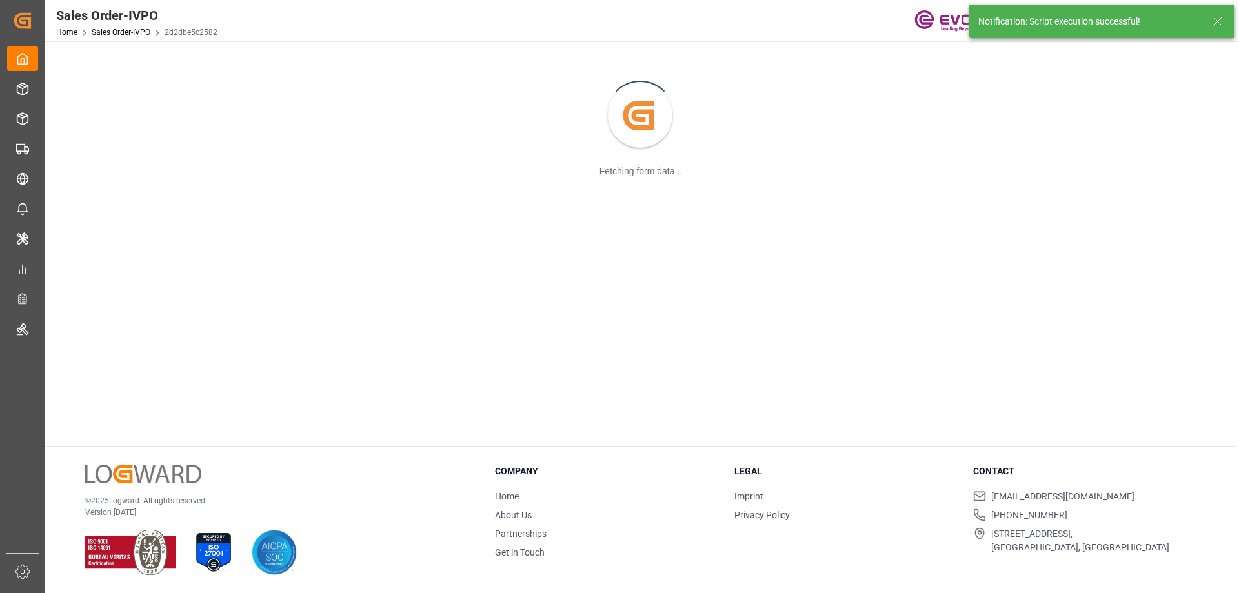
scroll to position [140, 0]
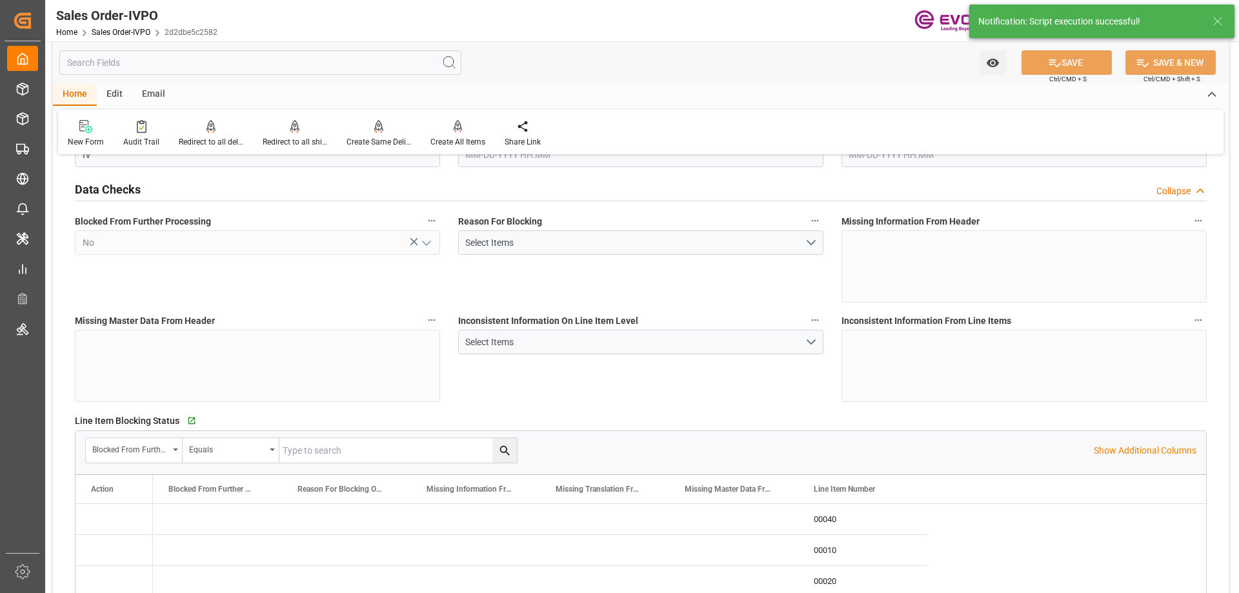
type input "INNSA"
type input "0"
type input "1"
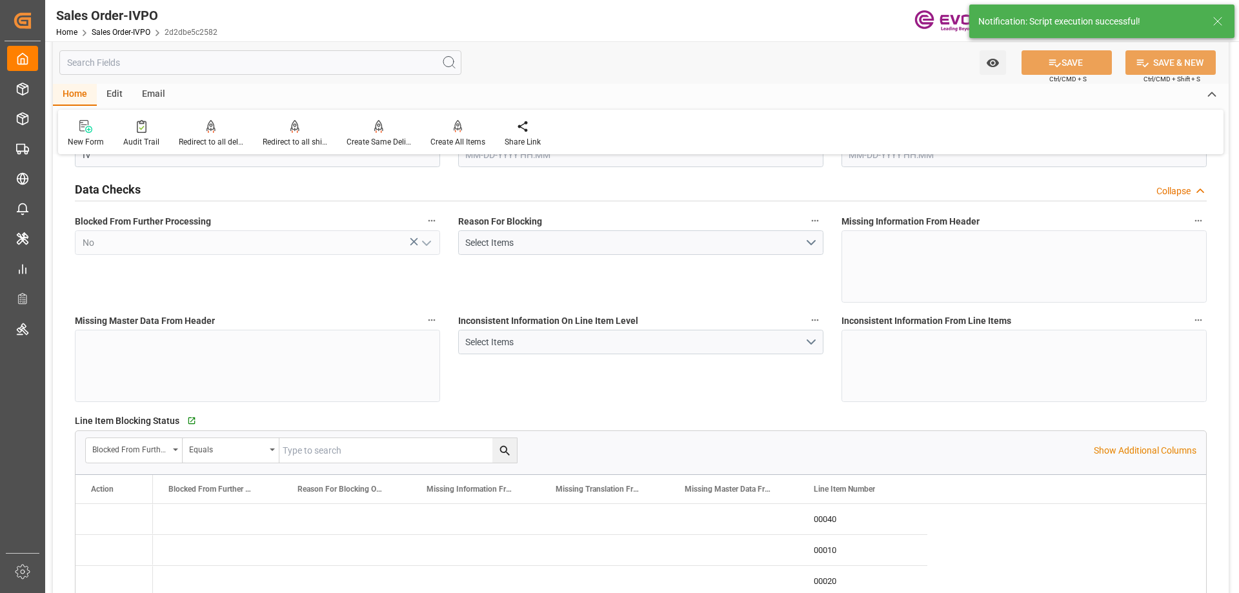
type input "7349.64"
type input "10.1257"
type input "17000"
type input "30"
type input "08-11-2025 15:54"
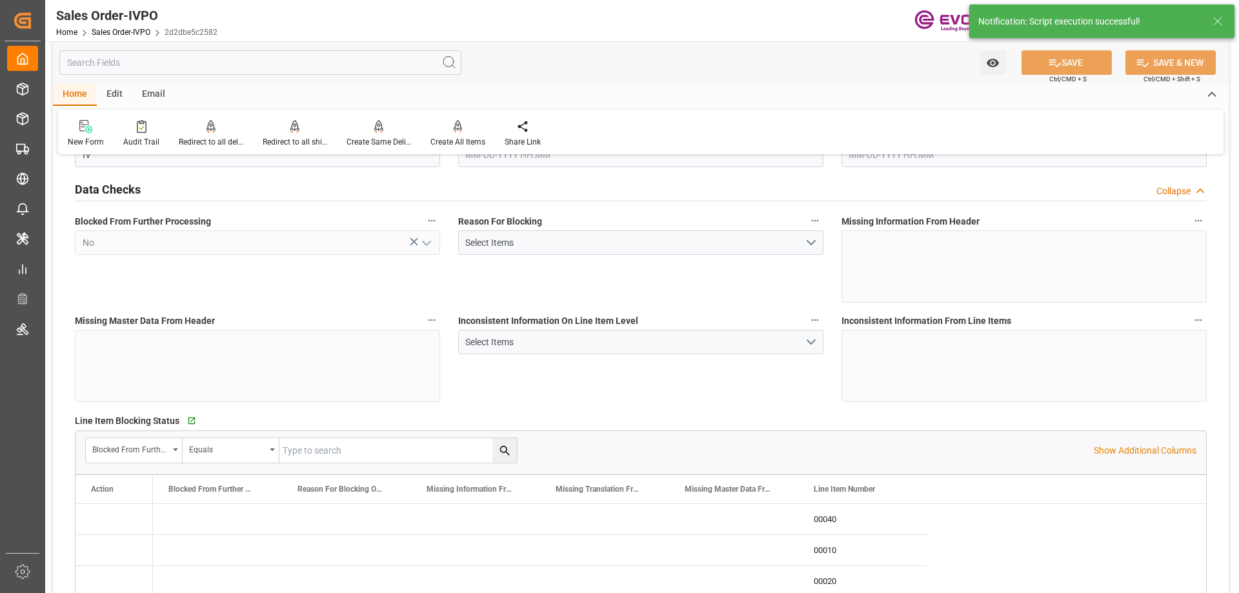
type input "[DATE] 18:40"
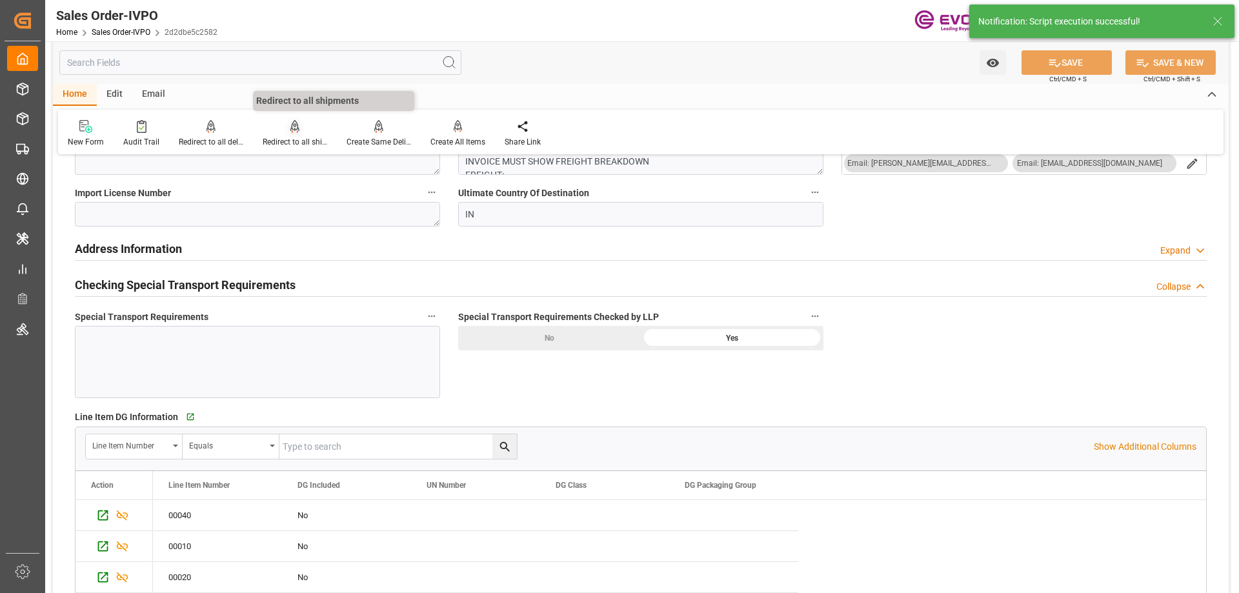
click at [299, 128] on div at bounding box center [295, 126] width 65 height 14
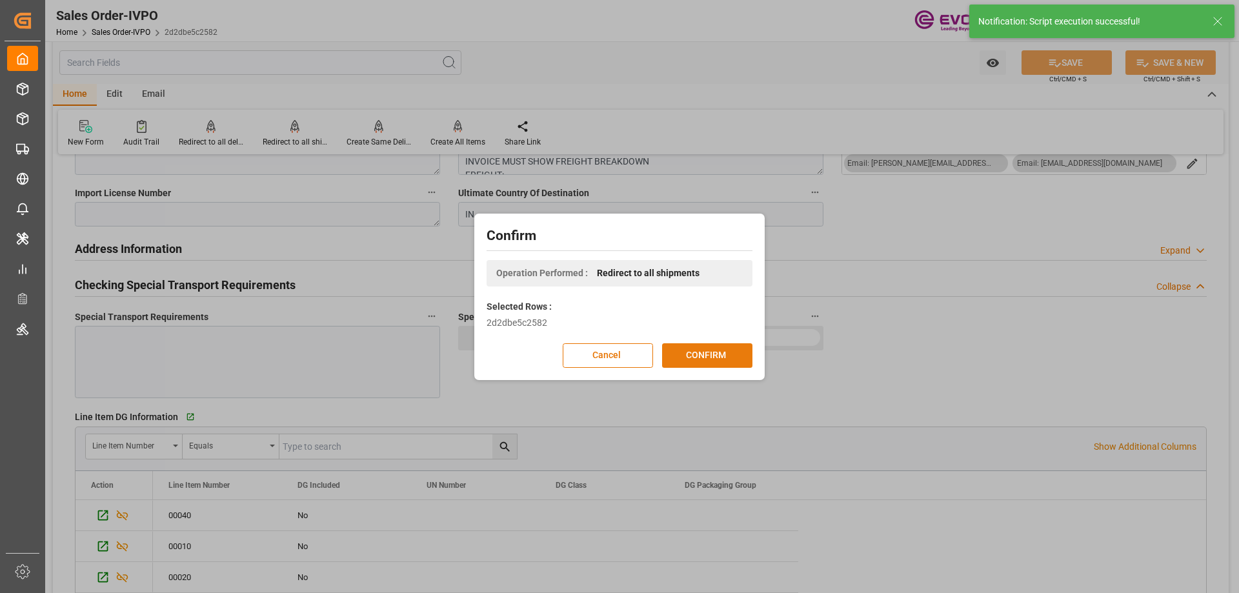
click at [700, 352] on button "CONFIRM" at bounding box center [707, 355] width 90 height 25
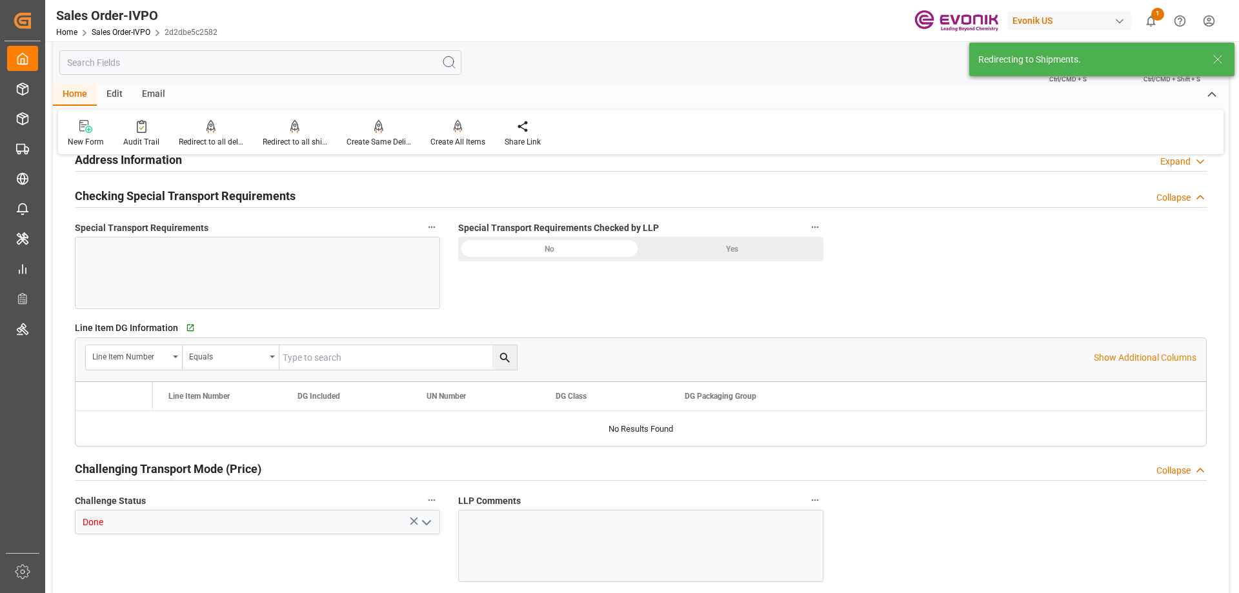
type input "INNSA"
type input "0"
type input "1"
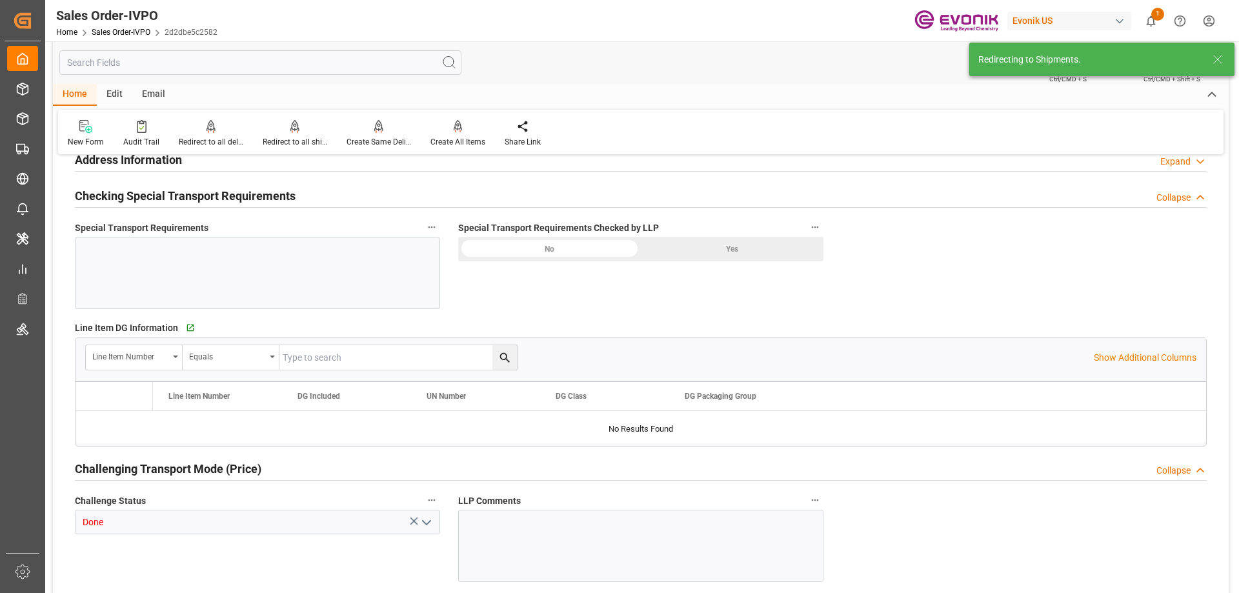
type input "7349.64"
type input "10.1257"
type input "17000"
type input "30"
type input "08-11-2025 15:54"
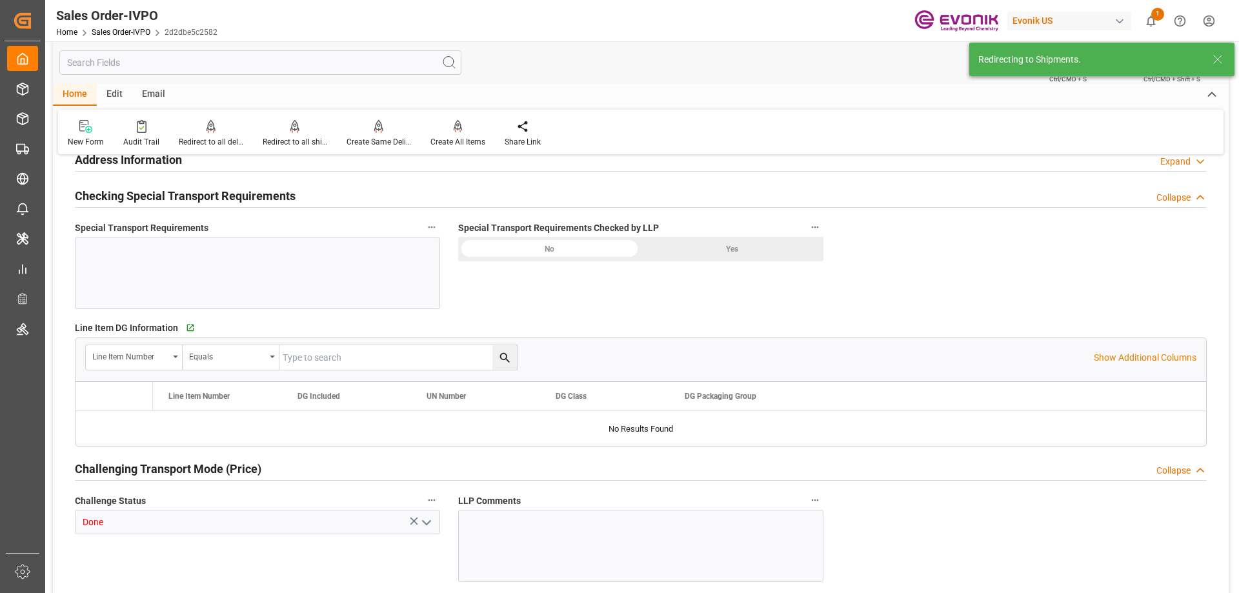
type input "[DATE] 18:40"
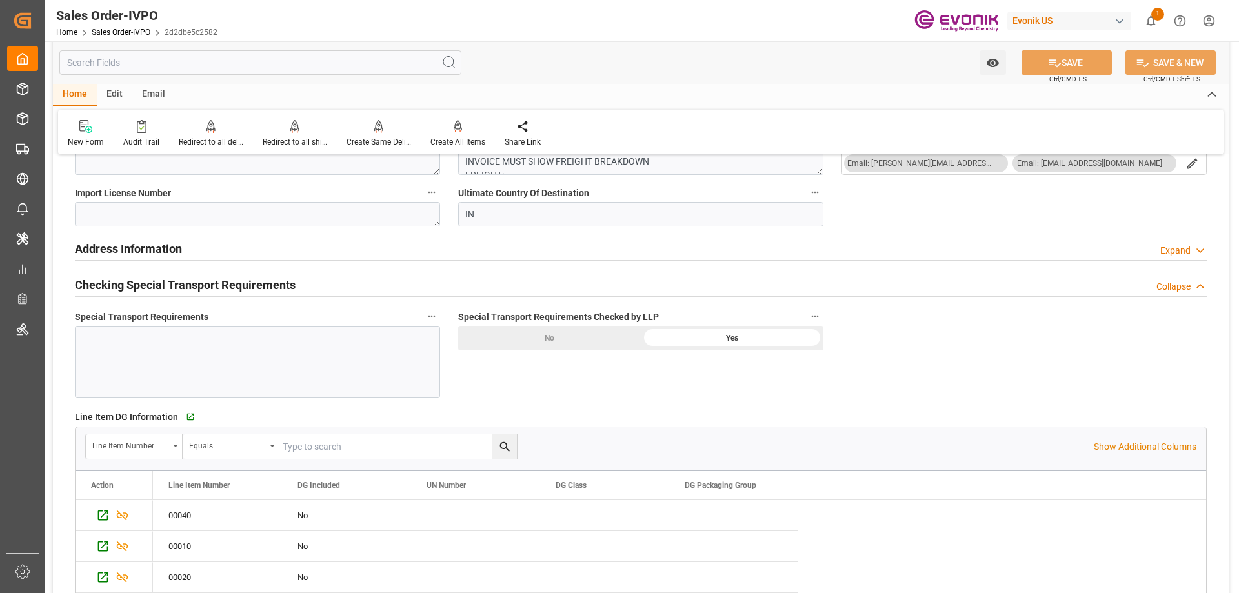
click at [136, 357] on div at bounding box center [257, 362] width 365 height 72
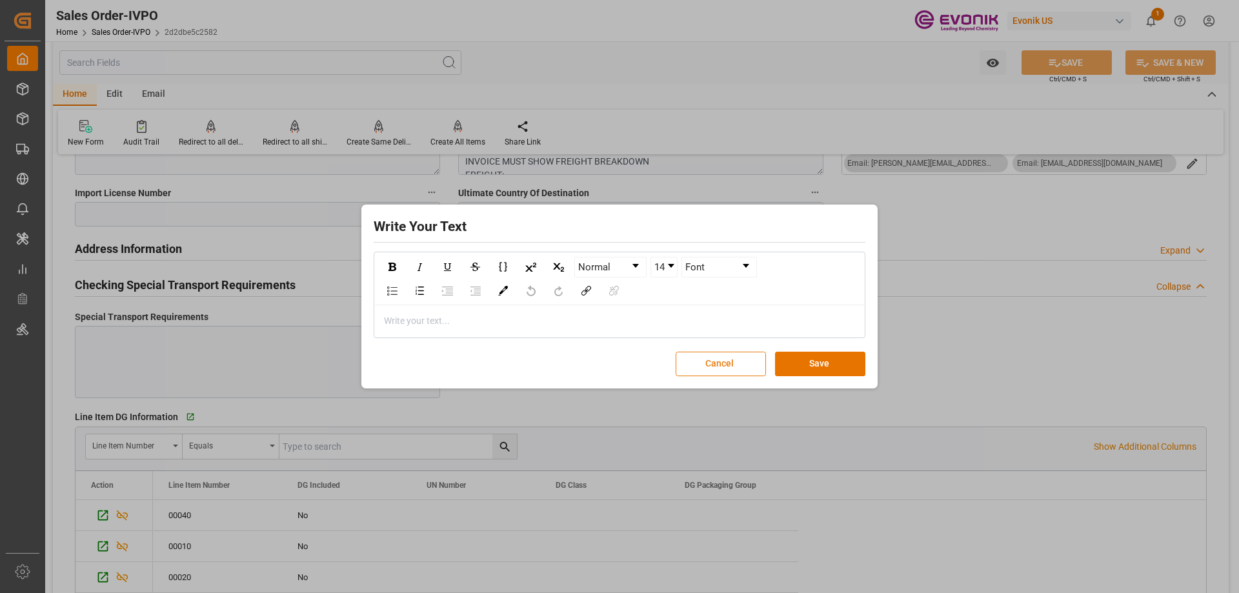
click at [722, 372] on button "Cancel" at bounding box center [721, 364] width 90 height 25
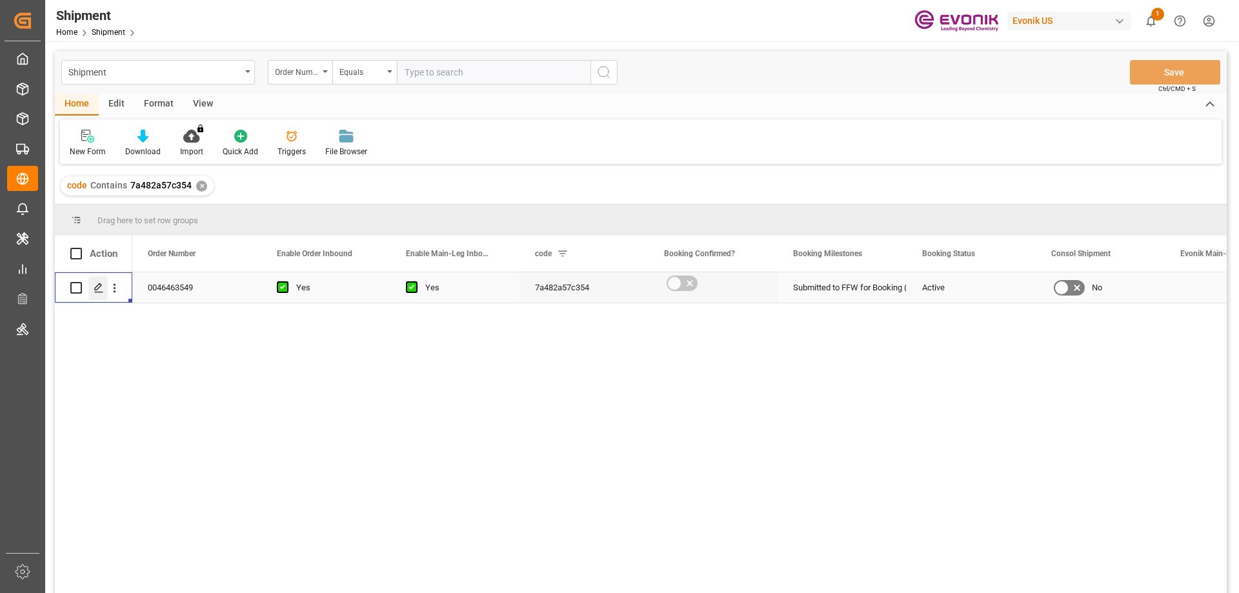
click at [90, 287] on div "Press SPACE to select this row." at bounding box center [97, 288] width 19 height 24
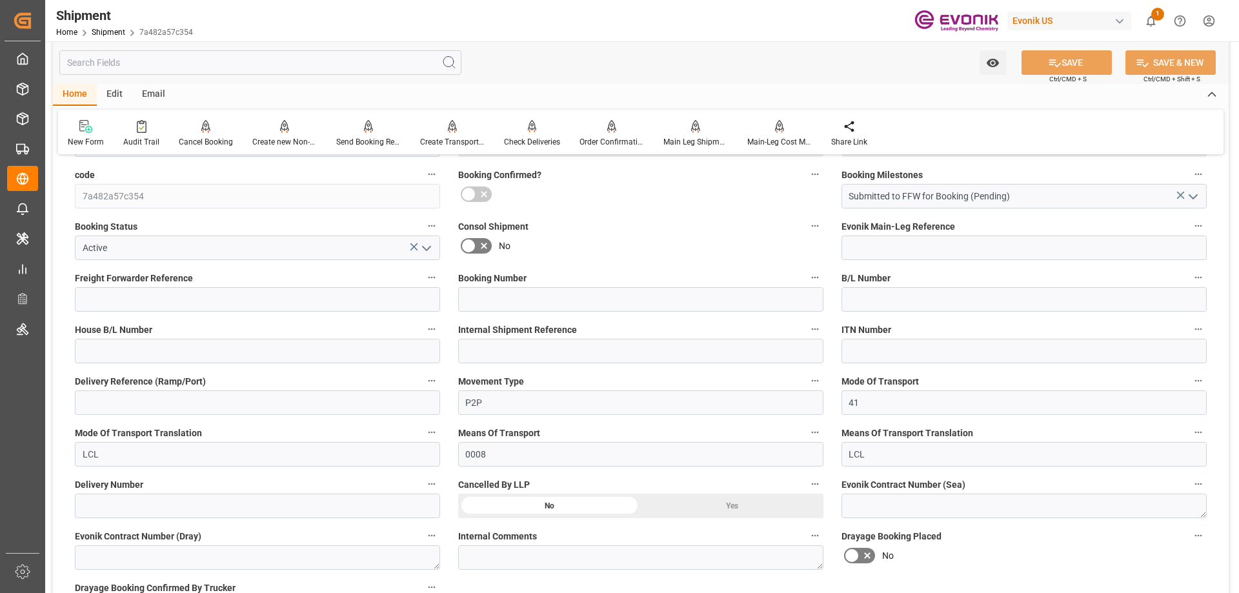
scroll to position [516, 0]
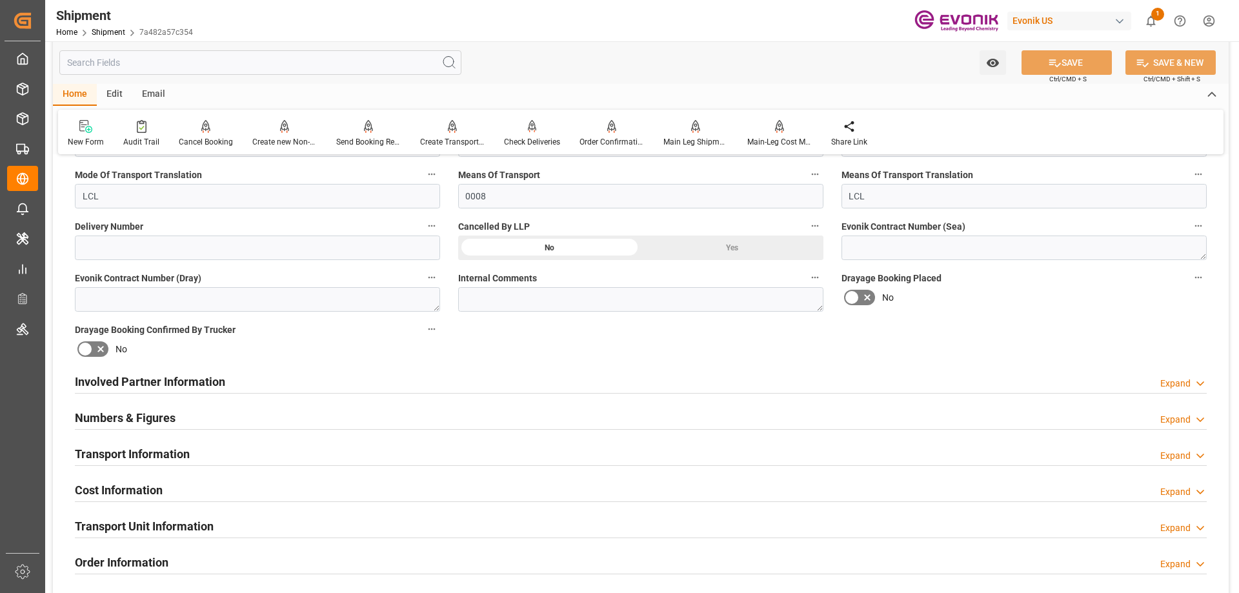
click at [232, 387] on div "Involved Partner Information Expand" at bounding box center [641, 380] width 1132 height 25
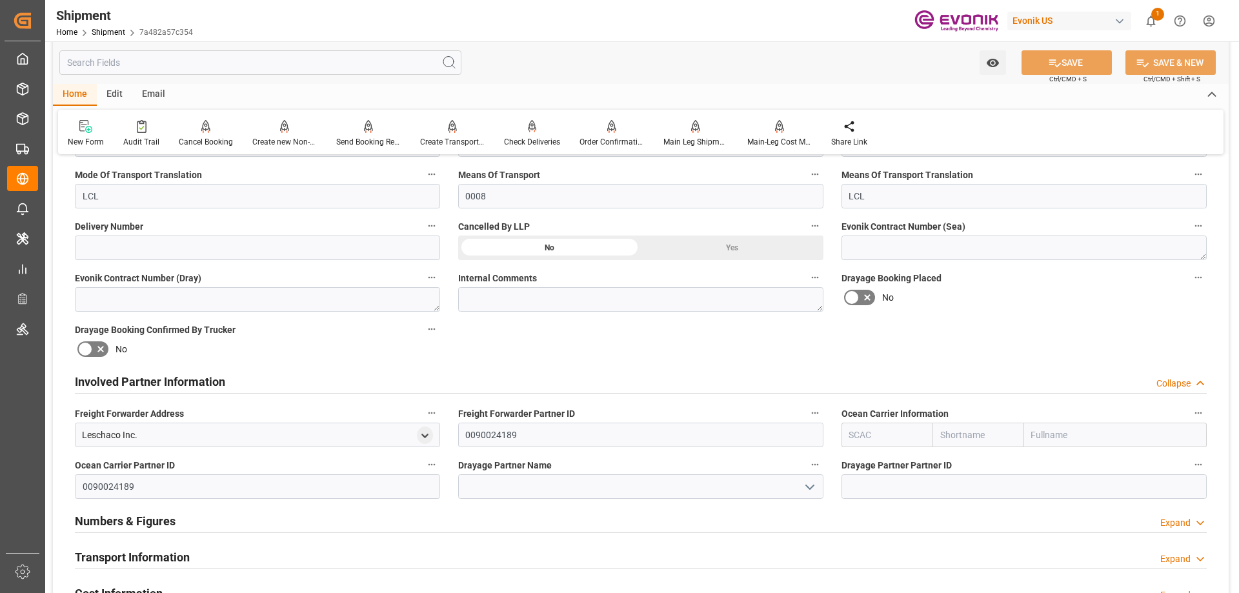
click at [915, 437] on input "text" at bounding box center [886, 435] width 91 height 25
type input "ALRB"
click at [867, 460] on b "ALRB" at bounding box center [861, 463] width 23 height 10
type input "AC Containerline"
type input "AC Containerline GmbH"
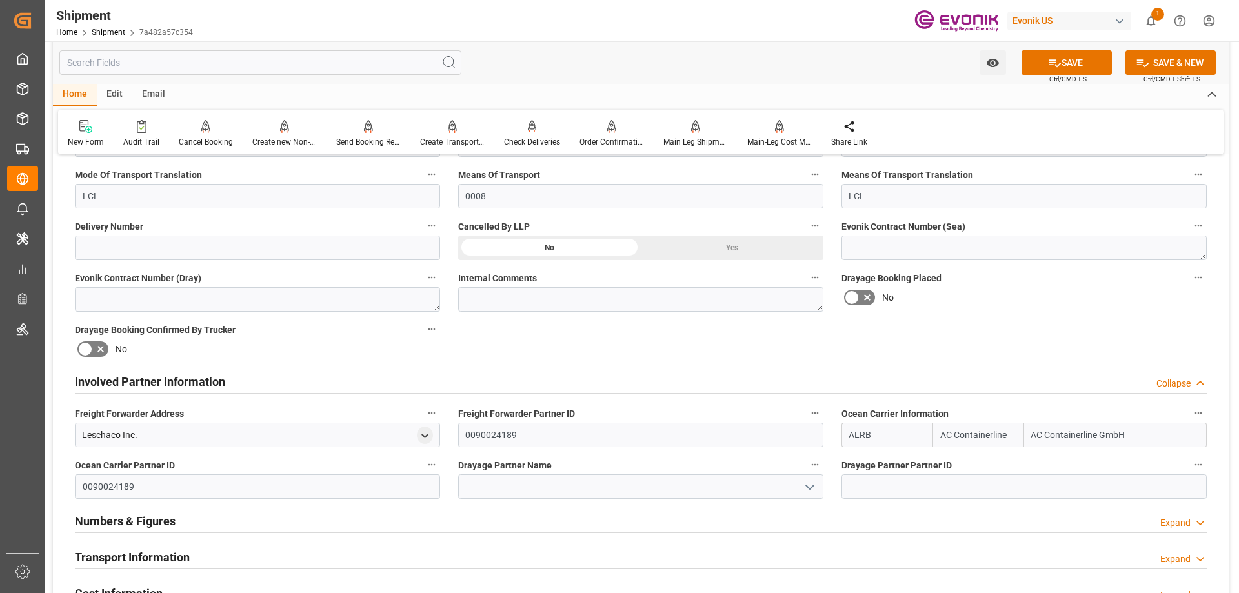
type input "ALRB"
click at [643, 485] on input at bounding box center [640, 486] width 365 height 25
click at [631, 487] on input at bounding box center [640, 486] width 365 height 25
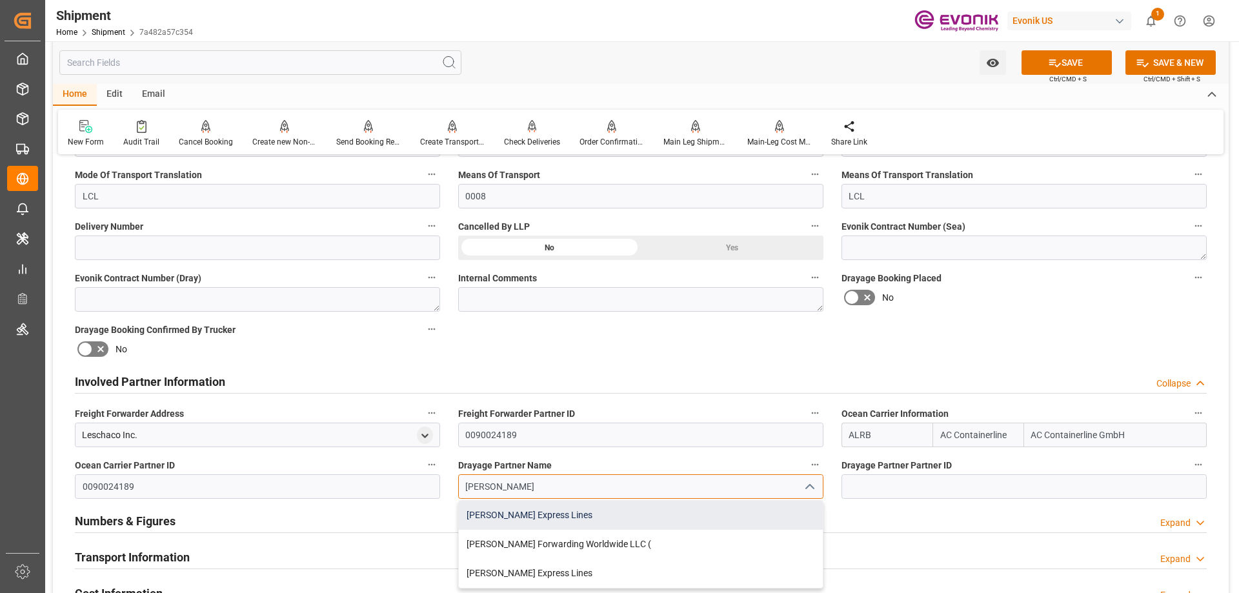
click at [548, 516] on div "[PERSON_NAME] Express Lines" at bounding box center [641, 515] width 364 height 29
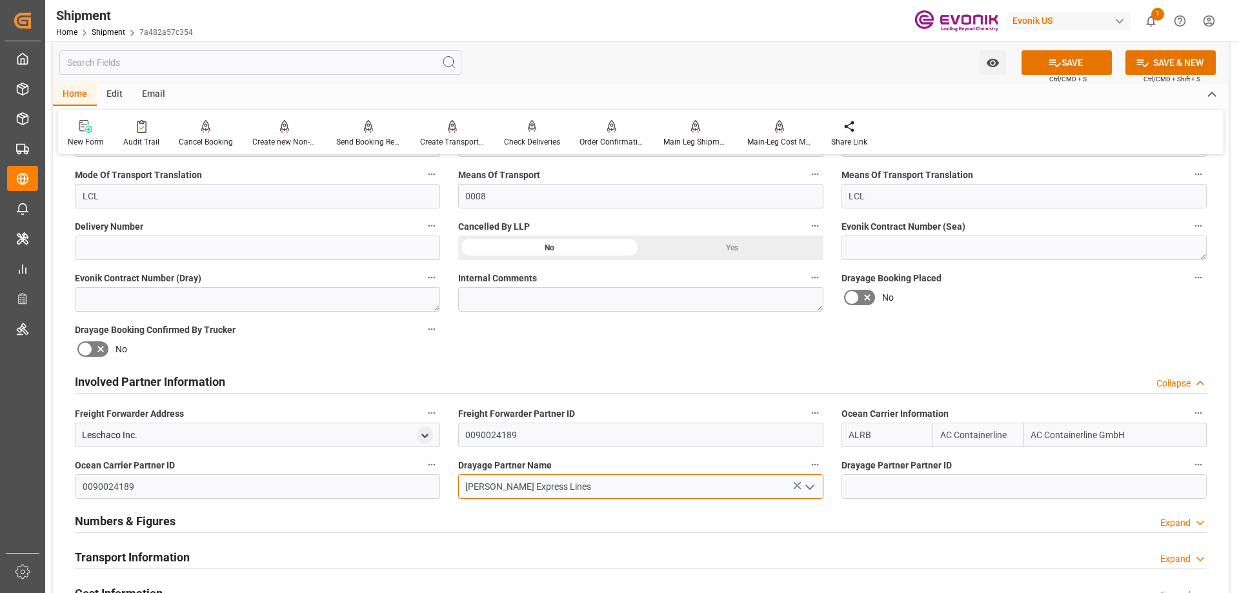
type input "[PERSON_NAME] Express Lines"
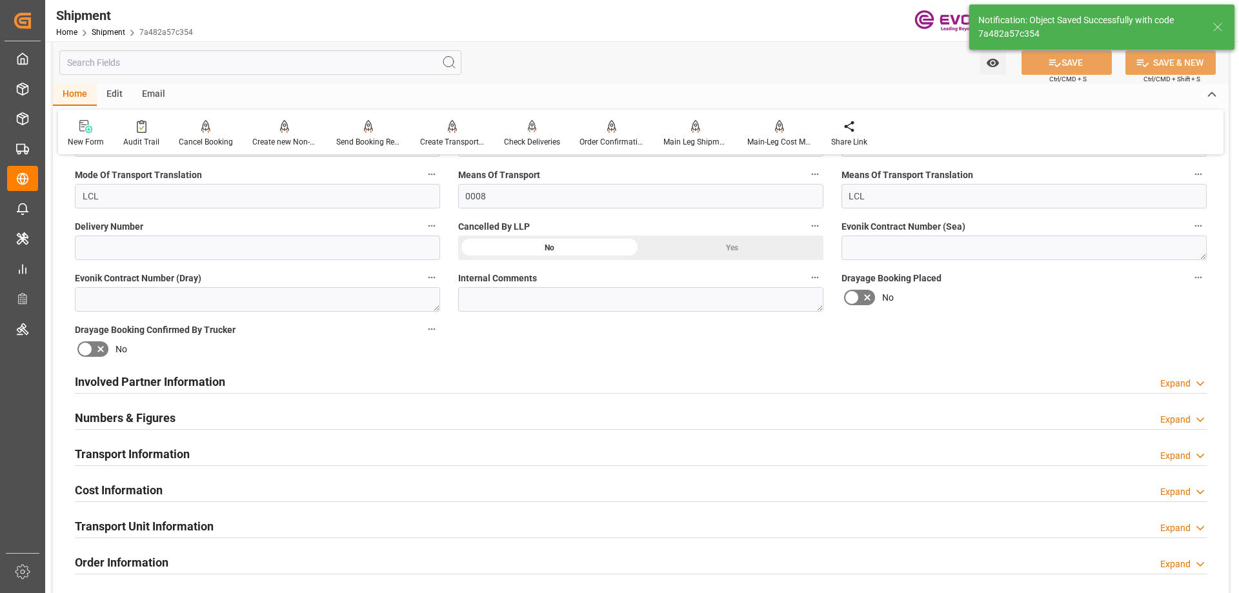
type input "0090029590"
click at [157, 374] on h2 "Involved Partner Information" at bounding box center [150, 381] width 150 height 17
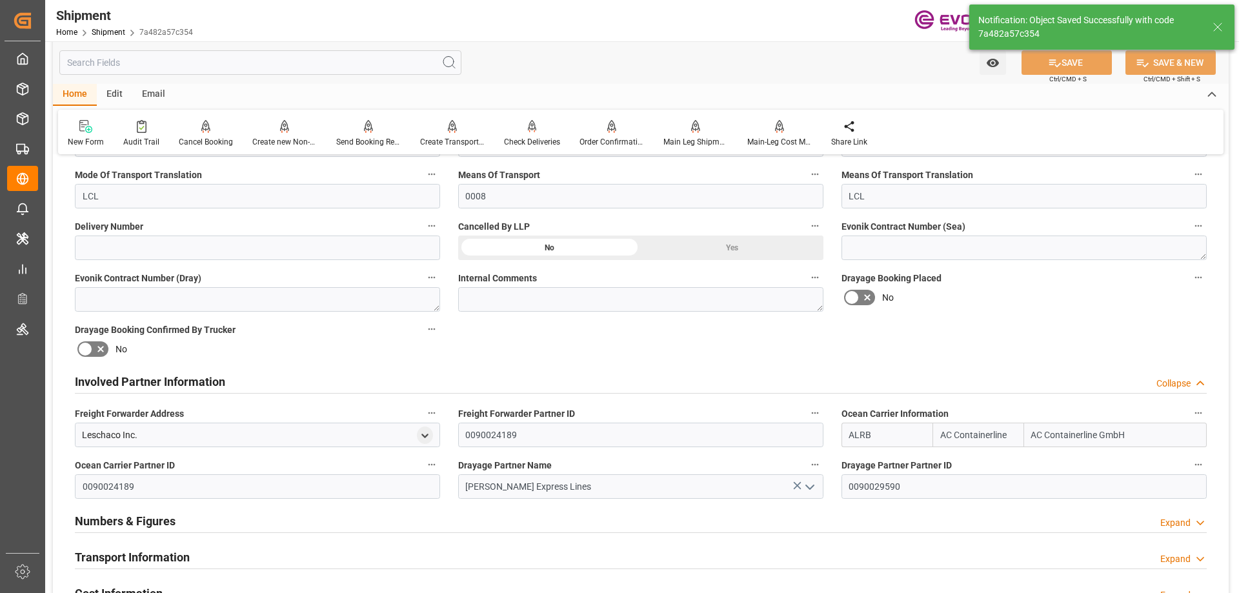
click at [144, 555] on h2 "Transport Information" at bounding box center [132, 557] width 115 height 17
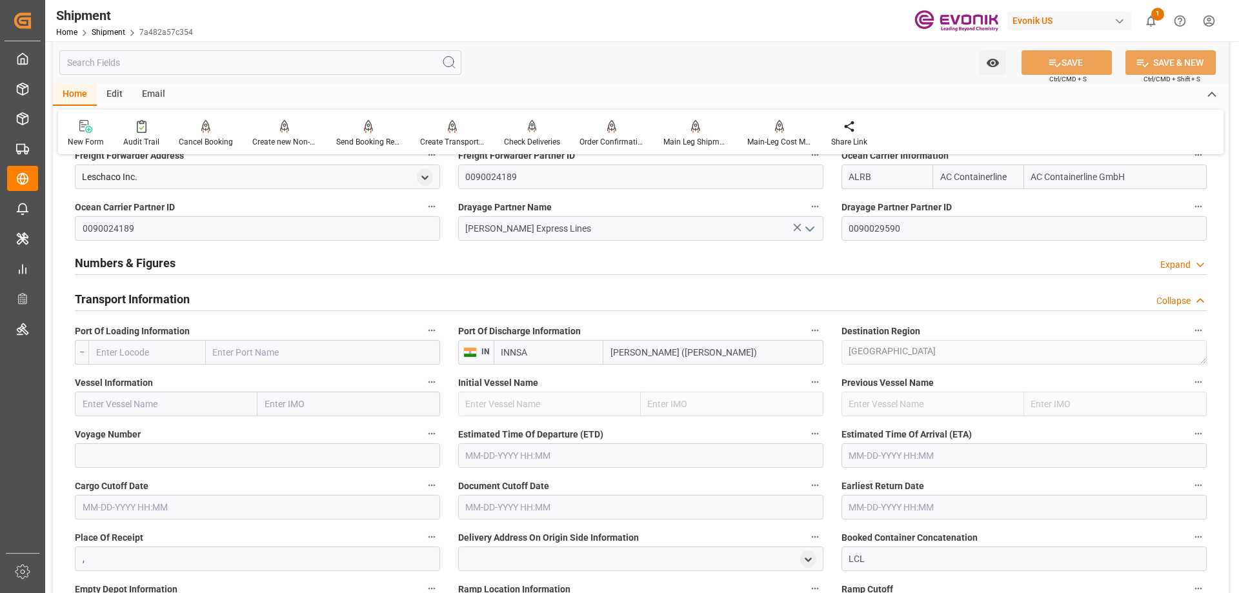
click at [115, 343] on input "text" at bounding box center [146, 352] width 117 height 25
click at [240, 352] on input "text" at bounding box center [323, 352] width 234 height 25
type input "[GEOGRAPHIC_DATA]"
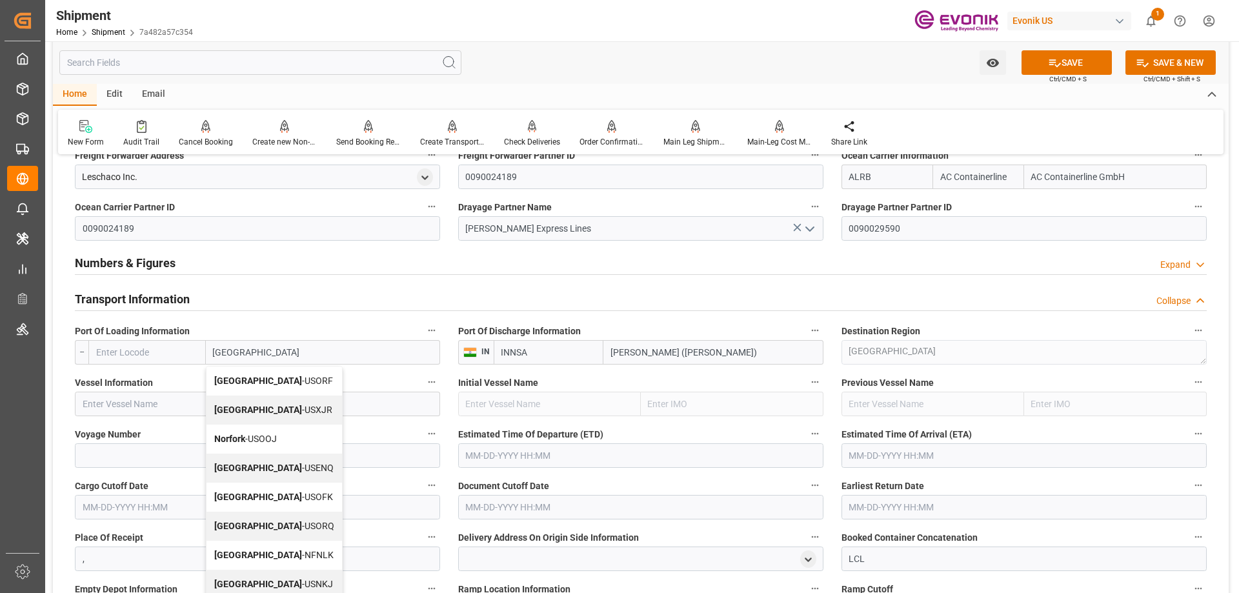
click at [255, 376] on span "Norfolk - [GEOGRAPHIC_DATA]" at bounding box center [273, 381] width 119 height 10
type input "USORF"
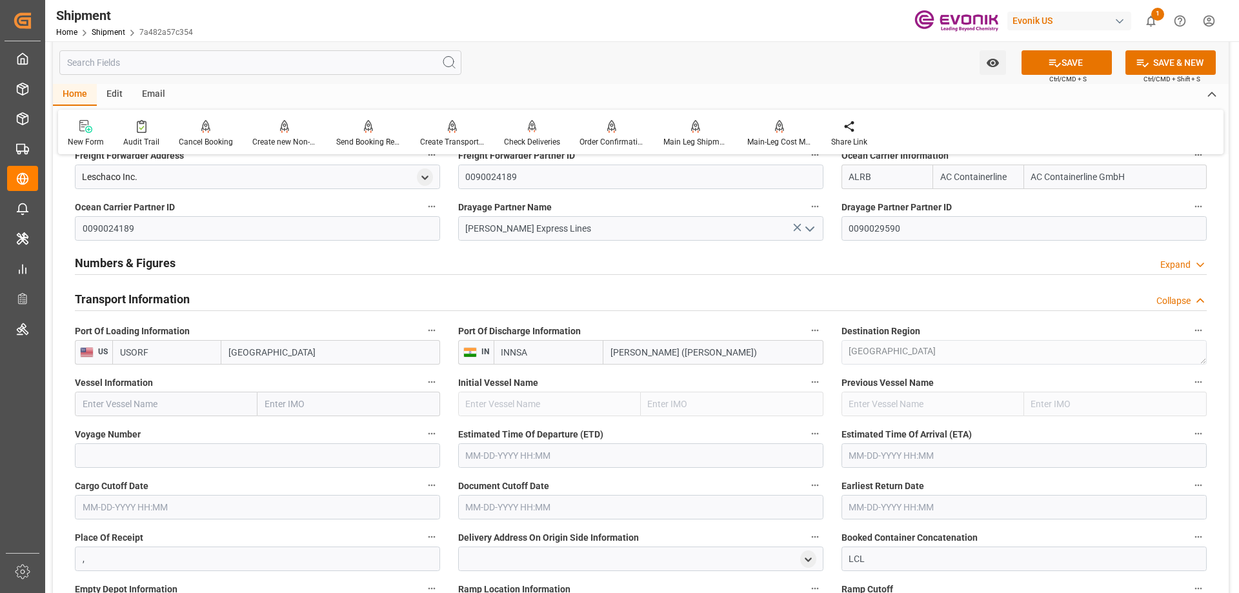
type input "[GEOGRAPHIC_DATA]"
click at [148, 407] on input "text" at bounding box center [166, 404] width 183 height 25
paste input "NILEDUTCH LION"
type input "NILEDUTCH LION"
click at [162, 429] on span "NILEDUTCH LION - 9337456" at bounding box center [138, 432] width 110 height 10
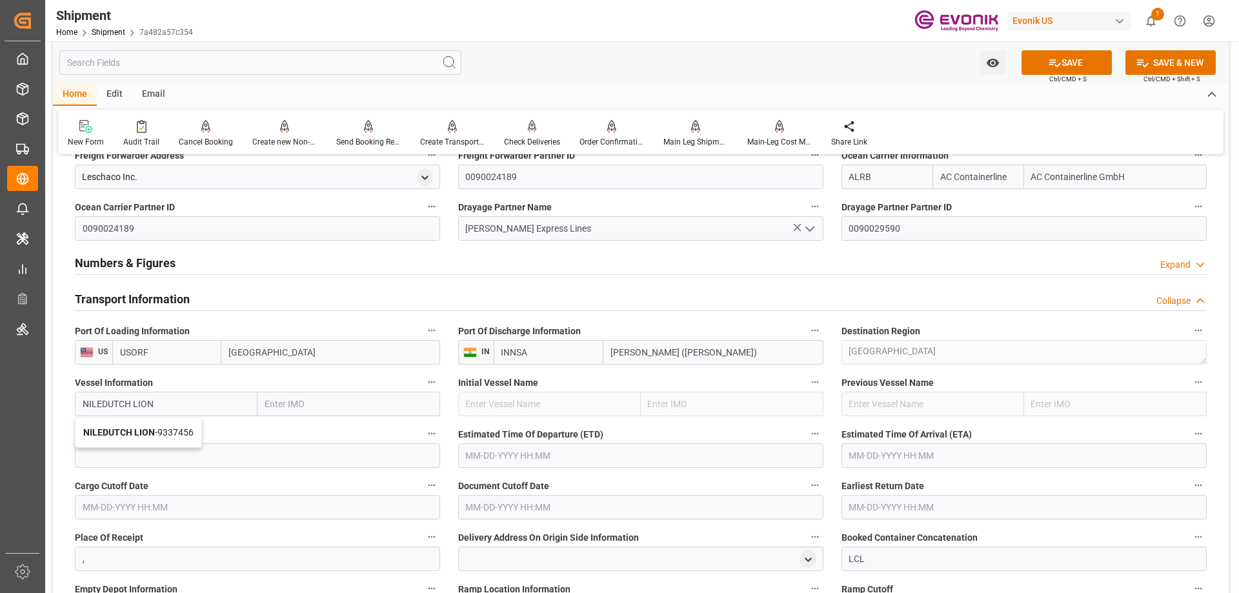
type input "9337456"
type input "NILEDUTCH LION"
click at [122, 460] on input at bounding box center [257, 455] width 365 height 25
paste input "5232"
type input "5232"
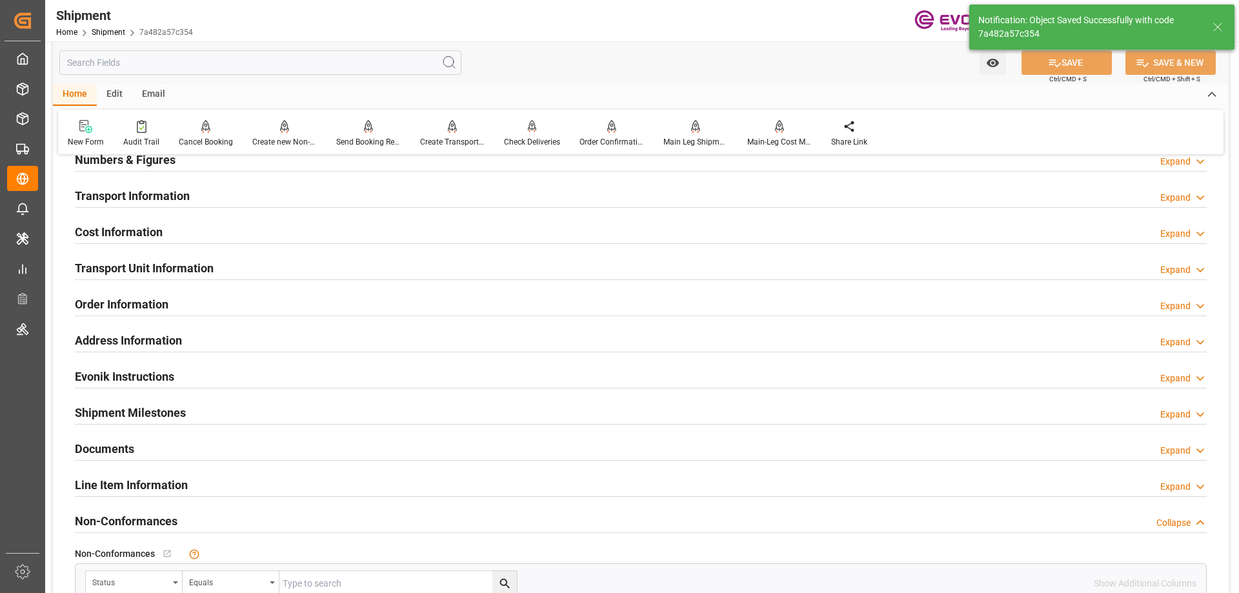
type input "NILEDUTCH LION"
type input "9337456"
click at [148, 201] on h2 "Transport Information" at bounding box center [132, 195] width 115 height 17
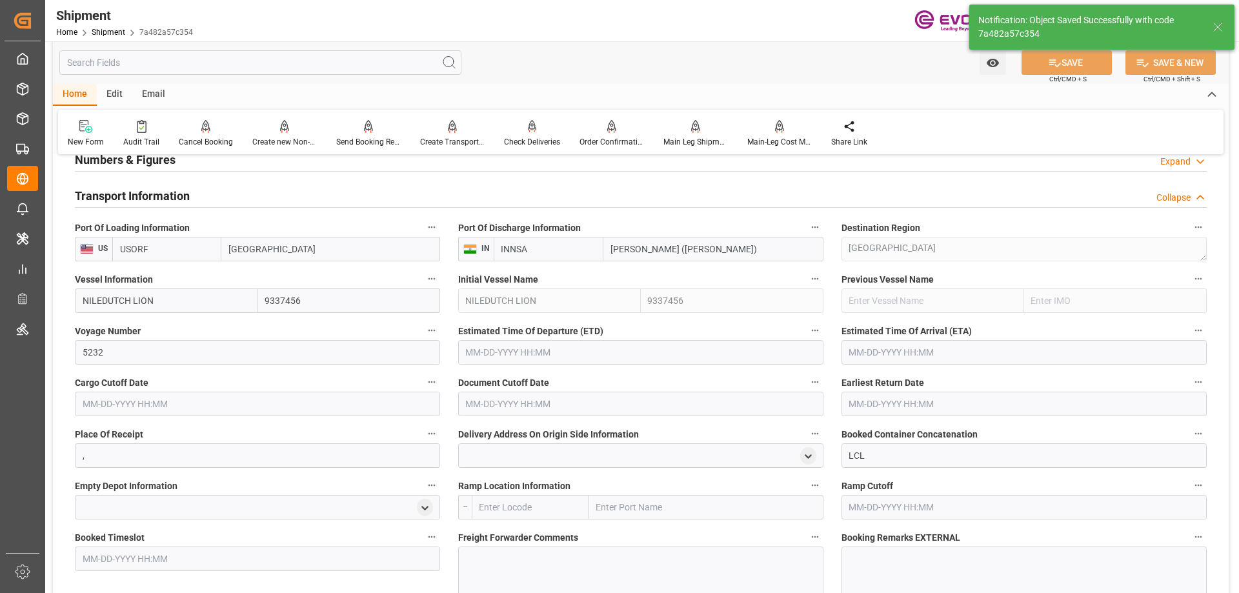
click at [144, 406] on input "text" at bounding box center [257, 404] width 365 height 25
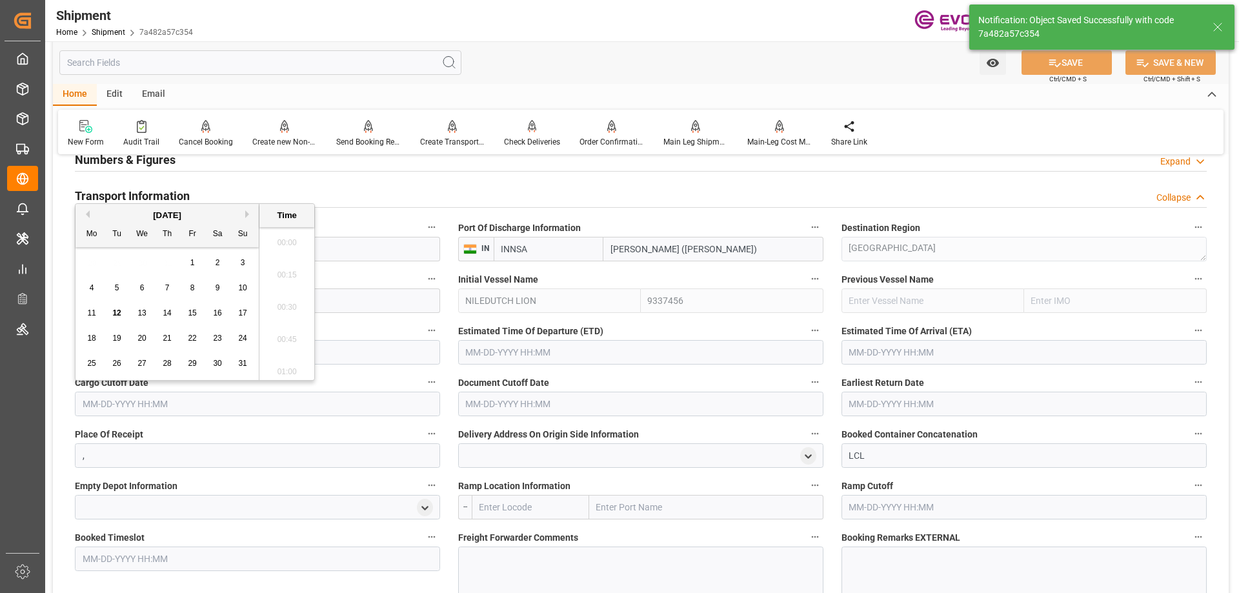
scroll to position [1811, 0]
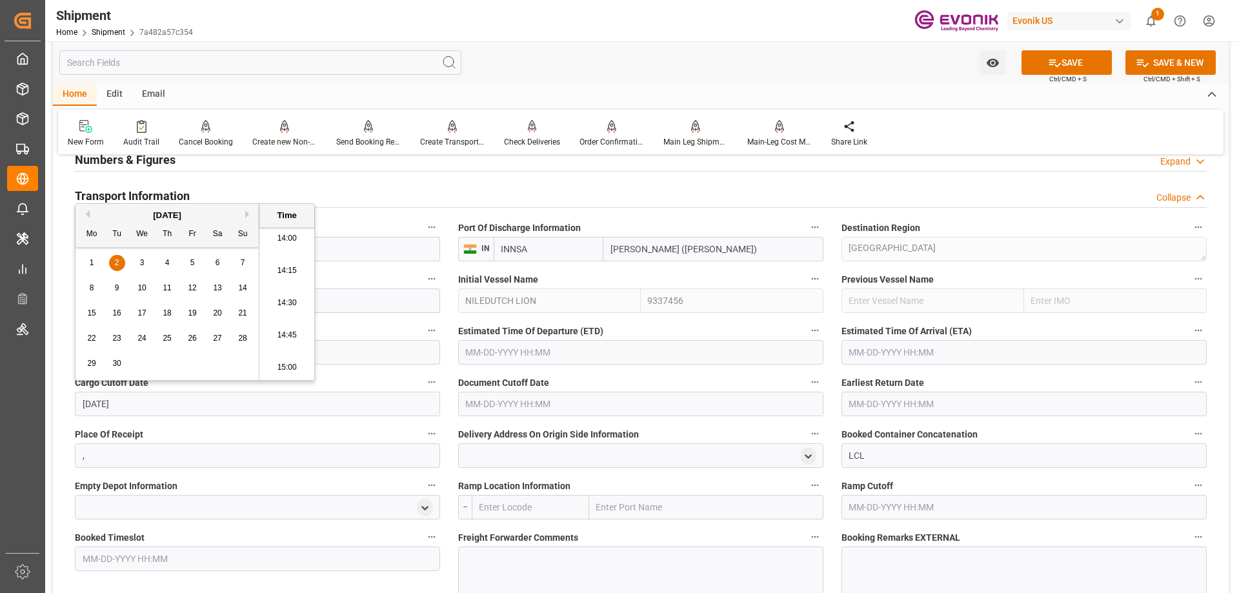
type input "[DATE]"
type input "[DATE] 00:00"
drag, startPoint x: 165, startPoint y: 407, endPoint x: 83, endPoint y: 406, distance: 82.6
click at [83, 406] on input "[DATE] 00:00" at bounding box center [257, 404] width 365 height 25
click at [487, 403] on input "text" at bounding box center [640, 404] width 365 height 25
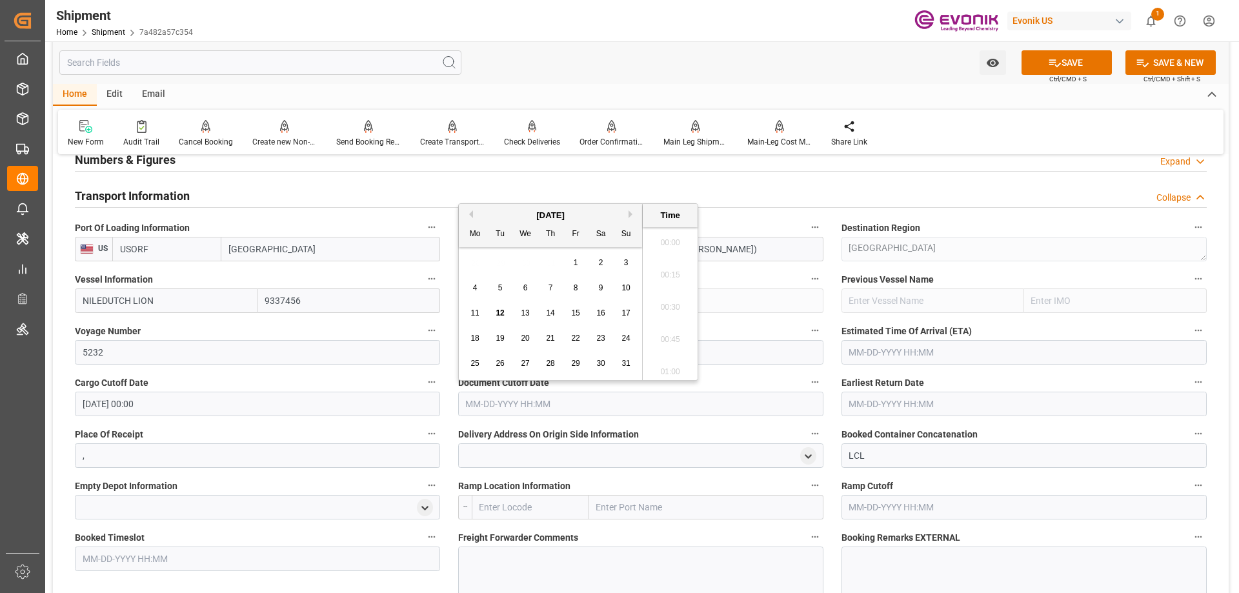
paste input "[DATE] 00:00"
type input "[DATE] 00:00"
click at [929, 399] on input "text" at bounding box center [1023, 404] width 365 height 25
paste input "[DATE] 00:00"
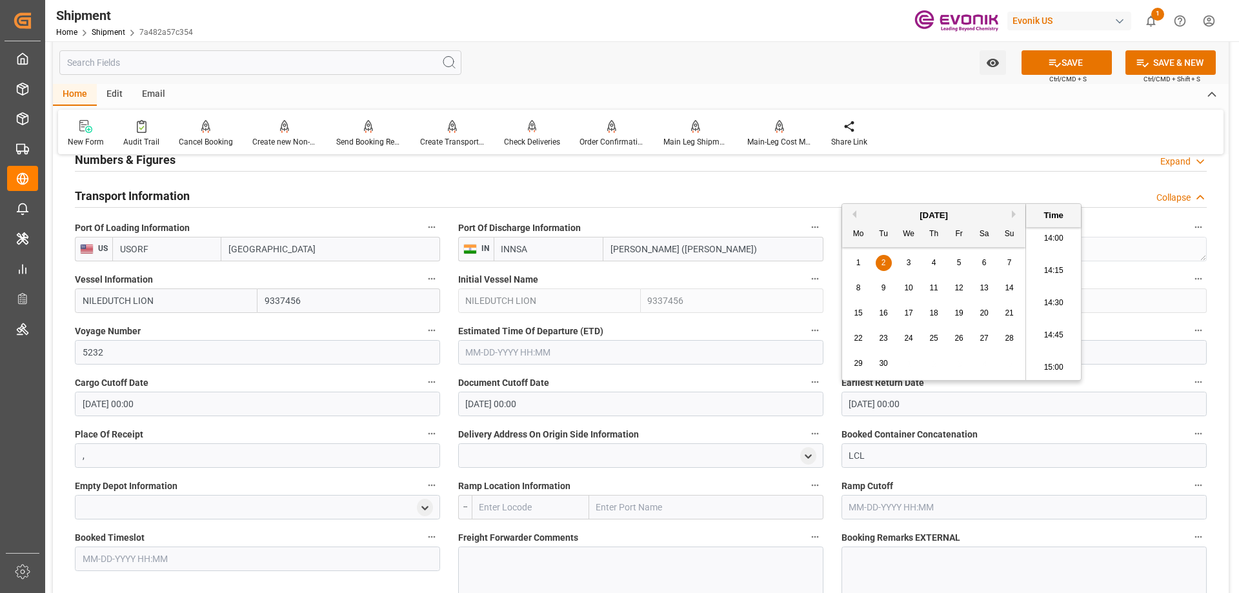
type input "[DATE] 00:00"
click at [674, 352] on input "text" at bounding box center [640, 352] width 365 height 25
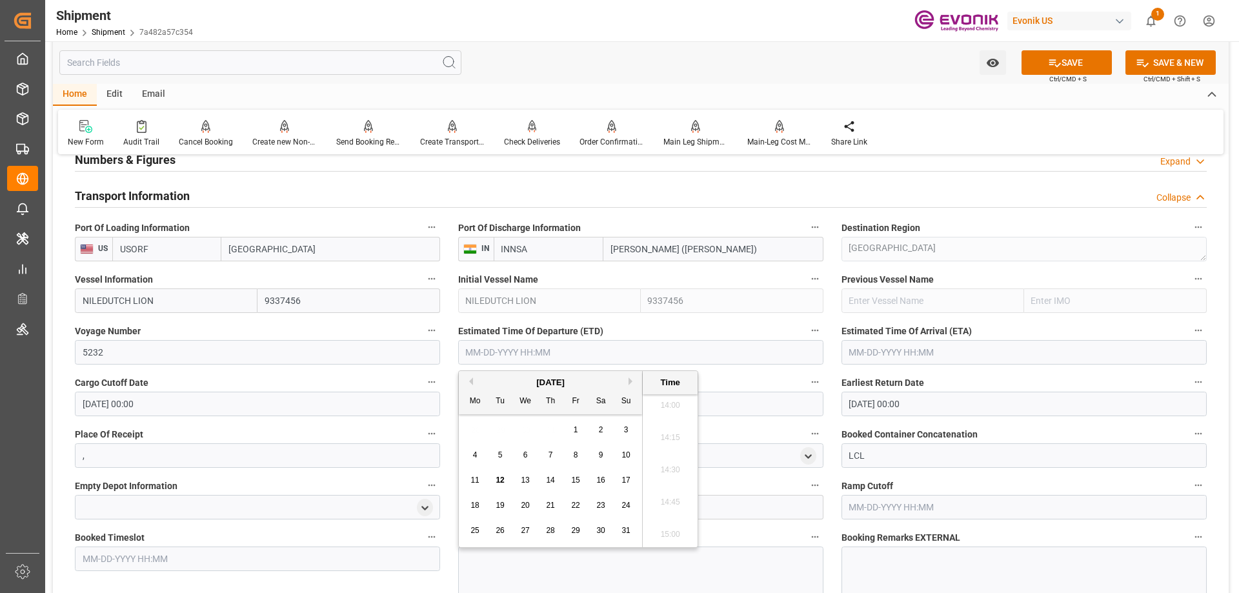
paste input "[DATE] 00:00"
click at [526, 477] on span "17" at bounding box center [525, 480] width 8 height 9
type input "[DATE] 00:00"
click at [889, 347] on input "text" at bounding box center [1023, 352] width 365 height 25
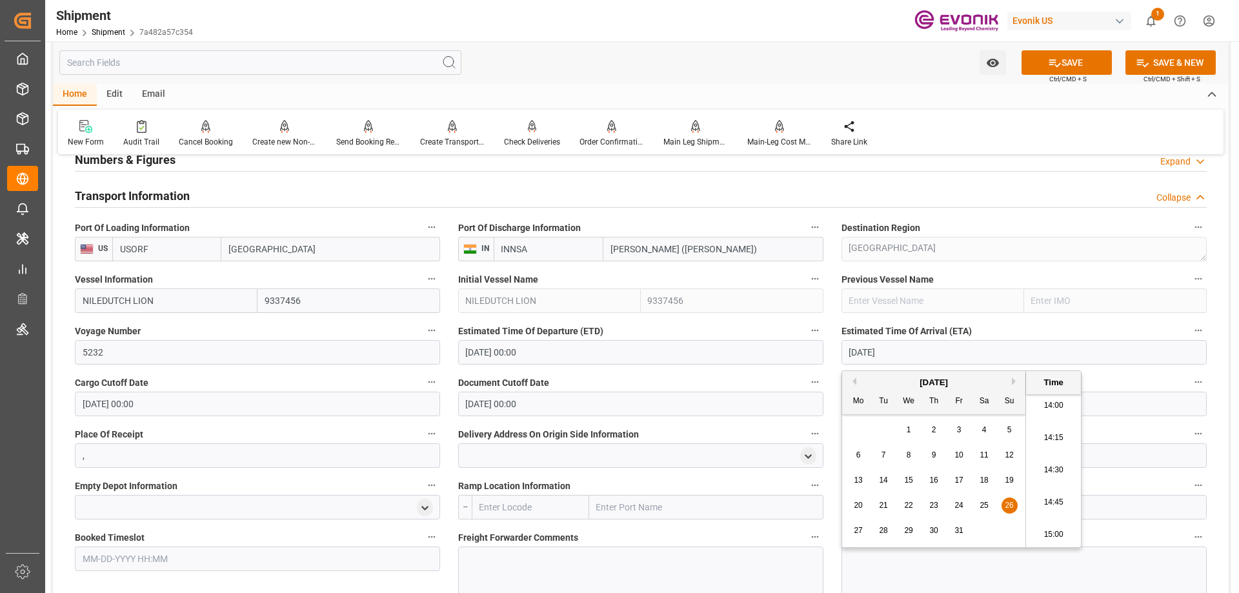
type input "[DATE]"
type input "[DATE] 00:00"
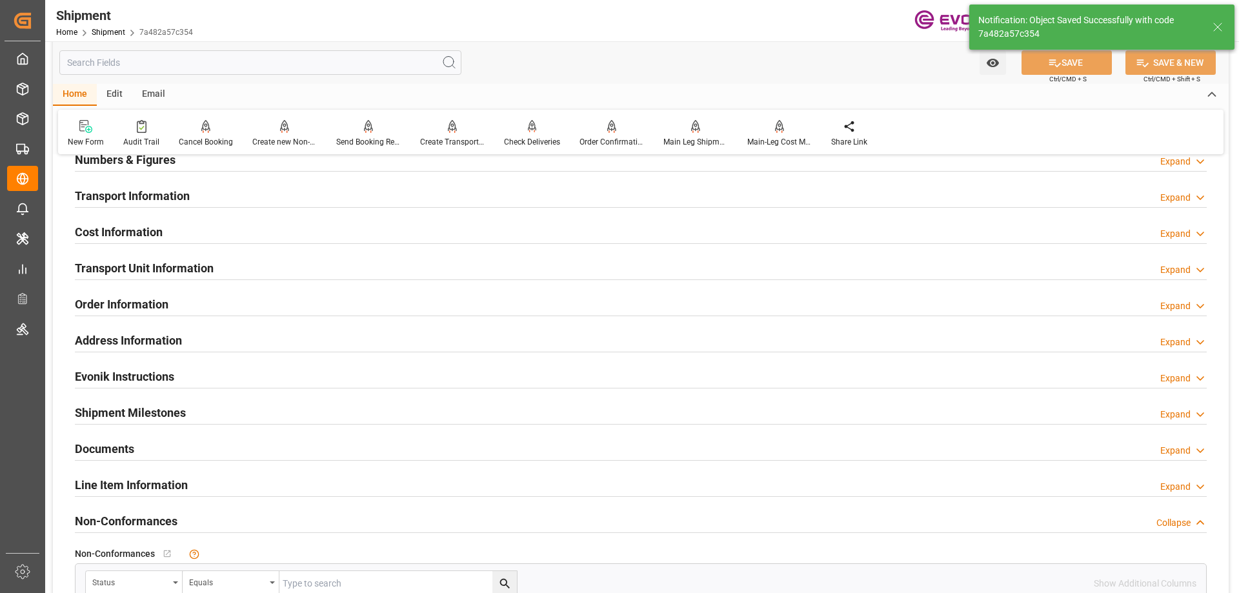
click at [146, 196] on h2 "Transport Information" at bounding box center [132, 195] width 115 height 17
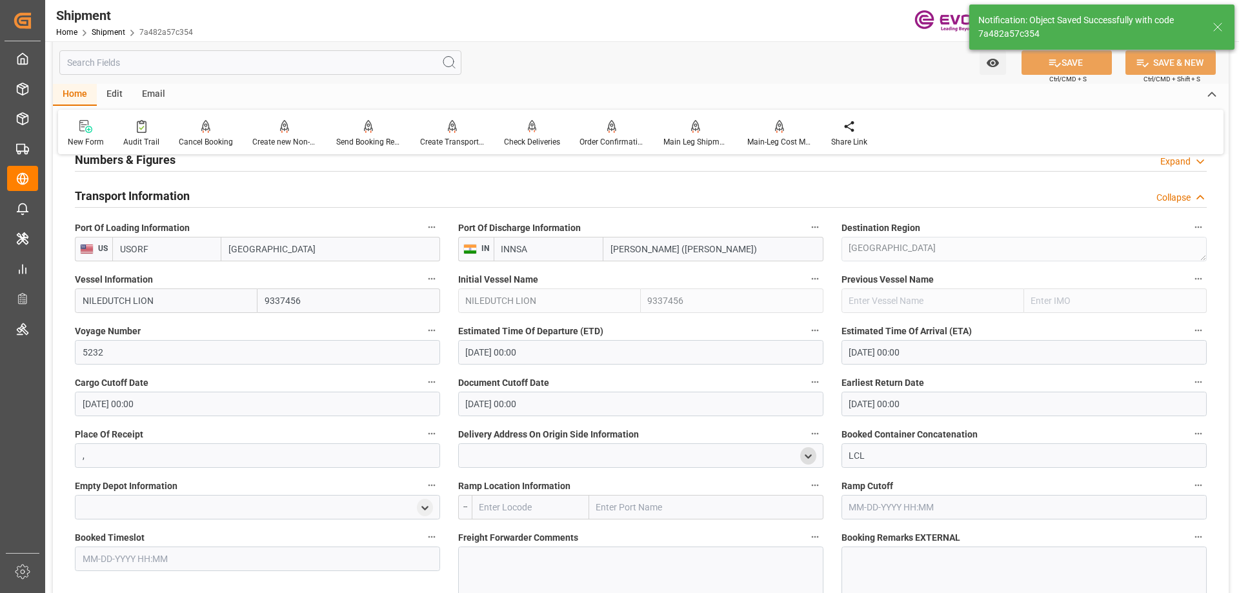
click at [812, 455] on icon "open menu" at bounding box center [808, 456] width 11 height 11
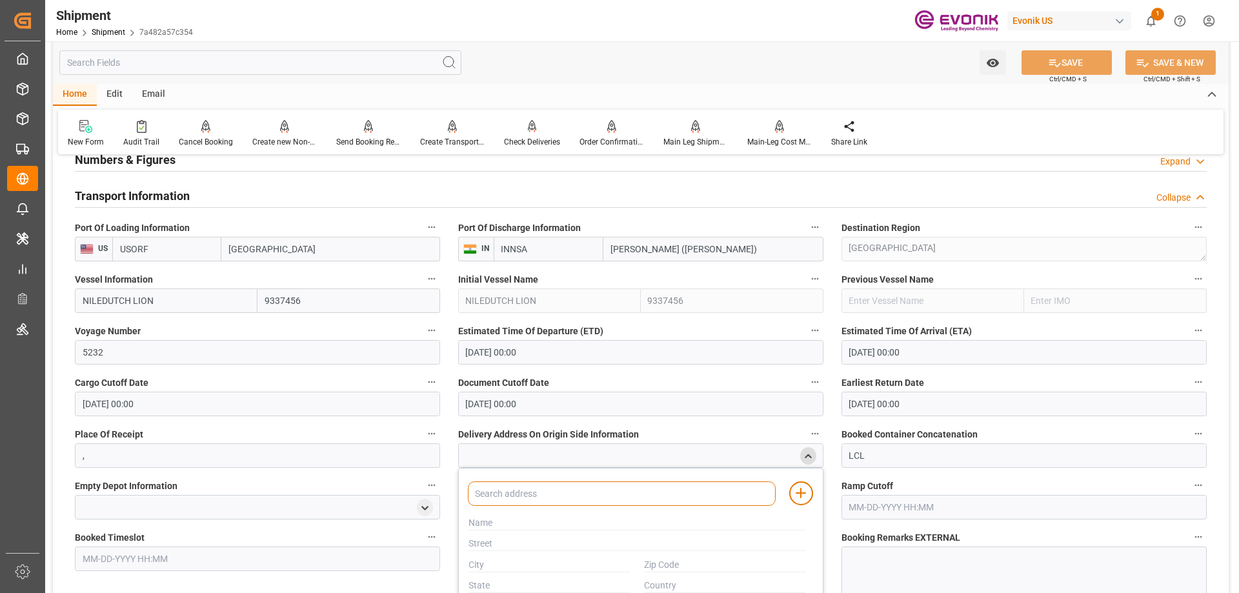
click at [627, 490] on input at bounding box center [622, 493] width 308 height 25
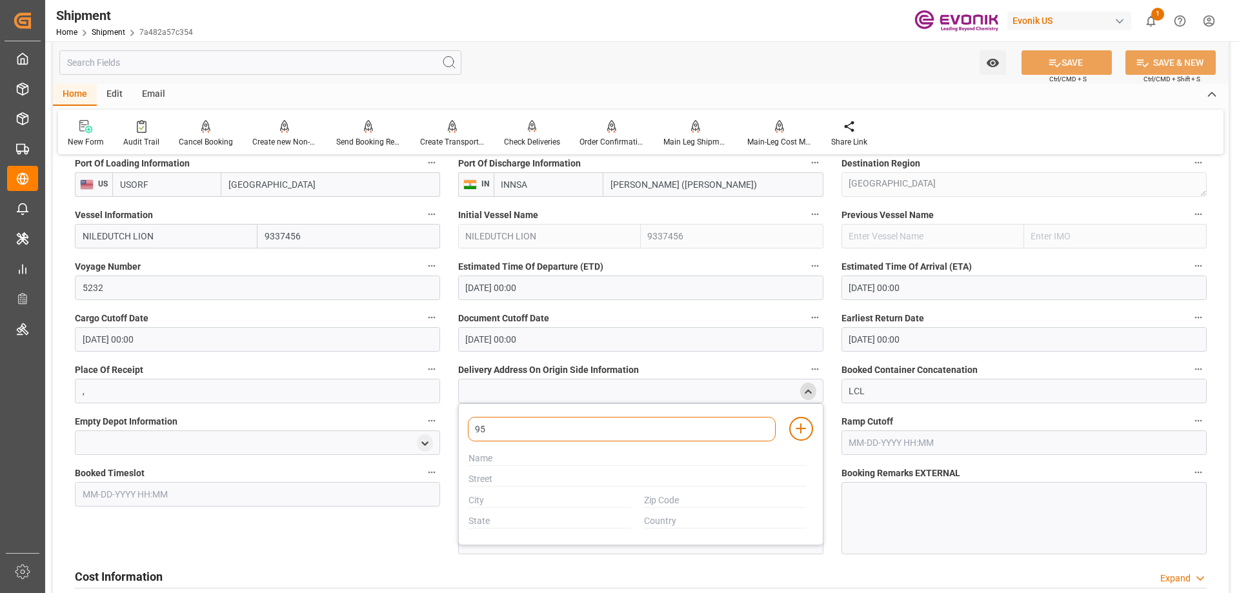
type input "951"
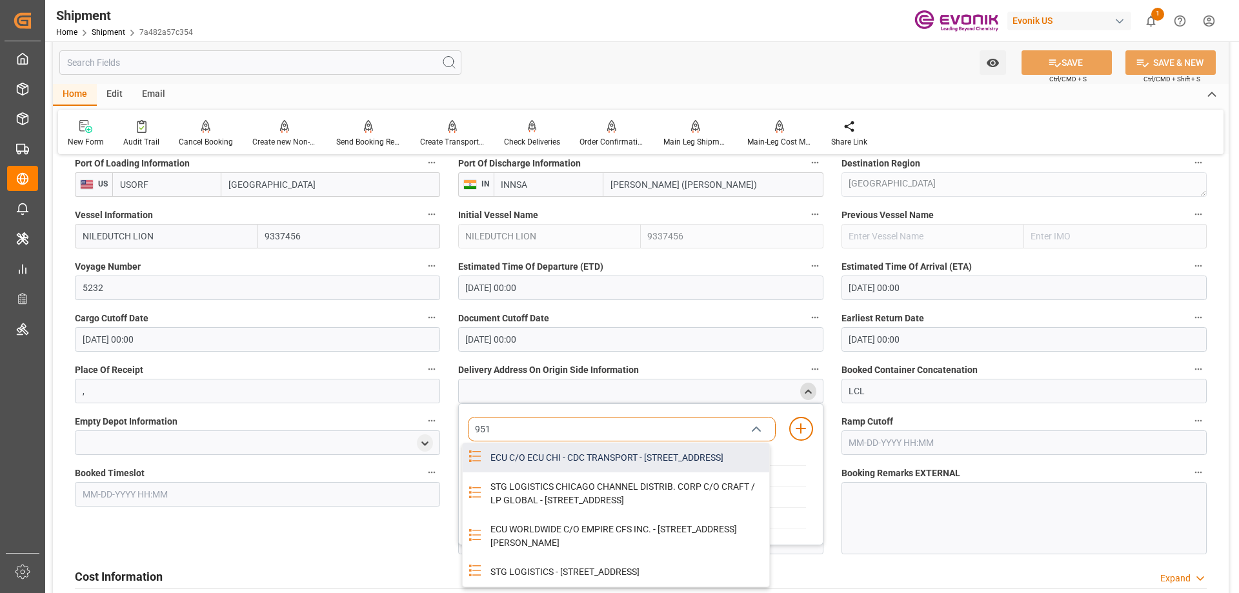
click at [587, 462] on div "ECU C/O ECU CHI - CDC TRANSPORT - [STREET_ADDRESS]" at bounding box center [626, 457] width 287 height 29
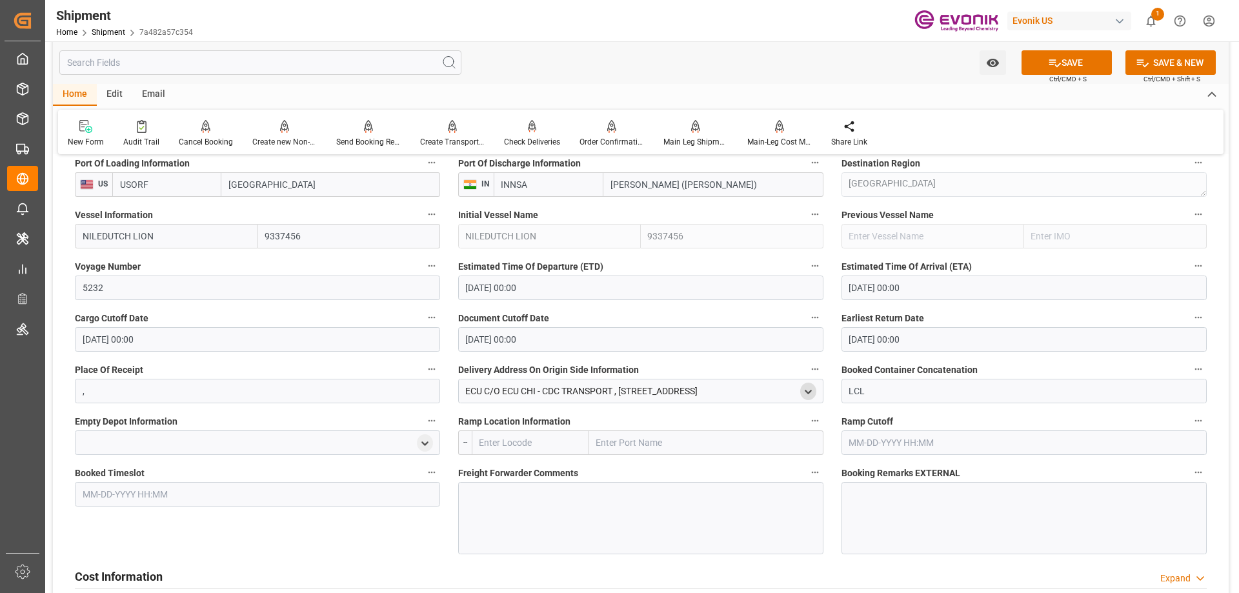
click at [650, 448] on input "text" at bounding box center [706, 442] width 234 height 25
type input "[GEOGRAPHIC_DATA]"
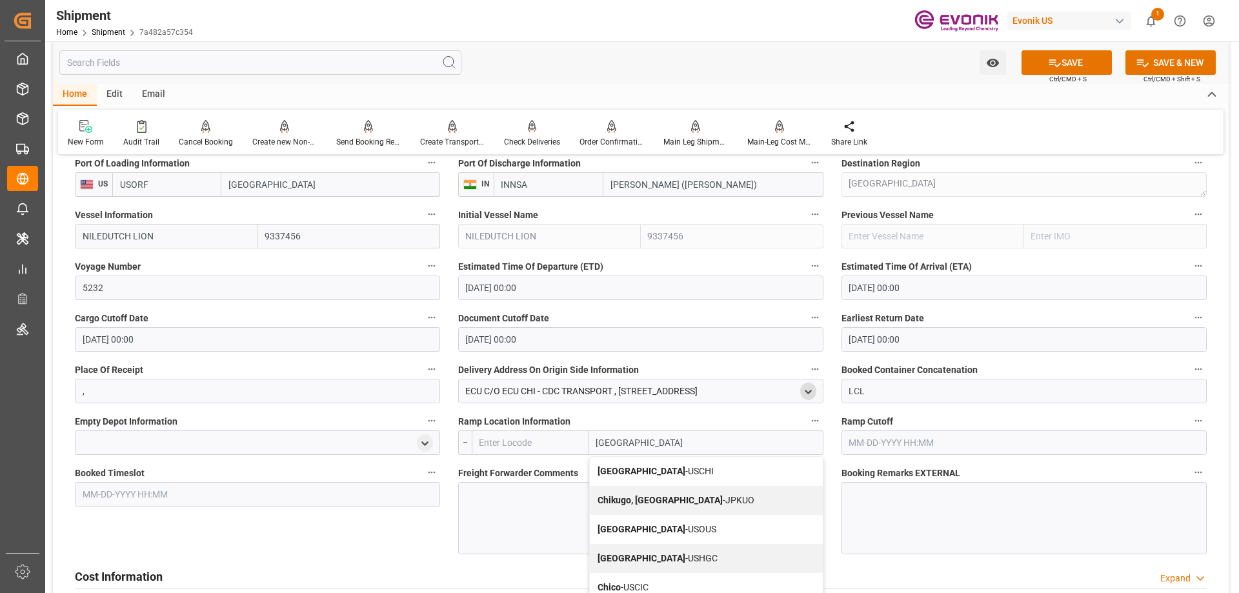
click at [639, 467] on span "Chicago - USCHI" at bounding box center [656, 471] width 116 height 10
type input "USCHI"
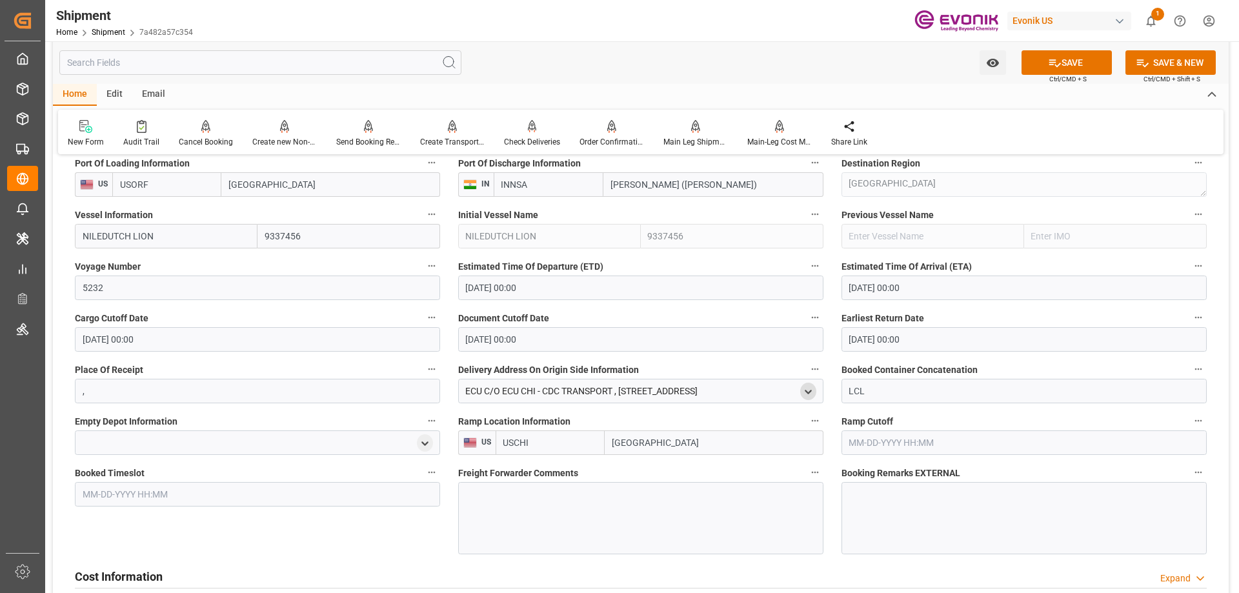
type input "[GEOGRAPHIC_DATA]"
drag, startPoint x: 641, startPoint y: 467, endPoint x: 545, endPoint y: 499, distance: 101.4
click at [545, 499] on div at bounding box center [640, 518] width 365 height 72
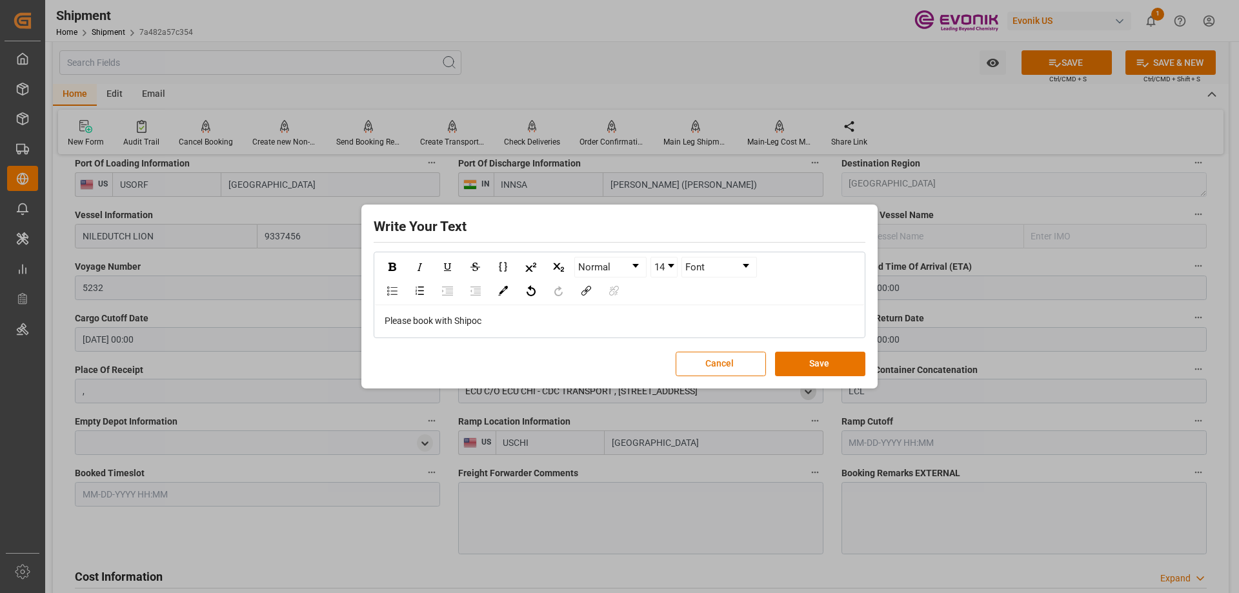
click at [480, 319] on span "Please book with Shipoc" at bounding box center [433, 321] width 97 height 10
click at [474, 319] on span "Please book with Shipoc" at bounding box center [433, 321] width 97 height 10
click at [809, 370] on button "Save" at bounding box center [820, 364] width 90 height 25
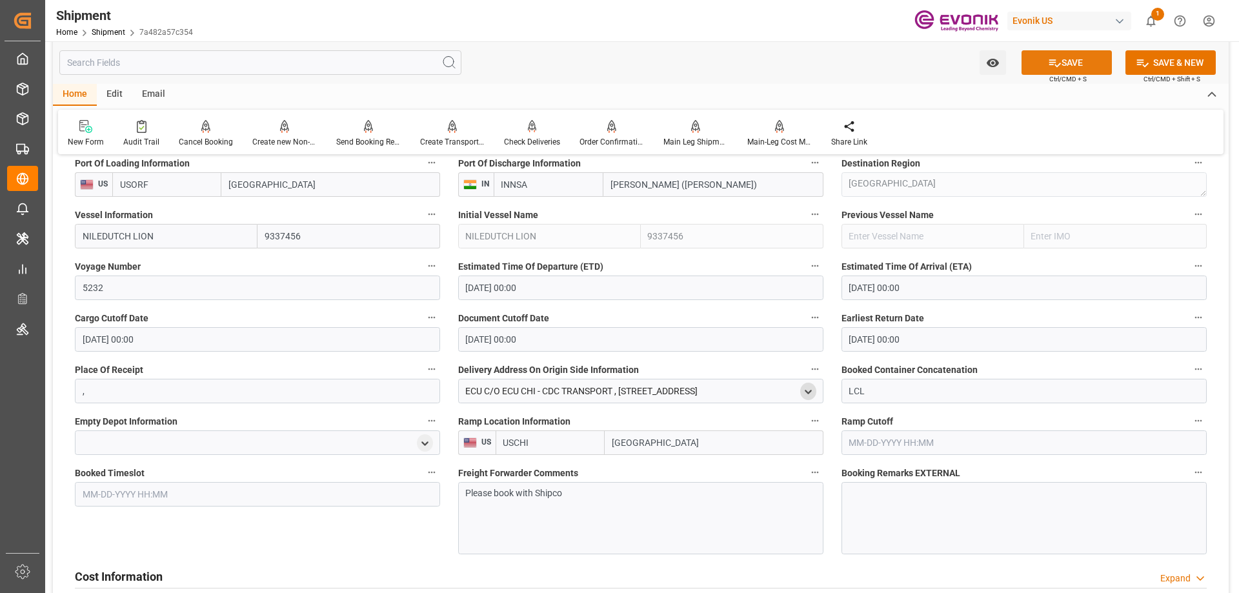
click at [1080, 61] on button "SAVE" at bounding box center [1067, 62] width 90 height 25
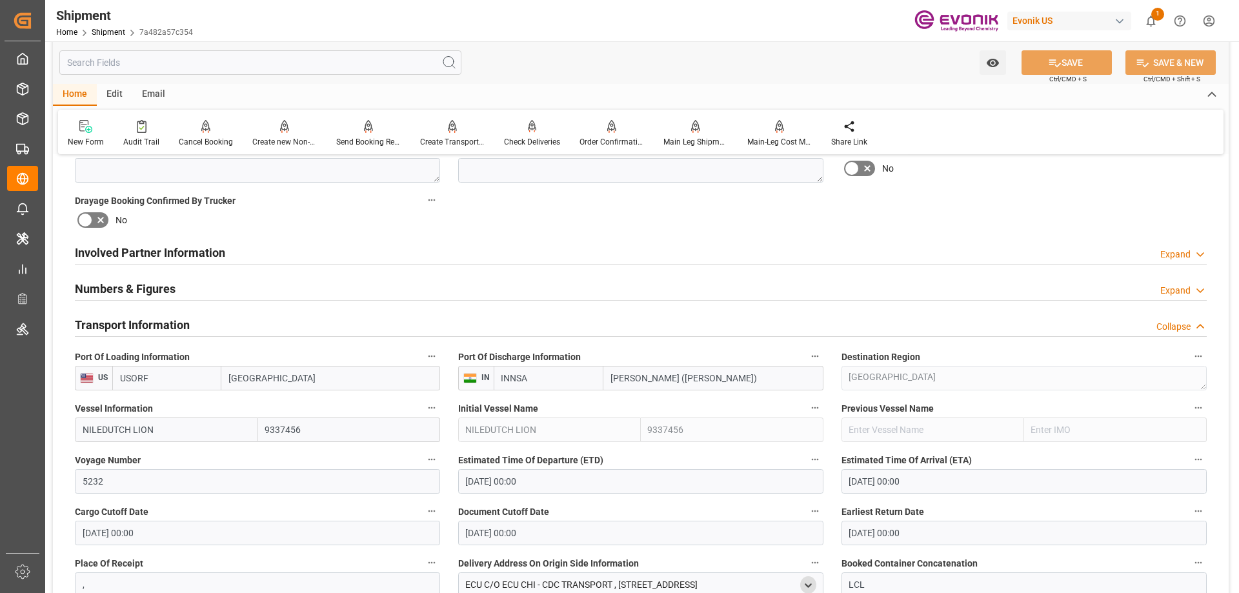
click at [130, 252] on h2 "Involved Partner Information" at bounding box center [150, 252] width 150 height 17
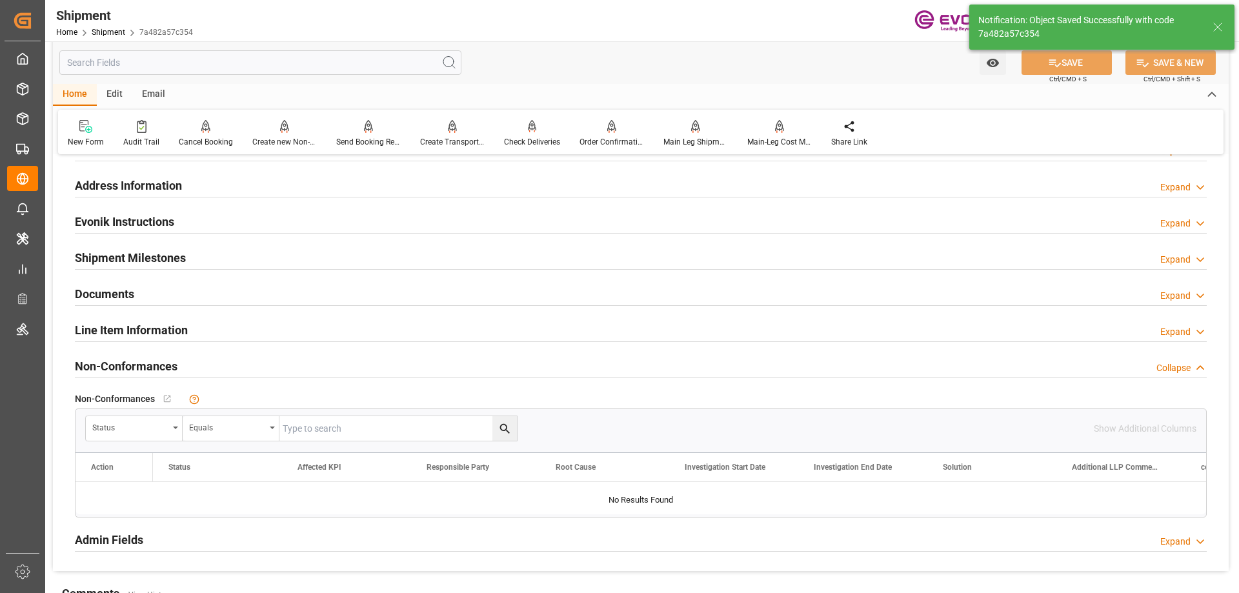
scroll to position [800, 0]
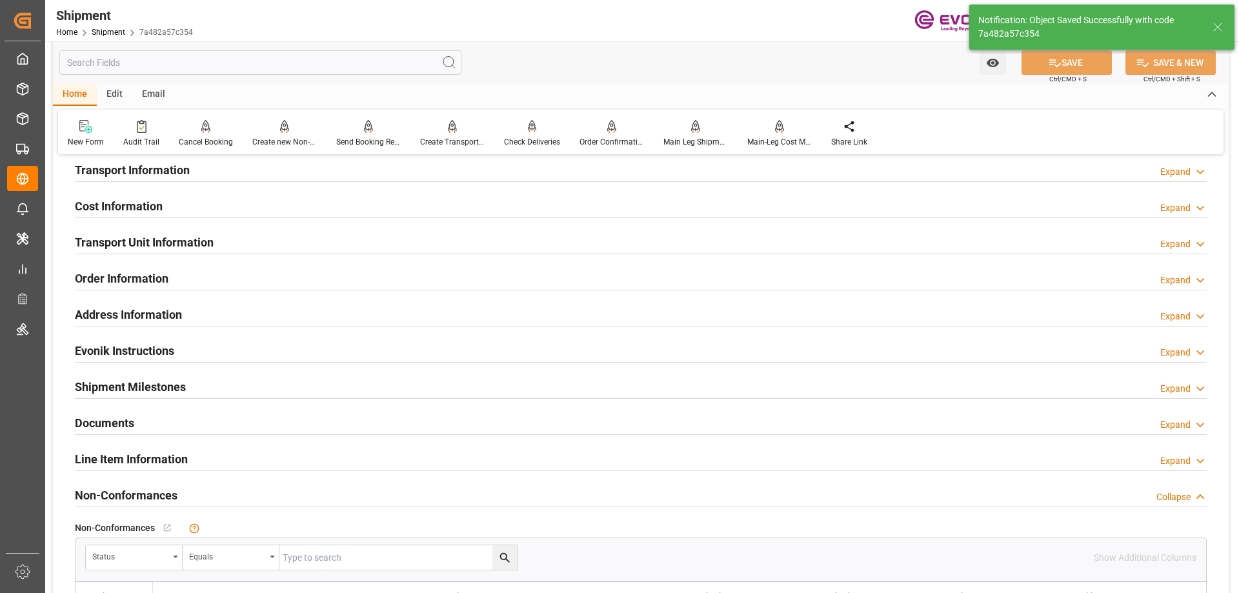
click at [109, 177] on h2 "Transport Information" at bounding box center [132, 169] width 115 height 17
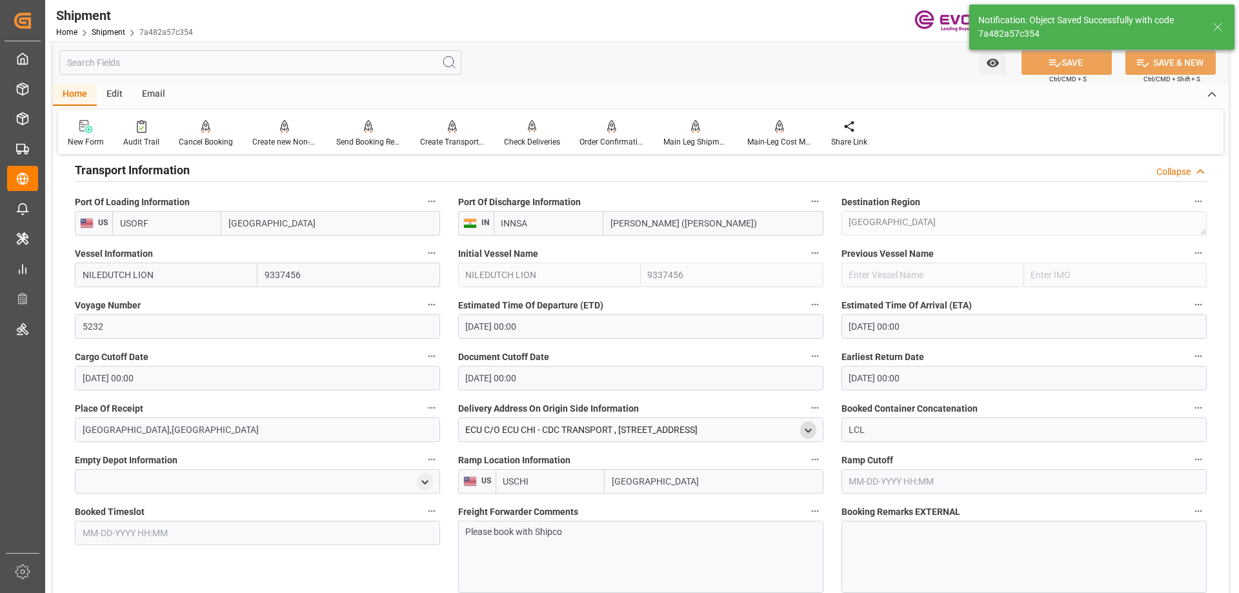
scroll to position [994, 0]
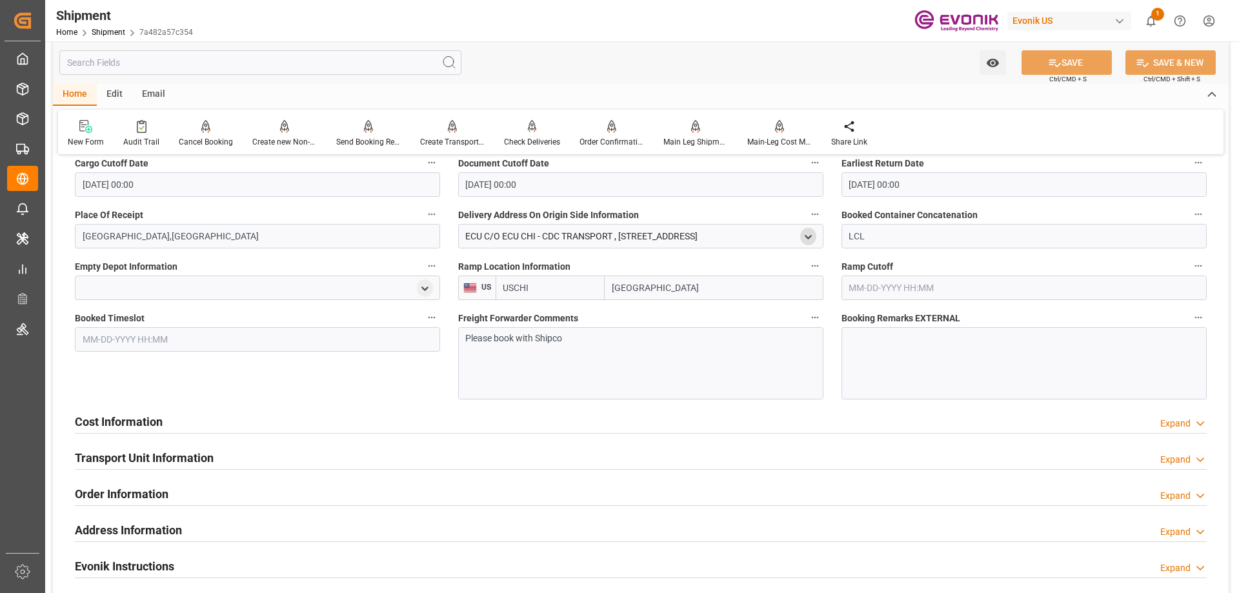
click at [194, 410] on div "Cost Information Expand" at bounding box center [641, 420] width 1132 height 25
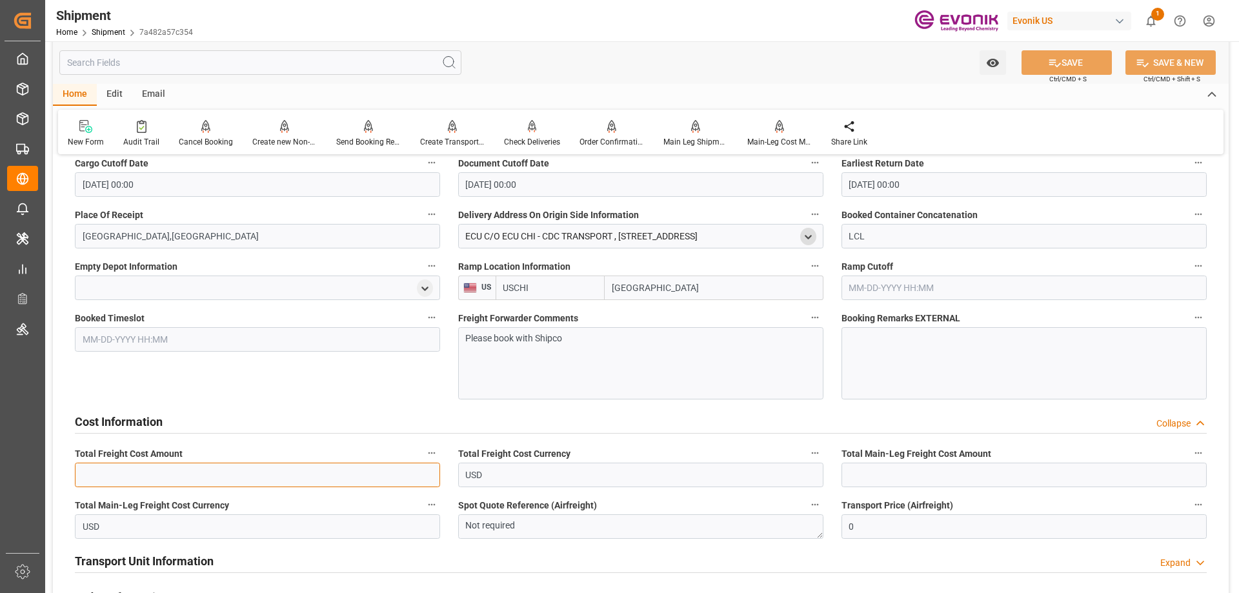
click at [273, 478] on input "text" at bounding box center [257, 475] width 365 height 25
paste input "1742.4875"
type input "1742.4875"
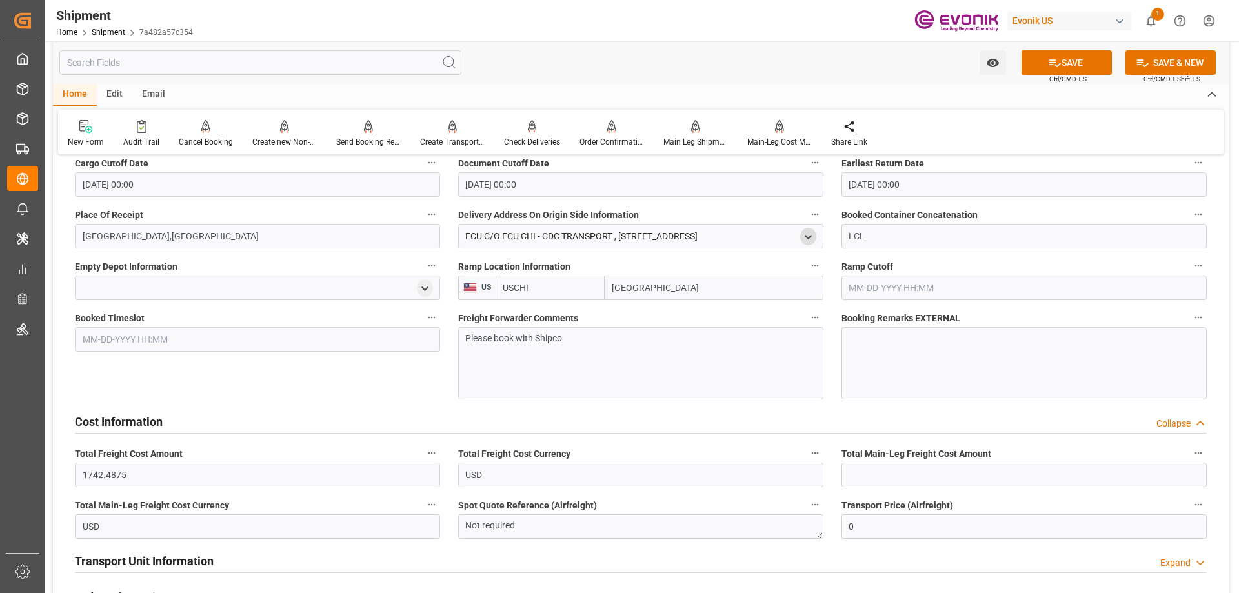
click at [893, 459] on span "Total Main-Leg Freight Cost Amount" at bounding box center [916, 454] width 150 height 14
click at [1190, 459] on button "Total Main-Leg Freight Cost Amount" at bounding box center [1198, 453] width 17 height 17
click at [893, 473] on div at bounding box center [619, 296] width 1239 height 593
click at [889, 474] on input "text" at bounding box center [1023, 475] width 365 height 25
paste input "908.4275"
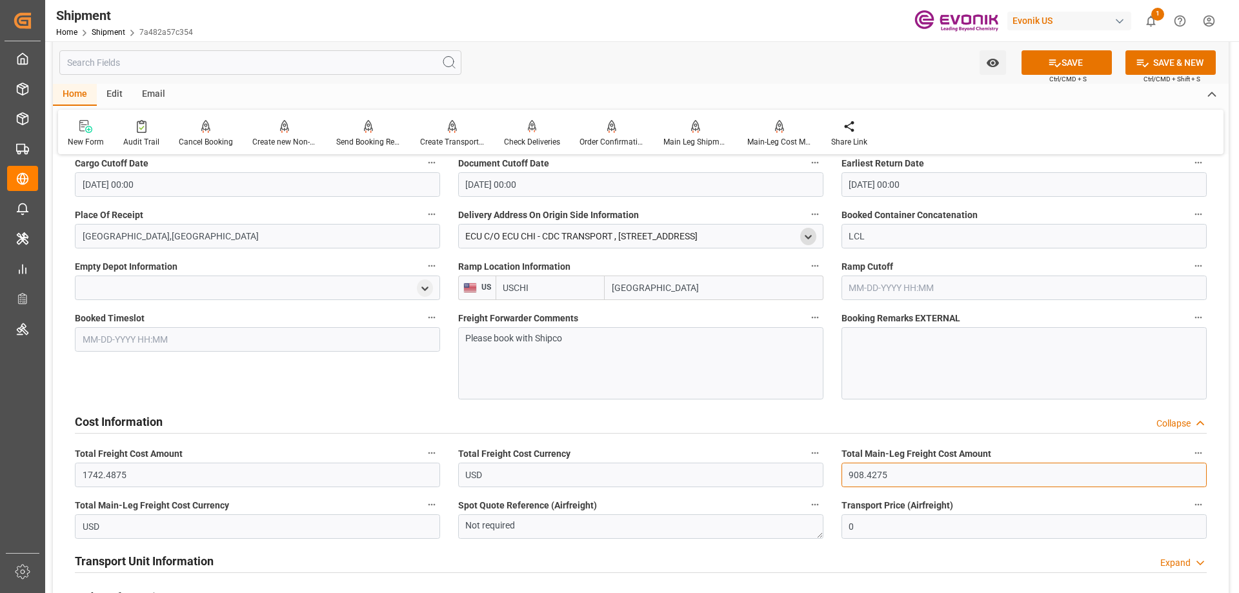
type input "908.4275"
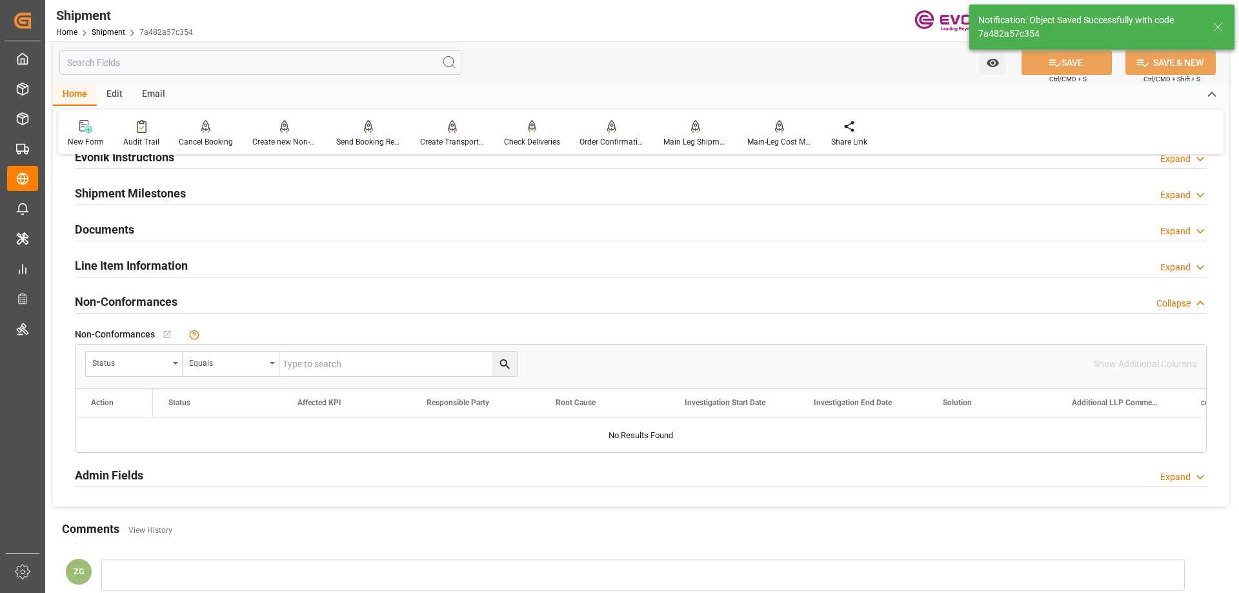
scroll to position [585, 0]
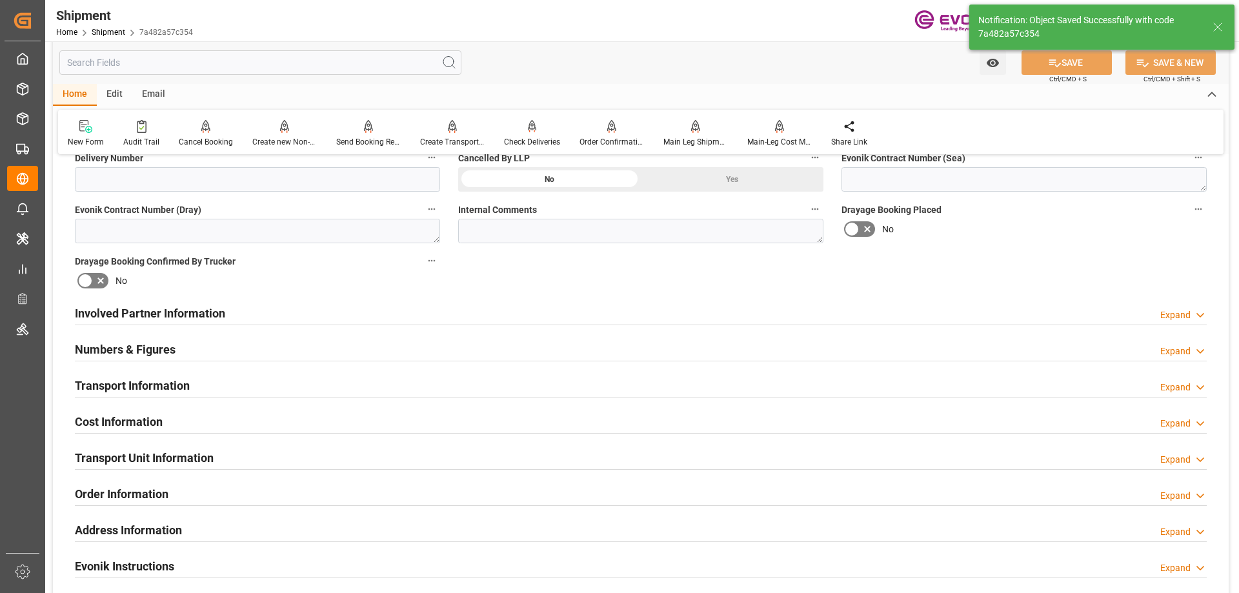
click at [128, 445] on div "Transport Unit Information" at bounding box center [144, 457] width 139 height 25
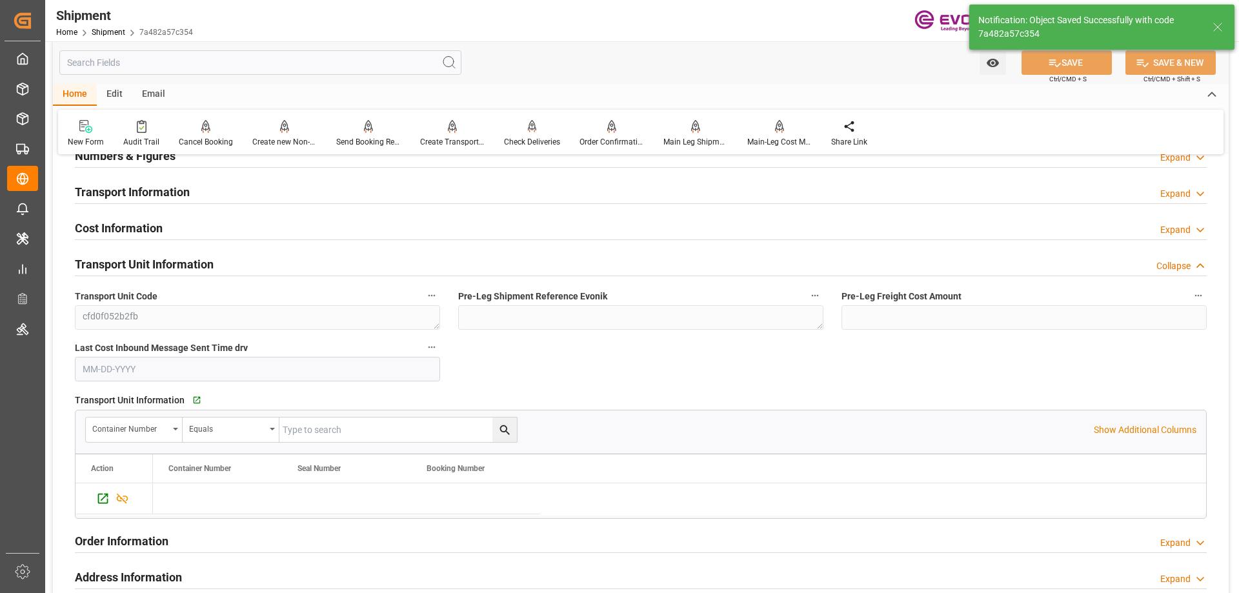
scroll to position [843, 0]
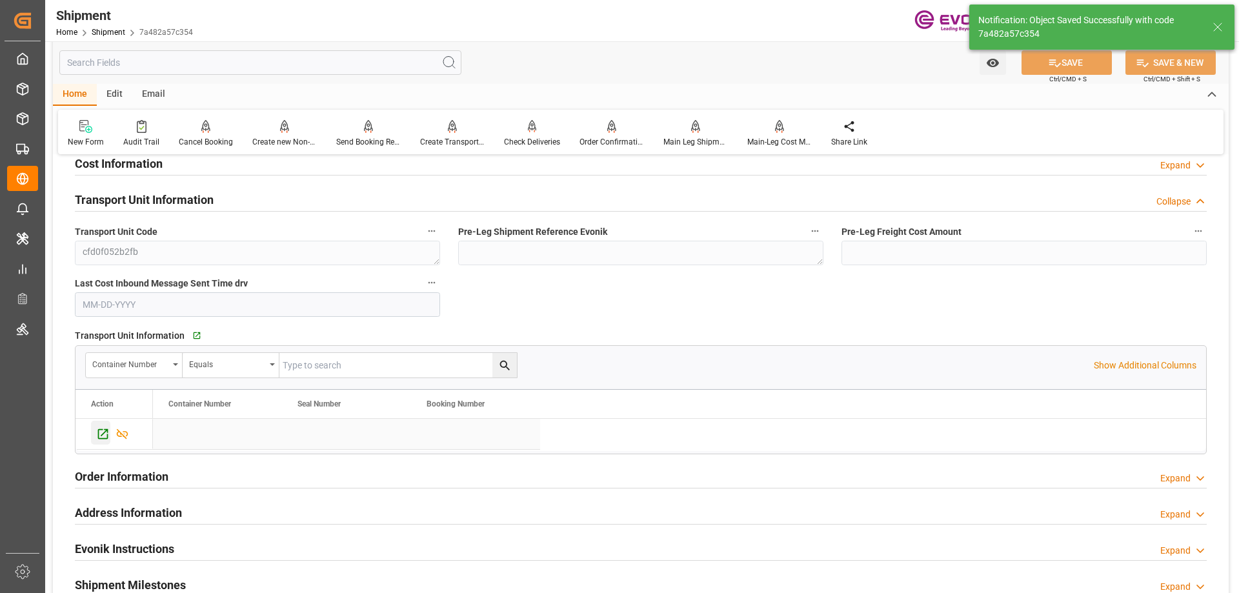
click at [100, 438] on icon "Press SPACE to select this row." at bounding box center [103, 434] width 10 height 10
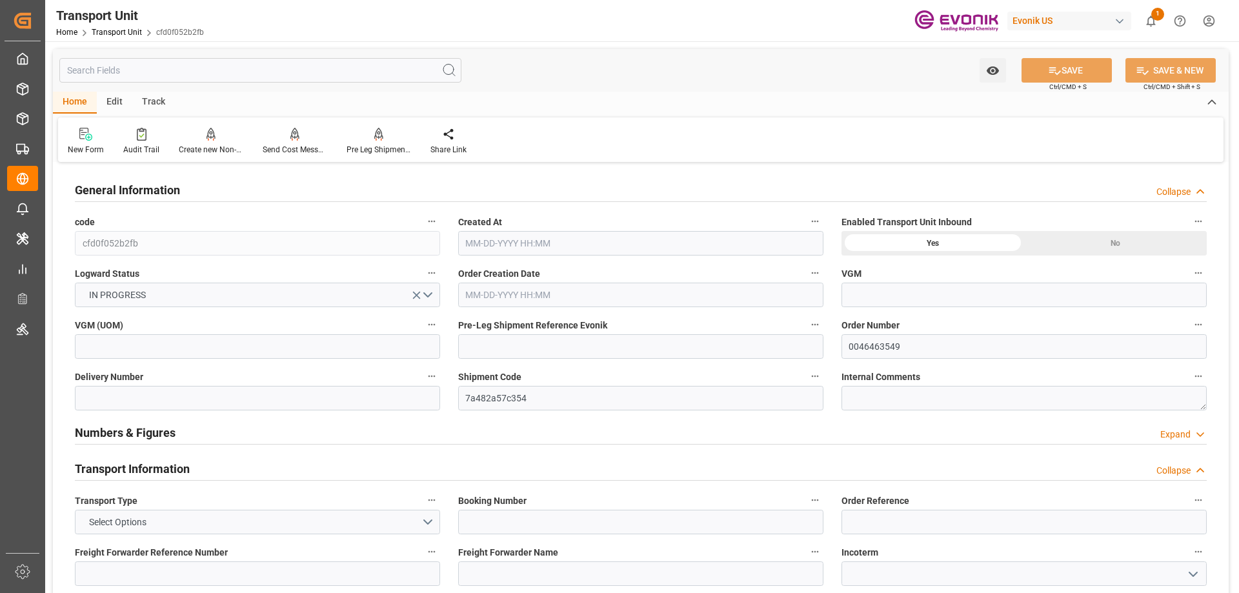
type input "AC Containerline"
type input "Leschaco Inc."
type input "USORF"
type input "INNSA"
type input "7349.64"
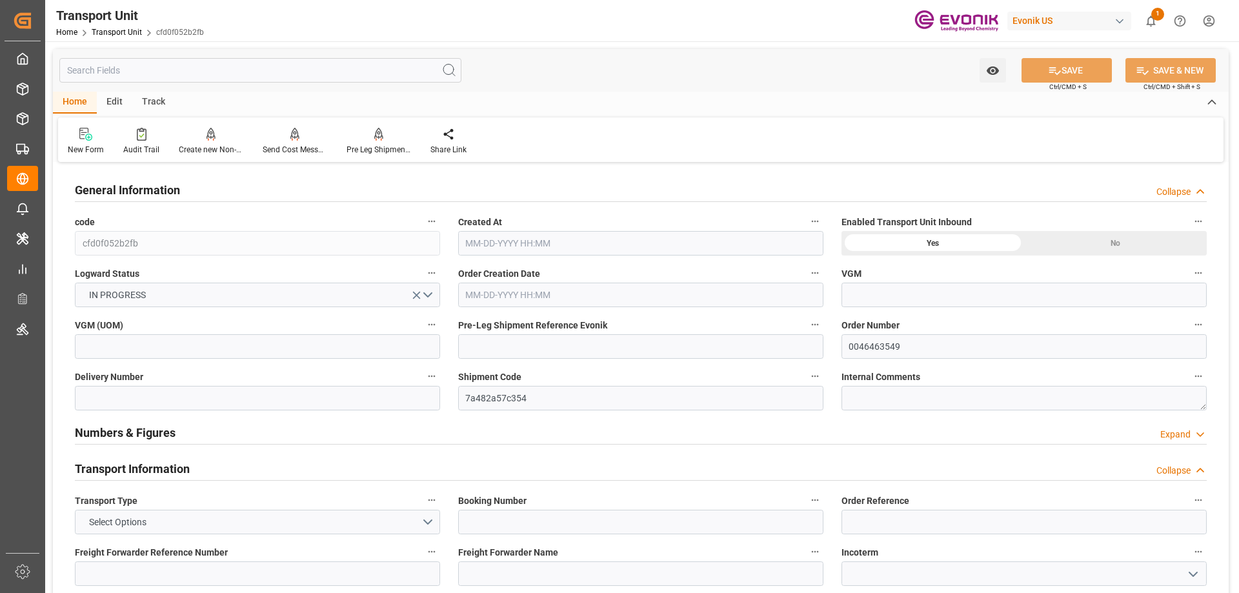
type input "[DATE] 18:40"
type input "[DATE]"
type input "[DATE] 00:00"
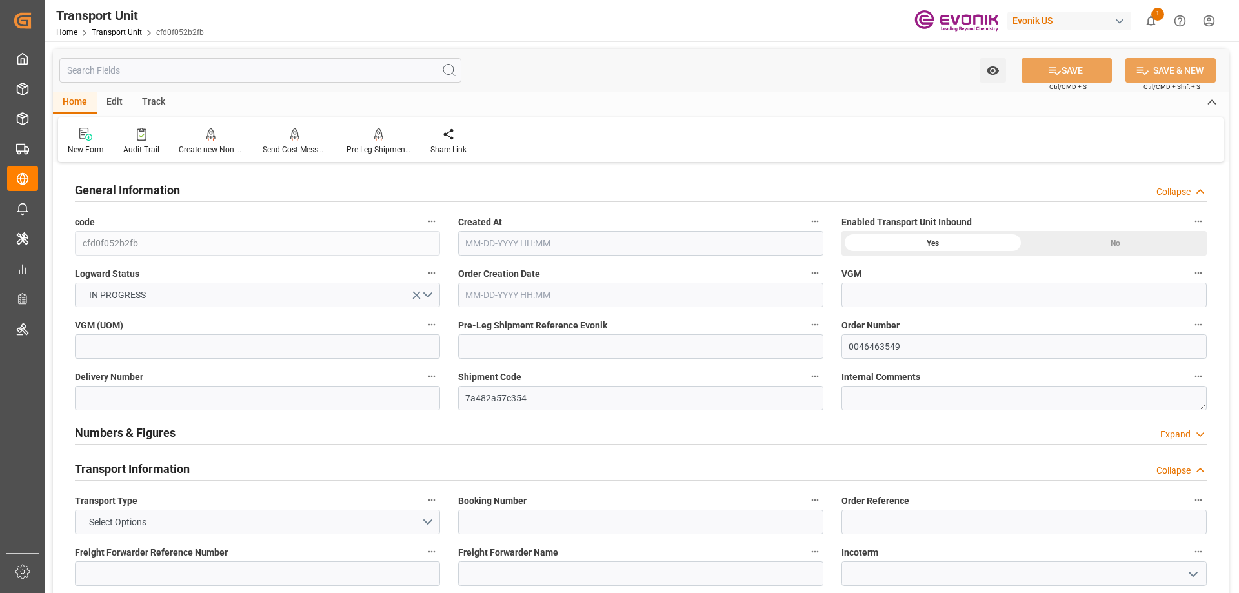
type input "[DATE] 00:00"
click at [182, 70] on input "text" at bounding box center [260, 70] width 402 height 25
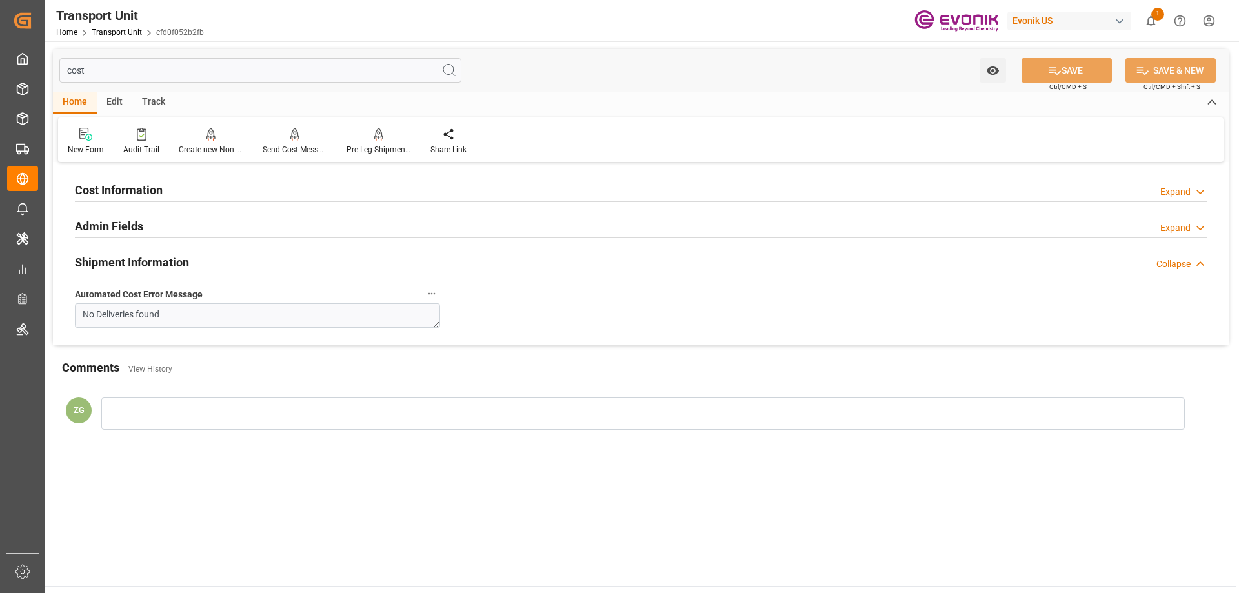
type input "cost"
click at [125, 182] on h2 "Cost Information" at bounding box center [119, 189] width 88 height 17
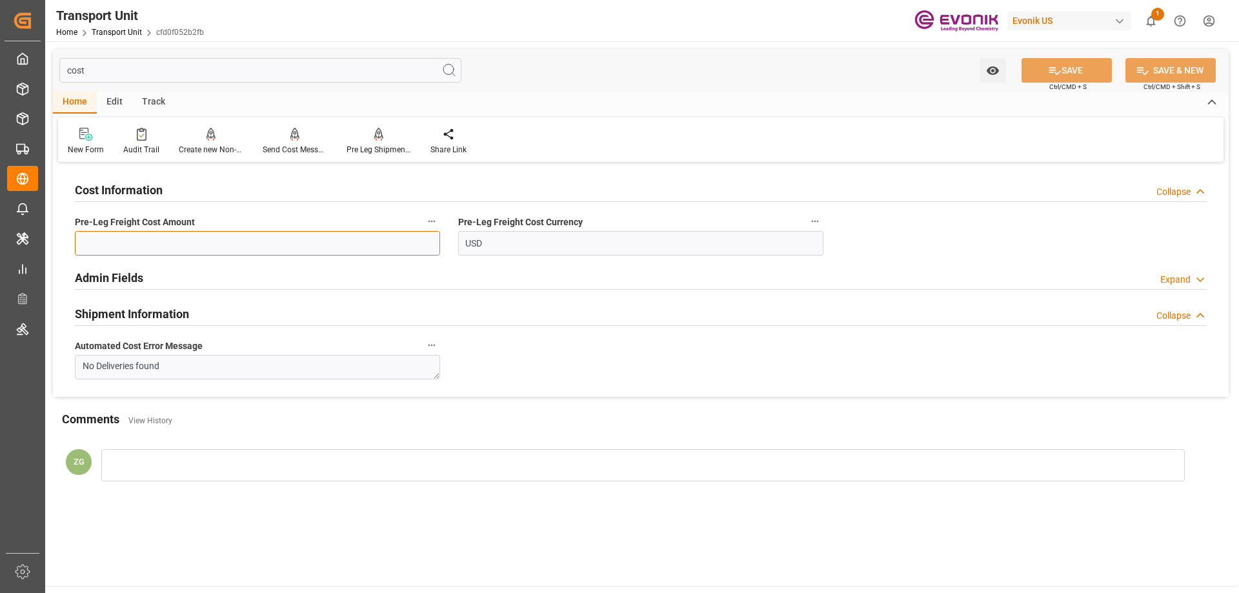
click at [185, 243] on input "text" at bounding box center [257, 243] width 365 height 25
paste input "834.06"
type input "834.06"
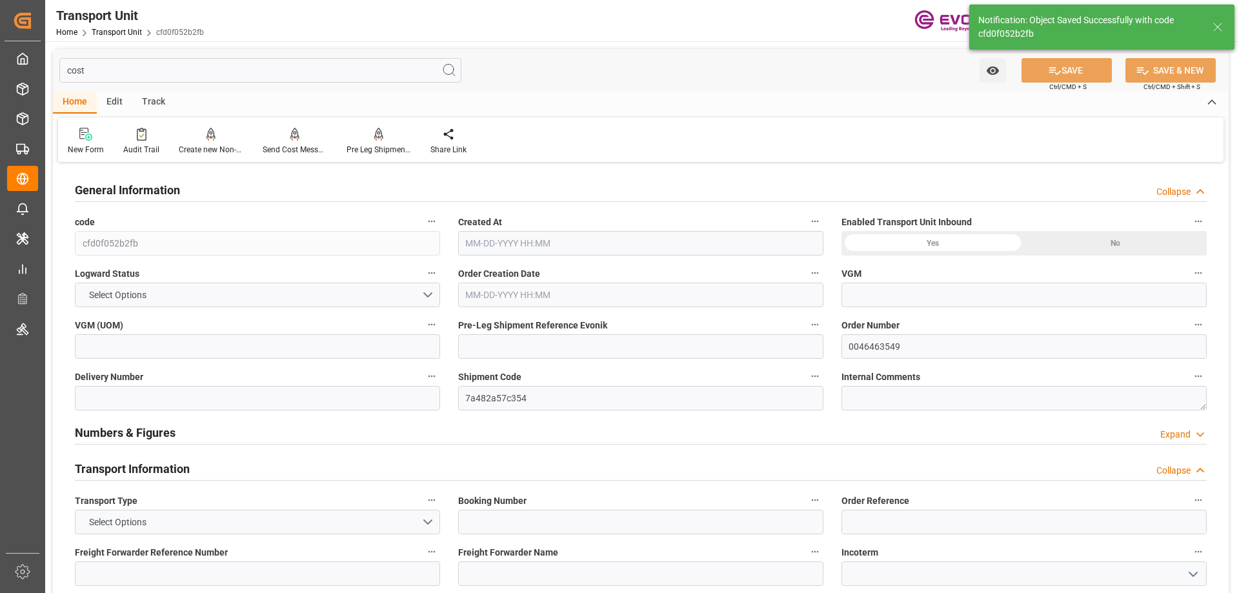
type input "AC Containerline"
type input "Leschaco Inc."
type input "USORF"
type input "INNSA"
type input "7349.64"
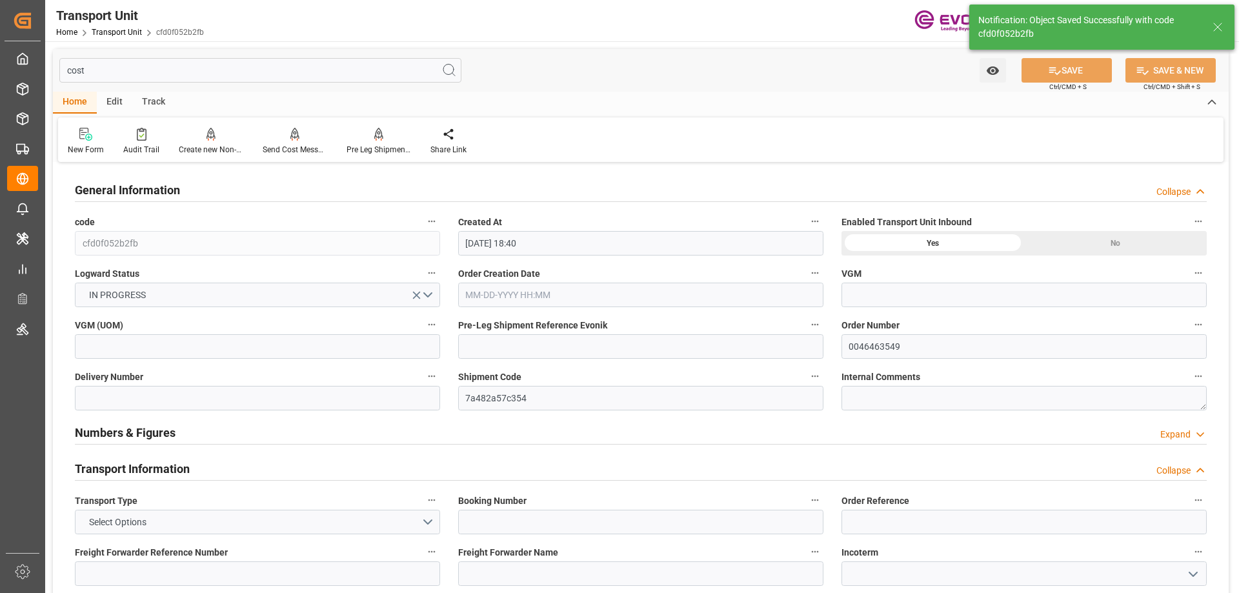
type input "[DATE] 18:40"
type input "[DATE]"
type input "[DATE] 00:00"
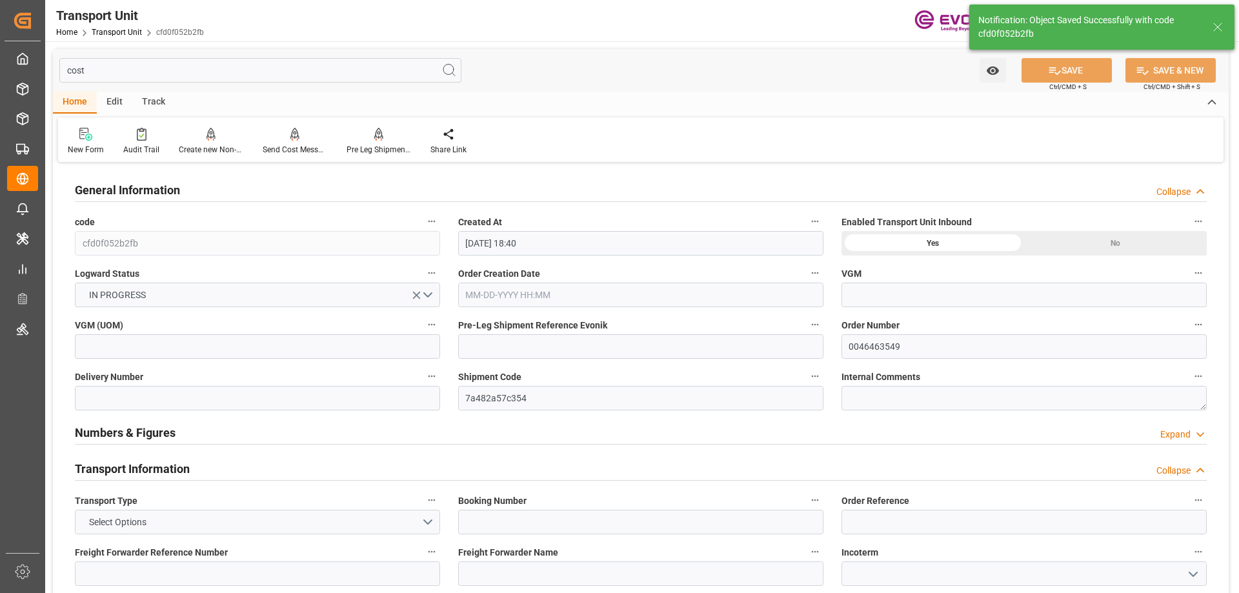
type input "[DATE] 00:00"
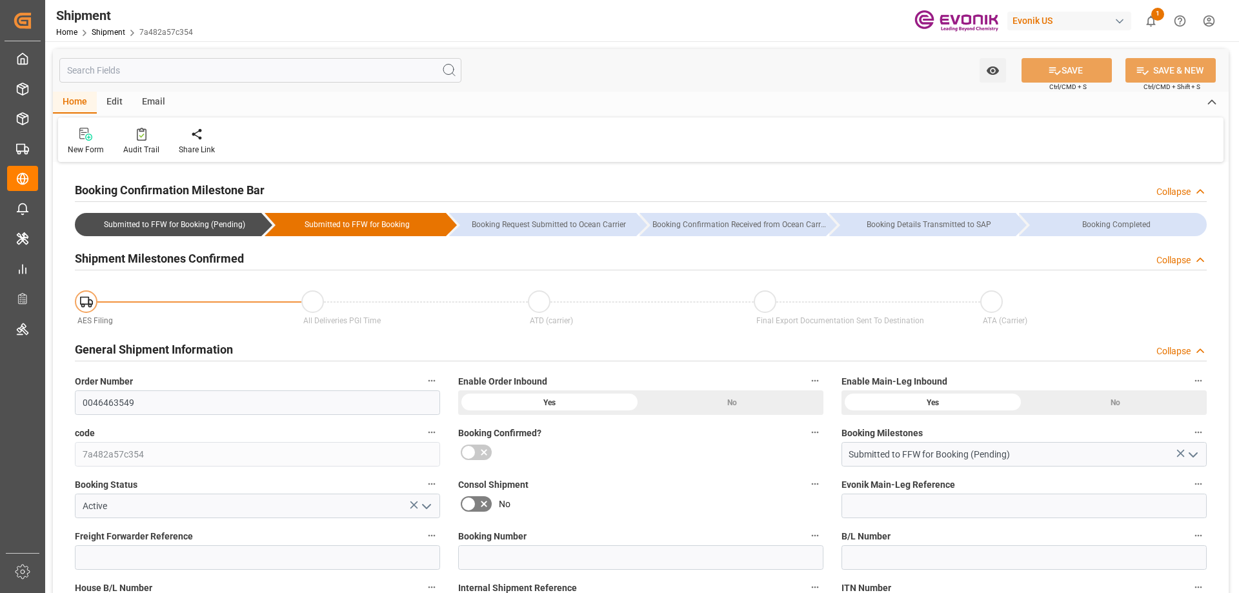
type input "AC Containerline"
type input "Leschaco Inc."
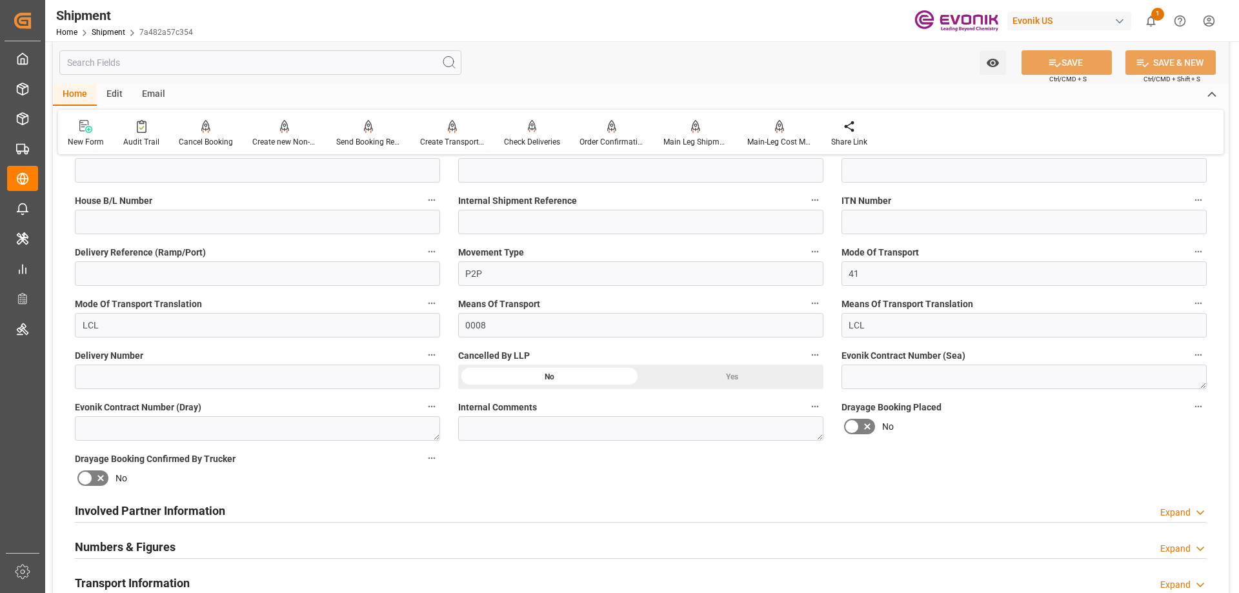
scroll to position [645, 0]
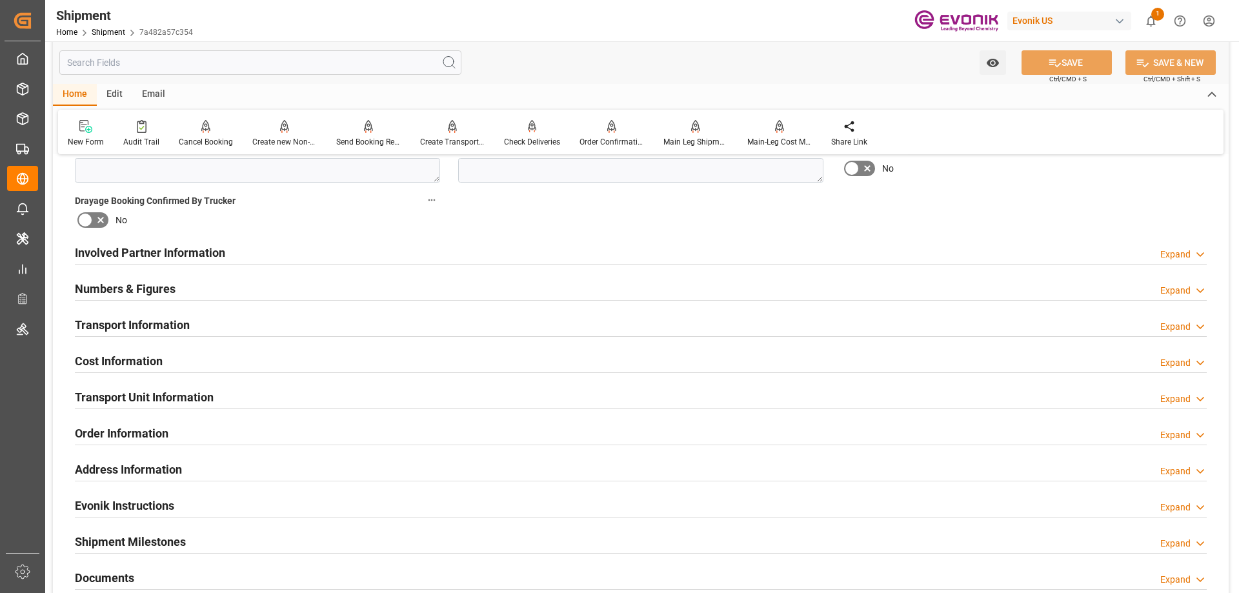
click at [143, 258] on h2 "Involved Partner Information" at bounding box center [150, 252] width 150 height 17
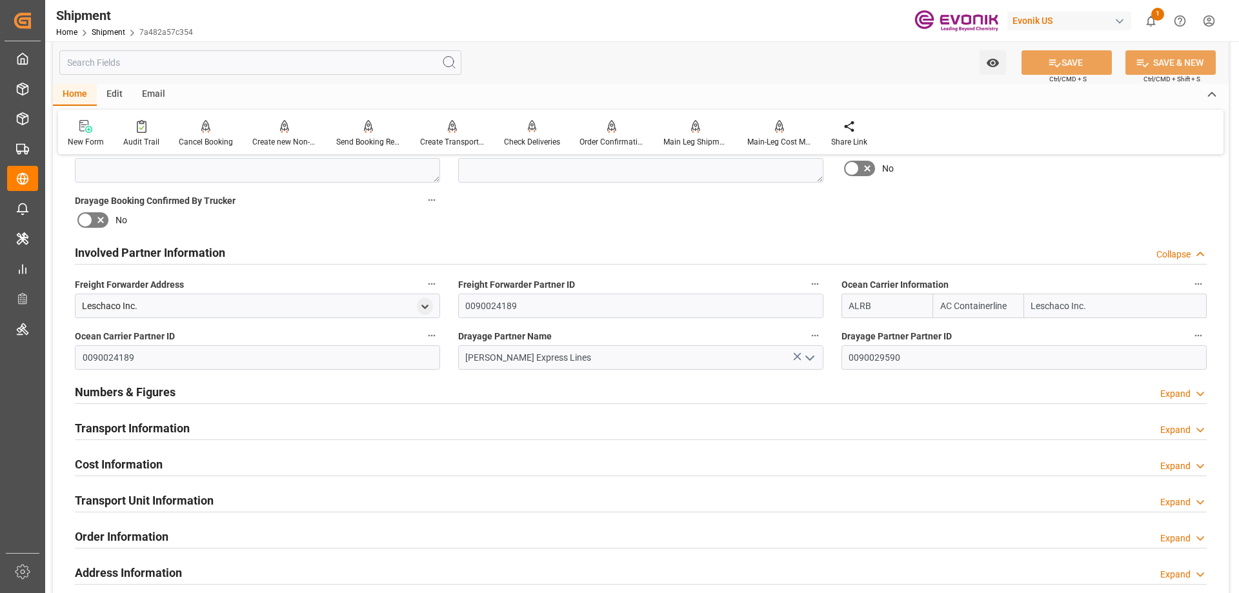
click at [156, 422] on h2 "Transport Information" at bounding box center [132, 427] width 115 height 17
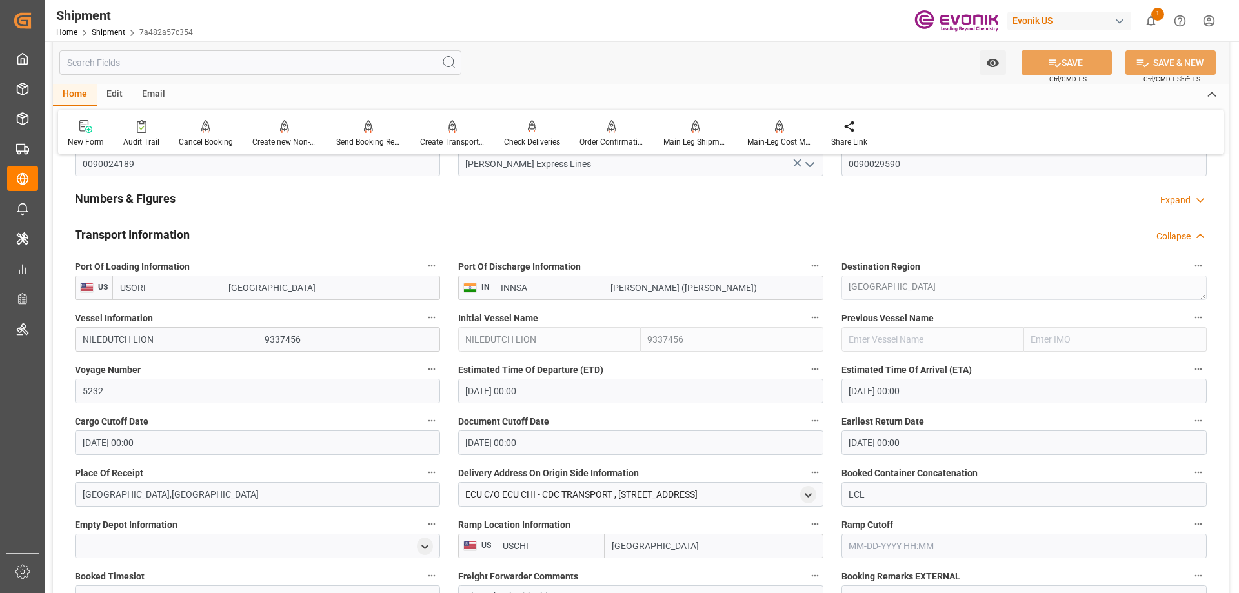
scroll to position [1033, 0]
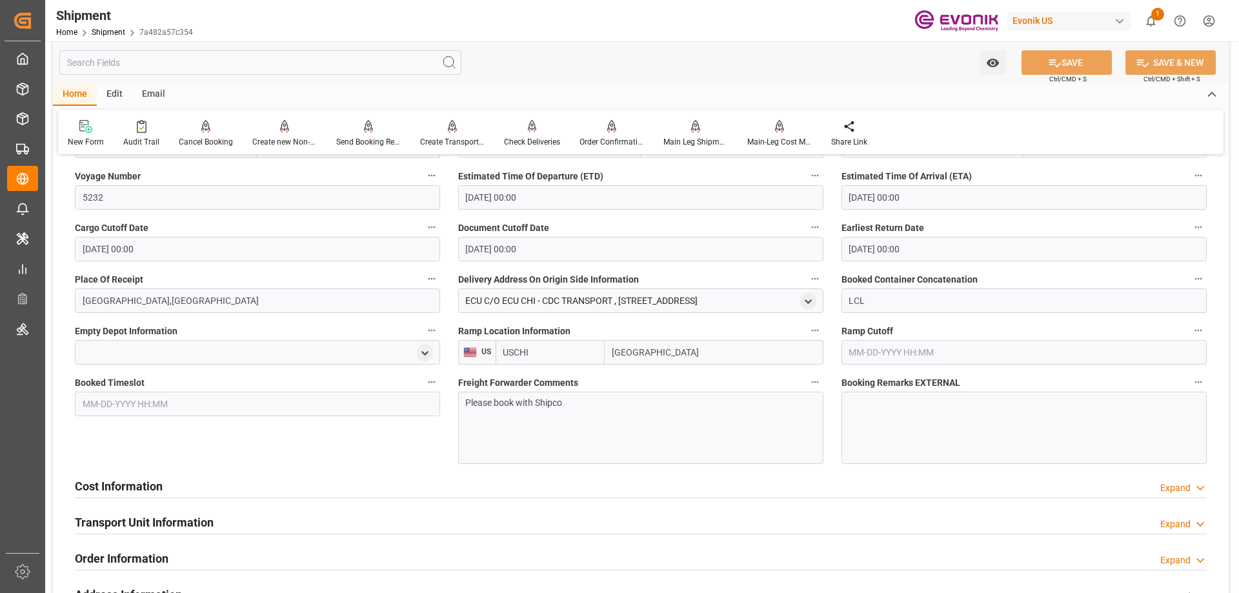
click at [143, 478] on h2 "Cost Information" at bounding box center [119, 486] width 88 height 17
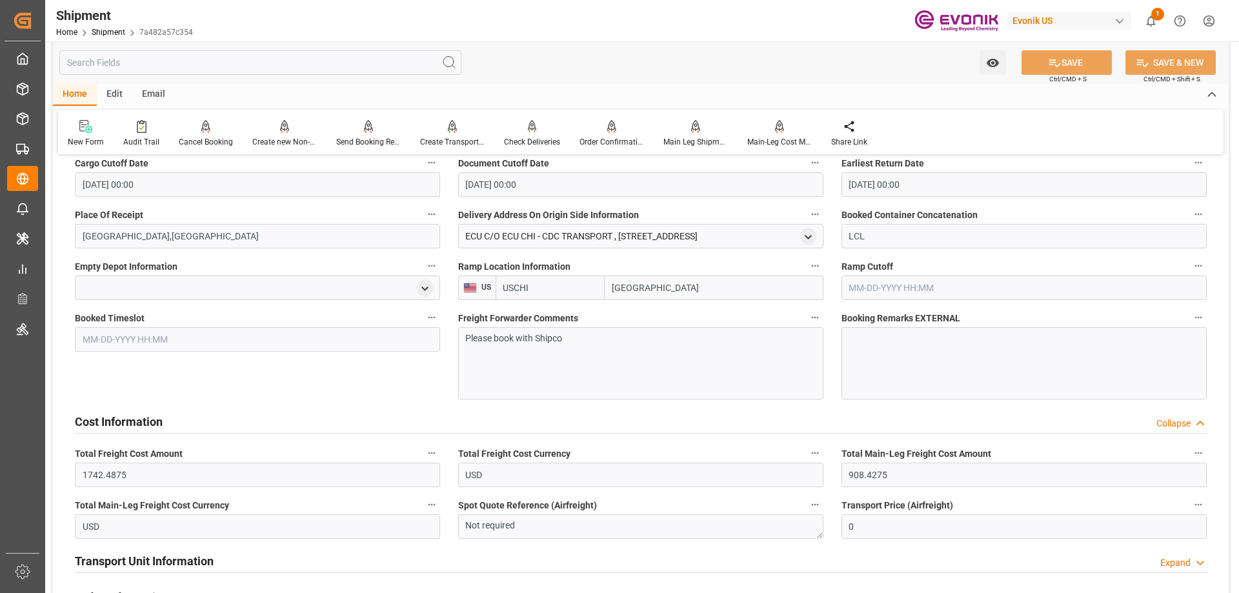
scroll to position [968, 0]
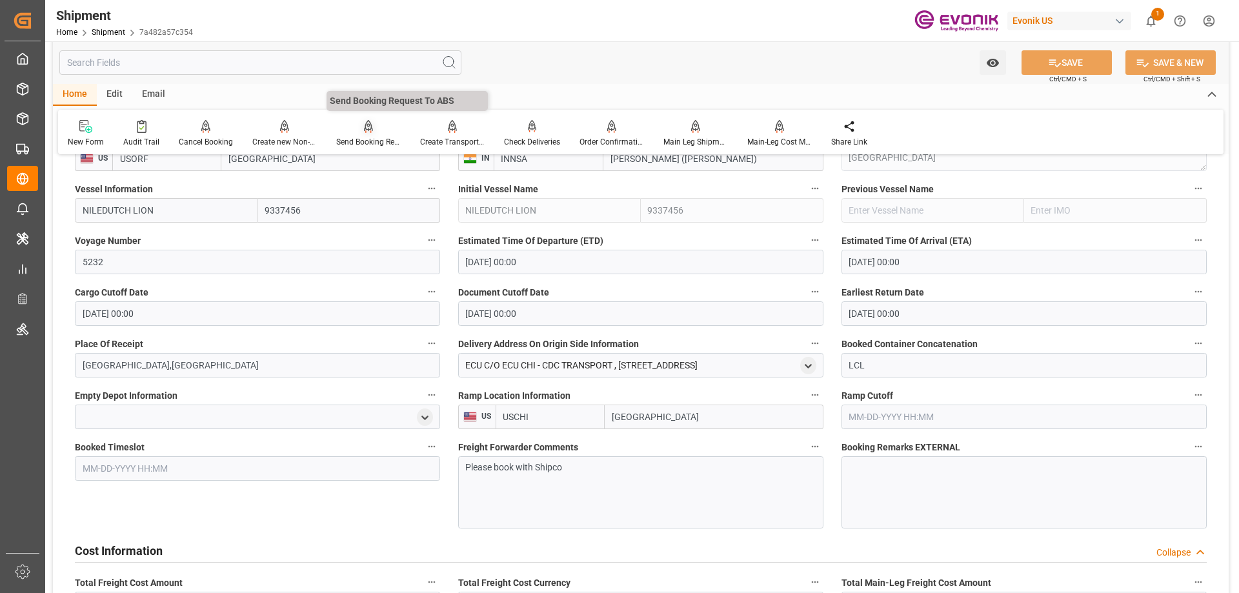
click at [366, 138] on div "Send Booking Request To ABS" at bounding box center [368, 142] width 65 height 12
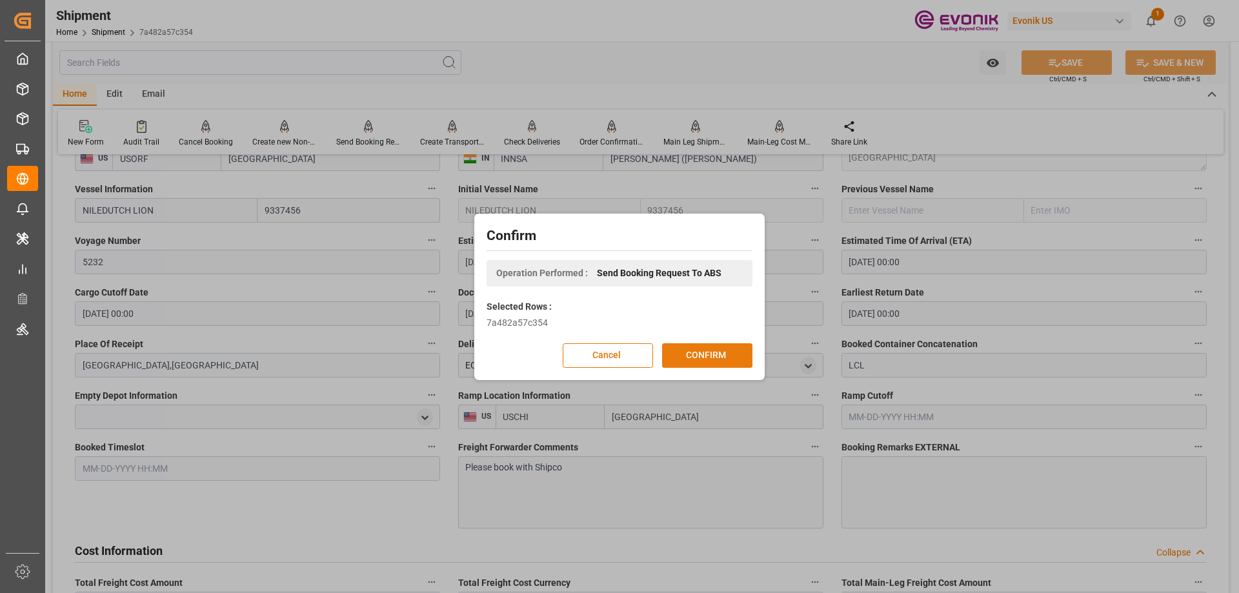
click at [712, 357] on button "CONFIRM" at bounding box center [707, 355] width 90 height 25
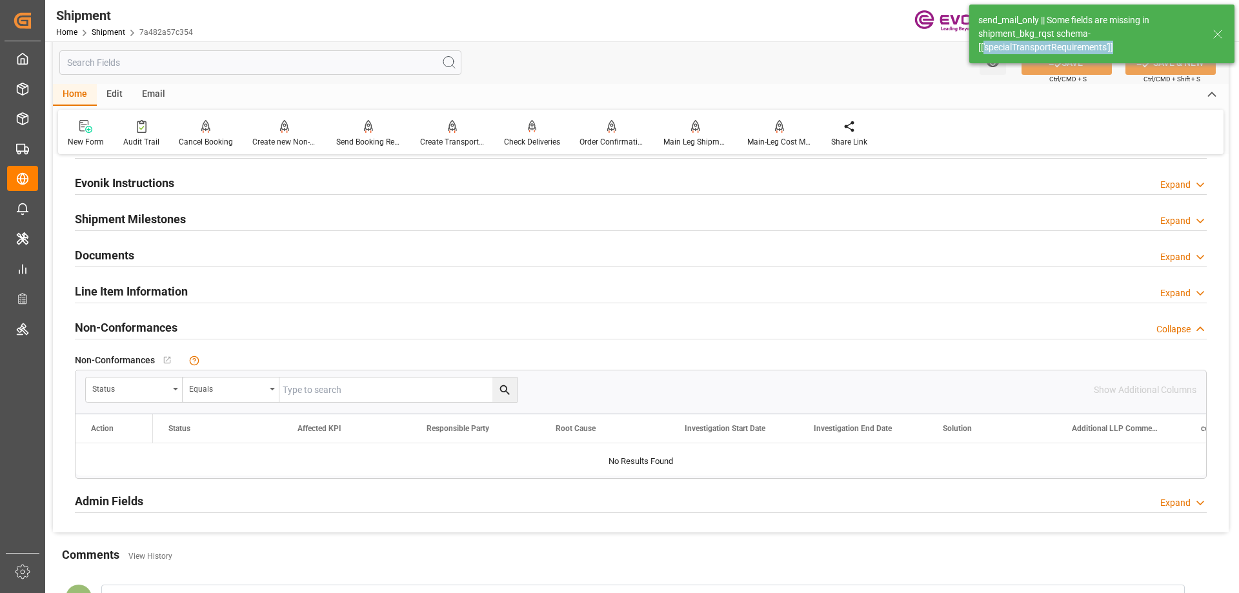
drag, startPoint x: 982, startPoint y: 46, endPoint x: 1131, endPoint y: 48, distance: 148.4
click at [1131, 48] on div "send_mail_only || Some fields are missing in shipment_bkg_rqst schema- [['speci…" at bounding box center [1089, 34] width 222 height 41
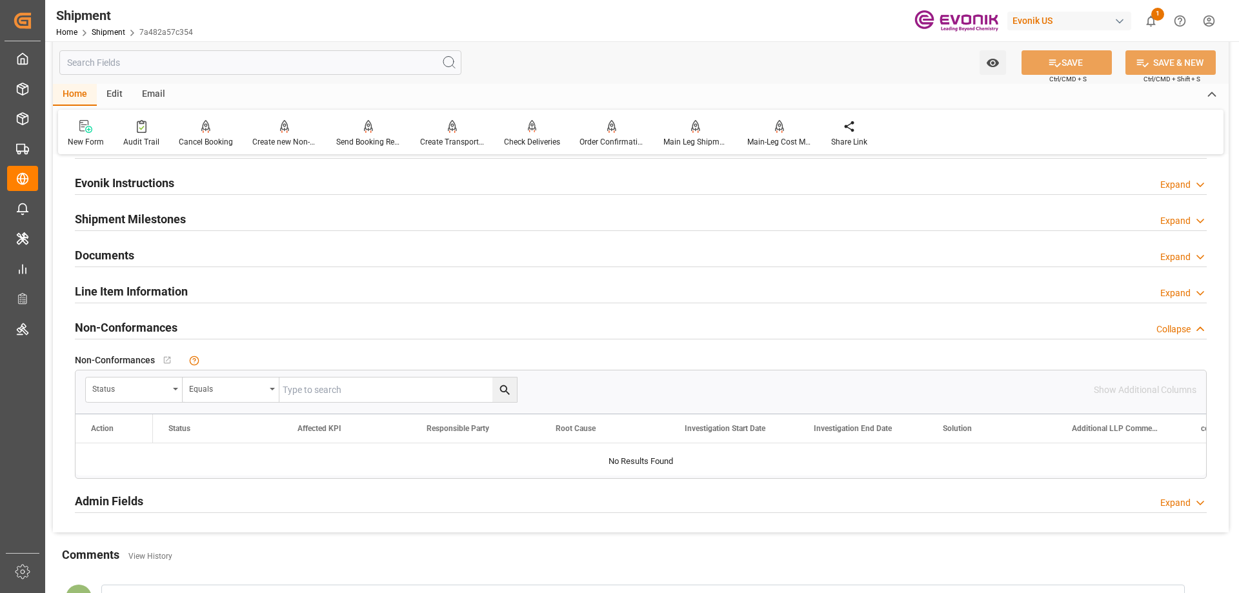
click at [146, 288] on h2 "Line Item Information" at bounding box center [131, 291] width 113 height 17
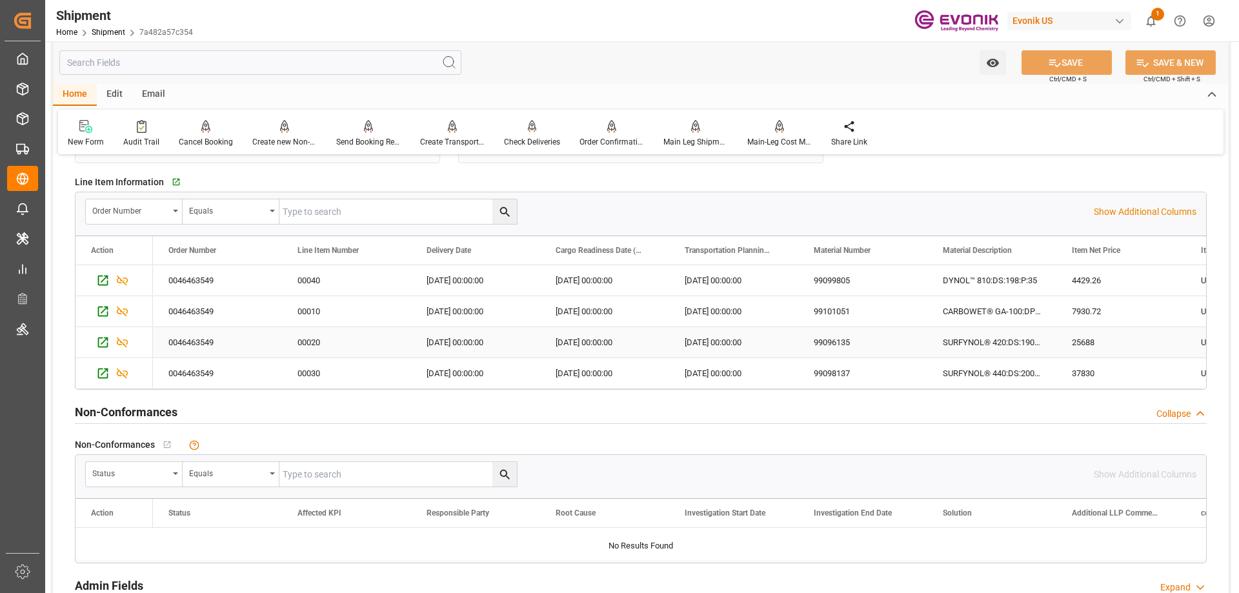
scroll to position [1097, 0]
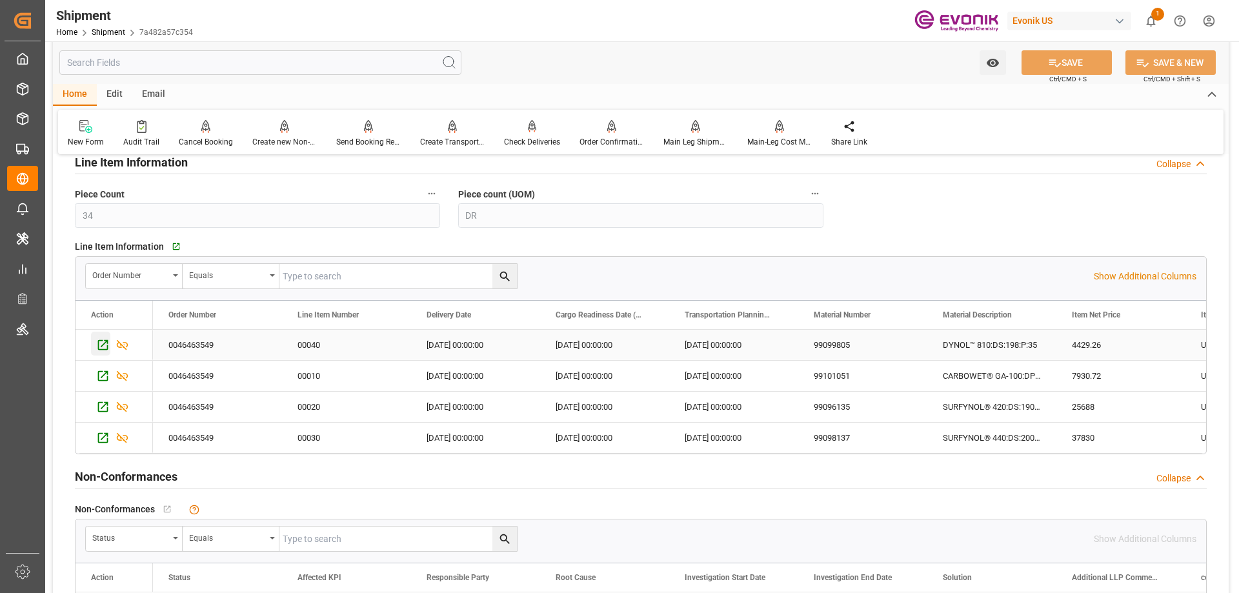
click at [109, 347] on icon "Press SPACE to select this row." at bounding box center [103, 345] width 14 height 14
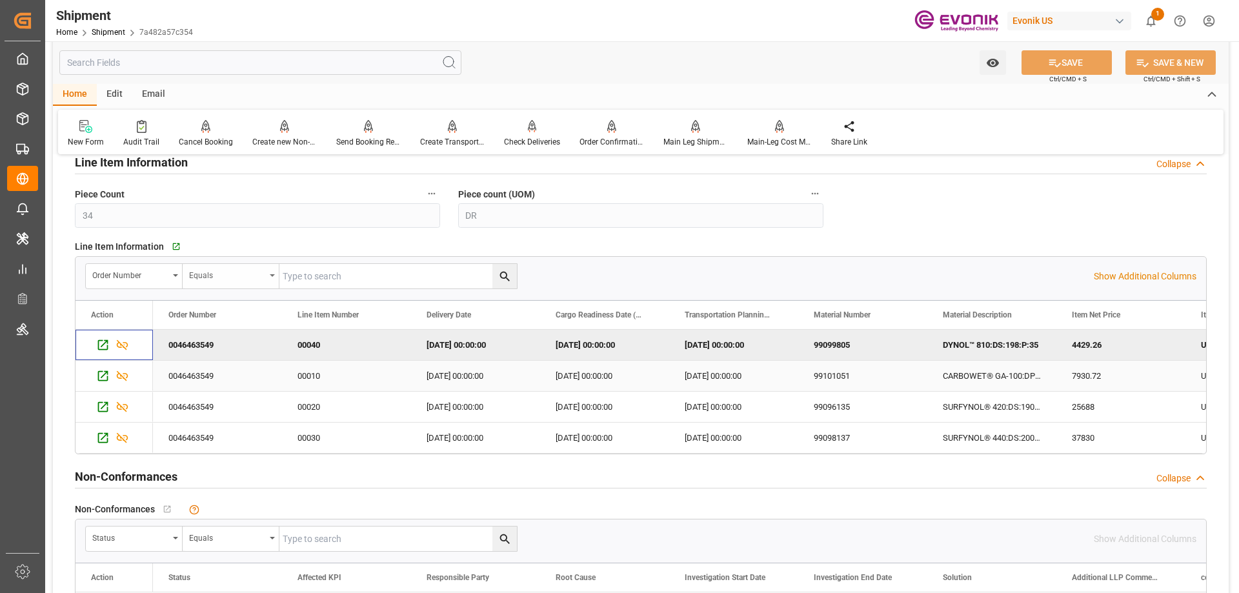
click at [107, 373] on icon "Press SPACE to select this row." at bounding box center [103, 376] width 10 height 10
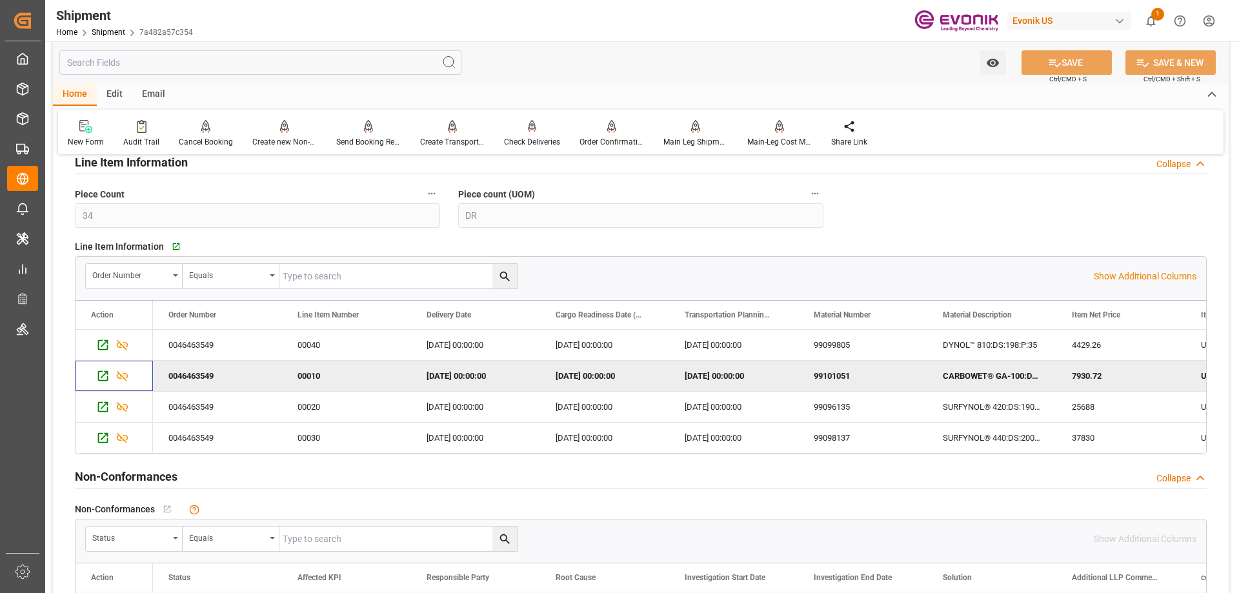
click at [108, 402] on icon "Press SPACE to select this row." at bounding box center [103, 407] width 14 height 14
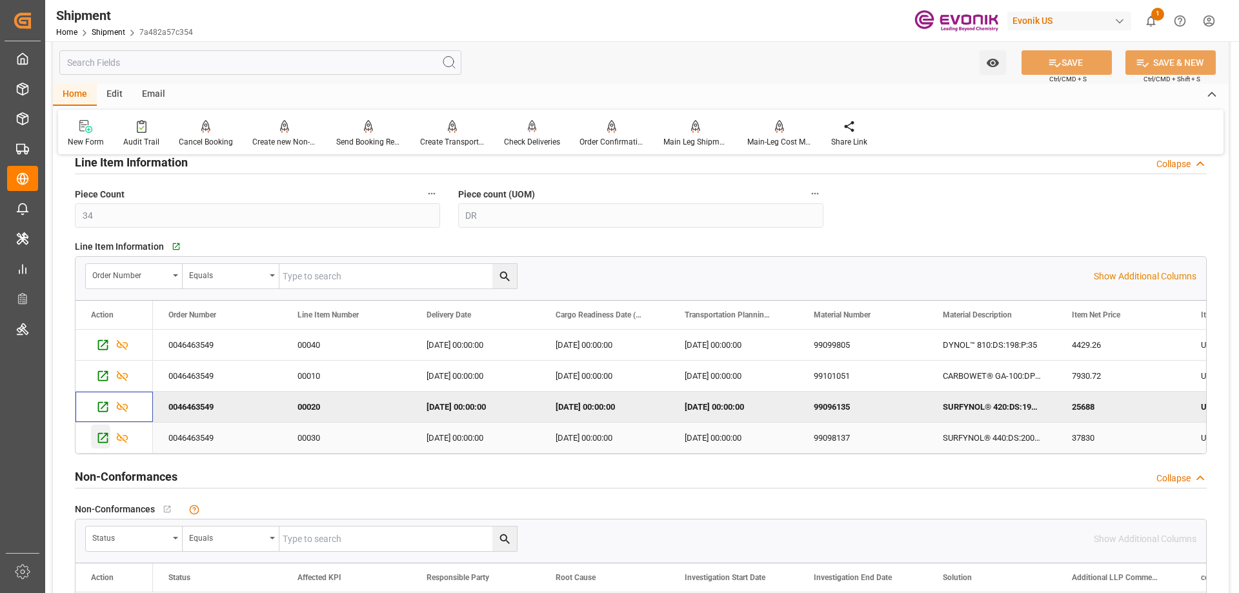
click at [108, 432] on icon "Press SPACE to select this row." at bounding box center [103, 438] width 14 height 14
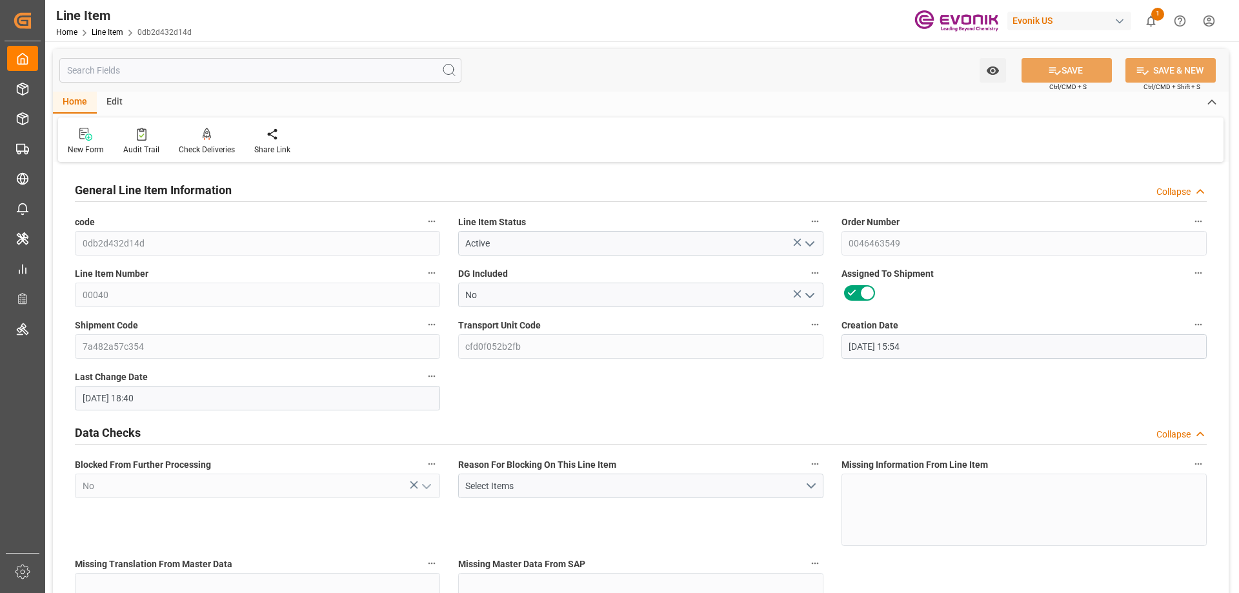
click at [221, 62] on input "text" at bounding box center [260, 70] width 402 height 25
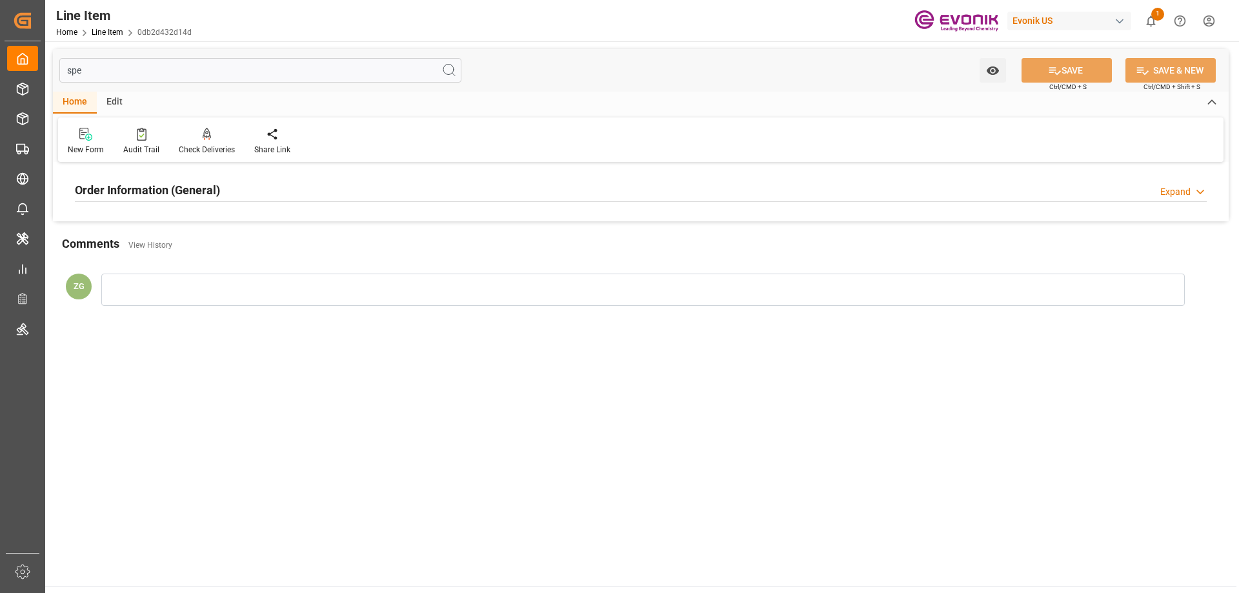
type input "spe"
click at [119, 178] on div "Order Information (General)" at bounding box center [147, 189] width 145 height 25
click at [144, 268] on div at bounding box center [257, 267] width 365 height 72
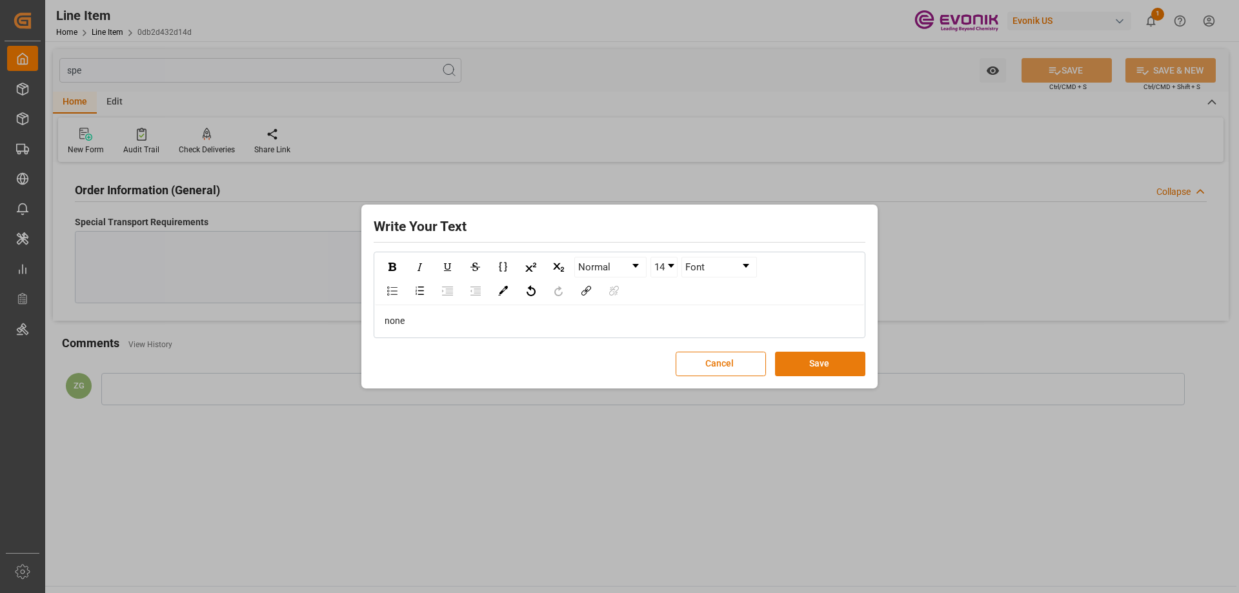
click at [809, 358] on button "Save" at bounding box center [820, 364] width 90 height 25
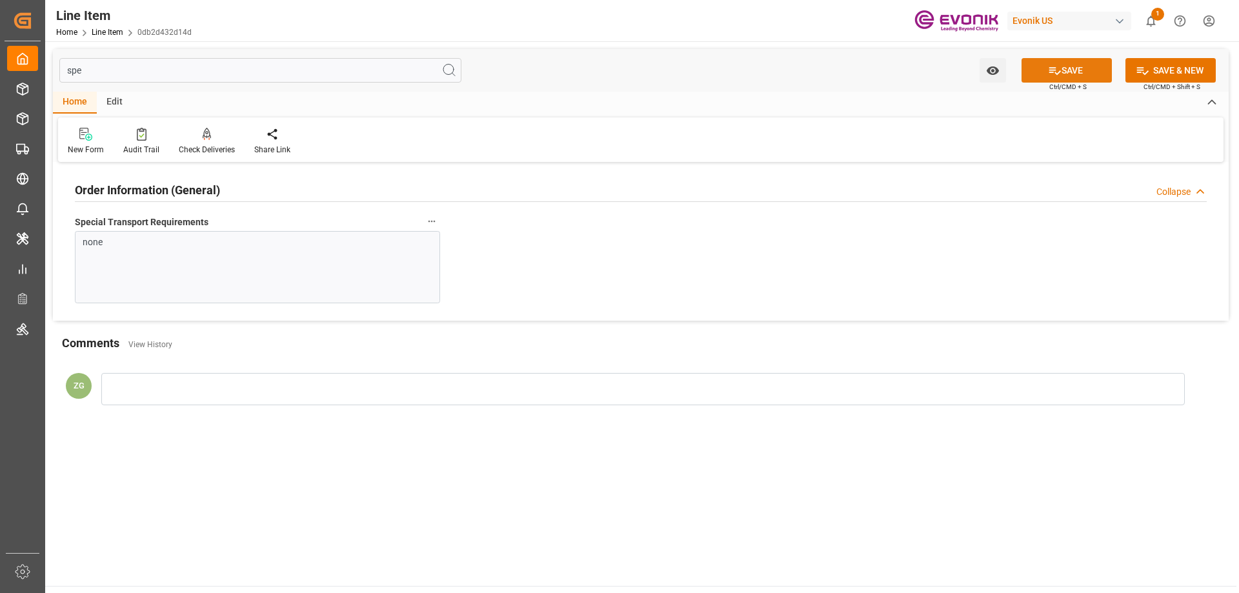
click at [1064, 75] on button "SAVE" at bounding box center [1067, 70] width 90 height 25
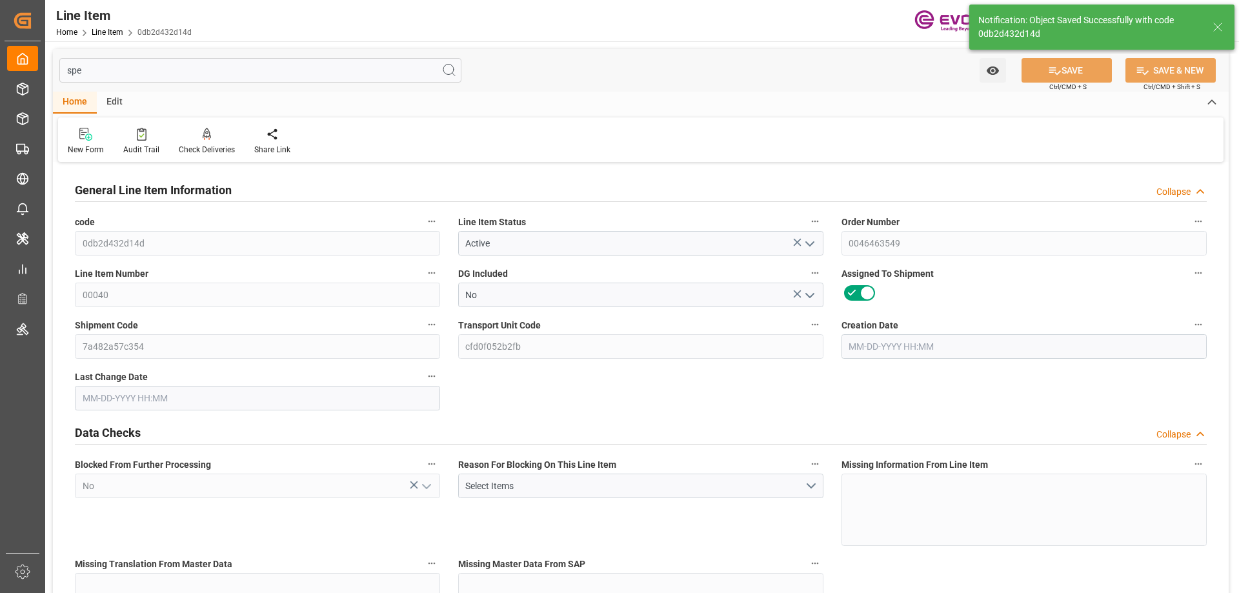
type input "[DATE] 15:54"
type input "08-12-2025 18:44"
type input "[DATE]"
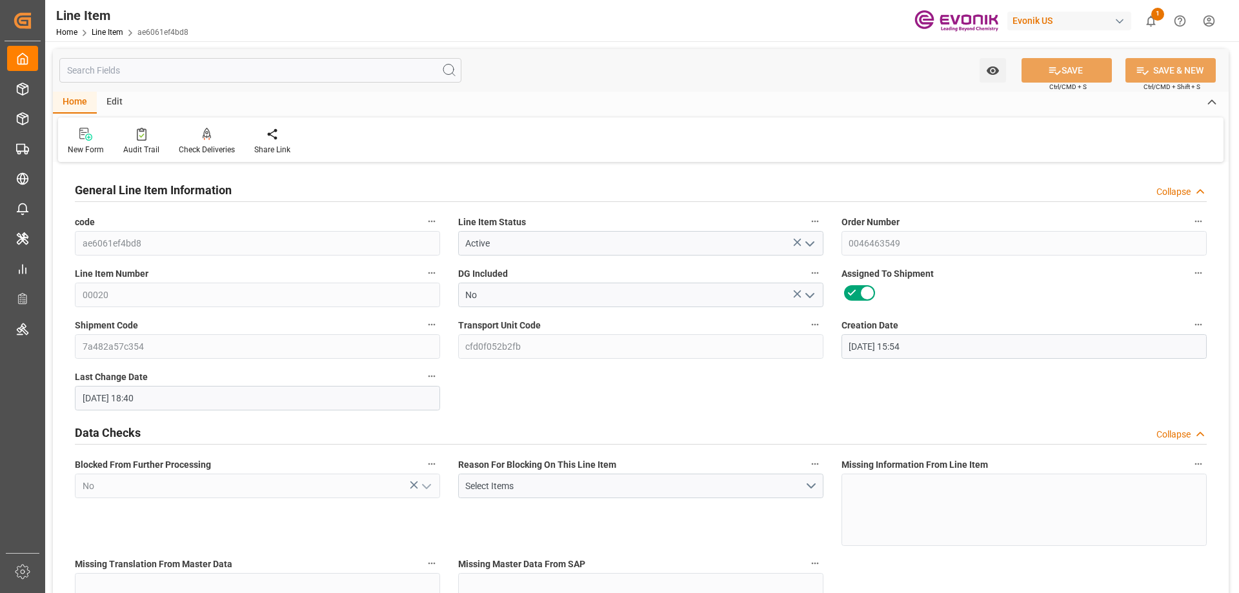
click at [183, 76] on input "text" at bounding box center [260, 70] width 402 height 25
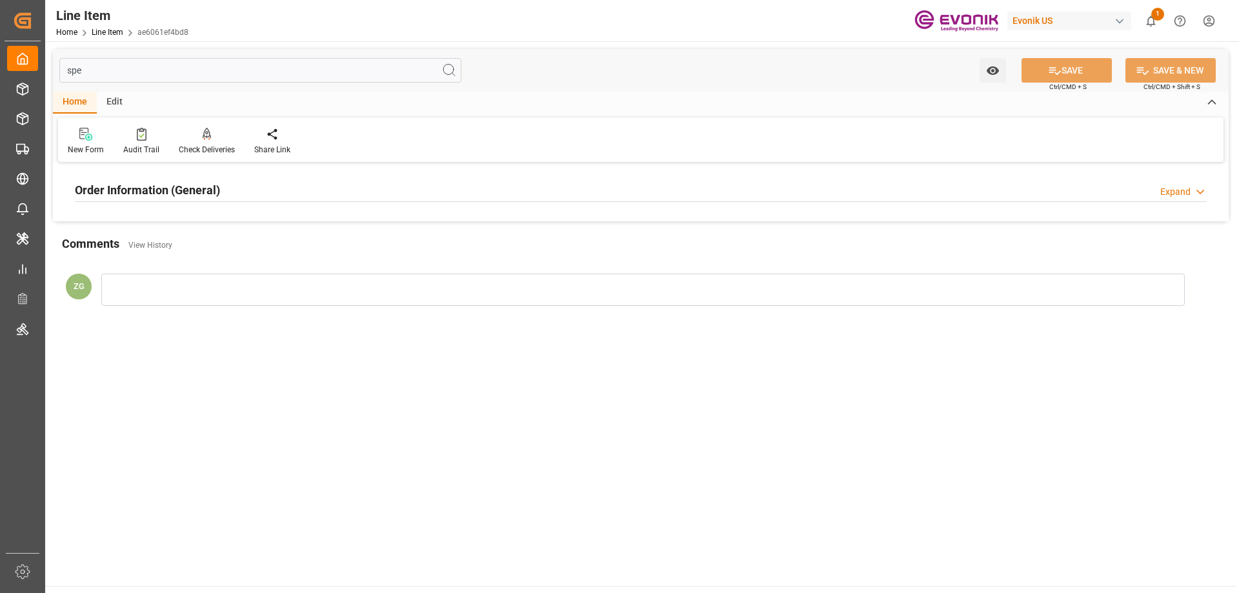
type input "spe"
click at [185, 182] on h2 "Order Information (General)" at bounding box center [147, 189] width 145 height 17
click at [185, 259] on div at bounding box center [257, 267] width 365 height 72
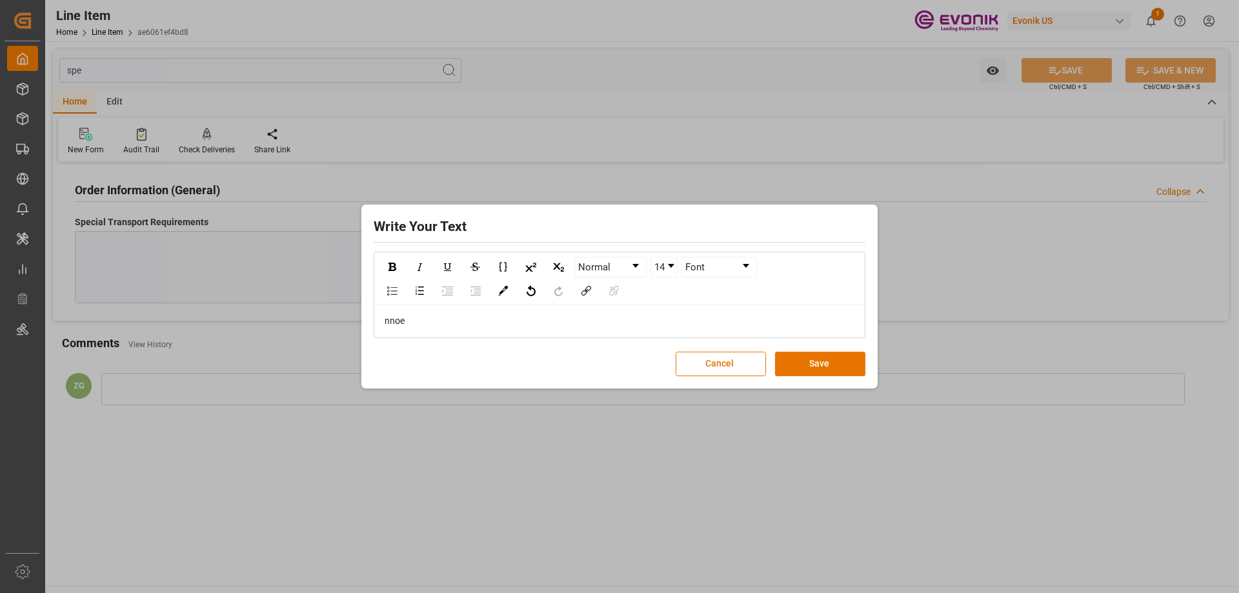
click at [408, 326] on div "nnoe" at bounding box center [620, 321] width 470 height 14
click at [825, 362] on button "Save" at bounding box center [820, 364] width 90 height 25
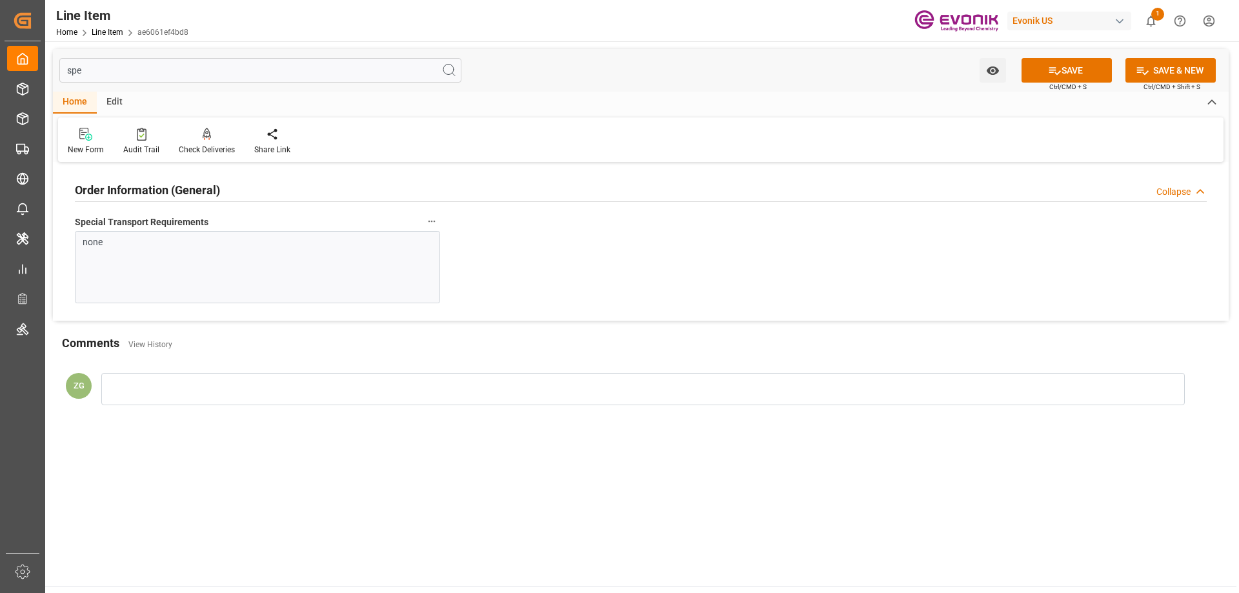
click at [1021, 69] on div "SAVE Ctrl/CMD + S" at bounding box center [1066, 70] width 117 height 25
click at [1042, 69] on button "SAVE" at bounding box center [1067, 70] width 90 height 25
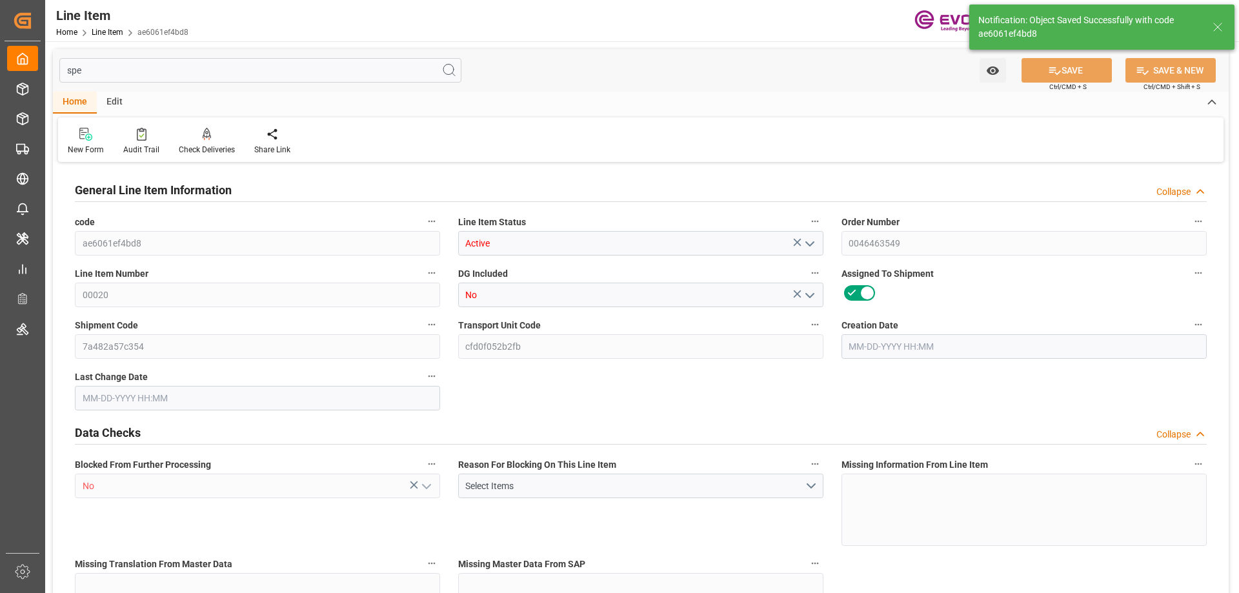
type input "3"
type input "2061"
type input "1900"
type input "2.8591"
type input "10"
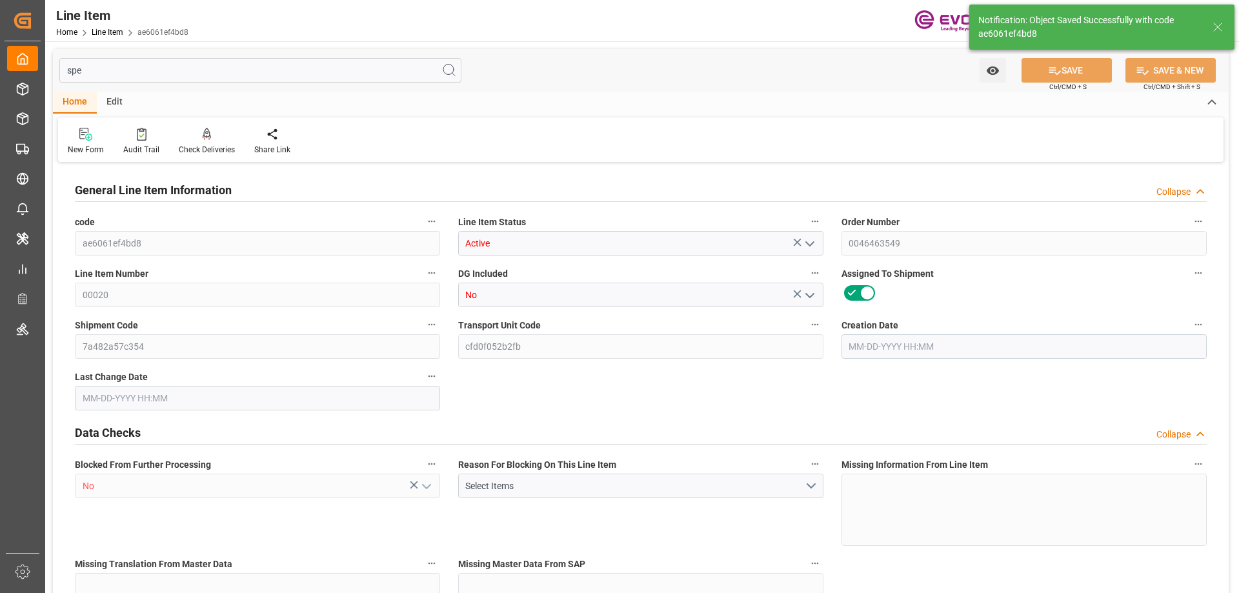
type input "25688"
type input "10"
type input "2061"
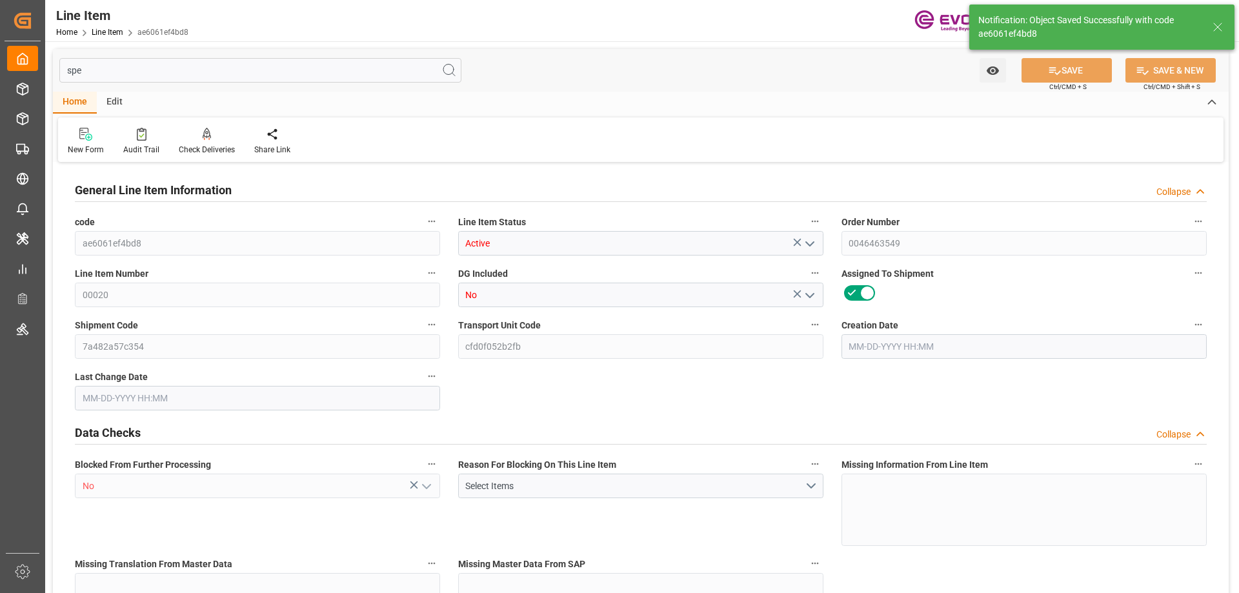
type input "2121"
type input "1900"
type input "2.8591"
type input "2859.12"
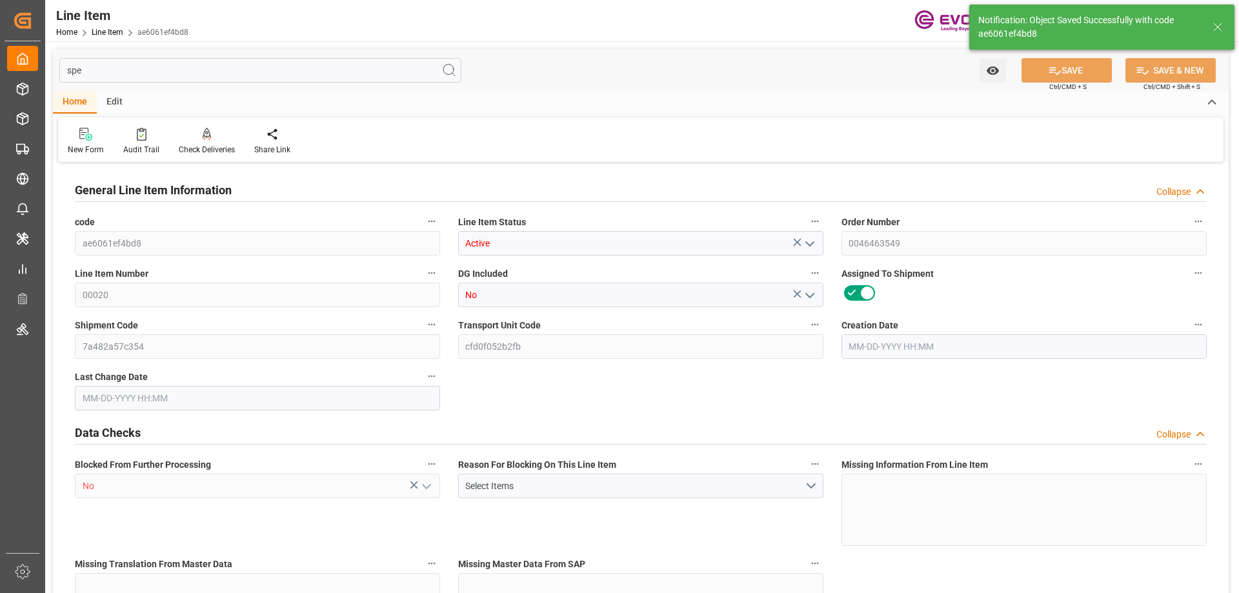
type input "0"
type input "[DATE] 15:54"
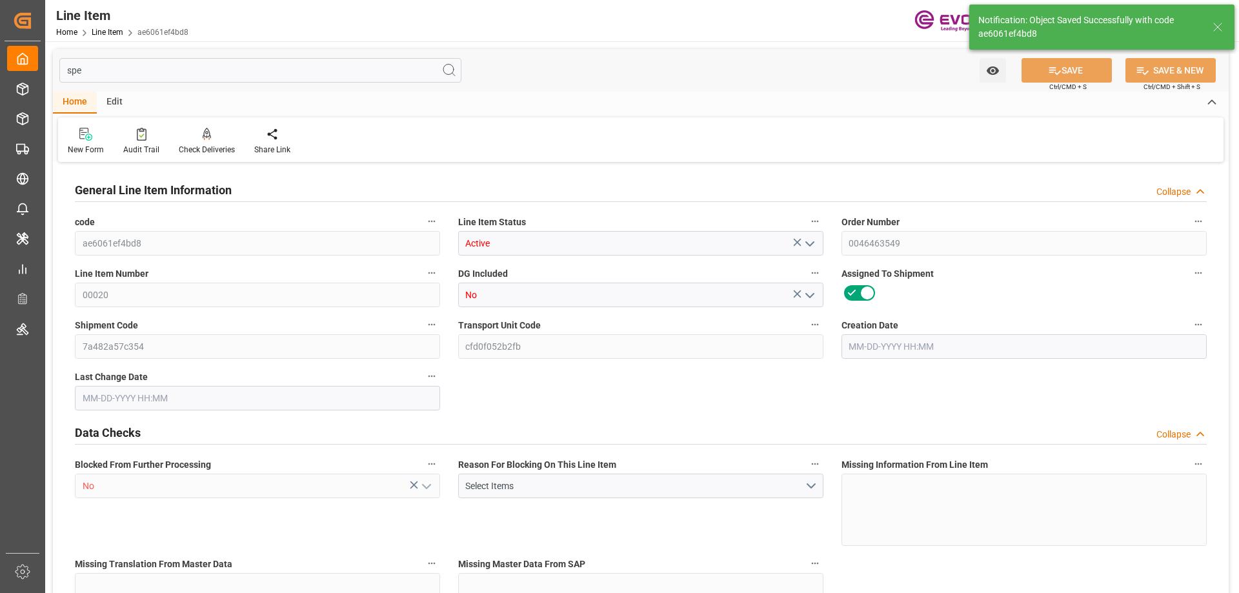
type input "[DATE] 18:45"
type input "[DATE]"
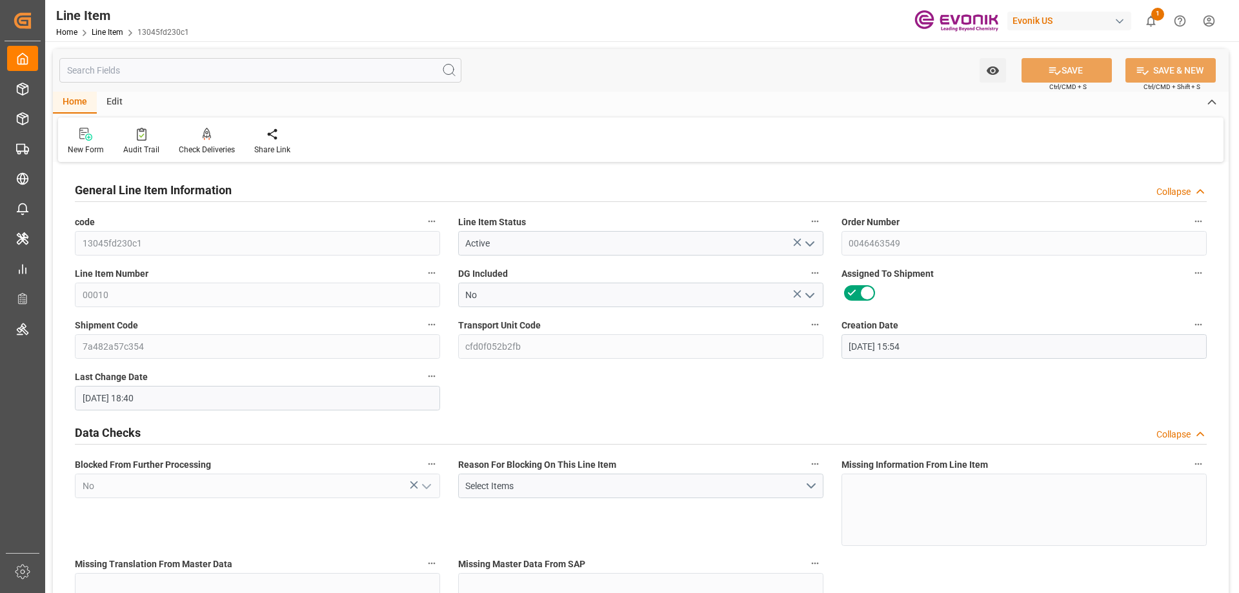
click at [220, 79] on input "text" at bounding box center [260, 70] width 402 height 25
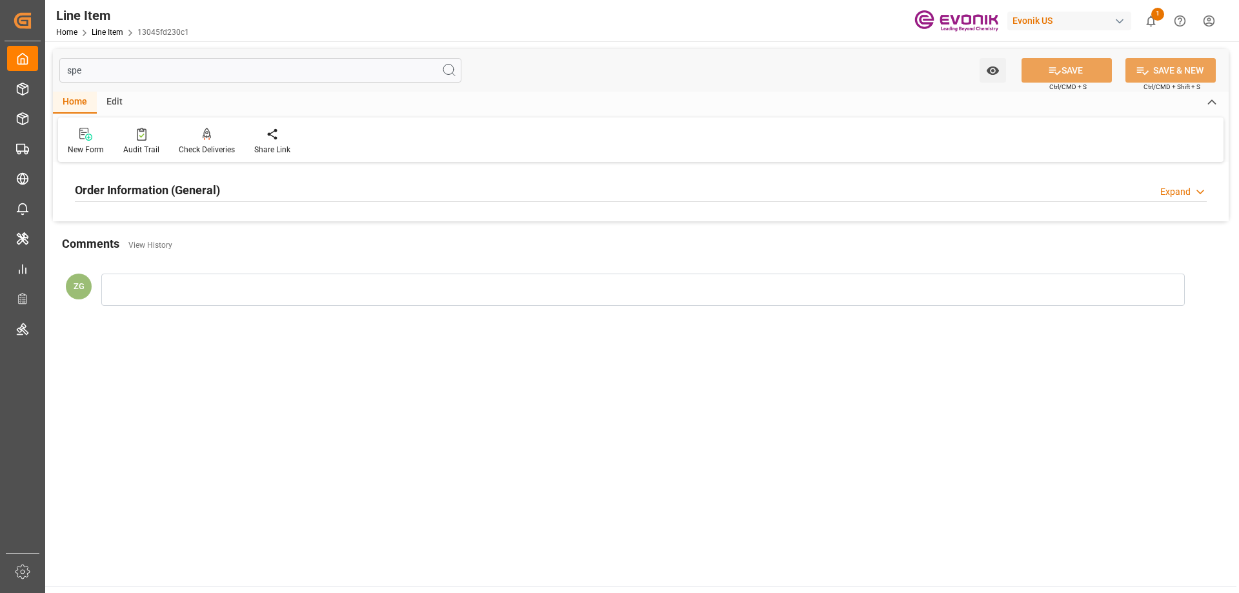
type input "spe"
click at [174, 183] on h2 "Order Information (General)" at bounding box center [147, 189] width 145 height 17
click at [178, 252] on div at bounding box center [257, 267] width 365 height 72
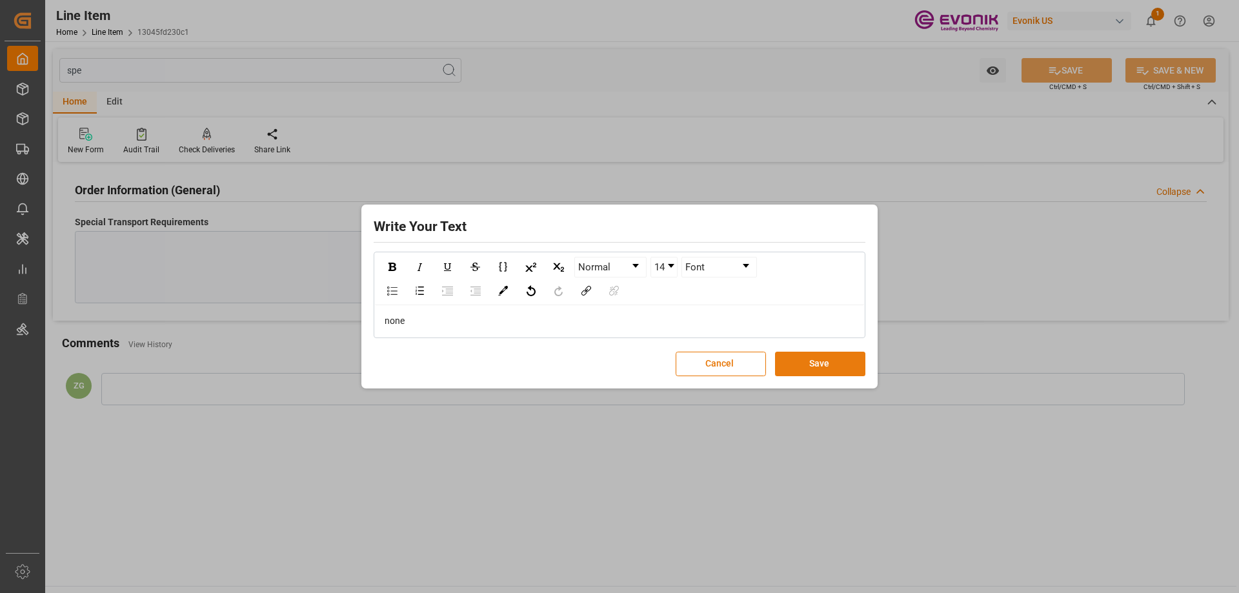
click at [816, 361] on button "Save" at bounding box center [820, 364] width 90 height 25
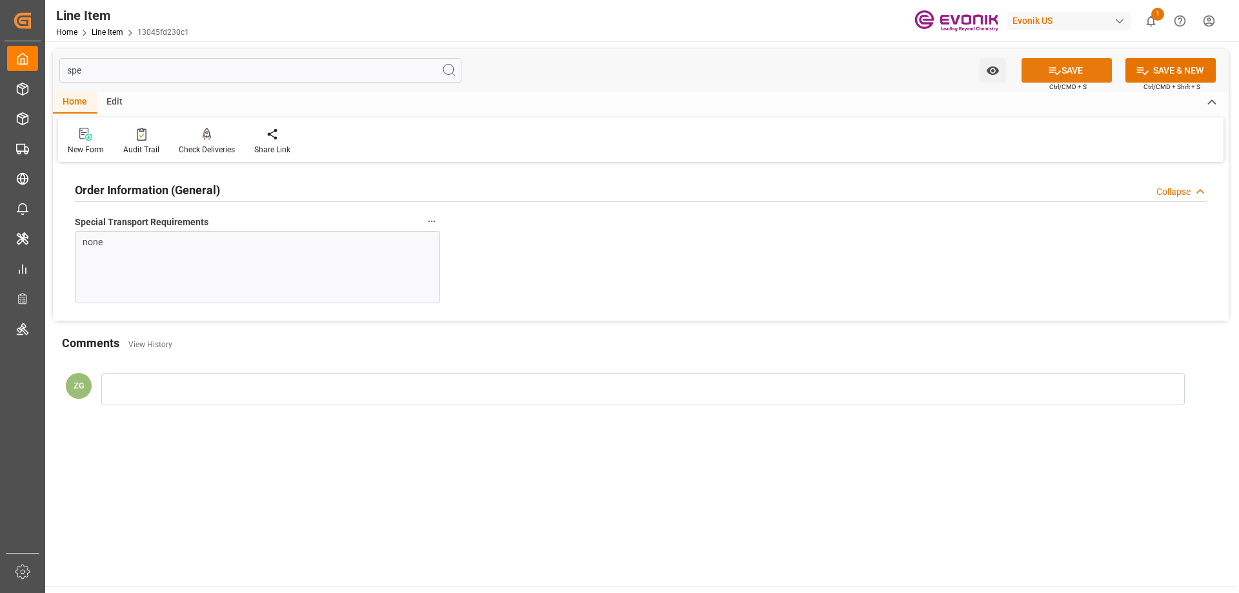
click at [1042, 68] on button "SAVE" at bounding box center [1067, 70] width 90 height 25
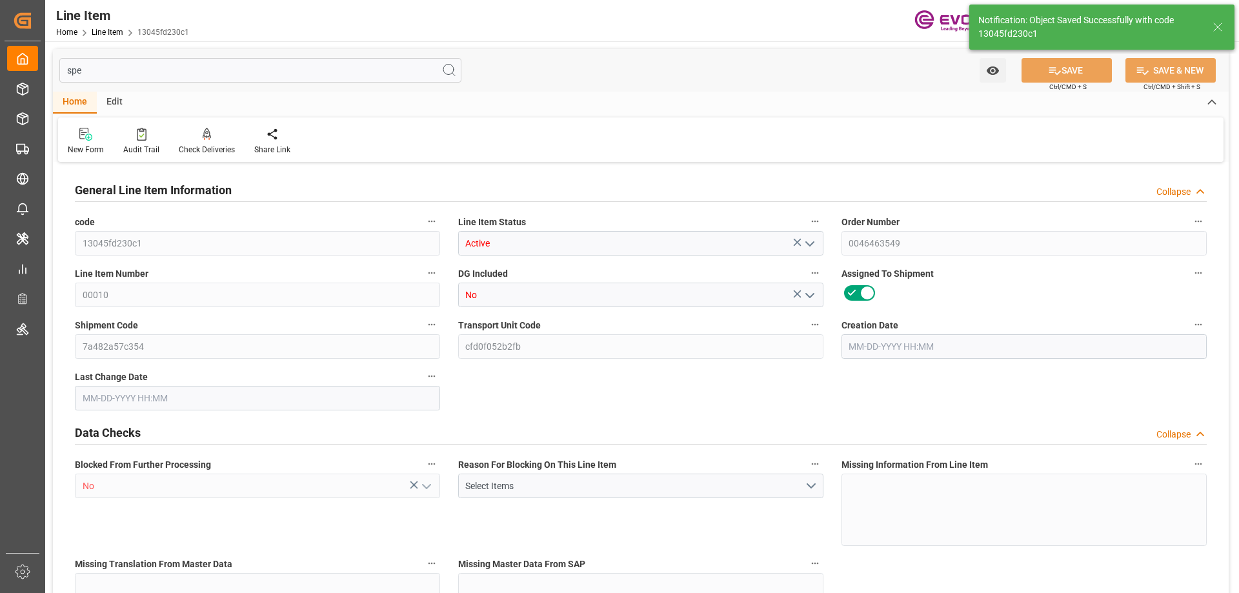
type input "2"
type input "1618.04"
type input "1552"
type input "2.651"
type input "8"
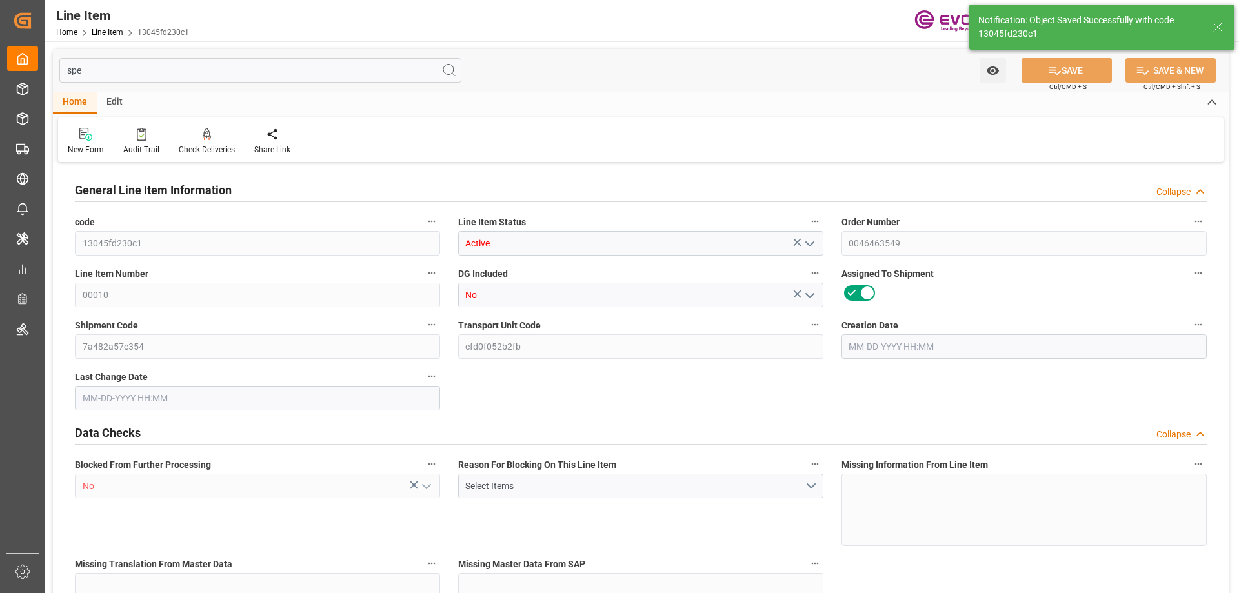
type input "7930.72"
type input "8"
type input "1618.04"
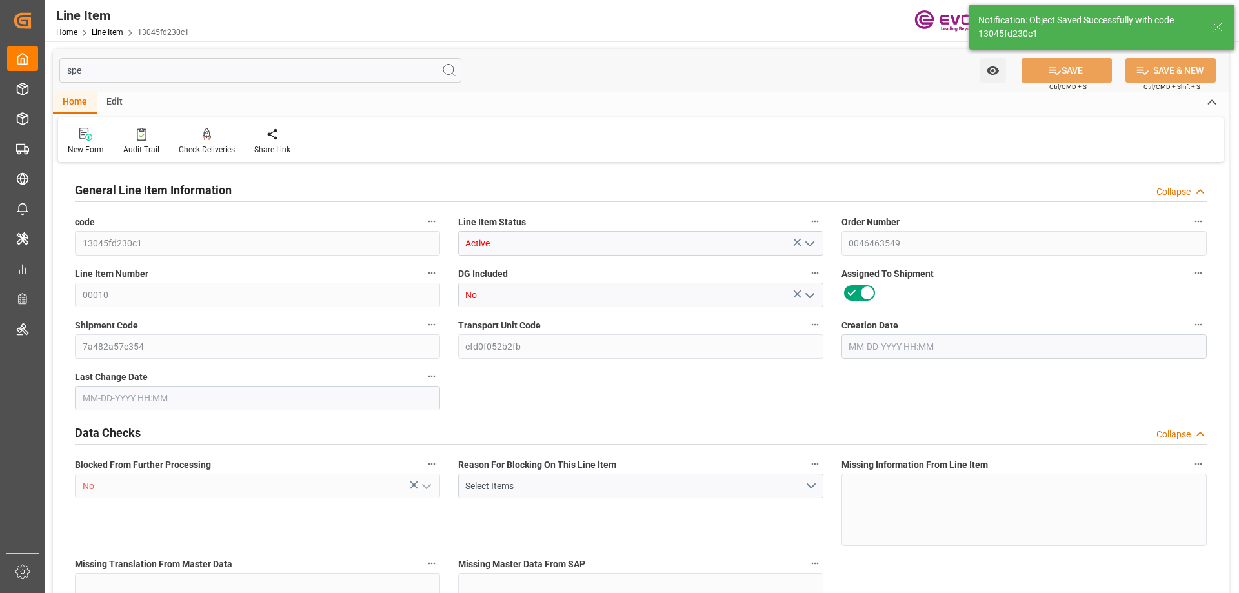
type input "1668.04"
type input "1552"
type input "2.651"
type input "2650.952"
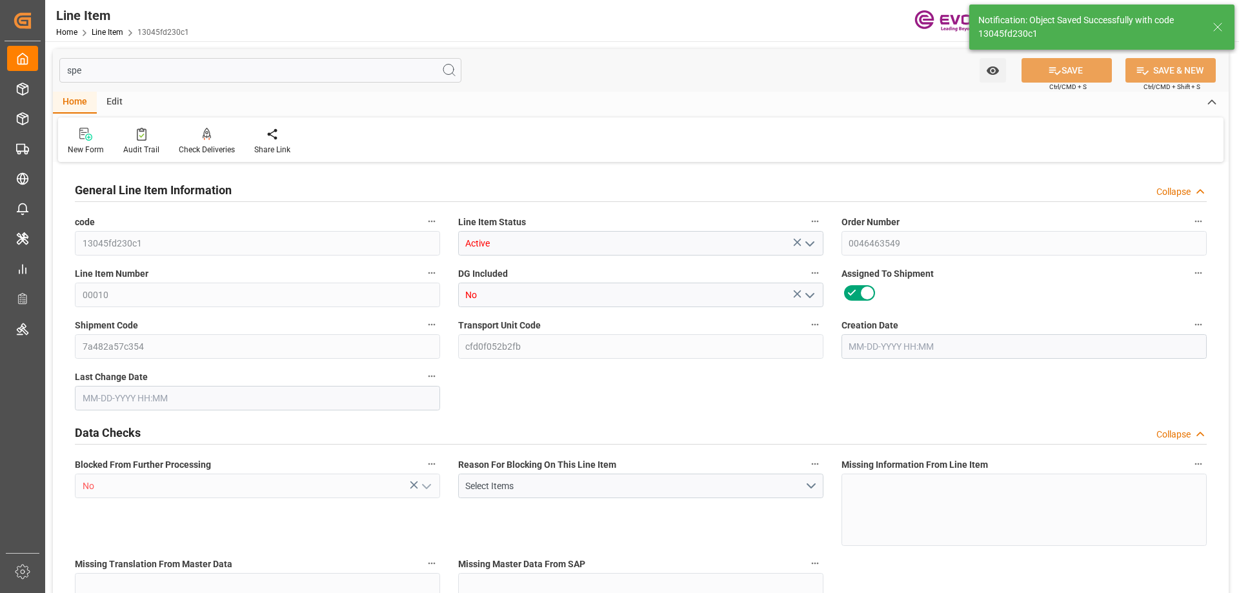
type input "0"
type input "[DATE] 15:54"
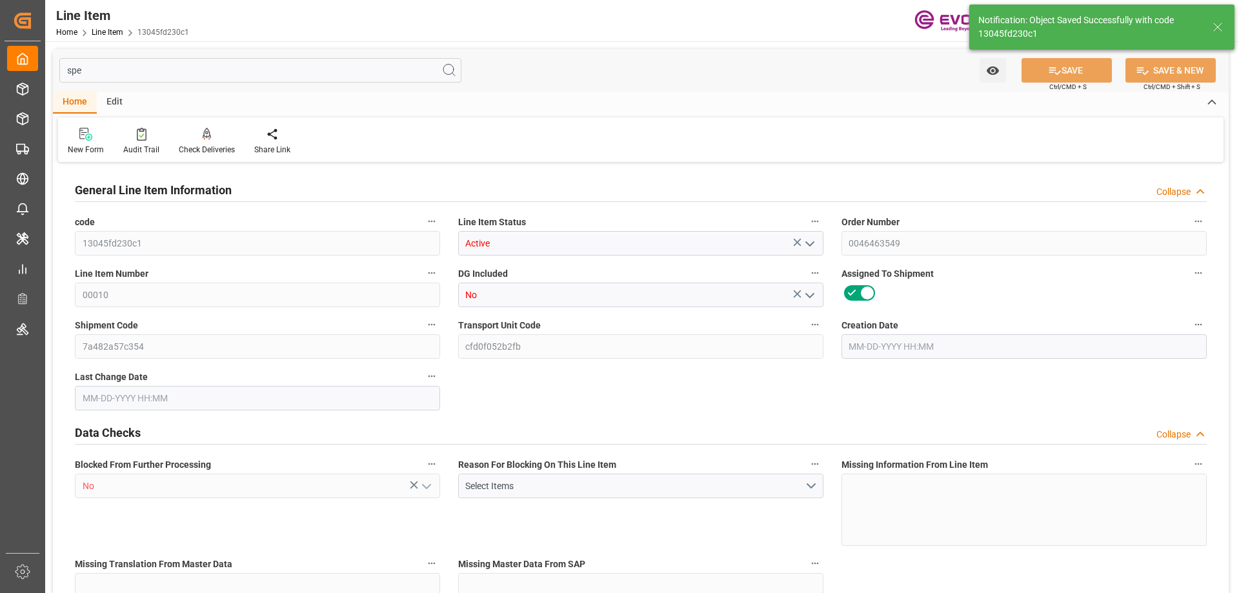
type input "[DATE] 18:45"
type input "[DATE]"
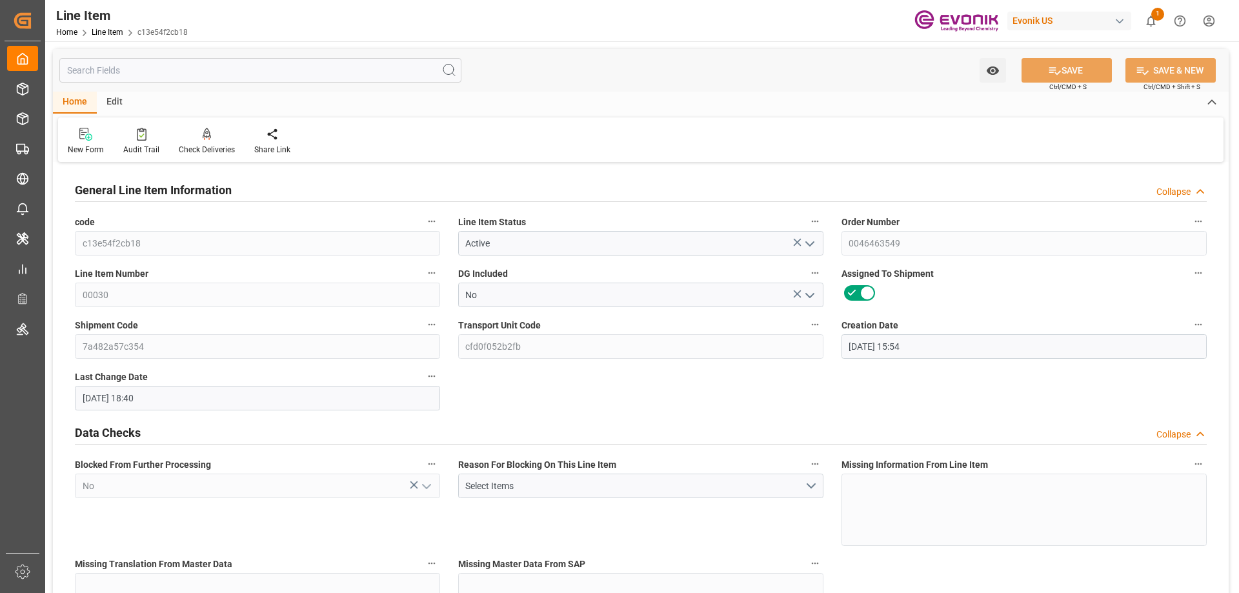
click at [186, 75] on input "text" at bounding box center [260, 70] width 402 height 25
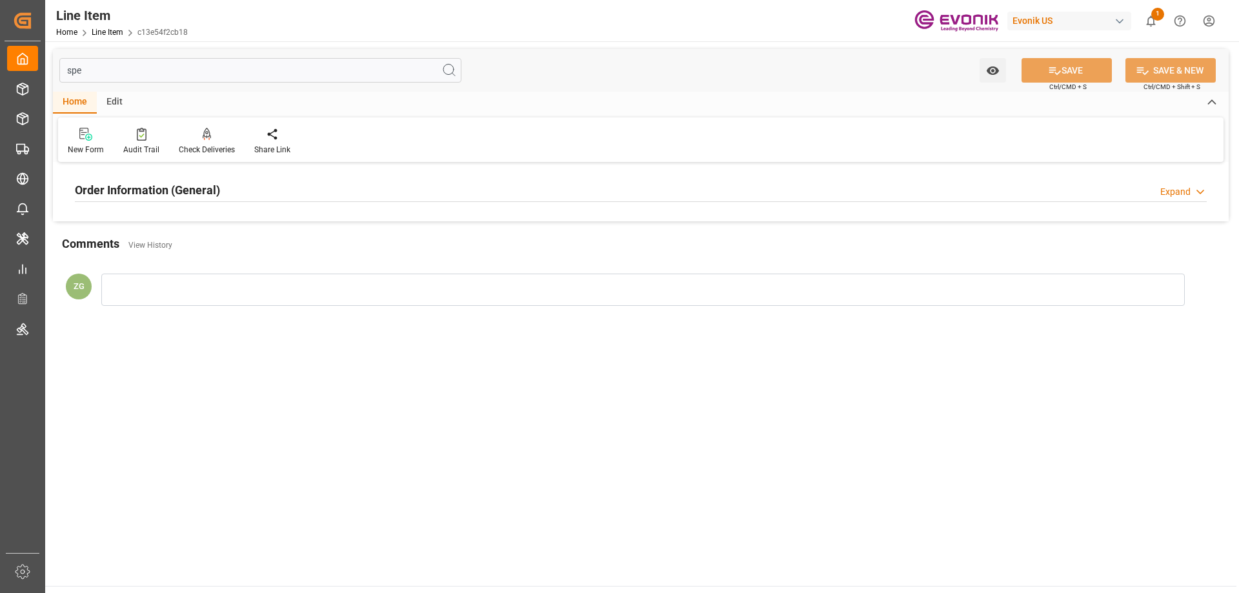
type input "spe"
click at [163, 197] on h2 "Order Information (General)" at bounding box center [147, 189] width 145 height 17
click at [169, 255] on div at bounding box center [257, 267] width 365 height 72
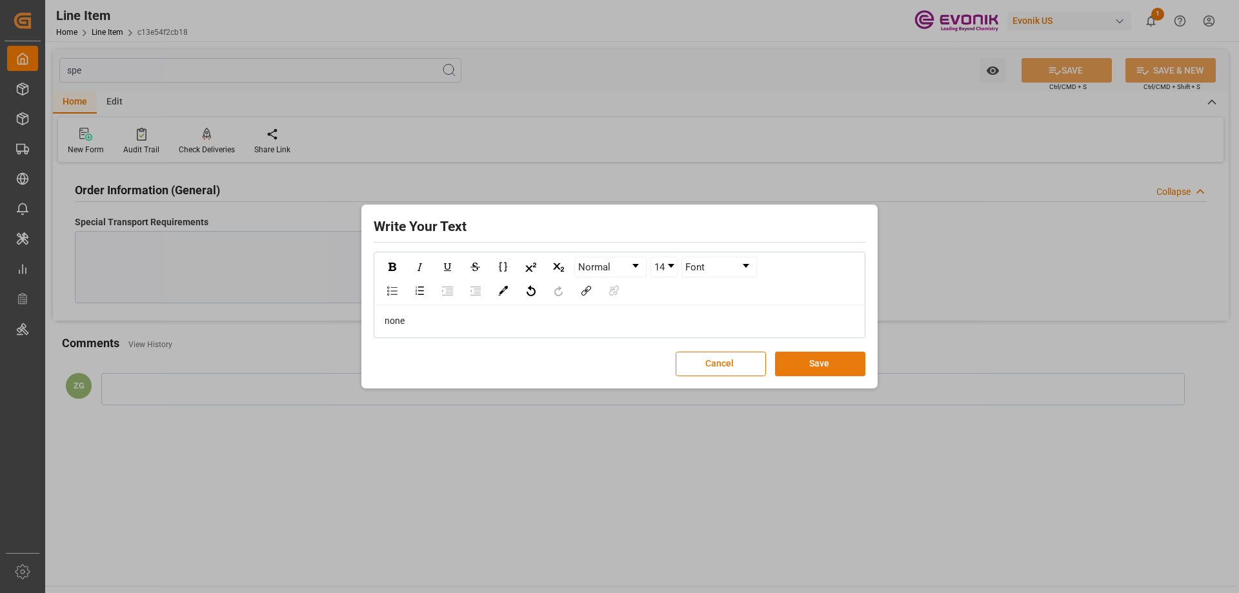
click at [792, 361] on button "Save" at bounding box center [820, 364] width 90 height 25
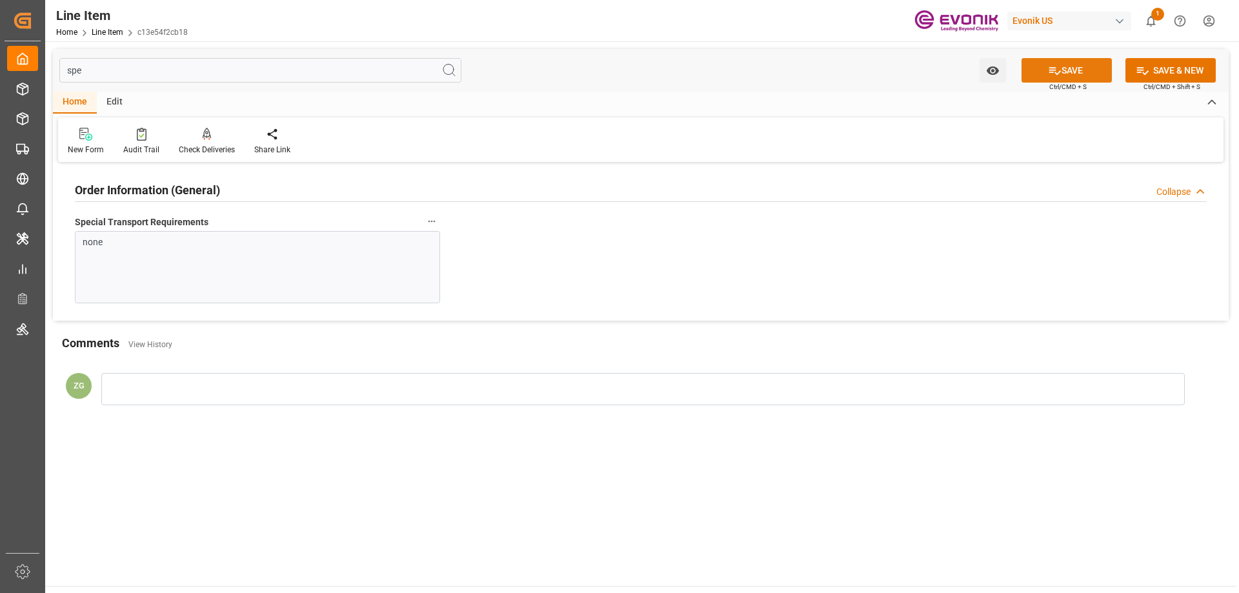
click at [1059, 63] on button "SAVE" at bounding box center [1067, 70] width 90 height 25
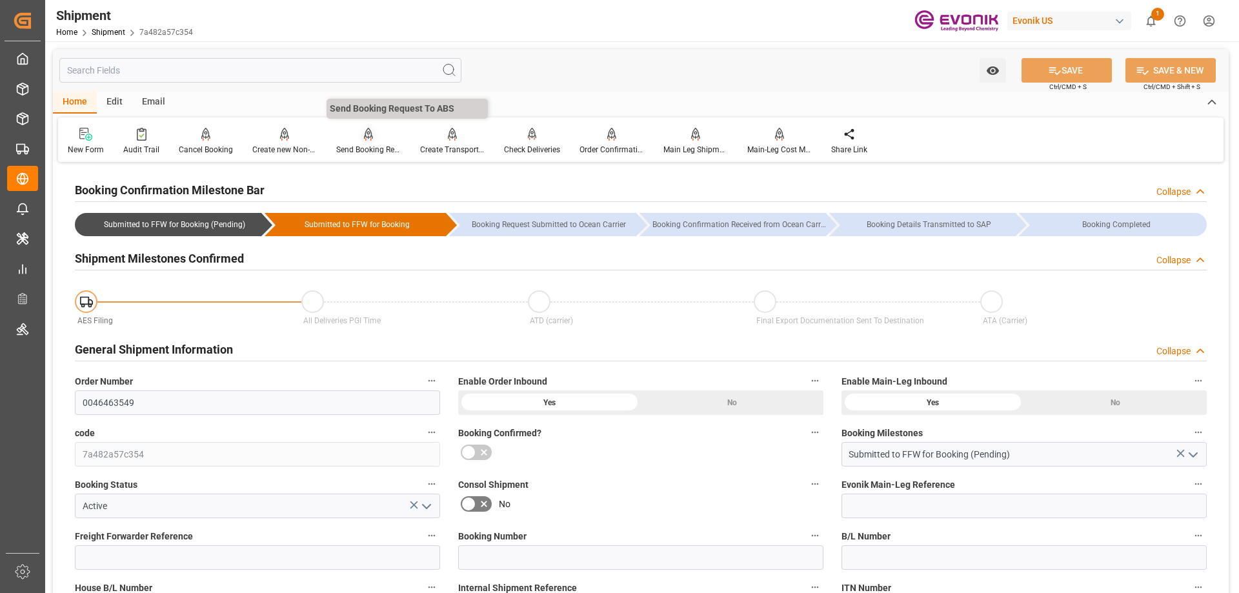
click at [367, 148] on div "Send Booking Request To ABS" at bounding box center [368, 150] width 65 height 12
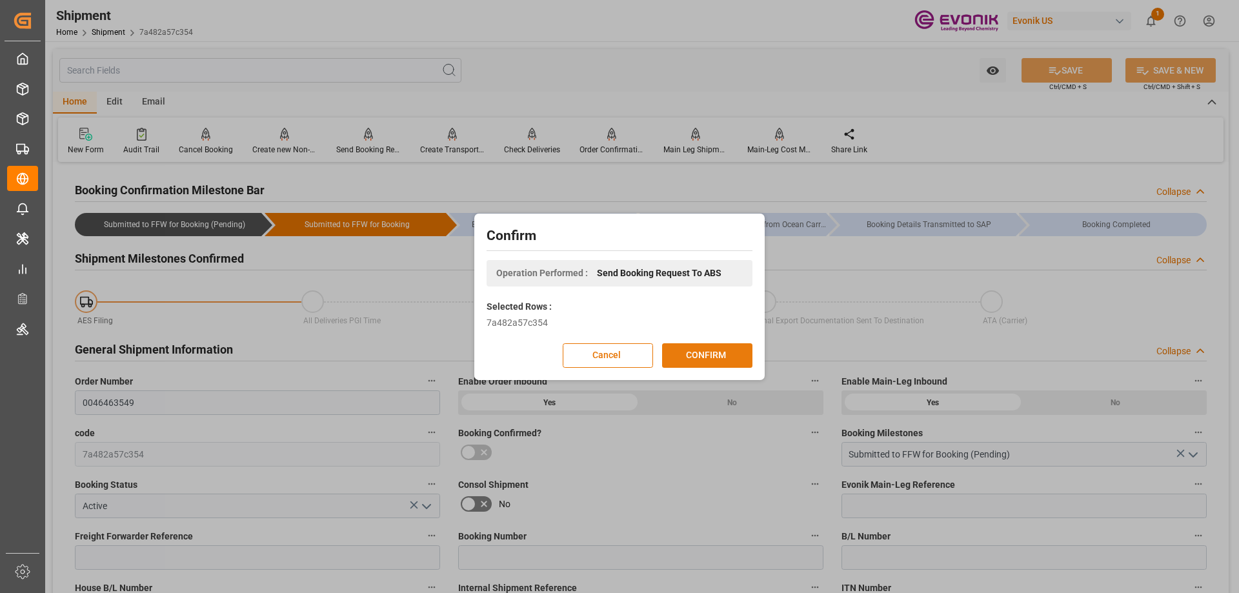
click at [694, 348] on button "CONFIRM" at bounding box center [707, 355] width 90 height 25
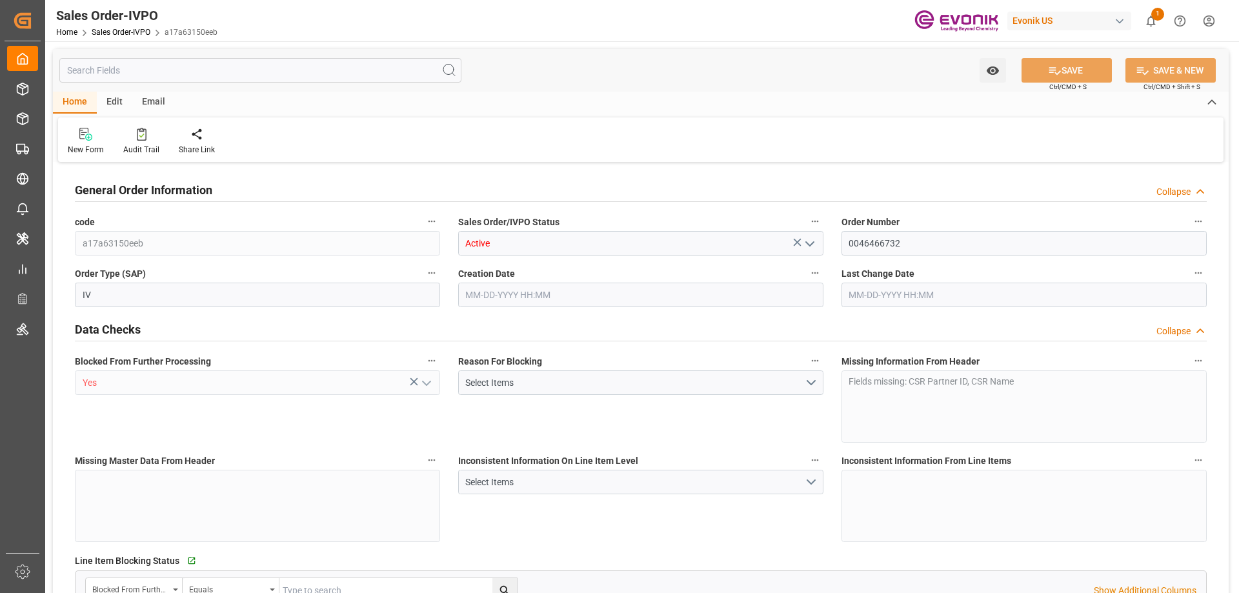
type input "SGSIN"
type input "0"
type input "1"
type input "807"
type input "08-11-2025 18:56"
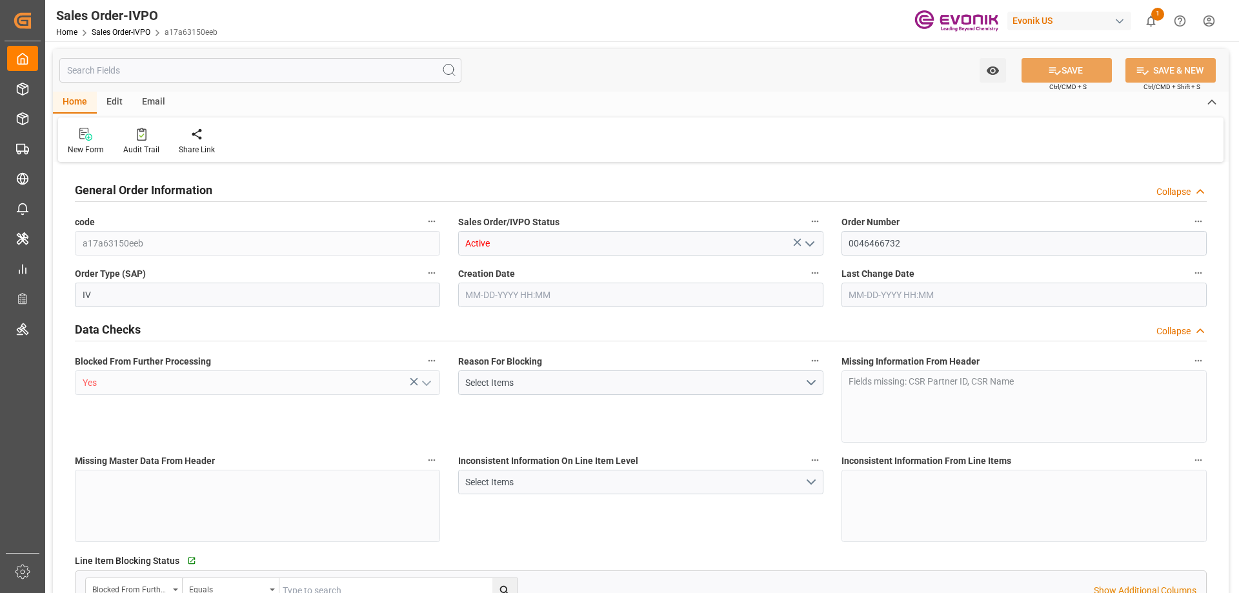
type input "08-11-2025 18:56"
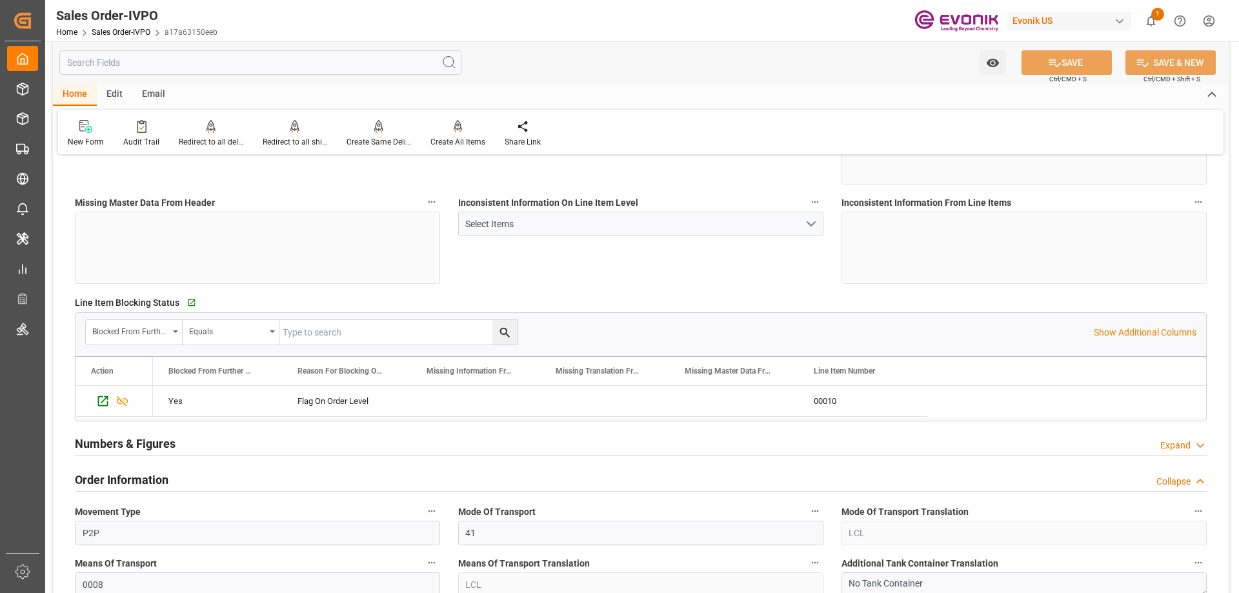
scroll to position [387, 0]
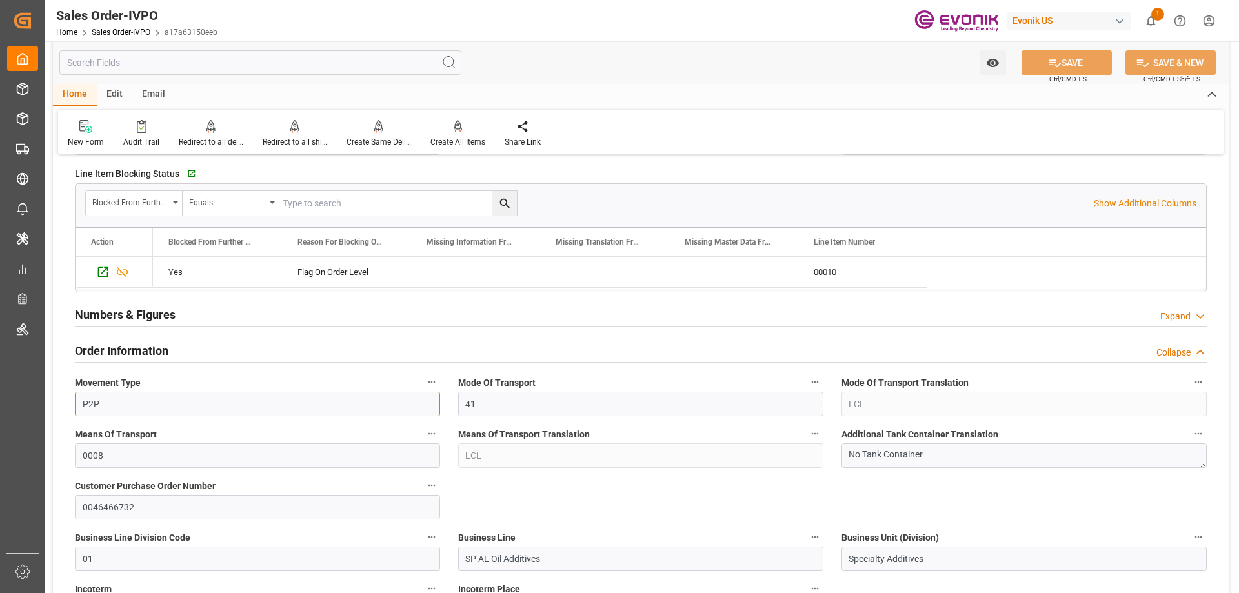
click at [178, 404] on input "P2P" at bounding box center [257, 404] width 365 height 25
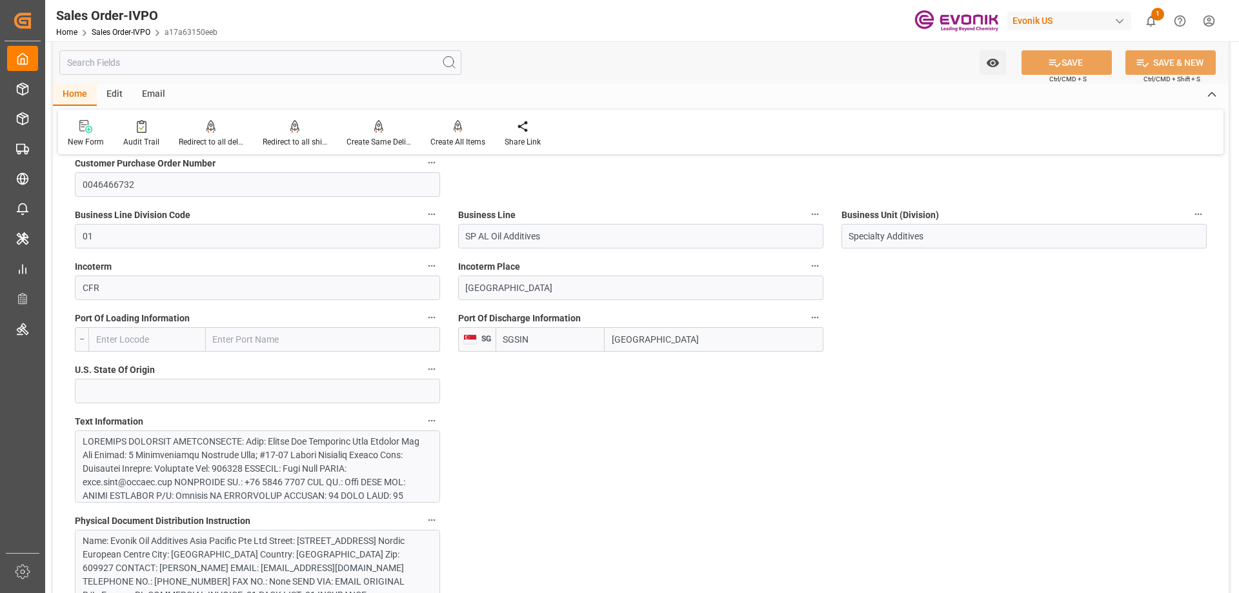
scroll to position [839, 0]
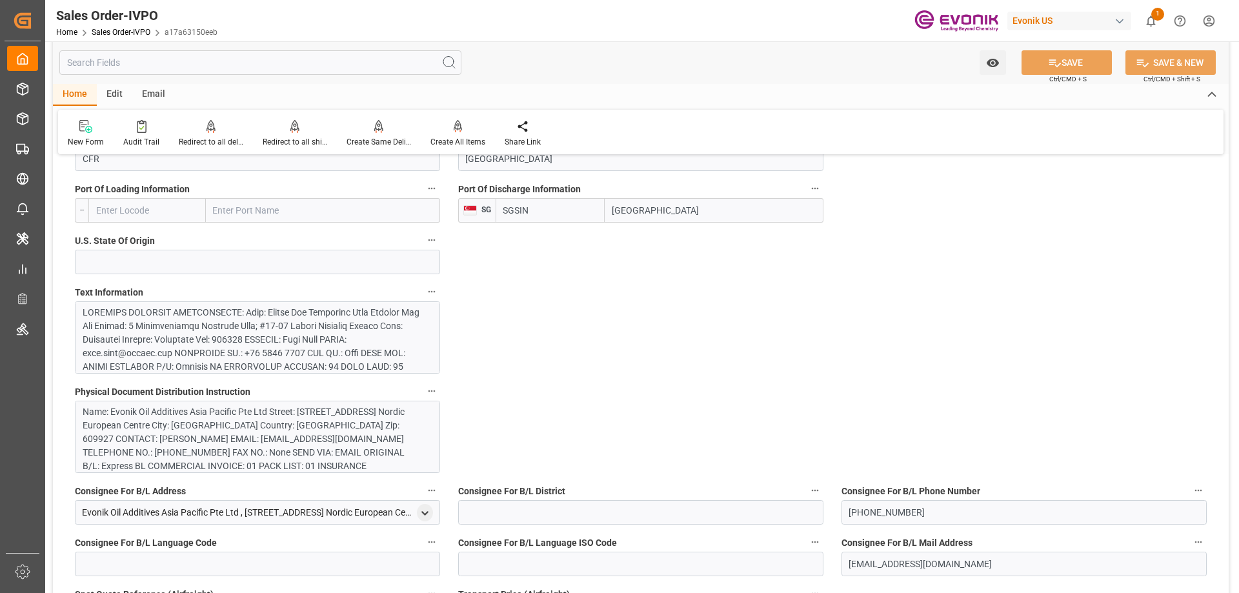
click at [338, 335] on div at bounding box center [253, 455] width 340 height 298
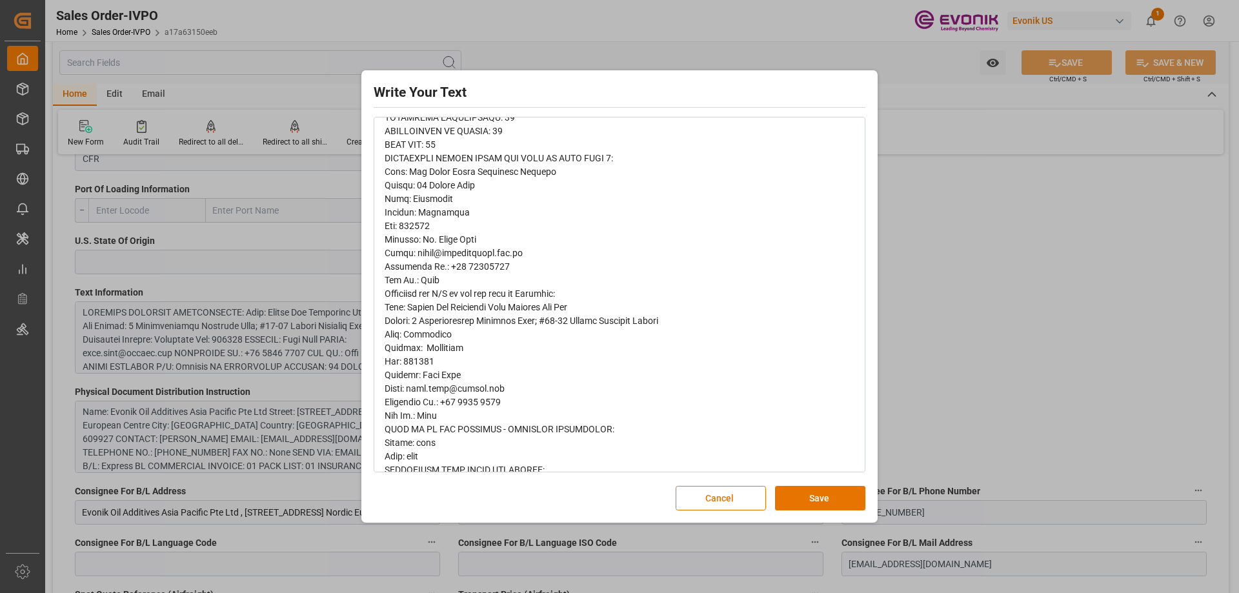
scroll to position [503, 0]
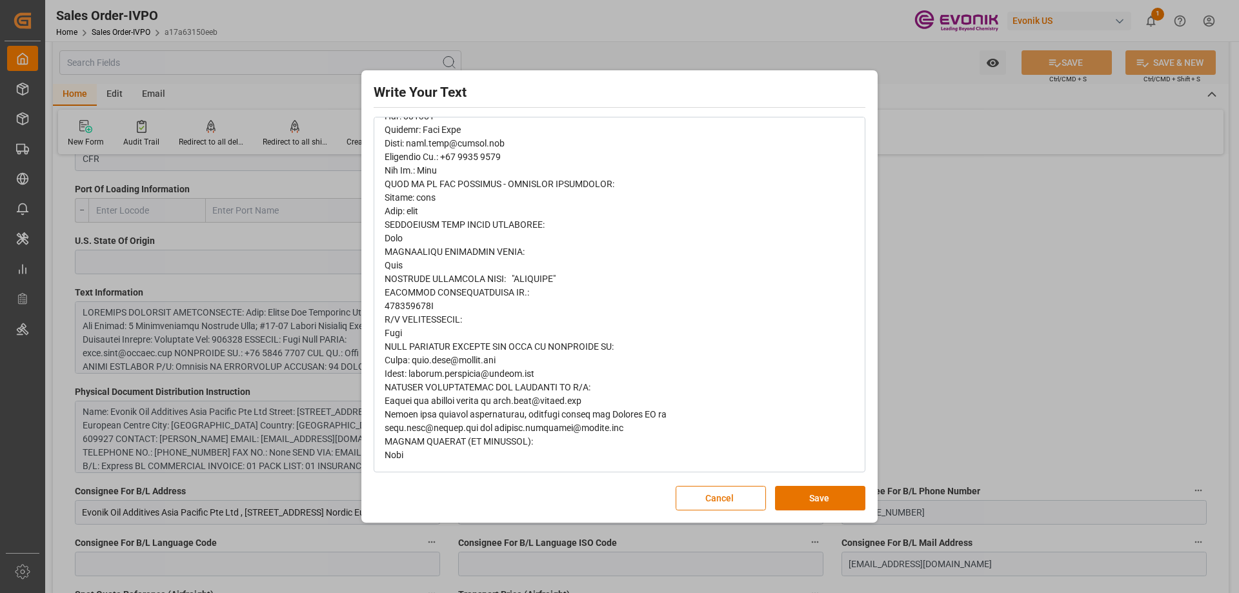
click at [908, 247] on div "Write Your Text Normal 14 Font Cancel Save" at bounding box center [619, 296] width 1239 height 593
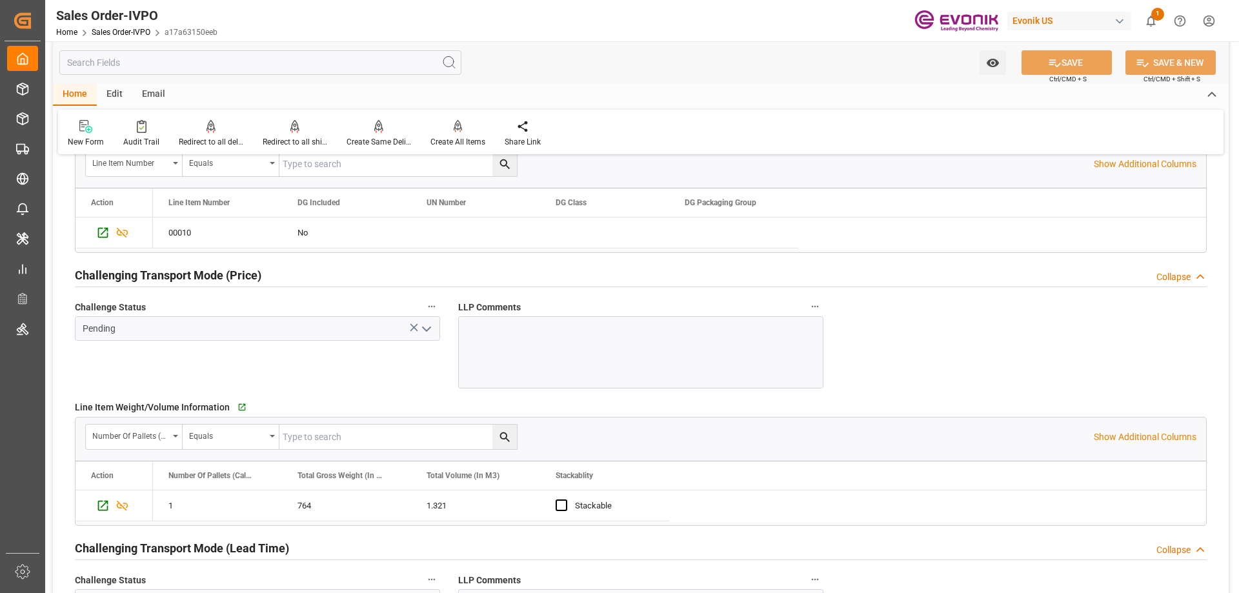
scroll to position [1807, 0]
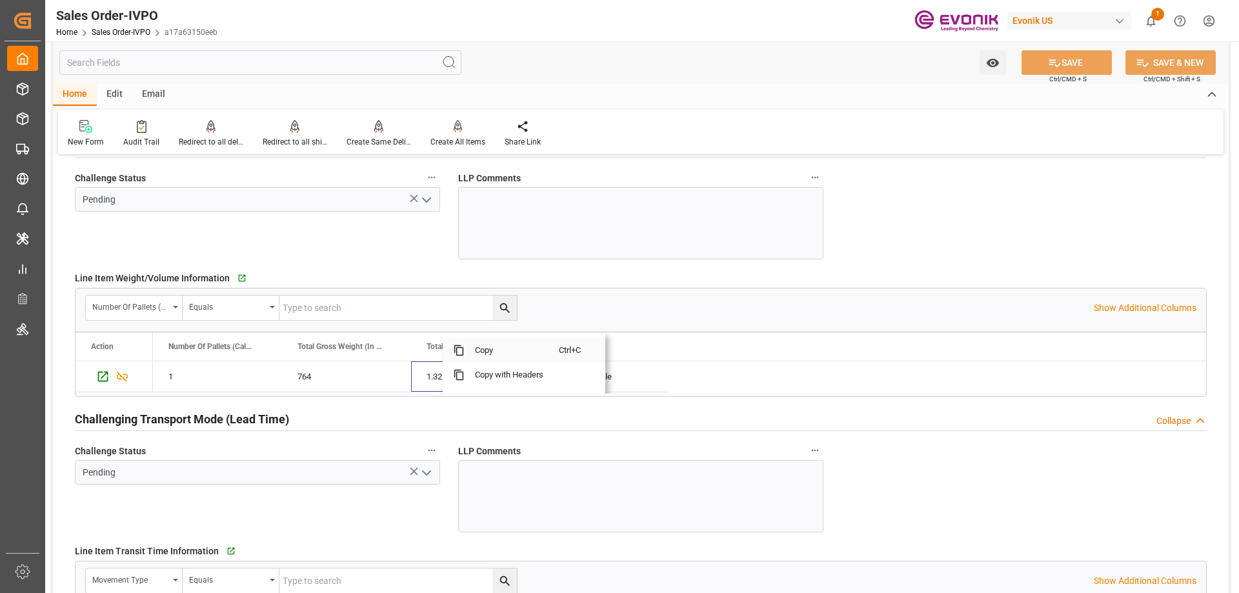
click at [482, 348] on span "Copy" at bounding box center [512, 350] width 94 height 25
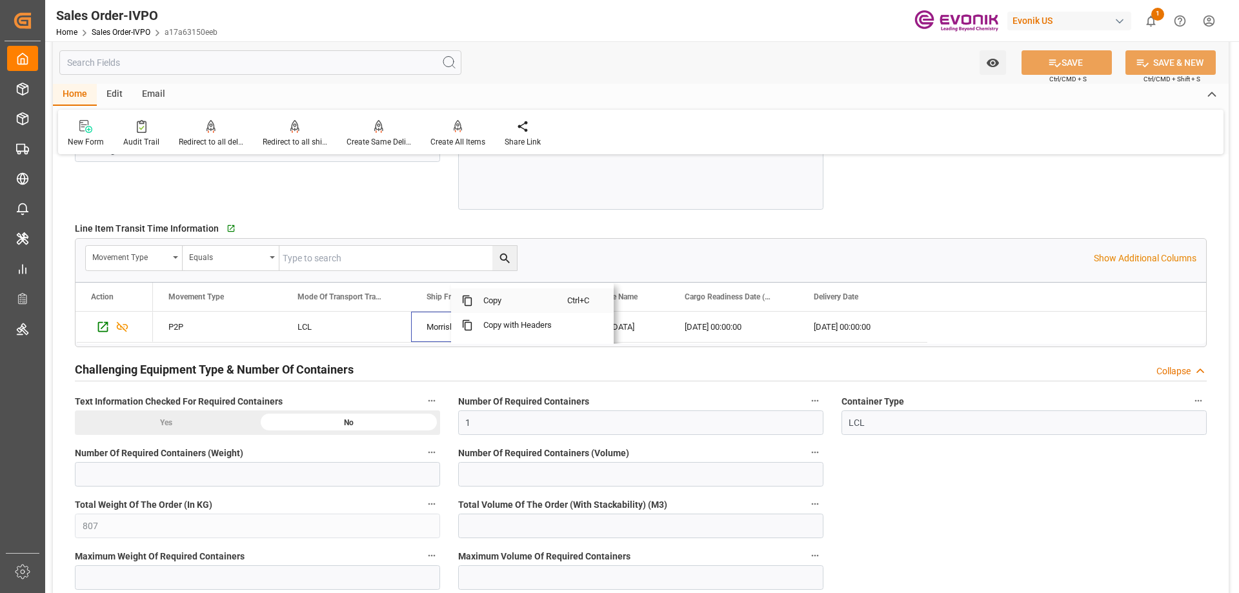
click at [498, 303] on span "Copy" at bounding box center [520, 300] width 94 height 25
click at [634, 306] on span "Copy" at bounding box center [666, 300] width 94 height 25
click at [760, 303] on span "Copy" at bounding box center [779, 300] width 94 height 25
click at [867, 304] on span "Copy" at bounding box center [888, 300] width 94 height 25
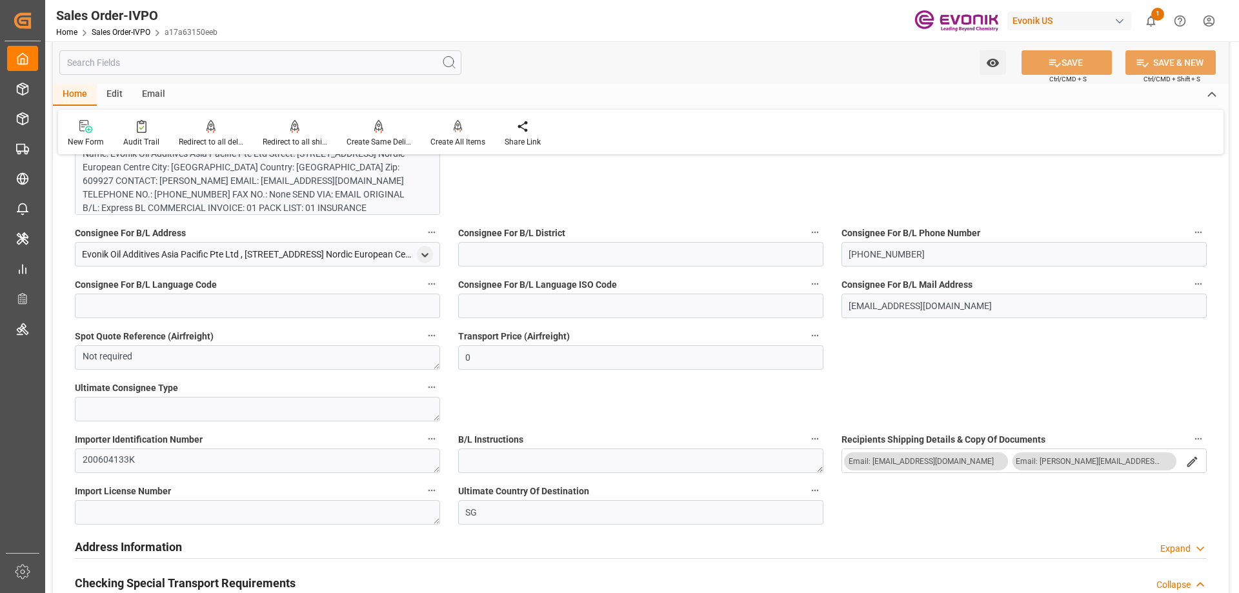
scroll to position [903, 0]
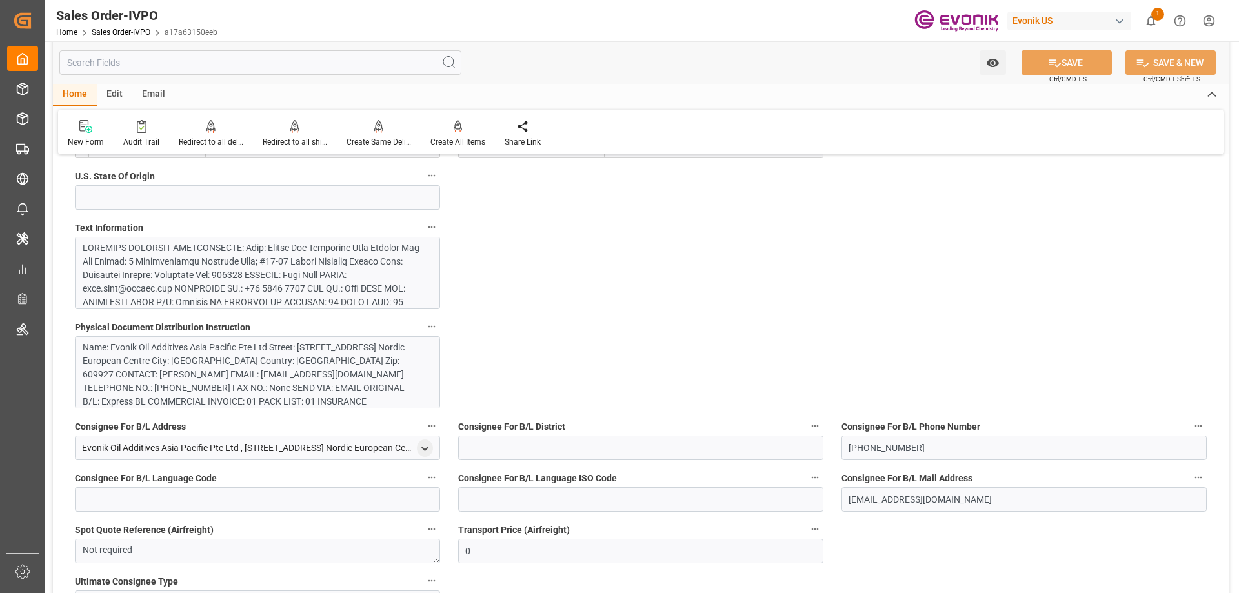
click at [212, 274] on div at bounding box center [253, 390] width 340 height 298
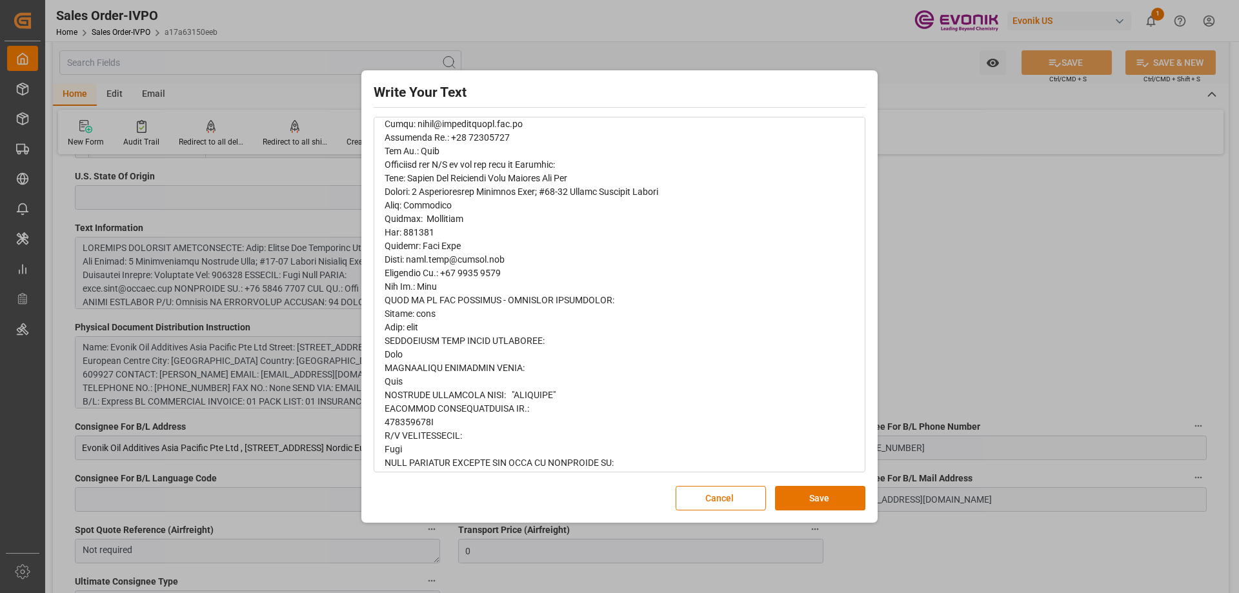
scroll to position [503, 0]
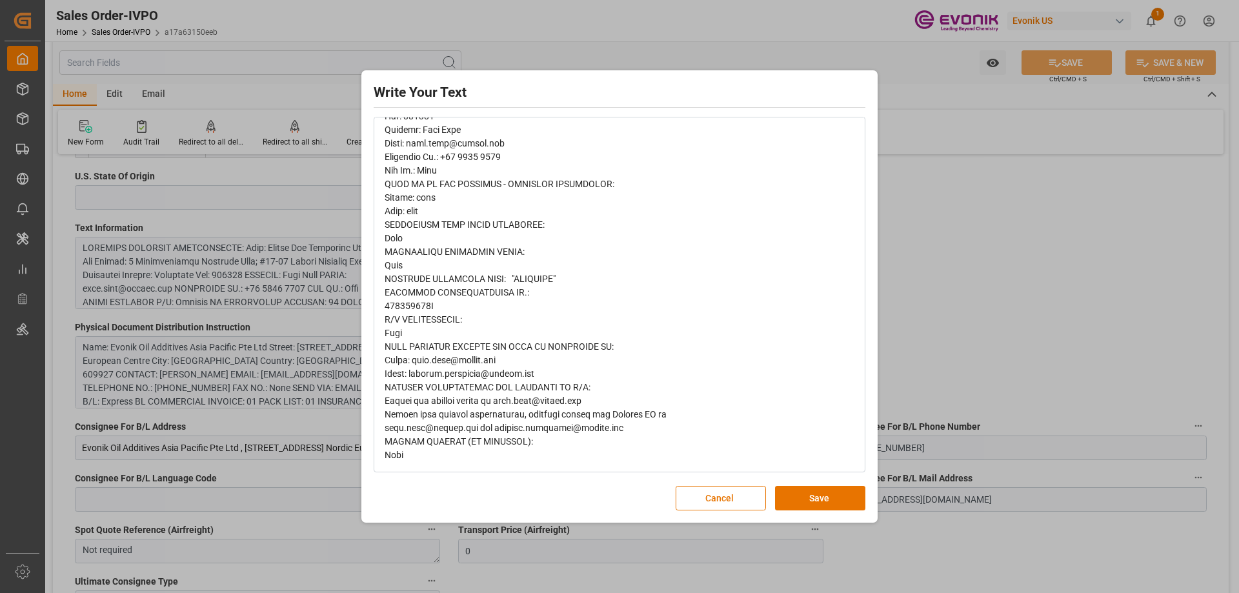
drag, startPoint x: 1043, startPoint y: 307, endPoint x: 918, endPoint y: 369, distance: 140.0
click at [1043, 307] on div "Write Your Text Normal 14 Font Cancel Save" at bounding box center [619, 296] width 1239 height 593
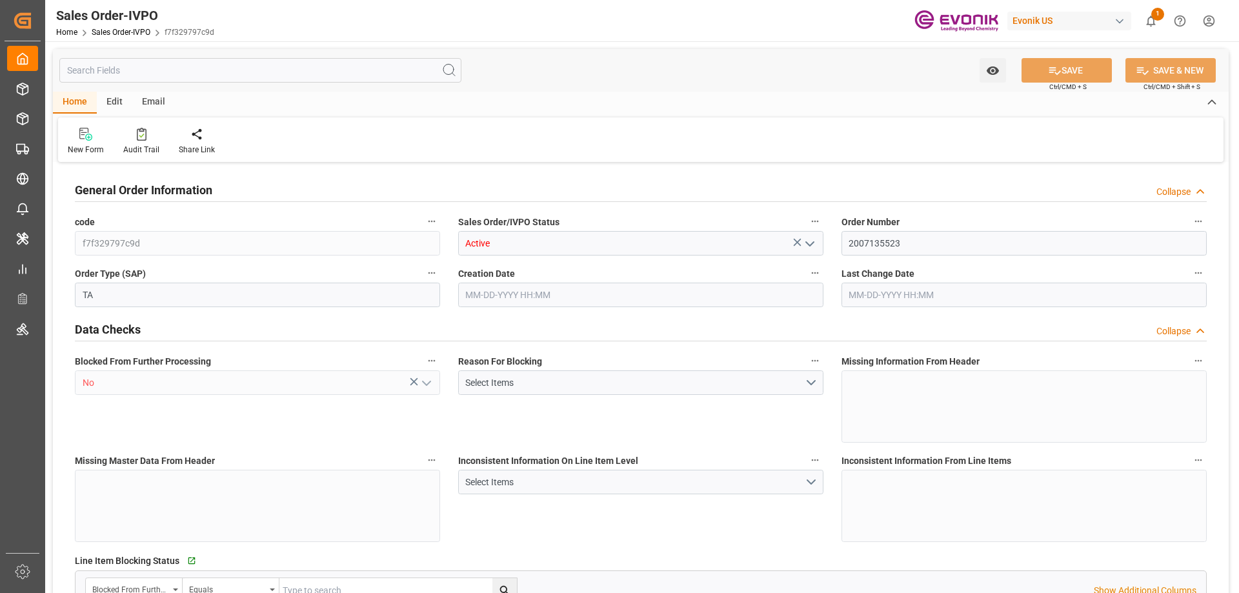
type input "COCTG"
type input "0"
type input "1"
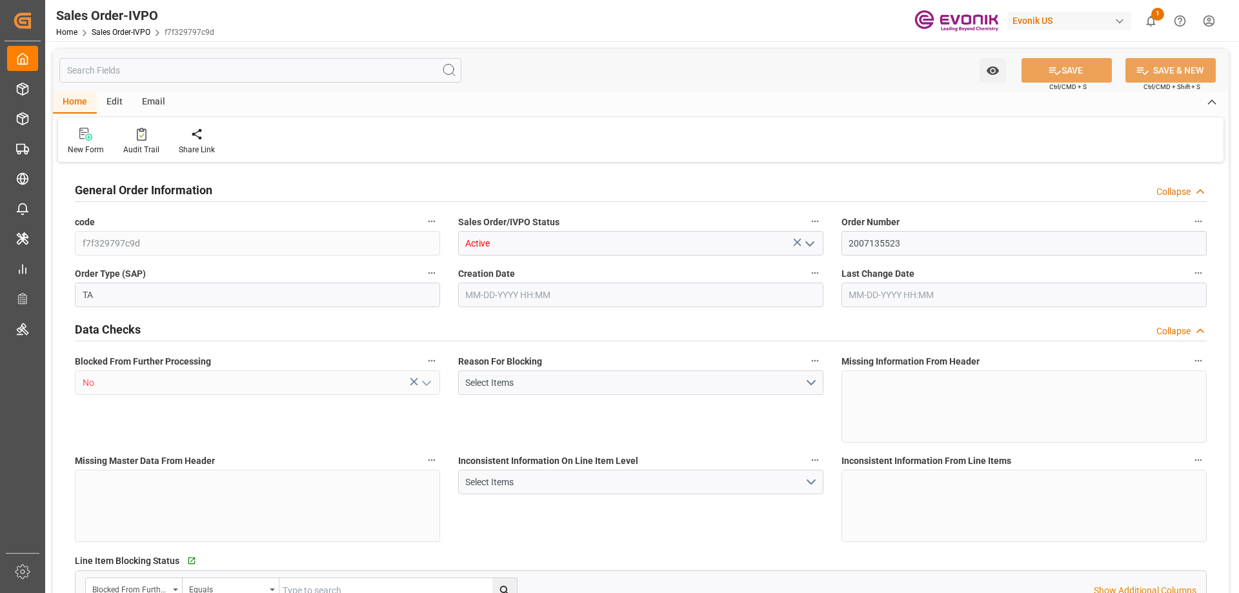
type input "16140"
type input "26.4204"
type input "17000"
type input "30"
type input "[DATE] 19:50"
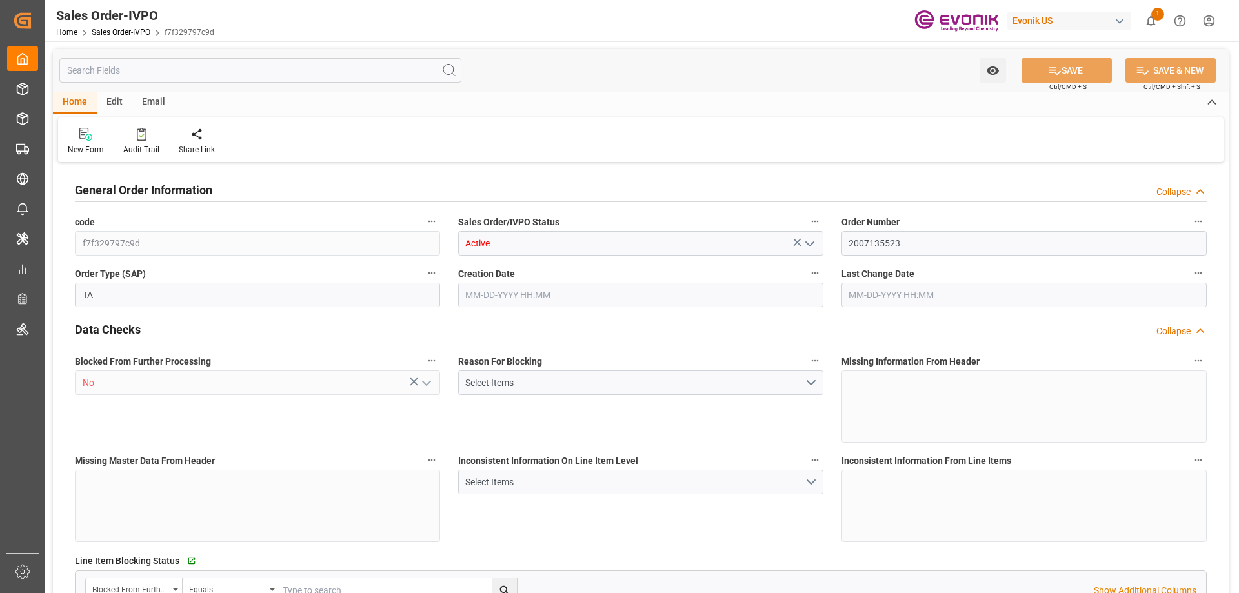
type input "[DATE] 16:57"
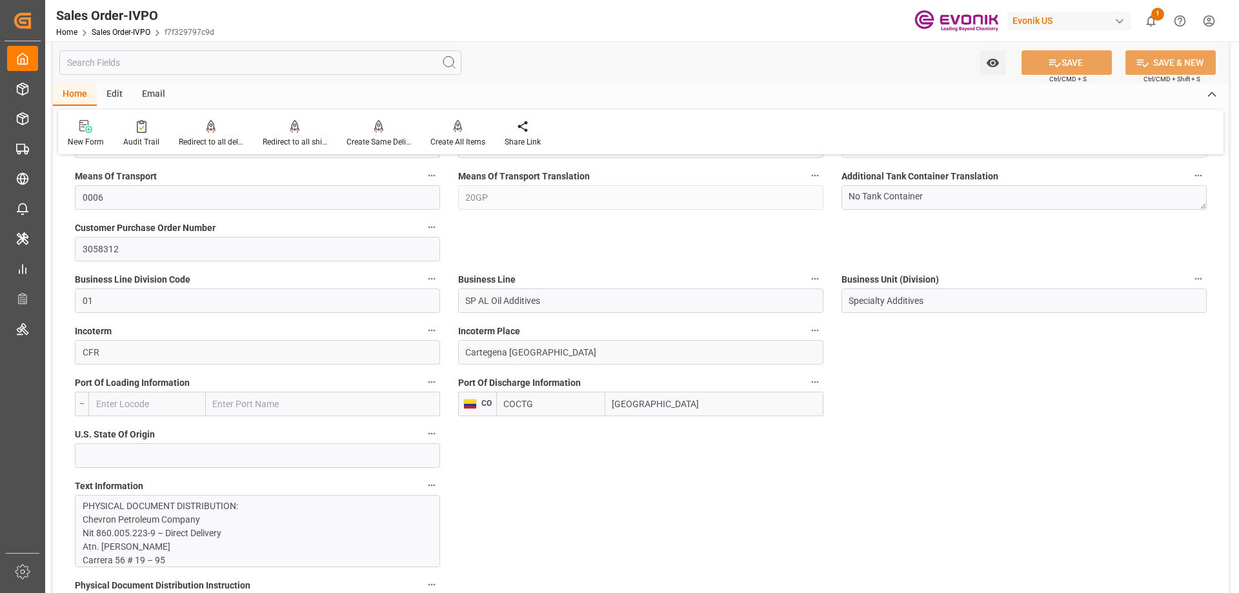
scroll to position [839, 0]
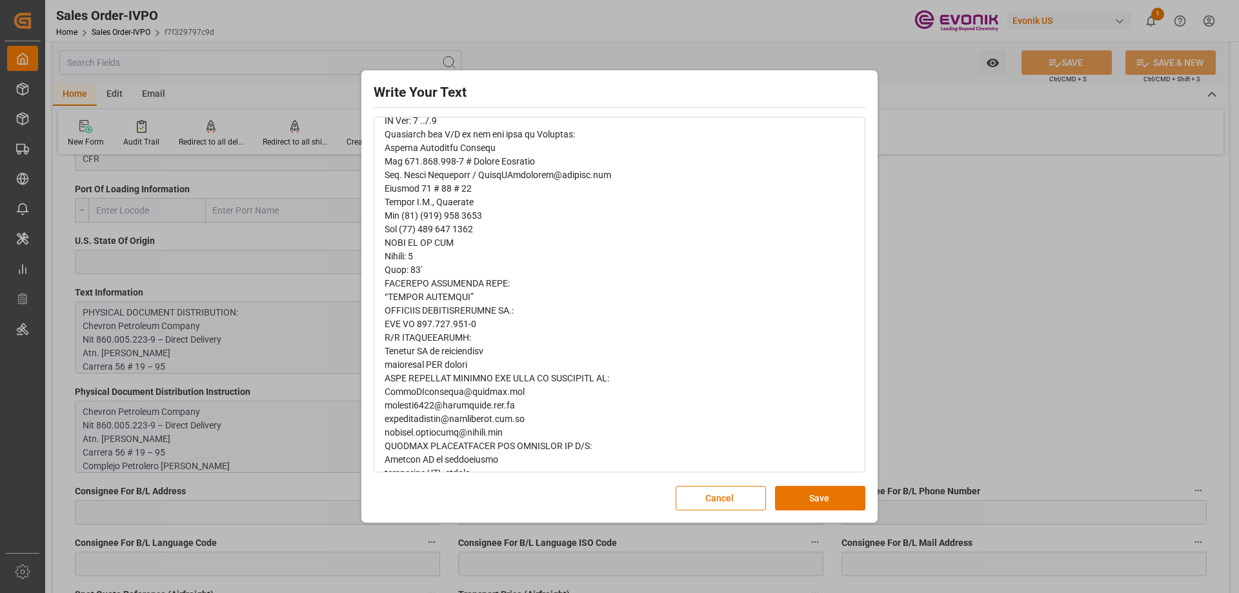
scroll to position [387, 0]
